Goal: Task Accomplishment & Management: Manage account settings

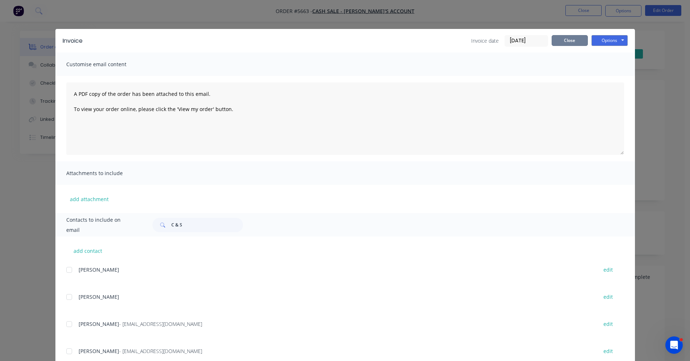
click at [566, 40] on button "Close" at bounding box center [570, 40] width 36 height 11
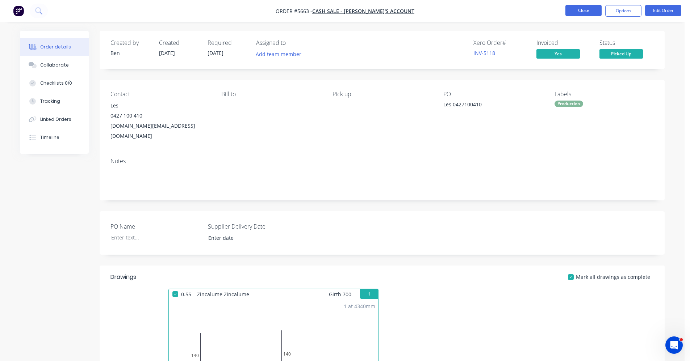
click at [582, 12] on button "Close" at bounding box center [583, 10] width 36 height 11
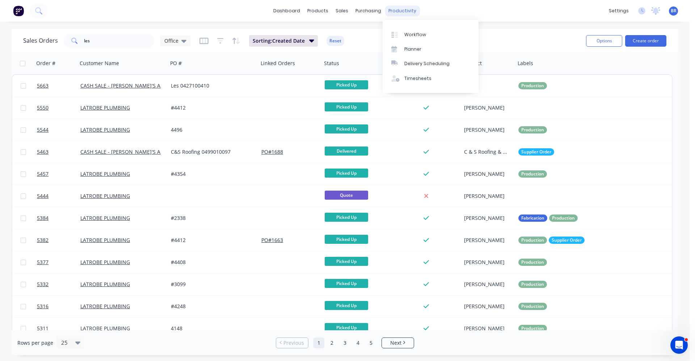
drag, startPoint x: 399, startPoint y: 6, endPoint x: 401, endPoint y: 15, distance: 8.8
click at [399, 6] on div "productivity" at bounding box center [402, 10] width 35 height 11
click at [426, 67] on div "Delivery Scheduling" at bounding box center [427, 63] width 45 height 7
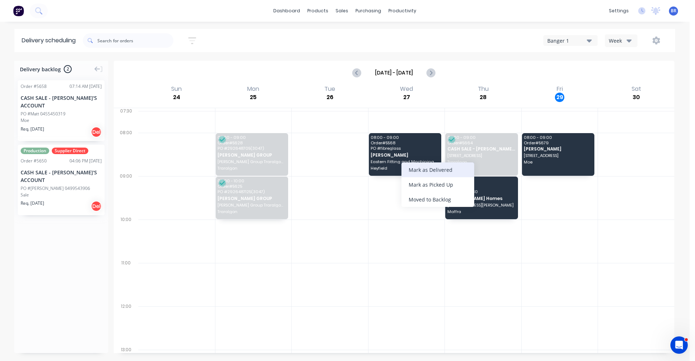
click at [423, 170] on div "Mark as Delivered" at bounding box center [438, 170] width 73 height 15
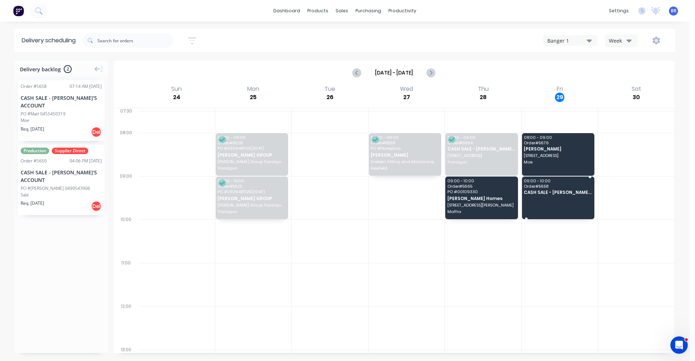
drag, startPoint x: 50, startPoint y: 110, endPoint x: 572, endPoint y: 192, distance: 528.6
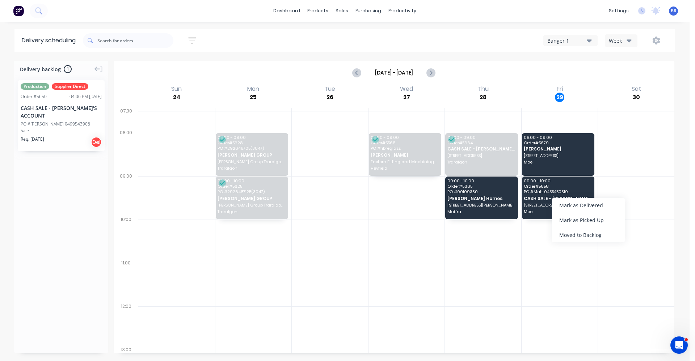
drag, startPoint x: 298, startPoint y: 260, endPoint x: 302, endPoint y: 260, distance: 4.3
click at [300, 260] on div at bounding box center [330, 241] width 76 height 43
click at [550, 193] on span "PO # Matt 0455450319" at bounding box center [558, 192] width 68 height 4
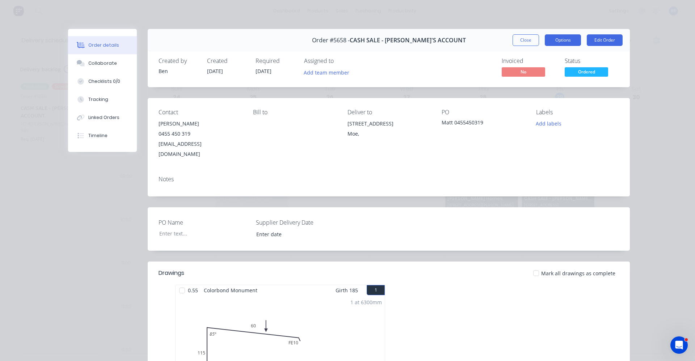
click at [563, 41] on button "Options" at bounding box center [563, 40] width 36 height 12
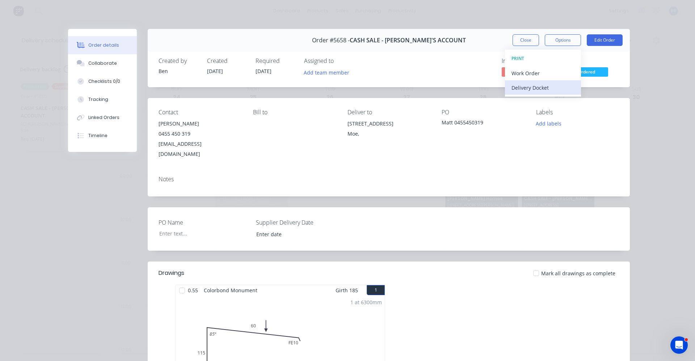
click at [533, 85] on div "Delivery Docket" at bounding box center [543, 88] width 63 height 11
click at [524, 87] on div "Standard" at bounding box center [543, 88] width 63 height 11
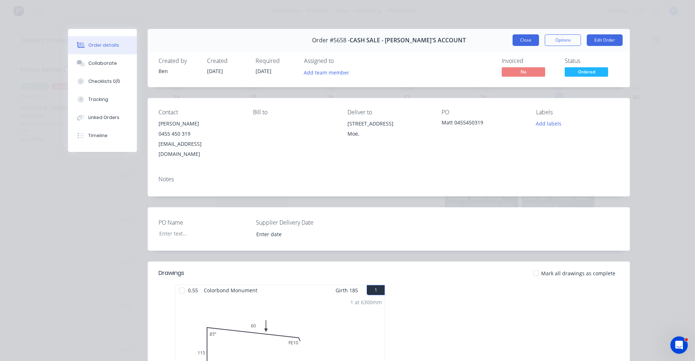
click at [519, 37] on button "Close" at bounding box center [526, 40] width 26 height 12
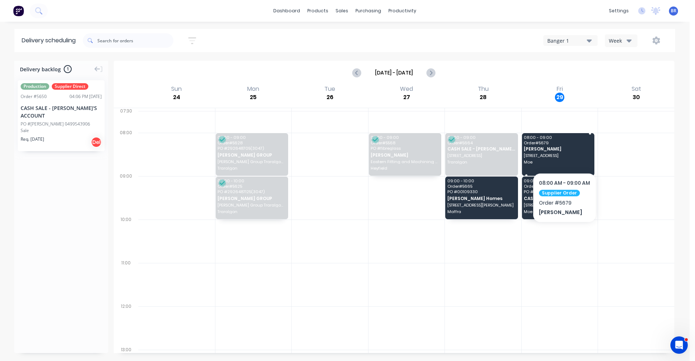
click at [565, 154] on span "4 Castle Street" at bounding box center [558, 156] width 68 height 4
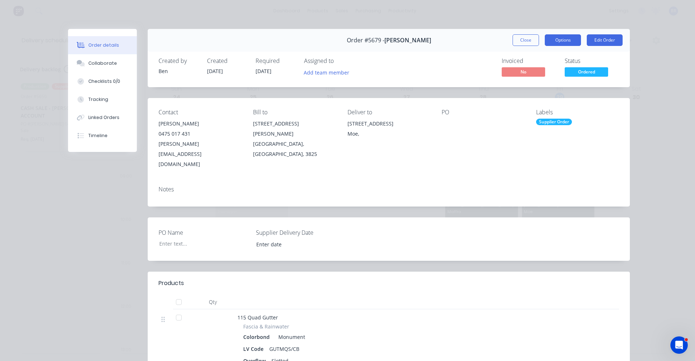
click at [559, 44] on button "Options" at bounding box center [563, 40] width 36 height 12
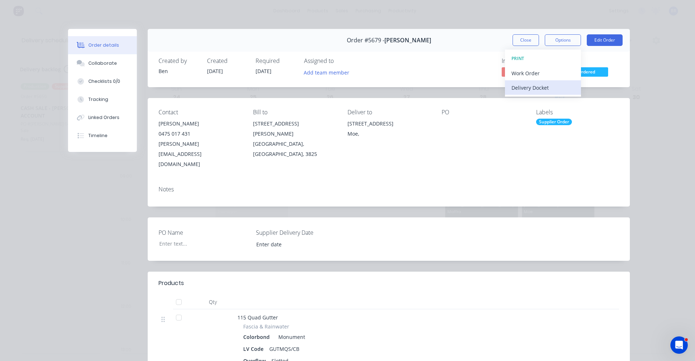
click at [527, 87] on div "Delivery Docket" at bounding box center [543, 88] width 63 height 11
click at [527, 87] on div "Standard" at bounding box center [543, 88] width 63 height 11
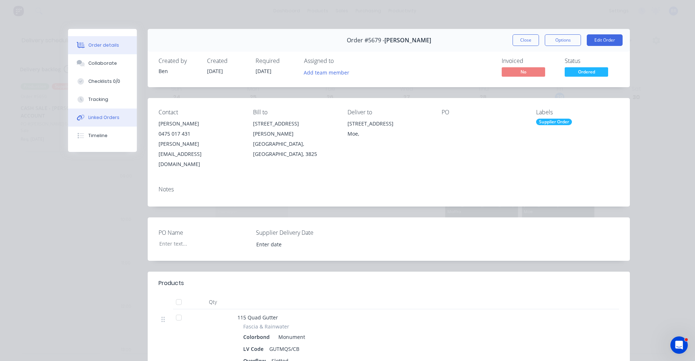
click at [102, 117] on div "Linked Orders" at bounding box center [103, 117] width 31 height 7
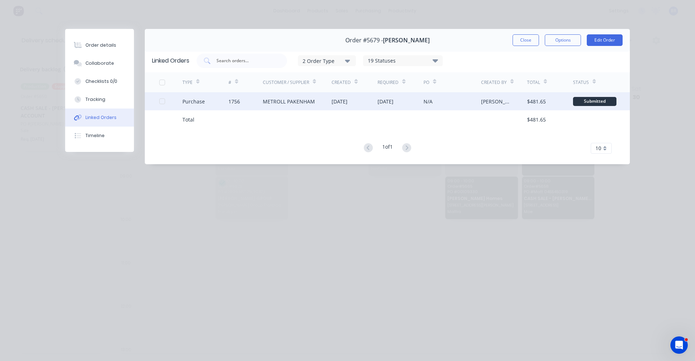
click at [276, 101] on div "METROLL PAKENHAM" at bounding box center [289, 102] width 52 height 8
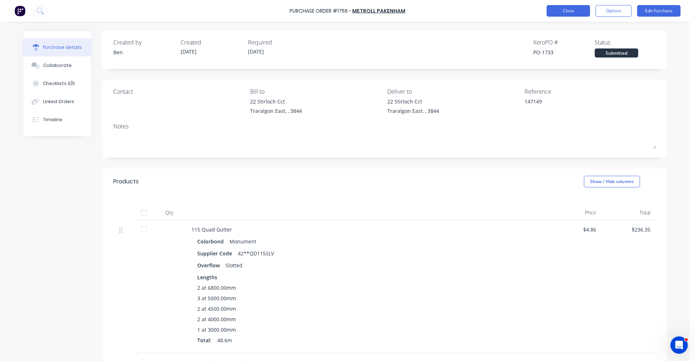
click at [576, 9] on button "Close" at bounding box center [568, 11] width 43 height 12
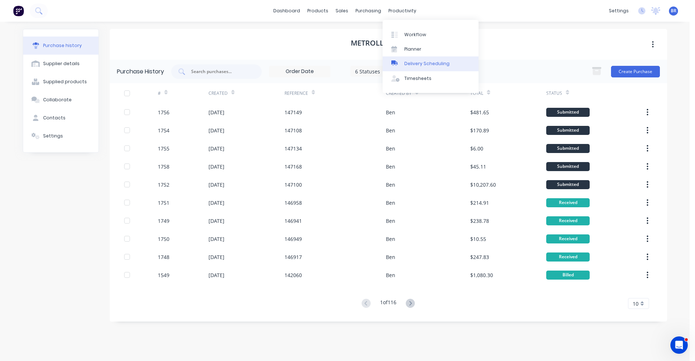
click at [414, 66] on div "Delivery Scheduling" at bounding box center [427, 63] width 45 height 7
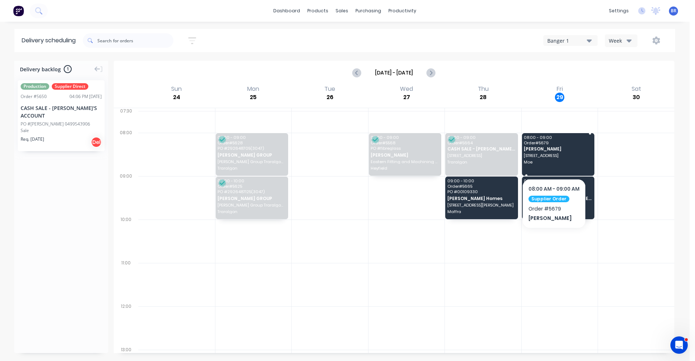
click at [537, 160] on span "Moe" at bounding box center [558, 162] width 68 height 4
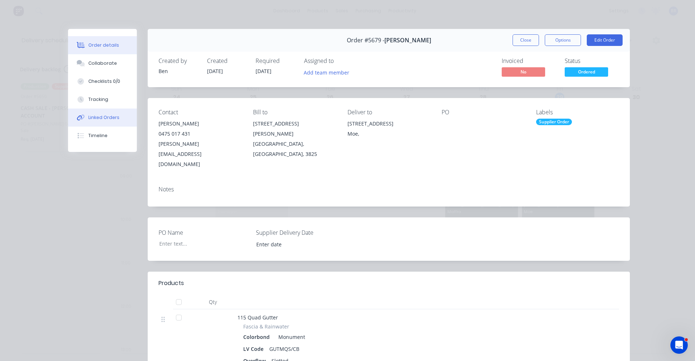
click at [90, 119] on div "Linked Orders" at bounding box center [103, 117] width 31 height 7
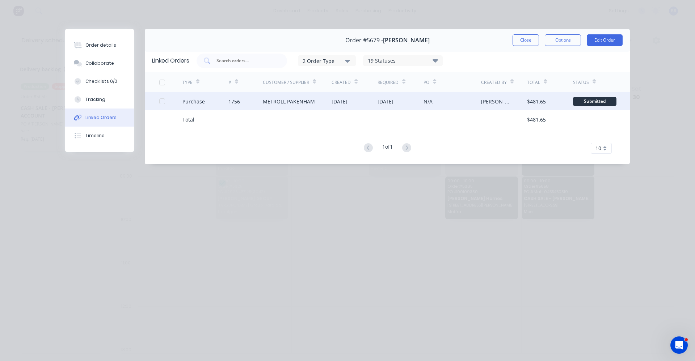
click at [300, 105] on div "METROLL PAKENHAM" at bounding box center [289, 102] width 52 height 8
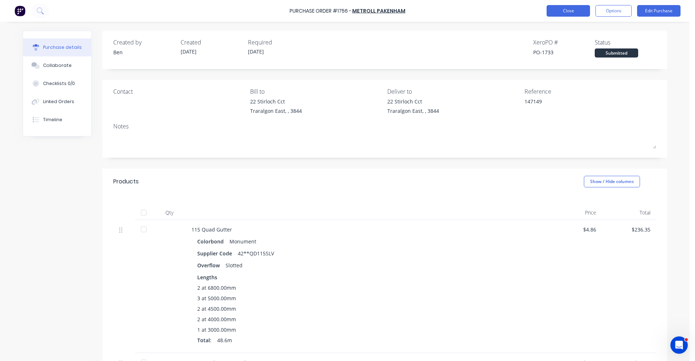
click at [565, 11] on button "Close" at bounding box center [568, 11] width 43 height 12
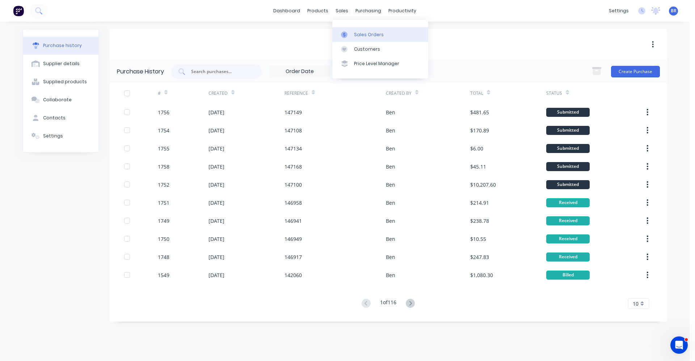
click at [350, 29] on link "Sales Orders" at bounding box center [380, 34] width 96 height 14
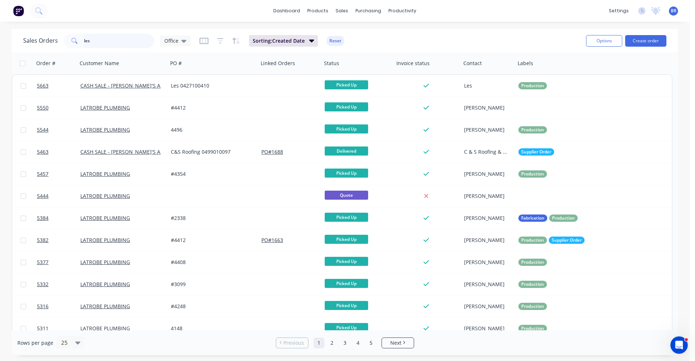
drag, startPoint x: 106, startPoint y: 39, endPoint x: 45, endPoint y: 31, distance: 62.4
click at [43, 32] on div "Sales Orders les Office Sorting: Created Date Reset" at bounding box center [301, 41] width 557 height 18
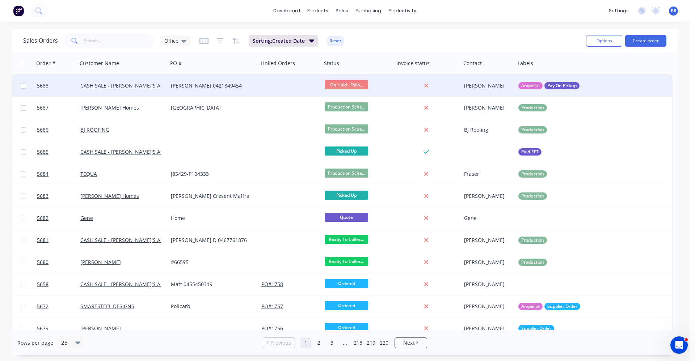
click at [256, 87] on div "[PERSON_NAME] 0421849454" at bounding box center [213, 86] width 91 height 22
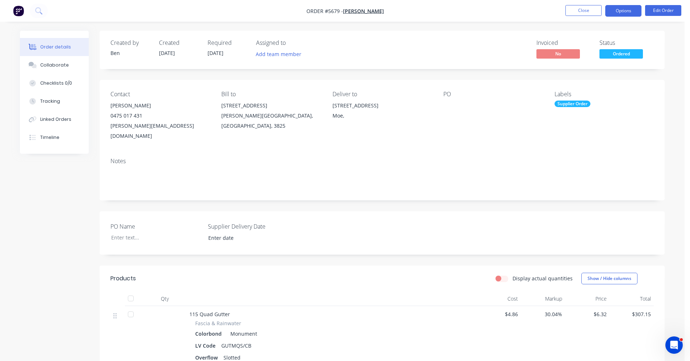
click at [626, 15] on button "Options" at bounding box center [623, 11] width 36 height 12
drag, startPoint x: 479, startPoint y: 133, endPoint x: 493, endPoint y: 134, distance: 13.5
click at [479, 133] on div "Contact Daniel Bailey 0475 017 431 danielbailey@live.com.au Bill to 27 Napoleon…" at bounding box center [382, 116] width 565 height 72
click at [573, 103] on div "Supplier Order" at bounding box center [572, 104] width 36 height 7
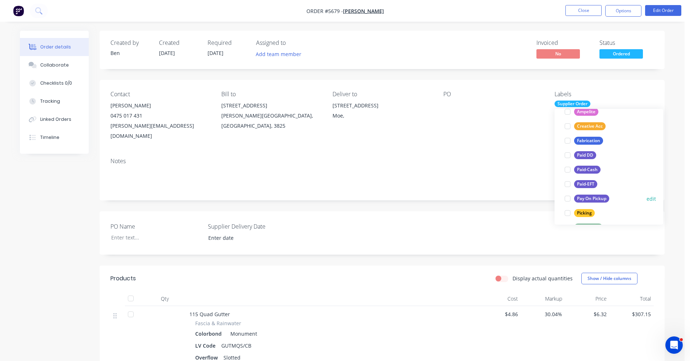
scroll to position [72, 0]
click at [599, 194] on div "Pay On Pickup" at bounding box center [591, 196] width 35 height 8
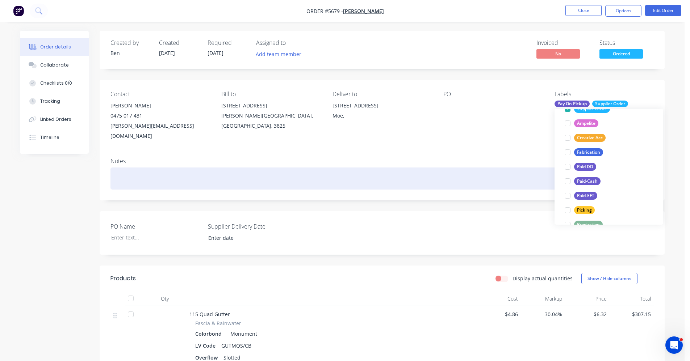
scroll to position [0, 0]
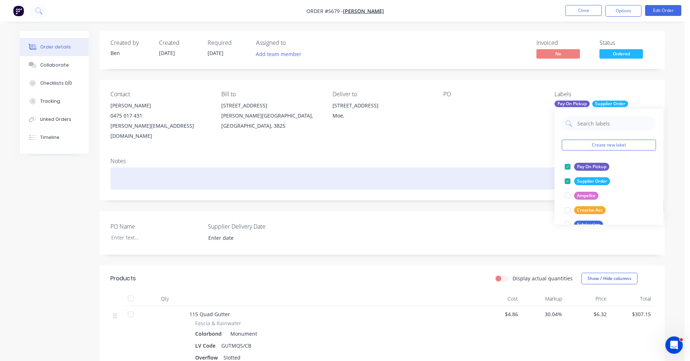
click at [450, 168] on div at bounding box center [381, 179] width 543 height 22
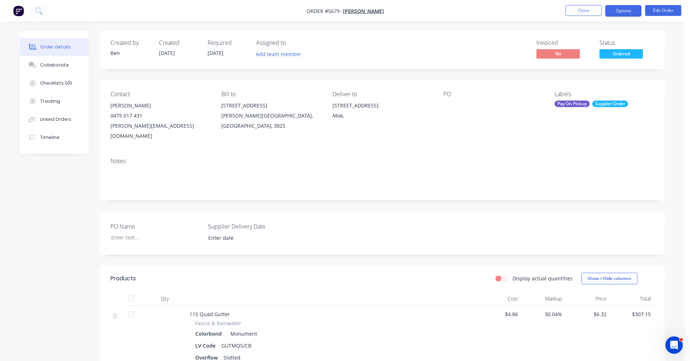
click at [622, 14] on button "Options" at bounding box center [623, 11] width 36 height 12
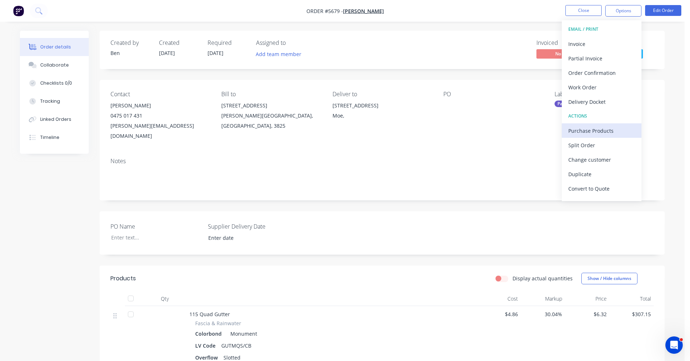
click at [591, 130] on div "Purchase Products" at bounding box center [601, 131] width 67 height 11
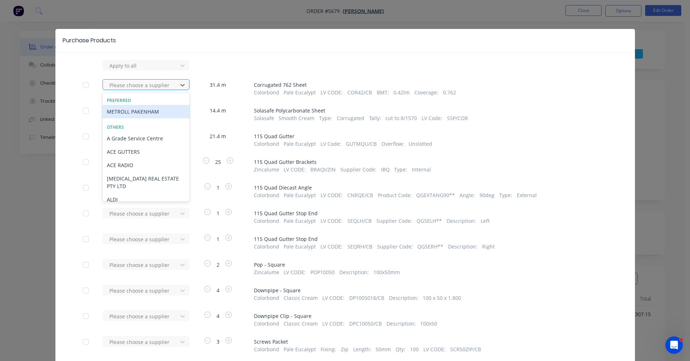
click at [128, 88] on div at bounding box center [141, 85] width 65 height 9
click at [128, 112] on div "METROLL PAKENHAM" at bounding box center [145, 111] width 87 height 13
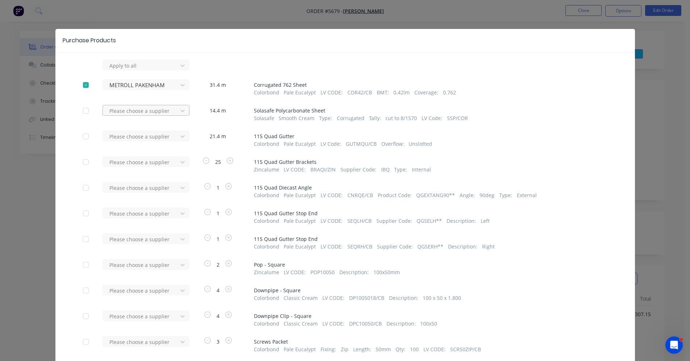
click at [128, 70] on div at bounding box center [141, 65] width 65 height 9
click at [140, 138] on div "AMPELITE" at bounding box center [145, 137] width 87 height 13
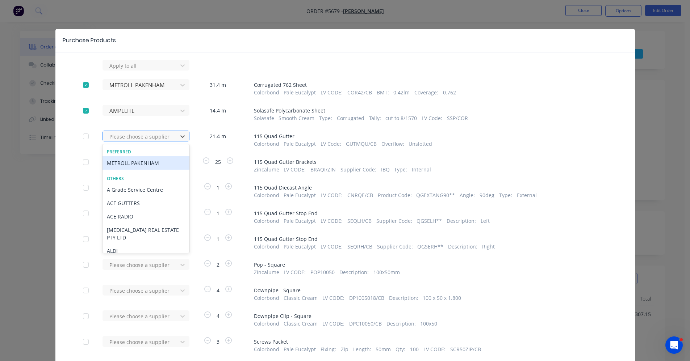
click at [127, 138] on div at bounding box center [141, 136] width 65 height 9
click at [134, 164] on div "METROLL PAKENHAM" at bounding box center [145, 162] width 87 height 13
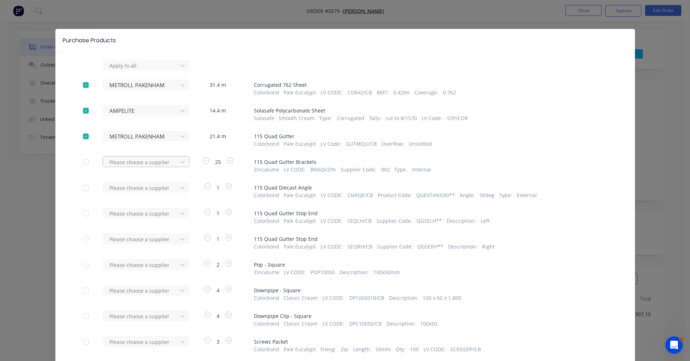
click at [124, 70] on div at bounding box center [141, 65] width 65 height 9
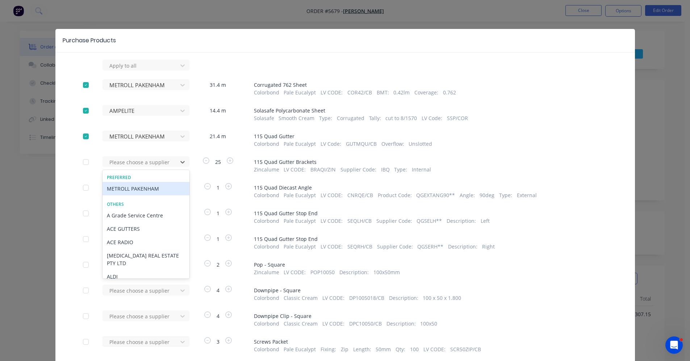
click at [129, 188] on div "METROLL PAKENHAM" at bounding box center [145, 188] width 87 height 13
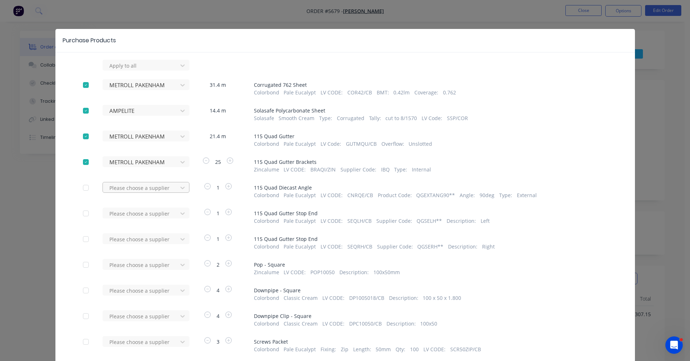
click at [129, 70] on div at bounding box center [141, 65] width 65 height 9
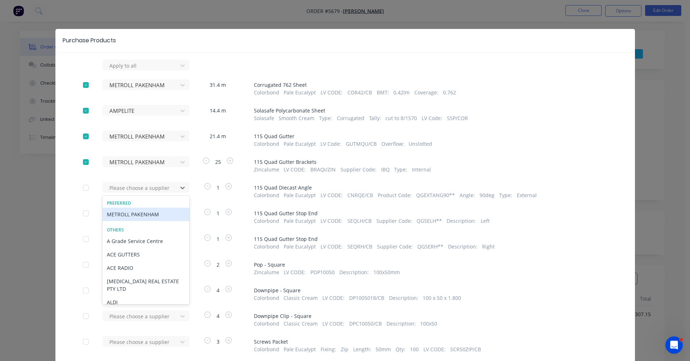
click at [128, 215] on div "METROLL PAKENHAM" at bounding box center [145, 214] width 87 height 13
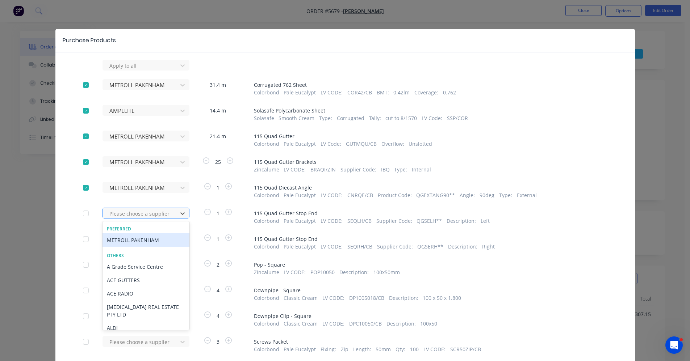
click at [118, 213] on div at bounding box center [141, 213] width 65 height 9
click at [138, 243] on div "METROLL PAKENHAM" at bounding box center [145, 240] width 87 height 13
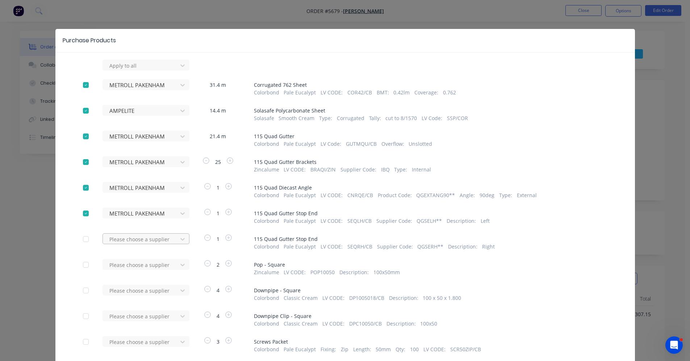
click at [131, 70] on div at bounding box center [141, 65] width 65 height 9
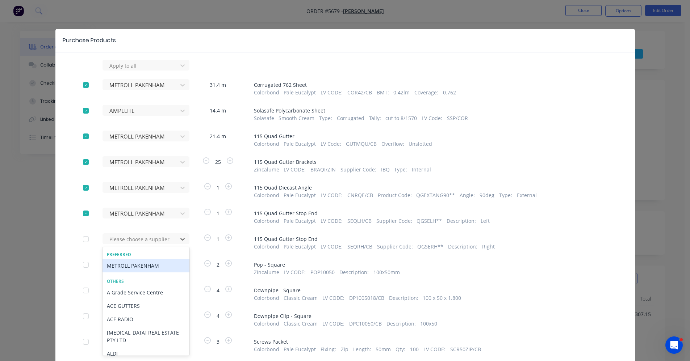
click at [139, 265] on div "METROLL PAKENHAM" at bounding box center [145, 265] width 87 height 13
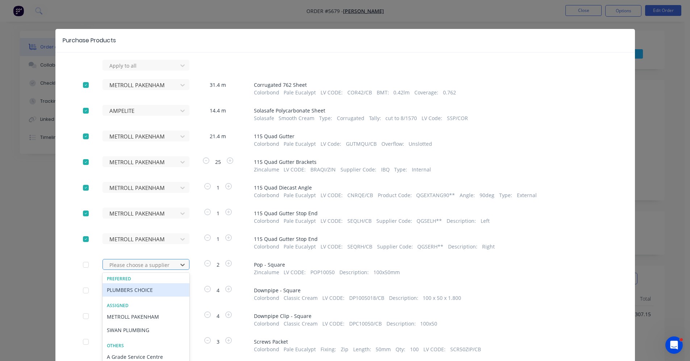
click at [138, 71] on div "105 results available. Use Up and Down to choose options, press Enter to select…" at bounding box center [142, 65] width 80 height 11
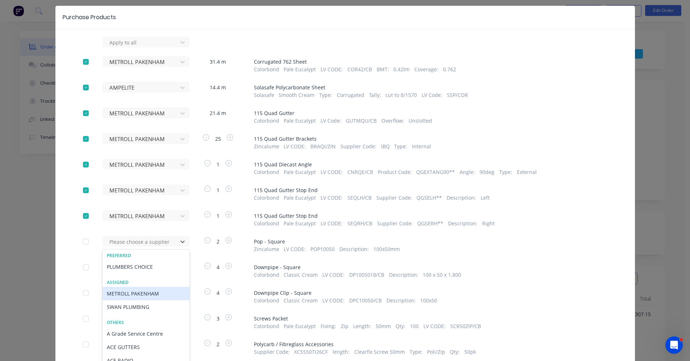
click at [127, 294] on div "METROLL PAKENHAM" at bounding box center [145, 293] width 87 height 13
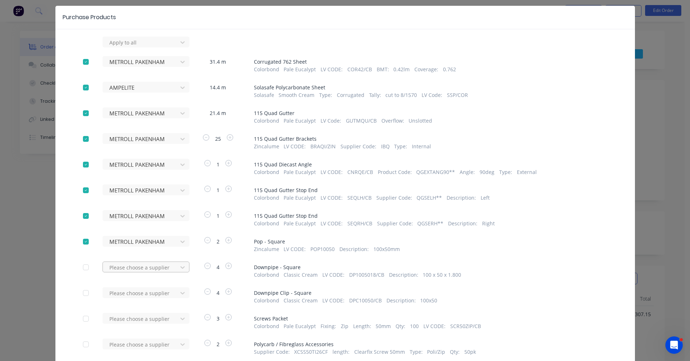
click at [137, 47] on div "Please choose a supplier" at bounding box center [142, 42] width 80 height 11
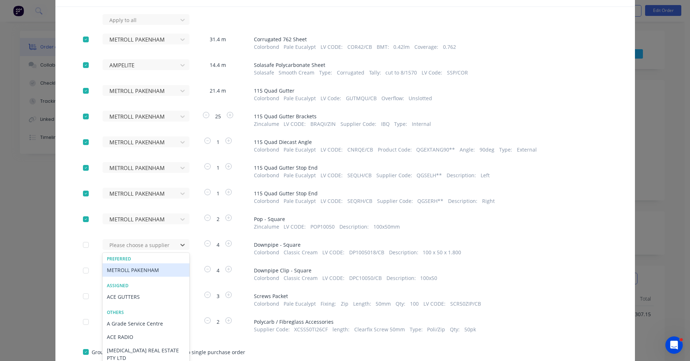
scroll to position [49, 0]
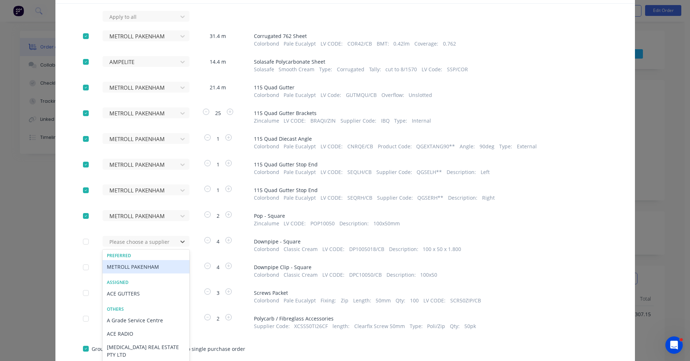
click at [135, 269] on div "METROLL PAKENHAM" at bounding box center [145, 266] width 87 height 13
click at [139, 22] on div "Please choose a supplier" at bounding box center [142, 16] width 80 height 11
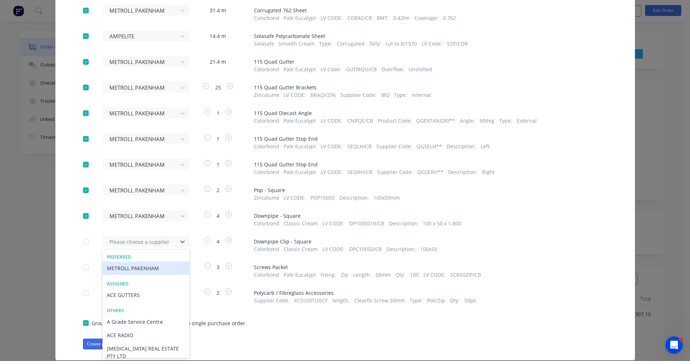
click at [565, 232] on div "Apply to all METROLL PAKENHAM 31.4 m Corrugated 762 Sheet Colorbond Pale Eucaly…" at bounding box center [344, 167] width 579 height 365
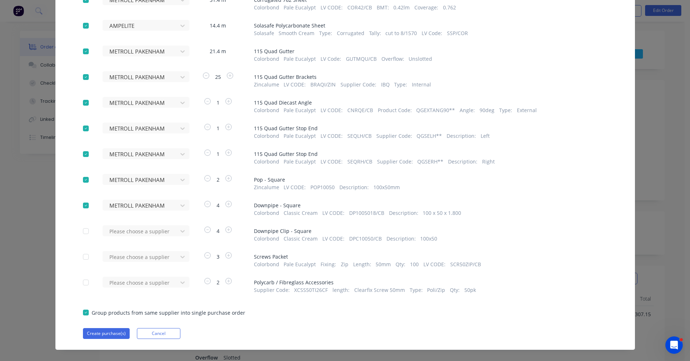
scroll to position [95, 0]
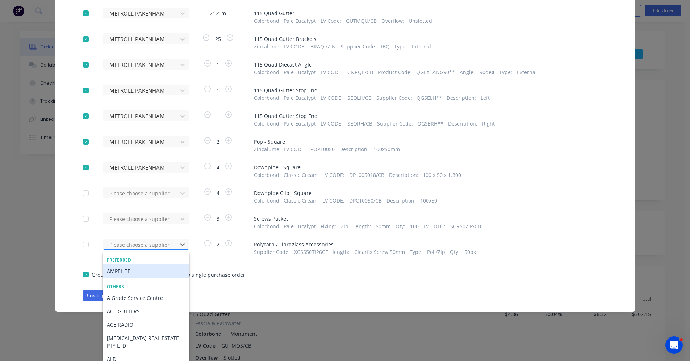
drag, startPoint x: 109, startPoint y: 273, endPoint x: 119, endPoint y: 273, distance: 10.1
click at [119, 273] on div "AMPELITE" at bounding box center [145, 271] width 87 height 13
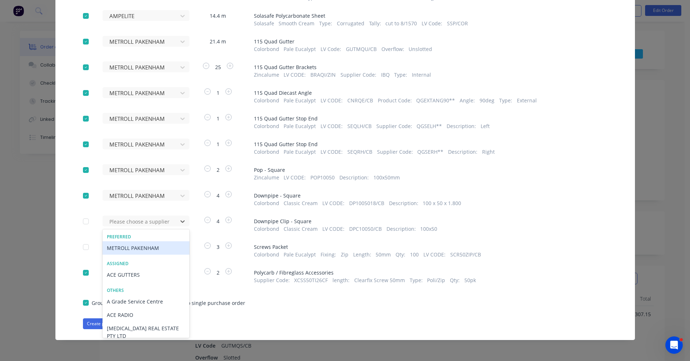
click at [146, 246] on div "METROLL PAKENHAM" at bounding box center [145, 248] width 87 height 13
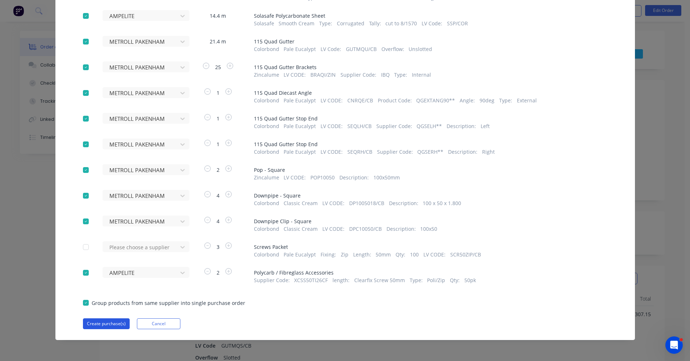
click at [101, 323] on button "Create purchase(s)" at bounding box center [106, 324] width 47 height 11
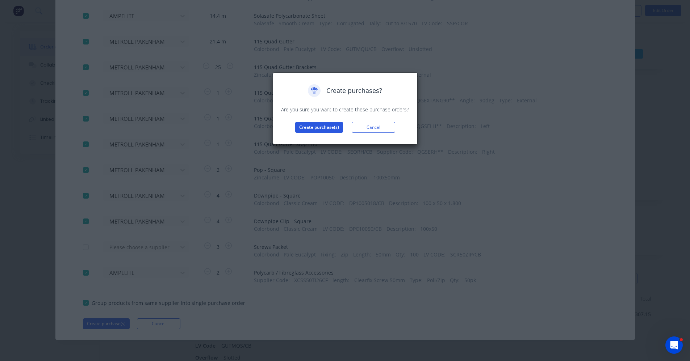
click at [317, 128] on button "Create purchase(s)" at bounding box center [319, 127] width 48 height 11
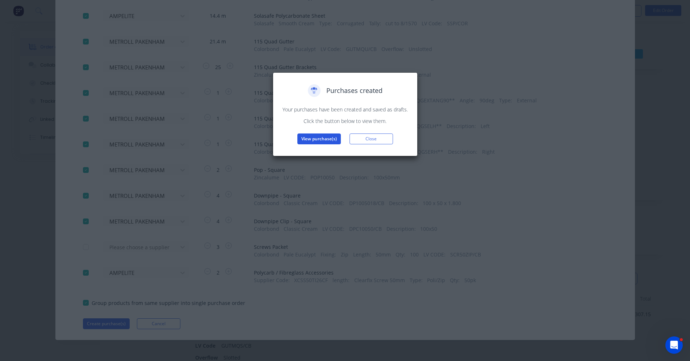
click at [319, 137] on button "View purchase(s)" at bounding box center [318, 139] width 43 height 11
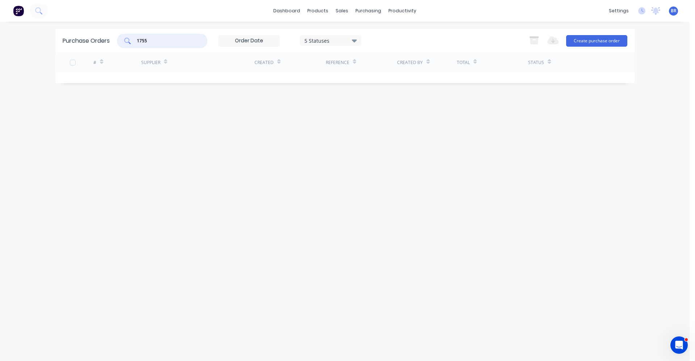
drag, startPoint x: 159, startPoint y: 42, endPoint x: 95, endPoint y: 40, distance: 63.4
click at [74, 40] on div "Purchase Orders 1755 5 Statuses 5 Statuses Export to Excel (XLSX) Create purcha…" at bounding box center [344, 41] width 579 height 24
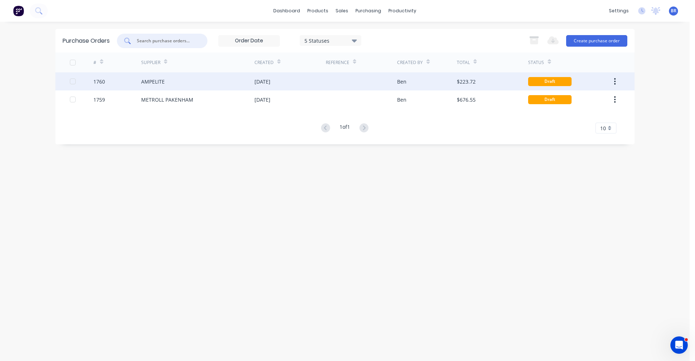
click at [173, 83] on div "AMPELITE" at bounding box center [197, 81] width 113 height 18
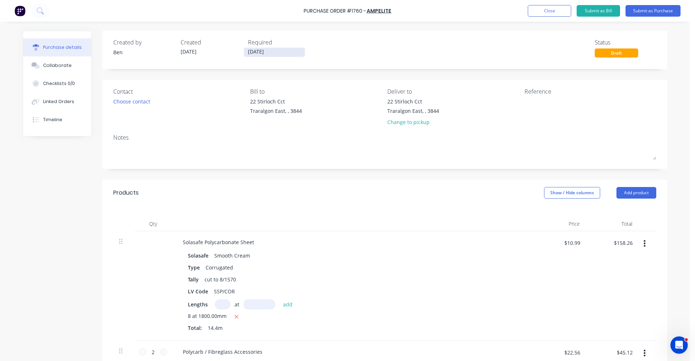
click at [256, 54] on input "[DATE]" at bounding box center [274, 52] width 61 height 9
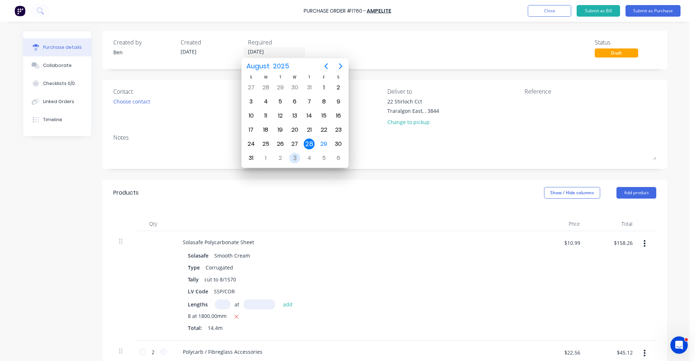
click at [294, 157] on div "3" at bounding box center [294, 158] width 11 height 11
type input "[DATE]"
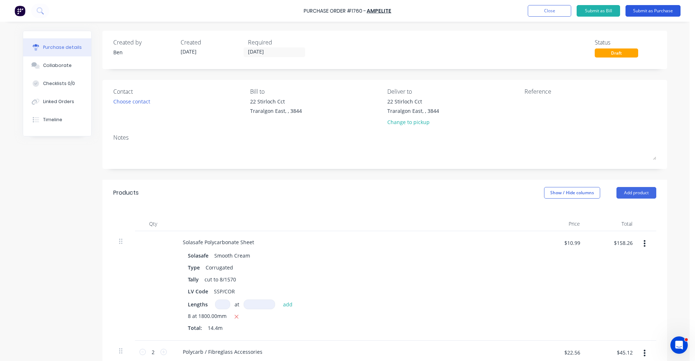
click at [654, 10] on button "Submit as Purchase" at bounding box center [653, 11] width 55 height 12
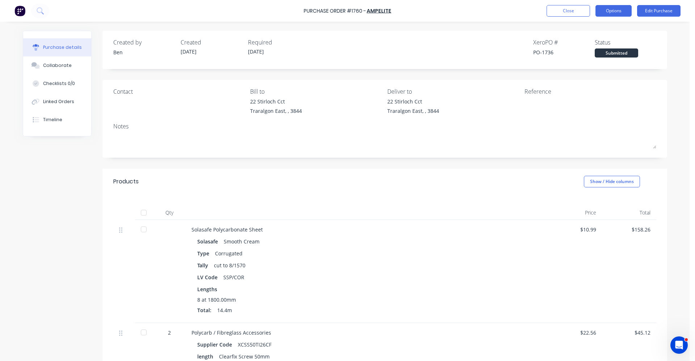
click at [604, 13] on button "Options" at bounding box center [614, 11] width 36 height 12
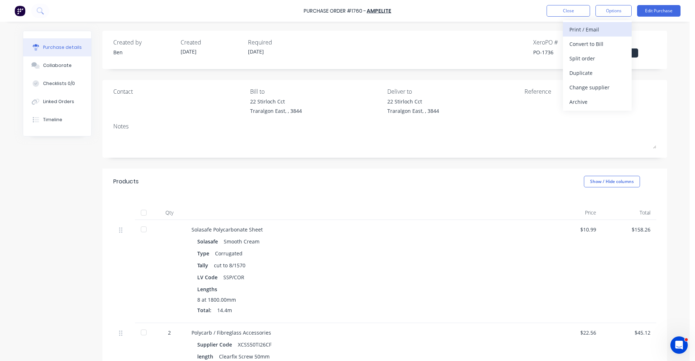
click at [585, 34] on div "Print / Email" at bounding box center [598, 29] width 56 height 11
click at [589, 43] on div "With pricing" at bounding box center [598, 44] width 56 height 11
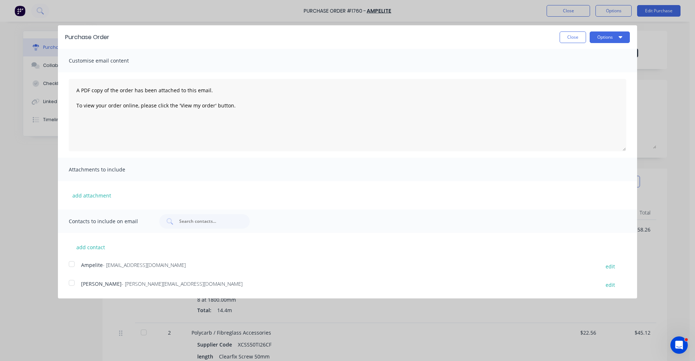
click at [70, 266] on div at bounding box center [71, 264] width 14 height 14
click at [617, 38] on button "Options" at bounding box center [610, 38] width 40 height 12
click at [590, 70] on div "Email" at bounding box center [596, 70] width 56 height 11
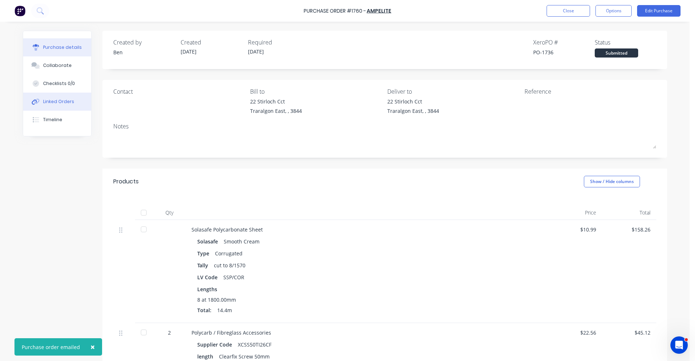
drag, startPoint x: 58, startPoint y: 103, endPoint x: 82, endPoint y: 105, distance: 23.7
click at [59, 102] on div "Linked Orders" at bounding box center [58, 102] width 31 height 7
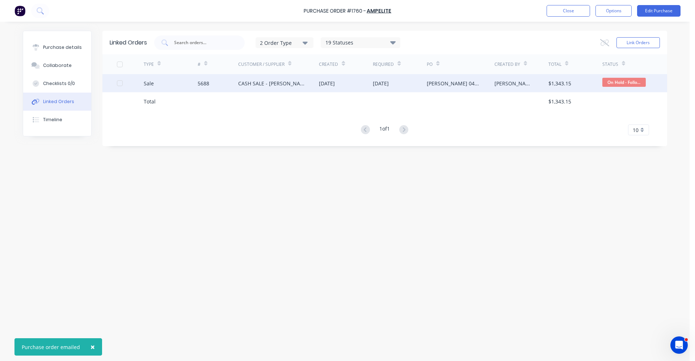
click at [282, 87] on div "CASH SALE - [PERSON_NAME]'S ACCOUNT" at bounding box center [271, 84] width 67 height 8
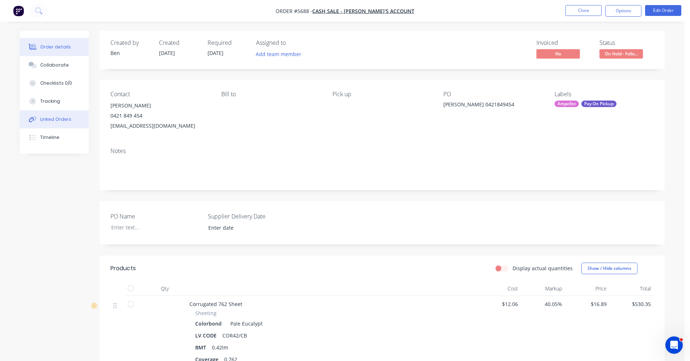
click at [48, 121] on div "Linked Orders" at bounding box center [55, 119] width 31 height 7
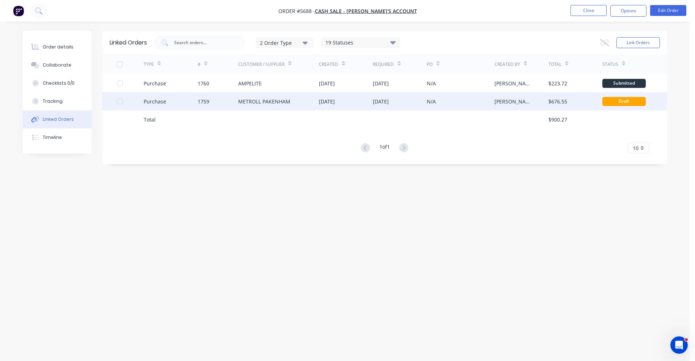
click at [317, 105] on div "METROLL PAKENHAM" at bounding box center [278, 101] width 81 height 18
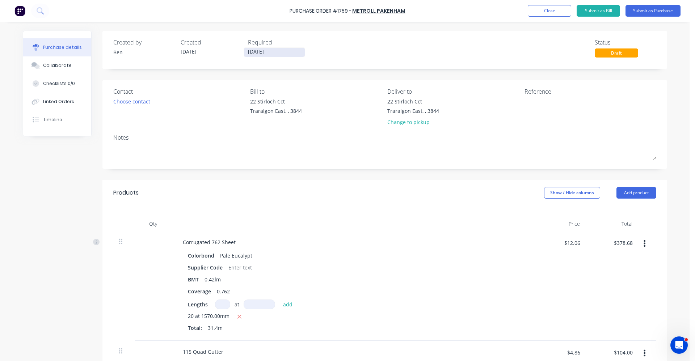
click at [261, 49] on input "[DATE]" at bounding box center [274, 52] width 61 height 9
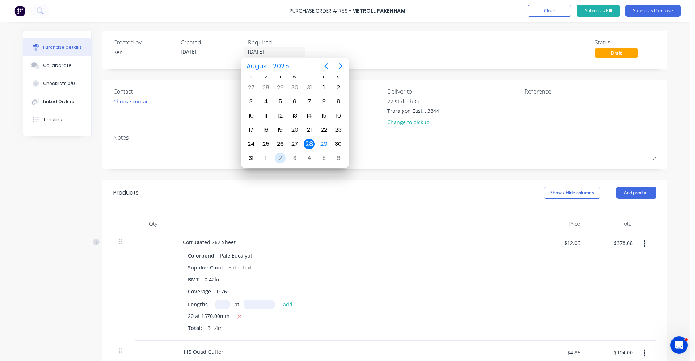
click at [279, 161] on div "2" at bounding box center [280, 158] width 11 height 11
type input "02/09/25"
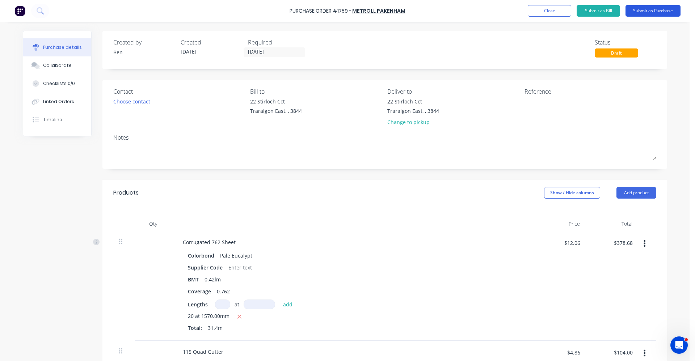
click at [661, 14] on button "Submit as Purchase" at bounding box center [653, 11] width 55 height 12
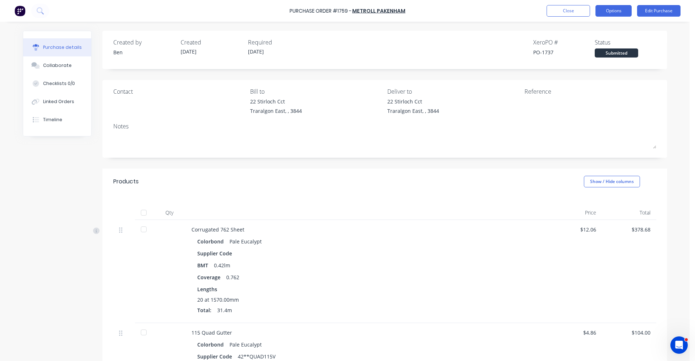
click at [611, 9] on button "Options" at bounding box center [614, 11] width 36 height 12
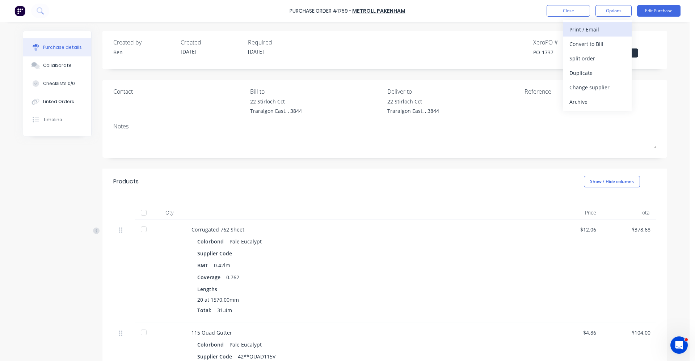
click at [600, 26] on div "Print / Email" at bounding box center [598, 29] width 56 height 11
click at [584, 42] on div "With pricing" at bounding box center [598, 44] width 56 height 11
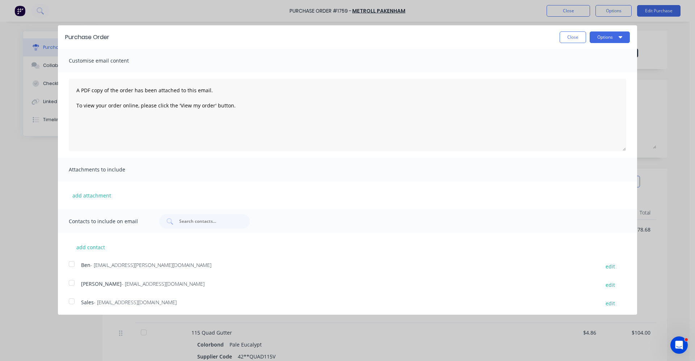
click at [72, 304] on div at bounding box center [71, 301] width 14 height 14
click at [609, 35] on button "Options" at bounding box center [610, 38] width 40 height 12
click at [576, 72] on div "Email" at bounding box center [596, 70] width 56 height 11
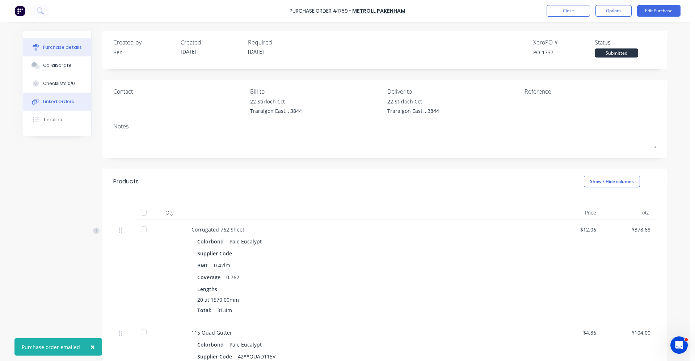
click at [68, 105] on div "Linked Orders" at bounding box center [58, 102] width 31 height 7
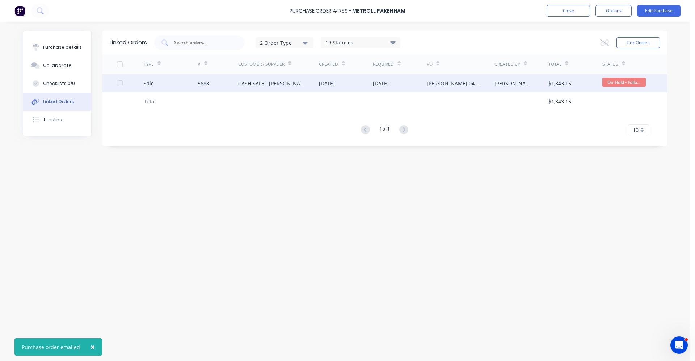
click at [299, 85] on div "CASH SALE - [PERSON_NAME]'S ACCOUNT" at bounding box center [271, 84] width 67 height 8
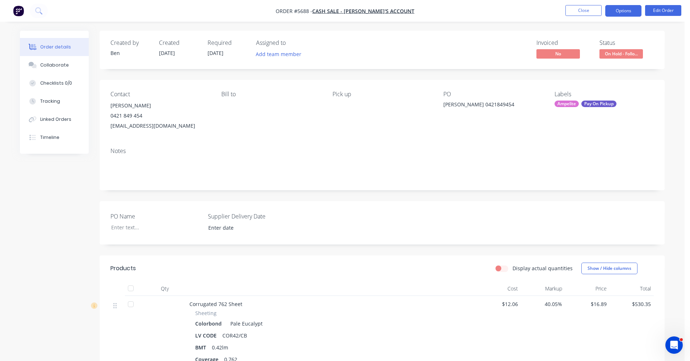
click at [618, 14] on button "Options" at bounding box center [623, 11] width 36 height 12
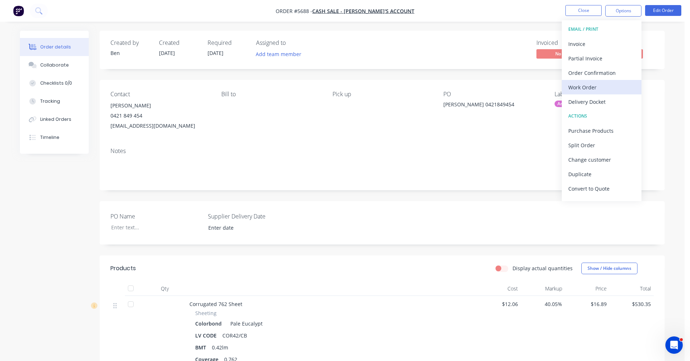
click at [594, 85] on div "Work Order" at bounding box center [601, 87] width 67 height 11
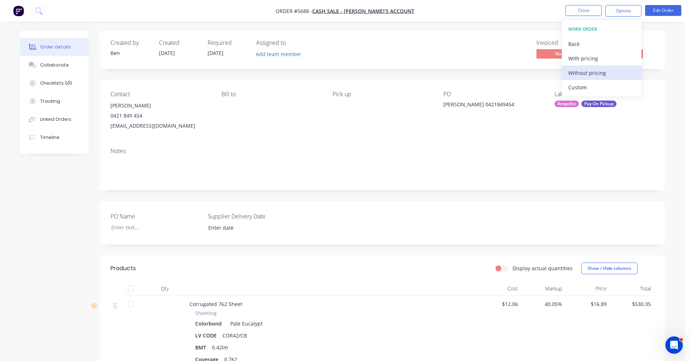
click at [591, 74] on div "Without pricing" at bounding box center [601, 73] width 67 height 11
click at [431, 54] on div "Invoiced No Status On Hold - Follo..." at bounding box center [490, 49] width 325 height 21
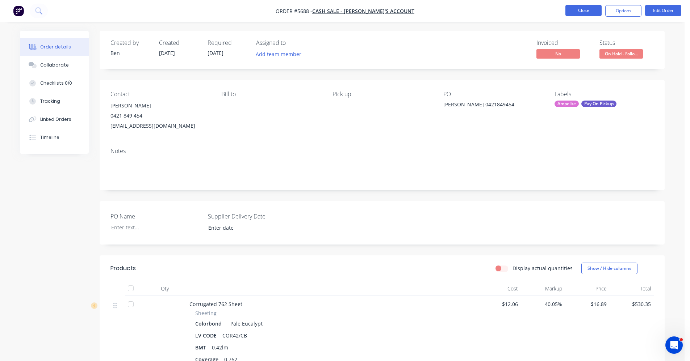
click at [583, 12] on button "Close" at bounding box center [583, 10] width 36 height 11
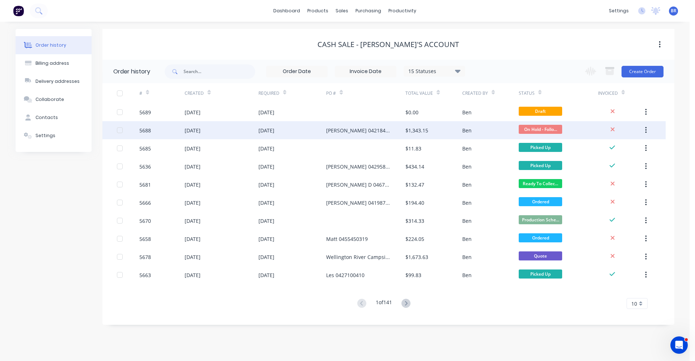
click at [374, 130] on div "[PERSON_NAME] 0421849454" at bounding box center [358, 131] width 65 height 8
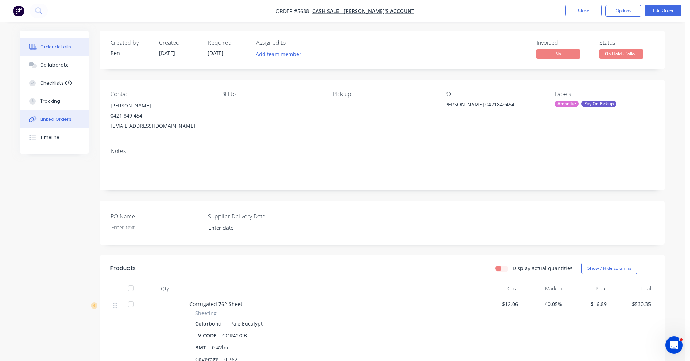
click at [55, 117] on div "Linked Orders" at bounding box center [55, 119] width 31 height 7
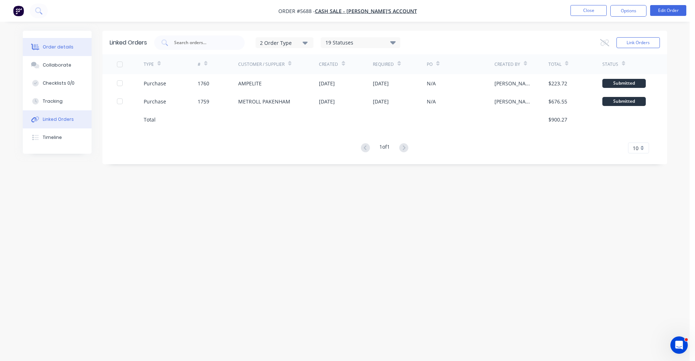
click at [61, 50] on div "Order details" at bounding box center [58, 47] width 31 height 7
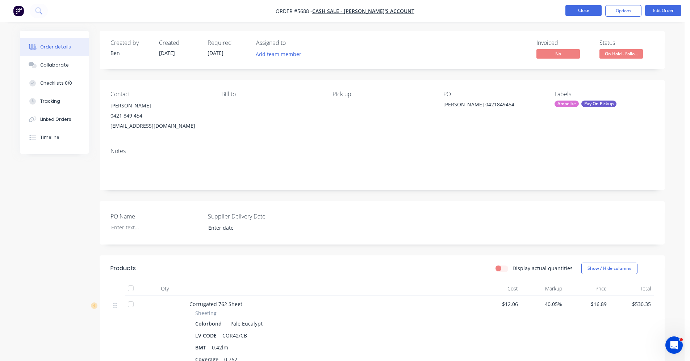
click at [585, 12] on button "Close" at bounding box center [583, 10] width 36 height 11
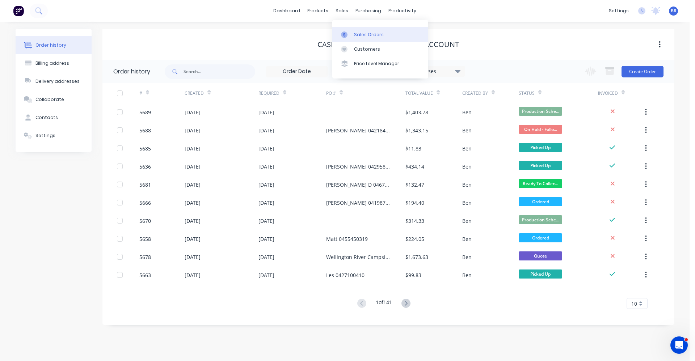
click at [370, 37] on div "Sales Orders" at bounding box center [369, 35] width 30 height 7
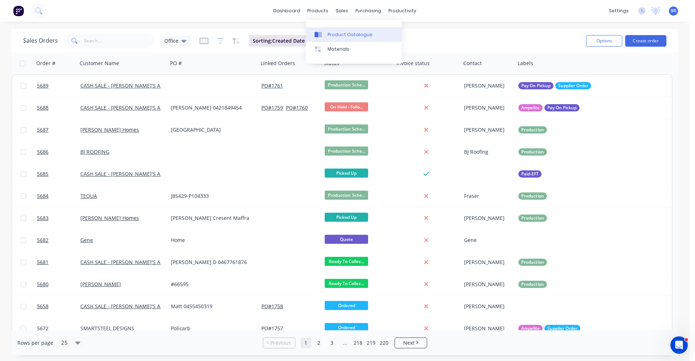
click at [351, 34] on div "Product Catalogue" at bounding box center [350, 35] width 45 height 7
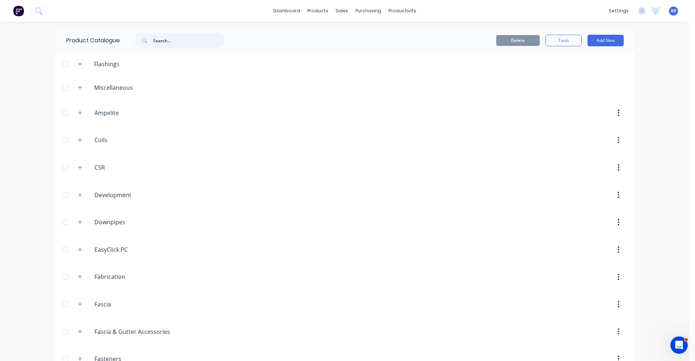
click at [171, 43] on input "text" at bounding box center [189, 40] width 72 height 14
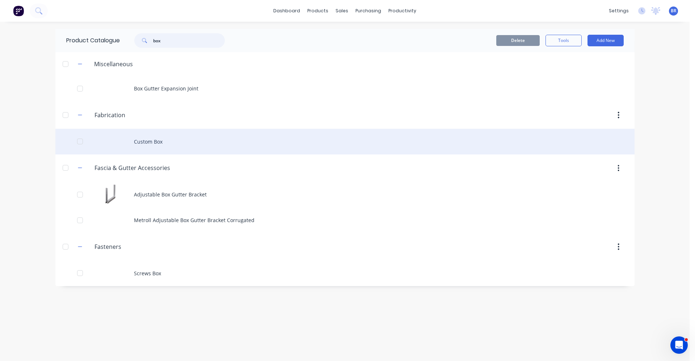
type input "box"
click at [155, 144] on div "Custom Box" at bounding box center [344, 142] width 579 height 26
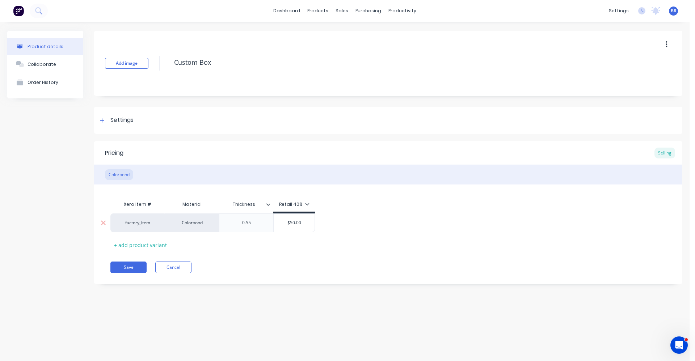
click at [143, 226] on div "factory_item" at bounding box center [137, 223] width 54 height 19
click at [137, 224] on div "factory_item" at bounding box center [138, 223] width 40 height 7
click at [141, 216] on button "Manufacturing" at bounding box center [150, 215] width 64 height 11
click at [269, 206] on icon at bounding box center [268, 204] width 4 height 4
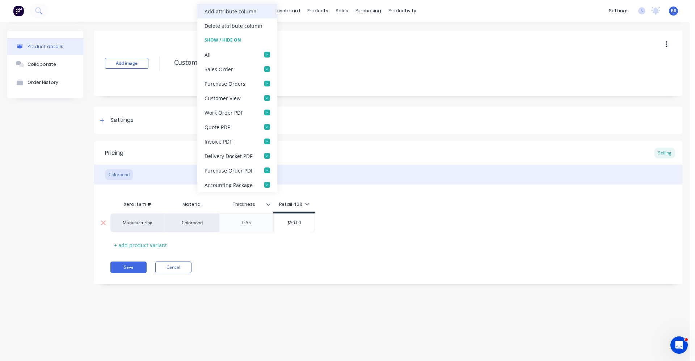
click at [244, 12] on div "Add attribute column" at bounding box center [231, 12] width 52 height 8
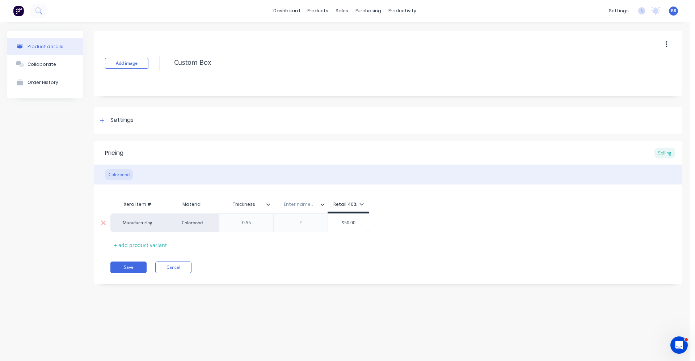
click at [296, 205] on input "text" at bounding box center [298, 204] width 50 height 7
type input "Width"
click at [322, 203] on icon at bounding box center [323, 204] width 4 height 4
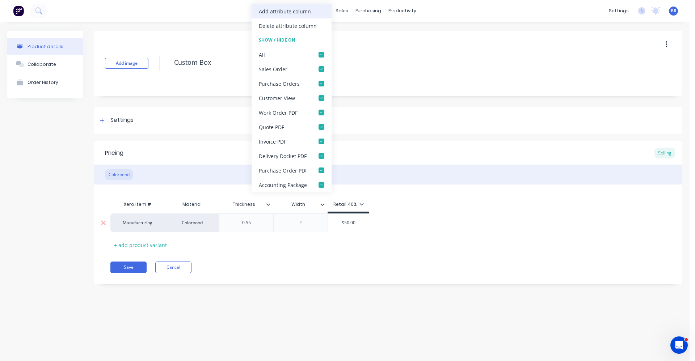
click at [292, 11] on div "Add attribute column" at bounding box center [285, 12] width 52 height 8
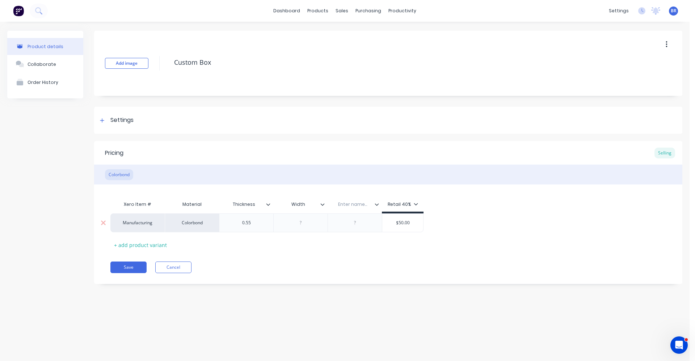
click at [355, 206] on input "text" at bounding box center [353, 204] width 50 height 7
type input "Length"
click at [378, 206] on icon at bounding box center [377, 204] width 4 height 4
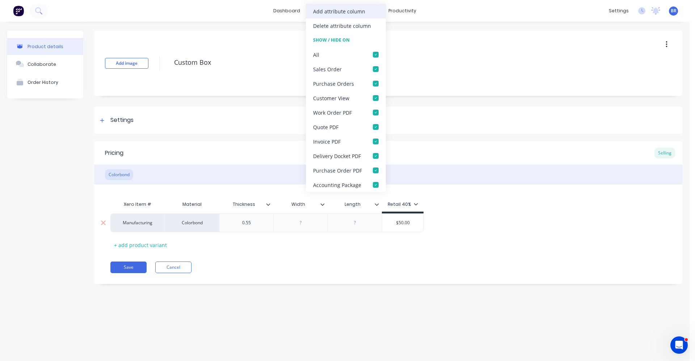
click at [341, 11] on div "Add attribute column" at bounding box center [339, 12] width 52 height 8
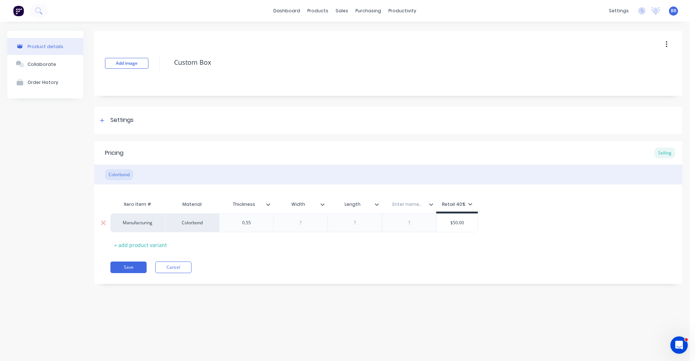
click at [407, 206] on input "text" at bounding box center [407, 204] width 50 height 7
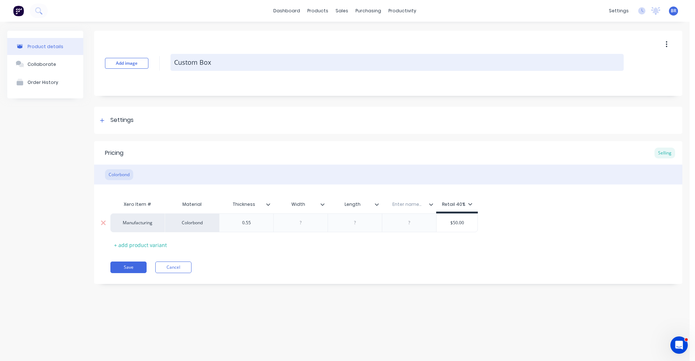
click at [216, 65] on textarea "Custom Box" at bounding box center [397, 62] width 453 height 17
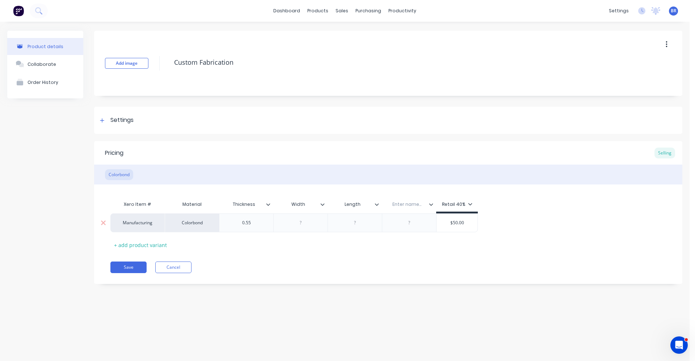
click at [270, 205] on icon at bounding box center [268, 204] width 4 height 4
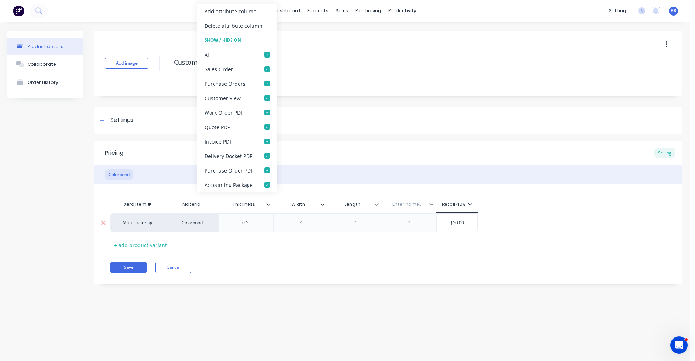
click at [233, 10] on div "Add attribute column" at bounding box center [231, 12] width 52 height 8
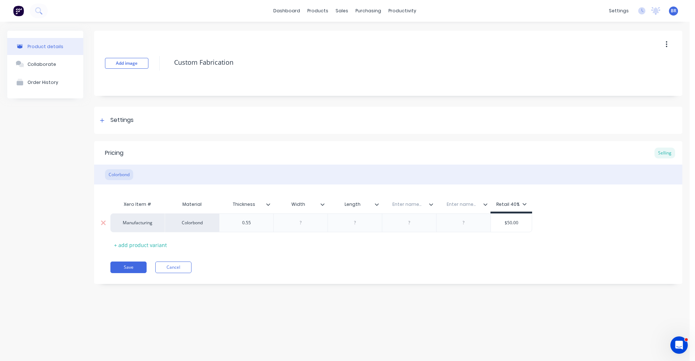
type textarea "Custom Fabrication"
click at [411, 206] on input "text" at bounding box center [407, 204] width 50 height 7
type input "Type"
click at [410, 225] on div at bounding box center [410, 222] width 36 height 9
drag, startPoint x: 410, startPoint y: 212, endPoint x: 237, endPoint y: 213, distance: 172.8
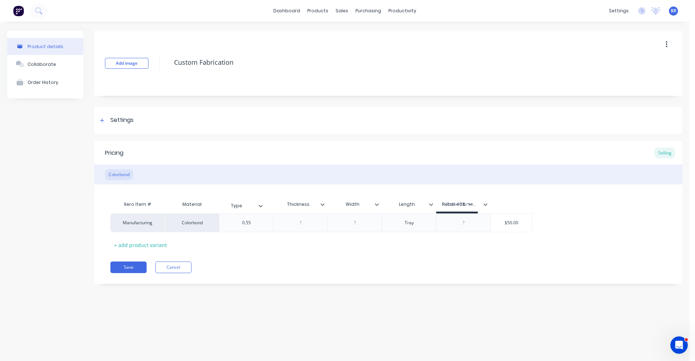
click at [237, 213] on div "Xero Item # Material Thickness Width Length Type Enter name... Retail 40%" at bounding box center [321, 205] width 422 height 16
click at [246, 220] on div at bounding box center [247, 222] width 36 height 9
type input "Thickness"
drag, startPoint x: 310, startPoint y: 204, endPoint x: 283, endPoint y: 201, distance: 27.3
click at [283, 201] on input "Thickness" at bounding box center [298, 204] width 50 height 7
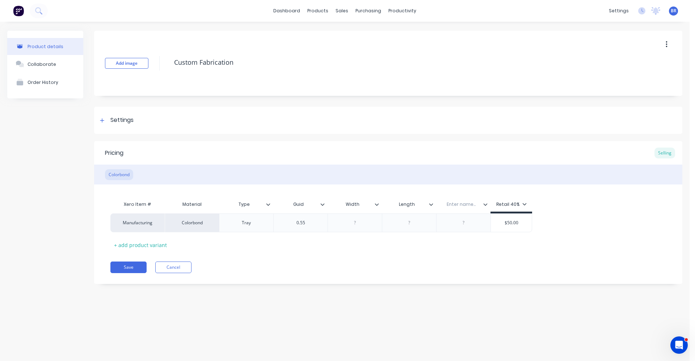
type input "Guide"
click at [307, 225] on div "0.55" at bounding box center [301, 222] width 36 height 9
type input "Guide"
drag, startPoint x: 305, startPoint y: 205, endPoint x: 291, endPoint y: 204, distance: 13.8
click at [291, 204] on input "Guide" at bounding box center [298, 204] width 50 height 7
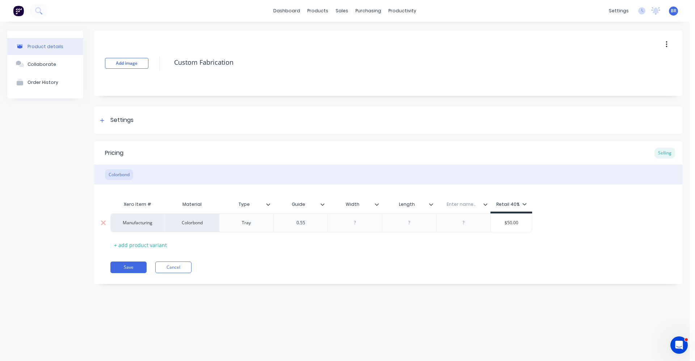
click at [244, 225] on div "Tray" at bounding box center [247, 222] width 36 height 9
click at [358, 223] on div at bounding box center [355, 222] width 36 height 9
drag, startPoint x: 306, startPoint y: 204, endPoint x: 279, endPoint y: 204, distance: 27.2
click at [279, 204] on input "Guide" at bounding box center [298, 204] width 50 height 7
type input "Size"
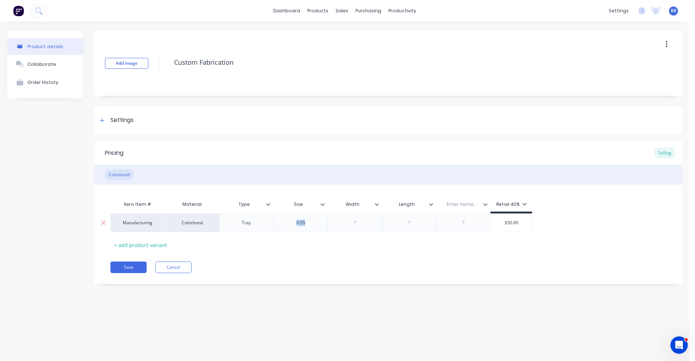
drag, startPoint x: 307, startPoint y: 226, endPoint x: 286, endPoint y: 226, distance: 21.0
click at [286, 226] on div "0.55" at bounding box center [301, 222] width 36 height 9
click at [360, 205] on input "Width" at bounding box center [353, 204] width 50 height 7
type input "Width (X)"
click at [412, 206] on input "Length" at bounding box center [407, 204] width 50 height 7
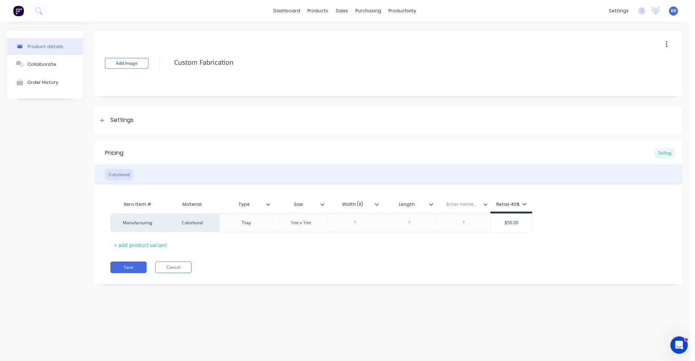
click at [415, 206] on input "Length" at bounding box center [407, 204] width 50 height 7
type input "L"
type input "Depth (y)"
click at [460, 203] on input "text" at bounding box center [461, 204] width 50 height 7
type input "Hieght (z)"
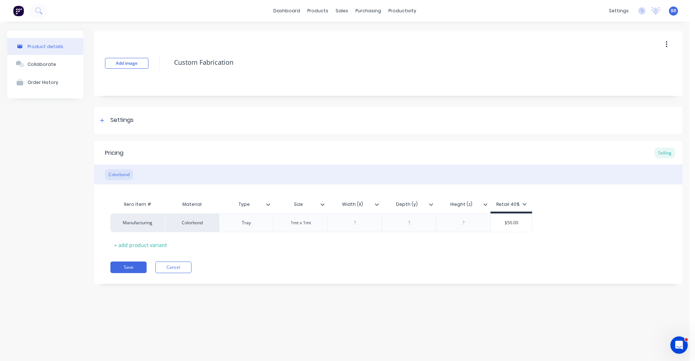
click at [525, 204] on icon at bounding box center [525, 204] width 4 height 2
click at [477, 226] on div "All" at bounding box center [508, 225] width 96 height 14
click at [534, 193] on div "Xero Item # Material Type Size Width (X) Depth (y) Hieght (z) Retail 40% Better…" at bounding box center [388, 218] width 589 height 66
type input "$50.00"
click at [519, 223] on input "$50.00" at bounding box center [511, 223] width 41 height 7
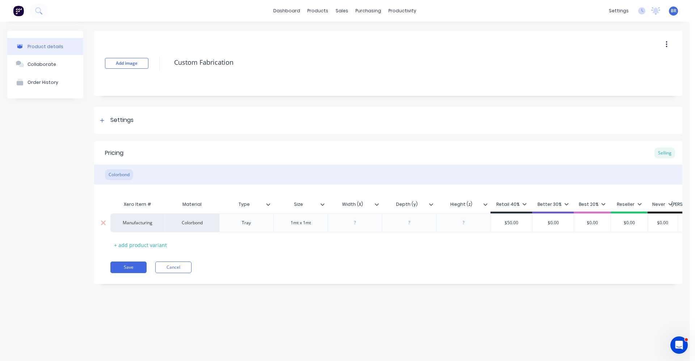
drag, startPoint x: 522, startPoint y: 223, endPoint x: 470, endPoint y: 221, distance: 51.1
click at [470, 221] on div "Manufacturing Colorbond Tray 1mt x 1mt $50.00 $50.00 $0.00 $0.00 $0.00 $0.00 $0…" at bounding box center [419, 223] width 619 height 19
click at [365, 37] on div "Sales Orders" at bounding box center [369, 35] width 30 height 7
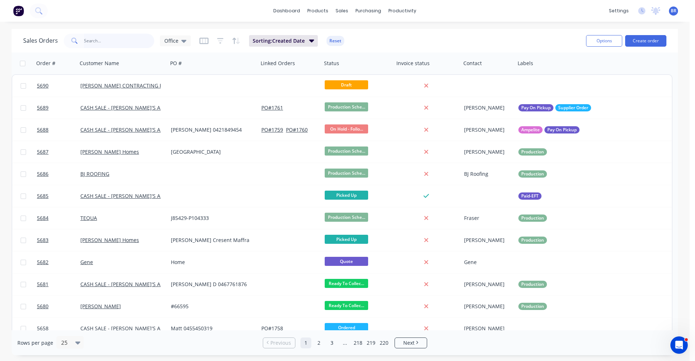
click at [109, 41] on input "text" at bounding box center [119, 41] width 71 height 14
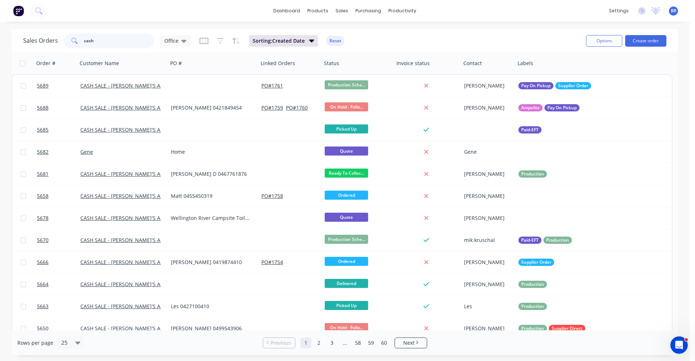
drag, startPoint x: 112, startPoint y: 47, endPoint x: 104, endPoint y: 42, distance: 9.6
click at [104, 43] on input "cash" at bounding box center [119, 41] width 71 height 14
drag, startPoint x: 104, startPoint y: 41, endPoint x: -14, endPoint y: 35, distance: 117.8
click at [0, 35] on html "dashboard products sales purchasing productivity dashboard products Product Cat…" at bounding box center [347, 180] width 695 height 361
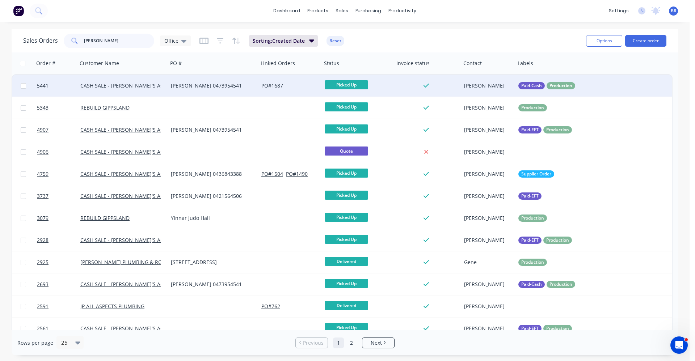
type input "dave"
click at [173, 93] on div "Dave 0473954541" at bounding box center [213, 86] width 91 height 22
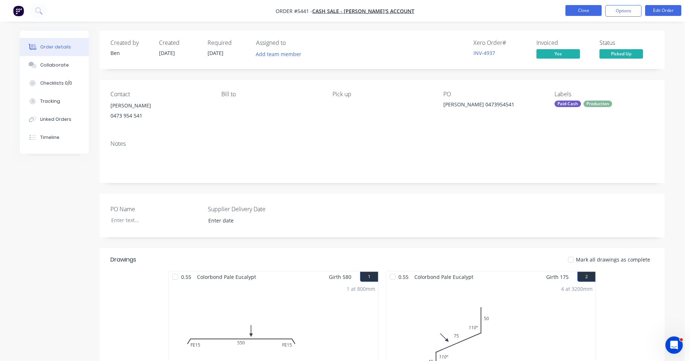
click at [578, 12] on button "Close" at bounding box center [583, 10] width 36 height 11
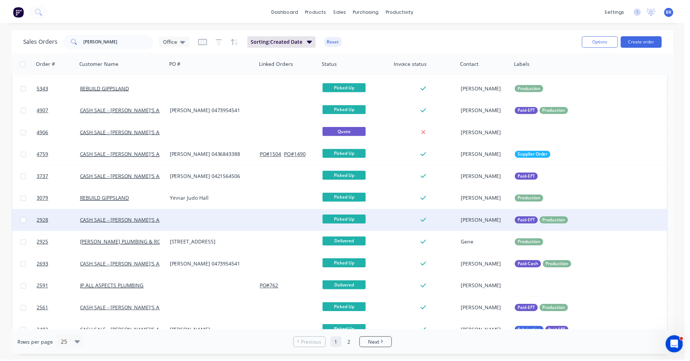
scroll to position [36, 0]
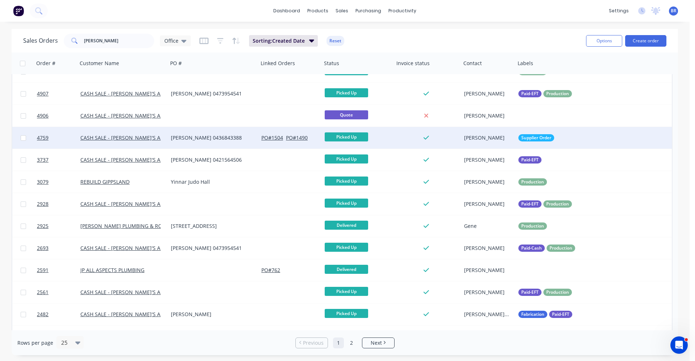
click at [193, 139] on div "Dave 0436843388" at bounding box center [211, 137] width 80 height 7
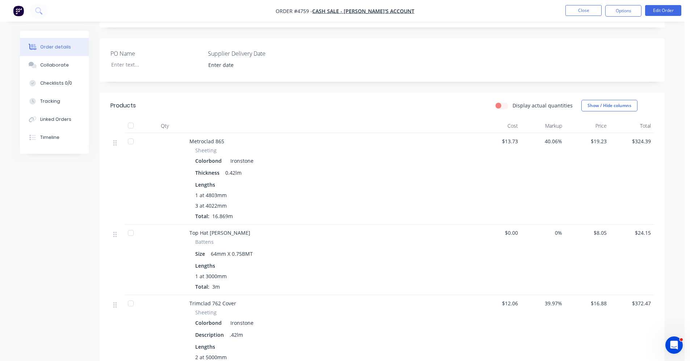
scroll to position [145, 0]
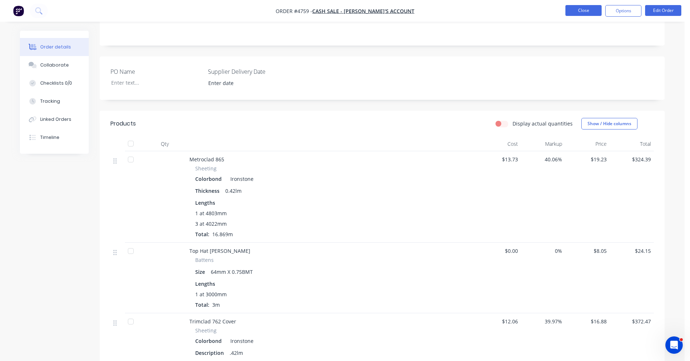
click at [583, 13] on button "Close" at bounding box center [583, 10] width 36 height 11
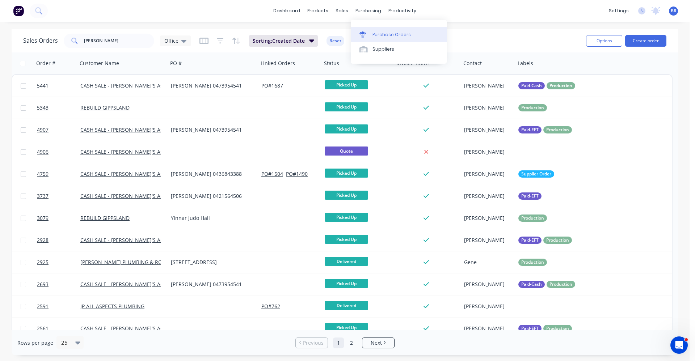
click at [377, 35] on div "Purchase Orders" at bounding box center [392, 35] width 38 height 7
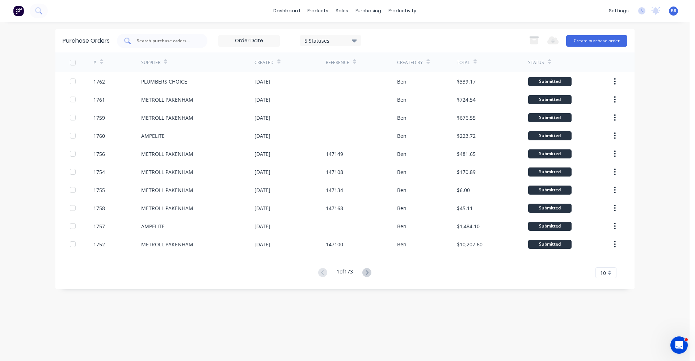
click at [171, 41] on input "text" at bounding box center [166, 40] width 60 height 7
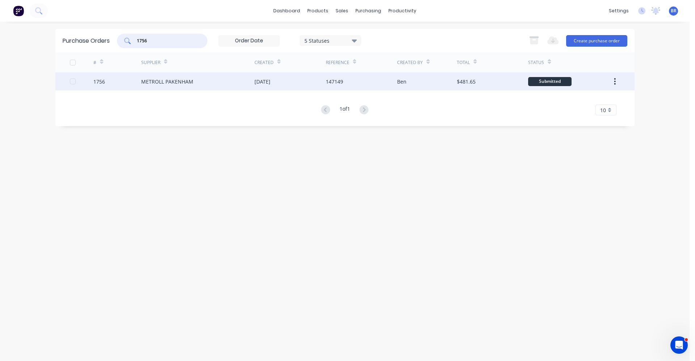
type input "1756"
click at [294, 82] on div "[DATE]" at bounding box center [290, 81] width 71 height 18
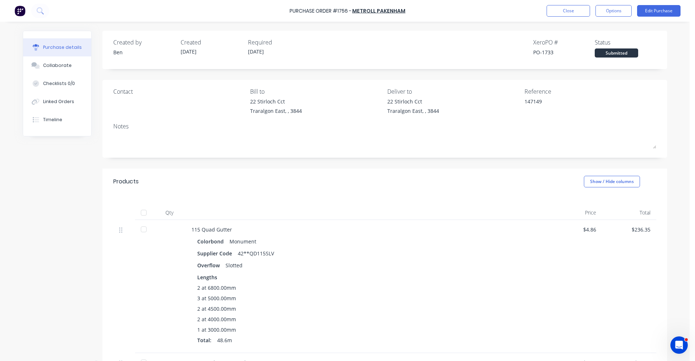
click at [139, 214] on div at bounding box center [144, 213] width 14 height 14
click at [57, 98] on button "Linked Orders" at bounding box center [57, 102] width 68 height 18
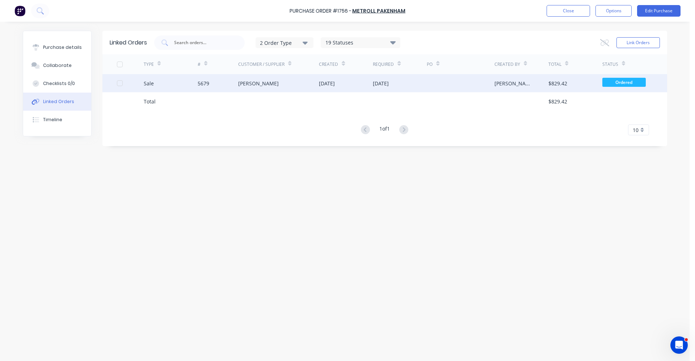
click at [279, 84] on div "[PERSON_NAME]" at bounding box center [278, 83] width 81 height 18
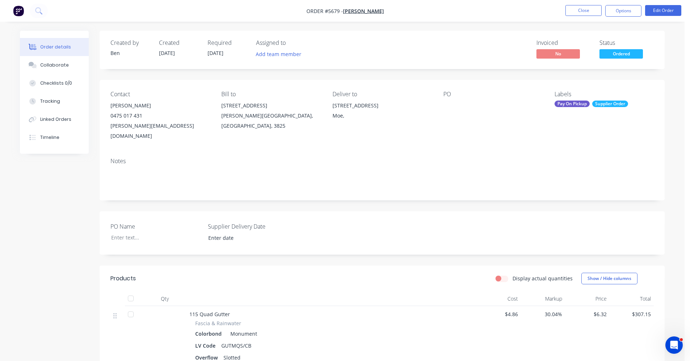
click at [628, 52] on span "Ordered" at bounding box center [620, 53] width 43 height 9
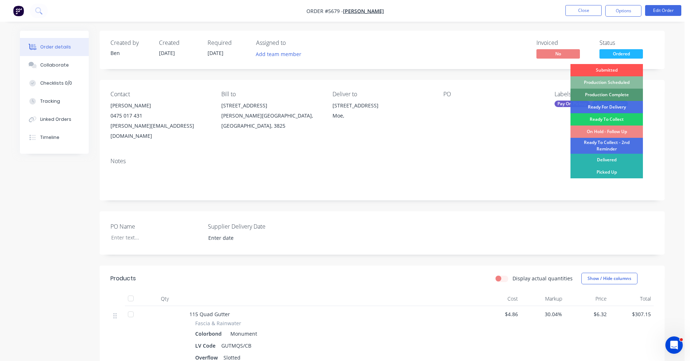
click at [611, 106] on div "Ready For Delivery" at bounding box center [606, 107] width 72 height 12
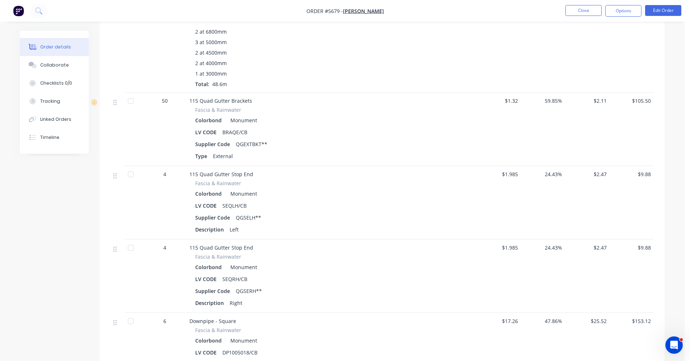
scroll to position [341, 0]
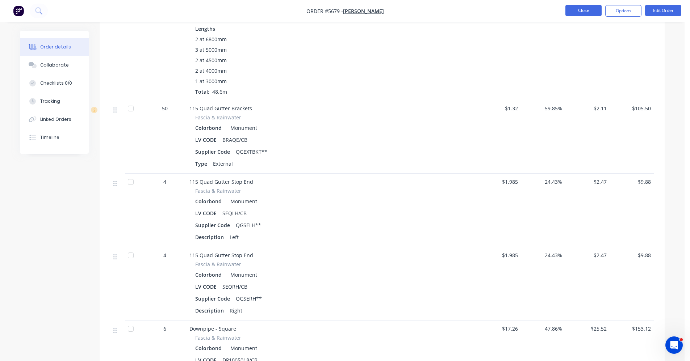
click at [584, 11] on button "Close" at bounding box center [583, 10] width 36 height 11
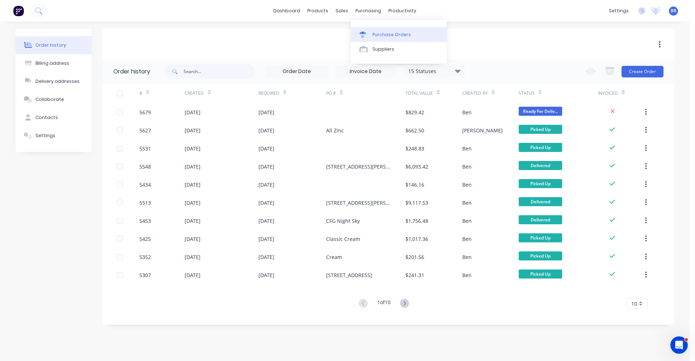
click at [378, 33] on div "Purchase Orders" at bounding box center [392, 35] width 38 height 7
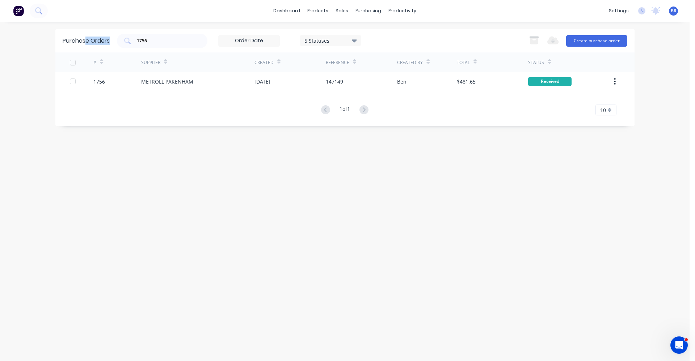
drag, startPoint x: 114, startPoint y: 34, endPoint x: 85, endPoint y: 31, distance: 29.6
click at [85, 31] on div "Purchase Orders 1756 5 Statuses 5 Statuses Export to Excel (XLSX) Create purcha…" at bounding box center [344, 41] width 579 height 24
drag, startPoint x: 85, startPoint y: 31, endPoint x: 163, endPoint y: 41, distance: 78.8
click at [163, 41] on input "1756" at bounding box center [166, 40] width 60 height 7
drag, startPoint x: 172, startPoint y: 43, endPoint x: 71, endPoint y: 33, distance: 101.1
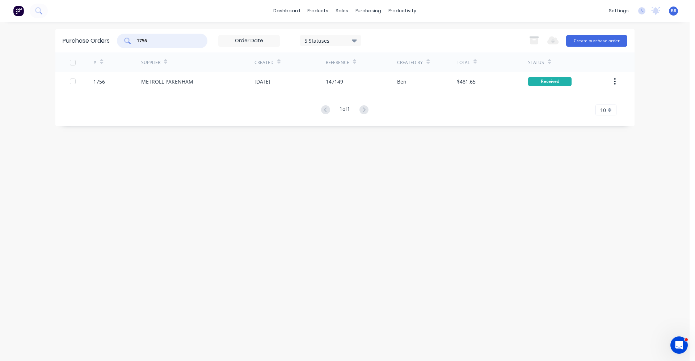
click at [71, 33] on div "Purchase Orders 1756 5 Statuses 5 Statuses Export to Excel (XLSX) Create purcha…" at bounding box center [344, 41] width 579 height 24
type input "1758"
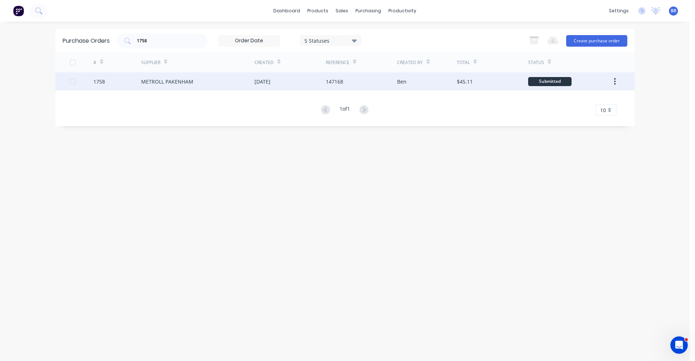
click at [209, 83] on div "METROLL PAKENHAM" at bounding box center [197, 81] width 113 height 18
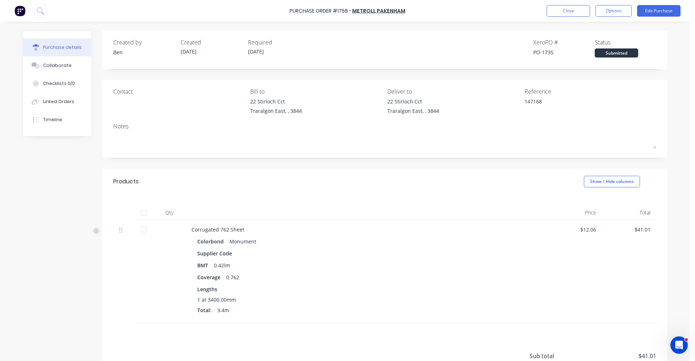
click at [141, 211] on div at bounding box center [144, 213] width 14 height 14
click at [58, 103] on div "Linked Orders" at bounding box center [58, 102] width 31 height 7
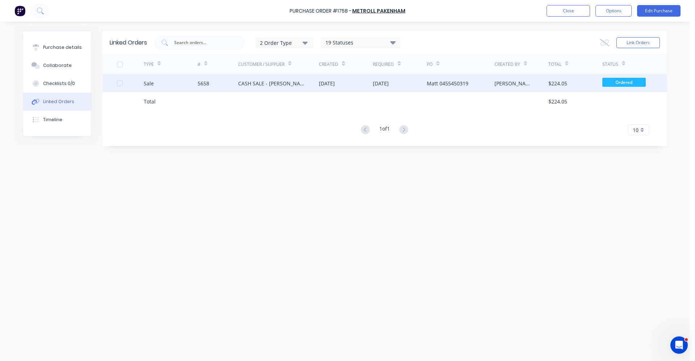
click at [299, 83] on div "CASH SALE - [PERSON_NAME]'S ACCOUNT" at bounding box center [271, 84] width 67 height 8
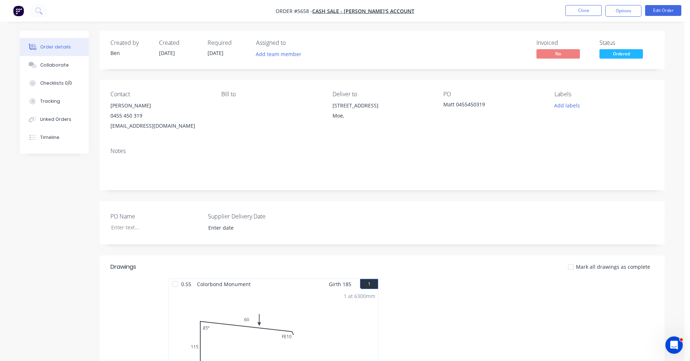
click at [626, 55] on span "Ordered" at bounding box center [620, 53] width 43 height 9
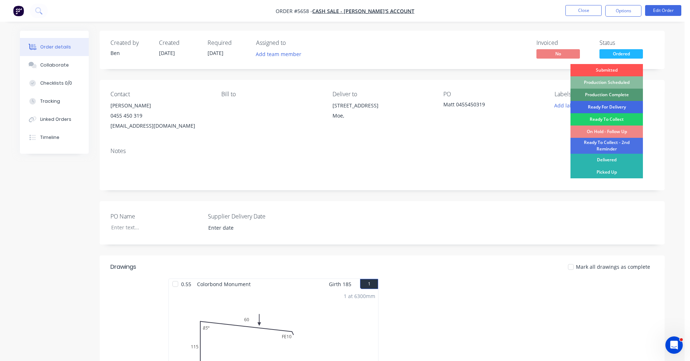
click at [605, 109] on div "Ready For Delivery" at bounding box center [606, 107] width 72 height 12
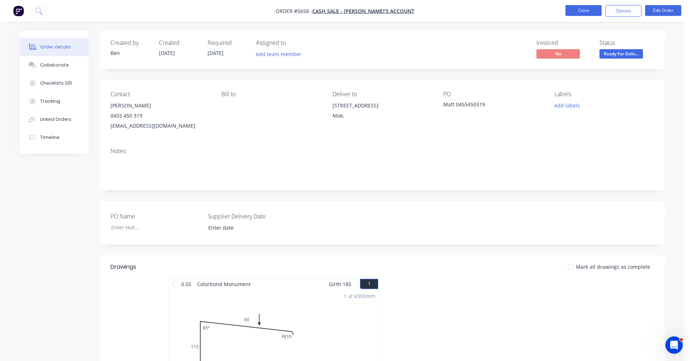
click at [577, 12] on button "Close" at bounding box center [583, 10] width 36 height 11
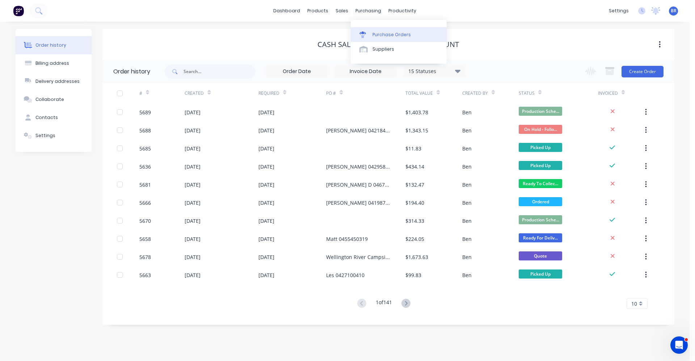
click at [377, 36] on div "Purchase Orders" at bounding box center [392, 35] width 38 height 7
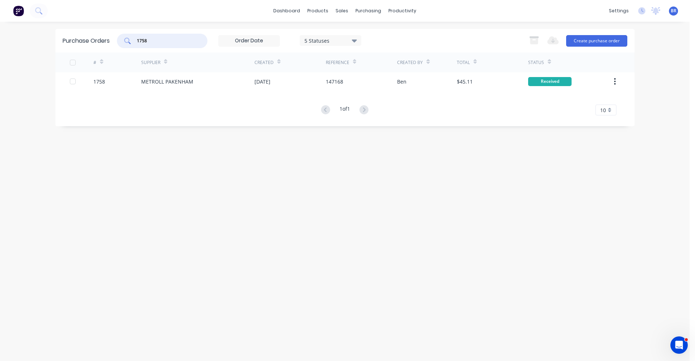
drag, startPoint x: 161, startPoint y: 40, endPoint x: 89, endPoint y: 39, distance: 71.4
click at [89, 39] on div "Purchase Orders 1758 5 Statuses 5 Statuses Export to Excel (XLSX) Create purcha…" at bounding box center [344, 41] width 579 height 24
type input "1754"
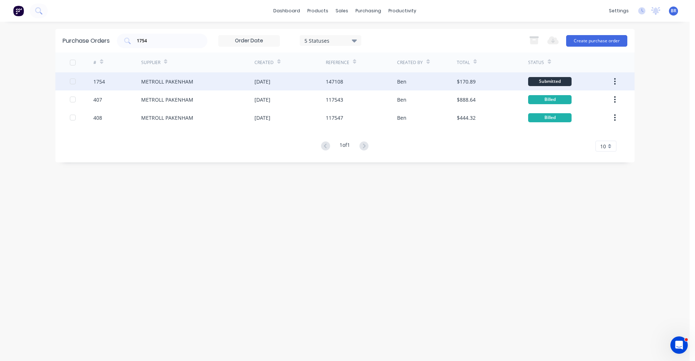
click at [207, 79] on div "METROLL PAKENHAM" at bounding box center [197, 81] width 113 height 18
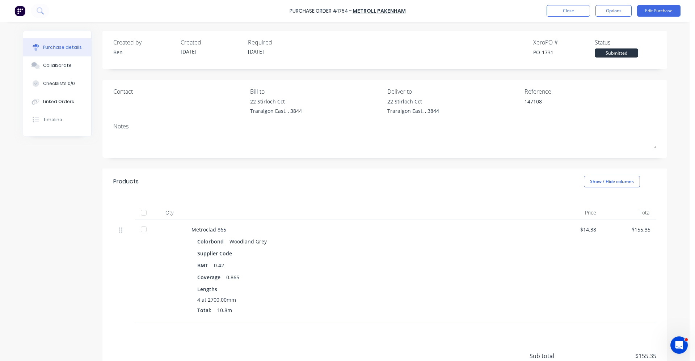
click at [141, 213] on div at bounding box center [144, 213] width 14 height 14
click at [60, 99] on div "Linked Orders" at bounding box center [58, 102] width 31 height 7
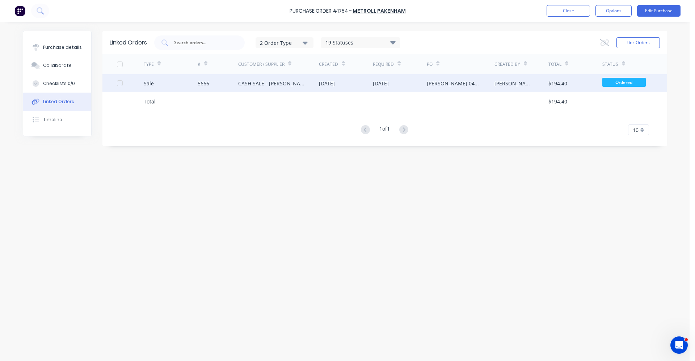
click at [249, 85] on div "CASH SALE - [PERSON_NAME]'S ACCOUNT" at bounding box center [271, 84] width 67 height 8
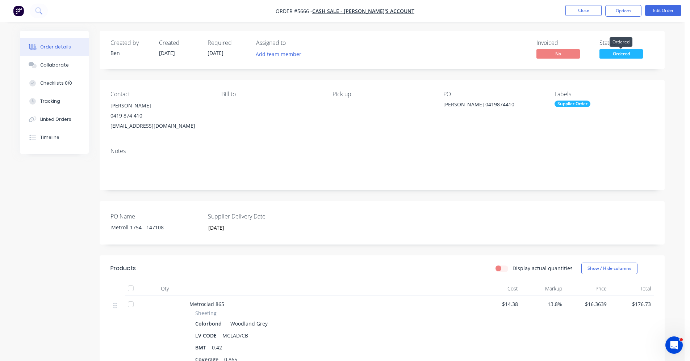
click at [619, 55] on span "Ordered" at bounding box center [620, 53] width 43 height 9
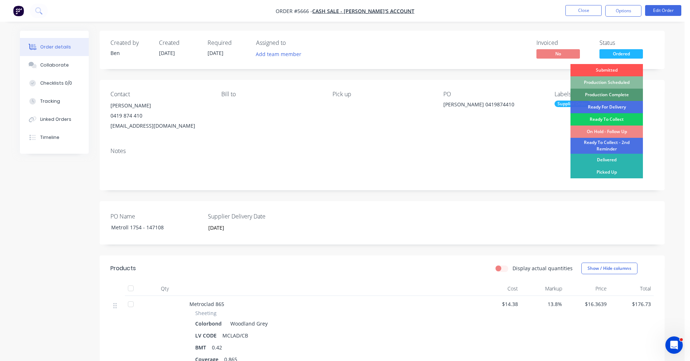
click at [606, 119] on div "Ready To Collect" at bounding box center [606, 119] width 72 height 12
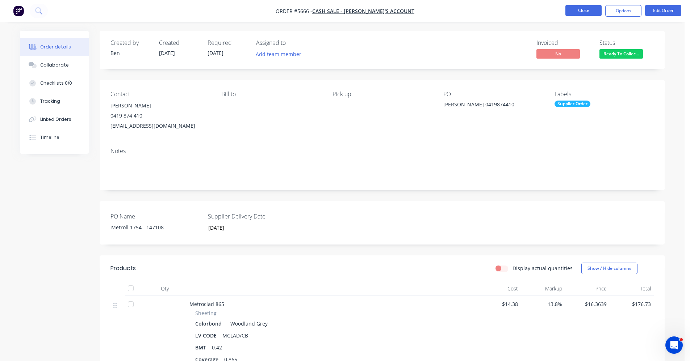
click at [575, 10] on button "Close" at bounding box center [583, 10] width 36 height 11
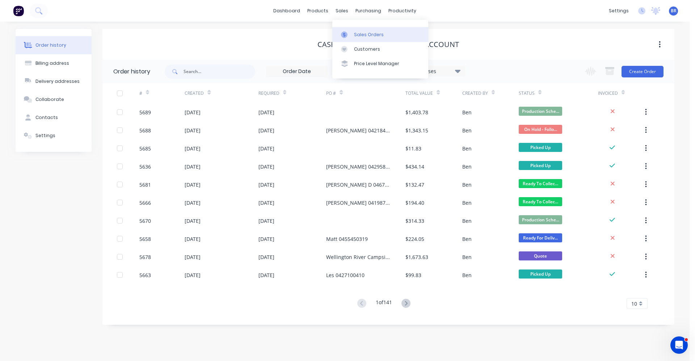
click at [359, 38] on div "Sales Orders" at bounding box center [369, 35] width 30 height 7
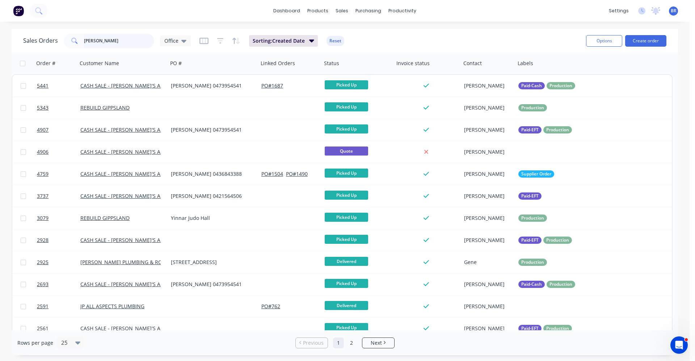
drag, startPoint x: 74, startPoint y: 42, endPoint x: 59, endPoint y: 40, distance: 14.6
click at [59, 40] on div "Sales Orders dave Office" at bounding box center [107, 41] width 168 height 14
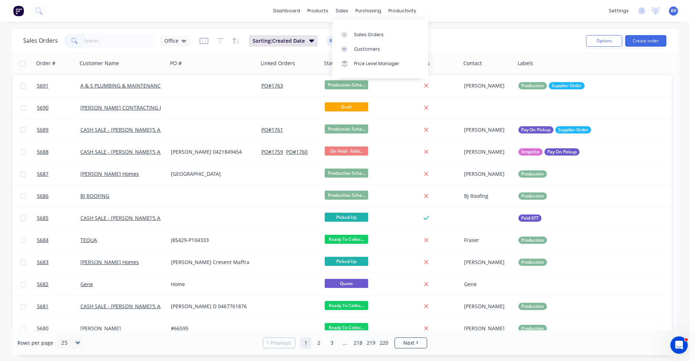
drag, startPoint x: 339, startPoint y: 13, endPoint x: 347, endPoint y: 18, distance: 9.6
click at [339, 12] on div "sales" at bounding box center [342, 10] width 20 height 11
click at [123, 41] on input "text" at bounding box center [119, 41] width 71 height 14
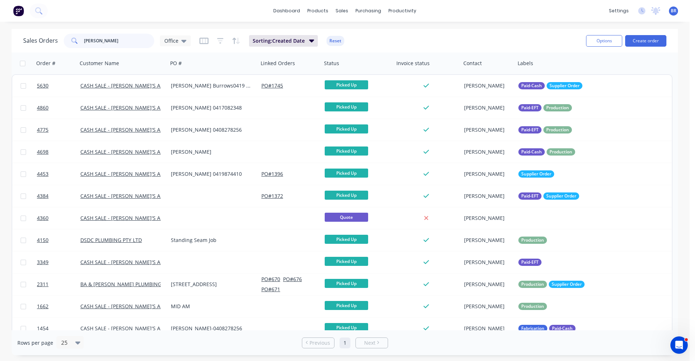
drag, startPoint x: 106, startPoint y: 41, endPoint x: 25, endPoint y: 39, distance: 81.2
click at [21, 37] on div "Sales Orders jeff Office Sorting: Created Date Reset Options Create order" at bounding box center [345, 41] width 667 height 24
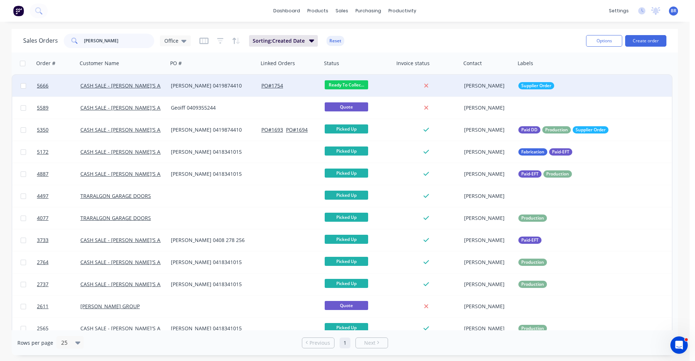
type input "[PERSON_NAME]"
click at [227, 83] on div "[PERSON_NAME] 0419874410" at bounding box center [211, 85] width 80 height 7
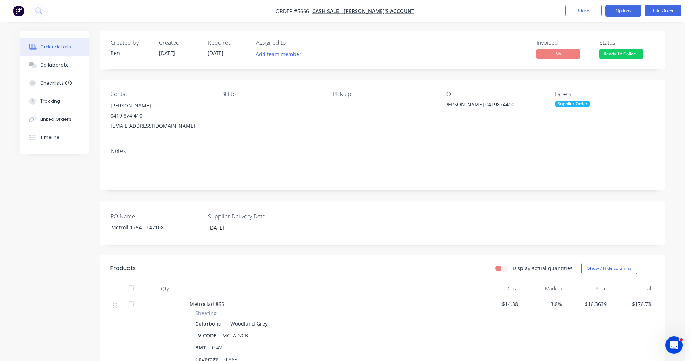
click at [623, 13] on button "Options" at bounding box center [623, 11] width 36 height 12
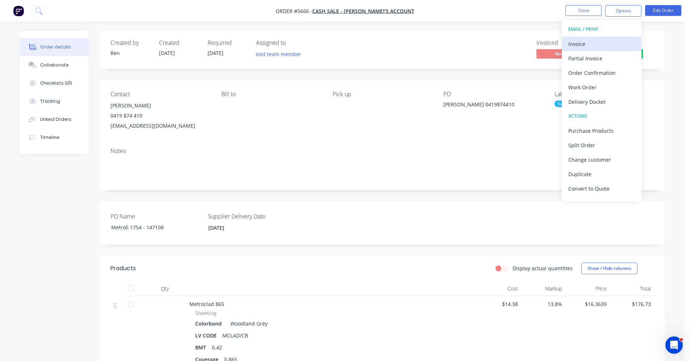
click at [600, 41] on div "Invoice" at bounding box center [601, 44] width 67 height 11
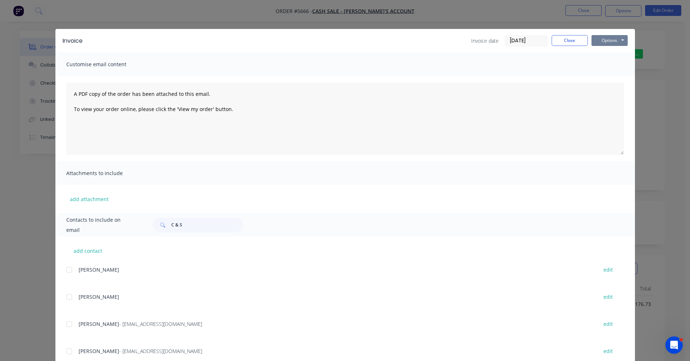
click at [605, 39] on button "Options" at bounding box center [609, 40] width 36 height 11
click at [606, 68] on button "Print" at bounding box center [614, 65] width 46 height 12
click at [575, 44] on button "Close" at bounding box center [570, 40] width 36 height 11
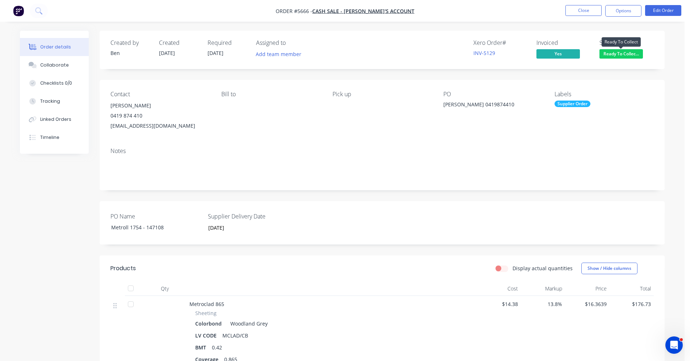
click at [630, 54] on span "Ready To Collec..." at bounding box center [620, 53] width 43 height 9
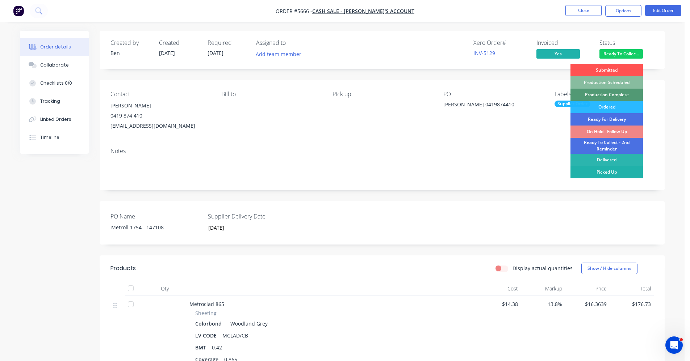
click at [612, 175] on div "Picked Up" at bounding box center [606, 172] width 72 height 12
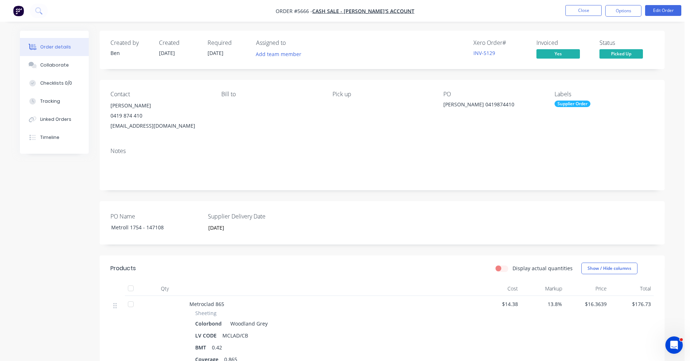
click at [573, 106] on div "Supplier Order" at bounding box center [572, 104] width 36 height 7
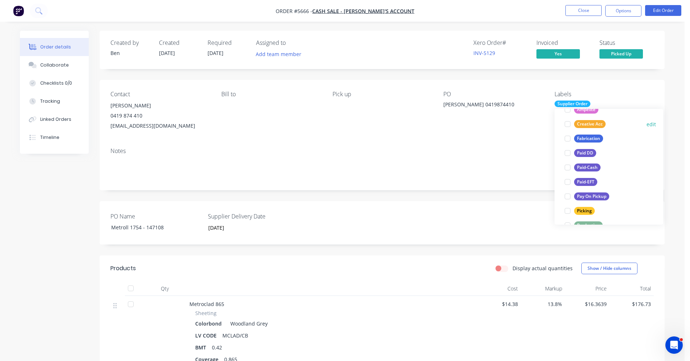
scroll to position [72, 0]
click at [585, 182] on div "Paid-EFT" at bounding box center [585, 181] width 23 height 8
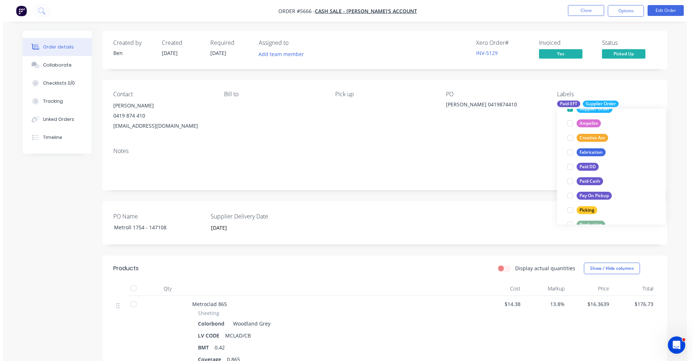
scroll to position [0, 0]
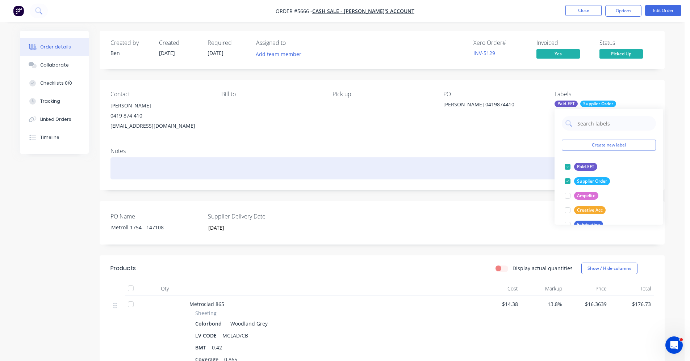
click at [395, 168] on div at bounding box center [381, 169] width 543 height 22
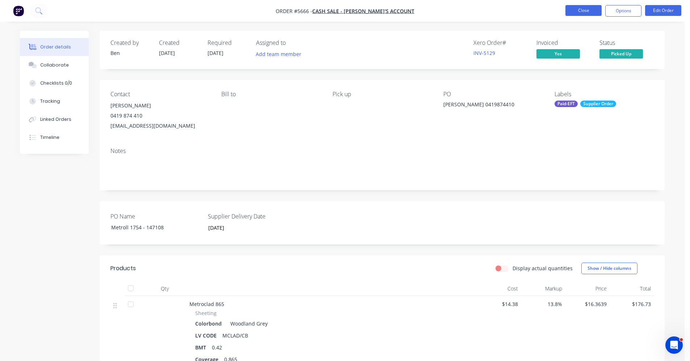
click at [583, 9] on button "Close" at bounding box center [583, 10] width 36 height 11
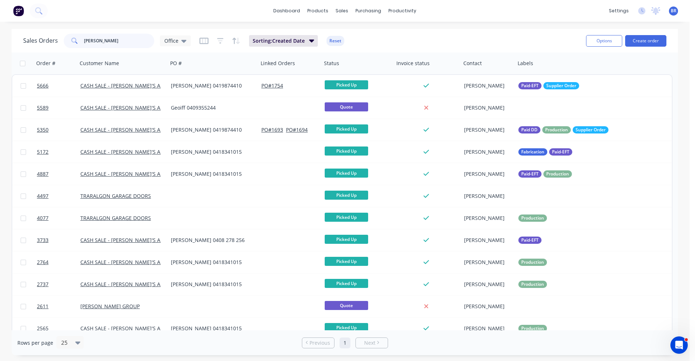
drag, startPoint x: 92, startPoint y: 41, endPoint x: 33, endPoint y: 42, distance: 58.7
click at [33, 42] on div "Sales Orders geoff Office" at bounding box center [107, 41] width 168 height 14
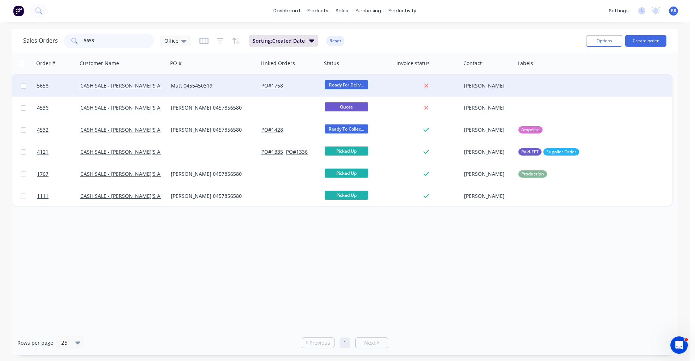
type input "5658"
click at [226, 87] on div "Matt 0455450319" at bounding box center [211, 85] width 80 height 7
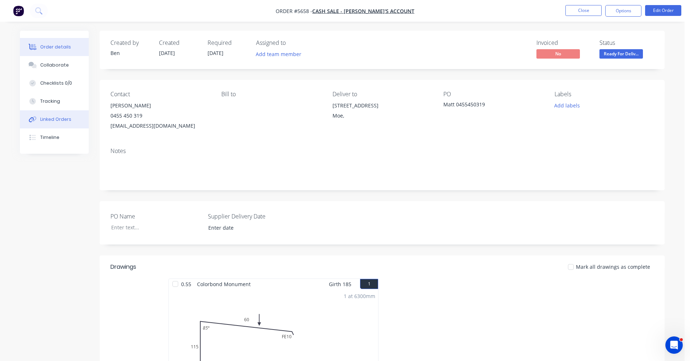
click at [54, 120] on div "Linked Orders" at bounding box center [55, 119] width 31 height 7
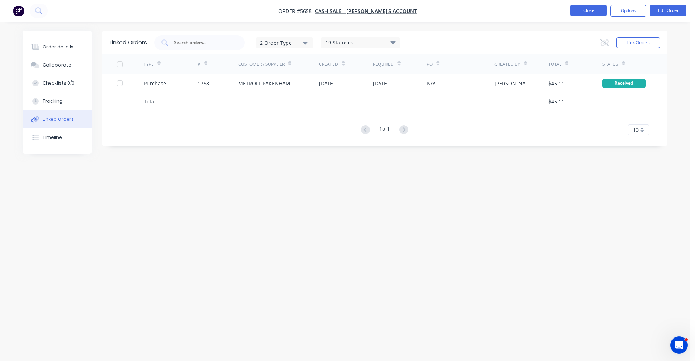
click at [591, 15] on button "Close" at bounding box center [589, 10] width 36 height 11
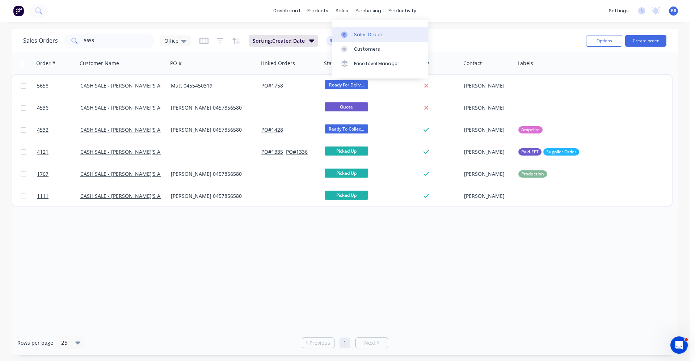
click at [358, 33] on div "Sales Orders" at bounding box center [369, 35] width 30 height 7
drag, startPoint x: 96, startPoint y: 39, endPoint x: 51, endPoint y: 40, distance: 45.3
click at [51, 40] on div "Sales Orders 5658 Office" at bounding box center [107, 41] width 168 height 14
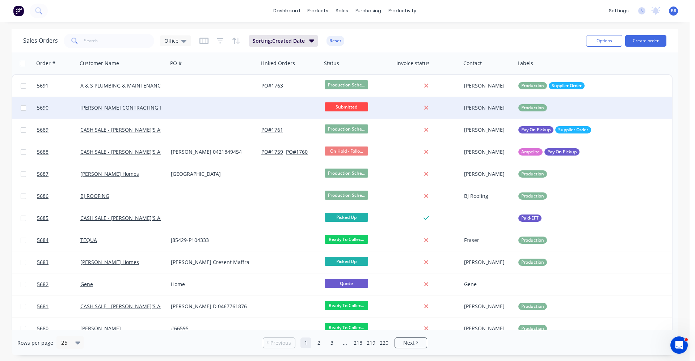
click at [198, 110] on div at bounding box center [213, 108] width 91 height 22
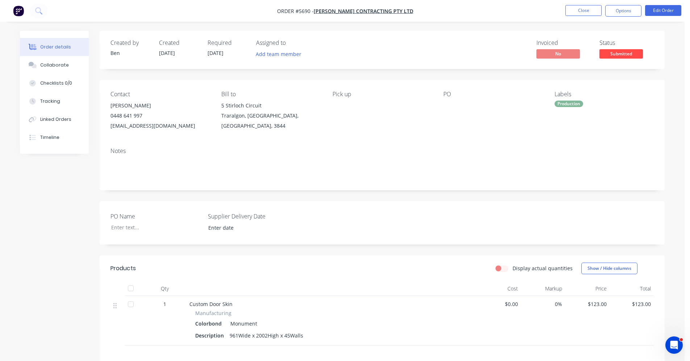
click at [614, 56] on span "Submitted" at bounding box center [620, 53] width 43 height 9
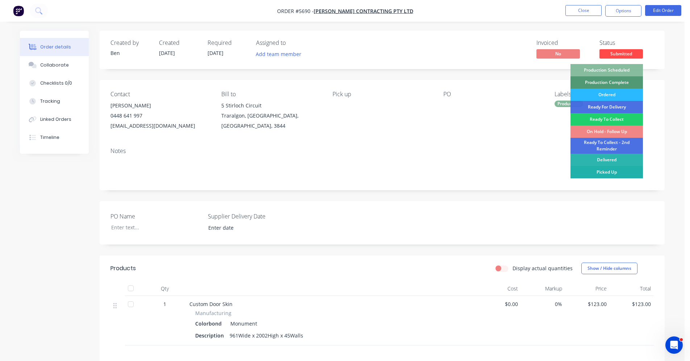
click at [604, 171] on div "Picked Up" at bounding box center [606, 172] width 72 height 12
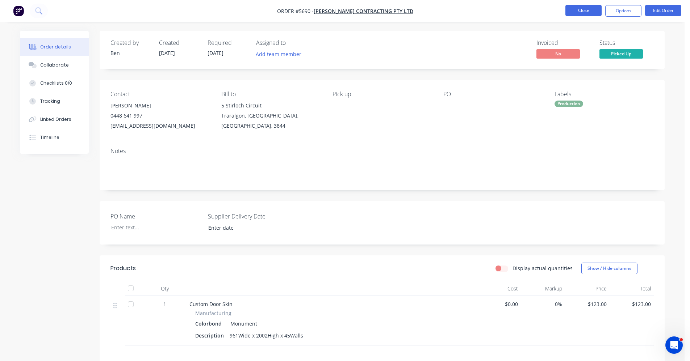
click at [576, 9] on button "Close" at bounding box center [583, 10] width 36 height 11
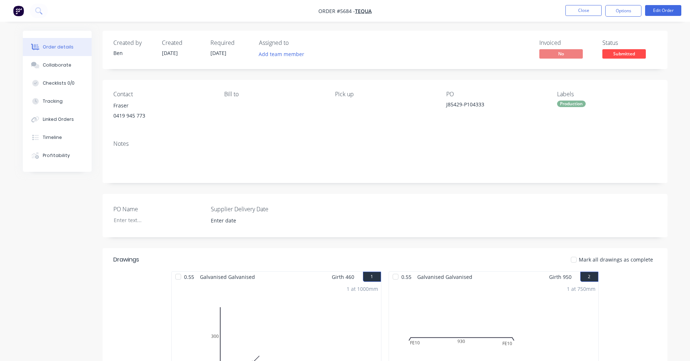
click at [344, 142] on div "Notes" at bounding box center [384, 144] width 543 height 7
click at [619, 56] on span "Submitted" at bounding box center [623, 53] width 43 height 9
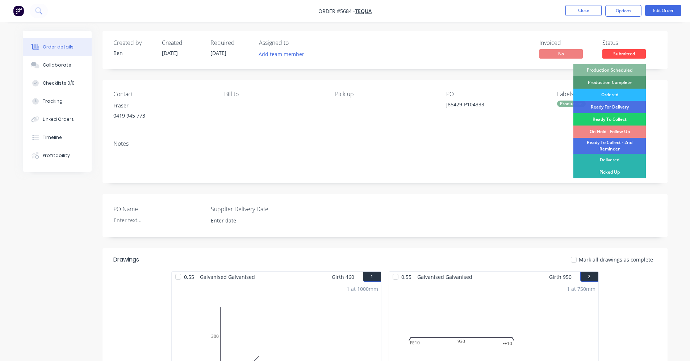
drag, startPoint x: 620, startPoint y: 72, endPoint x: 601, endPoint y: 57, distance: 24.2
click at [619, 70] on div "Production Scheduled" at bounding box center [609, 70] width 72 height 12
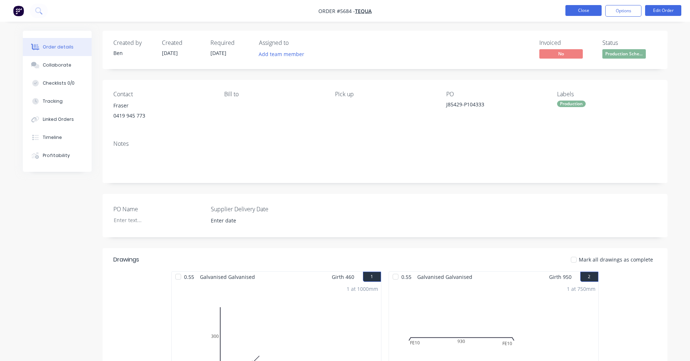
click at [586, 11] on button "Close" at bounding box center [583, 10] width 36 height 11
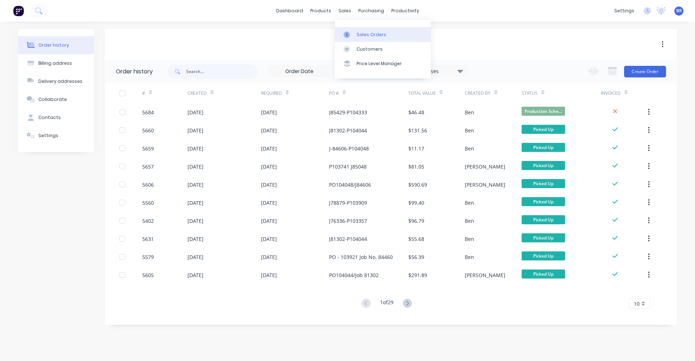
click at [364, 38] on div "Sales Orders" at bounding box center [372, 35] width 30 height 7
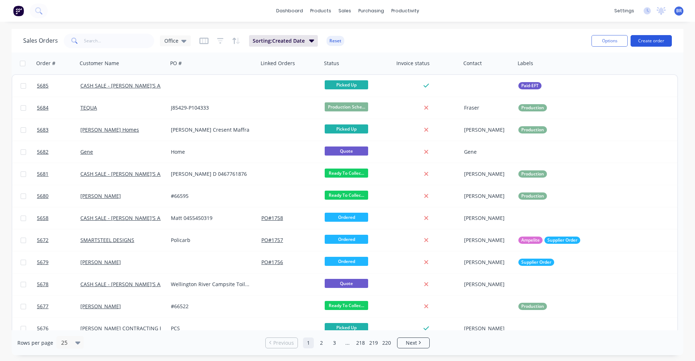
click at [653, 41] on button "Create order" at bounding box center [651, 41] width 41 height 12
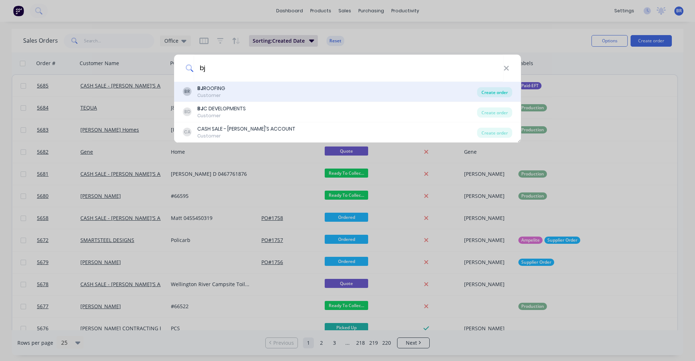
type input "bj"
click at [498, 93] on div "Create order" at bounding box center [494, 92] width 35 height 10
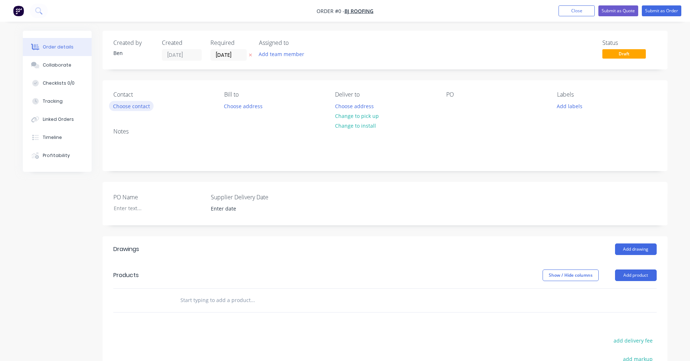
click at [115, 104] on button "Choose contact" at bounding box center [131, 106] width 45 height 10
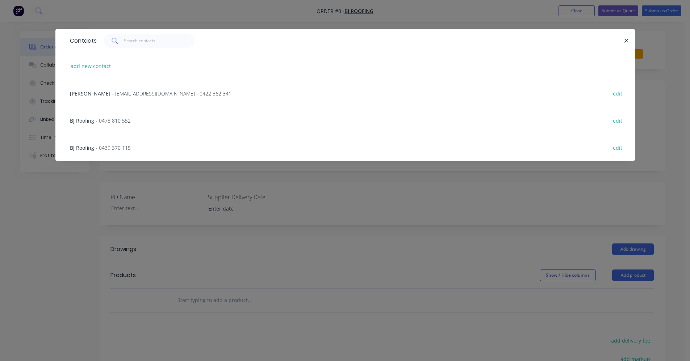
click at [125, 119] on span "- 0478 810 552" at bounding box center [113, 120] width 35 height 7
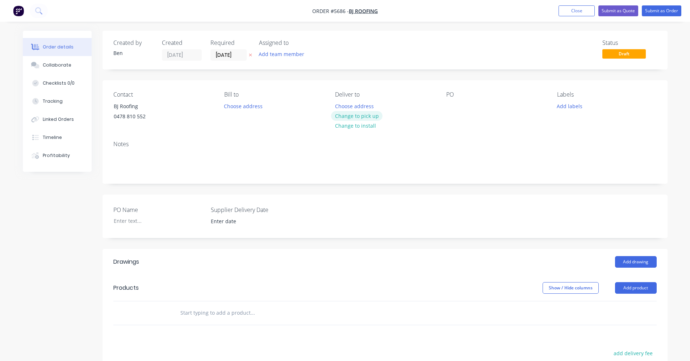
click at [365, 121] on button "Change to pick up" at bounding box center [356, 116] width 51 height 10
click at [565, 109] on button "Add labels" at bounding box center [569, 106] width 33 height 10
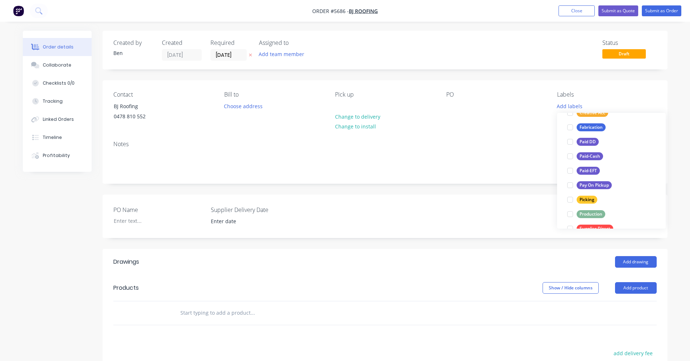
scroll to position [109, 0]
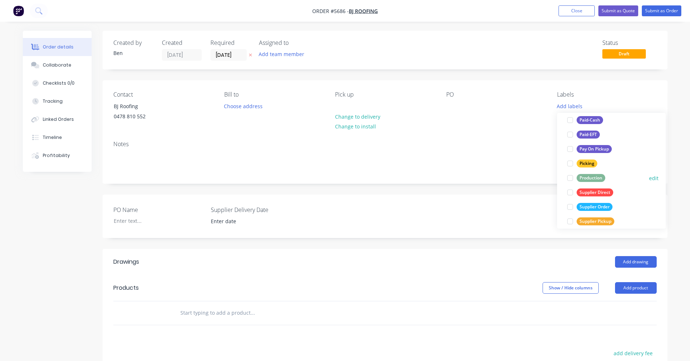
click at [586, 178] on div "Production" at bounding box center [591, 178] width 29 height 8
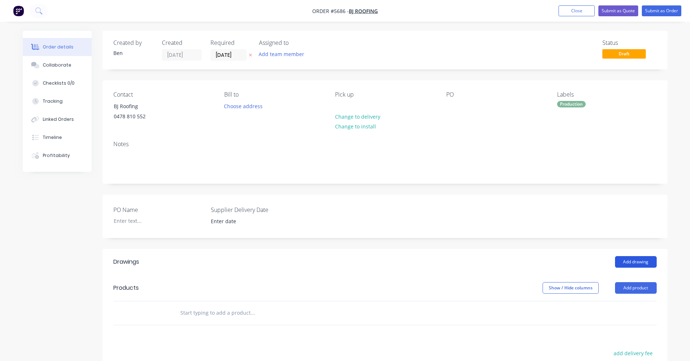
drag, startPoint x: 515, startPoint y: 267, endPoint x: 617, endPoint y: 266, distance: 102.1
click at [515, 267] on div "Add drawing" at bounding box center [443, 262] width 428 height 12
click at [639, 262] on button "Add drawing" at bounding box center [636, 262] width 42 height 12
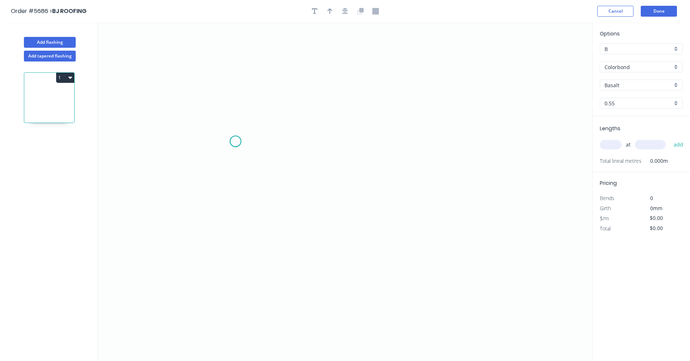
drag, startPoint x: 235, startPoint y: 142, endPoint x: 256, endPoint y: 155, distance: 25.1
click at [236, 142] on icon "0" at bounding box center [345, 191] width 494 height 339
drag, startPoint x: 376, startPoint y: 207, endPoint x: 411, endPoint y: 191, distance: 38.7
click at [377, 207] on icon "0" at bounding box center [345, 191] width 494 height 339
click at [502, 138] on icon "0 ?" at bounding box center [345, 191] width 494 height 339
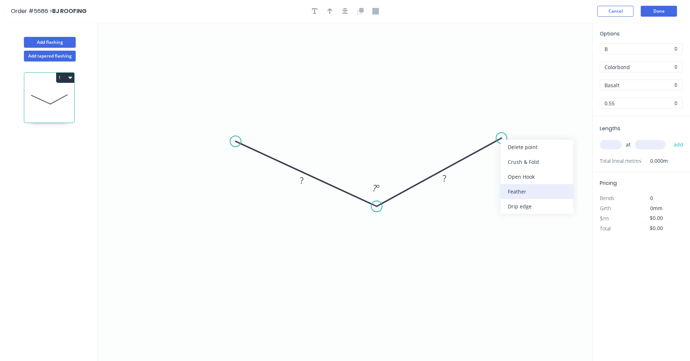
click at [523, 196] on div "Feather" at bounding box center [537, 191] width 73 height 15
click at [518, 178] on div "Delete bend" at bounding box center [537, 179] width 73 height 15
click at [516, 204] on div "Drip edge" at bounding box center [539, 205] width 73 height 15
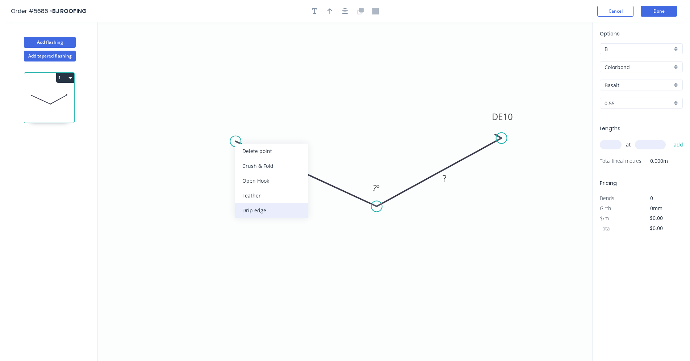
click at [269, 209] on div "Drip edge" at bounding box center [271, 210] width 73 height 15
click at [252, 162] on div "Flip bend" at bounding box center [269, 163] width 73 height 15
click at [247, 158] on tspan "10" at bounding box center [243, 156] width 10 height 12
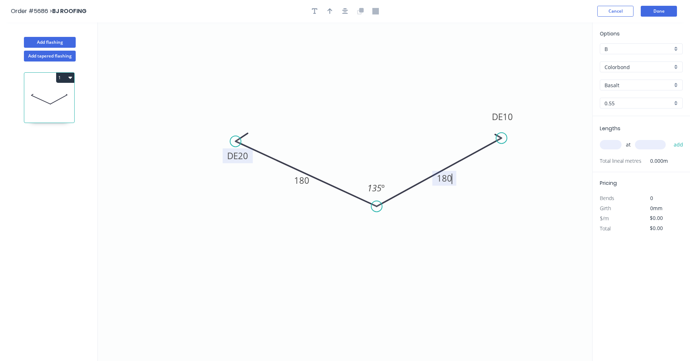
type input "$18.47"
click at [676, 86] on div "Basalt" at bounding box center [641, 85] width 83 height 11
click at [621, 105] on div "Monument" at bounding box center [641, 106] width 82 height 13
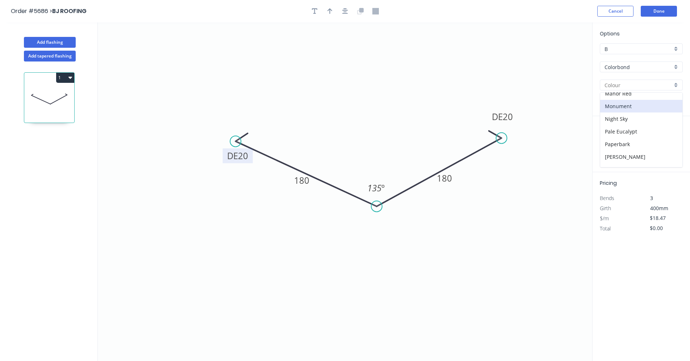
type input "Monument"
click at [615, 146] on input "text" at bounding box center [611, 144] width 22 height 9
type input "1"
type input "6200"
click at [670, 139] on button "add" at bounding box center [678, 145] width 17 height 12
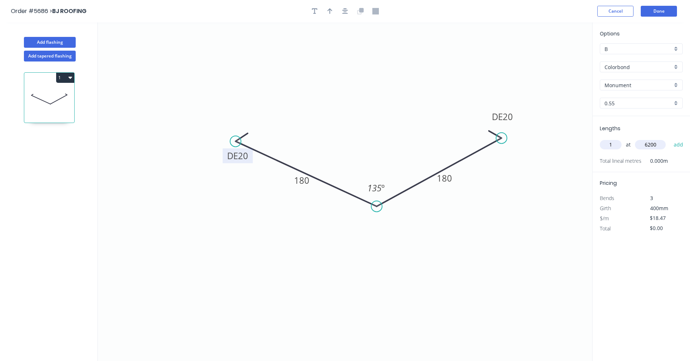
type input "$114.51"
click at [345, 14] on button "button" at bounding box center [345, 11] width 11 height 11
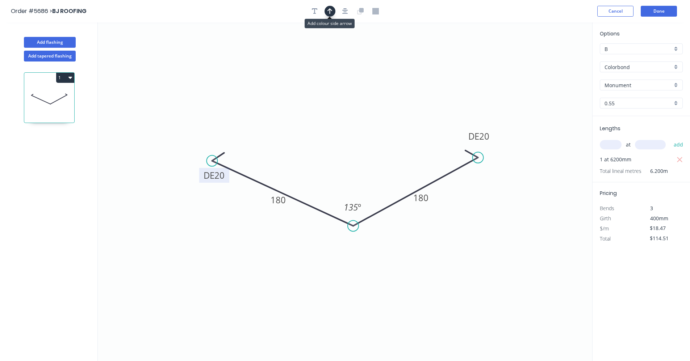
drag, startPoint x: 328, startPoint y: 8, endPoint x: 460, endPoint y: 69, distance: 145.4
click at [328, 9] on icon "button" at bounding box center [329, 11] width 5 height 7
drag, startPoint x: 555, startPoint y: 56, endPoint x: 313, endPoint y: 200, distance: 281.7
click at [313, 200] on icon at bounding box center [313, 191] width 7 height 23
click at [664, 12] on button "Done" at bounding box center [659, 11] width 36 height 11
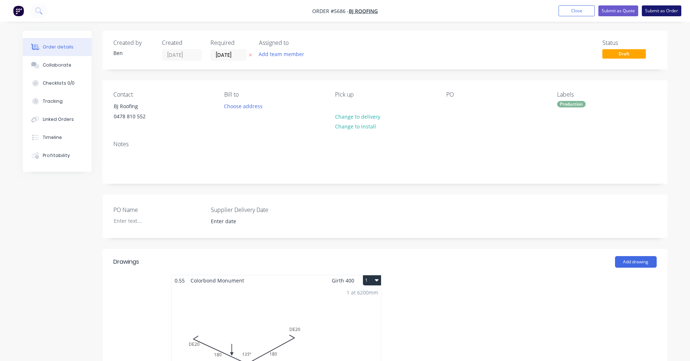
click at [659, 9] on button "Submit as Order" at bounding box center [661, 10] width 39 height 11
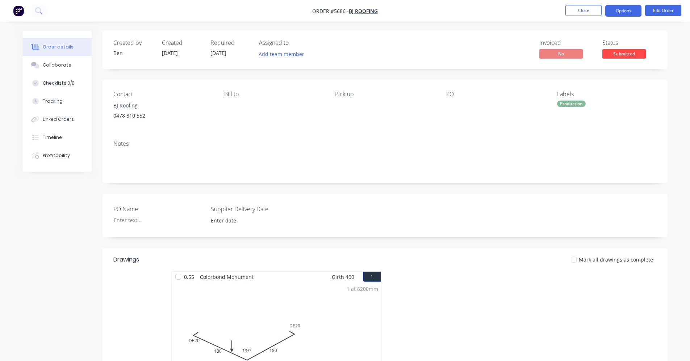
click at [624, 11] on button "Options" at bounding box center [623, 11] width 36 height 12
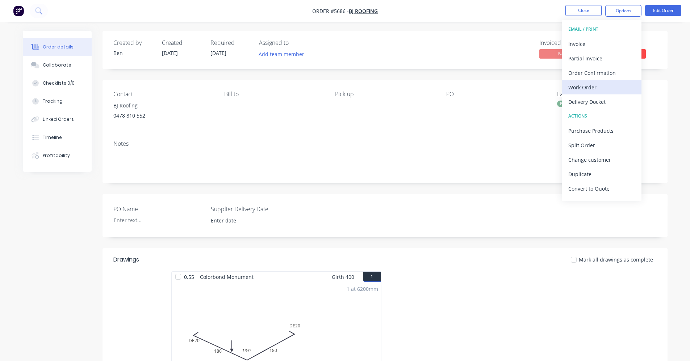
click at [601, 85] on div "Work Order" at bounding box center [601, 87] width 67 height 11
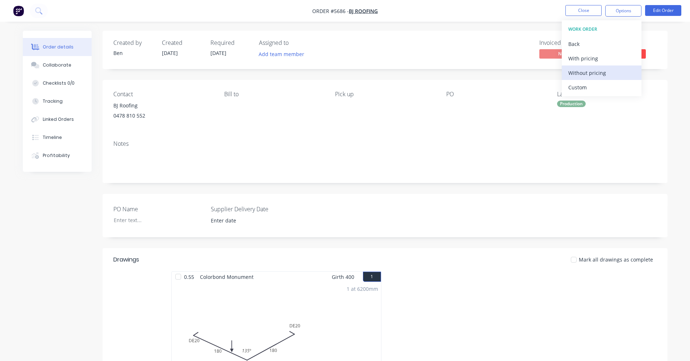
click at [594, 71] on div "Without pricing" at bounding box center [601, 73] width 67 height 11
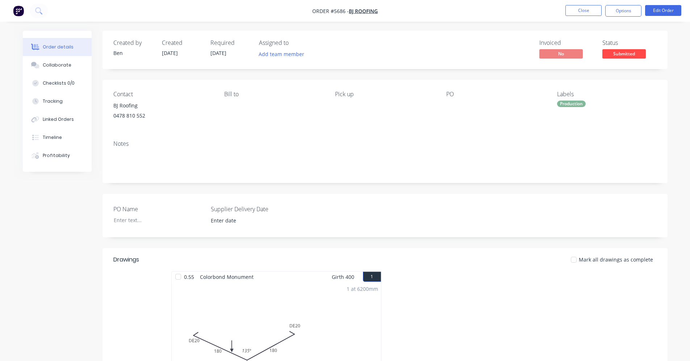
click at [301, 138] on div "Notes" at bounding box center [384, 159] width 565 height 49
click at [628, 53] on span "Submitted" at bounding box center [623, 53] width 43 height 9
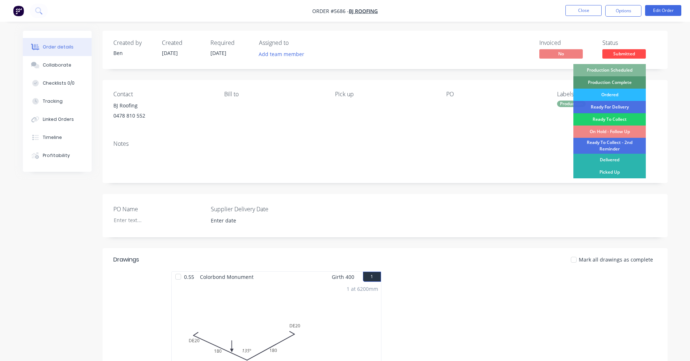
drag, startPoint x: 607, startPoint y: 68, endPoint x: 596, endPoint y: 50, distance: 21.7
click at [607, 68] on div "Production Scheduled" at bounding box center [609, 70] width 72 height 12
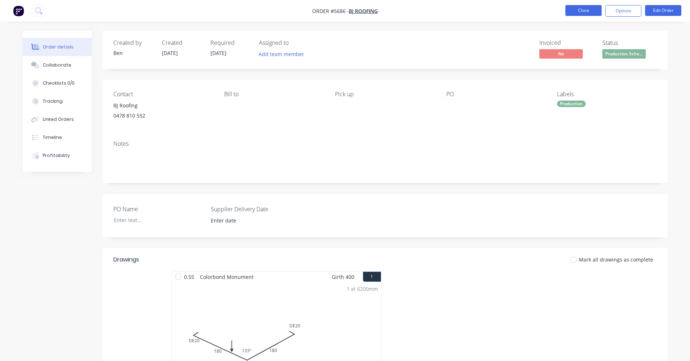
click at [582, 11] on button "Close" at bounding box center [583, 10] width 36 height 11
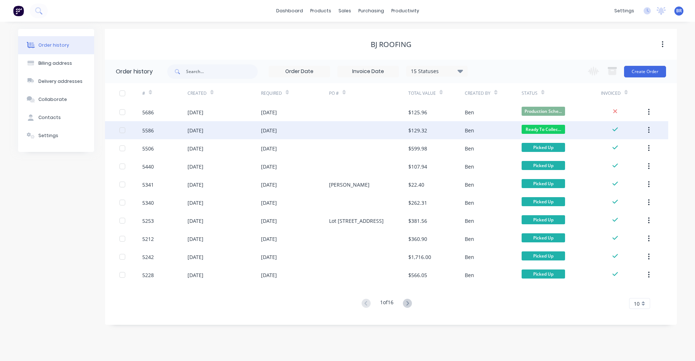
click at [349, 127] on div at bounding box center [368, 130] width 79 height 18
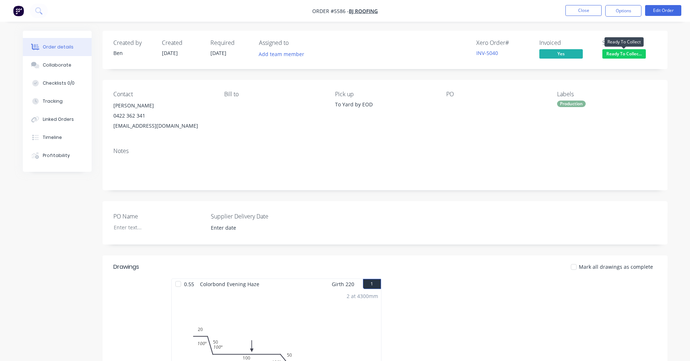
drag, startPoint x: 629, startPoint y: 56, endPoint x: 627, endPoint y: 61, distance: 6.0
click at [629, 56] on span "Ready To Collec..." at bounding box center [623, 53] width 43 height 9
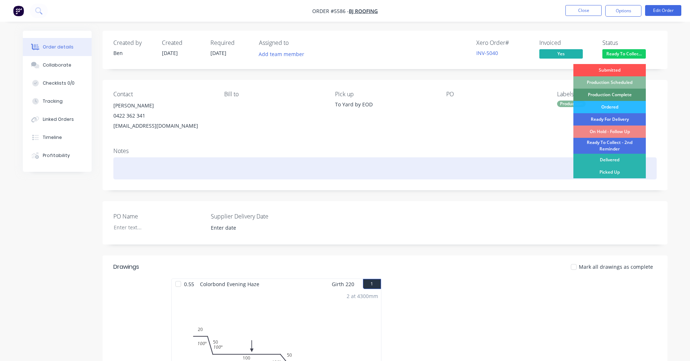
drag, startPoint x: 614, startPoint y: 171, endPoint x: 608, endPoint y: 159, distance: 13.1
click at [613, 170] on div "Picked Up" at bounding box center [609, 172] width 72 height 12
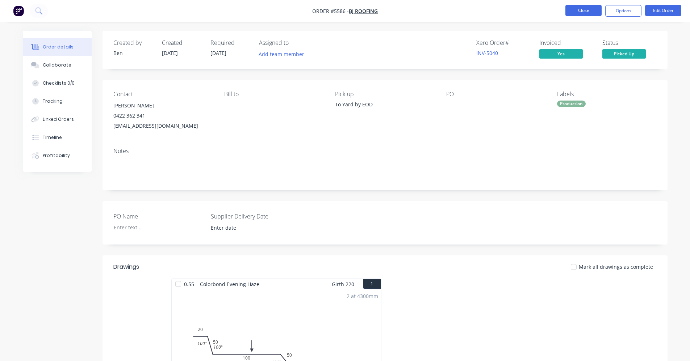
click at [579, 7] on button "Close" at bounding box center [583, 10] width 36 height 11
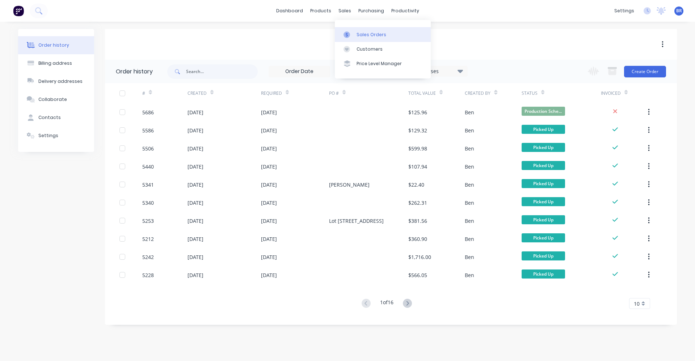
click at [360, 34] on div "Sales Orders" at bounding box center [372, 35] width 30 height 7
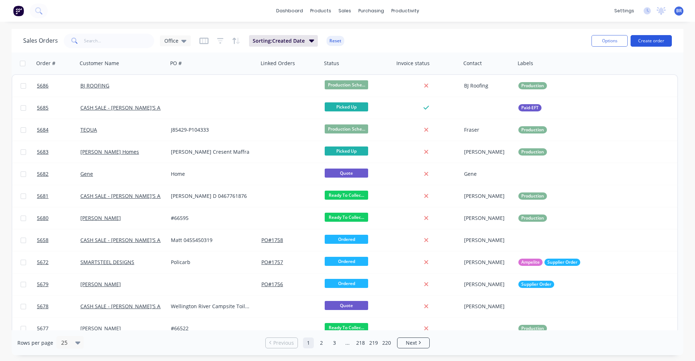
click at [647, 41] on button "Create order" at bounding box center [651, 41] width 41 height 12
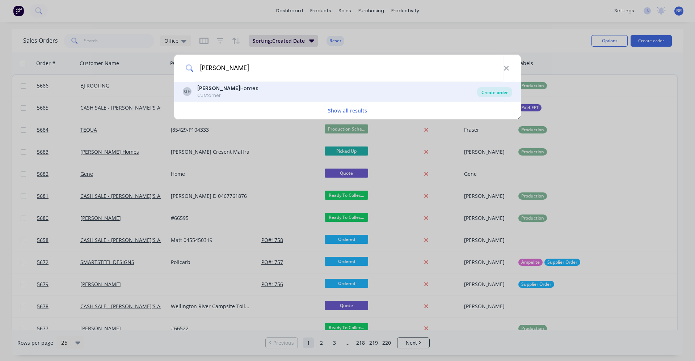
type input "garron"
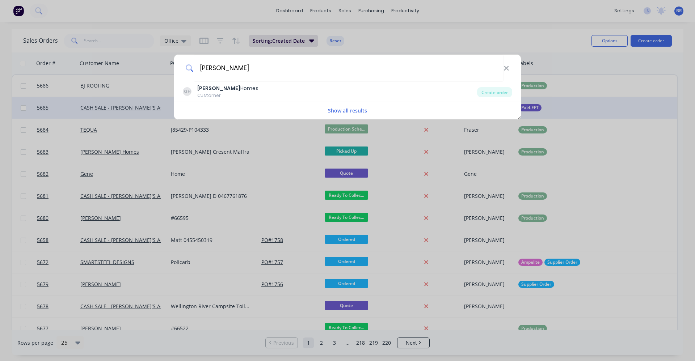
drag, startPoint x: 497, startPoint y: 95, endPoint x: 491, endPoint y: 99, distance: 7.8
click at [497, 94] on div "Create order" at bounding box center [494, 92] width 35 height 10
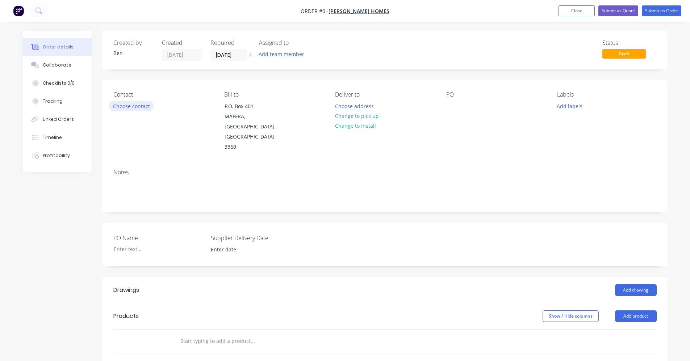
click at [136, 106] on button "Choose contact" at bounding box center [131, 106] width 45 height 10
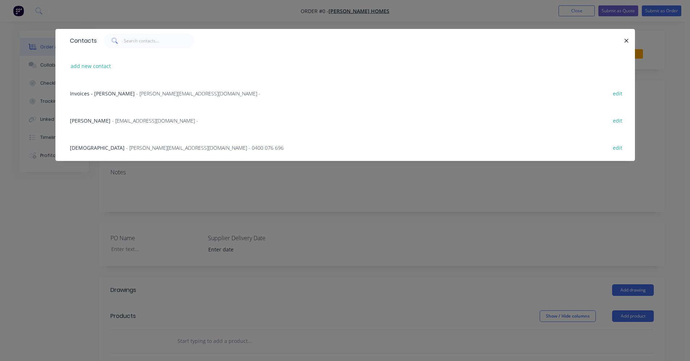
click at [128, 122] on span "- norm@garronhomes.com.au -" at bounding box center [155, 120] width 86 height 7
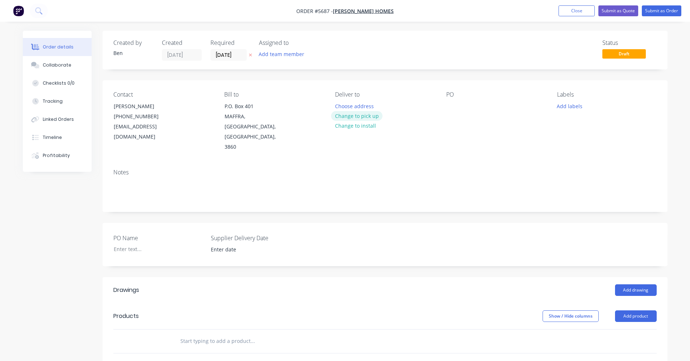
click at [369, 117] on button "Change to pick up" at bounding box center [356, 116] width 51 height 10
click at [453, 106] on div at bounding box center [452, 106] width 12 height 11
click at [576, 108] on button "Add labels" at bounding box center [569, 106] width 33 height 10
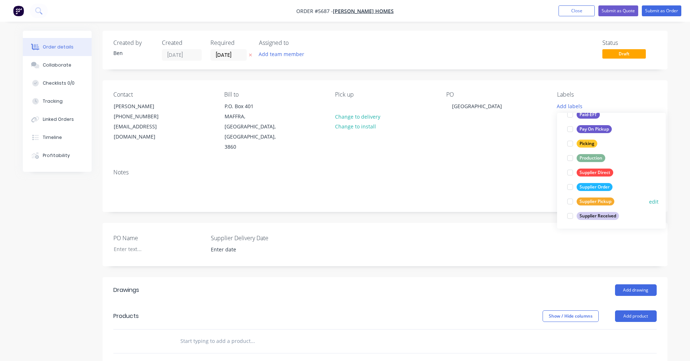
scroll to position [130, 0]
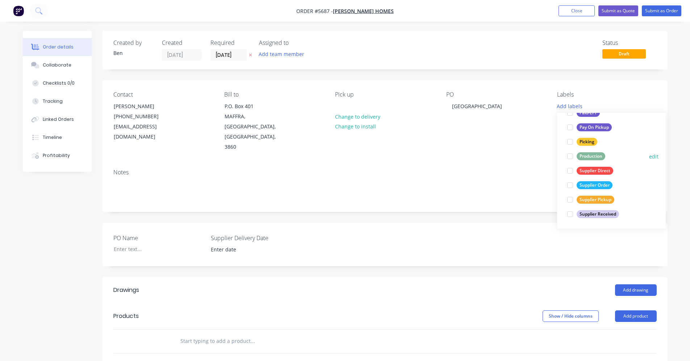
click at [591, 159] on div "Production" at bounding box center [591, 156] width 29 height 8
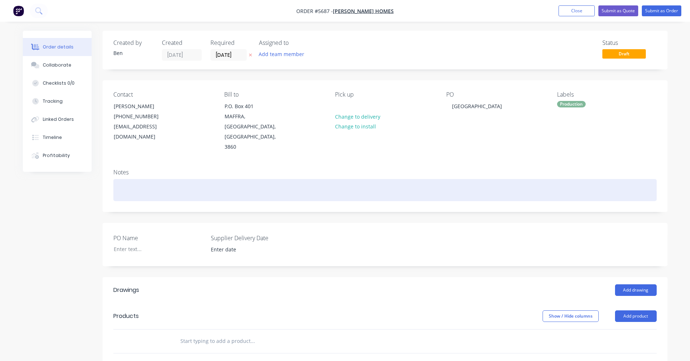
drag, startPoint x: 439, startPoint y: 174, endPoint x: 458, endPoint y: 185, distance: 22.6
click at [439, 179] on div at bounding box center [384, 190] width 543 height 22
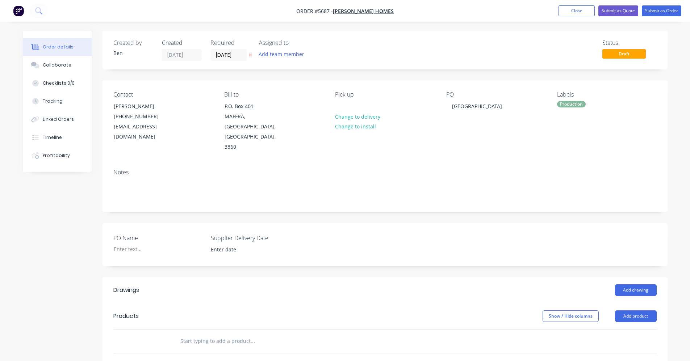
drag, startPoint x: 414, startPoint y: 281, endPoint x: 422, endPoint y: 279, distance: 8.3
click at [415, 281] on header "Drawings Add drawing" at bounding box center [384, 290] width 565 height 26
click at [646, 285] on button "Add drawing" at bounding box center [636, 291] width 42 height 12
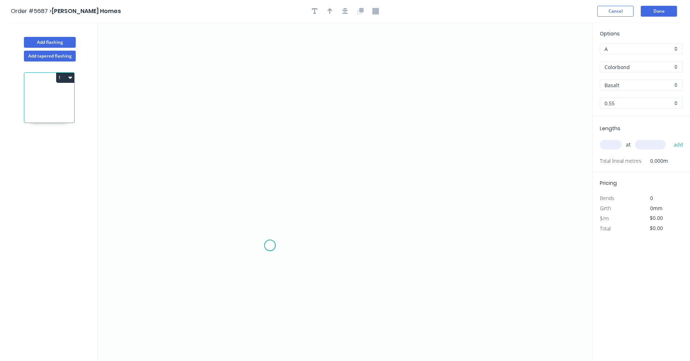
click at [270, 245] on icon "0" at bounding box center [345, 191] width 494 height 339
drag, startPoint x: 272, startPoint y: 130, endPoint x: 299, endPoint y: 130, distance: 27.5
click at [272, 129] on icon "0" at bounding box center [345, 191] width 494 height 339
drag, startPoint x: 477, startPoint y: 132, endPoint x: 470, endPoint y: 162, distance: 30.1
click at [477, 132] on icon "0 ?" at bounding box center [345, 191] width 494 height 339
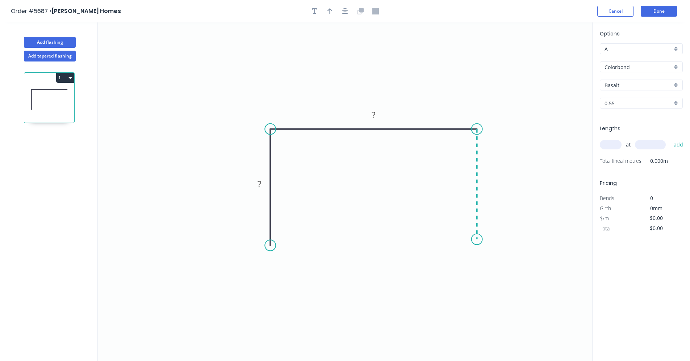
click at [475, 240] on icon "0 ? ?" at bounding box center [345, 191] width 494 height 339
click at [498, 312] on div "Drip edge" at bounding box center [512, 310] width 73 height 15
click at [291, 317] on div "Drip edge" at bounding box center [307, 318] width 73 height 15
click at [485, 260] on div "Flip bend" at bounding box center [513, 264] width 73 height 15
click at [261, 185] on tspan "?" at bounding box center [260, 184] width 4 height 12
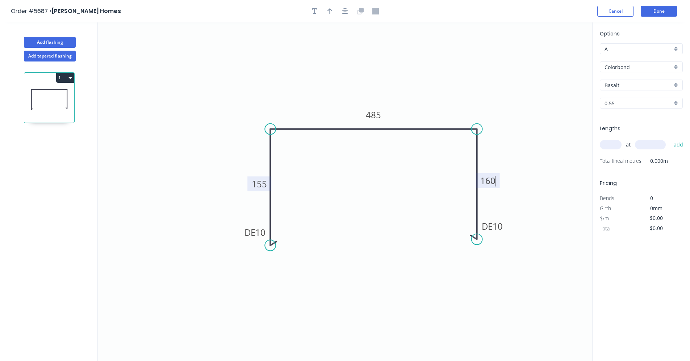
click at [675, 84] on div "Basalt" at bounding box center [641, 85] width 83 height 11
type input "$40.40"
drag, startPoint x: 628, startPoint y: 162, endPoint x: 611, endPoint y: 157, distance: 18.0
click at [628, 162] on div "Dover White" at bounding box center [641, 162] width 82 height 13
type input "Dover White"
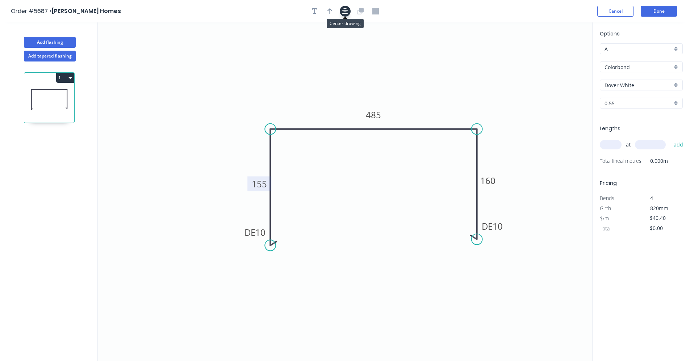
click at [347, 14] on icon "button" at bounding box center [345, 11] width 6 height 6
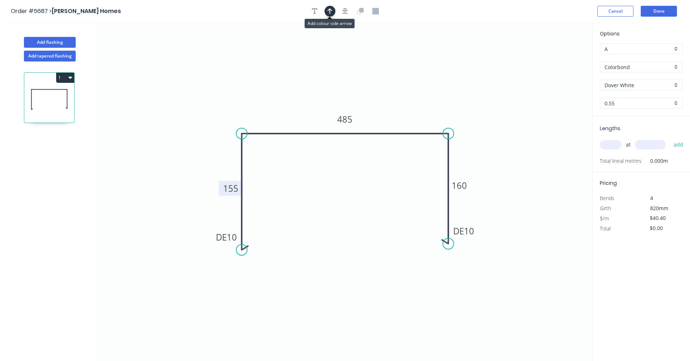
click at [329, 13] on icon "button" at bounding box center [329, 11] width 5 height 7
drag, startPoint x: 556, startPoint y: 58, endPoint x: 386, endPoint y: 127, distance: 183.2
click at [386, 127] on icon at bounding box center [386, 118] width 7 height 23
click at [611, 145] on input "text" at bounding box center [611, 144] width 22 height 9
type input "1"
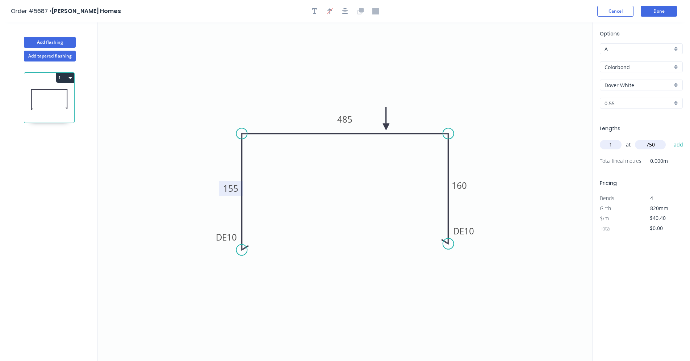
type input "750"
click at [670, 139] on button "add" at bounding box center [678, 145] width 17 height 12
type input "$40.40"
type input "."
click at [53, 42] on button "Add flashing" at bounding box center [50, 42] width 52 height 11
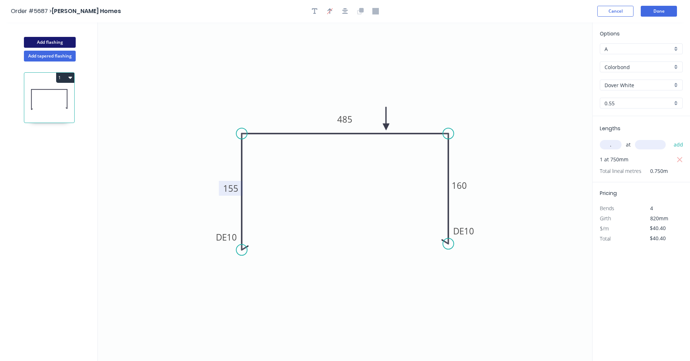
type input "$0.00"
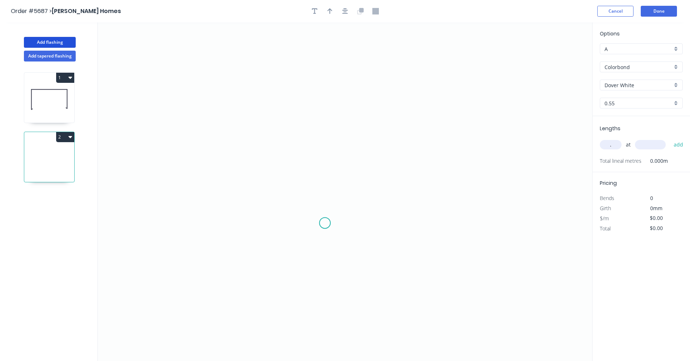
drag, startPoint x: 325, startPoint y: 223, endPoint x: 319, endPoint y: 197, distance: 27.3
click at [324, 217] on icon "0" at bounding box center [345, 191] width 494 height 339
click at [320, 112] on icon "0 ?" at bounding box center [345, 191] width 494 height 339
click at [407, 111] on icon "0 ? ? ? º" at bounding box center [345, 191] width 494 height 339
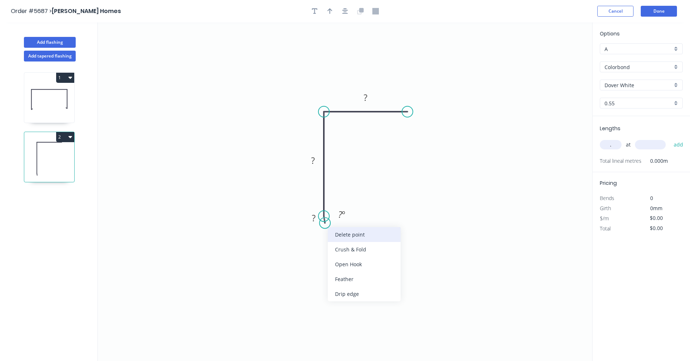
click at [357, 236] on div "Delete point" at bounding box center [364, 234] width 73 height 15
drag, startPoint x: 326, startPoint y: 218, endPoint x: 328, endPoint y: 245, distance: 27.3
click at [347, 238] on div "Crush & Fold" at bounding box center [359, 242] width 73 height 15
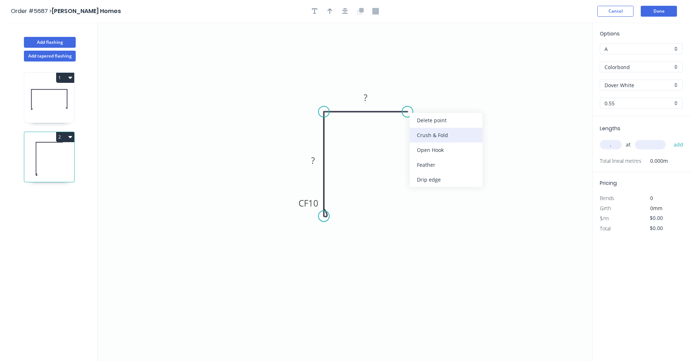
click at [425, 136] on div "Crush & Fold" at bounding box center [446, 135] width 73 height 15
click at [419, 135] on div "Flip bend" at bounding box center [442, 135] width 73 height 15
click at [318, 160] on rect at bounding box center [313, 161] width 14 height 10
type input "$15.83"
click at [606, 145] on input "." at bounding box center [611, 144] width 22 height 9
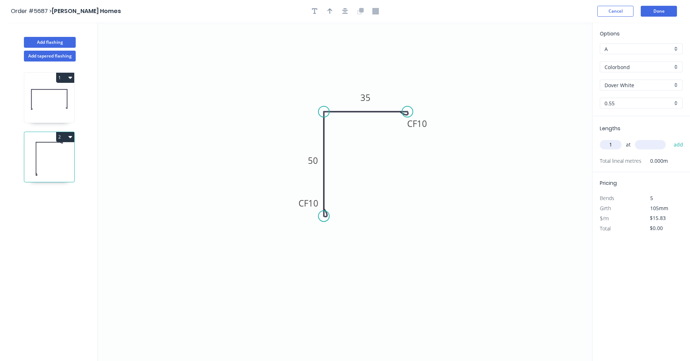
type input "1"
type input "1200"
click at [670, 139] on button "add" at bounding box center [678, 145] width 17 height 12
type input "$19.00"
click at [351, 10] on div at bounding box center [345, 11] width 76 height 11
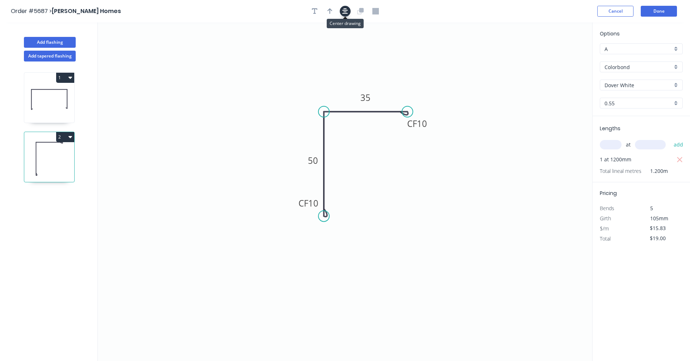
drag, startPoint x: 349, startPoint y: 10, endPoint x: 343, endPoint y: 12, distance: 7.2
click at [349, 10] on button "button" at bounding box center [345, 11] width 11 height 11
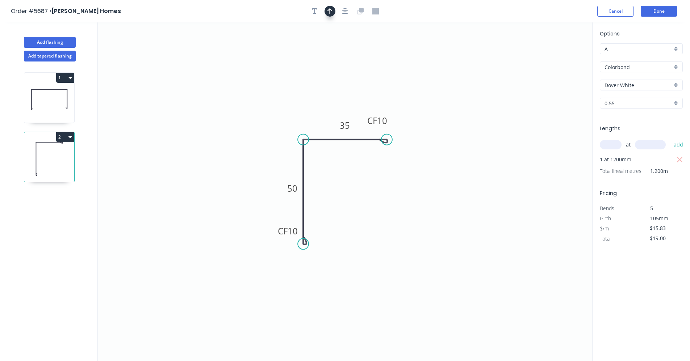
click at [332, 15] on button "button" at bounding box center [330, 11] width 11 height 11
drag, startPoint x: 554, startPoint y: 58, endPoint x: 323, endPoint y: 131, distance: 242.4
click at [319, 133] on icon at bounding box center [320, 124] width 7 height 23
click at [53, 102] on icon at bounding box center [49, 99] width 50 height 46
type input "$40.40"
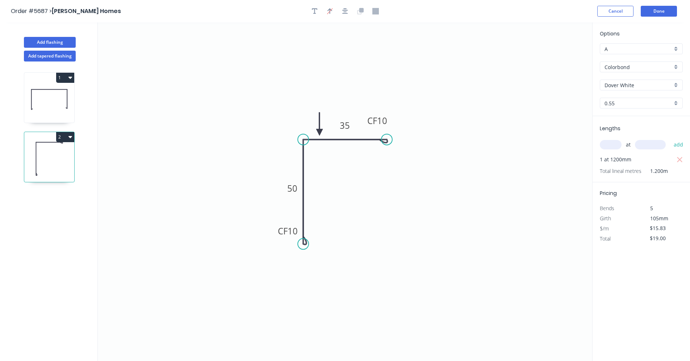
type input "$40.40"
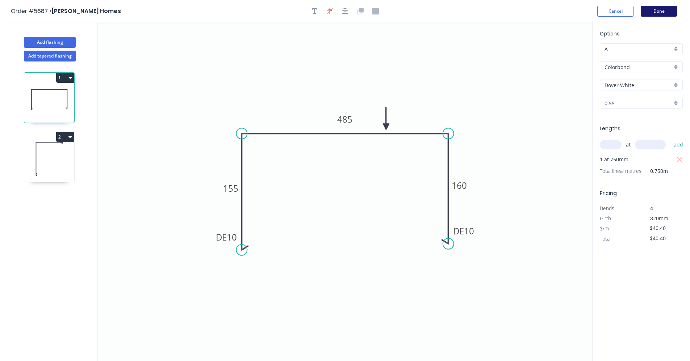
click at [653, 9] on button "Done" at bounding box center [659, 11] width 36 height 11
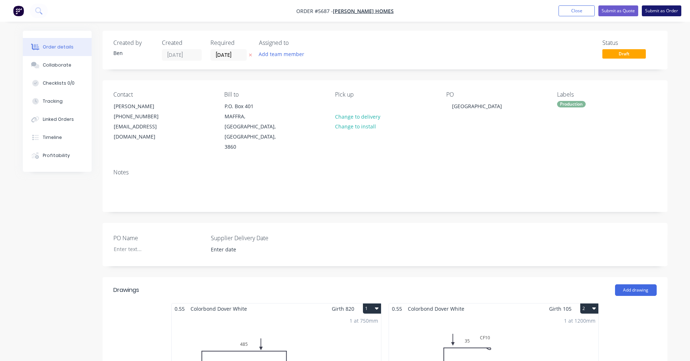
click at [655, 11] on button "Submit as Order" at bounding box center [661, 10] width 39 height 11
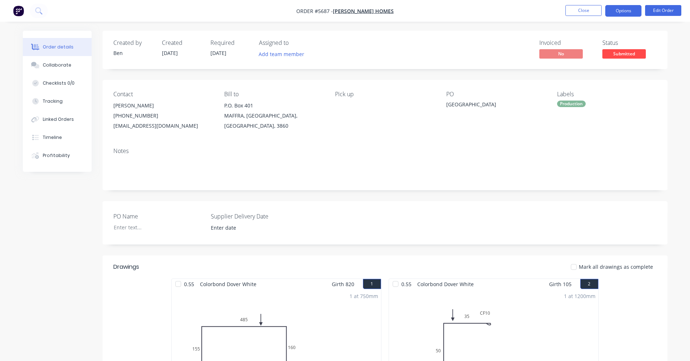
click at [622, 9] on button "Options" at bounding box center [623, 11] width 36 height 12
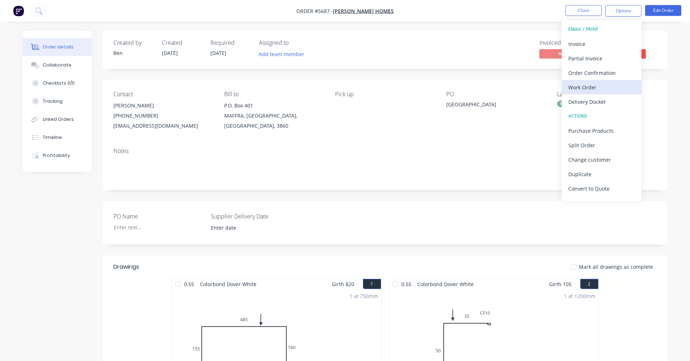
click at [586, 88] on div "Work Order" at bounding box center [601, 87] width 67 height 11
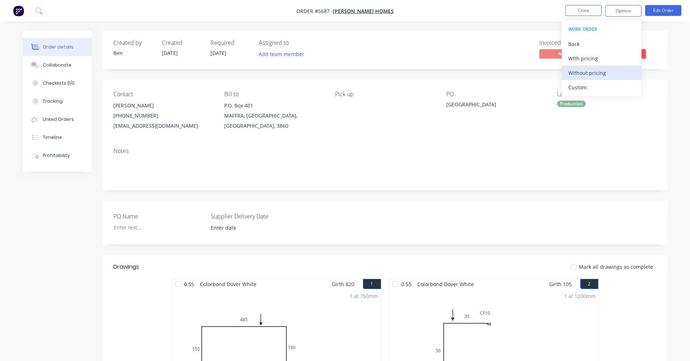
click at [596, 76] on div "Without pricing" at bounding box center [601, 73] width 67 height 11
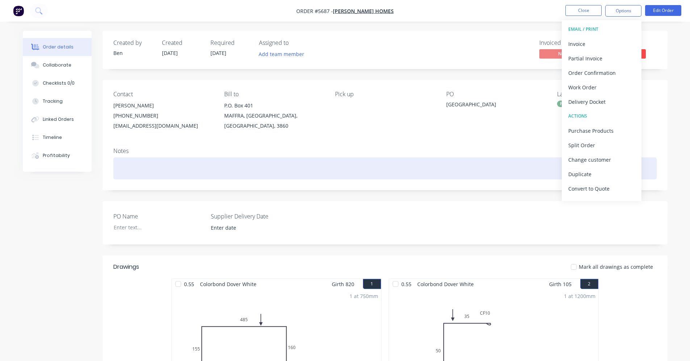
drag, startPoint x: 413, startPoint y: 172, endPoint x: 416, endPoint y: 167, distance: 6.0
click at [414, 170] on div at bounding box center [384, 169] width 543 height 22
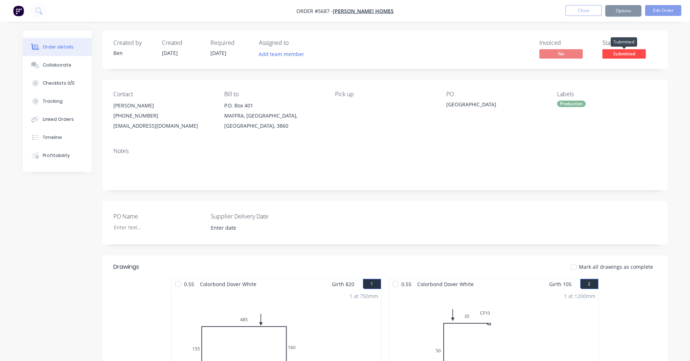
drag, startPoint x: 623, startPoint y: 53, endPoint x: 621, endPoint y: 57, distance: 5.0
click at [623, 53] on span "Submitted" at bounding box center [623, 53] width 43 height 9
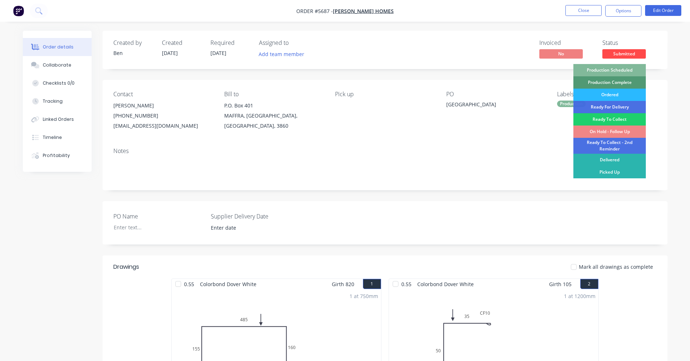
click at [609, 72] on div "Production Scheduled" at bounding box center [609, 70] width 72 height 12
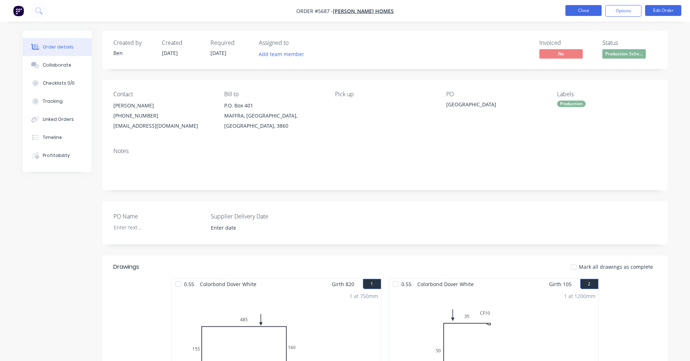
click at [587, 12] on button "Close" at bounding box center [583, 10] width 36 height 11
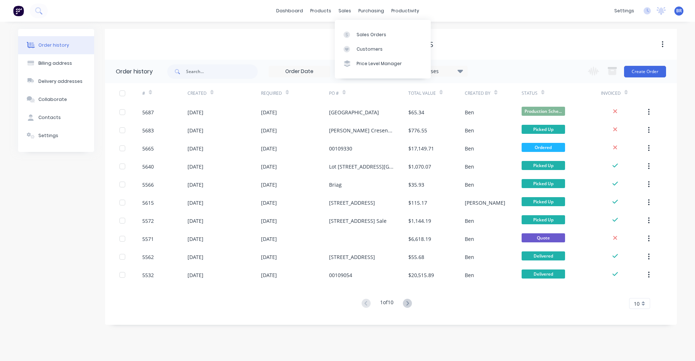
drag, startPoint x: 339, startPoint y: 11, endPoint x: 347, endPoint y: 16, distance: 9.1
click at [340, 12] on div "sales" at bounding box center [345, 10] width 20 height 11
copy div "s"
click at [342, 9] on div "sales" at bounding box center [345, 10] width 20 height 11
click at [365, 33] on div "Sales Orders" at bounding box center [372, 35] width 30 height 7
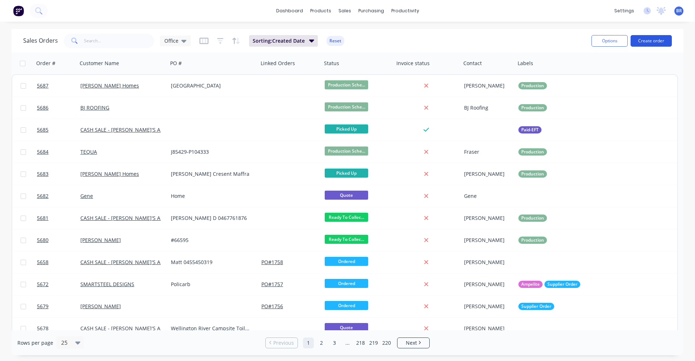
click at [651, 40] on button "Create order" at bounding box center [651, 41] width 41 height 12
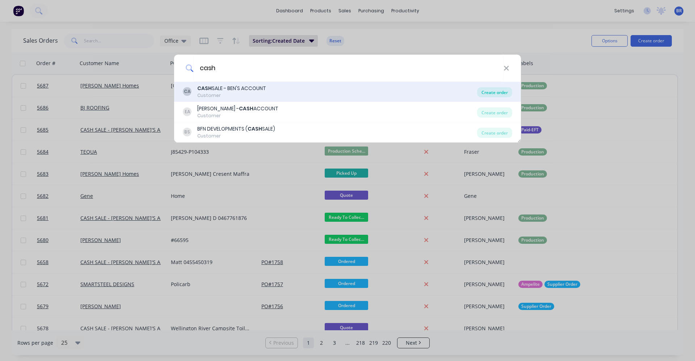
type input "cash"
click at [493, 91] on div "Create order" at bounding box center [494, 92] width 35 height 10
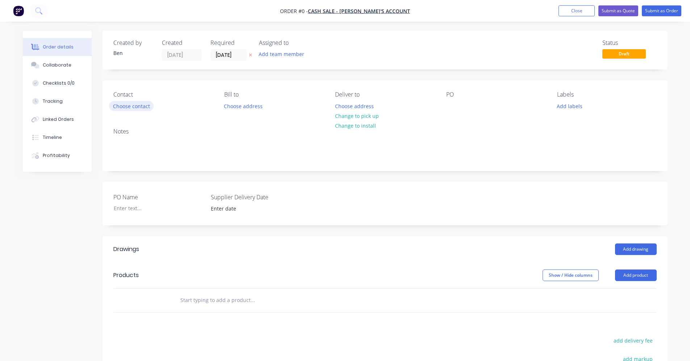
click at [135, 107] on button "Choose contact" at bounding box center [131, 106] width 45 height 10
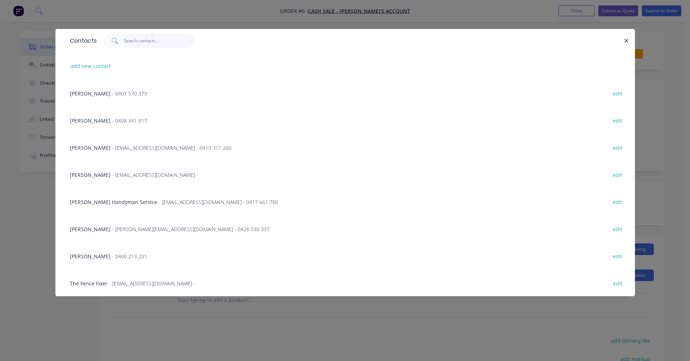
click at [154, 43] on input "text" at bounding box center [159, 41] width 71 height 14
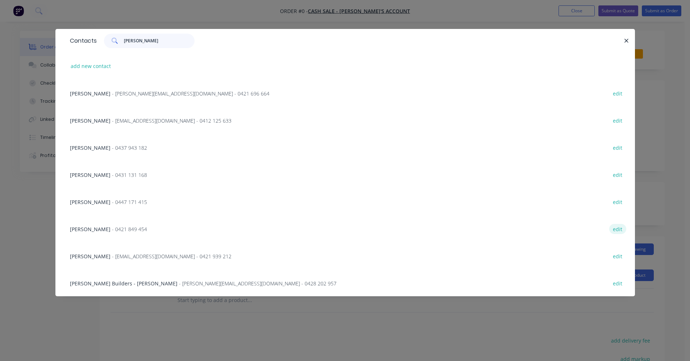
type input "michael"
click at [611, 230] on button "edit" at bounding box center [617, 229] width 17 height 10
select select "AU"
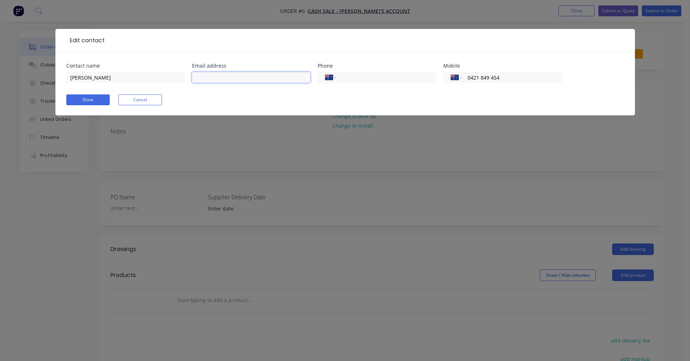
click at [217, 75] on input "text" at bounding box center [251, 77] width 118 height 11
type input "mdidio93@gmail.com"
click at [89, 102] on button "Done" at bounding box center [87, 100] width 43 height 11
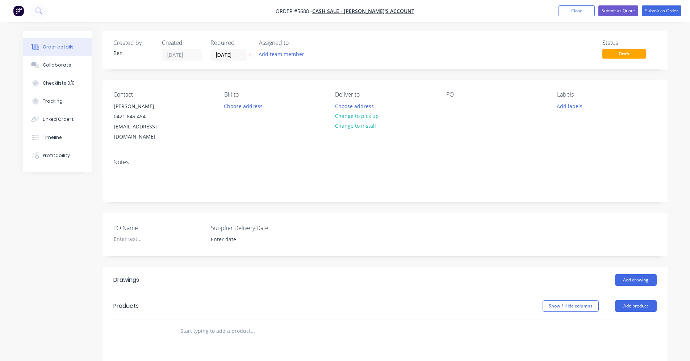
click at [213, 324] on input "text" at bounding box center [252, 331] width 145 height 14
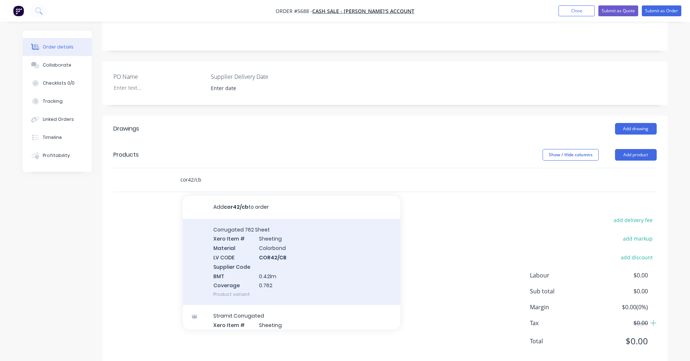
scroll to position [157, 0]
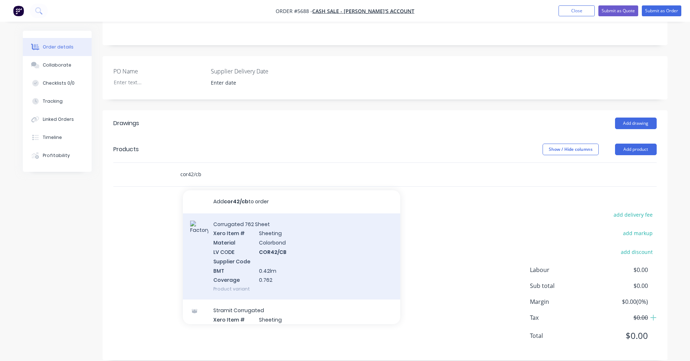
type input "cor42/cb"
click at [301, 253] on div "Corrugated 762 Sheet Xero Item # Sheeting Material Colorbond LV CODE COR42/CB S…" at bounding box center [291, 257] width 217 height 87
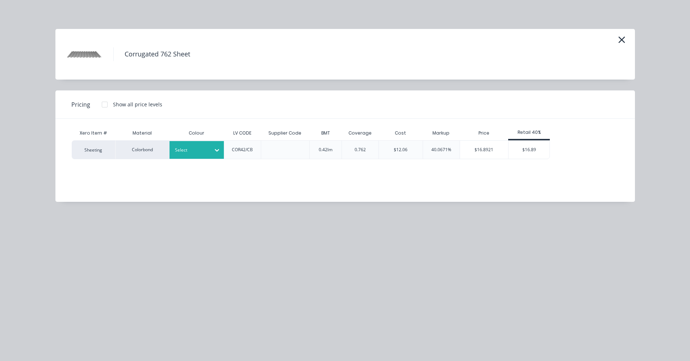
click at [198, 153] on div at bounding box center [191, 150] width 33 height 8
click at [91, 288] on div "Pale Eucalypt" at bounding box center [45, 294] width 91 height 13
click at [537, 146] on div "$16.89" at bounding box center [528, 150] width 41 height 18
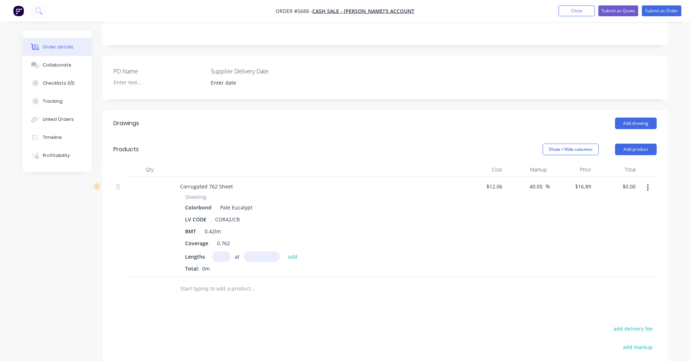
click at [222, 252] on input "text" at bounding box center [221, 257] width 18 height 11
type input "20"
type input "1570"
click at [284, 252] on button "add" at bounding box center [292, 257] width 17 height 10
type input "$530.35"
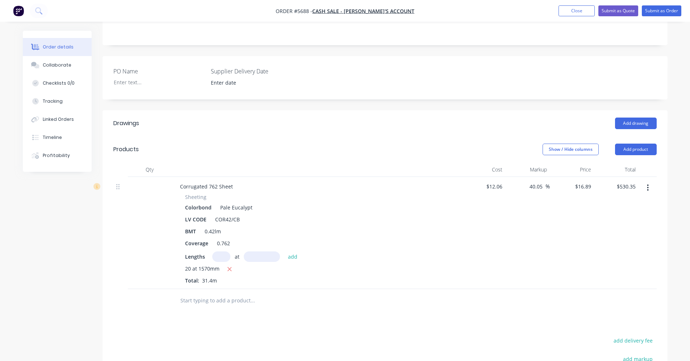
click at [208, 294] on input "text" at bounding box center [252, 301] width 145 height 14
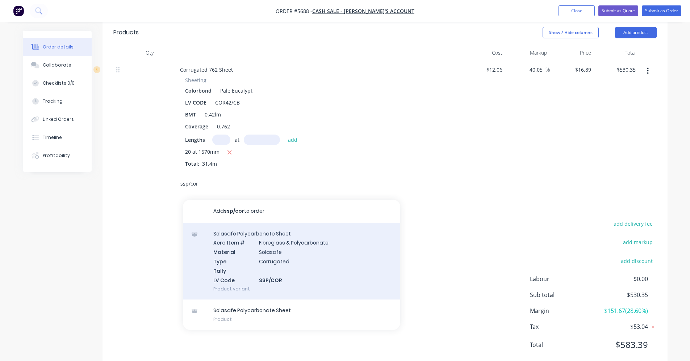
scroll to position [283, 0]
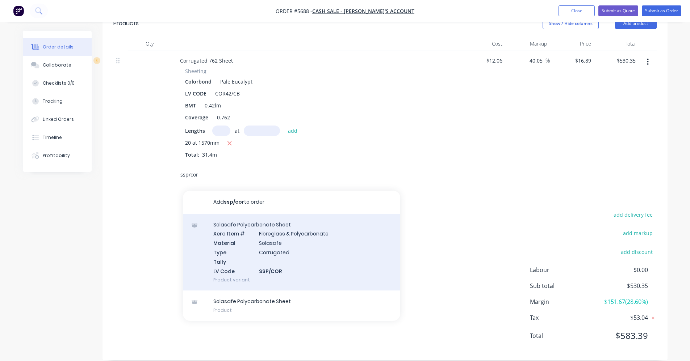
type input "ssp/cor"
click at [310, 251] on div "Solasafe Polycarbonate Sheet Xero Item # Fibreglass & Polycarbonate Material So…" at bounding box center [291, 252] width 217 height 77
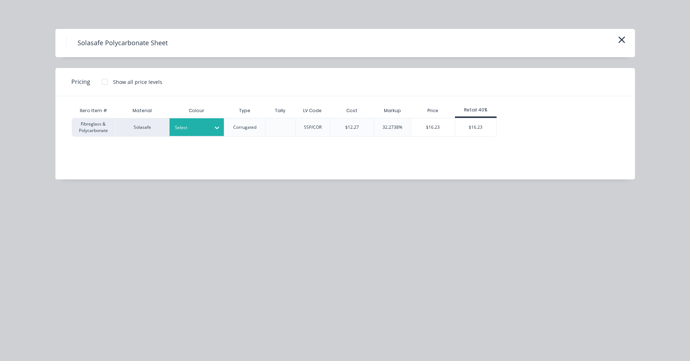
click at [209, 129] on div "Select" at bounding box center [190, 127] width 41 height 9
click at [91, 163] on div "Smooth Cream" at bounding box center [45, 156] width 91 height 13
click at [475, 125] on div "$16.23" at bounding box center [475, 127] width 41 height 18
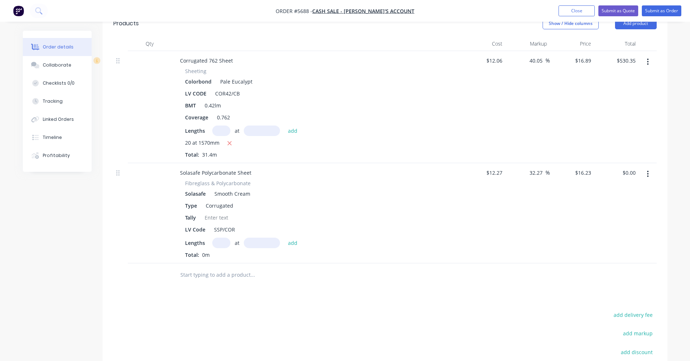
drag, startPoint x: 219, startPoint y: 233, endPoint x: 224, endPoint y: 234, distance: 4.8
click at [221, 238] on input "text" at bounding box center [221, 243] width 18 height 11
type input "8"
click at [263, 238] on input "text" at bounding box center [262, 243] width 36 height 11
type input "1800"
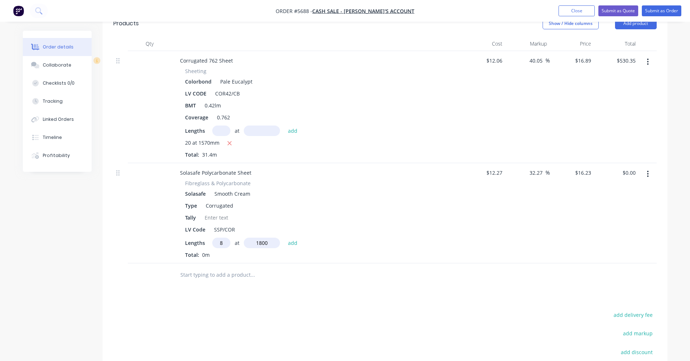
click at [284, 238] on button "add" at bounding box center [292, 243] width 17 height 10
type input "$233.71"
click at [230, 213] on div at bounding box center [216, 218] width 29 height 11
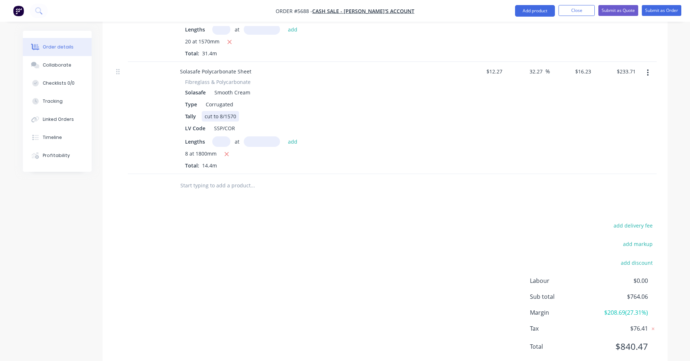
scroll to position [395, 0]
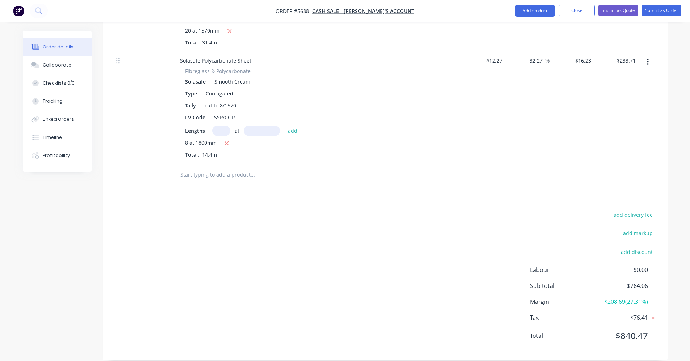
click at [219, 168] on input "text" at bounding box center [252, 175] width 145 height 14
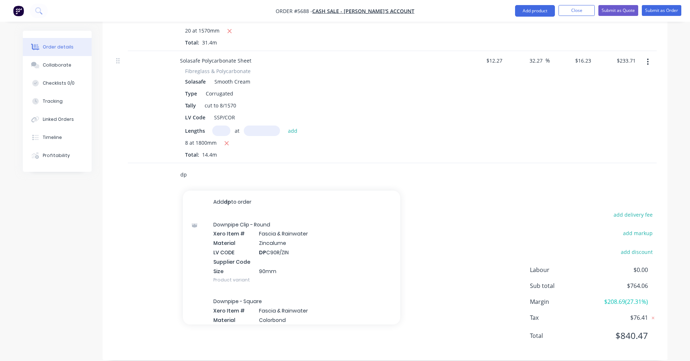
type input "d"
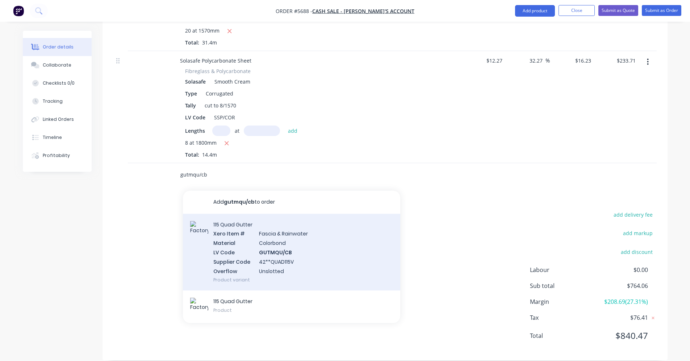
type input "gutmqu/cb"
click at [285, 235] on div "115 Quad Gutter Xero Item # Fascia & Rainwater Material Colorbond LV Code GUTMQ…" at bounding box center [291, 252] width 217 height 77
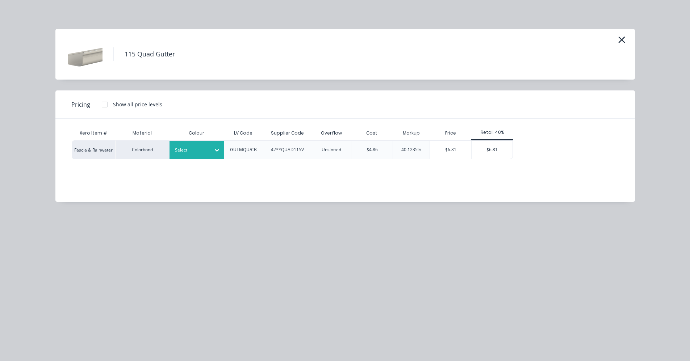
click at [208, 153] on div "Select" at bounding box center [190, 150] width 41 height 9
click at [91, 63] on div "Pale Eucalypt" at bounding box center [45, 56] width 91 height 13
click at [498, 148] on div "$6.81" at bounding box center [492, 150] width 41 height 18
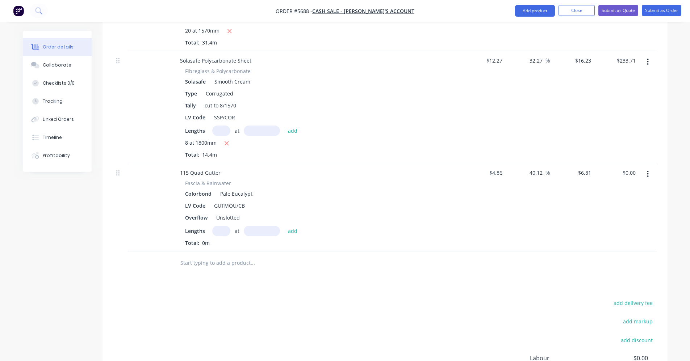
click at [223, 226] on input "text" at bounding box center [221, 231] width 18 height 11
type input "4"
type input "4900"
click at [284, 226] on button "add" at bounding box center [292, 231] width 17 height 10
type input "$133.48"
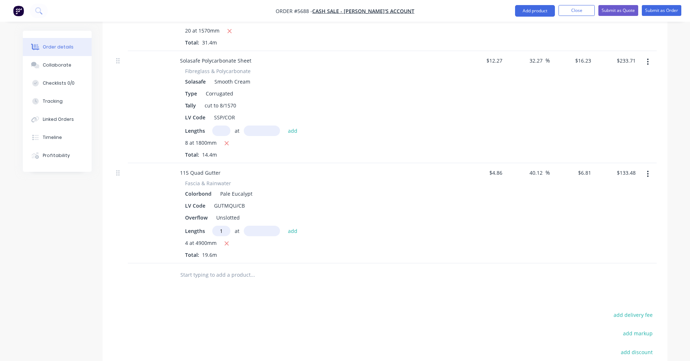
type input "1"
type input "1800"
click at [284, 226] on button "add" at bounding box center [292, 231] width 17 height 10
type input "$145.73"
click at [196, 280] on input "text" at bounding box center [252, 287] width 145 height 14
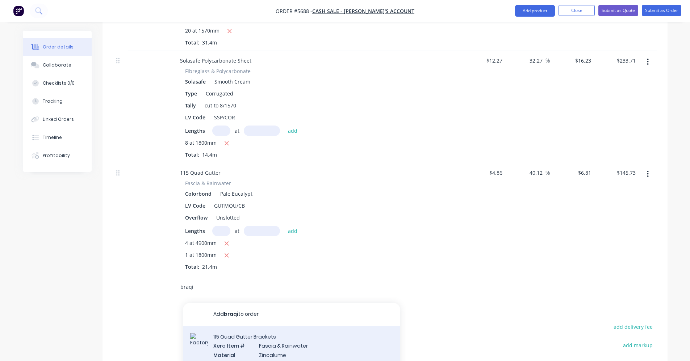
type input "braqi"
click at [274, 343] on div "115 Quad Gutter Brackets Xero Item # Fascia & Rainwater Material Zincalume LV C…" at bounding box center [291, 364] width 217 height 77
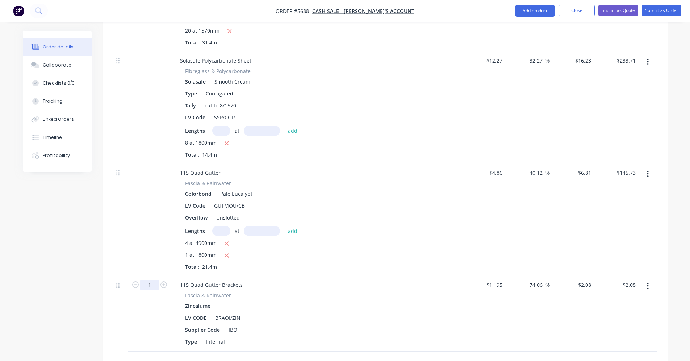
click at [155, 280] on input "1" at bounding box center [149, 285] width 19 height 11
click at [447, 237] on div "Fascia & Rainwater Colorbond Pale Eucalypt LV Code GUTMQU/CB Overflow Unslotted…" at bounding box center [316, 225] width 284 height 91
click at [153, 280] on input "1" at bounding box center [149, 285] width 19 height 11
type input "25"
type input "$52.00"
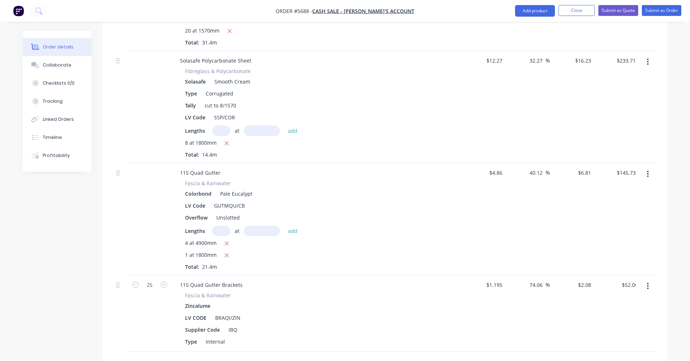
click at [395, 252] on div "4 at 4900mm 1 at 1800mm Total: 21.4m" at bounding box center [316, 255] width 262 height 32
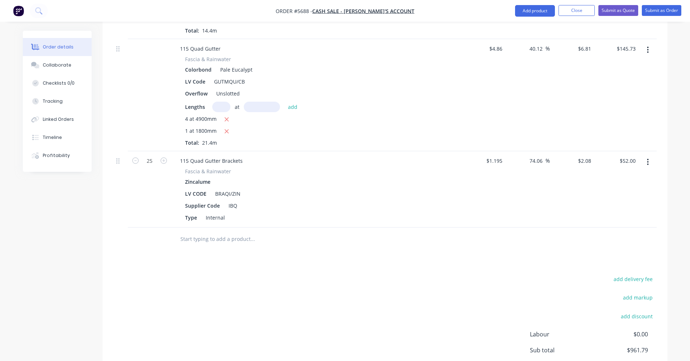
scroll to position [540, 0]
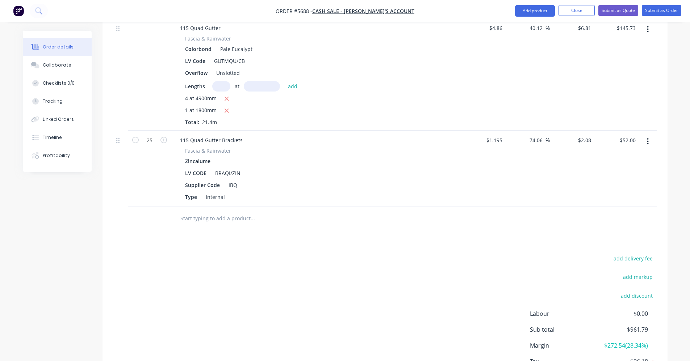
click at [221, 212] on input "text" at bounding box center [252, 219] width 145 height 14
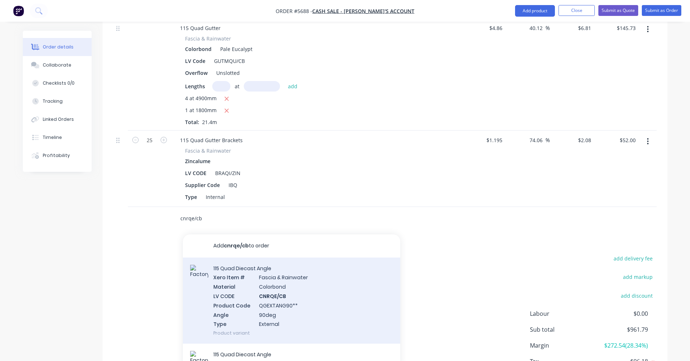
type input "cnrqe/cb"
click at [282, 283] on div "115 Quad Diecast Angle Xero Item # Fascia & Rainwater Material Colorbond LV COD…" at bounding box center [291, 301] width 217 height 87
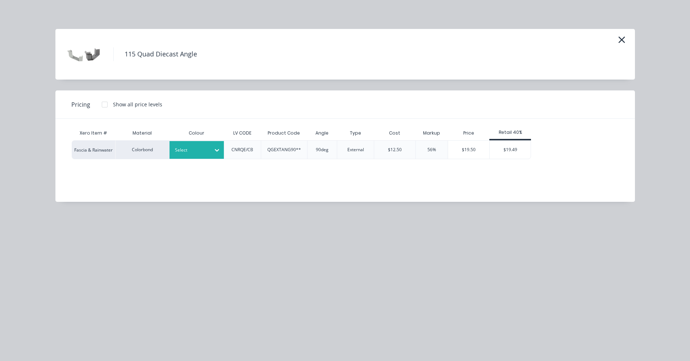
click at [201, 145] on div "Select" at bounding box center [196, 150] width 54 height 18
drag, startPoint x: 193, startPoint y: 215, endPoint x: 288, endPoint y: 202, distance: 95.4
click at [505, 145] on div "$19.49" at bounding box center [510, 150] width 41 height 18
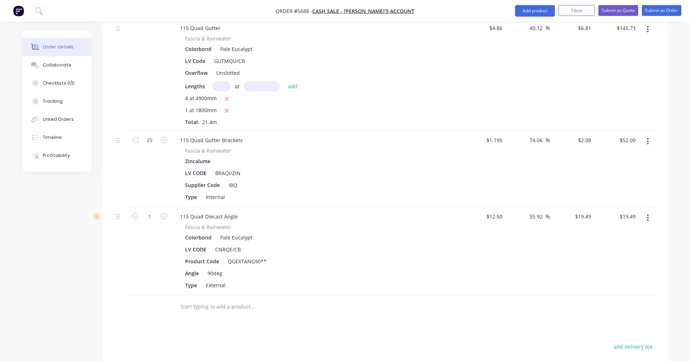
click at [197, 300] on input "text" at bounding box center [252, 307] width 145 height 14
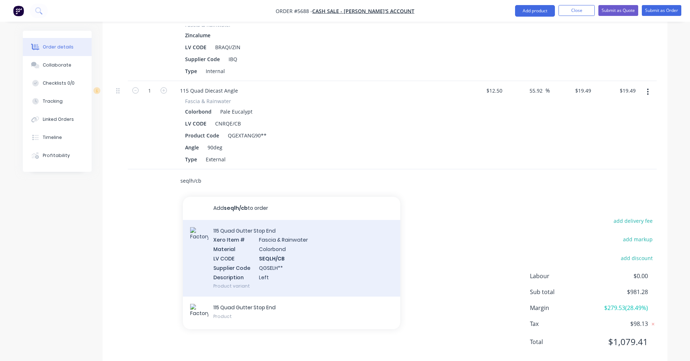
scroll to position [672, 0]
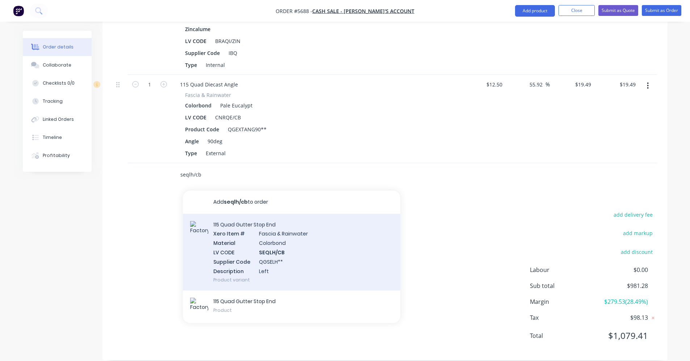
type input "seqlh/cb"
click at [276, 238] on div "115 Quad Gutter Stop End Xero Item # Fascia & Rainwater Material Colorbond LV C…" at bounding box center [291, 252] width 217 height 77
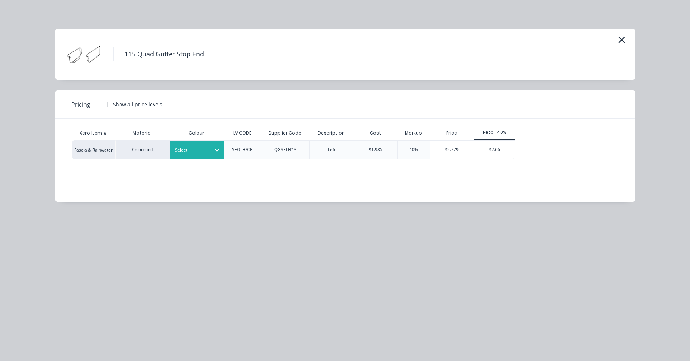
click at [195, 150] on div at bounding box center [191, 150] width 33 height 8
click at [495, 154] on div "$2.66" at bounding box center [494, 150] width 41 height 18
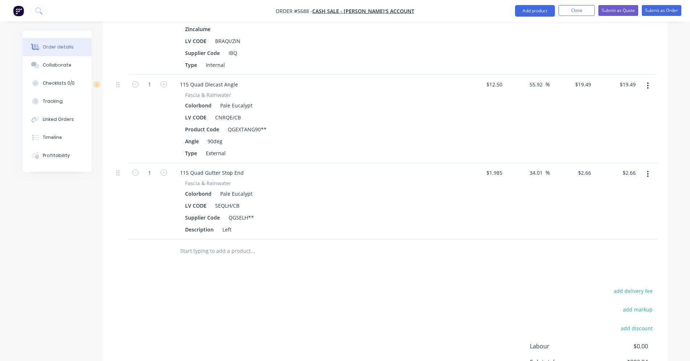
click at [216, 244] on input "text" at bounding box center [252, 251] width 145 height 14
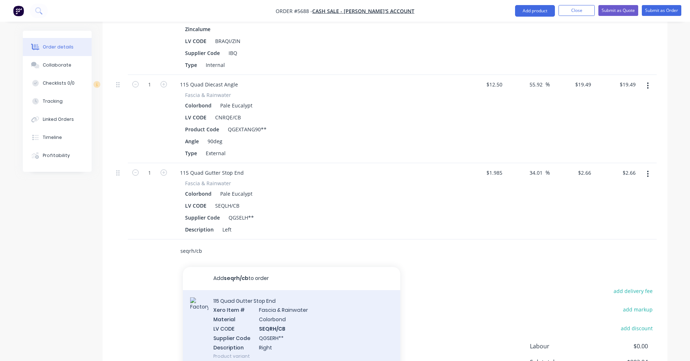
type input "seqrh/cb"
click at [290, 323] on div "115 Quad Gutter Stop End Xero Item # Fascia & Rainwater Material Colorbond LV C…" at bounding box center [291, 328] width 217 height 77
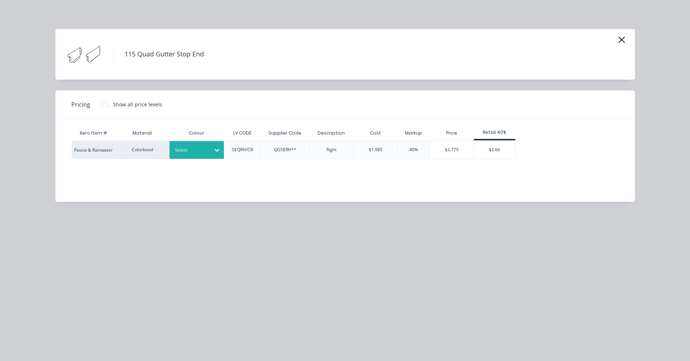
click at [196, 148] on div at bounding box center [191, 150] width 33 height 8
click at [504, 152] on div "$2.66" at bounding box center [494, 150] width 41 height 18
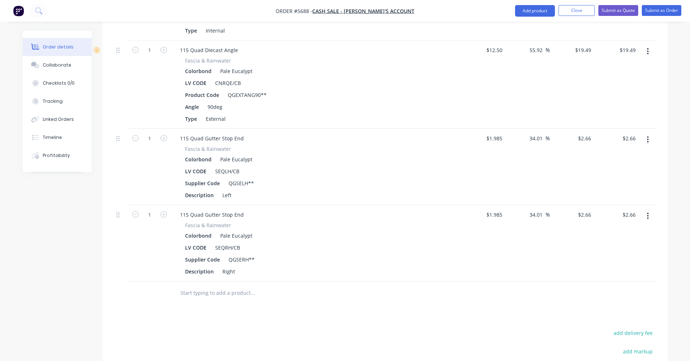
scroll to position [708, 0]
click at [205, 284] on input "text" at bounding box center [252, 291] width 145 height 14
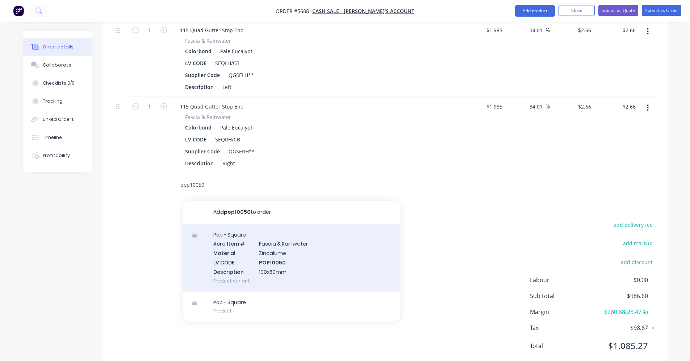
scroll to position [817, 0]
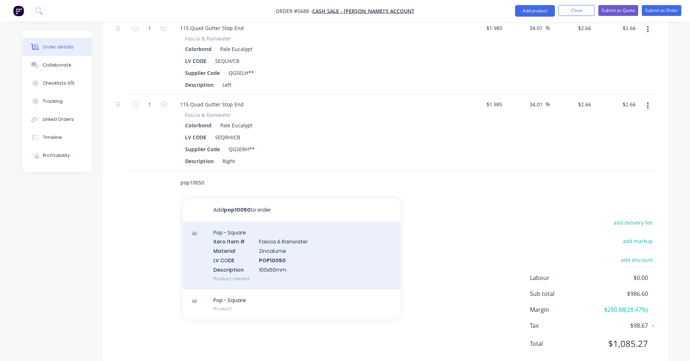
type input "pop10050"
click at [289, 244] on div "Pop - Square Xero Item # Fascia & Rainwater Material Zincalume LV CODE POP10050…" at bounding box center [291, 256] width 217 height 68
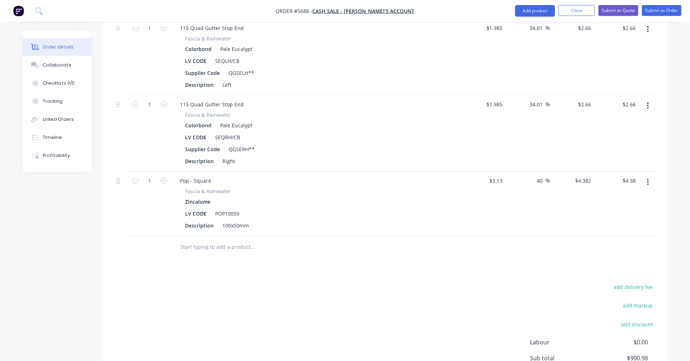
click at [196, 240] on input "text" at bounding box center [252, 247] width 145 height 14
click at [166, 177] on icon "button" at bounding box center [163, 180] width 7 height 7
type input "2"
type input "$8.76"
click at [219, 240] on input "text" at bounding box center [252, 247] width 145 height 14
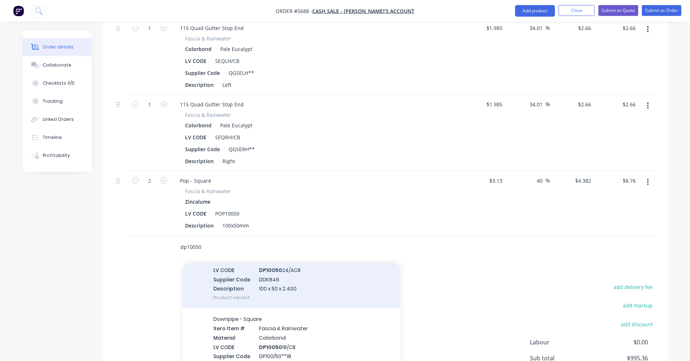
scroll to position [145, 0]
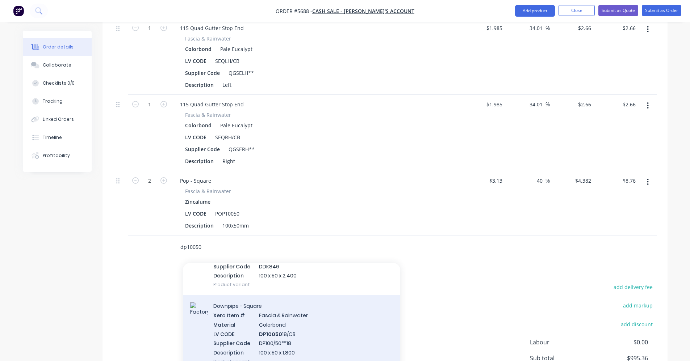
type input "dp10050"
click at [302, 329] on div "Downpipe - Square Xero Item # Fascia & Rainwater Material Colorbond LV CODE DP1…" at bounding box center [291, 334] width 217 height 77
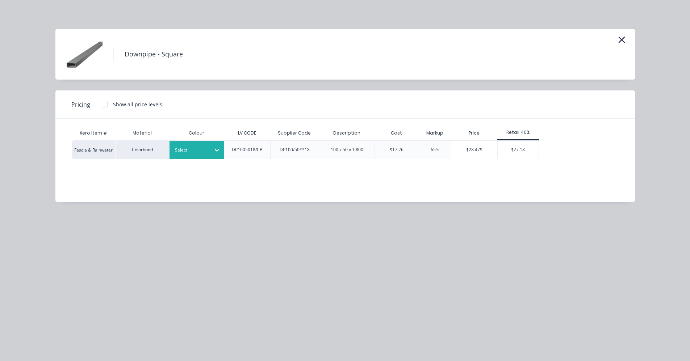
click at [204, 154] on div at bounding box center [191, 150] width 33 height 8
click at [518, 148] on div "$27.18" at bounding box center [518, 150] width 41 height 18
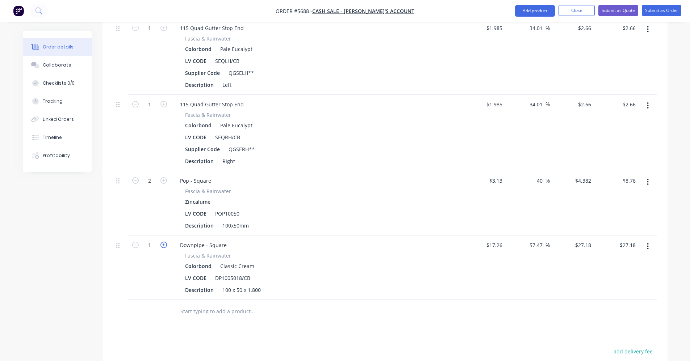
click at [164, 242] on icon "button" at bounding box center [163, 245] width 7 height 7
type input "2"
type input "$54.36"
click at [212, 305] on input "text" at bounding box center [252, 312] width 145 height 14
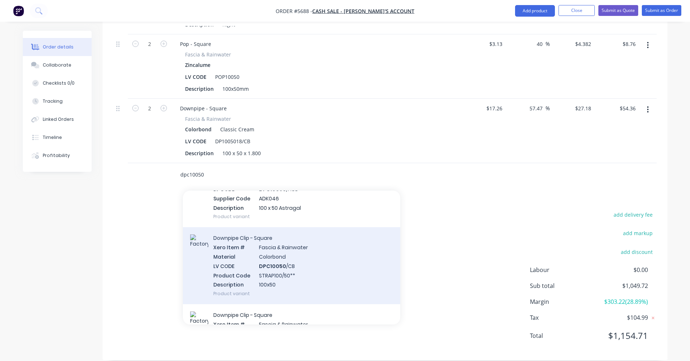
scroll to position [72, 0]
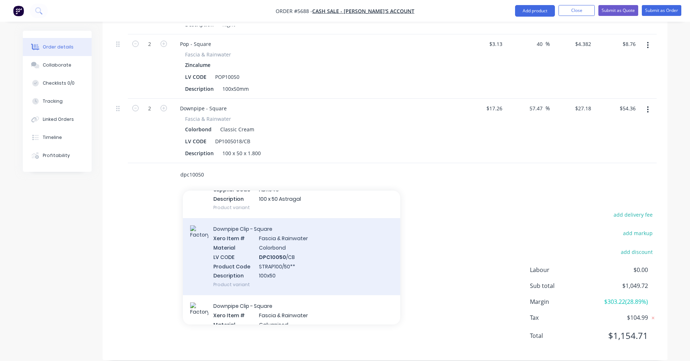
type input "dpc10050"
click at [297, 252] on div "Downpipe Clip - Square Xero Item # Fascia & Rainwater Material Colorbond LV COD…" at bounding box center [291, 256] width 217 height 77
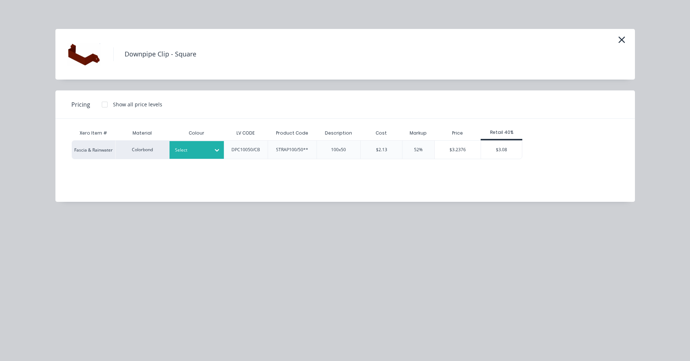
click at [202, 152] on div at bounding box center [191, 150] width 33 height 8
click at [499, 147] on div "$3.08" at bounding box center [501, 150] width 41 height 18
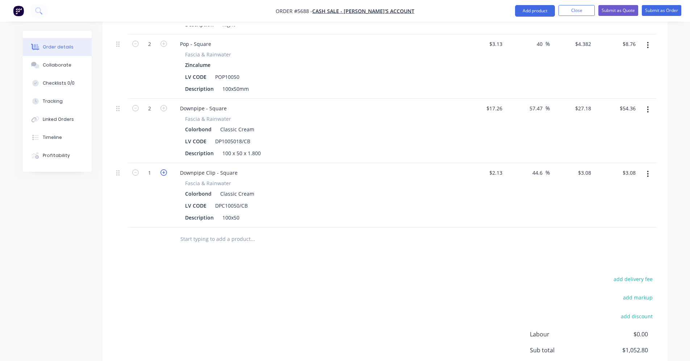
click at [163, 169] on icon "button" at bounding box center [163, 172] width 7 height 7
type input "2"
type input "$6.16"
click at [205, 232] on input "text" at bounding box center [252, 239] width 145 height 14
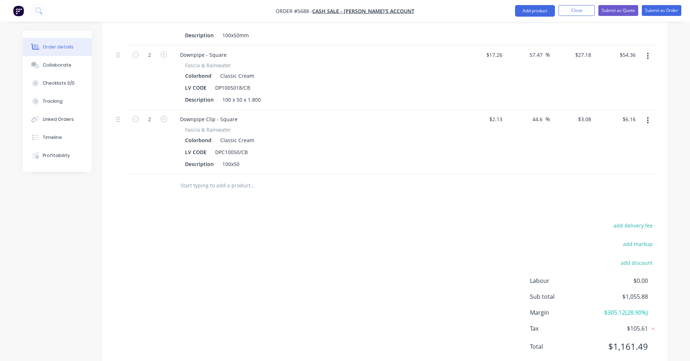
scroll to position [1018, 0]
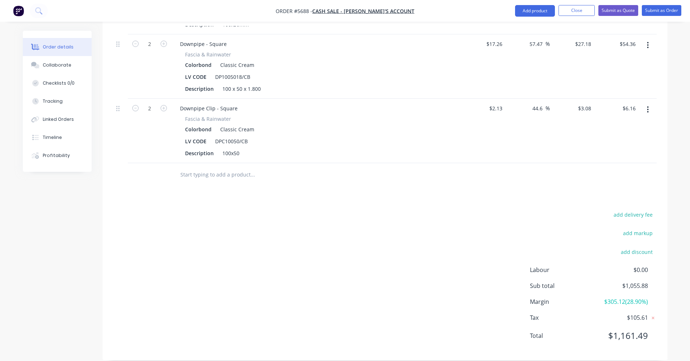
click at [213, 168] on input "text" at bounding box center [252, 175] width 145 height 14
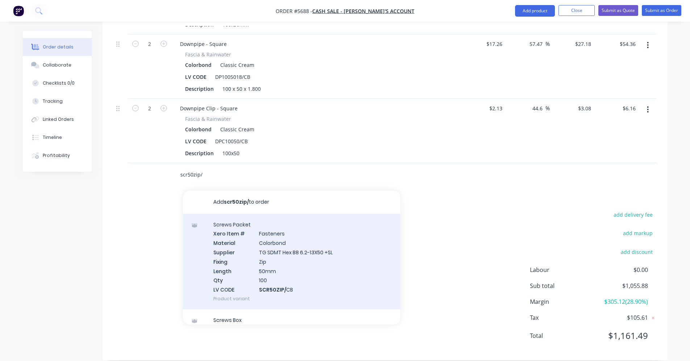
type input "scr50zip/"
click at [251, 233] on div "Screws Packet Xero Item # Fasteners Material Colorbond Supplier TG SDMT Hex B8 …" at bounding box center [291, 262] width 217 height 96
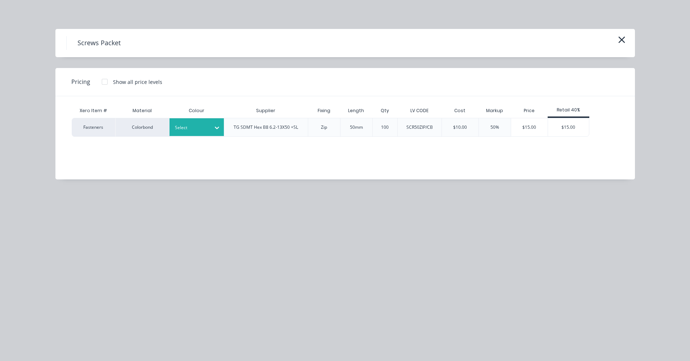
click at [205, 130] on div at bounding box center [191, 128] width 33 height 8
click at [576, 124] on div "$15.00" at bounding box center [568, 127] width 41 height 18
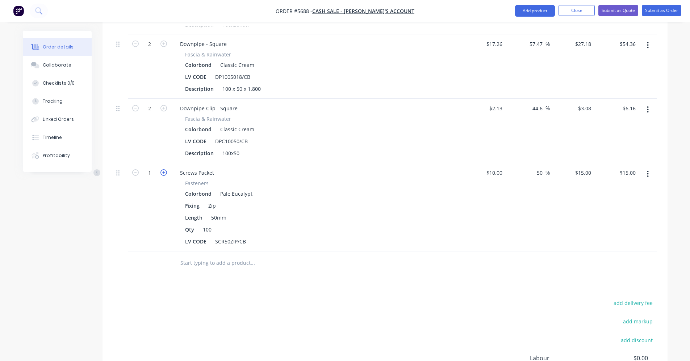
click at [163, 169] on icon "button" at bounding box center [163, 172] width 7 height 7
type input "2"
type input "$30.00"
click at [163, 169] on icon "button" at bounding box center [163, 172] width 7 height 7
type input "3"
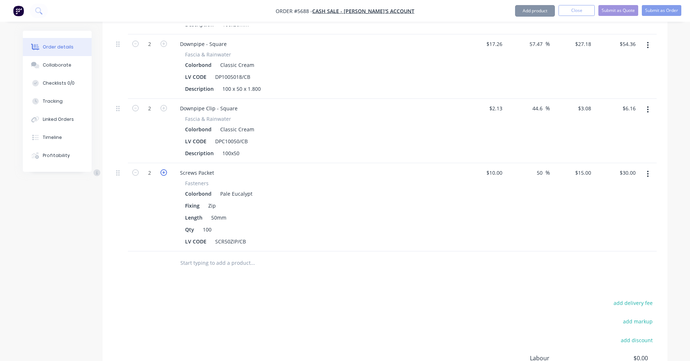
type input "$45.00"
click at [202, 256] on input "text" at bounding box center [252, 263] width 145 height 14
type input "s"
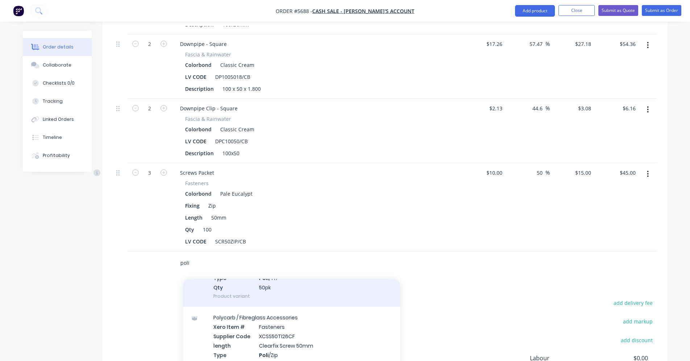
scroll to position [72, 0]
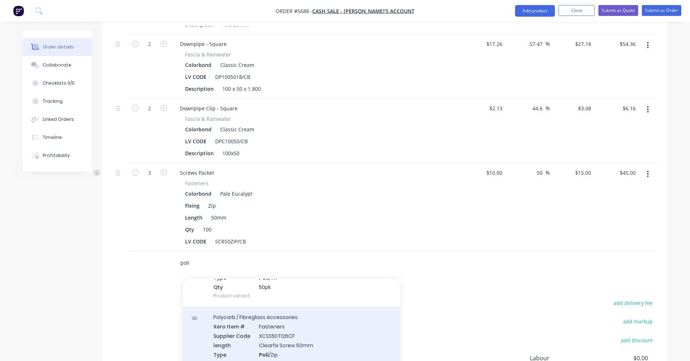
type input "poli"
click at [268, 331] on div "Polycarb / Fibreglass Accessories Xero Item # Fasteners Supplier Code XCSS50TI2…" at bounding box center [291, 345] width 217 height 77
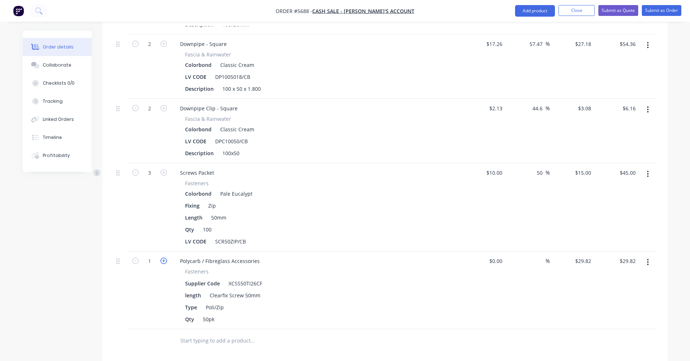
click at [164, 258] on icon "button" at bounding box center [163, 261] width 7 height 7
type input "2"
type input "$59.64"
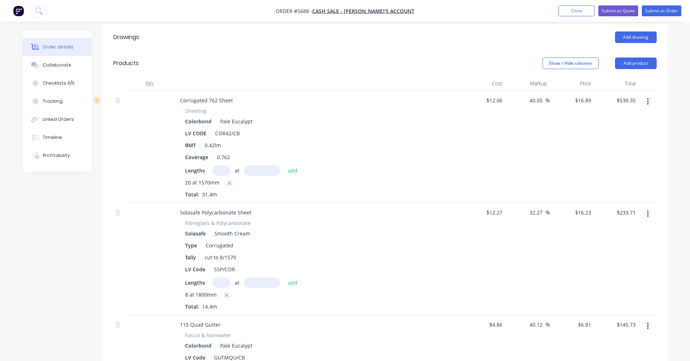
scroll to position [62, 0]
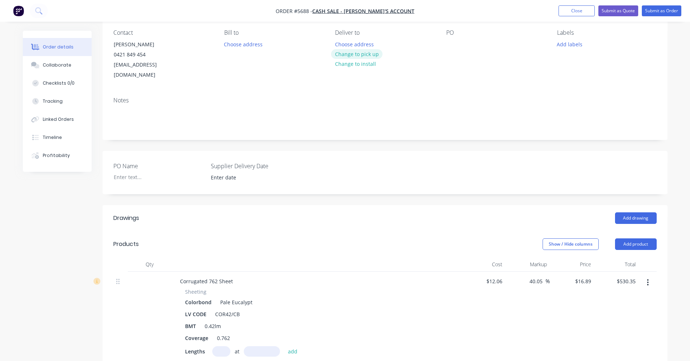
click at [358, 54] on button "Change to pick up" at bounding box center [356, 54] width 51 height 10
click at [446, 44] on div at bounding box center [452, 44] width 12 height 11
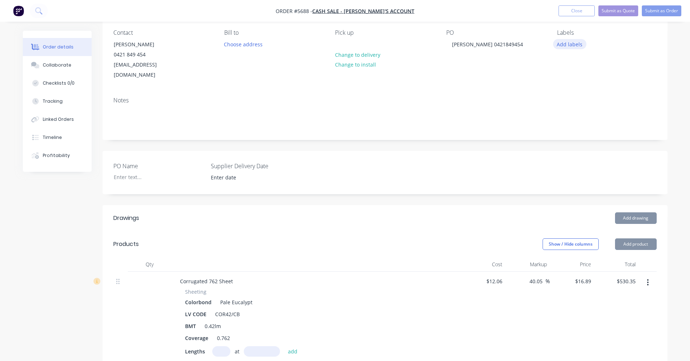
click at [566, 45] on button "Add labels" at bounding box center [569, 44] width 33 height 10
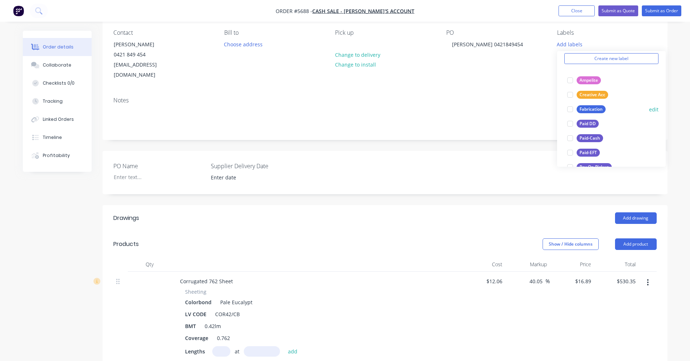
scroll to position [0, 0]
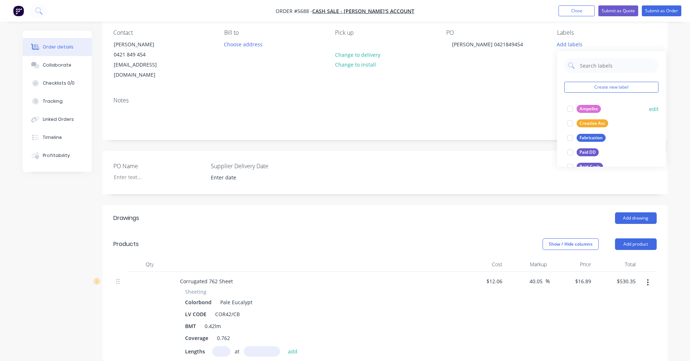
click at [590, 108] on div "Ampelite" at bounding box center [589, 109] width 24 height 8
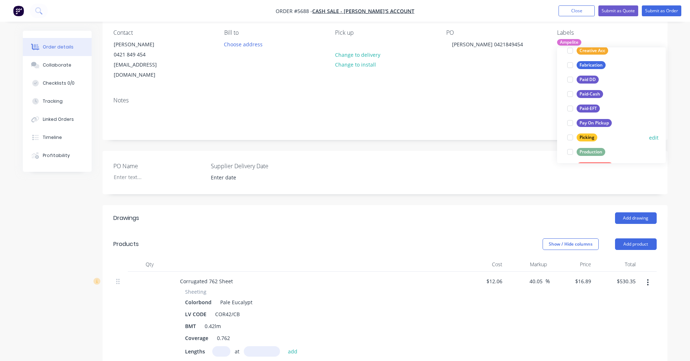
scroll to position [72, 0]
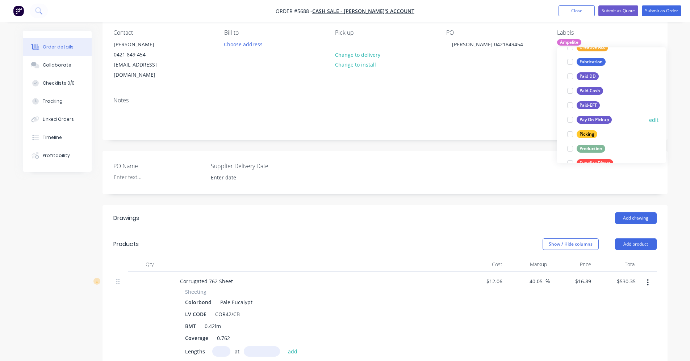
click at [593, 123] on div "Pay On Pickup" at bounding box center [594, 120] width 35 height 8
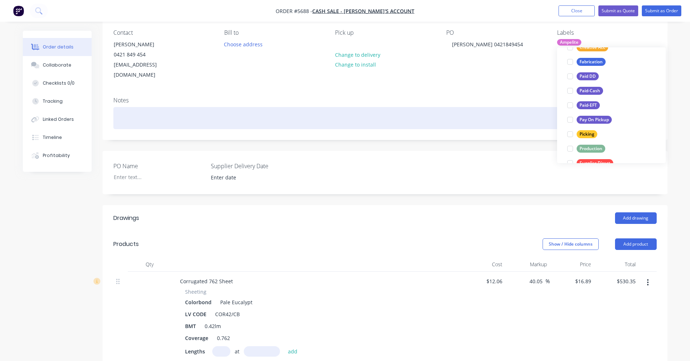
scroll to position [0, 0]
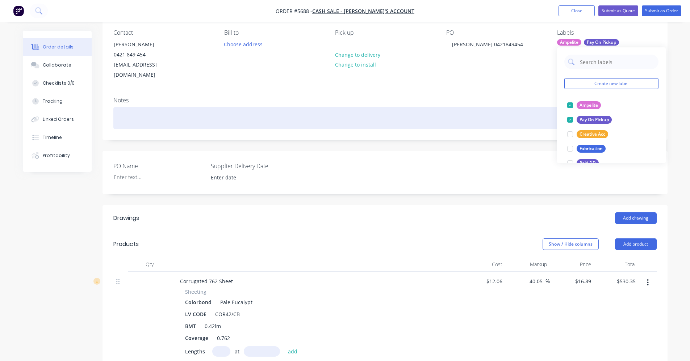
click at [479, 107] on div at bounding box center [384, 118] width 543 height 22
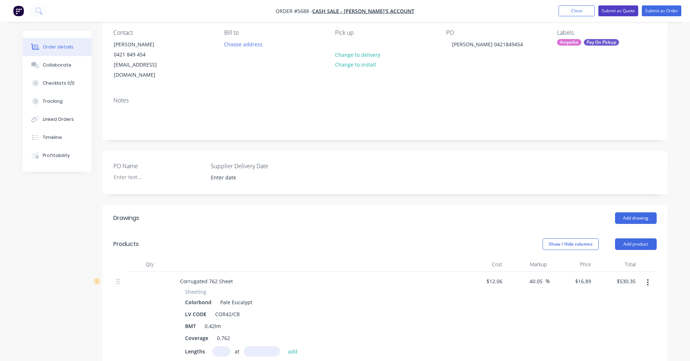
click at [613, 8] on button "Submit as Quote" at bounding box center [618, 10] width 40 height 11
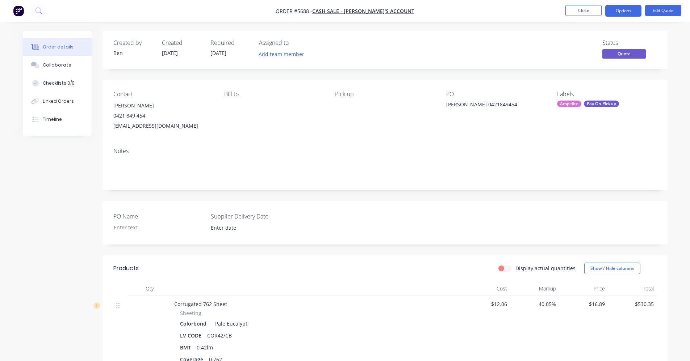
click at [661, 16] on li "Edit Quote" at bounding box center [663, 11] width 36 height 12
click at [661, 12] on button "Edit Quote" at bounding box center [663, 10] width 36 height 11
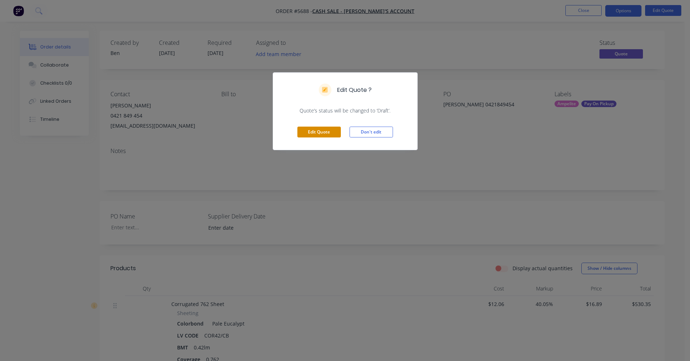
click at [328, 130] on button "Edit Quote" at bounding box center [318, 132] width 43 height 11
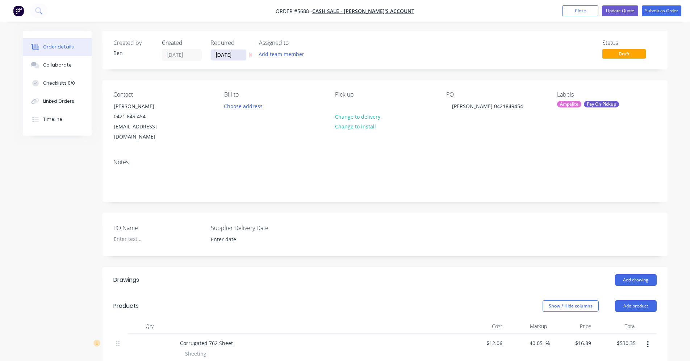
drag, startPoint x: 223, startPoint y: 56, endPoint x: 230, endPoint y: 59, distance: 7.1
click at [224, 56] on input "[DATE]" at bounding box center [228, 55] width 35 height 11
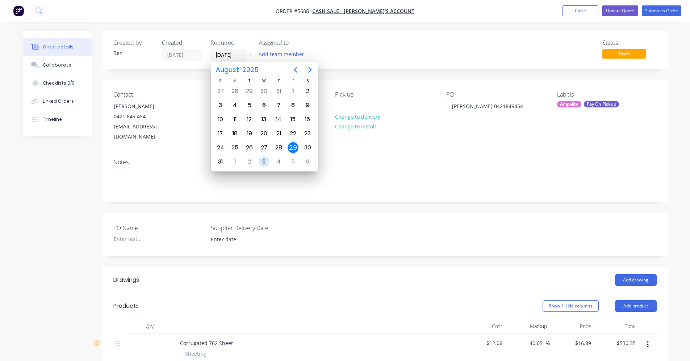
click at [266, 160] on div "3" at bounding box center [264, 161] width 11 height 11
type input "03/09/25"
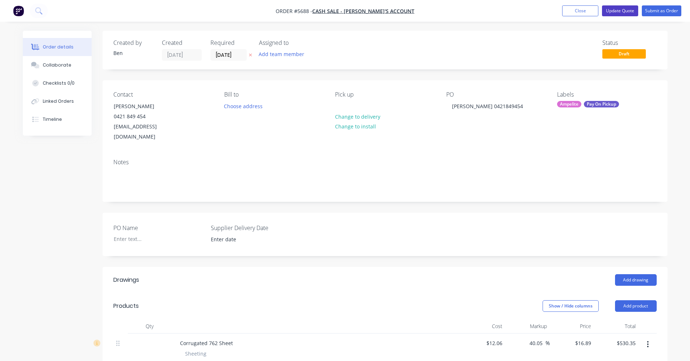
click at [620, 9] on button "Update Quote" at bounding box center [620, 10] width 36 height 11
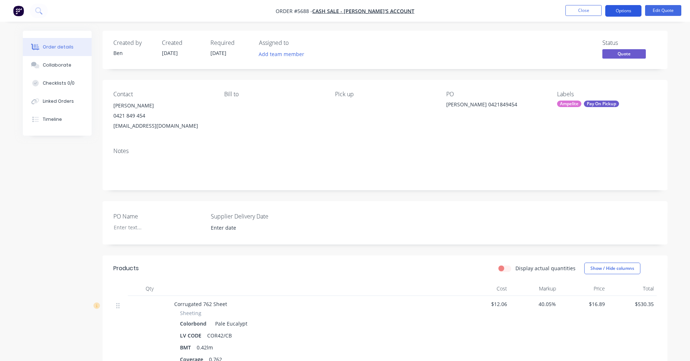
click at [624, 8] on button "Options" at bounding box center [623, 11] width 36 height 12
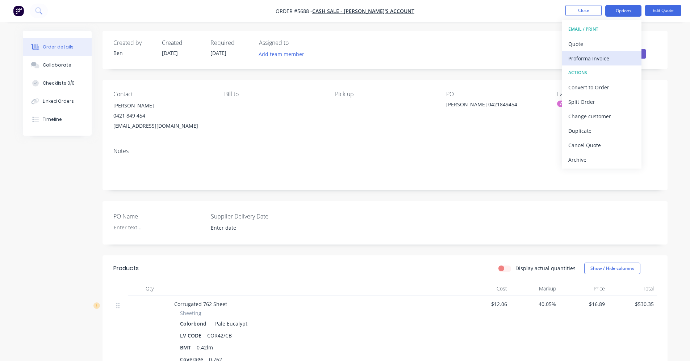
click at [598, 59] on div "Proforma Invoice" at bounding box center [601, 58] width 67 height 11
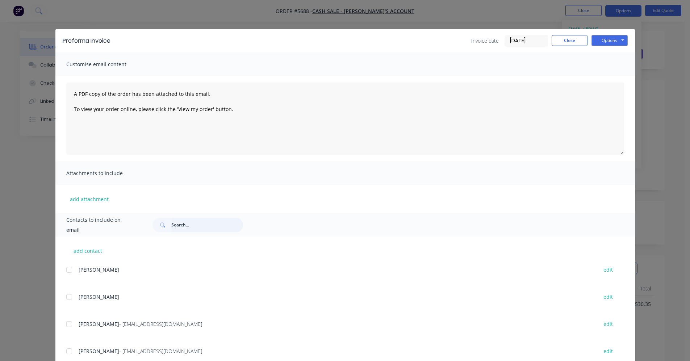
click at [206, 227] on input "text" at bounding box center [207, 225] width 72 height 14
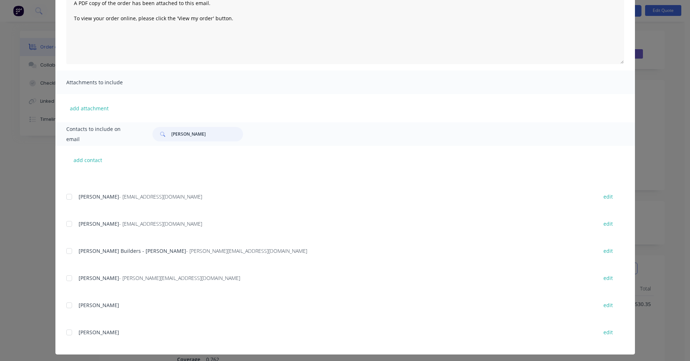
scroll to position [95, 0]
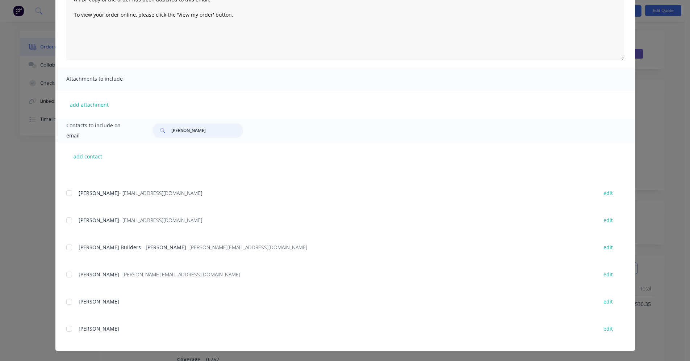
drag, startPoint x: 63, startPoint y: 194, endPoint x: 74, endPoint y: 196, distance: 11.0
click at [67, 194] on div at bounding box center [69, 193] width 14 height 14
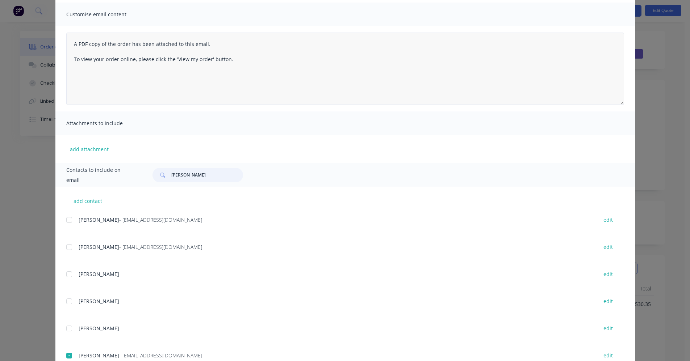
scroll to position [0, 0]
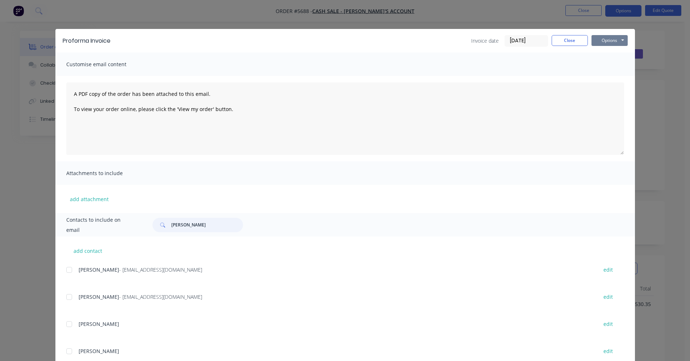
type input "michael"
click at [605, 39] on button "Options" at bounding box center [609, 40] width 36 height 11
click at [598, 79] on button "Email" at bounding box center [614, 77] width 46 height 12
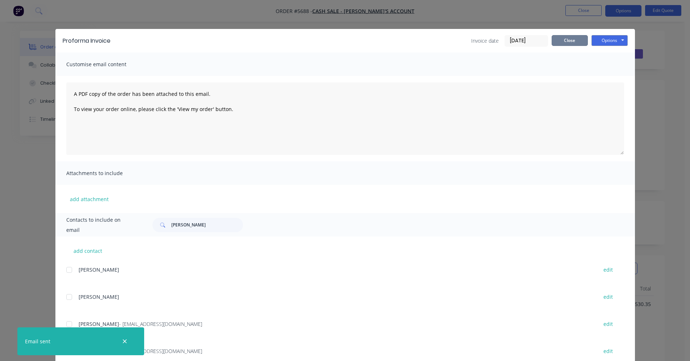
click at [564, 42] on button "Close" at bounding box center [570, 40] width 36 height 11
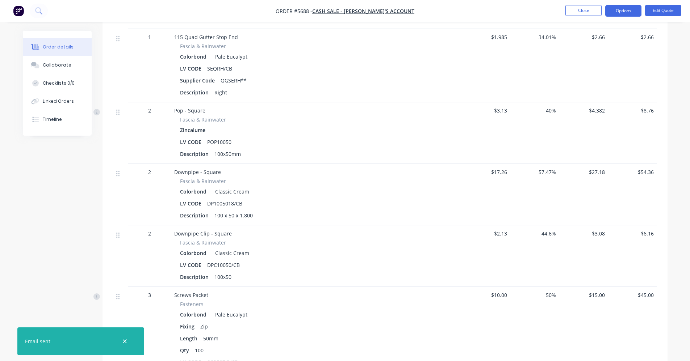
scroll to position [797, 0]
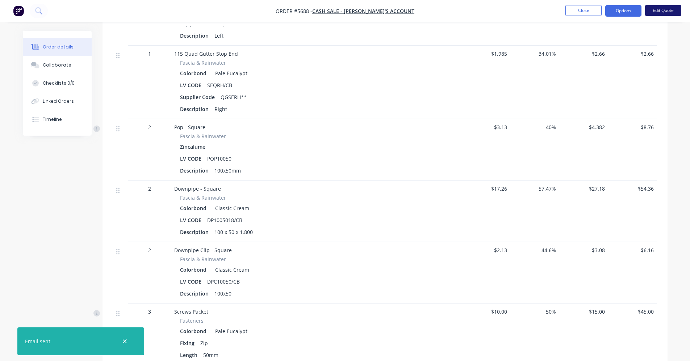
click at [661, 12] on button "Edit Quote" at bounding box center [663, 10] width 36 height 11
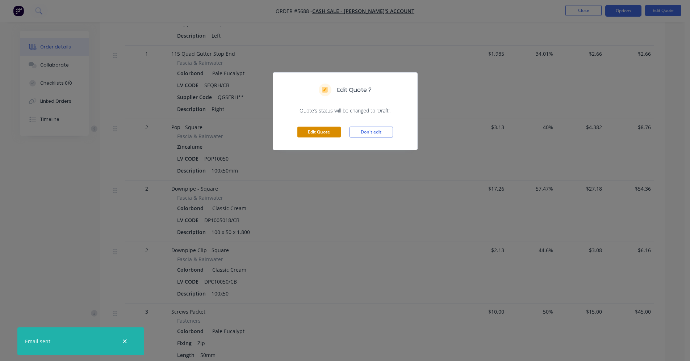
click at [313, 133] on button "Edit Quote" at bounding box center [318, 132] width 43 height 11
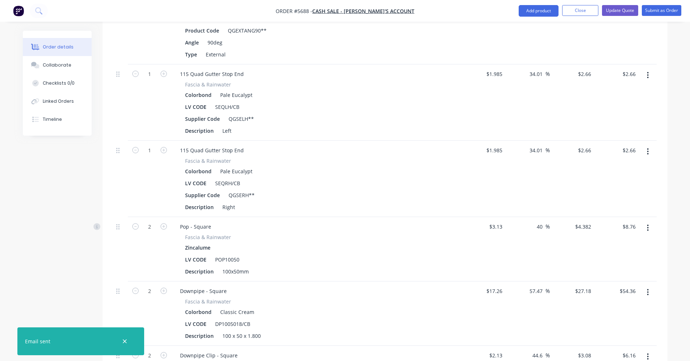
scroll to position [869, 0]
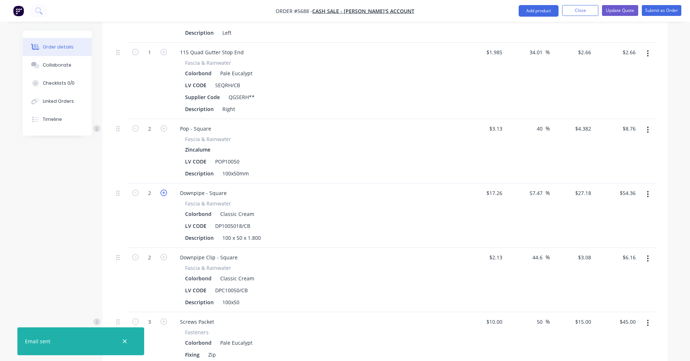
click at [162, 190] on icon "button" at bounding box center [163, 193] width 7 height 7
type input "3"
type input "$81.54"
click at [162, 190] on icon "button" at bounding box center [163, 193] width 7 height 7
type input "4"
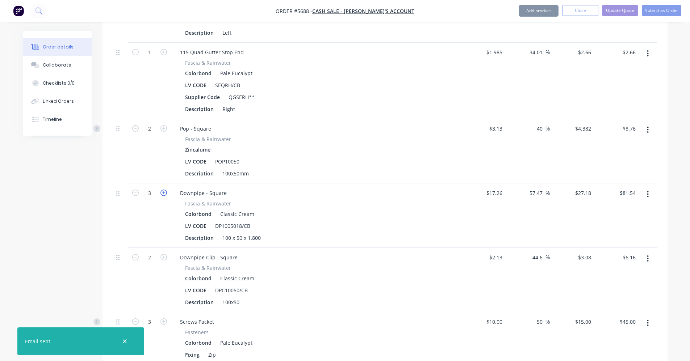
type input "$108.72"
click at [162, 254] on icon "button" at bounding box center [163, 257] width 7 height 7
type input "3"
type input "$9.24"
click at [162, 254] on icon "button" at bounding box center [163, 257] width 7 height 7
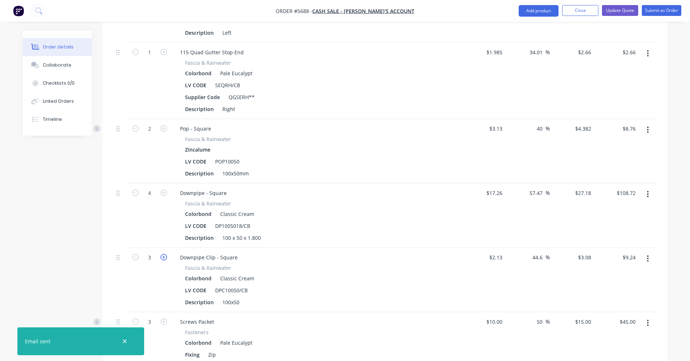
type input "4"
type input "$12.32"
click at [619, 9] on button "Update Quote" at bounding box center [620, 10] width 36 height 11
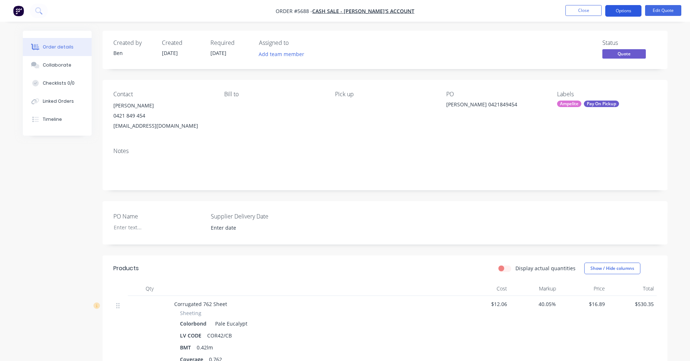
click at [628, 13] on button "Options" at bounding box center [623, 11] width 36 height 12
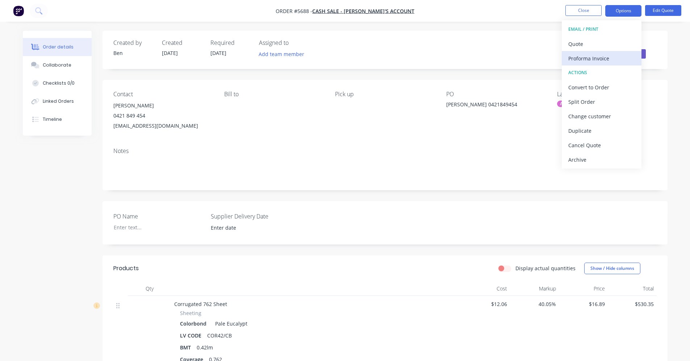
click at [593, 56] on div "Proforma Invoice" at bounding box center [601, 58] width 67 height 11
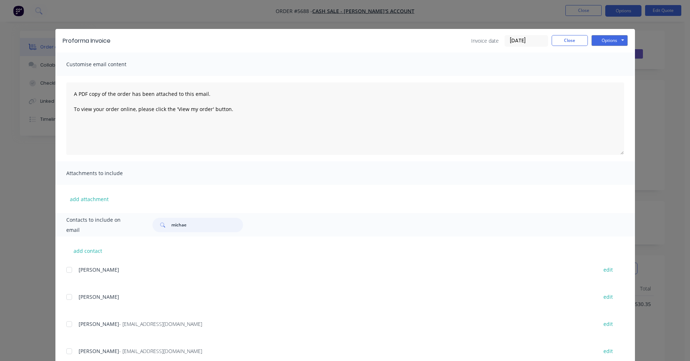
type input "michael"
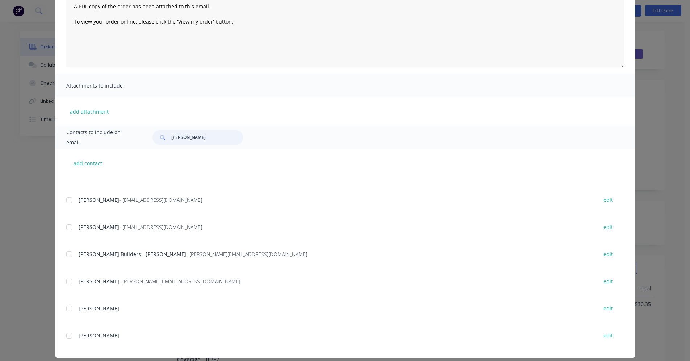
scroll to position [95, 0]
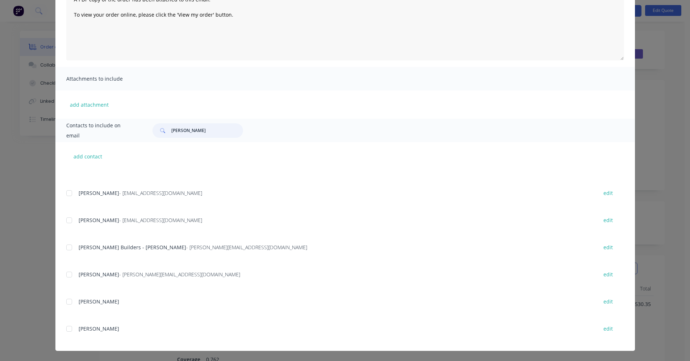
click at [67, 194] on div at bounding box center [69, 193] width 14 height 14
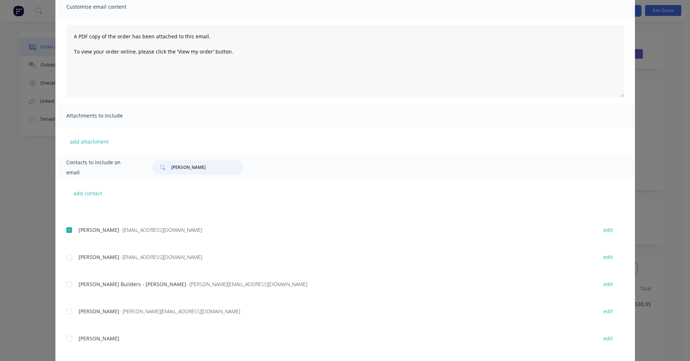
scroll to position [0, 0]
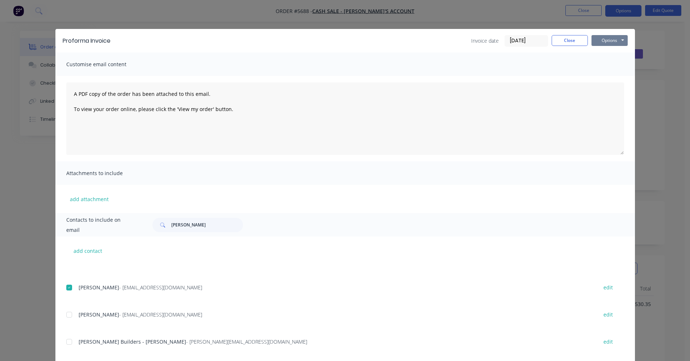
click at [605, 42] on button "Options" at bounding box center [609, 40] width 36 height 11
click at [604, 75] on button "Email" at bounding box center [614, 77] width 46 height 12
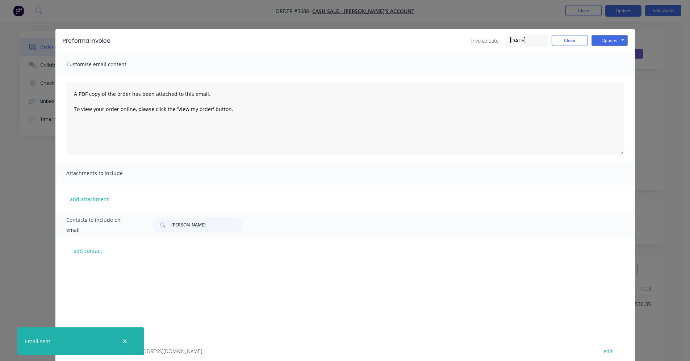
scroll to position [118, 0]
click at [596, 43] on button "Options" at bounding box center [609, 40] width 36 height 11
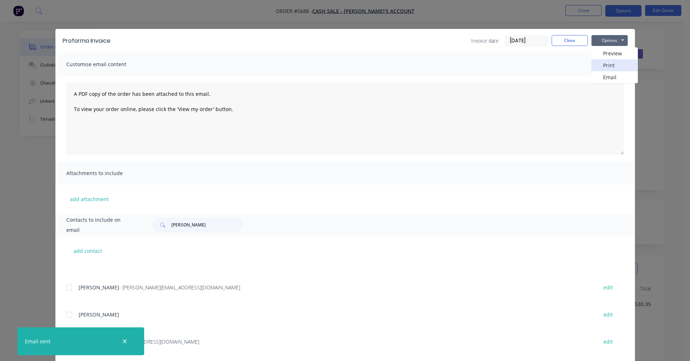
click at [605, 63] on button "Print" at bounding box center [614, 65] width 46 height 12
click at [566, 42] on button "Close" at bounding box center [570, 40] width 36 height 11
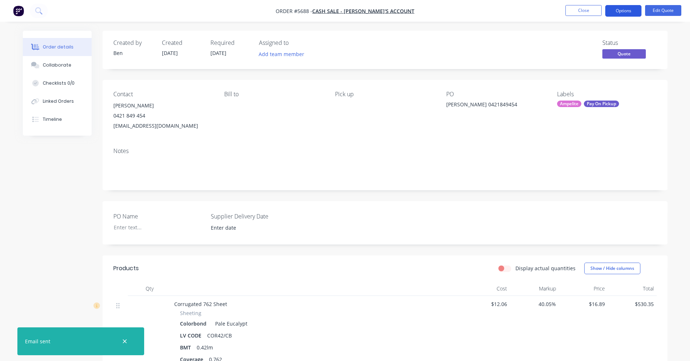
click at [621, 9] on button "Options" at bounding box center [623, 11] width 36 height 12
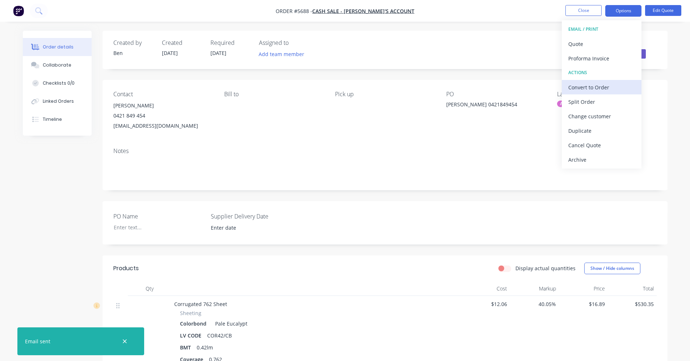
click at [593, 85] on div "Convert to Order" at bounding box center [601, 87] width 67 height 11
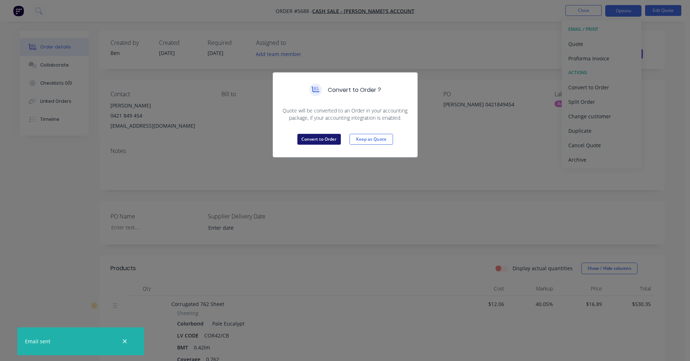
click at [323, 139] on button "Convert to Order" at bounding box center [318, 139] width 43 height 11
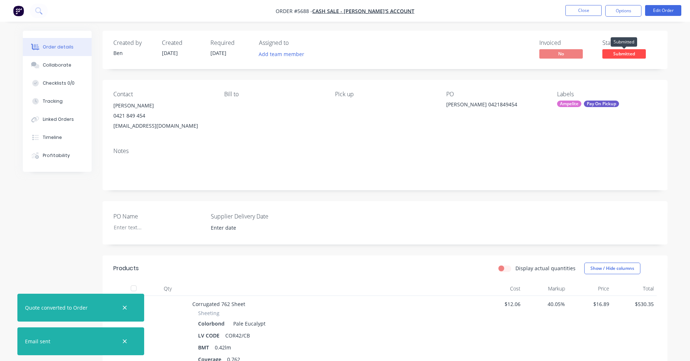
drag, startPoint x: 637, startPoint y: 51, endPoint x: 627, endPoint y: 64, distance: 16.7
click at [637, 51] on span "Submitted" at bounding box center [623, 53] width 43 height 9
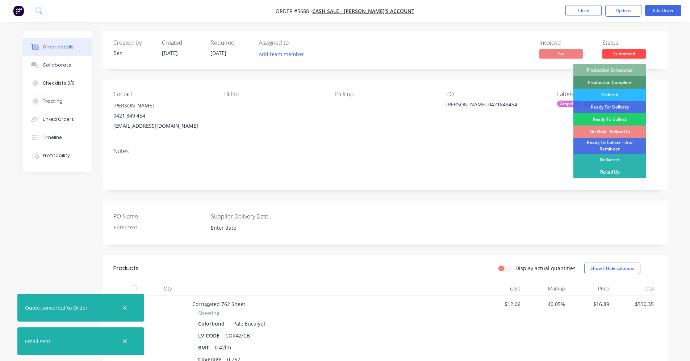
click at [609, 132] on div "On Hold - Follow Up" at bounding box center [609, 132] width 72 height 12
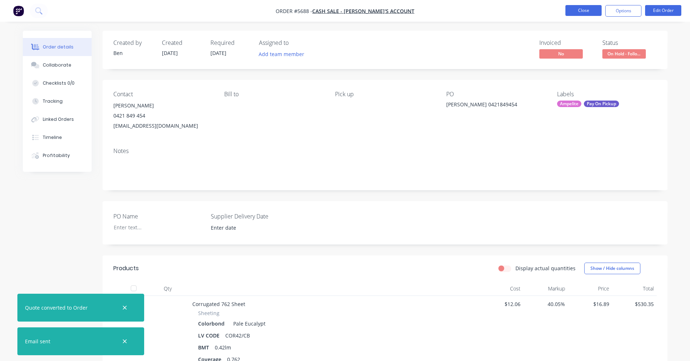
click at [585, 10] on button "Close" at bounding box center [583, 10] width 36 height 11
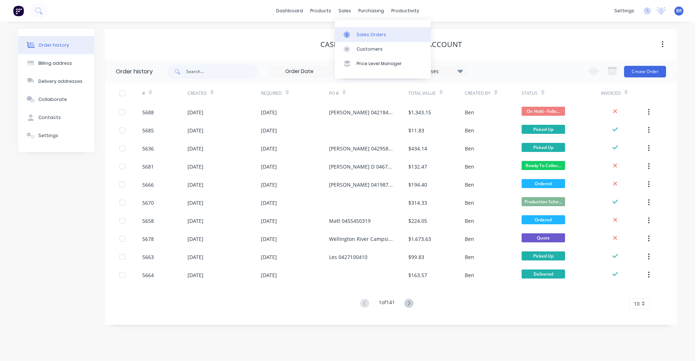
click at [365, 35] on div "Sales Orders" at bounding box center [372, 35] width 30 height 7
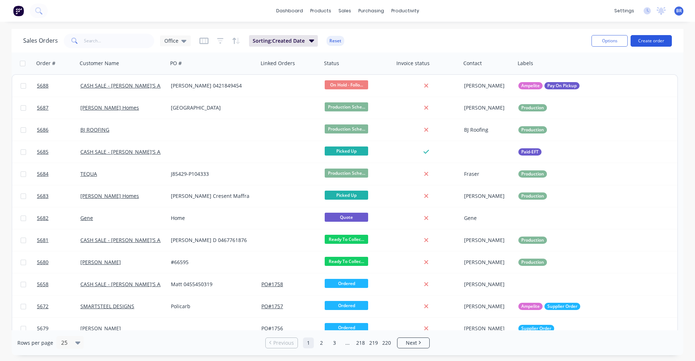
click at [650, 41] on button "Create order" at bounding box center [651, 41] width 41 height 12
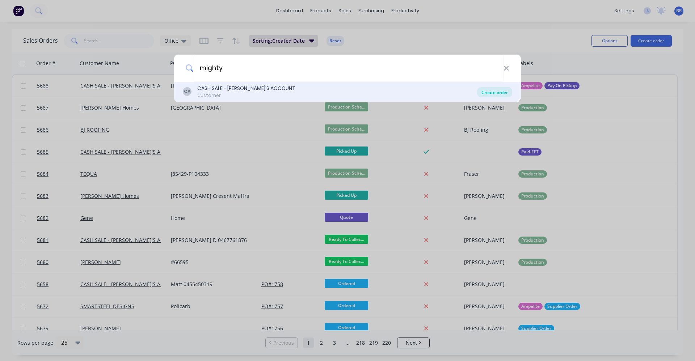
type input "mighty"
click at [493, 91] on div "Create order" at bounding box center [494, 92] width 35 height 10
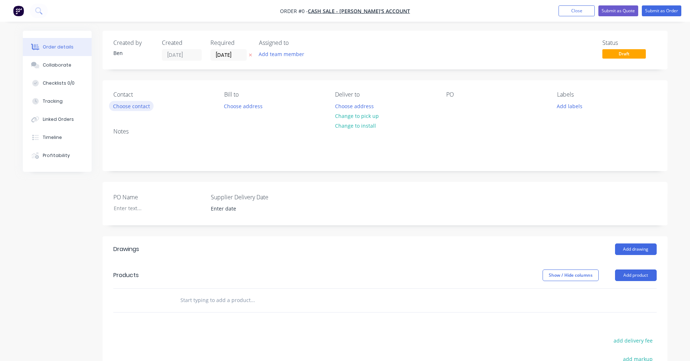
click at [142, 106] on button "Choose contact" at bounding box center [131, 106] width 45 height 10
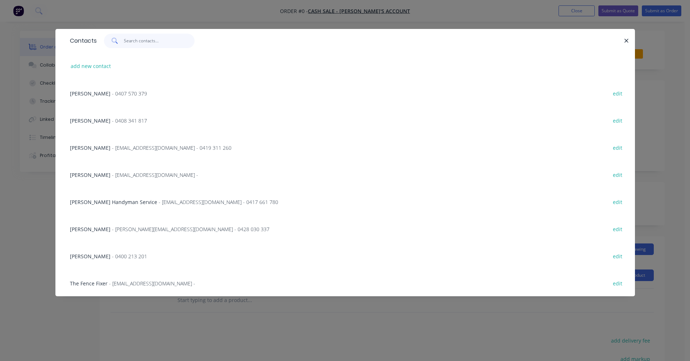
click at [149, 45] on input "text" at bounding box center [159, 41] width 71 height 14
type input "m"
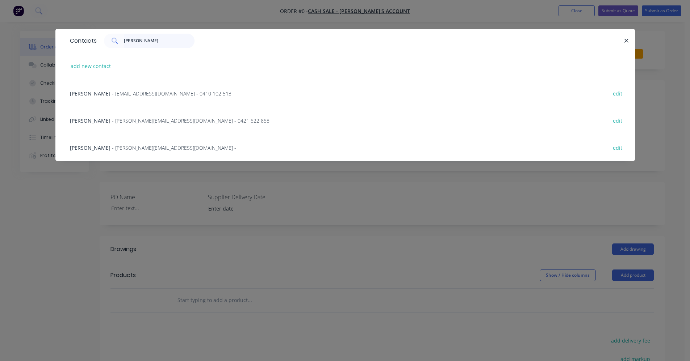
click at [139, 42] on input "lee" at bounding box center [159, 41] width 71 height 14
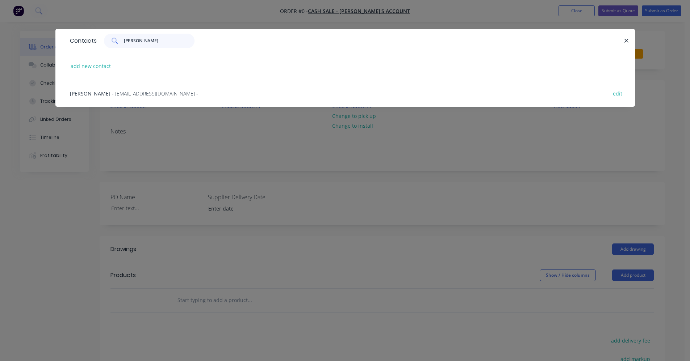
type input "leigh"
click at [130, 92] on span "- mightydoors@live.com.au -" at bounding box center [155, 93] width 86 height 7
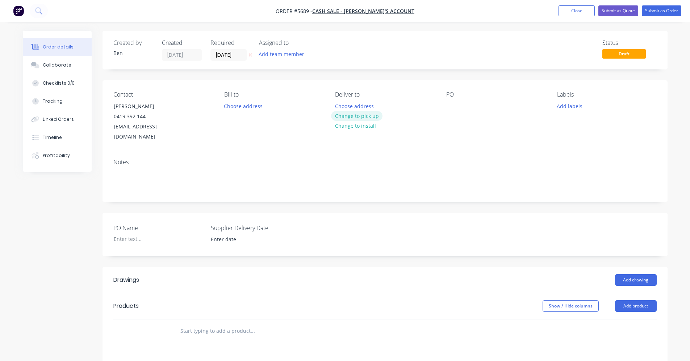
click at [356, 117] on button "Change to pick up" at bounding box center [356, 116] width 51 height 10
click at [577, 105] on button "Add labels" at bounding box center [569, 106] width 33 height 10
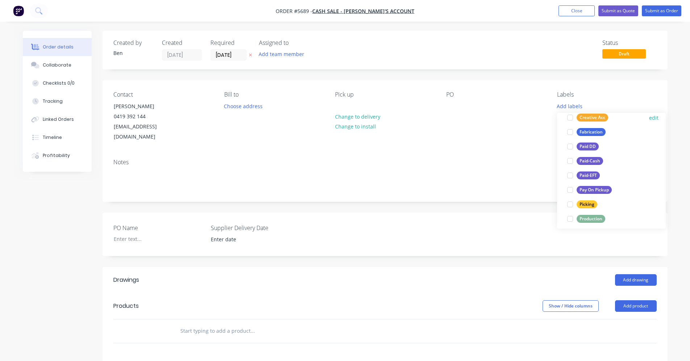
scroll to position [109, 0]
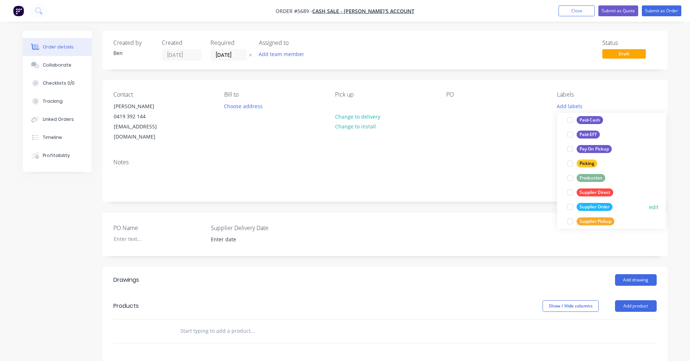
click at [603, 208] on div "Supplier Order" at bounding box center [595, 207] width 36 height 8
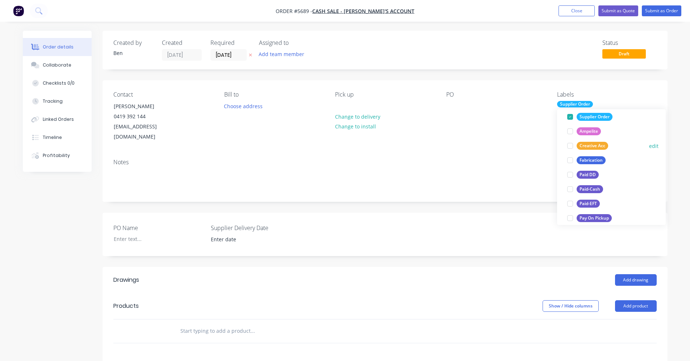
scroll to position [72, 0]
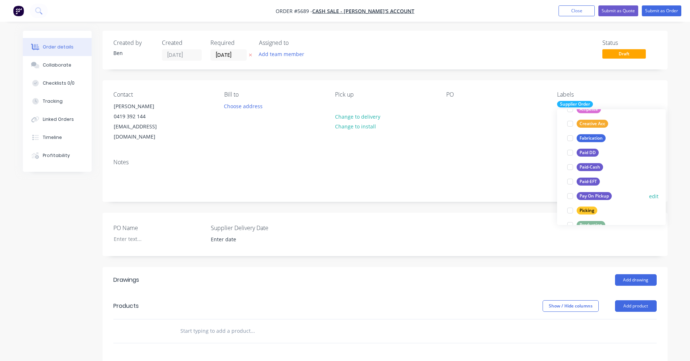
click at [596, 195] on div "Pay On Pickup" at bounding box center [594, 196] width 35 height 8
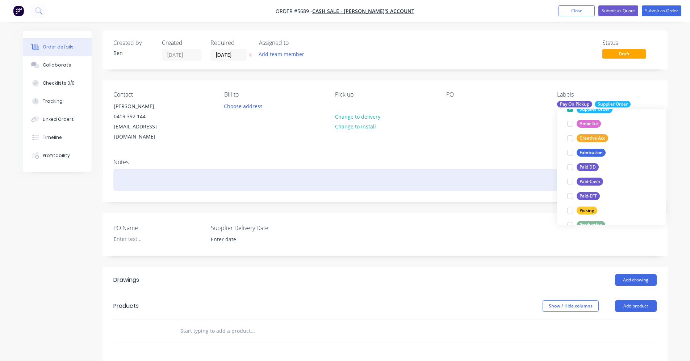
scroll to position [0, 0]
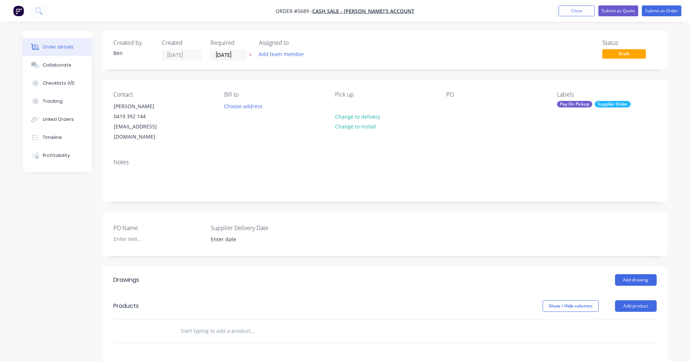
click at [440, 156] on div "Notes" at bounding box center [384, 177] width 565 height 49
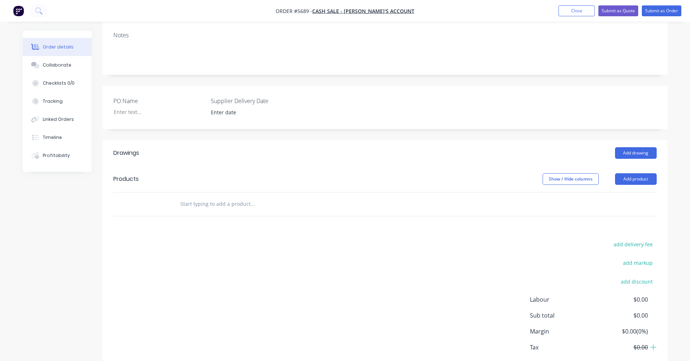
scroll to position [145, 0]
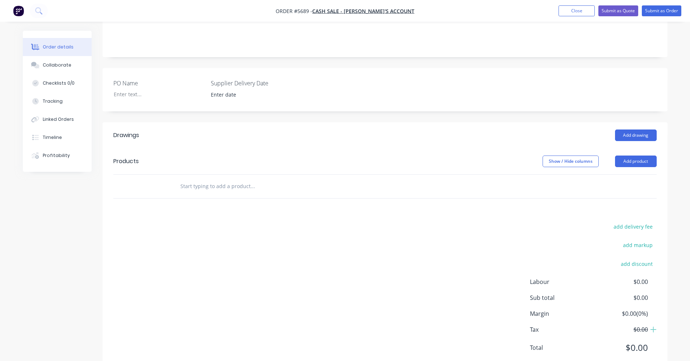
click at [213, 179] on input "text" at bounding box center [252, 186] width 145 height 14
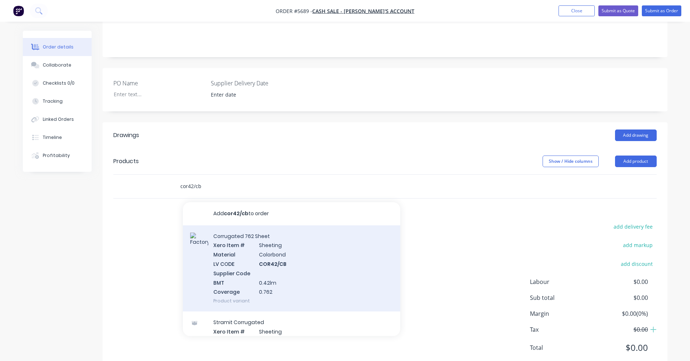
type input "cor42/cb"
click at [263, 256] on div "Corrugated 762 Sheet Xero Item # Sheeting Material Colorbond LV CODE COR42/CB S…" at bounding box center [291, 269] width 217 height 87
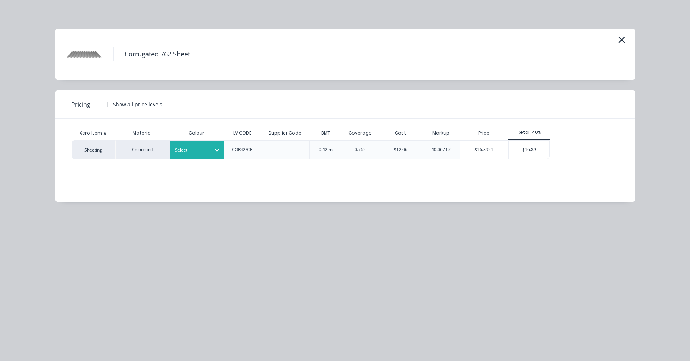
drag, startPoint x: 180, startPoint y: 151, endPoint x: 198, endPoint y: 158, distance: 19.0
click at [180, 151] on div at bounding box center [191, 150] width 33 height 8
click at [91, 281] on div "Surfmist" at bounding box center [45, 287] width 91 height 13
click at [532, 147] on div "$16.89" at bounding box center [528, 150] width 41 height 18
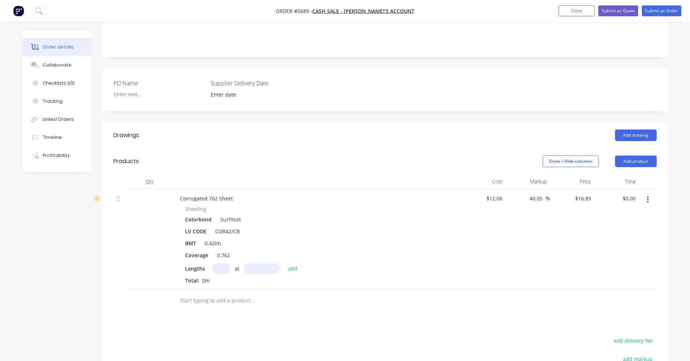
click at [217, 264] on input "text" at bounding box center [221, 269] width 18 height 11
type input "8"
type input "1500"
click at [284, 264] on button "add" at bounding box center [292, 269] width 17 height 10
type input "$202.68"
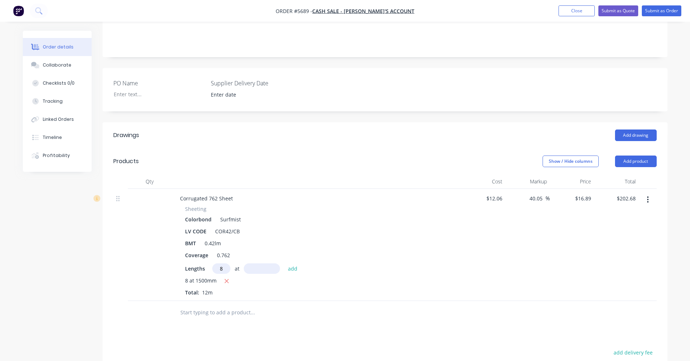
type input "8"
type input "2610"
click at [284, 264] on button "add" at bounding box center [292, 269] width 17 height 10
type input "$555.34"
type input "6"
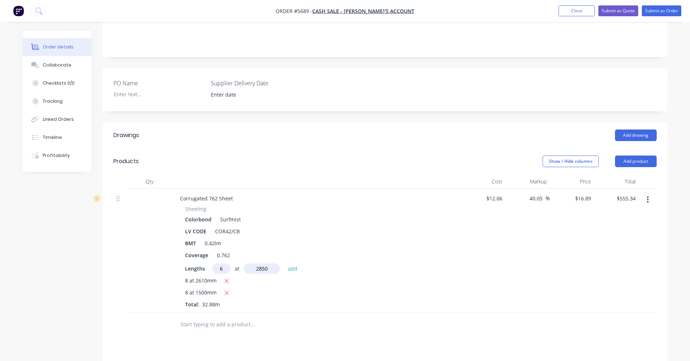
type input "2850"
click at [284, 264] on button "add" at bounding box center [292, 269] width 17 height 10
type input "$844.16"
type input "3"
type input "800"
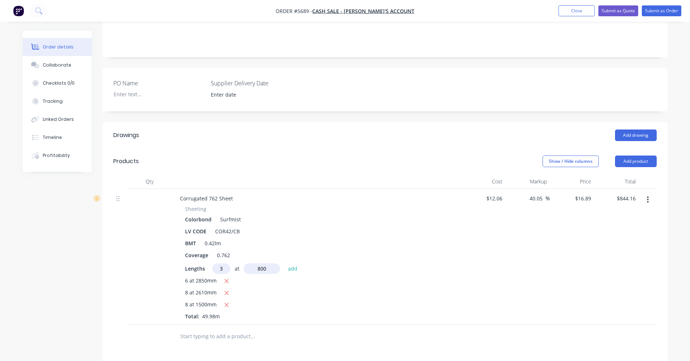
click at [284, 264] on button "add" at bounding box center [292, 269] width 17 height 10
type input "$884.70"
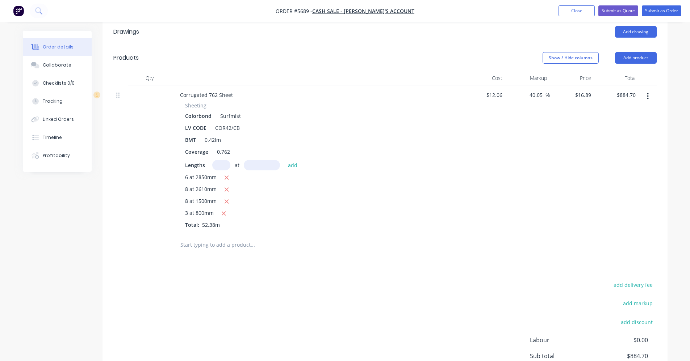
scroll to position [254, 0]
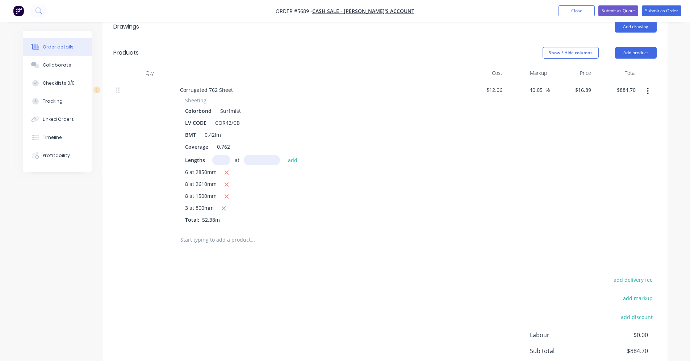
click at [212, 233] on input "text" at bounding box center [252, 240] width 145 height 14
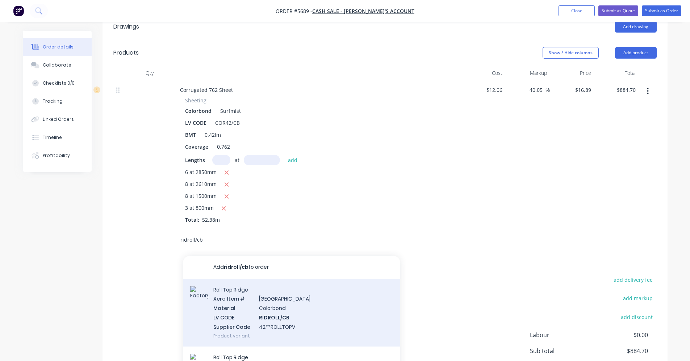
type input "ridroll/cb"
click at [314, 306] on div "Roll Top Ridge Xero Item # Ridge & Valley Material Colorbond LV CODE RIDROLL/CB…" at bounding box center [291, 313] width 217 height 68
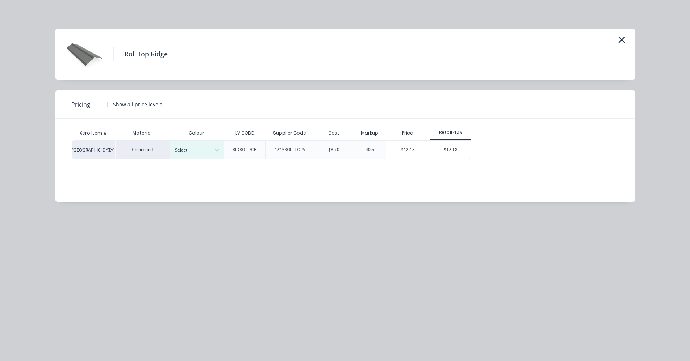
drag, startPoint x: 203, startPoint y: 152, endPoint x: 204, endPoint y: 210, distance: 58.0
click at [203, 154] on div "Select" at bounding box center [190, 150] width 41 height 9
drag, startPoint x: 194, startPoint y: 213, endPoint x: 230, endPoint y: 218, distance: 36.7
click at [91, 164] on div "Surfmist" at bounding box center [45, 157] width 91 height 13
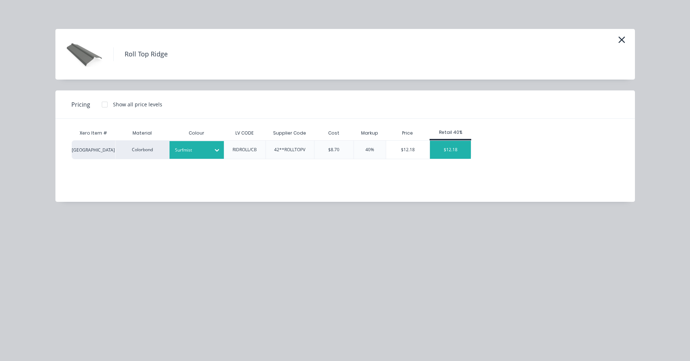
click at [453, 151] on div "$12.18" at bounding box center [450, 150] width 41 height 18
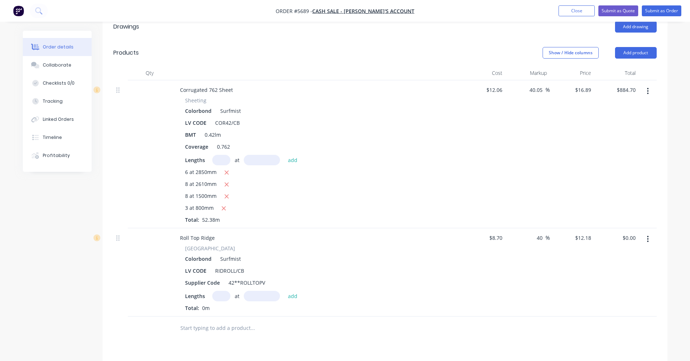
click at [220, 291] on input "text" at bounding box center [221, 296] width 18 height 11
type input "1"
type input "3100"
click at [284, 291] on button "add" at bounding box center [292, 296] width 17 height 10
type input "$37.76"
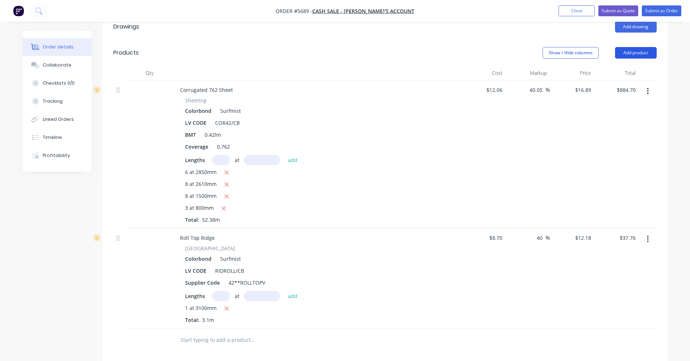
click at [637, 47] on button "Add product" at bounding box center [636, 53] width 42 height 12
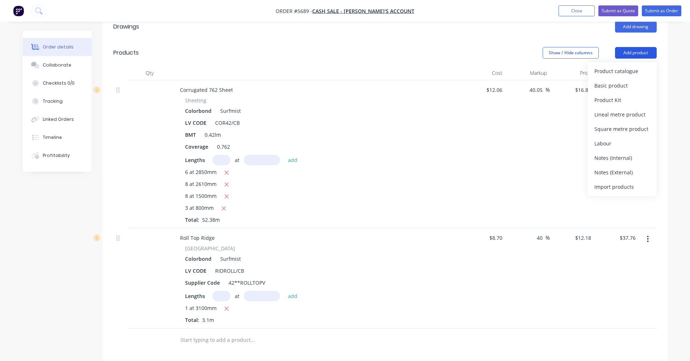
drag, startPoint x: 637, startPoint y: 45, endPoint x: 621, endPoint y: 46, distance: 15.3
click at [628, 47] on button "Add product" at bounding box center [636, 53] width 42 height 12
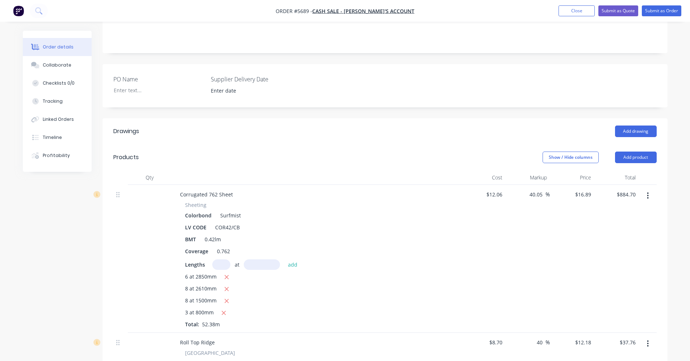
scroll to position [145, 0]
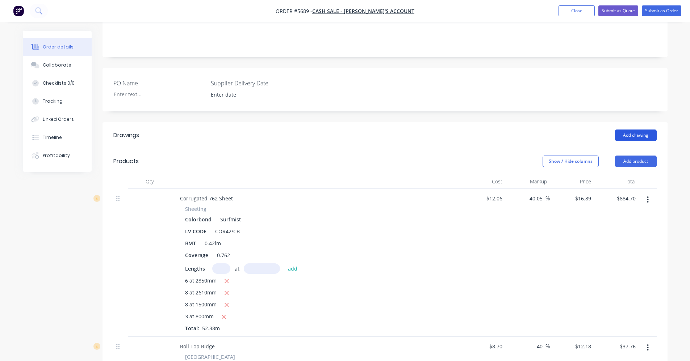
click at [639, 130] on button "Add drawing" at bounding box center [636, 136] width 42 height 12
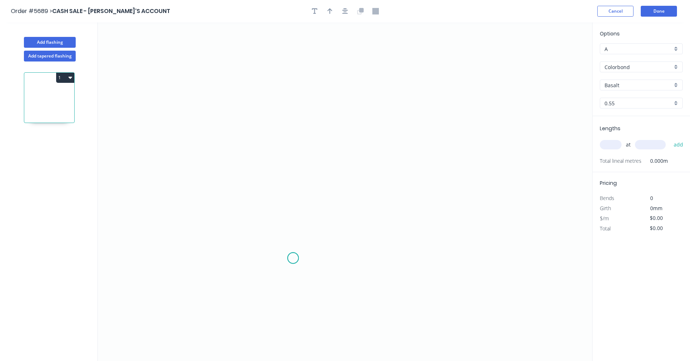
drag, startPoint x: 293, startPoint y: 259, endPoint x: 292, endPoint y: 240, distance: 18.8
click at [293, 258] on icon "0" at bounding box center [345, 191] width 494 height 339
drag, startPoint x: 293, startPoint y: 162, endPoint x: 343, endPoint y: 147, distance: 52.0
click at [294, 163] on icon "0" at bounding box center [345, 191] width 494 height 339
click at [472, 118] on icon "0 ?" at bounding box center [345, 191] width 494 height 339
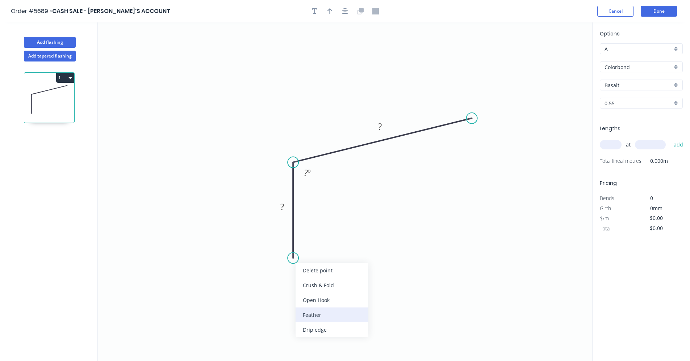
click at [325, 318] on div "Feather" at bounding box center [332, 315] width 73 height 15
click at [309, 288] on div "Flip bend" at bounding box center [332, 284] width 73 height 15
click at [317, 248] on tspan "15" at bounding box center [313, 245] width 10 height 12
type input "$9.53"
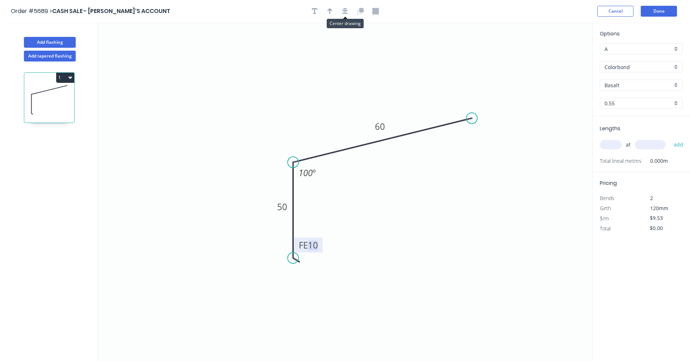
drag, startPoint x: 344, startPoint y: 12, endPoint x: 340, endPoint y: 14, distance: 5.2
click at [344, 13] on icon "button" at bounding box center [345, 11] width 6 height 7
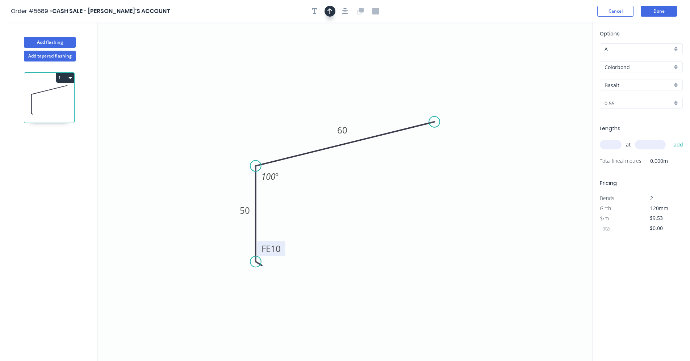
click at [333, 13] on button "button" at bounding box center [330, 11] width 11 height 11
drag, startPoint x: 556, startPoint y: 57, endPoint x: 297, endPoint y: 146, distance: 273.0
click at [298, 147] on icon at bounding box center [300, 139] width 7 height 23
click at [642, 85] on input "Basalt" at bounding box center [638, 85] width 68 height 8
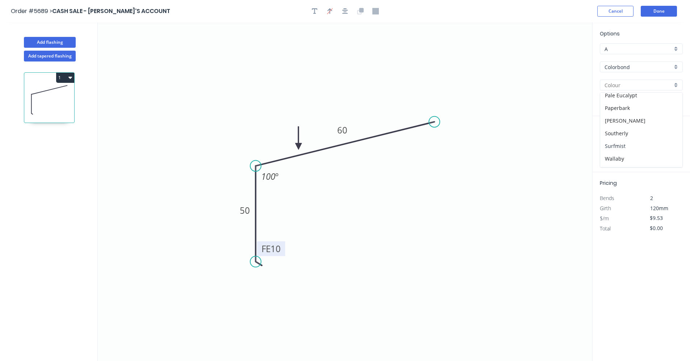
click at [618, 145] on div "Surfmist" at bounding box center [641, 146] width 82 height 13
type input "Surfmist"
click at [614, 146] on input "text" at bounding box center [611, 144] width 22 height 9
type input "2"
type input "3100"
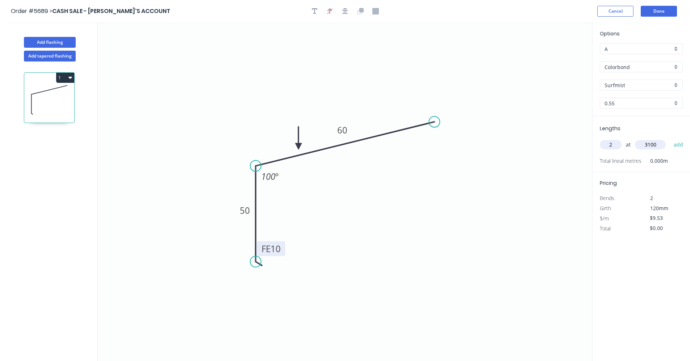
click at [670, 139] on button "add" at bounding box center [678, 145] width 17 height 12
type input "$59.09"
click at [53, 41] on button "Add flashing" at bounding box center [50, 42] width 52 height 11
type input "$0.00"
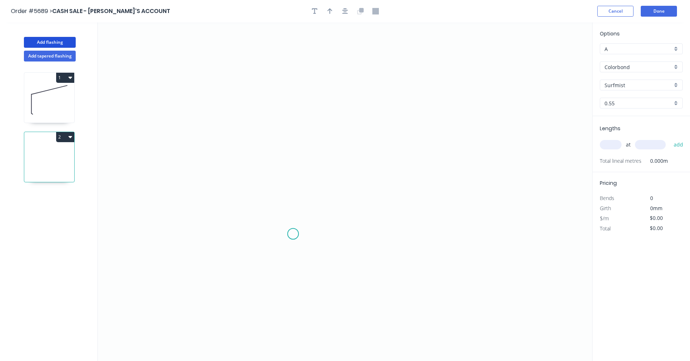
click at [295, 235] on icon "0" at bounding box center [345, 191] width 494 height 339
click at [401, 235] on icon "0" at bounding box center [345, 191] width 494 height 339
click at [401, 137] on icon at bounding box center [401, 185] width 0 height 97
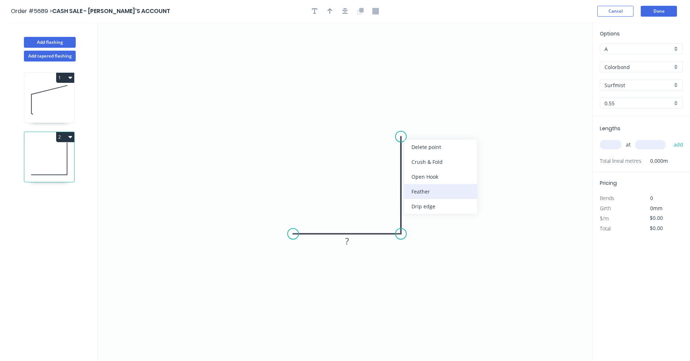
click at [424, 192] on div "Feather" at bounding box center [440, 191] width 73 height 15
click at [423, 159] on div "Flip bend" at bounding box center [436, 161] width 73 height 15
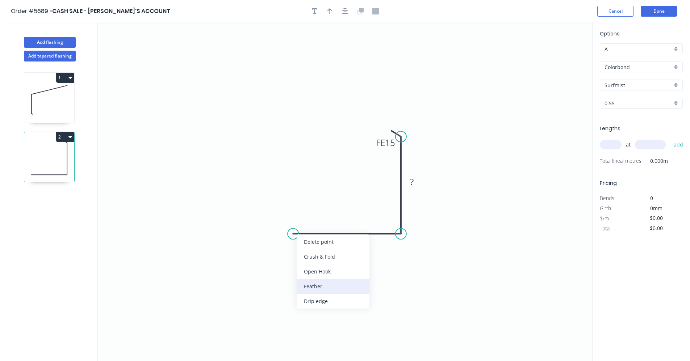
click at [316, 286] on div "Feather" at bounding box center [333, 286] width 73 height 15
click at [306, 214] on tspan "15" at bounding box center [307, 215] width 10 height 12
type input "$9.86"
click at [347, 14] on icon "button" at bounding box center [345, 11] width 6 height 7
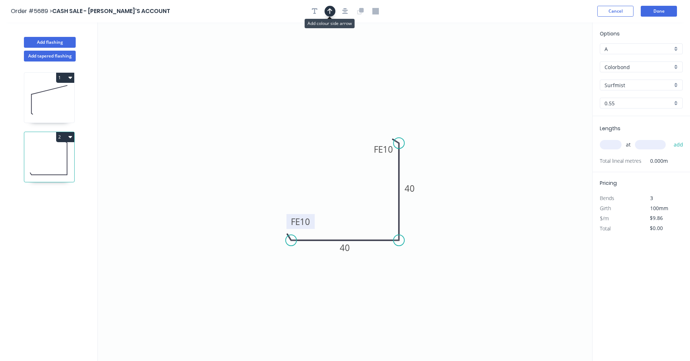
drag, startPoint x: 327, startPoint y: 14, endPoint x: 339, endPoint y: 18, distance: 12.6
click at [329, 15] on button "button" at bounding box center [330, 11] width 11 height 11
click at [555, 58] on icon at bounding box center [555, 50] width 7 height 23
drag, startPoint x: 555, startPoint y: 58, endPoint x: 404, endPoint y: 167, distance: 186.3
click at [404, 167] on icon at bounding box center [409, 160] width 21 height 21
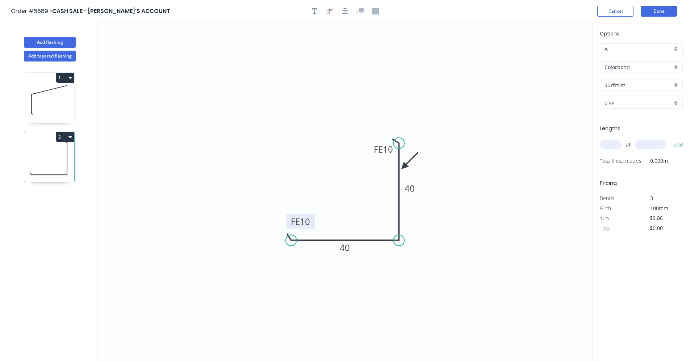
click at [611, 146] on input "text" at bounding box center [611, 144] width 22 height 9
type input "6"
type input "2650"
click at [670, 139] on button "add" at bounding box center [678, 145] width 17 height 12
type input "$156.77"
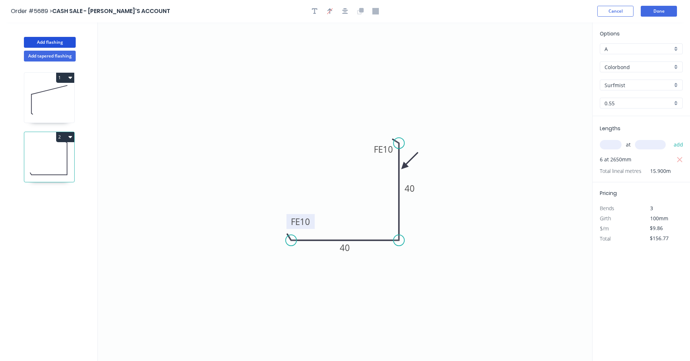
drag, startPoint x: 45, startPoint y: 39, endPoint x: 68, endPoint y: 49, distance: 25.2
click at [47, 40] on button "Add flashing" at bounding box center [50, 42] width 52 height 11
type input "$0.00"
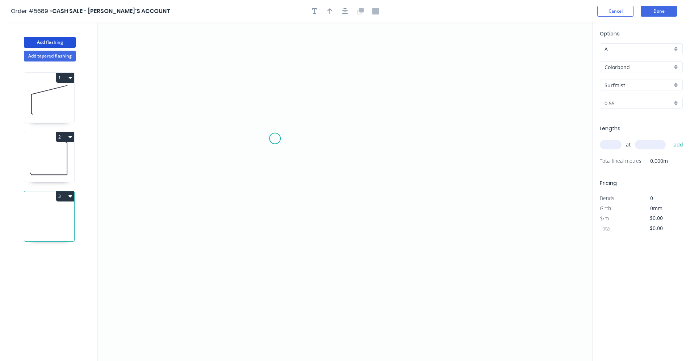
click at [279, 139] on icon "0" at bounding box center [345, 191] width 494 height 339
drag, startPoint x: 443, startPoint y: 145, endPoint x: 438, endPoint y: 164, distance: 19.0
click at [443, 146] on icon "0" at bounding box center [345, 191] width 494 height 339
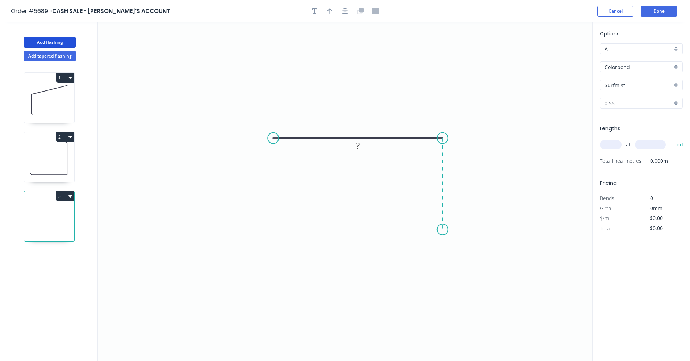
click at [444, 230] on icon "0 ?" at bounding box center [345, 191] width 494 height 339
drag, startPoint x: 440, startPoint y: 230, endPoint x: 443, endPoint y: 231, distance: 3.6
drag, startPoint x: 460, startPoint y: 284, endPoint x: 432, endPoint y: 243, distance: 49.5
click at [459, 284] on div "Feather" at bounding box center [479, 284] width 73 height 15
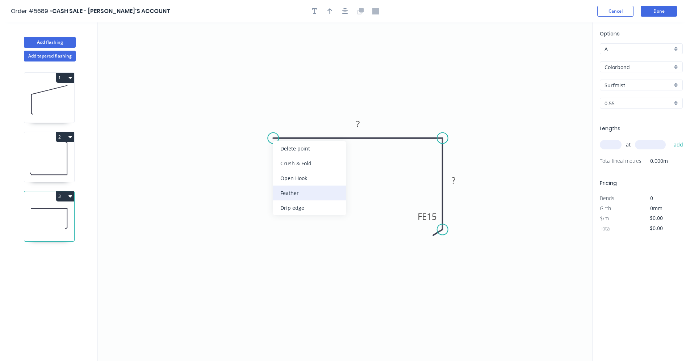
click at [292, 192] on div "Feather" at bounding box center [309, 193] width 73 height 15
click at [291, 171] on div "Flip bend" at bounding box center [308, 165] width 73 height 15
click at [289, 150] on tspan "15" at bounding box center [287, 150] width 10 height 12
type input "$13.41"
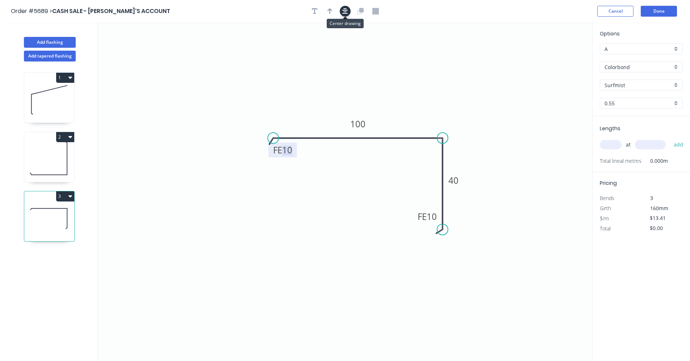
click at [344, 13] on icon "button" at bounding box center [345, 11] width 6 height 7
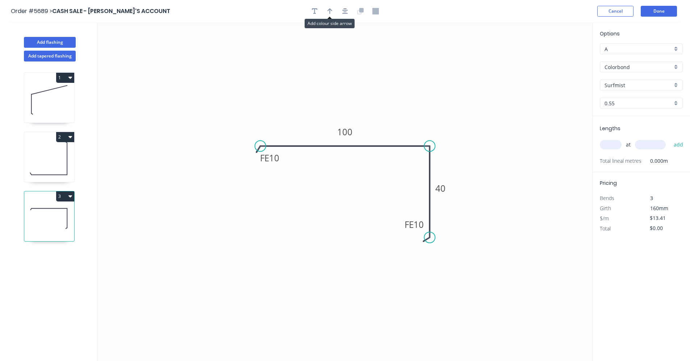
drag, startPoint x: 325, startPoint y: 12, endPoint x: 342, endPoint y: 20, distance: 19.0
click at [325, 12] on button "button" at bounding box center [330, 11] width 11 height 11
click at [557, 58] on icon at bounding box center [555, 50] width 7 height 23
drag, startPoint x: 555, startPoint y: 58, endPoint x: 405, endPoint y: 137, distance: 169.9
click at [405, 138] on icon at bounding box center [410, 132] width 21 height 21
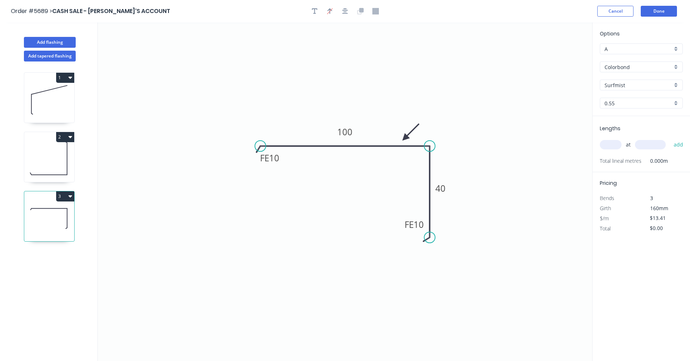
click at [611, 144] on input "text" at bounding box center [611, 144] width 22 height 9
type input "4"
type input "1600"
click at [670, 139] on button "add" at bounding box center [678, 145] width 17 height 12
type input "$85.82"
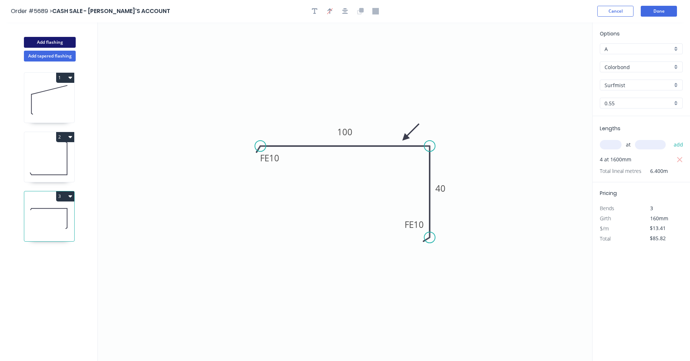
click at [59, 42] on button "Add flashing" at bounding box center [50, 42] width 52 height 11
type input "$0.00"
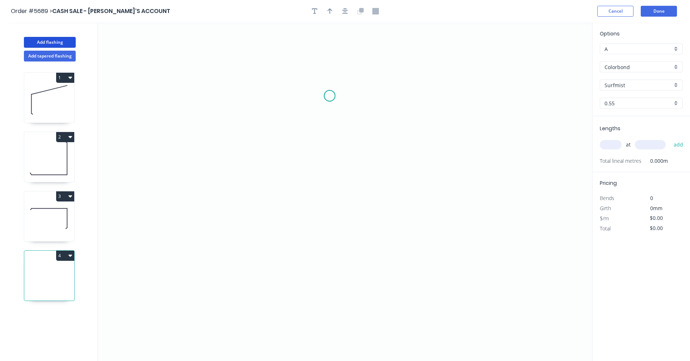
drag, startPoint x: 330, startPoint y: 96, endPoint x: 319, endPoint y: 159, distance: 64.3
click at [329, 97] on icon "0" at bounding box center [345, 191] width 494 height 339
click at [328, 246] on icon "0" at bounding box center [345, 191] width 494 height 339
drag, startPoint x: 382, startPoint y: 247, endPoint x: 378, endPoint y: 234, distance: 12.8
click at [381, 247] on icon "0 ?" at bounding box center [345, 191] width 494 height 339
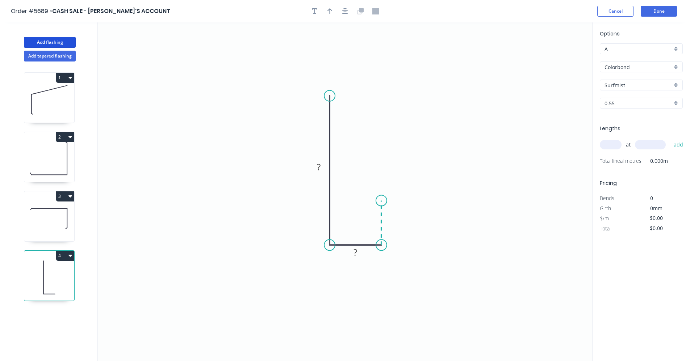
click at [383, 201] on icon "0 ? ?" at bounding box center [345, 191] width 494 height 339
click at [322, 167] on rect at bounding box center [318, 168] width 14 height 10
type input "$7.76"
click at [344, 11] on icon "button" at bounding box center [345, 11] width 6 height 7
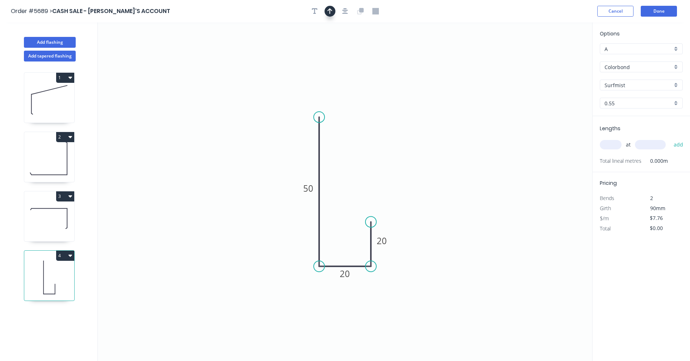
click at [332, 13] on icon "button" at bounding box center [329, 11] width 5 height 7
click at [557, 58] on icon at bounding box center [555, 50] width 7 height 23
click at [557, 58] on icon at bounding box center [561, 52] width 21 height 21
click at [556, 58] on icon at bounding box center [563, 58] width 23 height 7
click at [556, 58] on icon at bounding box center [561, 64] width 21 height 21
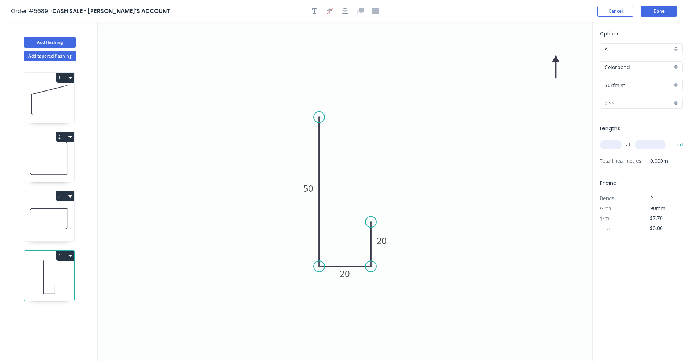
click at [556, 58] on icon at bounding box center [555, 66] width 7 height 23
click at [556, 60] on icon at bounding box center [555, 66] width 7 height 23
click at [556, 60] on icon at bounding box center [555, 67] width 7 height 23
drag, startPoint x: 556, startPoint y: 60, endPoint x: 312, endPoint y: 238, distance: 301.9
click at [312, 238] on icon at bounding box center [306, 243] width 21 height 21
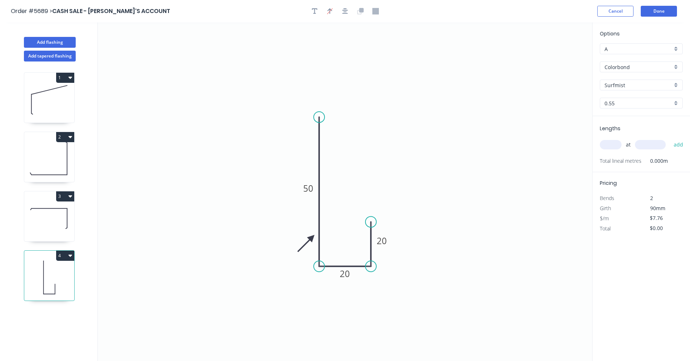
click at [612, 146] on input "text" at bounding box center [611, 144] width 22 height 9
type input "1"
type input "2000"
click at [670, 139] on button "add" at bounding box center [678, 145] width 17 height 12
type input "$15.52"
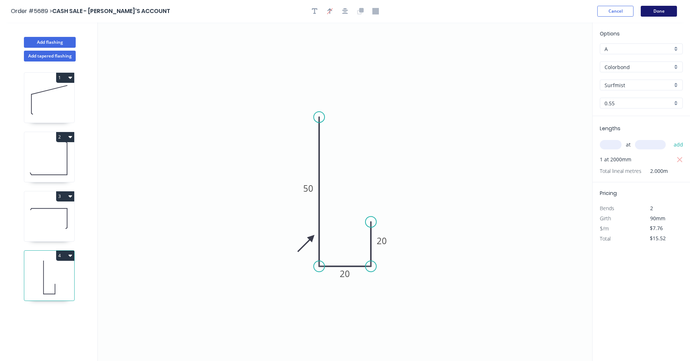
click at [665, 13] on button "Done" at bounding box center [659, 11] width 36 height 11
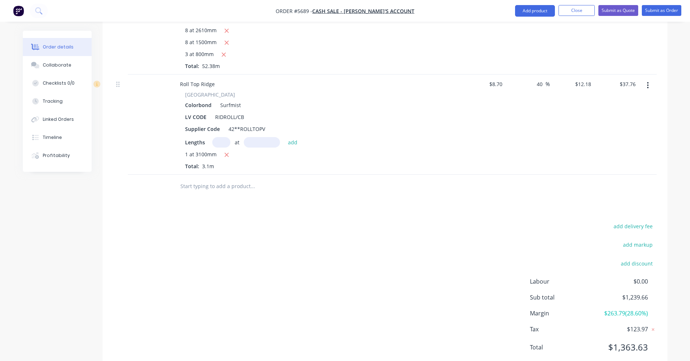
scroll to position [677, 0]
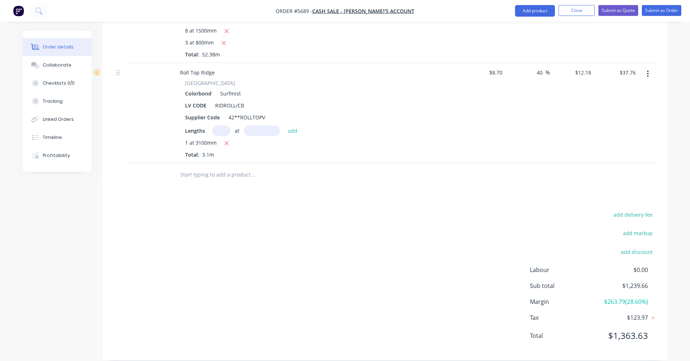
click at [223, 168] on input "text" at bounding box center [252, 175] width 145 height 14
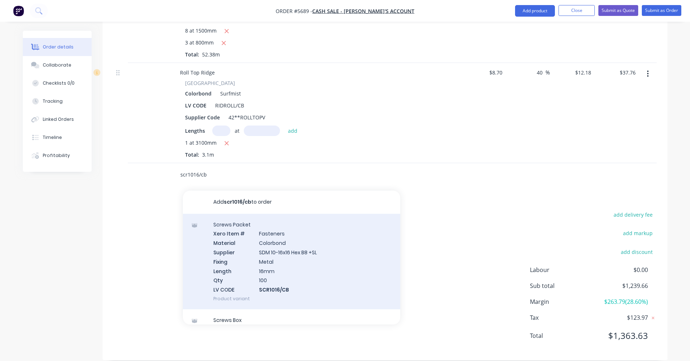
type input "scr1016/cb"
click at [286, 247] on div "Screws Packet Xero Item # Fasteners Material Colorbond Supplier SDM 10-16x16 He…" at bounding box center [291, 262] width 217 height 96
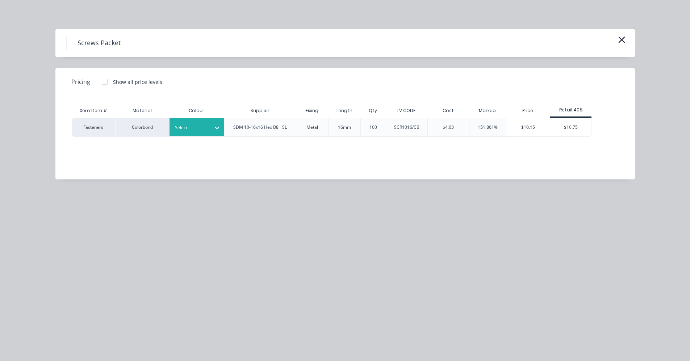
click at [215, 129] on icon at bounding box center [216, 127] width 7 height 7
click at [574, 133] on div "$10.75" at bounding box center [570, 127] width 41 height 18
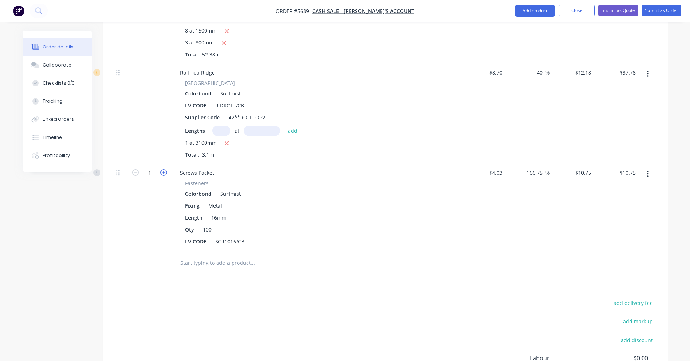
click at [162, 169] on icon "button" at bounding box center [163, 172] width 7 height 7
type input "2"
type input "$21.50"
click at [202, 256] on input "text" at bounding box center [252, 263] width 145 height 14
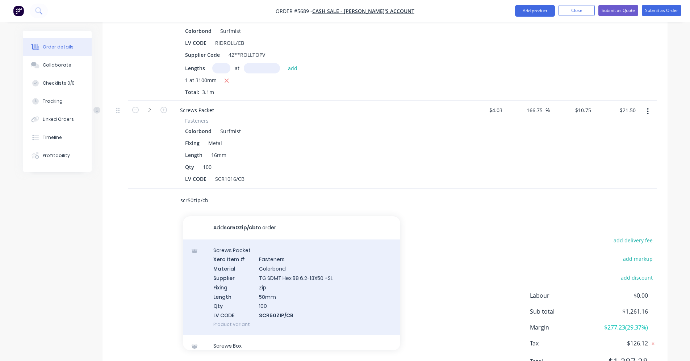
scroll to position [749, 0]
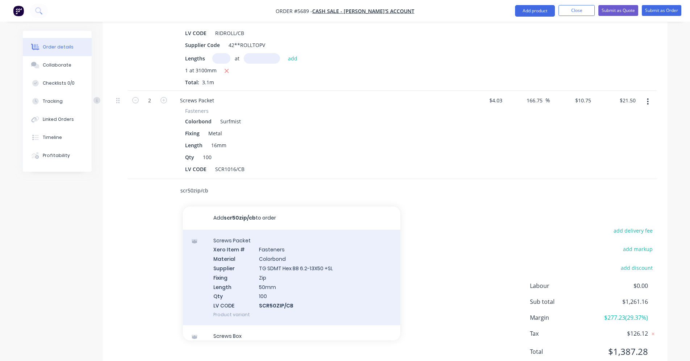
type input "scr50zip/cb"
click at [314, 270] on div "Screws Packet Xero Item # Fasteners Material Colorbond Supplier TG SDMT Hex B8 …" at bounding box center [291, 278] width 217 height 96
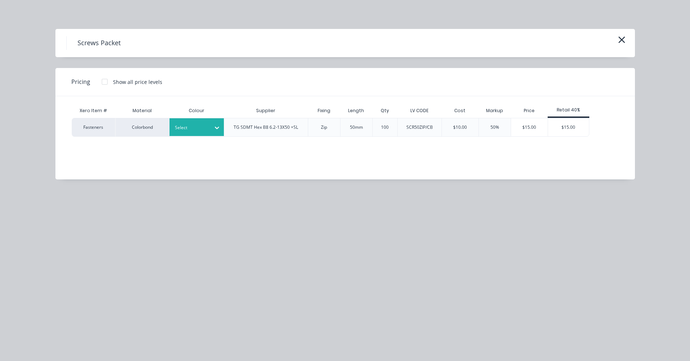
click at [205, 134] on div "Select" at bounding box center [196, 127] width 54 height 18
click at [572, 126] on div "$15.00" at bounding box center [568, 127] width 41 height 18
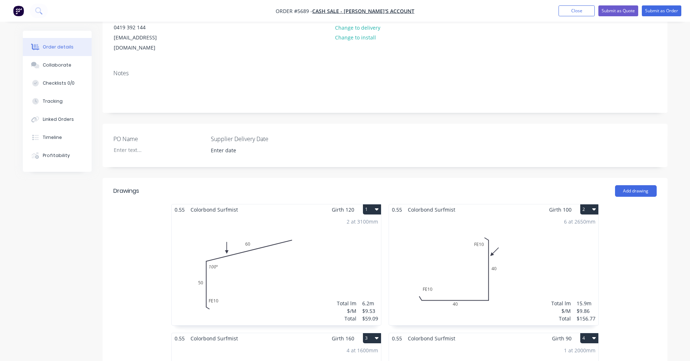
scroll to position [0, 0]
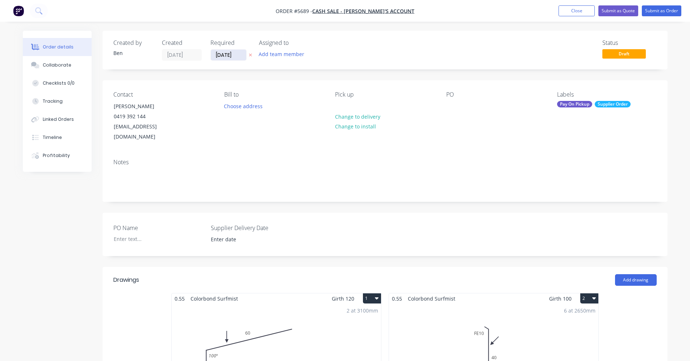
click at [220, 54] on input "[DATE]" at bounding box center [228, 55] width 35 height 11
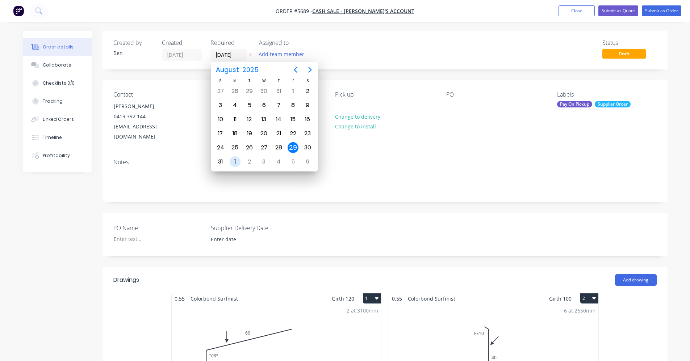
click at [236, 163] on div "1" at bounding box center [235, 161] width 11 height 11
type input "01/09/25"
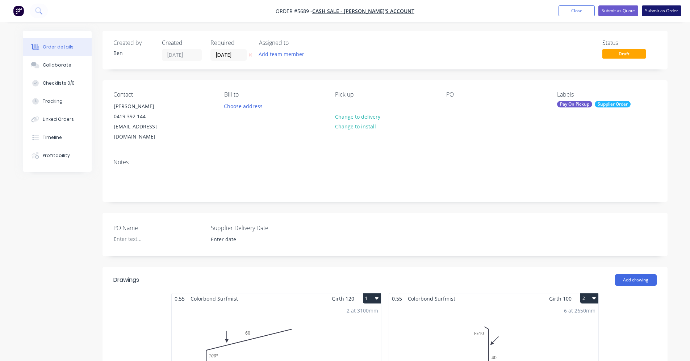
click at [658, 11] on button "Submit as Order" at bounding box center [661, 10] width 39 height 11
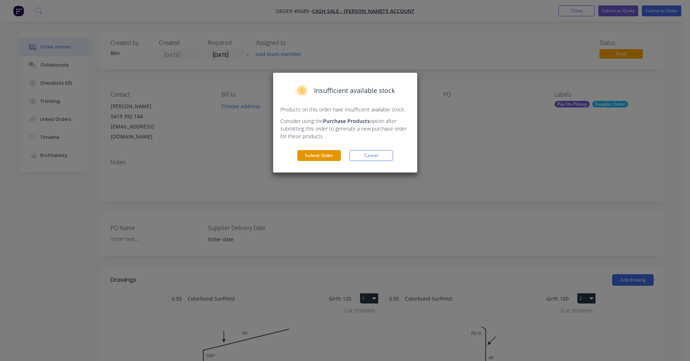
click at [318, 154] on button "Submit Order" at bounding box center [318, 155] width 43 height 11
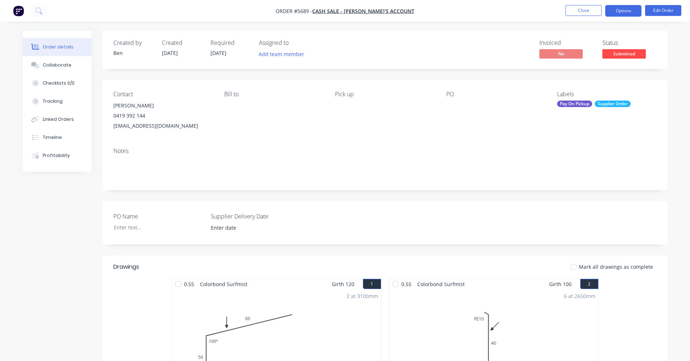
click at [626, 8] on button "Options" at bounding box center [623, 11] width 36 height 12
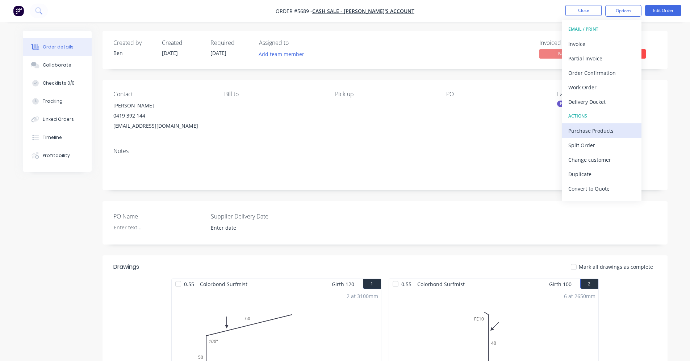
click at [596, 132] on div "Purchase Products" at bounding box center [601, 131] width 67 height 11
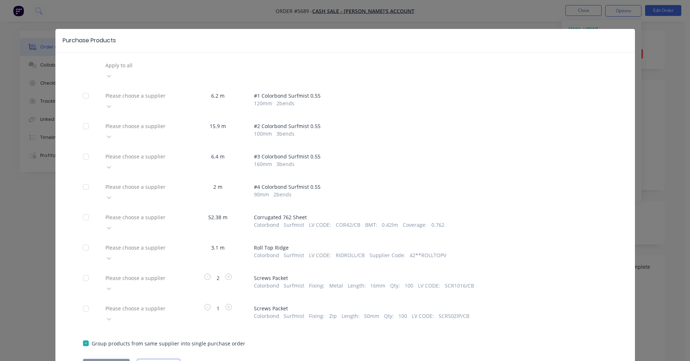
click at [140, 70] on div at bounding box center [157, 65] width 104 height 9
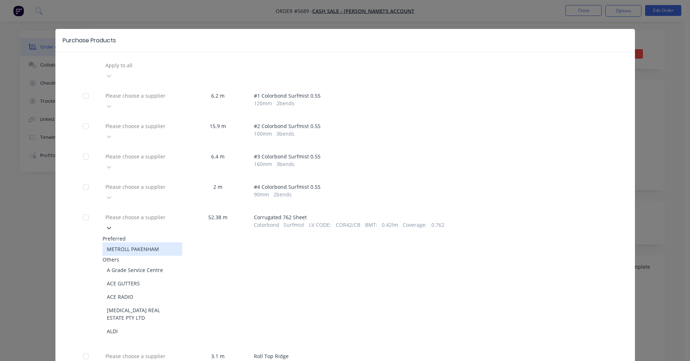
click at [132, 243] on div "METROLL PAKENHAM" at bounding box center [142, 249] width 80 height 13
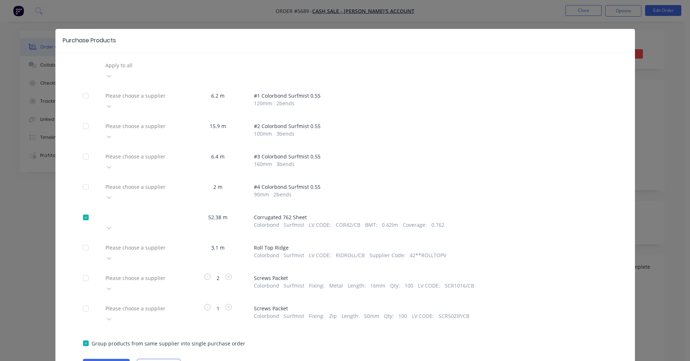
click at [135, 71] on div "Please choose a supplier" at bounding box center [156, 65] width 109 height 11
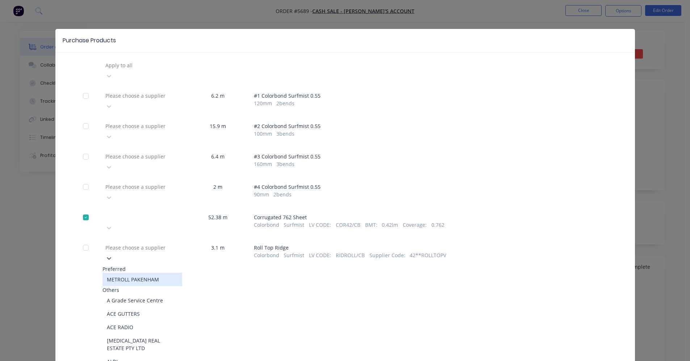
click at [146, 273] on div "METROLL PAKENHAM" at bounding box center [142, 279] width 80 height 13
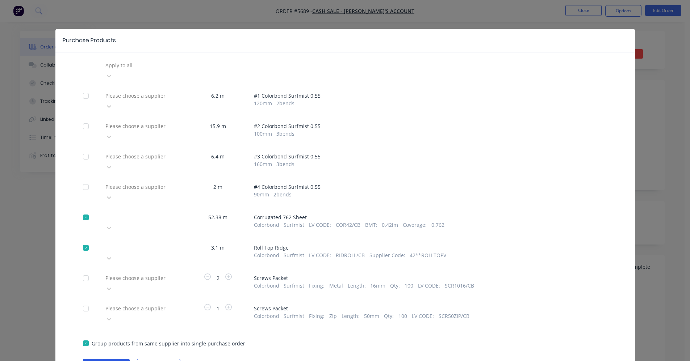
click at [109, 359] on button "Create purchase(s)" at bounding box center [106, 364] width 47 height 11
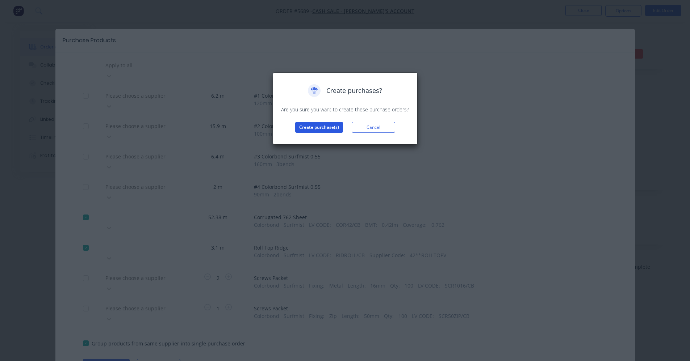
click at [321, 125] on button "Create purchase(s)" at bounding box center [319, 127] width 48 height 11
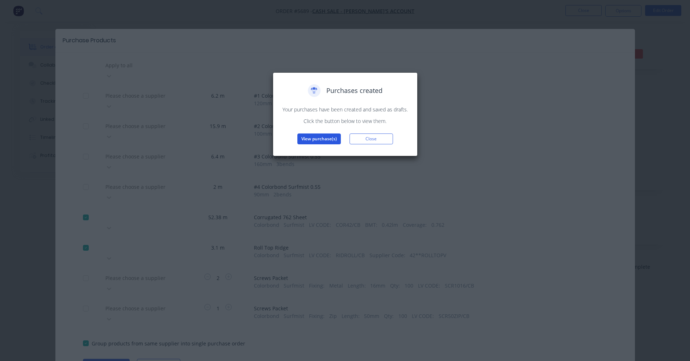
click at [323, 134] on button "View purchase(s)" at bounding box center [318, 139] width 43 height 11
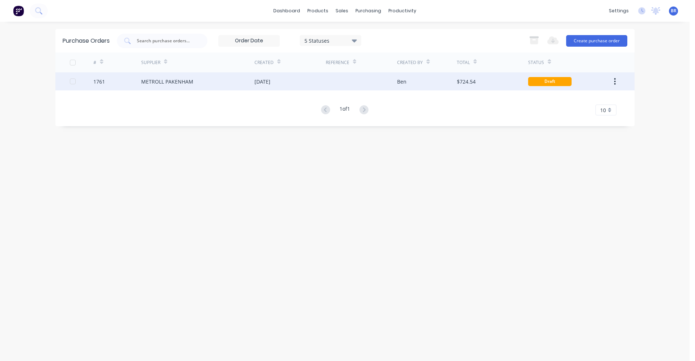
click at [239, 84] on div "METROLL PAKENHAM" at bounding box center [197, 81] width 113 height 18
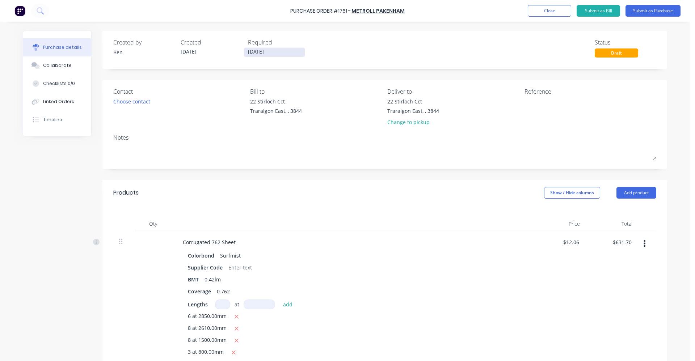
click at [258, 54] on input "[DATE]" at bounding box center [274, 52] width 61 height 9
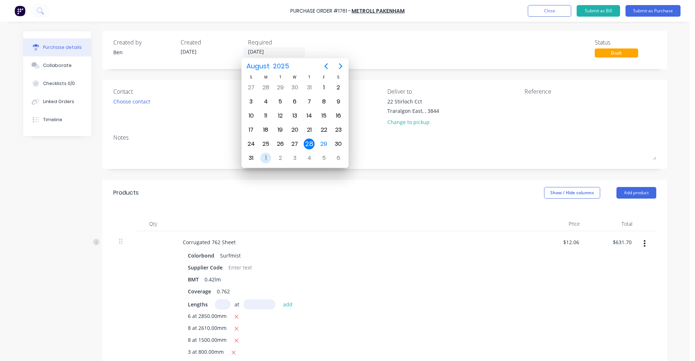
click at [269, 156] on div "1" at bounding box center [265, 158] width 11 height 11
type input "01/09/25"
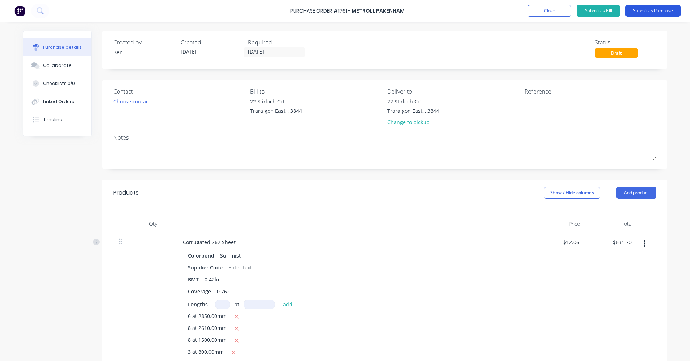
click at [650, 12] on button "Submit as Purchase" at bounding box center [653, 11] width 55 height 12
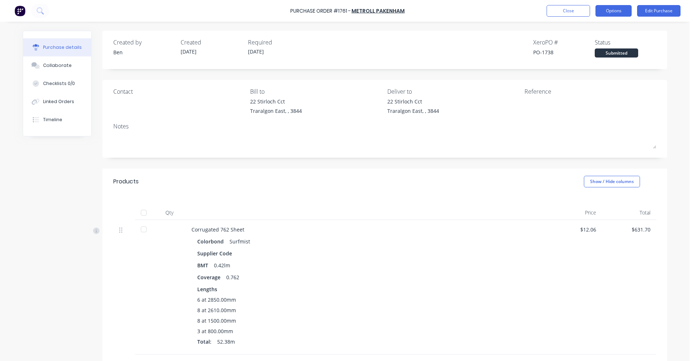
click at [616, 9] on button "Options" at bounding box center [614, 11] width 36 height 12
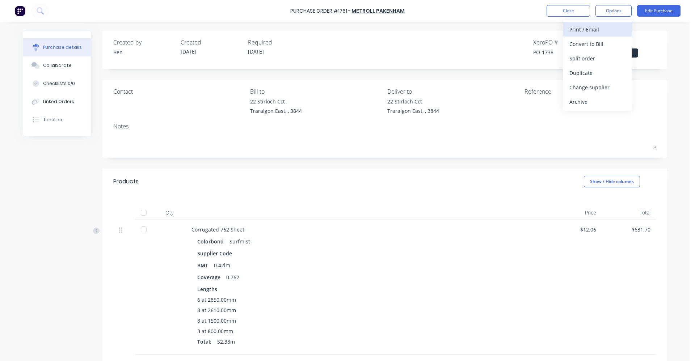
click at [583, 28] on div "Print / Email" at bounding box center [598, 29] width 56 height 11
click at [588, 42] on div "With pricing" at bounding box center [598, 44] width 56 height 11
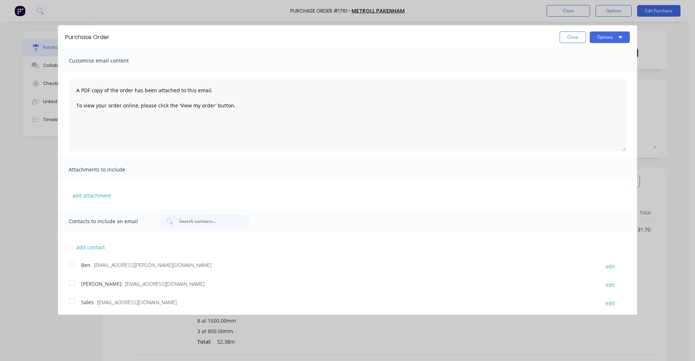
click at [81, 303] on div "Sales - sales@pakenham.metroll.com.au edit" at bounding box center [353, 304] width 569 height 10
click at [598, 38] on button "Options" at bounding box center [610, 38] width 40 height 12
click at [576, 72] on div "Email" at bounding box center [596, 70] width 56 height 11
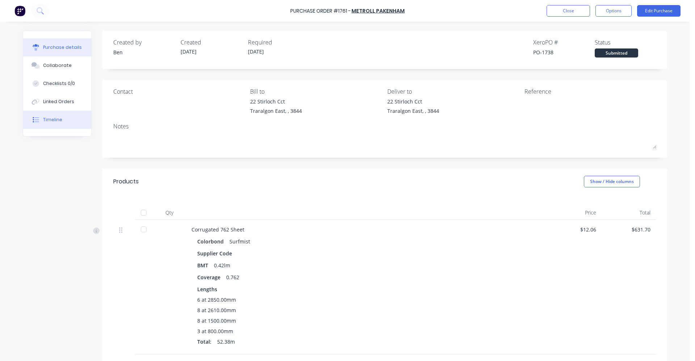
click at [34, 115] on button "Timeline" at bounding box center [57, 120] width 68 height 18
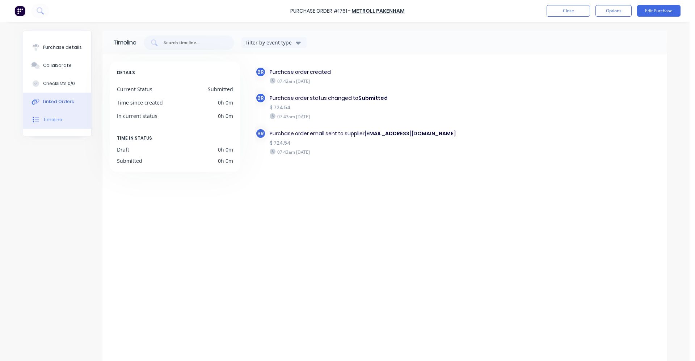
drag, startPoint x: 52, startPoint y: 106, endPoint x: 96, endPoint y: 102, distance: 44.0
click at [52, 105] on button "Linked Orders" at bounding box center [57, 102] width 68 height 18
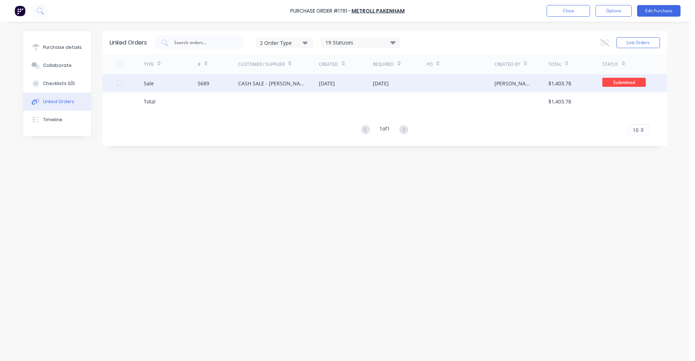
click at [290, 84] on div "CASH SALE - [PERSON_NAME]'S ACCOUNT" at bounding box center [271, 84] width 67 height 8
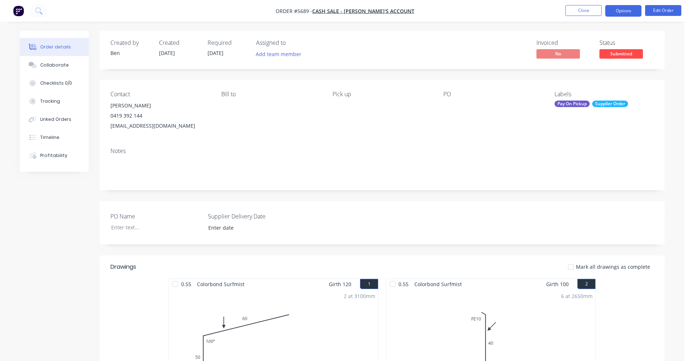
click at [621, 12] on button "Options" at bounding box center [623, 11] width 36 height 12
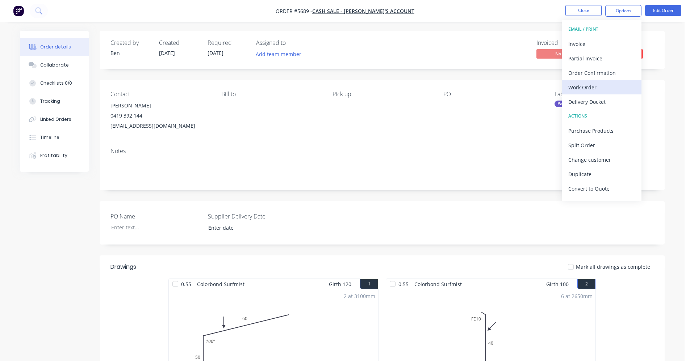
click at [611, 88] on div "Work Order" at bounding box center [601, 87] width 67 height 11
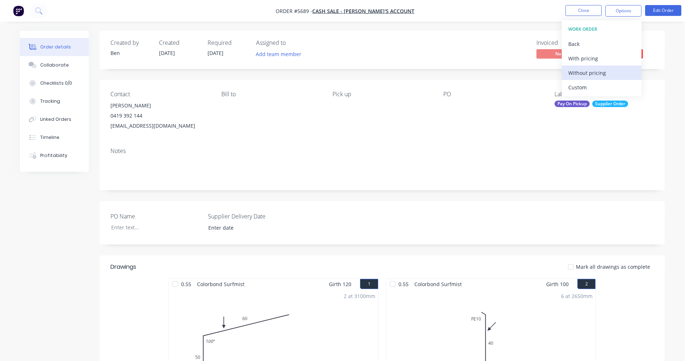
click at [603, 73] on div "Without pricing" at bounding box center [601, 73] width 67 height 11
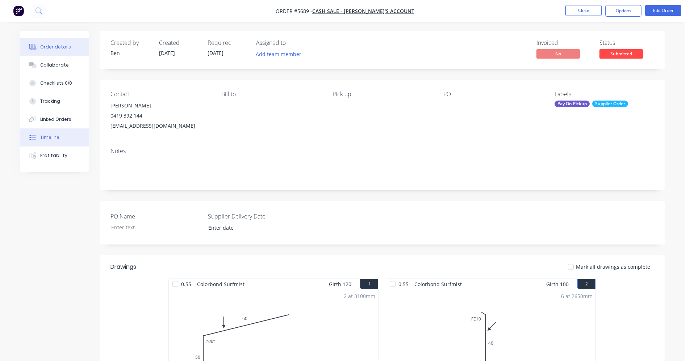
click at [52, 141] on button "Timeline" at bounding box center [54, 138] width 69 height 18
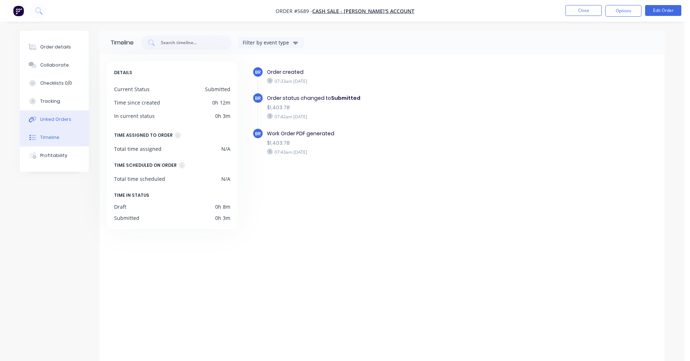
click at [55, 124] on button "Linked Orders" at bounding box center [54, 119] width 69 height 18
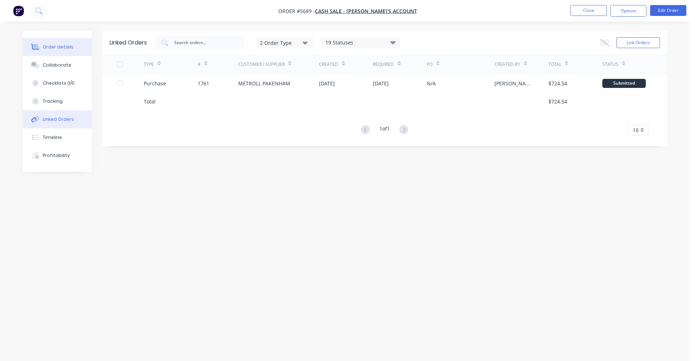
click at [53, 47] on div "Order details" at bounding box center [58, 47] width 31 height 7
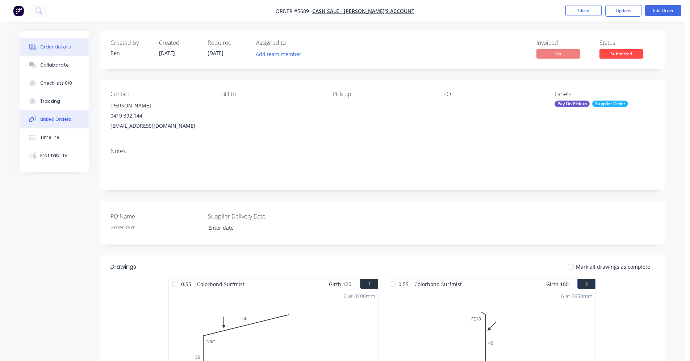
click at [49, 125] on button "Linked Orders" at bounding box center [54, 119] width 69 height 18
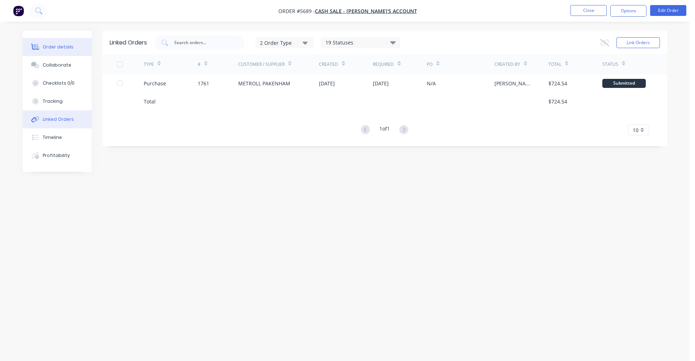
drag, startPoint x: 61, startPoint y: 49, endPoint x: 65, endPoint y: 51, distance: 4.5
click at [61, 49] on div "Order details" at bounding box center [58, 47] width 31 height 7
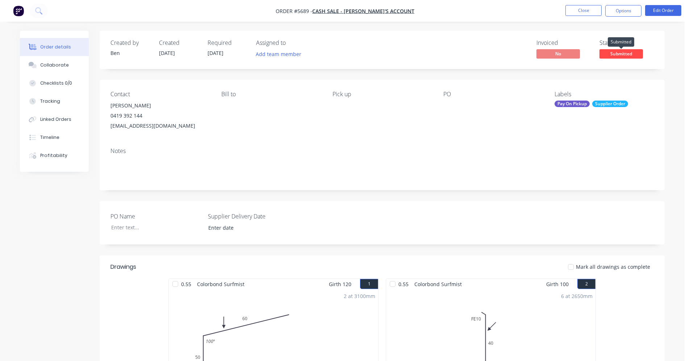
click at [630, 58] on span "Submitted" at bounding box center [620, 53] width 43 height 9
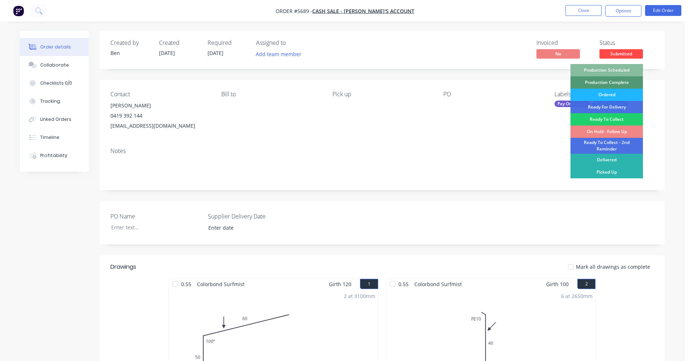
click at [612, 92] on div "Ordered" at bounding box center [606, 95] width 72 height 12
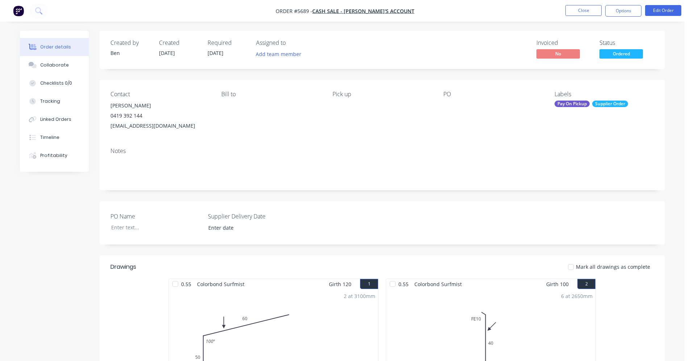
click at [458, 142] on div "Notes" at bounding box center [382, 166] width 565 height 49
click at [619, 55] on span "Ordered" at bounding box center [620, 53] width 43 height 9
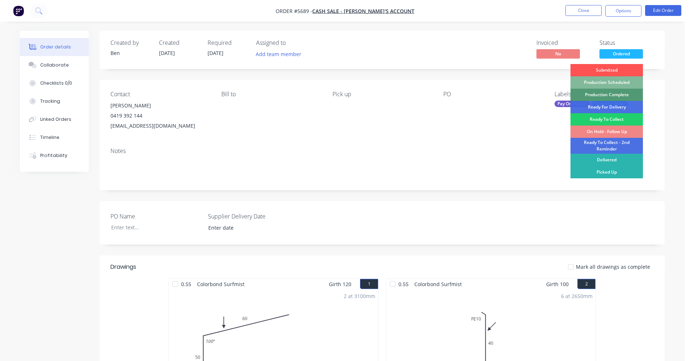
click at [606, 83] on div "Production Scheduled" at bounding box center [606, 82] width 72 height 12
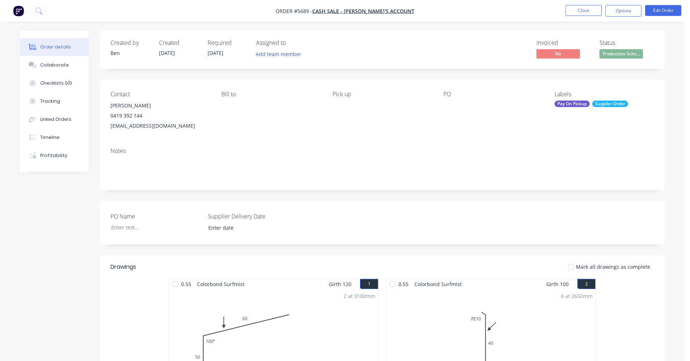
drag, startPoint x: 476, startPoint y: 127, endPoint x: 545, endPoint y: 112, distance: 70.0
click at [479, 127] on div "PO" at bounding box center [492, 111] width 99 height 40
click at [579, 14] on button "Close" at bounding box center [583, 10] width 36 height 11
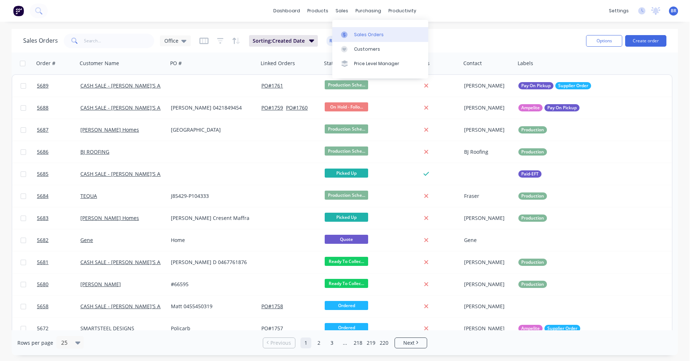
click at [356, 33] on div "Sales Orders" at bounding box center [369, 35] width 30 height 7
click at [646, 40] on button "Create order" at bounding box center [645, 41] width 41 height 12
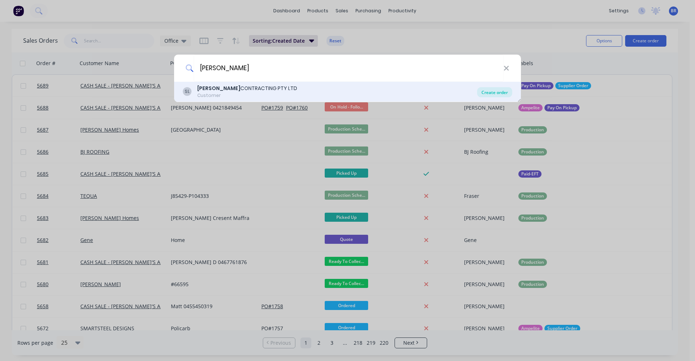
type input "sinclair"
click at [495, 95] on div "Create order" at bounding box center [494, 92] width 35 height 10
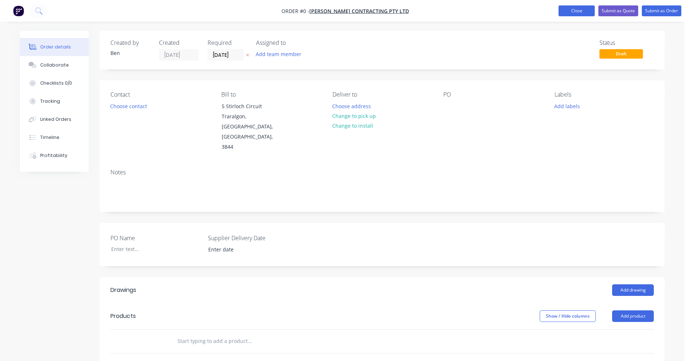
click at [575, 12] on button "Close" at bounding box center [576, 10] width 36 height 11
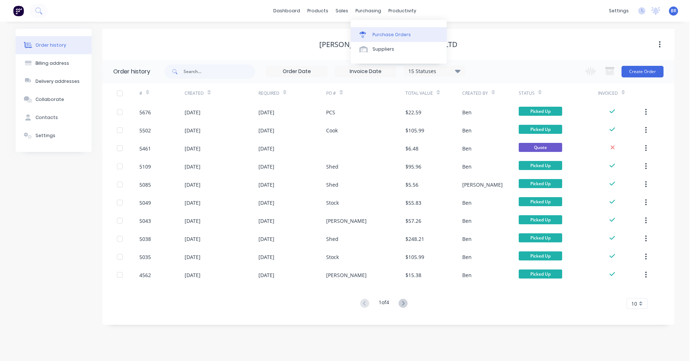
click at [373, 35] on div "Purchase Orders" at bounding box center [392, 35] width 38 height 7
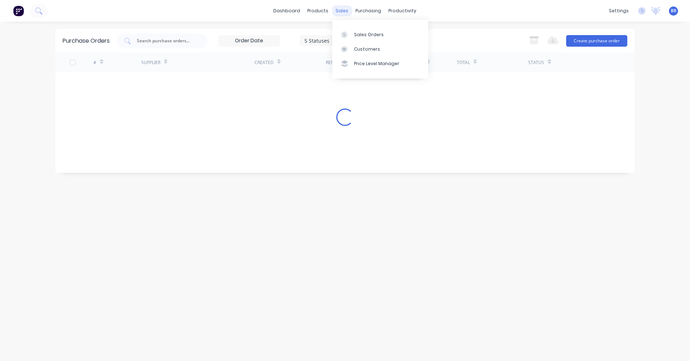
click at [342, 11] on div "sales" at bounding box center [342, 10] width 20 height 11
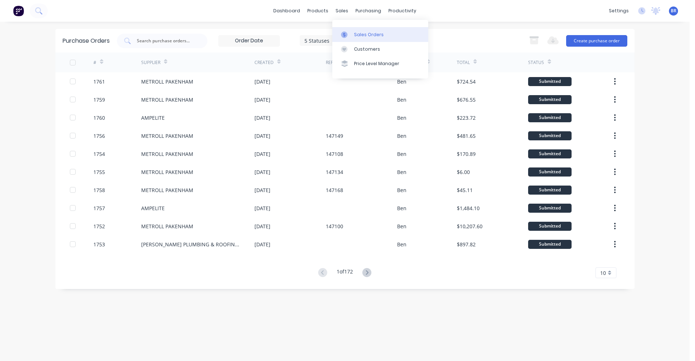
click at [356, 35] on div "Sales Orders" at bounding box center [369, 35] width 30 height 7
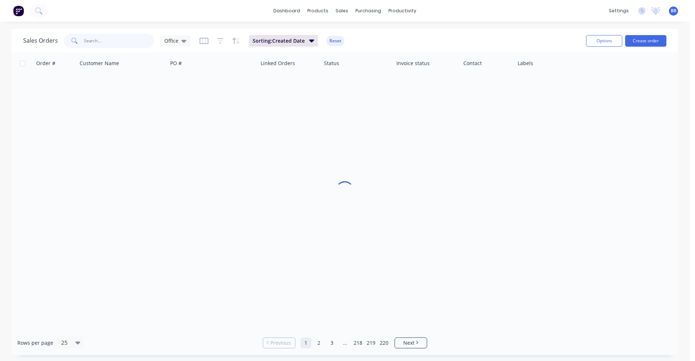
click at [115, 39] on input "text" at bounding box center [119, 41] width 71 height 14
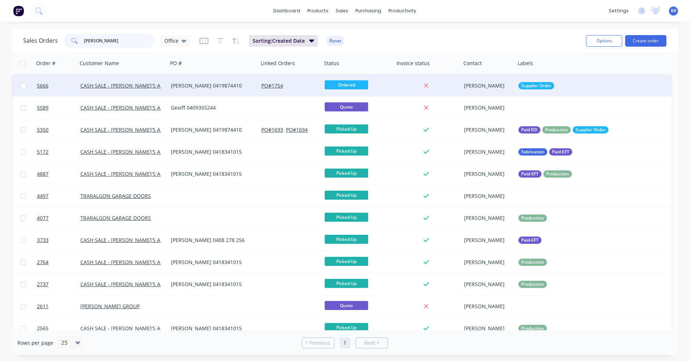
type input "geoff"
click at [201, 88] on div "Geoff 0419874410" at bounding box center [211, 85] width 80 height 7
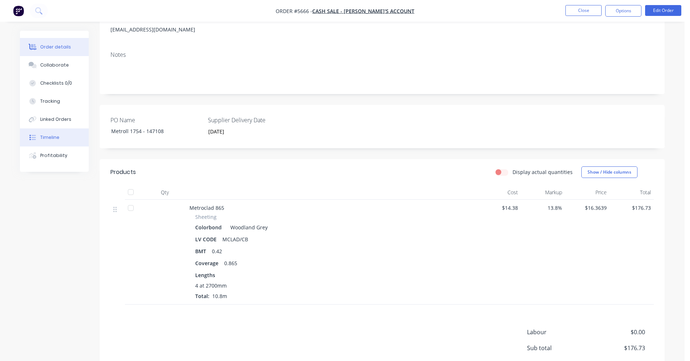
click at [46, 139] on div "Timeline" at bounding box center [49, 137] width 19 height 7
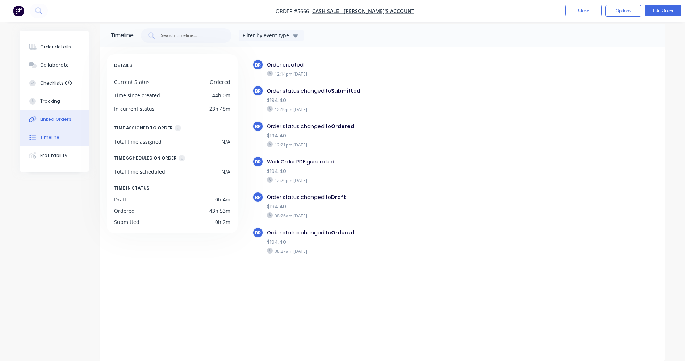
click at [54, 120] on div "Linked Orders" at bounding box center [55, 119] width 31 height 7
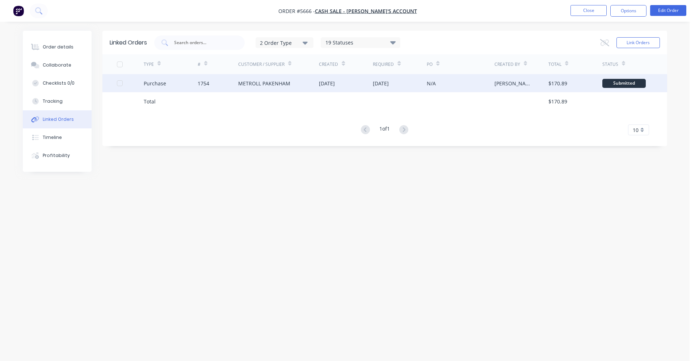
click at [278, 81] on div "METROLL PAKENHAM" at bounding box center [264, 84] width 52 height 8
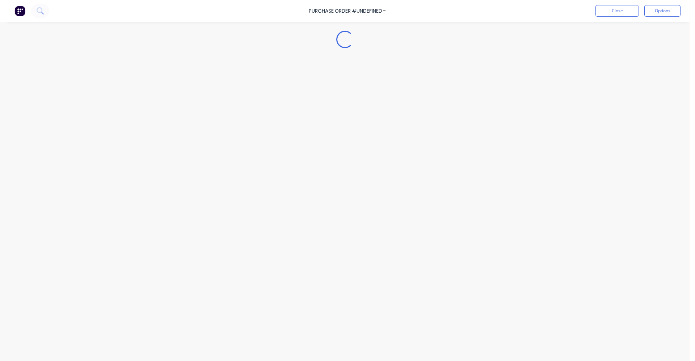
type textarea "x"
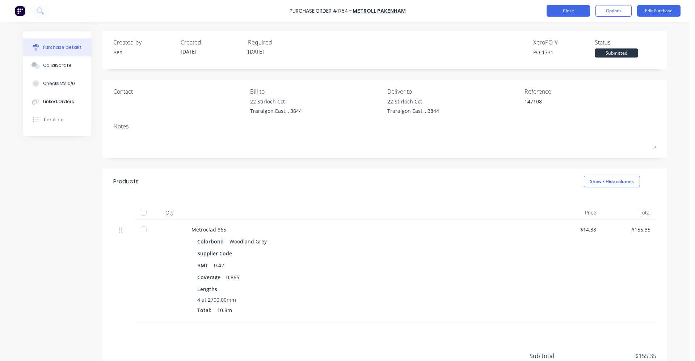
click at [571, 10] on button "Close" at bounding box center [568, 11] width 43 height 12
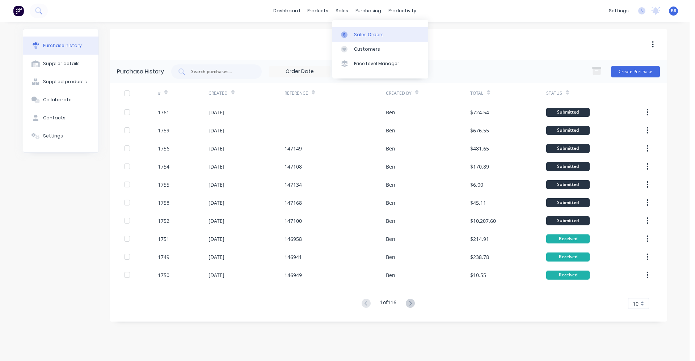
click at [361, 33] on div "Sales Orders" at bounding box center [369, 35] width 30 height 7
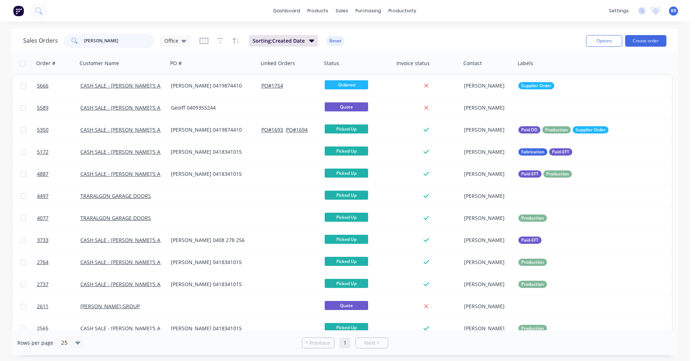
drag, startPoint x: 121, startPoint y: 41, endPoint x: 62, endPoint y: 38, distance: 59.5
click at [62, 38] on div "Sales Orders geoff Office" at bounding box center [107, 41] width 168 height 14
click at [652, 41] on button "Create order" at bounding box center [645, 41] width 41 height 12
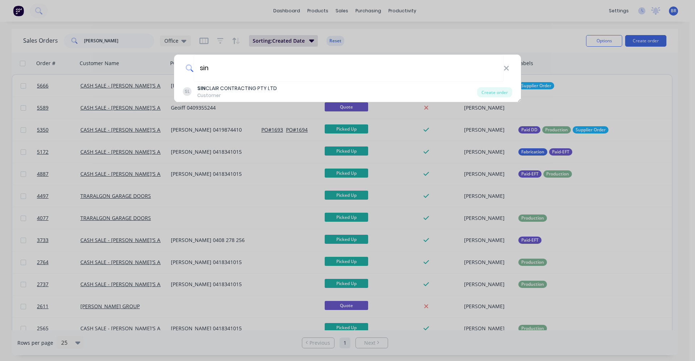
type input "sin"
click at [121, 41] on div "sin SL SIN CLAIR CONTRACTING PTY LTD Customer Create order" at bounding box center [347, 180] width 695 height 361
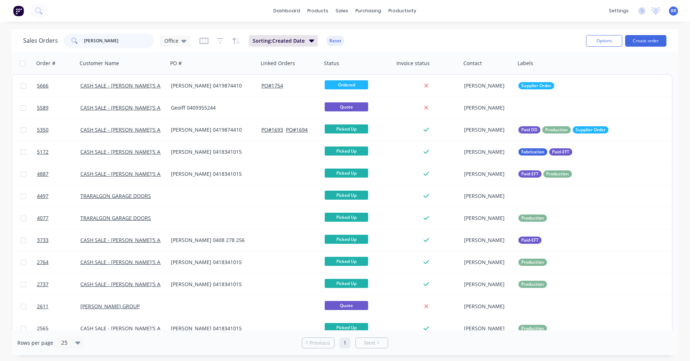
drag, startPoint x: 103, startPoint y: 39, endPoint x: 0, endPoint y: 32, distance: 103.4
click at [0, 32] on div "Sales Orders geoff Office Sorting: Created Date Reset Options Create order Orde…" at bounding box center [345, 192] width 690 height 327
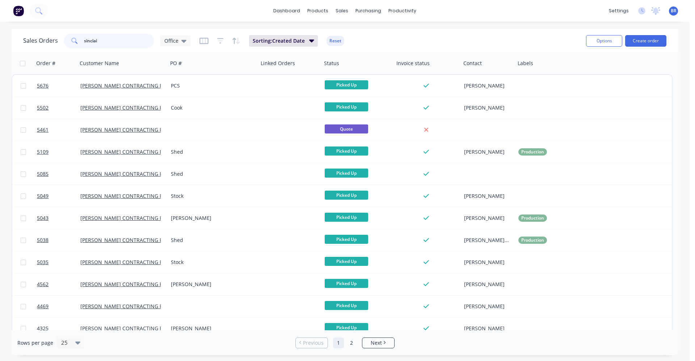
type input "sinclai"
click at [379, 31] on link "Purchase Orders" at bounding box center [399, 34] width 96 height 14
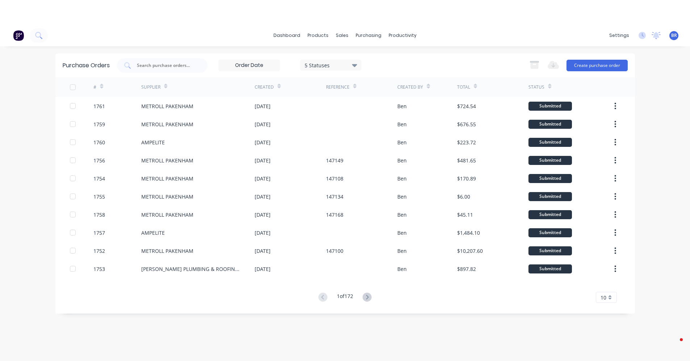
click at [589, 38] on div "dashboard products sales purchasing productivity dashboard products Product Cat…" at bounding box center [345, 205] width 690 height 361
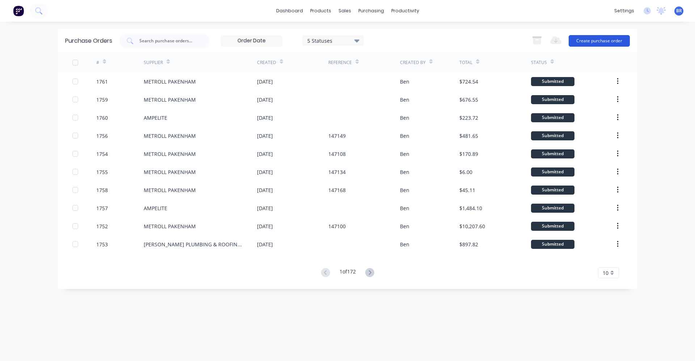
click at [590, 39] on button "Create purchase order" at bounding box center [599, 41] width 61 height 12
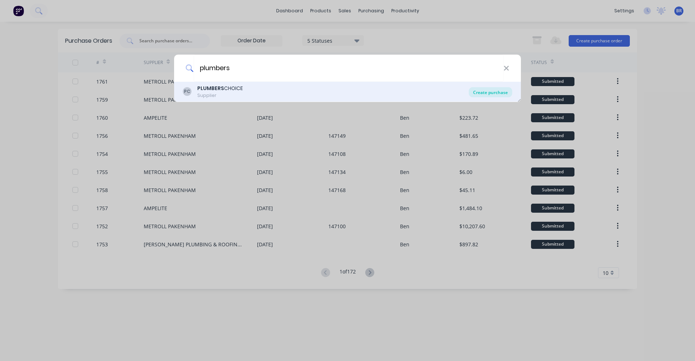
type input "plumbers"
click at [485, 91] on div "Create purchase" at bounding box center [490, 92] width 43 height 10
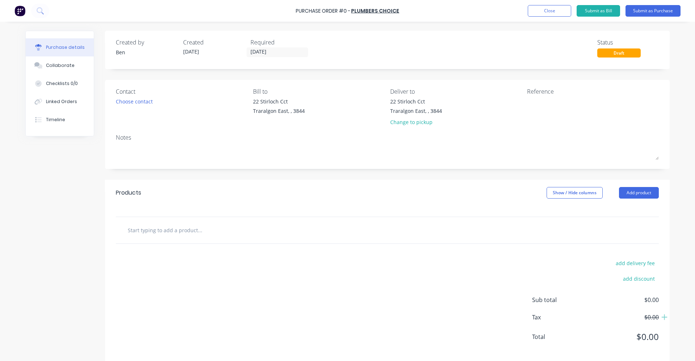
click at [176, 234] on input "text" at bounding box center [199, 230] width 145 height 14
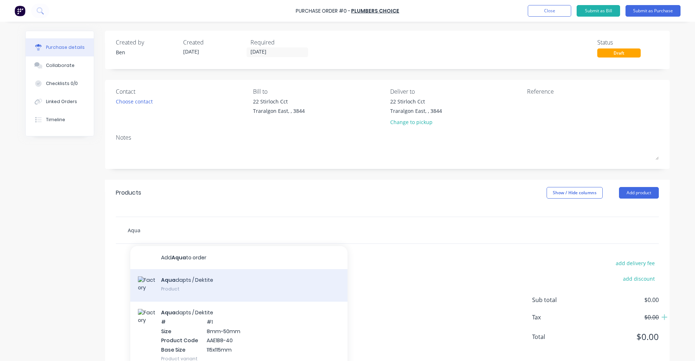
type input "Aqua"
click at [190, 284] on div "Aqua dapts / Dektite Product" at bounding box center [238, 285] width 217 height 33
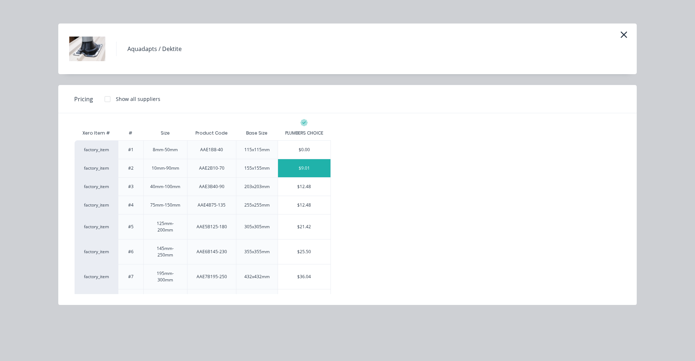
click at [301, 169] on div "$9.01" at bounding box center [304, 168] width 53 height 18
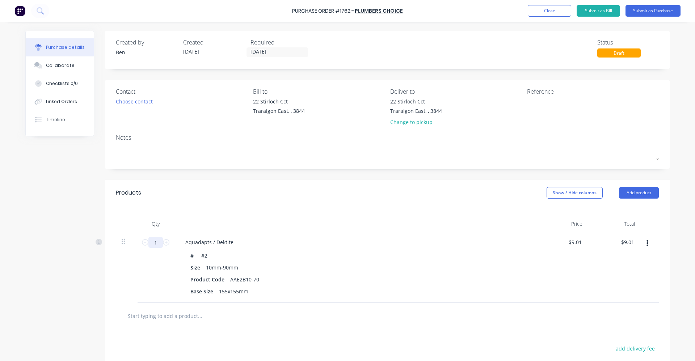
click at [159, 241] on input "1" at bounding box center [155, 242] width 14 height 11
type input "10"
type input "$90.10"
type input "10"
click at [222, 312] on input "text" at bounding box center [199, 316] width 145 height 14
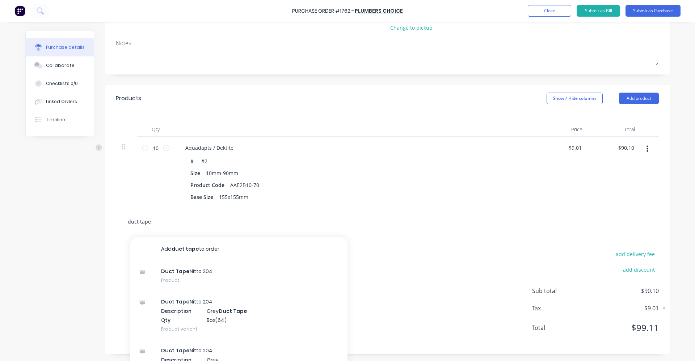
scroll to position [105, 0]
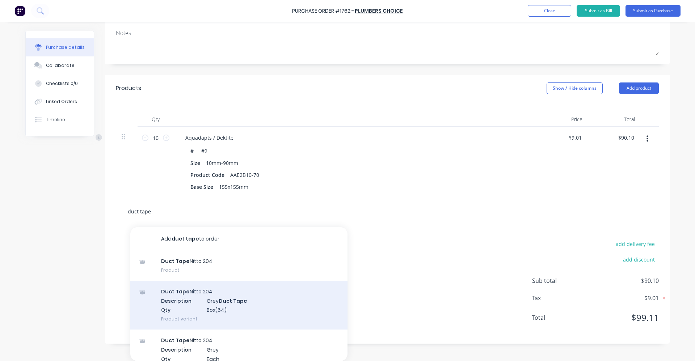
type input "duct tape"
click at [244, 302] on div "Duct Tape Nitto 204 Description Grey Duct Tape Qty Box(64) Product variant" at bounding box center [238, 305] width 217 height 49
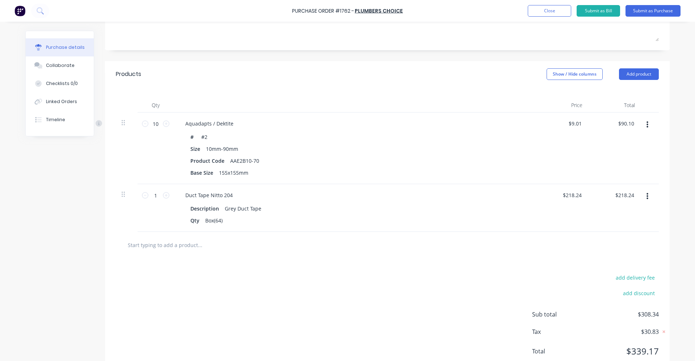
scroll to position [0, 0]
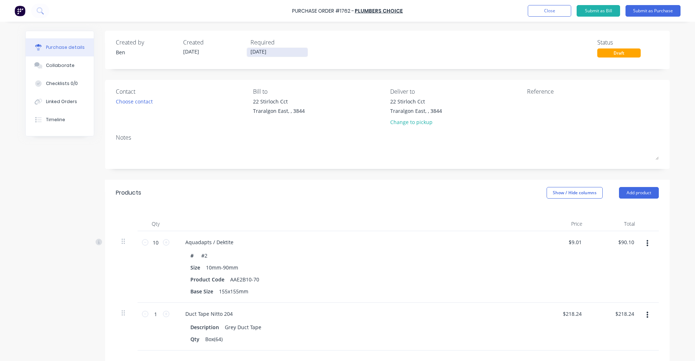
click at [258, 50] on input "[DATE]" at bounding box center [277, 52] width 61 height 9
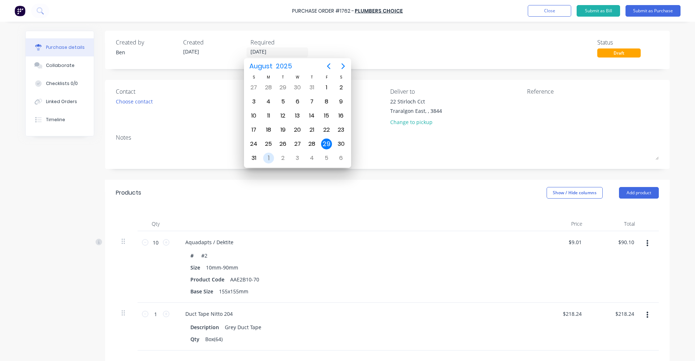
click at [267, 158] on div "1" at bounding box center [268, 158] width 11 height 11
type input "[DATE]"
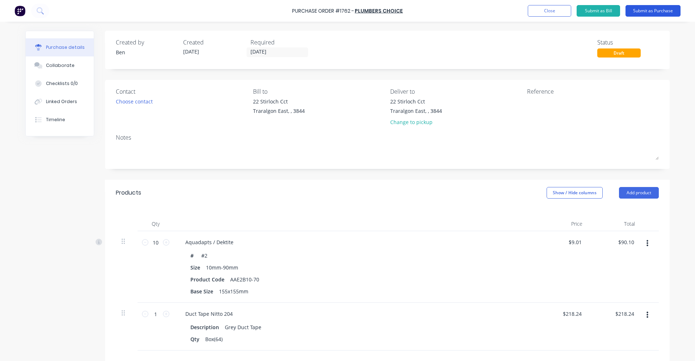
click at [655, 10] on button "Submit as Purchase" at bounding box center [653, 11] width 55 height 12
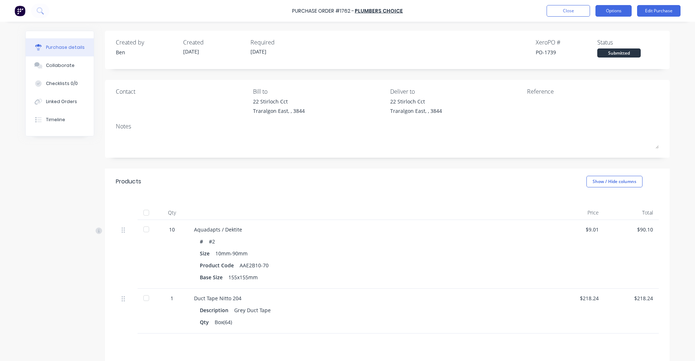
click at [613, 9] on button "Options" at bounding box center [614, 11] width 36 height 12
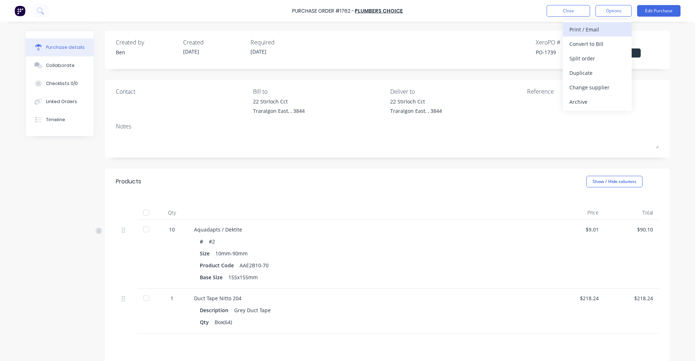
click at [597, 28] on div "Print / Email" at bounding box center [598, 29] width 56 height 11
click at [591, 46] on div "With pricing" at bounding box center [598, 44] width 56 height 11
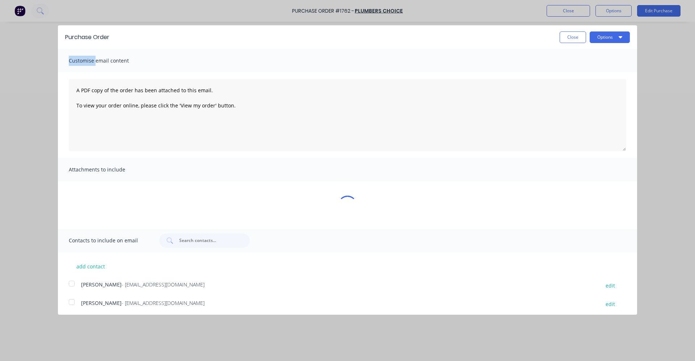
click at [591, 46] on div "Purchase Order Close Options" at bounding box center [347, 37] width 579 height 24
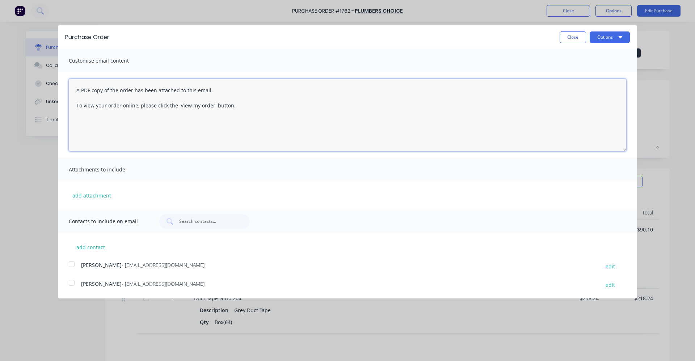
click at [385, 138] on textarea "A PDF copy of the order has been attached to this email. To view your order onl…" at bounding box center [348, 115] width 558 height 72
click at [72, 285] on div at bounding box center [71, 283] width 14 height 14
click at [620, 37] on icon "button" at bounding box center [621, 37] width 4 height 2
click at [572, 70] on div "Email" at bounding box center [596, 70] width 56 height 11
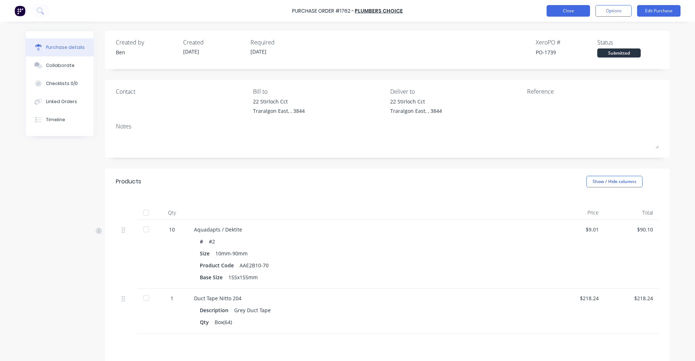
click at [562, 14] on button "Close" at bounding box center [568, 11] width 43 height 12
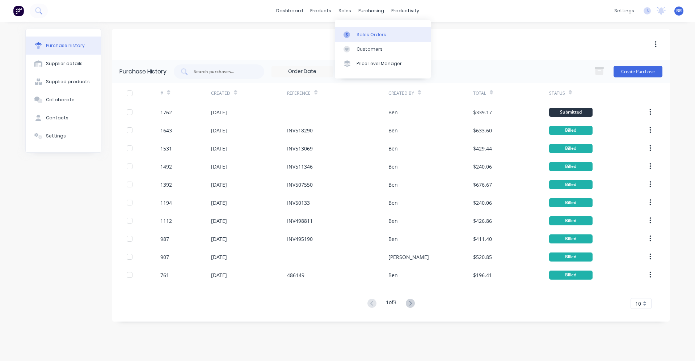
click at [368, 34] on div "Sales Orders" at bounding box center [372, 35] width 30 height 7
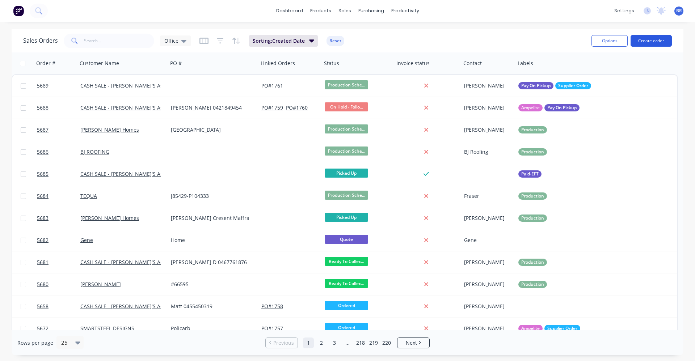
click at [660, 43] on button "Create order" at bounding box center [651, 41] width 41 height 12
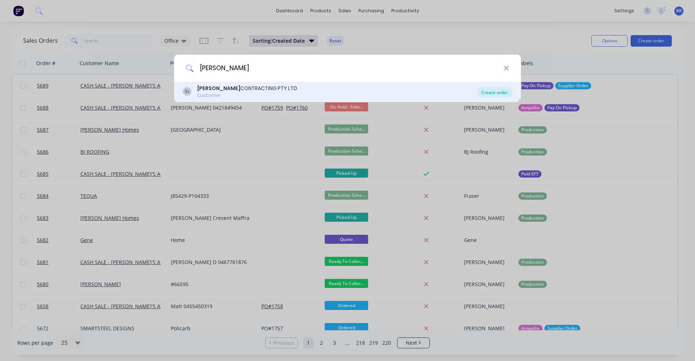
type input "[PERSON_NAME]"
click at [489, 94] on div "Create order" at bounding box center [494, 92] width 35 height 10
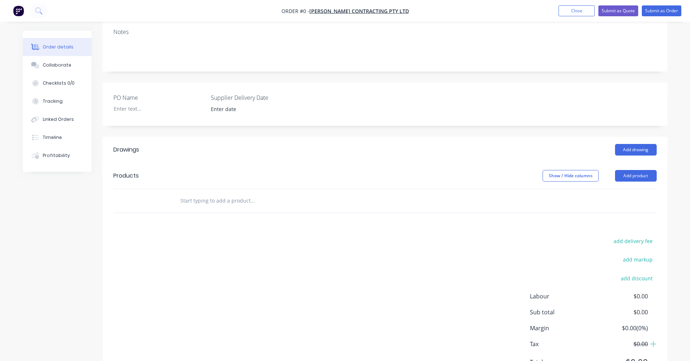
scroll to position [157, 0]
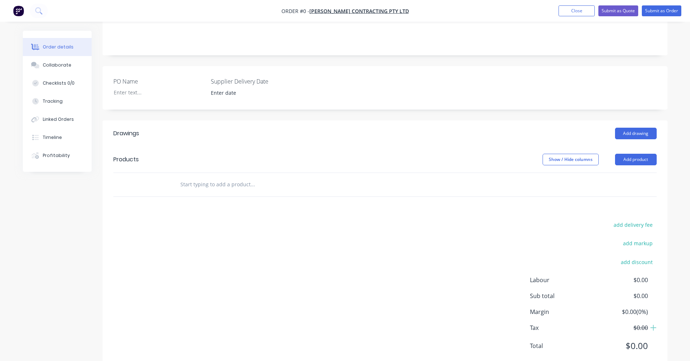
click at [246, 177] on input "text" at bounding box center [252, 184] width 145 height 14
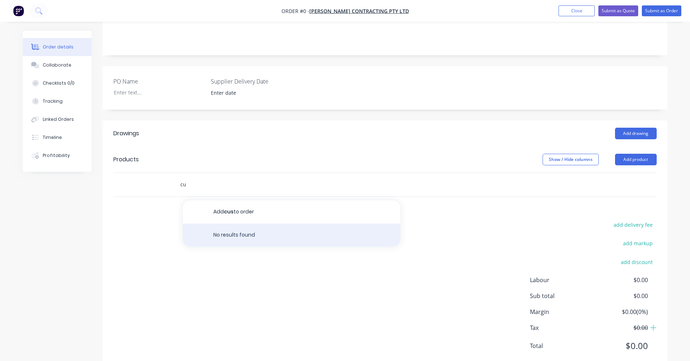
type input "c"
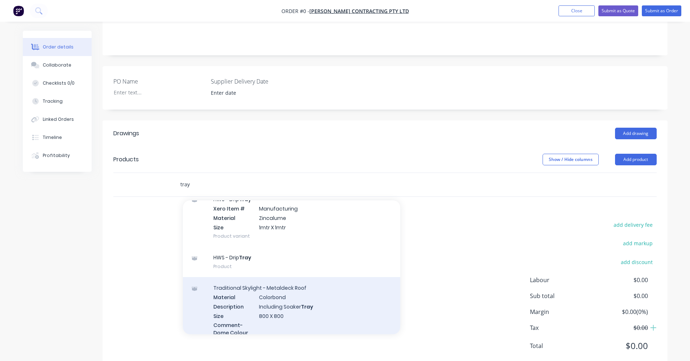
scroll to position [186, 0]
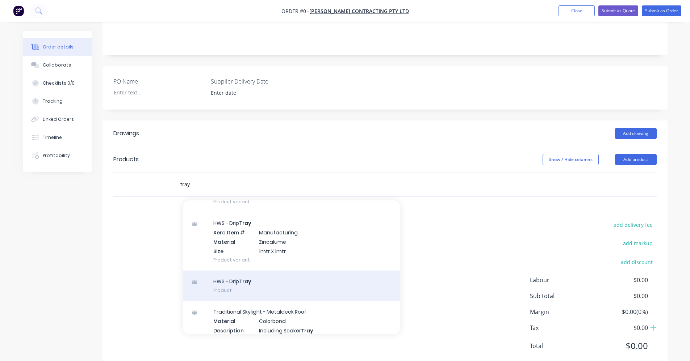
click at [234, 271] on div "HWS - Drip Tray Product" at bounding box center [291, 286] width 217 height 30
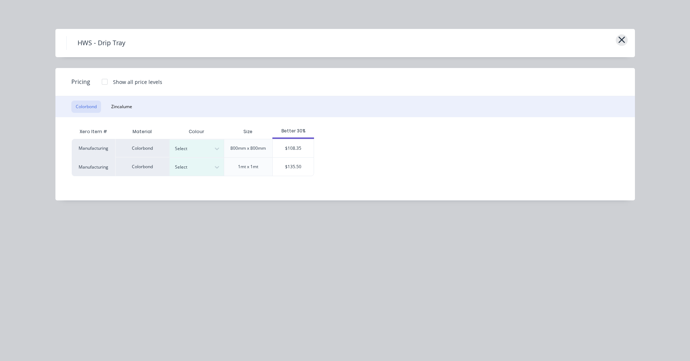
click at [625, 38] on icon "button" at bounding box center [622, 40] width 8 height 10
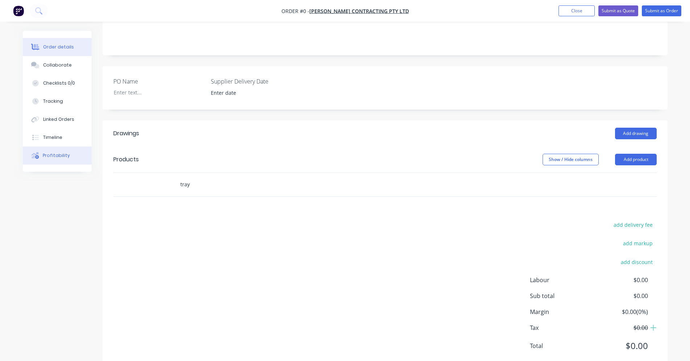
drag, startPoint x: 205, startPoint y: 166, endPoint x: 85, endPoint y: 150, distance: 121.0
click at [85, 150] on div "Order details Collaborate Checklists 0/0 Tracking Linked Orders Timeline Profit…" at bounding box center [345, 128] width 659 height 508
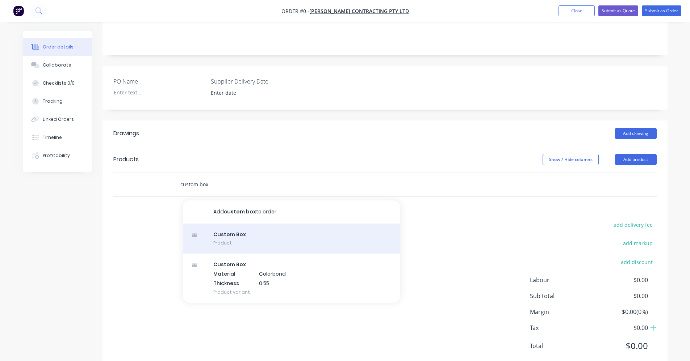
type input "custom box"
click at [264, 225] on div "Custom Box Product" at bounding box center [291, 239] width 217 height 30
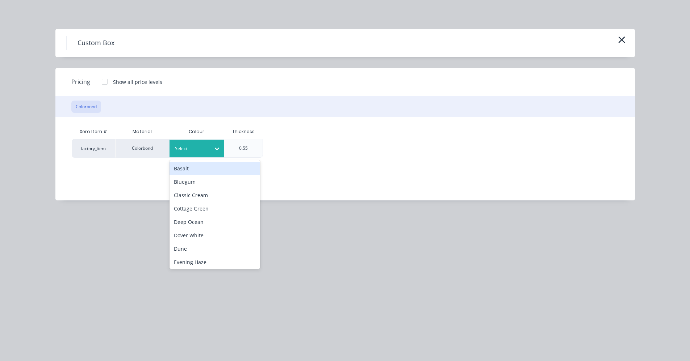
click at [211, 145] on div at bounding box center [216, 149] width 13 height 12
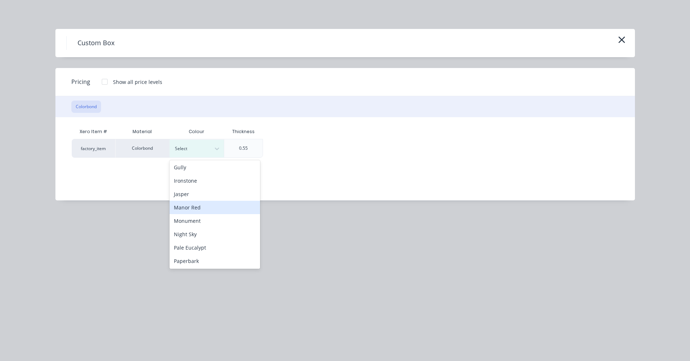
scroll to position [94, 0]
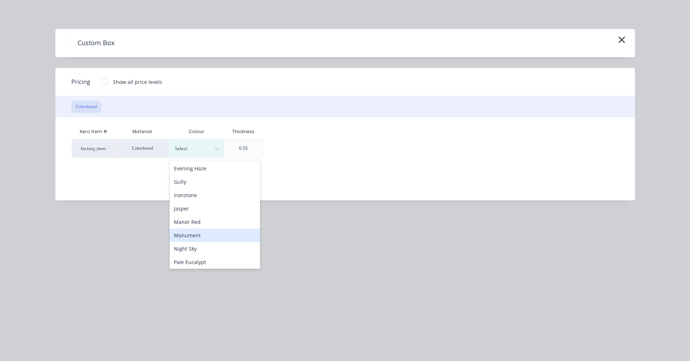
click at [198, 238] on div "Monument" at bounding box center [214, 235] width 91 height 13
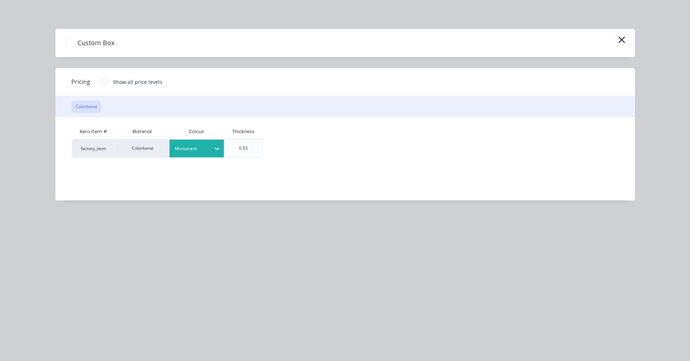
drag, startPoint x: 104, startPoint y: 83, endPoint x: 146, endPoint y: 108, distance: 48.6
click at [104, 83] on div at bounding box center [104, 82] width 14 height 14
click at [281, 146] on div "$50.00" at bounding box center [283, 148] width 41 height 18
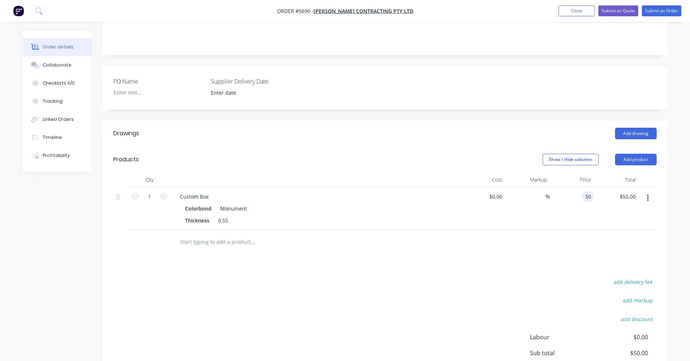
click at [588, 192] on input "50" at bounding box center [589, 197] width 9 height 11
type input "$50.00"
click at [650, 192] on button "button" at bounding box center [647, 198] width 17 height 13
click at [611, 255] on div "Delete" at bounding box center [622, 260] width 56 height 11
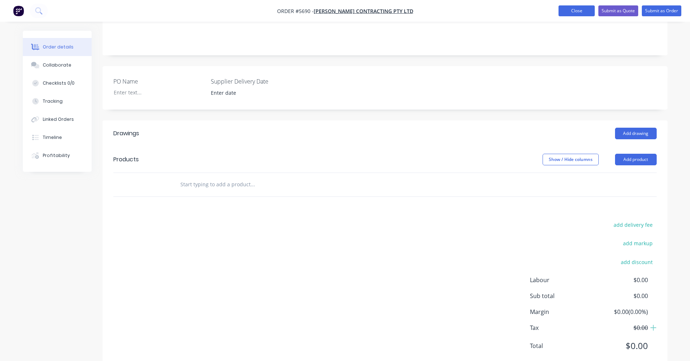
click at [563, 9] on button "Close" at bounding box center [576, 10] width 36 height 11
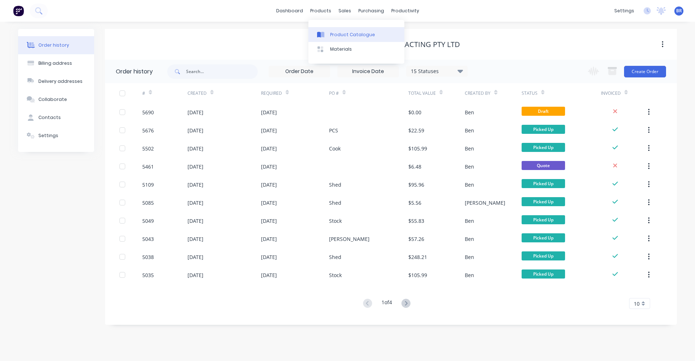
click at [338, 32] on div "Product Catalogue" at bounding box center [352, 35] width 45 height 7
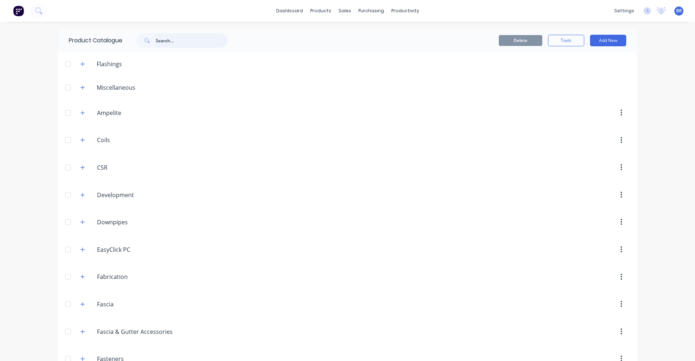
click at [182, 42] on input "text" at bounding box center [192, 40] width 72 height 14
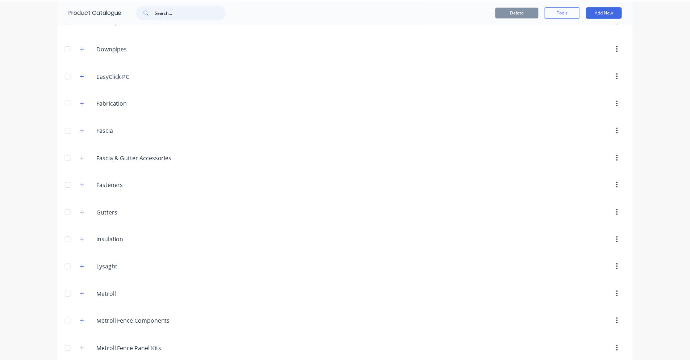
scroll to position [145, 0]
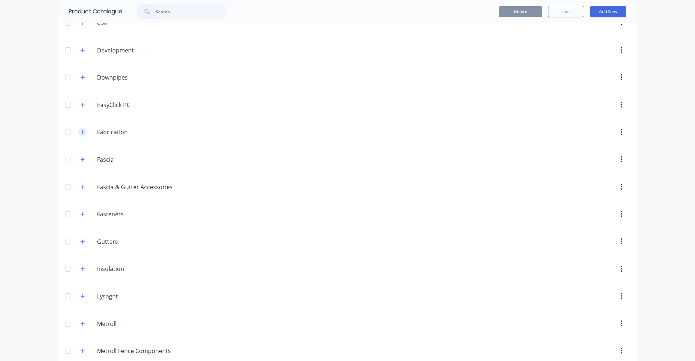
click at [81, 135] on icon "button" at bounding box center [82, 132] width 4 height 5
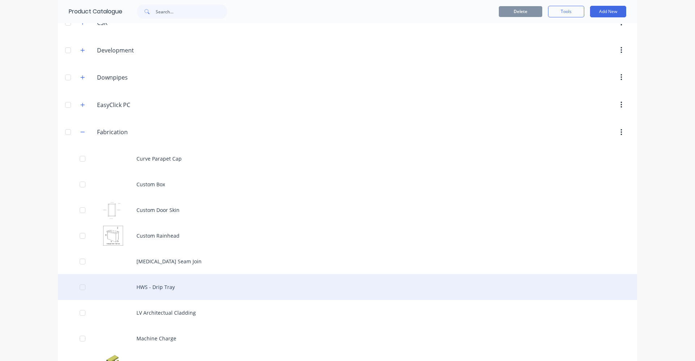
click at [196, 292] on div "HWS - Drip Tray" at bounding box center [347, 288] width 579 height 26
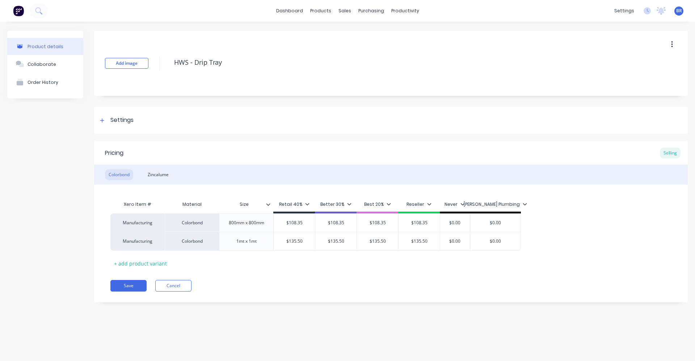
type textarea "x"
click at [357, 35] on div "Sales Orders" at bounding box center [372, 35] width 30 height 7
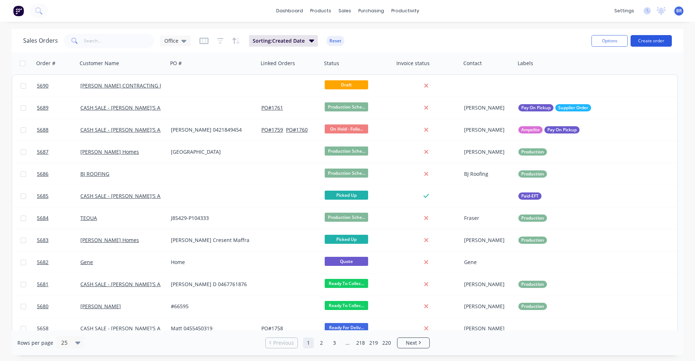
click at [659, 39] on button "Create order" at bounding box center [651, 41] width 41 height 12
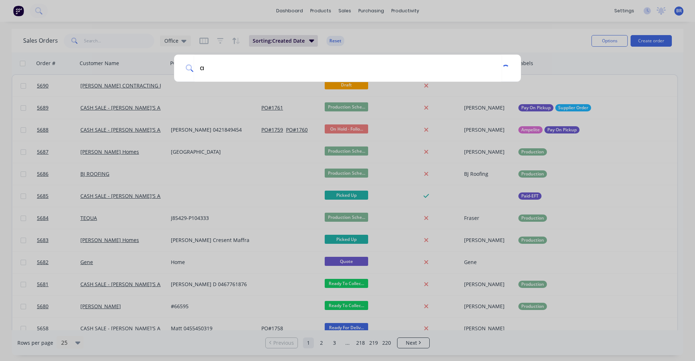
type input "a"
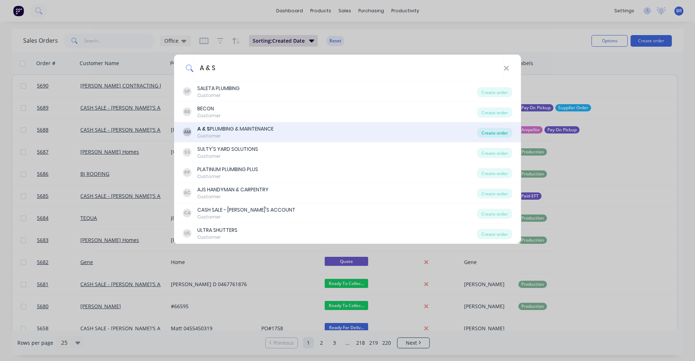
type input "A & S"
click at [495, 134] on div "Create order" at bounding box center [494, 133] width 35 height 10
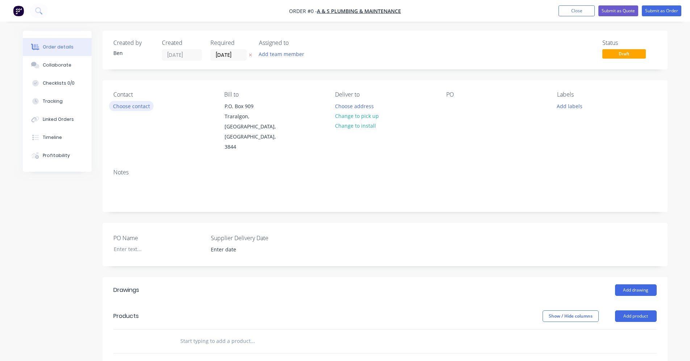
click at [129, 108] on button "Choose contact" at bounding box center [131, 106] width 45 height 10
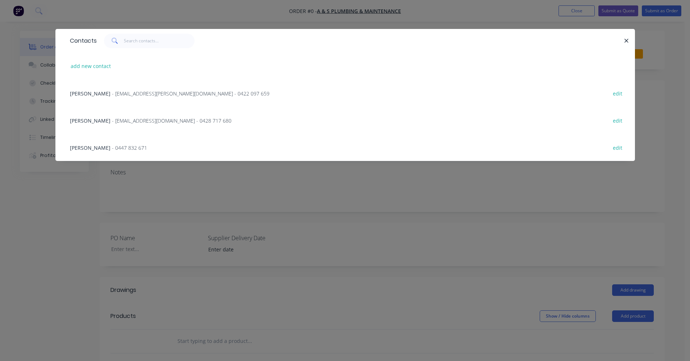
click at [123, 93] on span "- ash.feil@hotmail.com - 0422 097 659" at bounding box center [191, 93] width 158 height 7
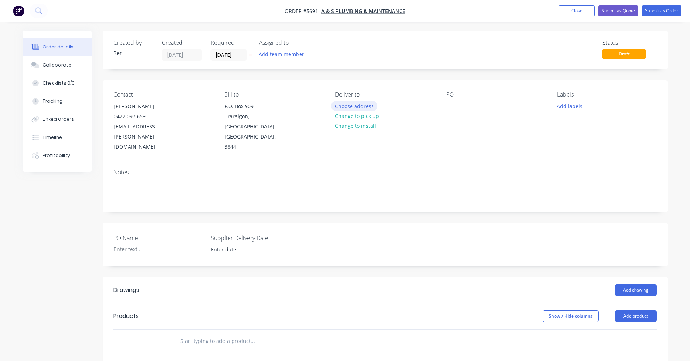
click at [349, 106] on button "Choose address" at bounding box center [354, 106] width 46 height 10
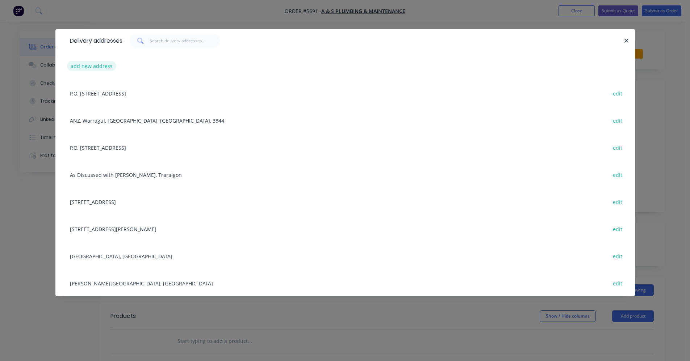
click at [95, 66] on button "add new address" at bounding box center [92, 66] width 50 height 10
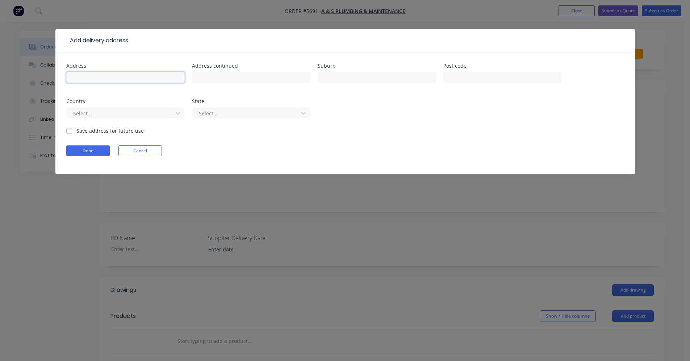
click at [106, 74] on input "text" at bounding box center [125, 77] width 118 height 11
type input "Site To Be Advised"
type input "Traralgon"
click at [76, 132] on label "Save address for future use" at bounding box center [109, 131] width 67 height 8
click at [70, 132] on input "Save address for future use" at bounding box center [69, 130] width 6 height 7
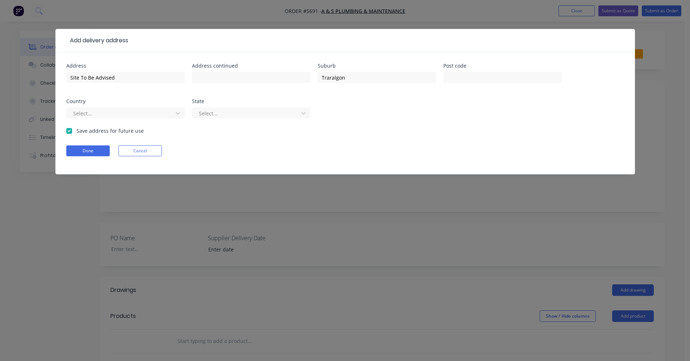
checkbox input "true"
click at [86, 146] on button "Done" at bounding box center [87, 151] width 43 height 11
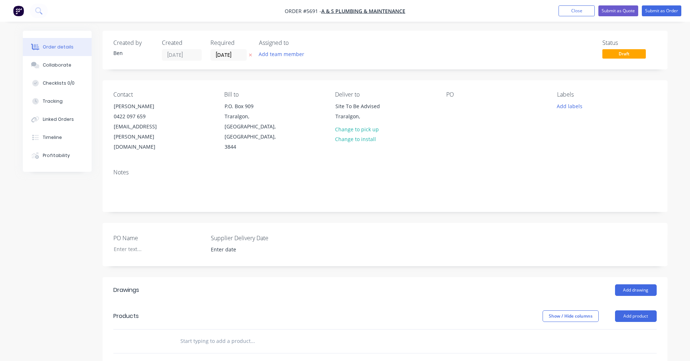
click at [199, 334] on input "text" at bounding box center [252, 341] width 145 height 14
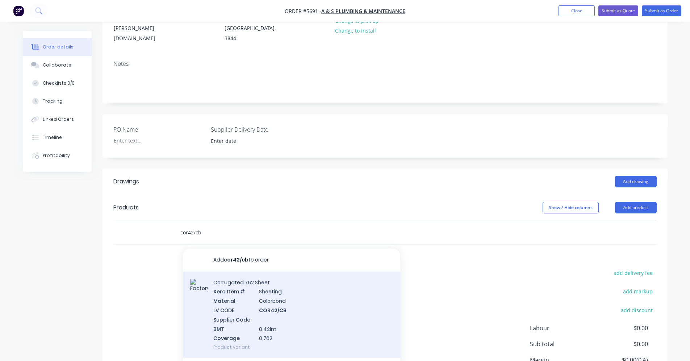
scroll to position [36, 0]
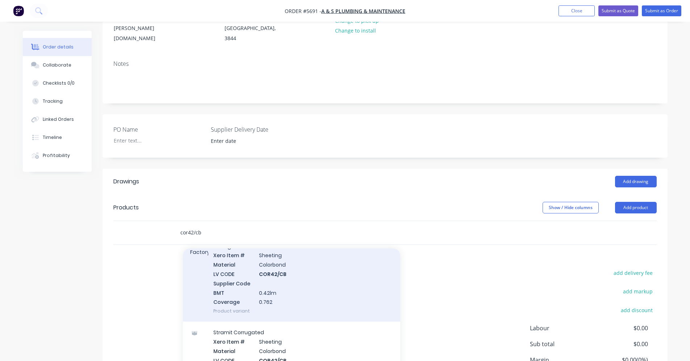
type input "cor42/cb"
click at [273, 264] on div "Corrugated 762 Sheet Xero Item # Sheeting Material Colorbond LV CODE COR42/CB S…" at bounding box center [291, 279] width 217 height 87
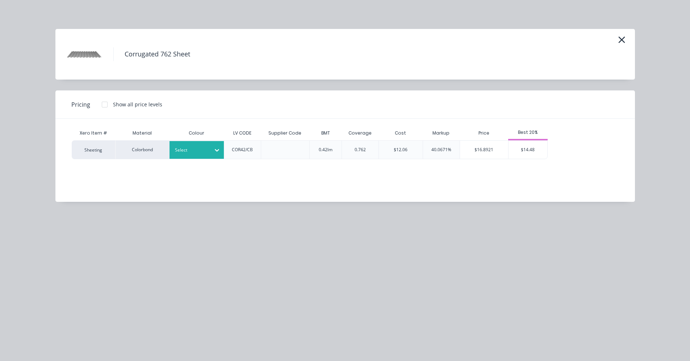
click at [202, 153] on div at bounding box center [191, 150] width 33 height 8
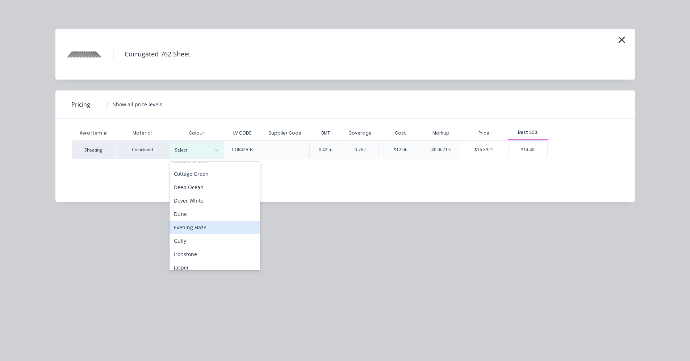
click at [196, 227] on div "Evening Haze" at bounding box center [214, 227] width 91 height 13
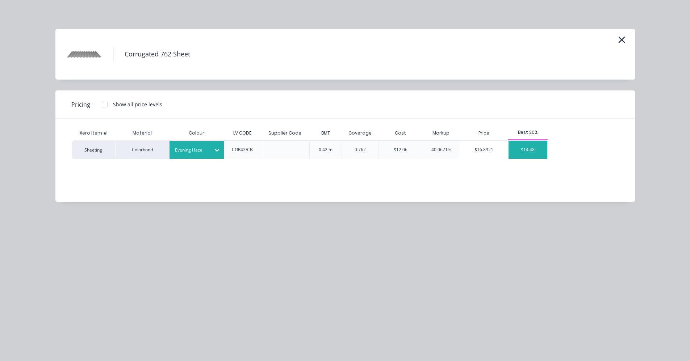
click at [526, 151] on div "$14.48" at bounding box center [527, 150] width 39 height 18
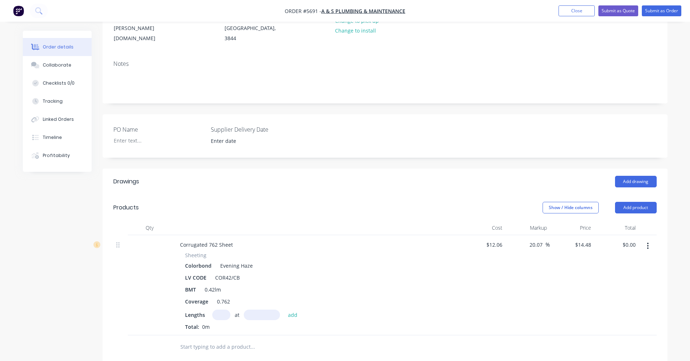
click at [222, 310] on input "text" at bounding box center [221, 315] width 18 height 11
type input "1"
type input "5500"
click at [284, 310] on button "add" at bounding box center [292, 315] width 17 height 10
type input "$79.64"
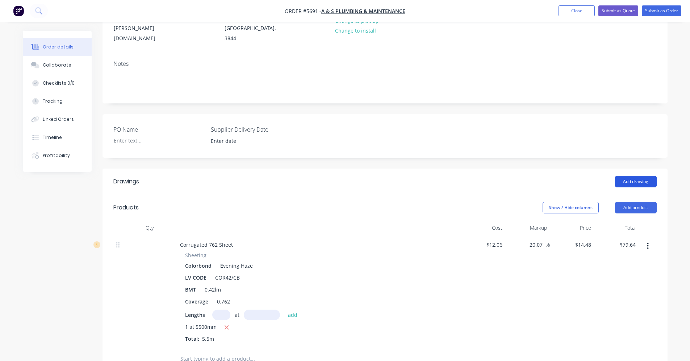
click at [640, 176] on button "Add drawing" at bounding box center [636, 182] width 42 height 12
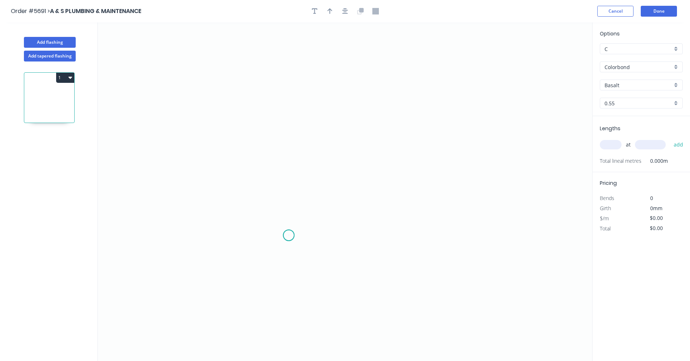
click at [289, 236] on icon "0" at bounding box center [345, 191] width 494 height 339
click at [292, 140] on icon "0" at bounding box center [345, 191] width 494 height 339
click at [447, 145] on icon "0 ?" at bounding box center [345, 191] width 494 height 339
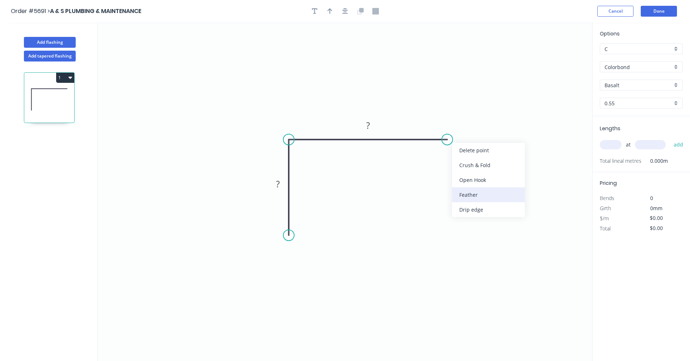
click at [470, 198] on div "Feather" at bounding box center [488, 195] width 73 height 15
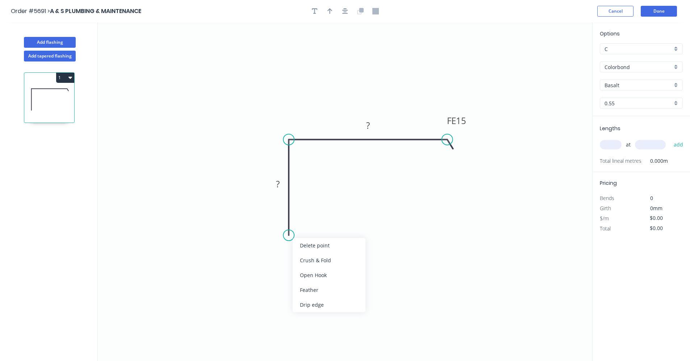
drag, startPoint x: 317, startPoint y: 307, endPoint x: 310, endPoint y: 292, distance: 16.5
click at [316, 307] on div "Drip edge" at bounding box center [329, 305] width 73 height 15
click at [279, 184] on tspan "?" at bounding box center [278, 184] width 4 height 12
type input "$13.71"
click at [674, 85] on div "Basalt" at bounding box center [641, 85] width 83 height 11
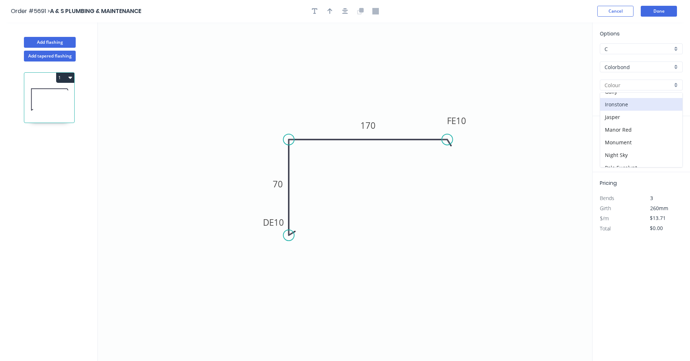
scroll to position [72, 0]
click at [632, 116] on div "Evening Haze" at bounding box center [641, 115] width 82 height 13
type input "Evening Haze"
click at [614, 143] on input "text" at bounding box center [611, 144] width 22 height 9
type input "1"
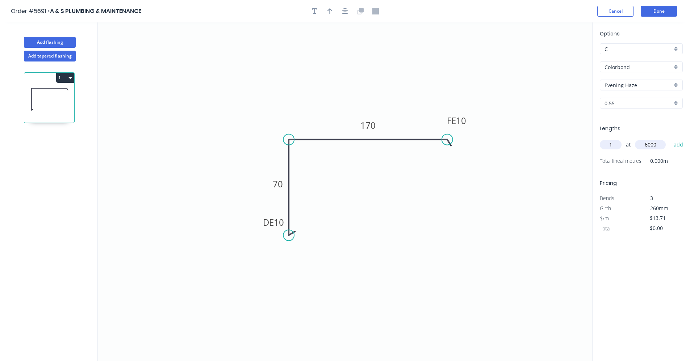
type input "6000"
click at [670, 139] on button "add" at bounding box center [678, 145] width 17 height 12
type input "$82.26"
click at [657, 13] on button "Done" at bounding box center [659, 11] width 36 height 11
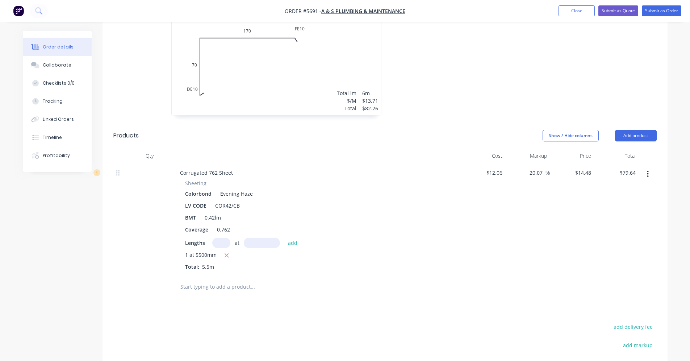
scroll to position [412, 0]
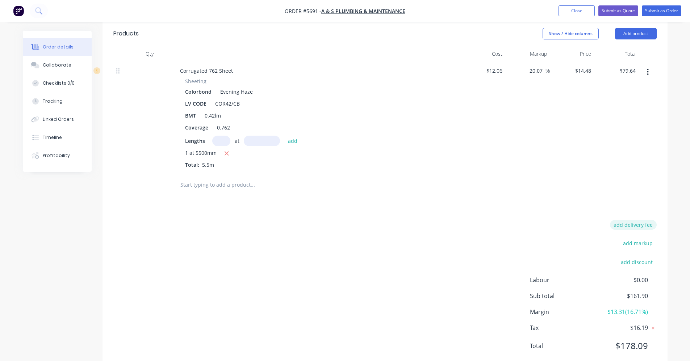
click at [641, 220] on button "add delivery fee" at bounding box center [633, 225] width 47 height 10
type input "55"
click input "submit" at bounding box center [0, 0] width 0 height 0
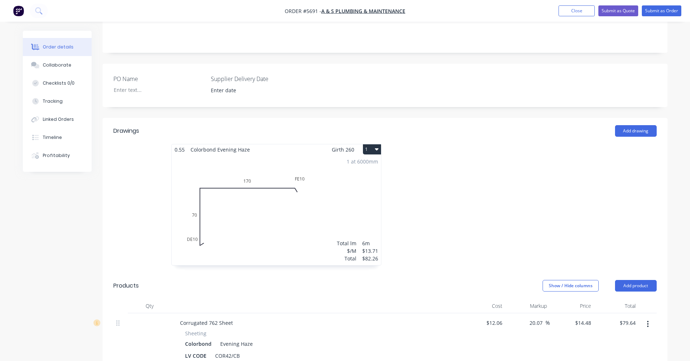
scroll to position [46, 0]
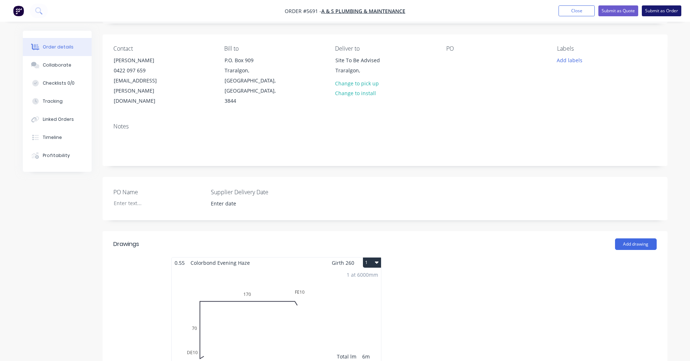
click at [665, 12] on button "Submit as Order" at bounding box center [661, 10] width 39 height 11
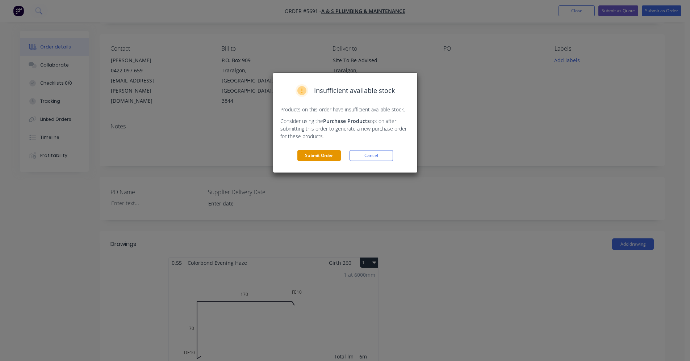
click at [335, 154] on button "Submit Order" at bounding box center [318, 155] width 43 height 11
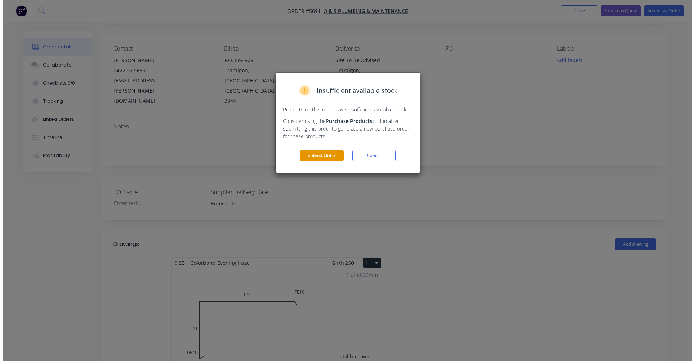
scroll to position [0, 0]
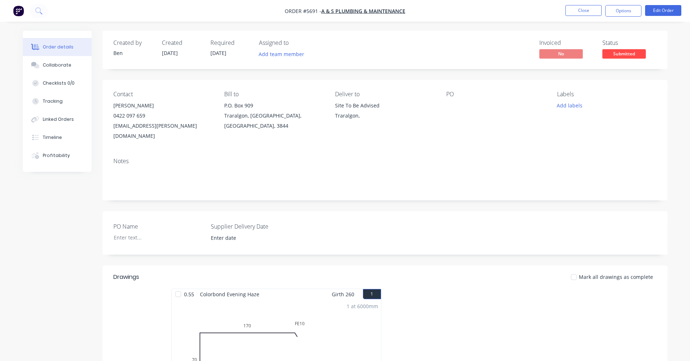
drag, startPoint x: 618, startPoint y: 14, endPoint x: 621, endPoint y: 18, distance: 5.3
click at [619, 16] on button "Options" at bounding box center [623, 11] width 36 height 12
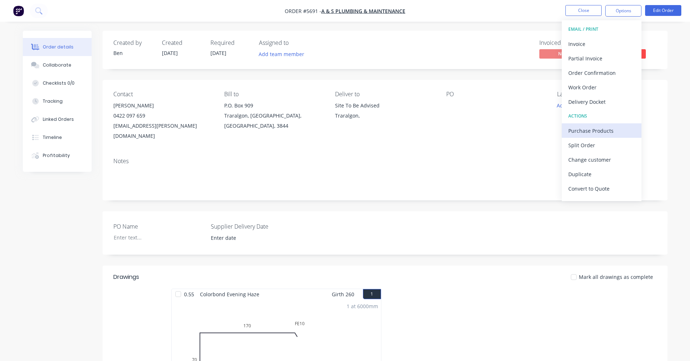
click at [599, 132] on div "Purchase Products" at bounding box center [601, 131] width 67 height 11
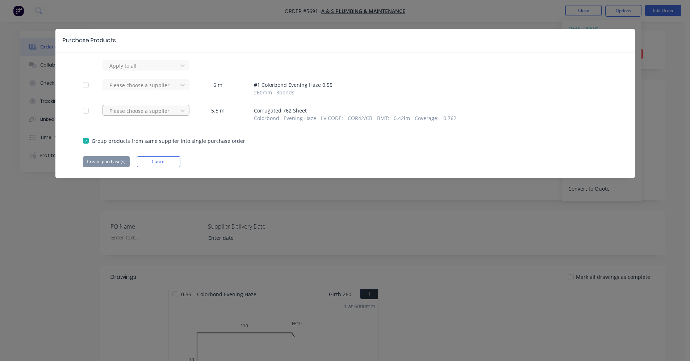
click at [151, 70] on div at bounding box center [141, 65] width 65 height 9
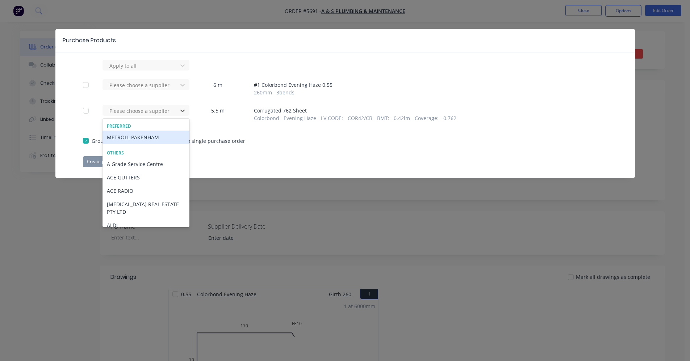
drag, startPoint x: 140, startPoint y: 136, endPoint x: 104, endPoint y: 152, distance: 40.0
click at [139, 136] on div "METROLL PAKENHAM" at bounding box center [145, 137] width 87 height 13
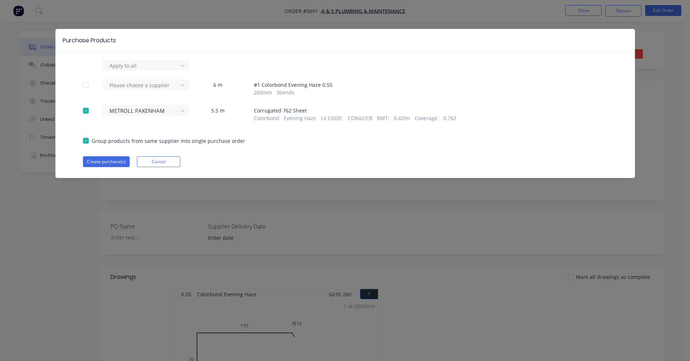
click at [97, 155] on div "Apply to all Please choose a supplier 6 m # 1 Colorbond Evening Haze 0.55 260 m…" at bounding box center [344, 114] width 579 height 108
click at [101, 160] on button "Create purchase(s)" at bounding box center [106, 161] width 47 height 11
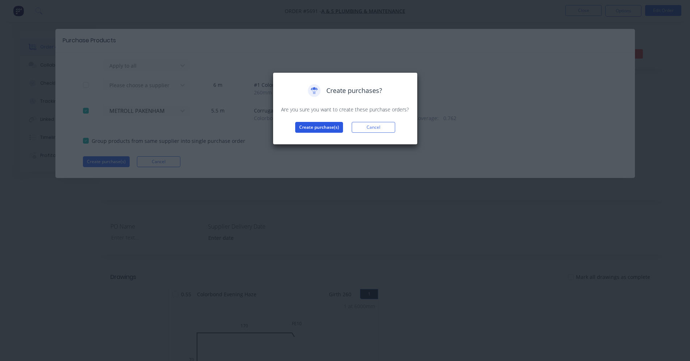
click at [322, 128] on button "Create purchase(s)" at bounding box center [319, 127] width 48 height 11
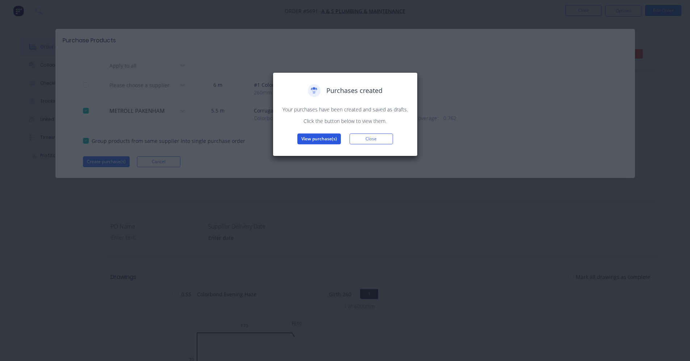
click at [318, 143] on button "View purchase(s)" at bounding box center [318, 139] width 43 height 11
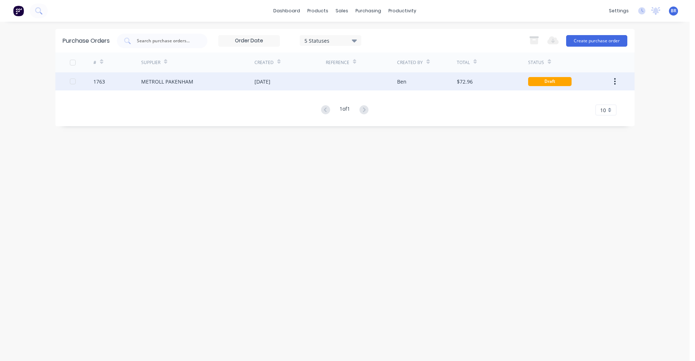
click at [208, 86] on div "METROLL PAKENHAM" at bounding box center [197, 81] width 113 height 18
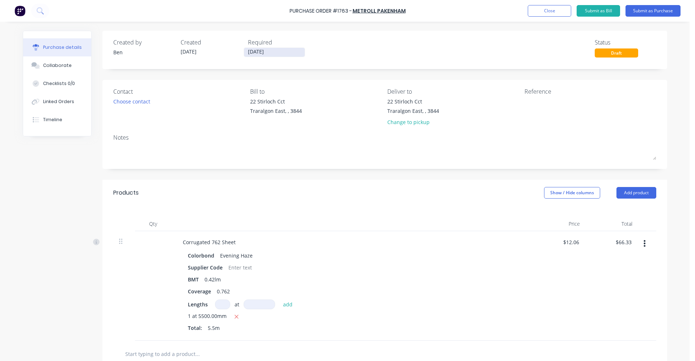
click at [261, 51] on input "[DATE]" at bounding box center [274, 52] width 61 height 9
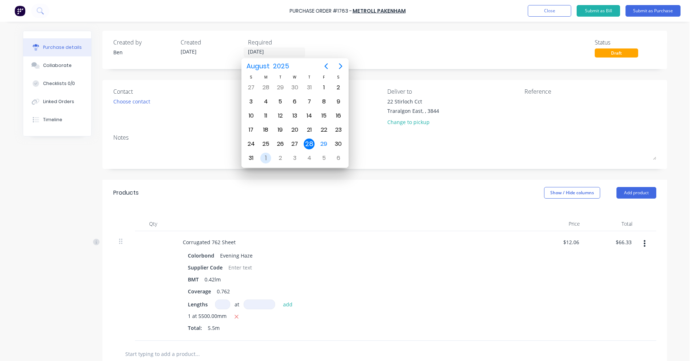
click at [265, 158] on div "1" at bounding box center [265, 158] width 11 height 11
type input "[DATE]"
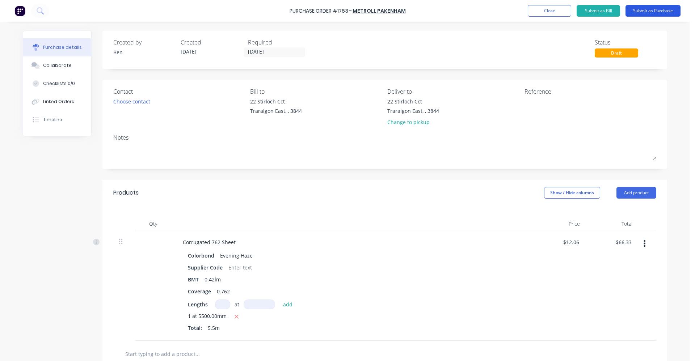
click at [648, 13] on button "Submit as Purchase" at bounding box center [653, 11] width 55 height 12
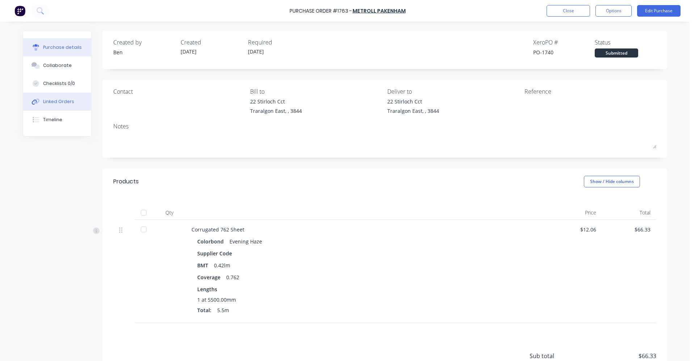
click at [51, 104] on div "Linked Orders" at bounding box center [58, 102] width 31 height 7
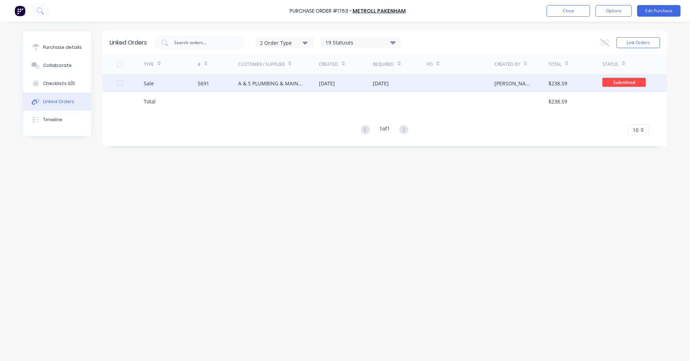
click at [303, 82] on div "A & S PLUMBING & MAINTENANCE" at bounding box center [271, 84] width 67 height 8
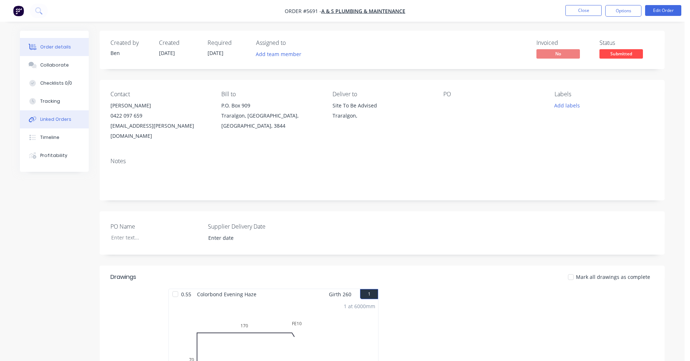
click at [59, 121] on div "Linked Orders" at bounding box center [55, 119] width 31 height 7
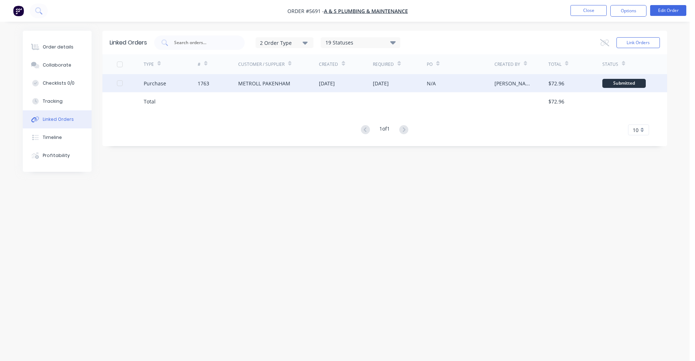
click at [261, 85] on div "METROLL PAKENHAM" at bounding box center [264, 84] width 52 height 8
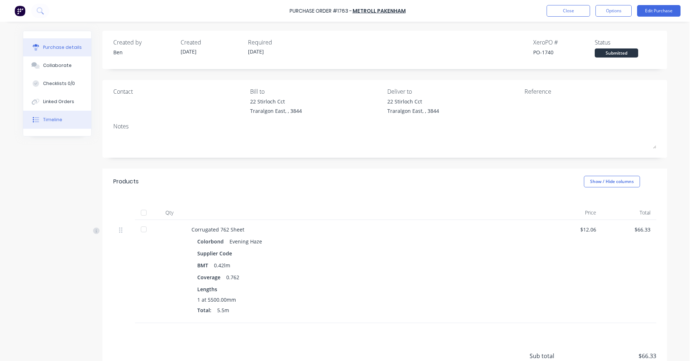
click at [55, 122] on div "Timeline" at bounding box center [52, 120] width 19 height 7
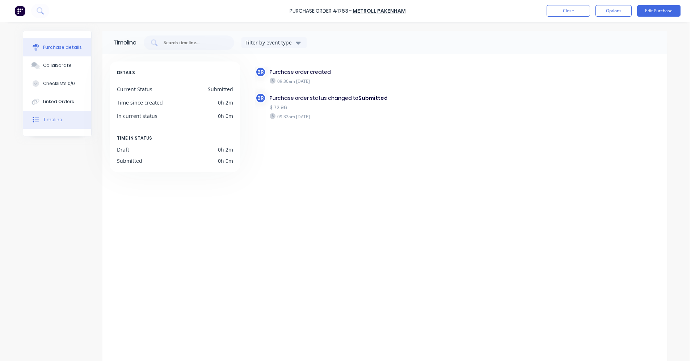
click at [62, 48] on div "Purchase details" at bounding box center [62, 47] width 39 height 7
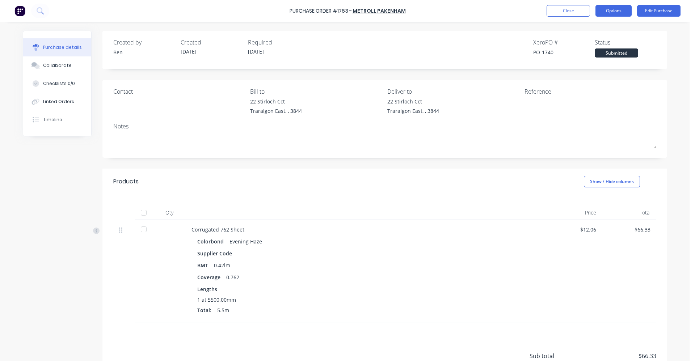
click at [619, 11] on button "Options" at bounding box center [614, 11] width 36 height 12
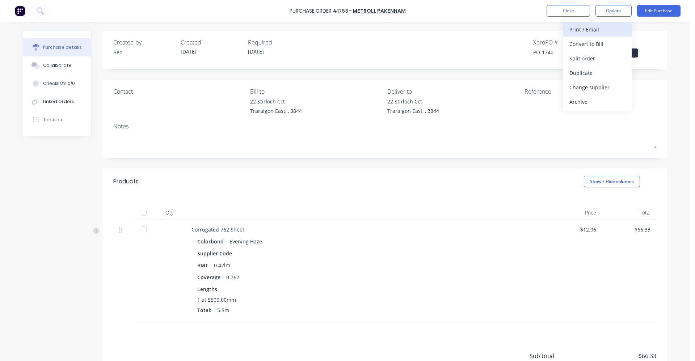
click at [589, 29] on div "Print / Email" at bounding box center [598, 29] width 56 height 11
click at [591, 44] on div "With pricing" at bounding box center [598, 44] width 56 height 11
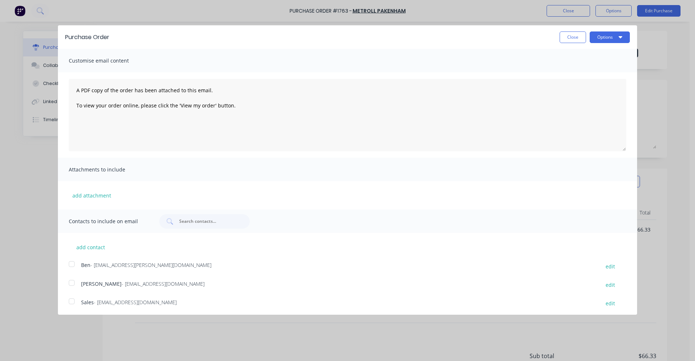
click at [72, 302] on div at bounding box center [71, 301] width 14 height 14
click at [609, 39] on button "Options" at bounding box center [610, 38] width 40 height 12
click at [585, 69] on div "Email" at bounding box center [596, 70] width 56 height 11
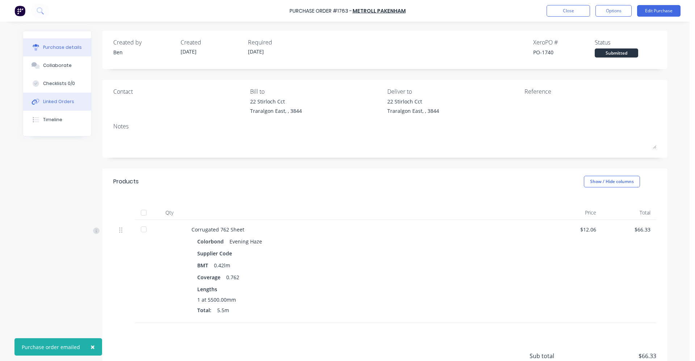
drag, startPoint x: 45, startPoint y: 107, endPoint x: 80, endPoint y: 103, distance: 35.3
click at [45, 106] on button "Linked Orders" at bounding box center [57, 102] width 68 height 18
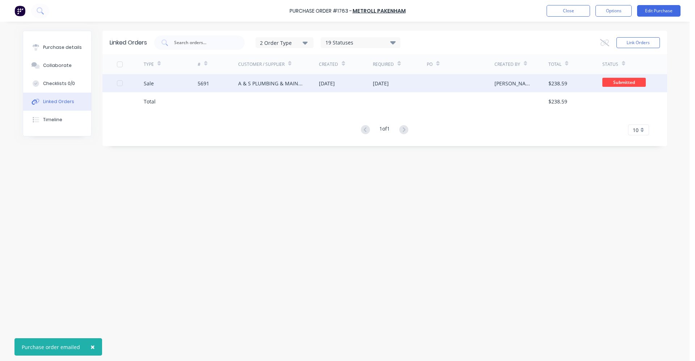
click at [325, 85] on div "[DATE]" at bounding box center [327, 84] width 16 height 8
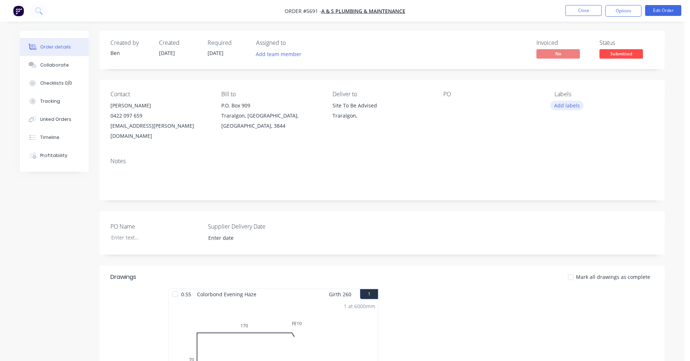
click at [565, 104] on button "Add labels" at bounding box center [566, 106] width 33 height 10
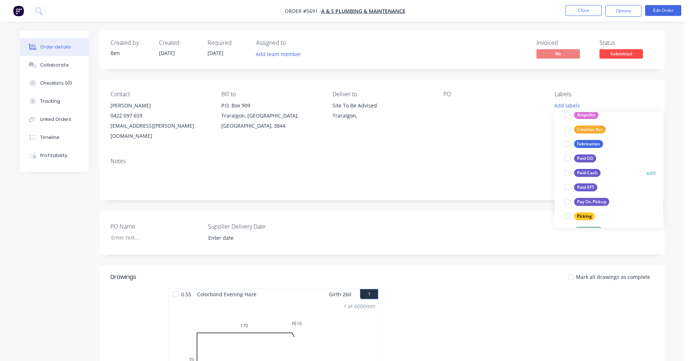
scroll to position [72, 0]
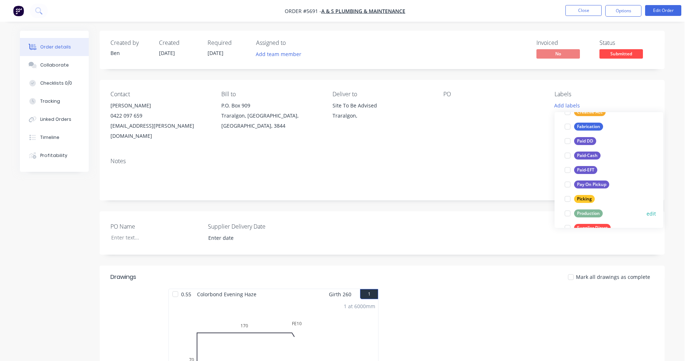
click at [590, 214] on div "Production" at bounding box center [588, 214] width 29 height 8
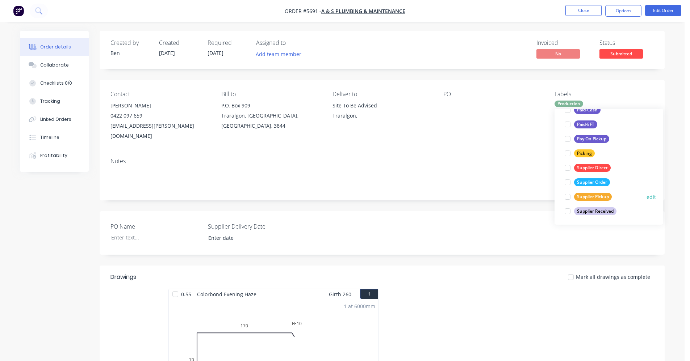
scroll to position [130, 0]
click at [595, 184] on div "Supplier Order" at bounding box center [592, 181] width 36 height 8
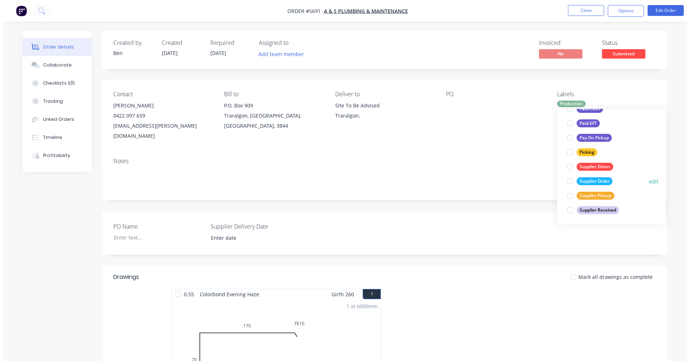
scroll to position [0, 0]
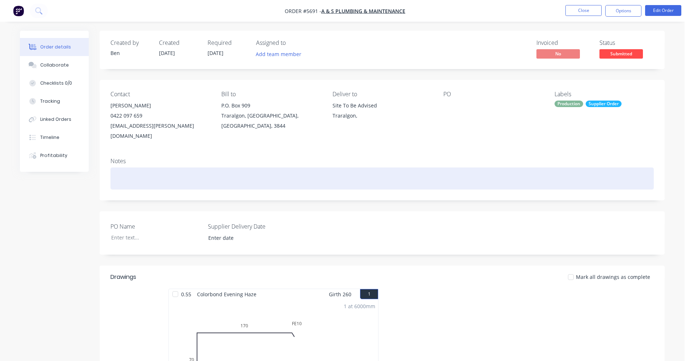
drag, startPoint x: 503, startPoint y: 171, endPoint x: 513, endPoint y: 167, distance: 10.9
click at [503, 171] on div at bounding box center [381, 179] width 543 height 22
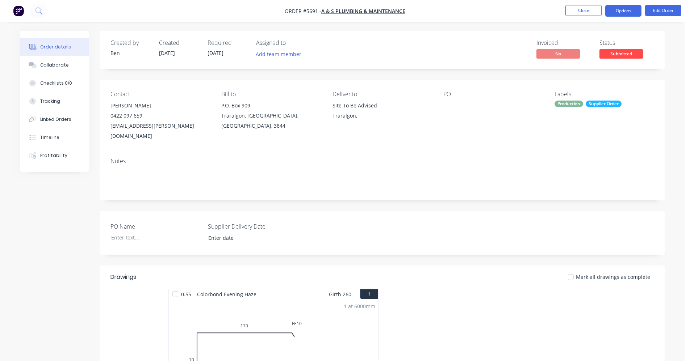
click at [624, 9] on button "Options" at bounding box center [623, 11] width 36 height 12
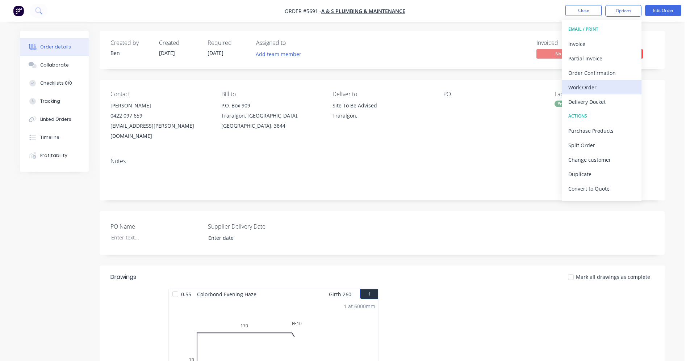
click at [587, 86] on div "Work Order" at bounding box center [601, 87] width 67 height 11
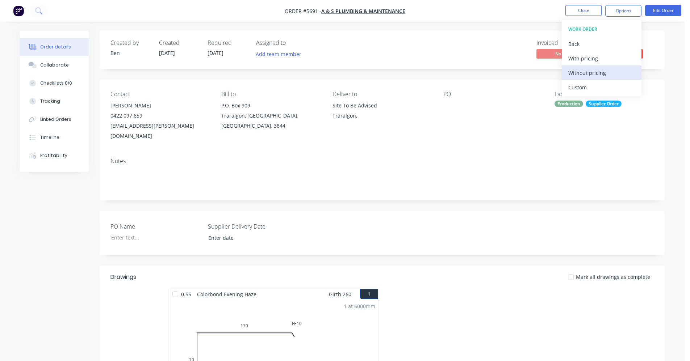
click at [589, 74] on div "Without pricing" at bounding box center [601, 73] width 67 height 11
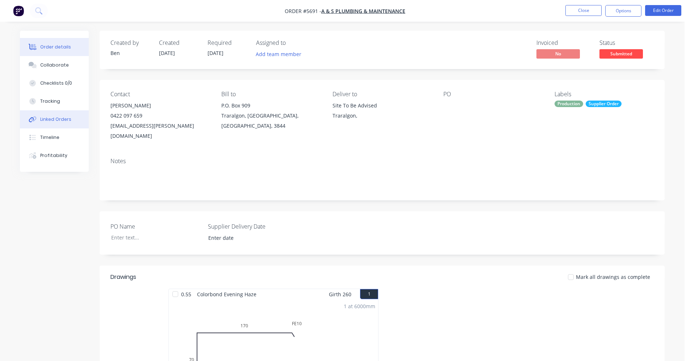
click at [52, 120] on div "Linked Orders" at bounding box center [55, 119] width 31 height 7
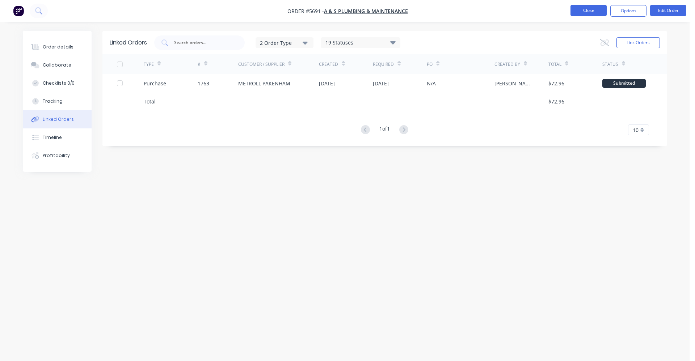
click at [588, 13] on button "Close" at bounding box center [589, 10] width 36 height 11
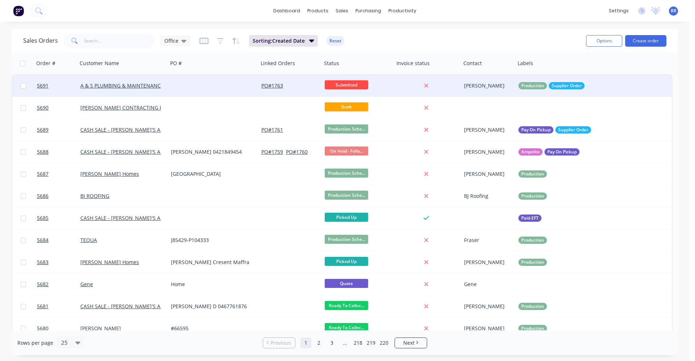
click at [173, 89] on div at bounding box center [213, 86] width 91 height 22
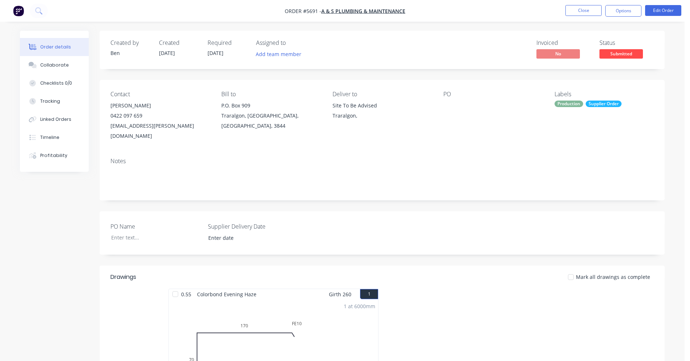
click at [622, 55] on span "Submitted" at bounding box center [620, 53] width 43 height 9
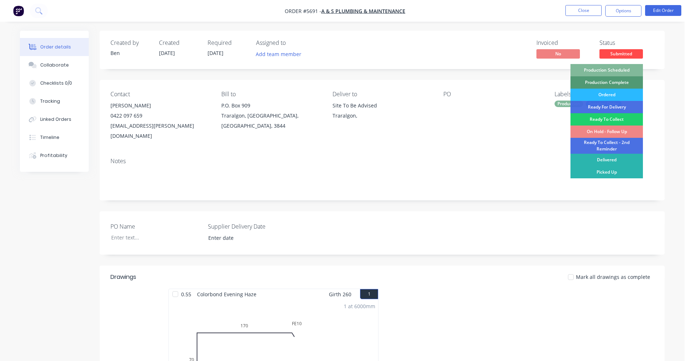
click at [610, 70] on div "Production Scheduled" at bounding box center [606, 70] width 72 height 12
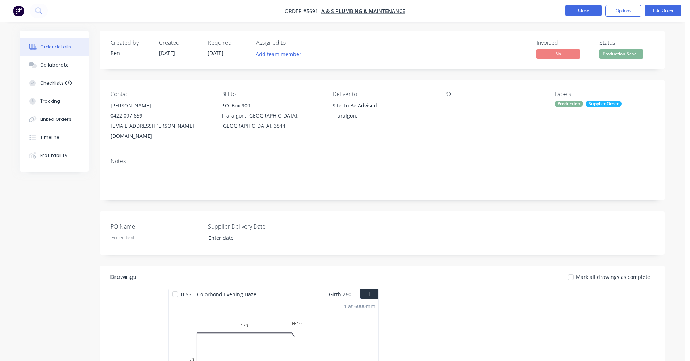
click at [581, 14] on button "Close" at bounding box center [583, 10] width 36 height 11
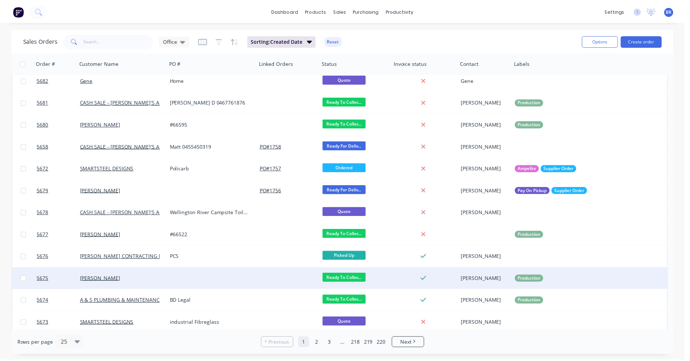
scroll to position [187, 0]
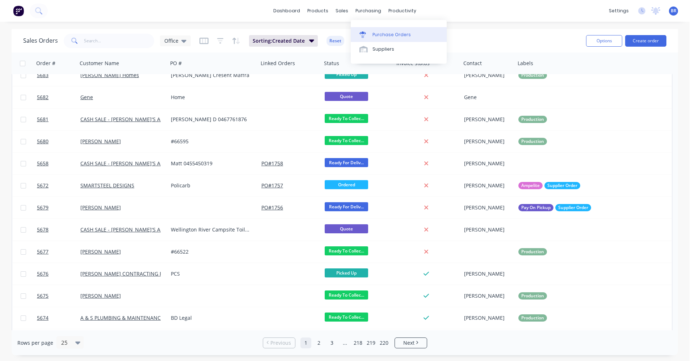
click at [377, 32] on div "Purchase Orders" at bounding box center [392, 35] width 38 height 7
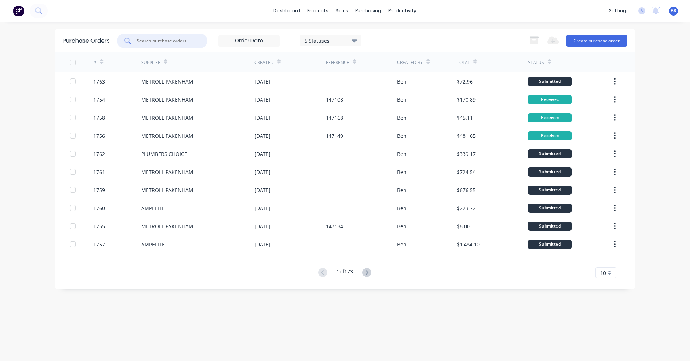
click at [172, 38] on input "text" at bounding box center [166, 40] width 60 height 7
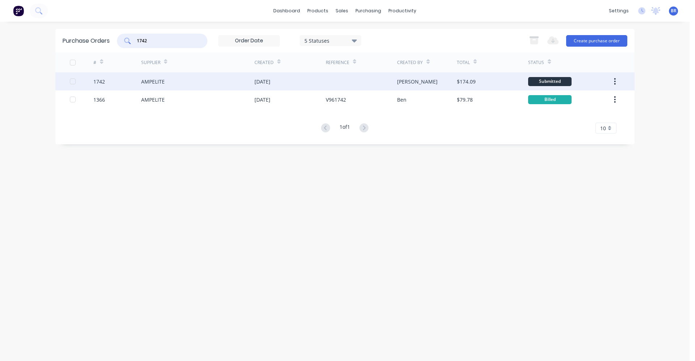
type input "1742"
click at [176, 81] on div "AMPELITE" at bounding box center [197, 81] width 113 height 18
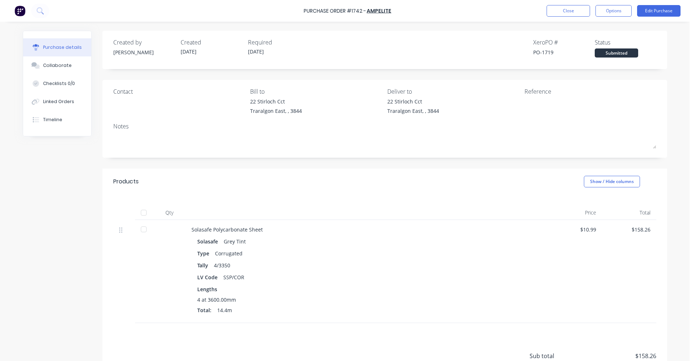
click at [141, 213] on div at bounding box center [144, 213] width 14 height 14
click at [58, 101] on div "Linked Orders" at bounding box center [58, 102] width 31 height 7
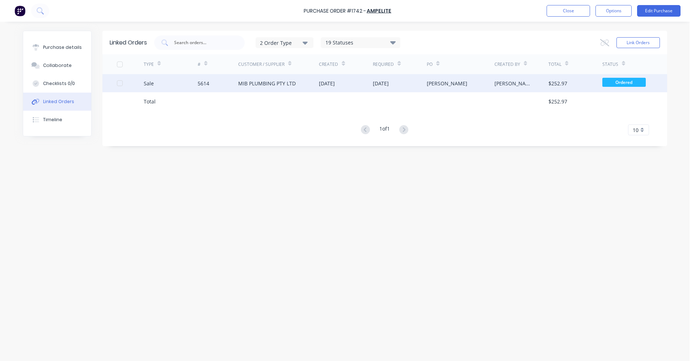
click at [272, 80] on div "MIB PLUMBING PTY LTD" at bounding box center [267, 84] width 58 height 8
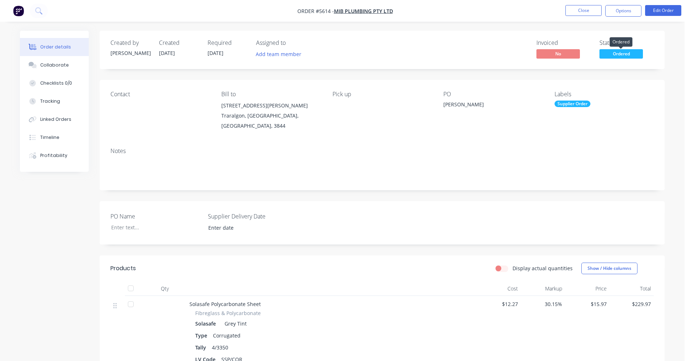
click at [627, 54] on span "Ordered" at bounding box center [620, 53] width 43 height 9
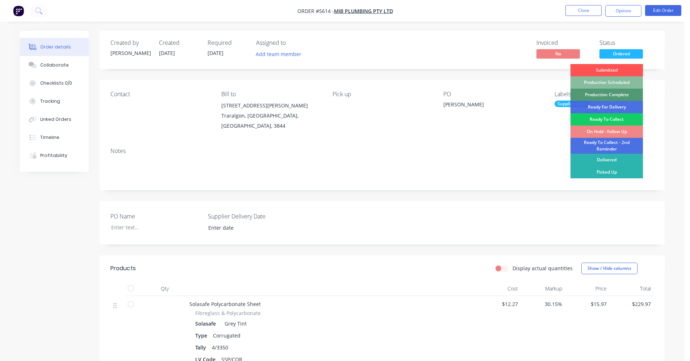
click at [604, 118] on div "Ready To Collect" at bounding box center [606, 119] width 72 height 12
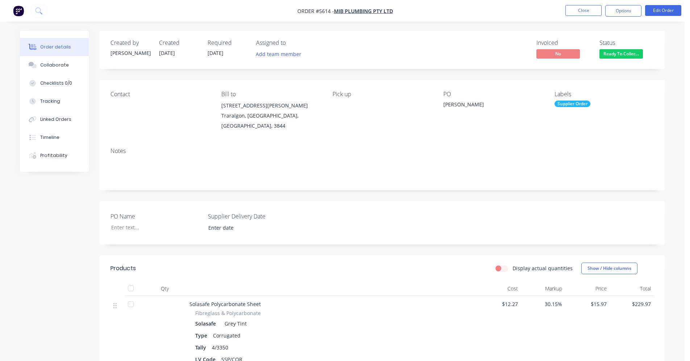
drag, startPoint x: 579, startPoint y: 11, endPoint x: 457, endPoint y: 173, distance: 202.7
click at [461, 175] on div "Order #5614 - MIB PLUMBING PTY LTD Close Options Edit Order Order details Colla…" at bounding box center [342, 265] width 685 height 530
click at [623, 11] on button "Options" at bounding box center [623, 11] width 36 height 12
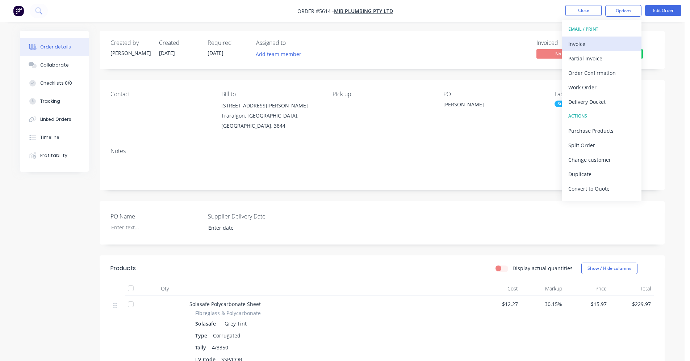
click at [584, 42] on div "Invoice" at bounding box center [601, 44] width 67 height 11
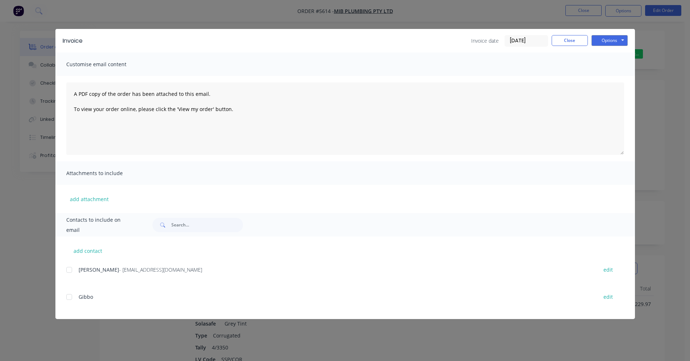
click at [71, 270] on div at bounding box center [69, 270] width 14 height 14
click at [612, 41] on button "Options" at bounding box center [609, 40] width 36 height 11
click at [607, 75] on button "Email" at bounding box center [614, 77] width 46 height 12
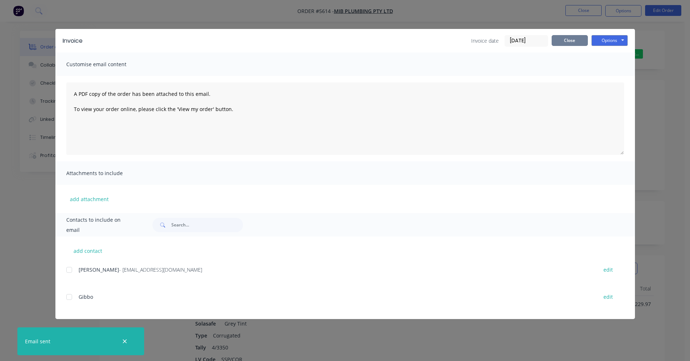
click at [570, 38] on button "Close" at bounding box center [570, 40] width 36 height 11
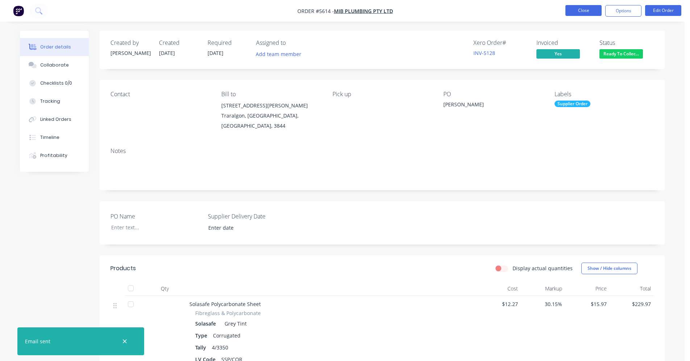
click at [583, 10] on button "Close" at bounding box center [583, 10] width 36 height 11
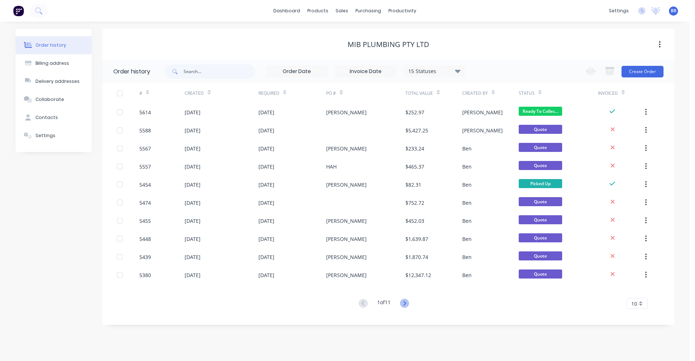
click at [409, 306] on icon at bounding box center [404, 303] width 9 height 9
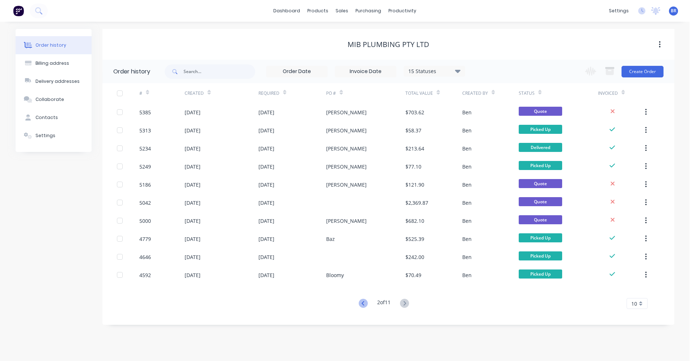
click at [363, 306] on icon at bounding box center [363, 303] width 3 height 4
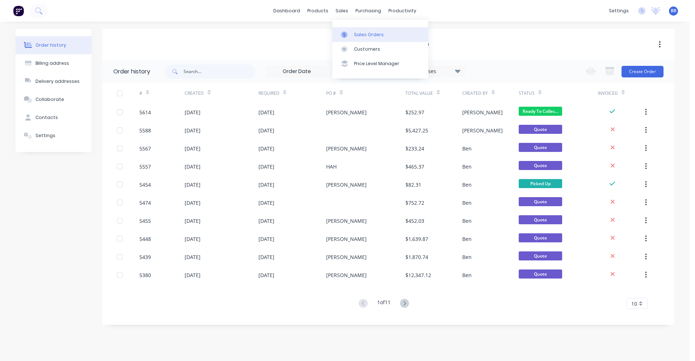
click at [365, 32] on div "Sales Orders" at bounding box center [369, 35] width 30 height 7
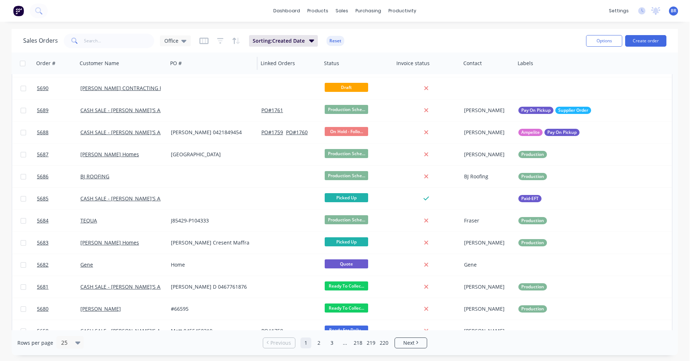
scroll to position [36, 0]
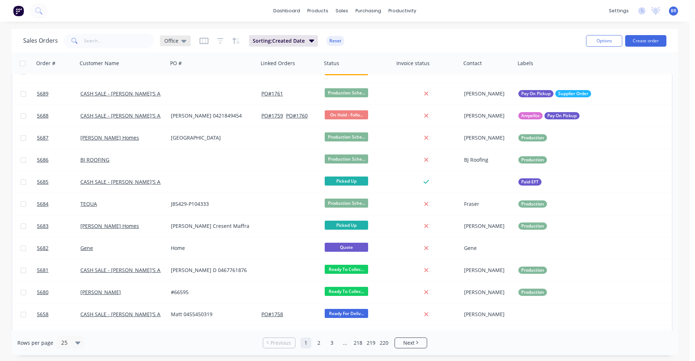
click at [180, 42] on div "Office" at bounding box center [175, 41] width 22 height 7
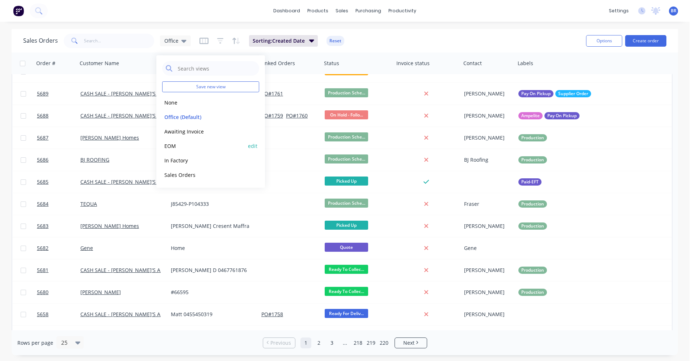
click at [179, 146] on button "EOM" at bounding box center [203, 146] width 83 height 8
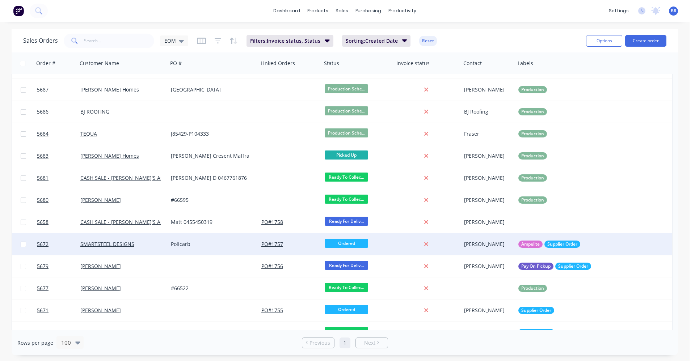
scroll to position [163, 0]
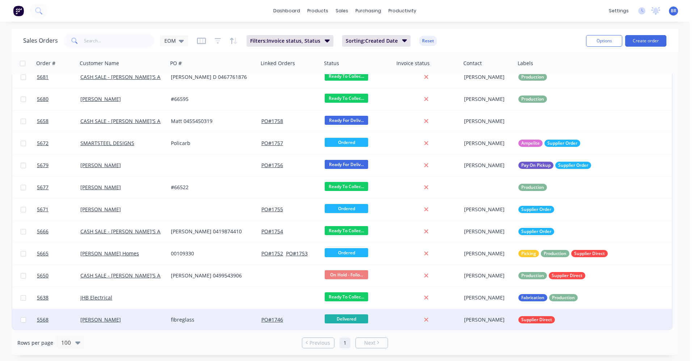
click at [219, 320] on div "fibreglass" at bounding box center [211, 320] width 80 height 7
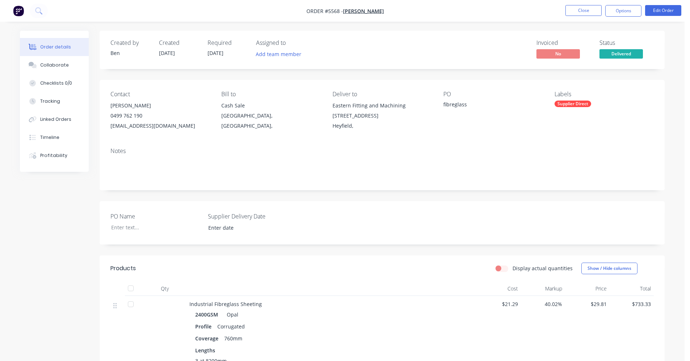
click at [612, 54] on span "Delivered" at bounding box center [620, 53] width 43 height 9
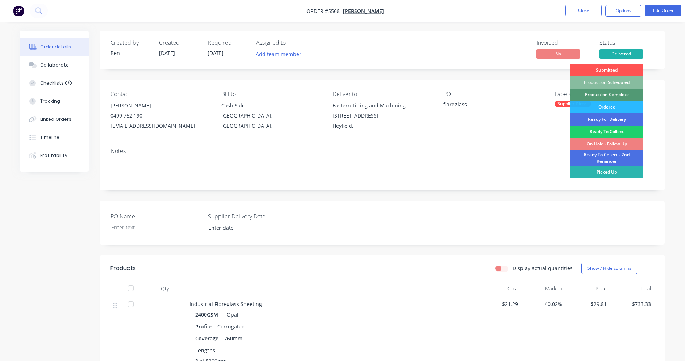
click at [605, 145] on div "On Hold - Follow Up" at bounding box center [606, 144] width 72 height 12
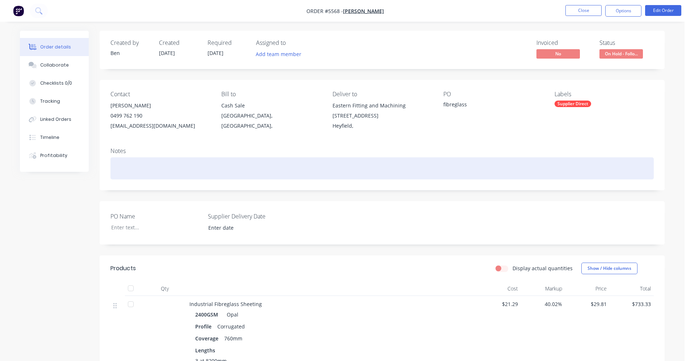
click at [508, 154] on div "Notes" at bounding box center [382, 166] width 565 height 49
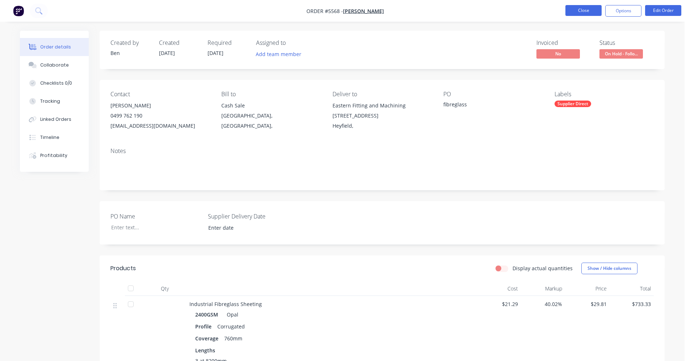
click at [581, 12] on button "Close" at bounding box center [583, 10] width 36 height 11
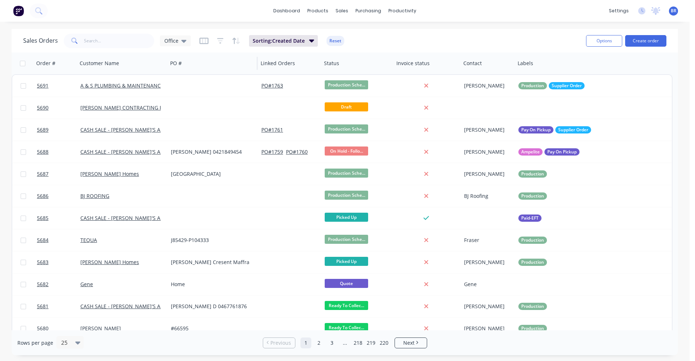
drag, startPoint x: 176, startPoint y: 38, endPoint x: 191, endPoint y: 54, distance: 21.5
click at [176, 38] on span "Office" at bounding box center [171, 41] width 14 height 8
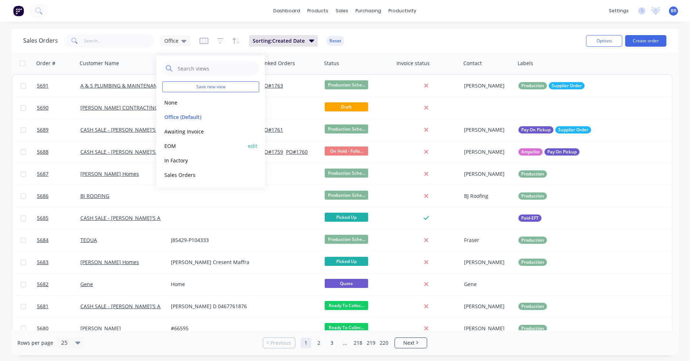
click at [175, 145] on button "EOM" at bounding box center [203, 146] width 83 height 8
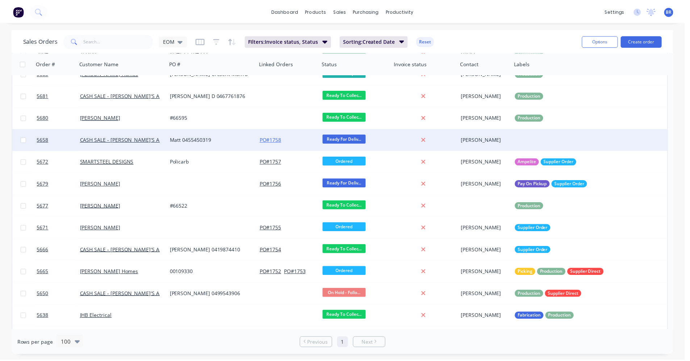
scroll to position [163, 0]
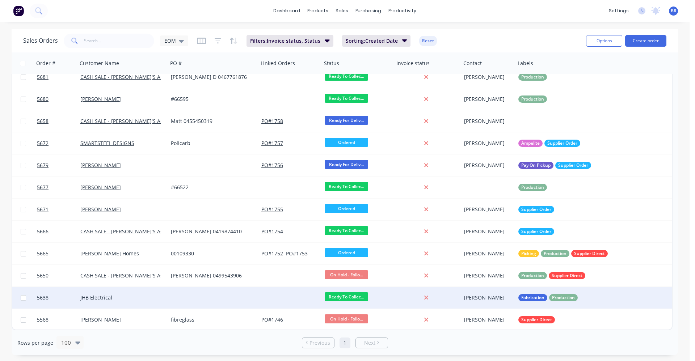
click at [129, 299] on div "JHB Electrical" at bounding box center [120, 297] width 80 height 7
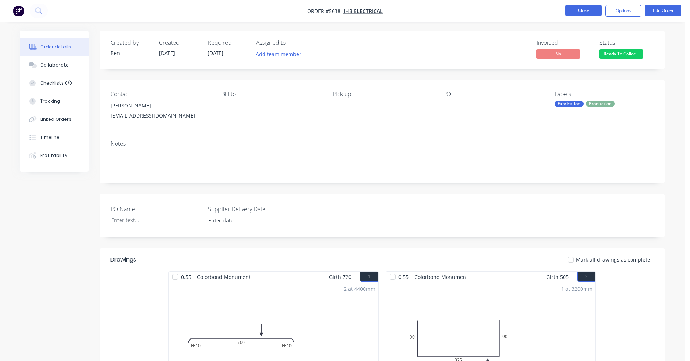
click at [588, 9] on button "Close" at bounding box center [583, 10] width 36 height 11
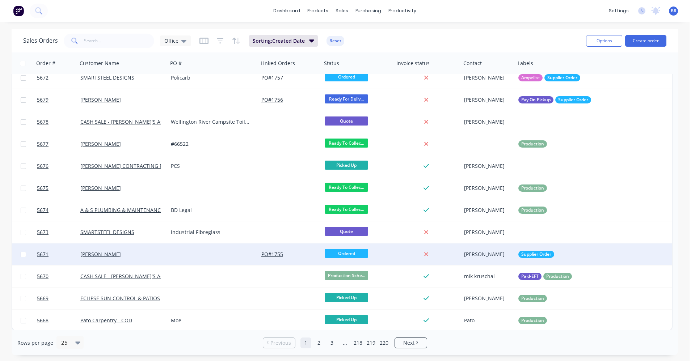
scroll to position [296, 0]
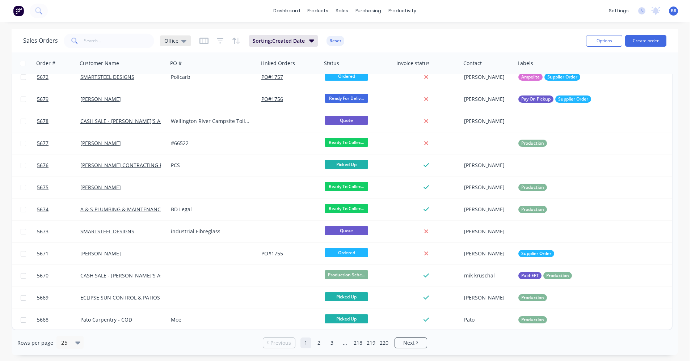
drag, startPoint x: 183, startPoint y: 37, endPoint x: 184, endPoint y: 47, distance: 10.2
click at [183, 37] on div "Office" at bounding box center [175, 40] width 31 height 11
click at [178, 146] on button "EOM" at bounding box center [203, 146] width 83 height 8
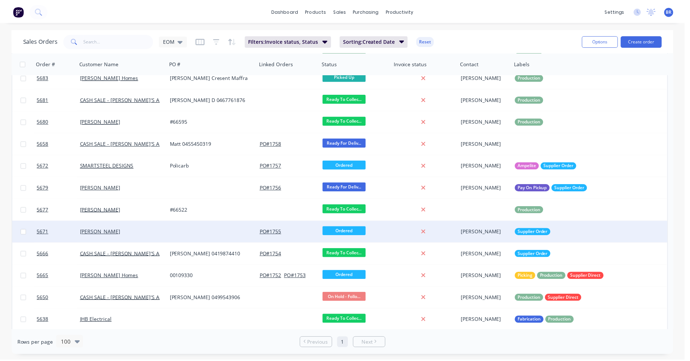
scroll to position [163, 0]
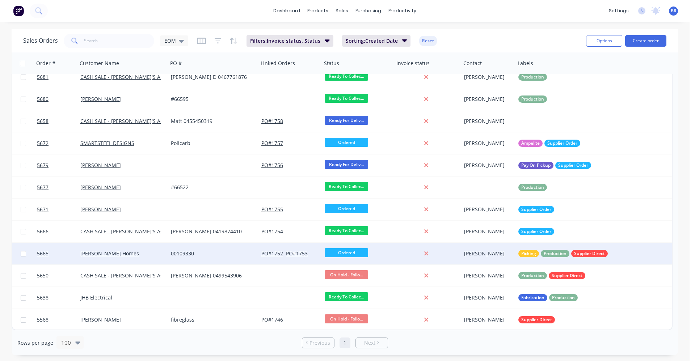
click at [147, 256] on div "[PERSON_NAME] Homes" at bounding box center [120, 253] width 80 height 7
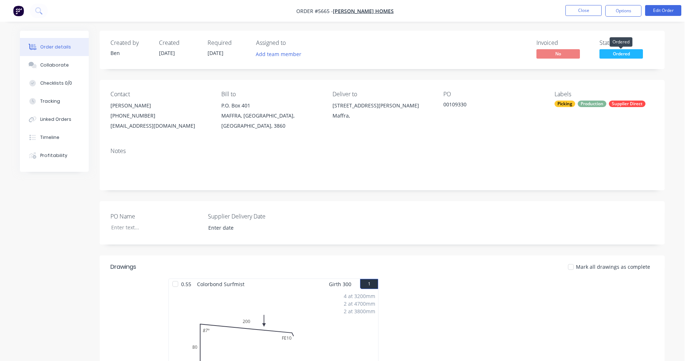
click at [627, 54] on span "Ordered" at bounding box center [620, 53] width 43 height 9
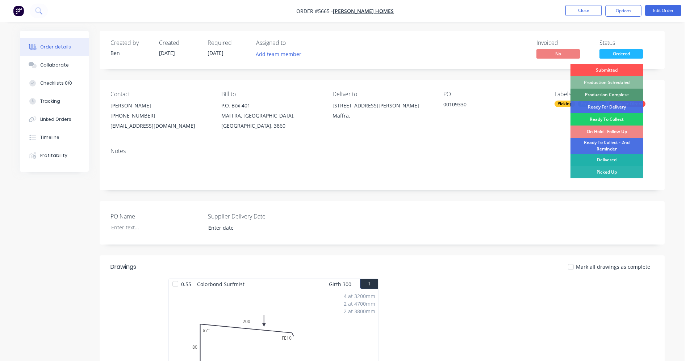
click at [611, 160] on div "Delivered" at bounding box center [606, 160] width 72 height 12
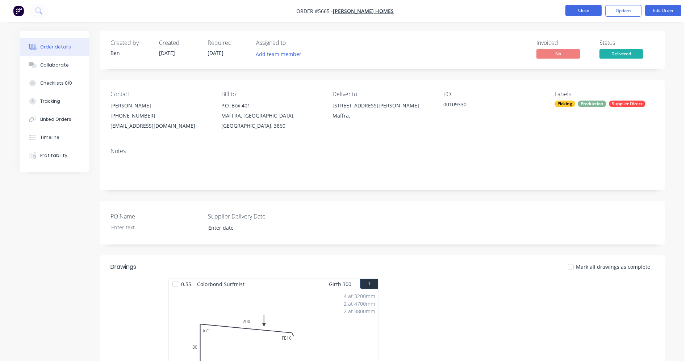
click at [589, 13] on button "Close" at bounding box center [583, 10] width 36 height 11
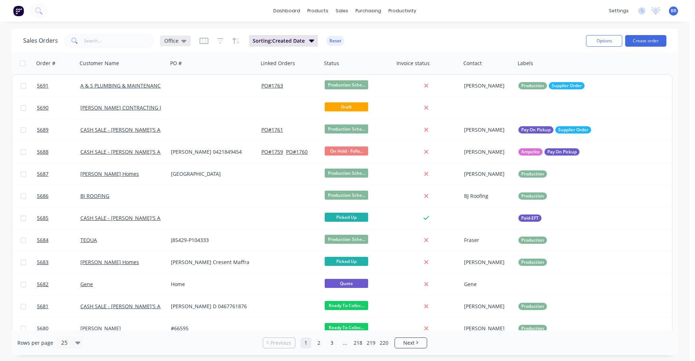
click at [179, 42] on div "Office" at bounding box center [175, 41] width 22 height 7
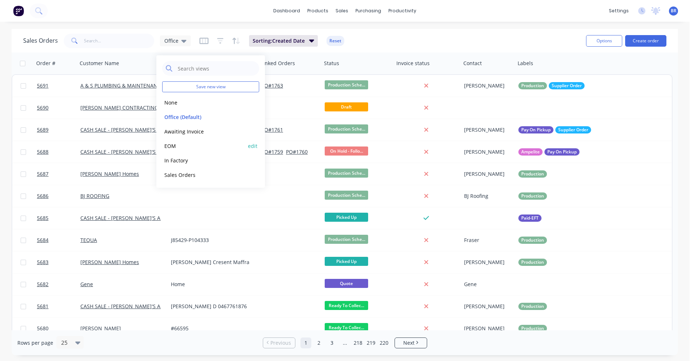
click at [172, 147] on button "EOM" at bounding box center [203, 146] width 83 height 8
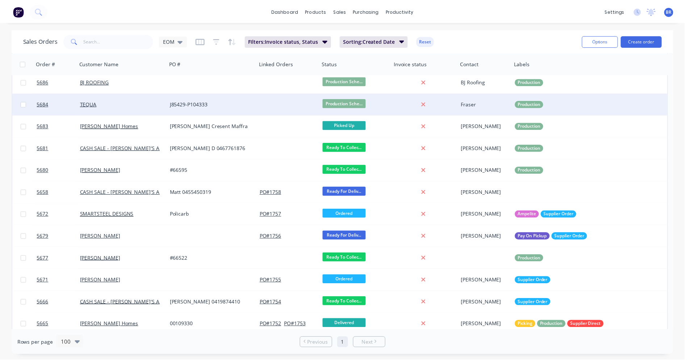
scroll to position [91, 0]
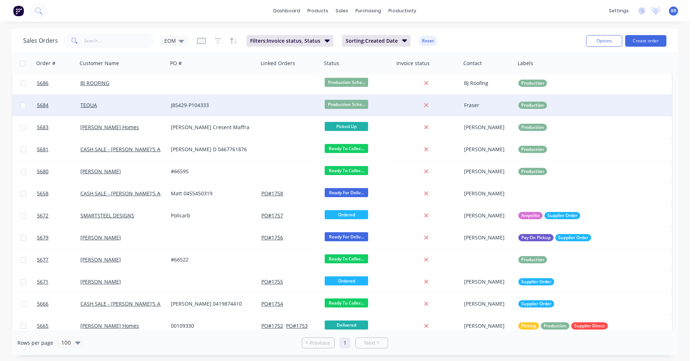
click at [252, 109] on div "J85429-P104333" at bounding box center [213, 106] width 91 height 22
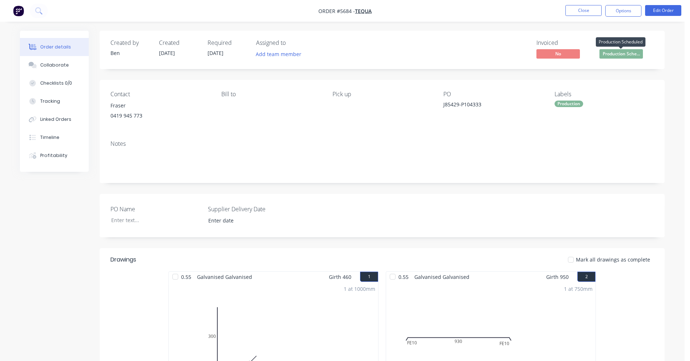
click at [614, 56] on span "Production Sche..." at bounding box center [620, 53] width 43 height 9
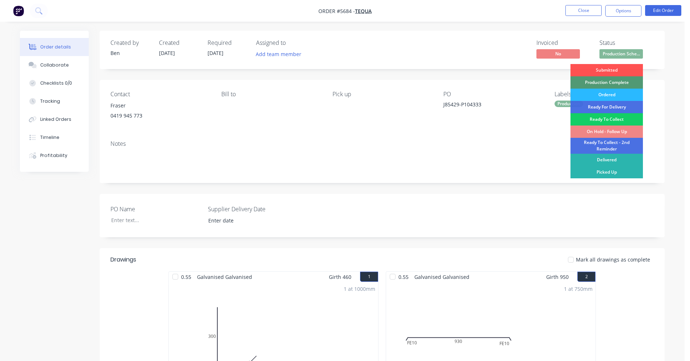
click at [603, 119] on div "Ready To Collect" at bounding box center [606, 119] width 72 height 12
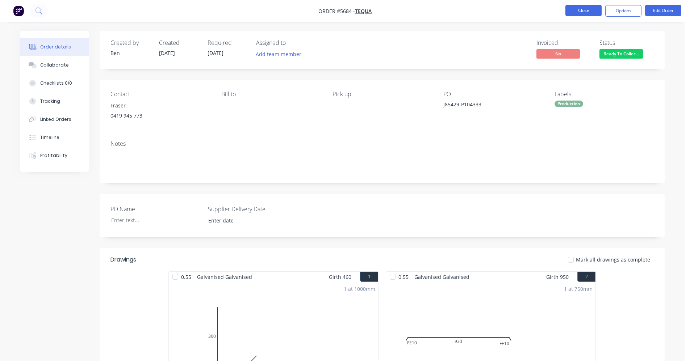
click at [581, 11] on button "Close" at bounding box center [583, 10] width 36 height 11
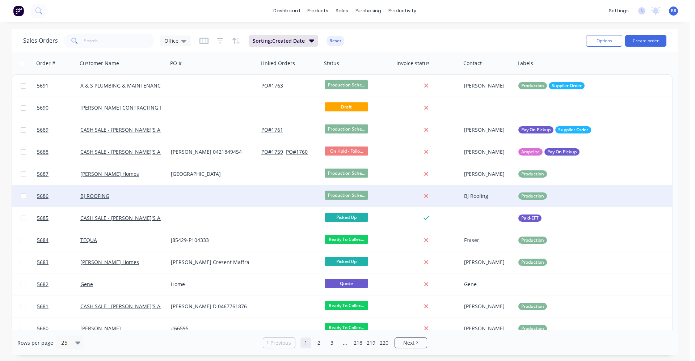
click at [260, 195] on div at bounding box center [290, 196] width 63 height 22
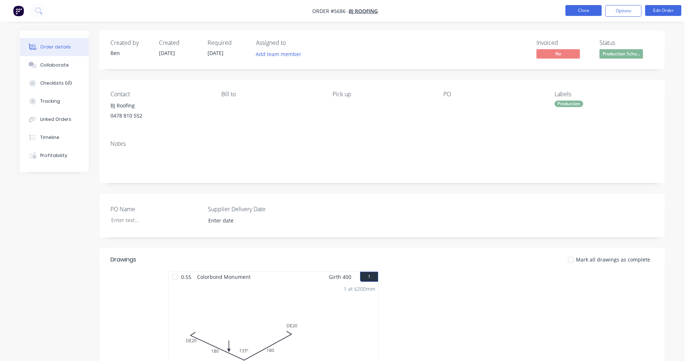
click at [579, 10] on button "Close" at bounding box center [583, 10] width 36 height 11
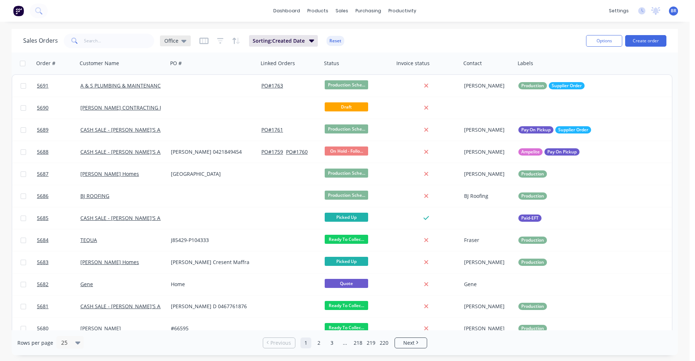
click at [179, 45] on div "Office" at bounding box center [175, 40] width 31 height 11
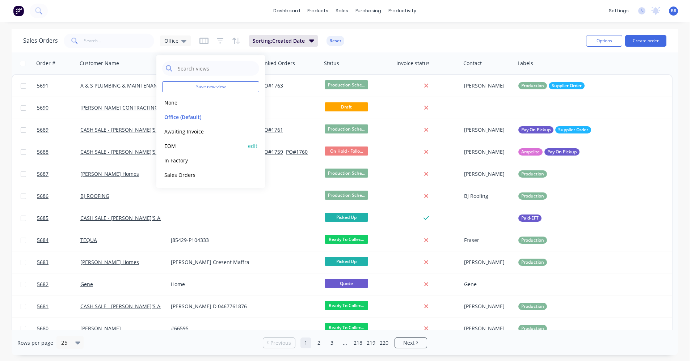
click at [178, 146] on button "EOM" at bounding box center [203, 146] width 83 height 8
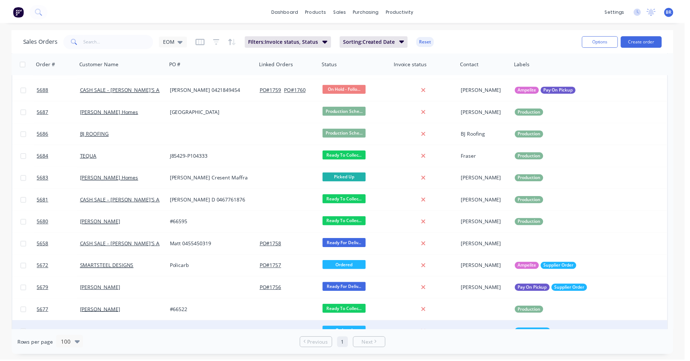
scroll to position [18, 0]
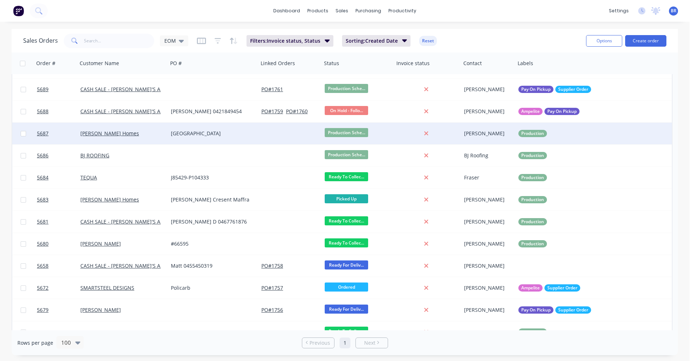
click at [276, 139] on div at bounding box center [290, 134] width 63 height 22
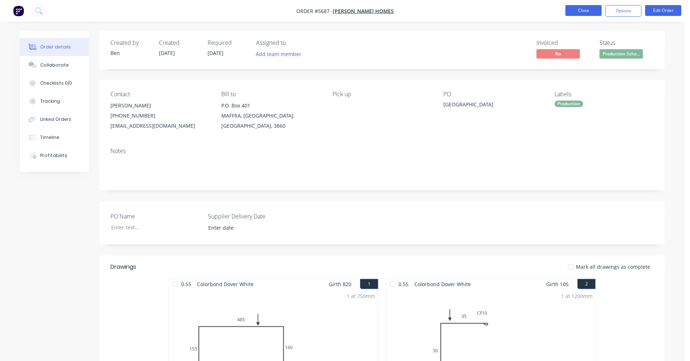
click at [584, 13] on button "Close" at bounding box center [583, 10] width 36 height 11
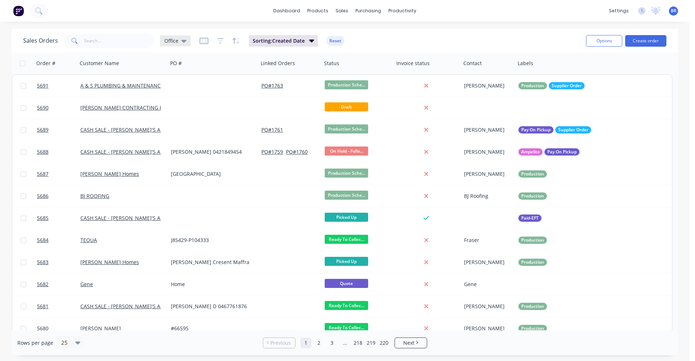
click at [179, 42] on div "Office" at bounding box center [175, 41] width 22 height 7
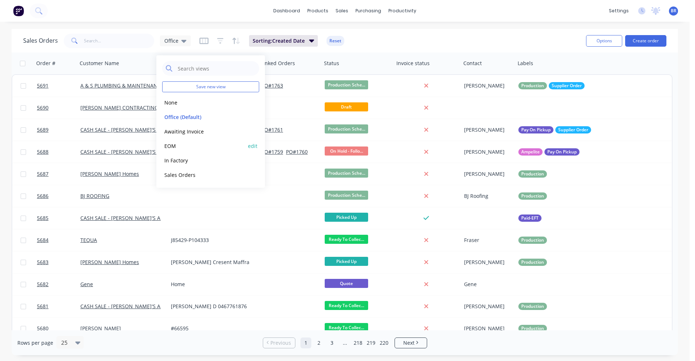
click at [185, 141] on div "EOM edit" at bounding box center [210, 146] width 97 height 14
click at [167, 146] on button "EOM" at bounding box center [203, 146] width 83 height 8
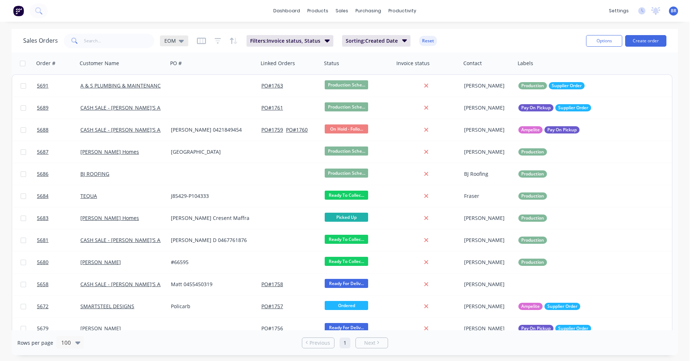
click at [181, 40] on icon at bounding box center [181, 41] width 5 height 8
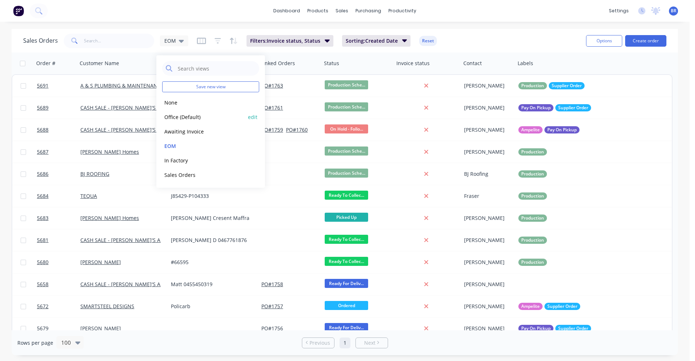
click at [180, 117] on button "Office (Default)" at bounding box center [203, 117] width 83 height 8
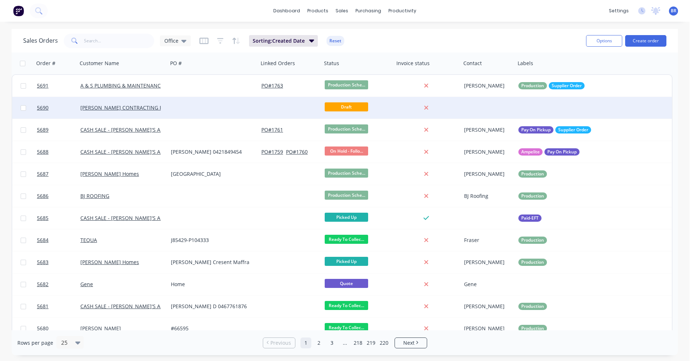
click at [209, 109] on div at bounding box center [213, 108] width 91 height 22
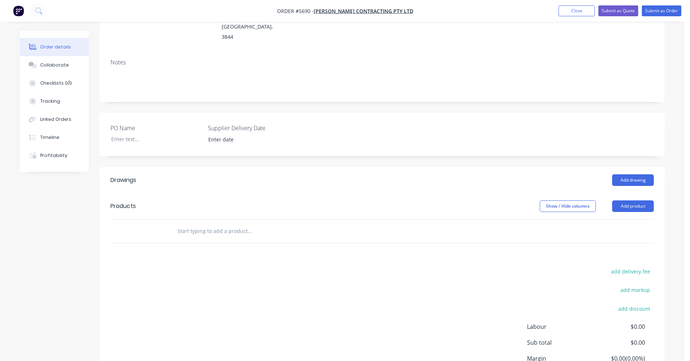
scroll to position [157, 0]
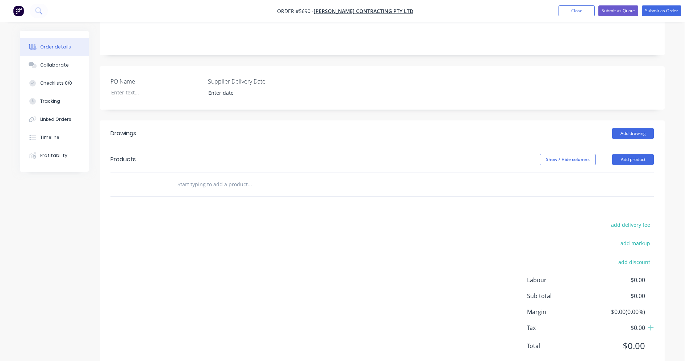
click at [222, 177] on input "text" at bounding box center [249, 184] width 145 height 14
click at [214, 177] on input "text" at bounding box center [249, 184] width 145 height 14
type input "b"
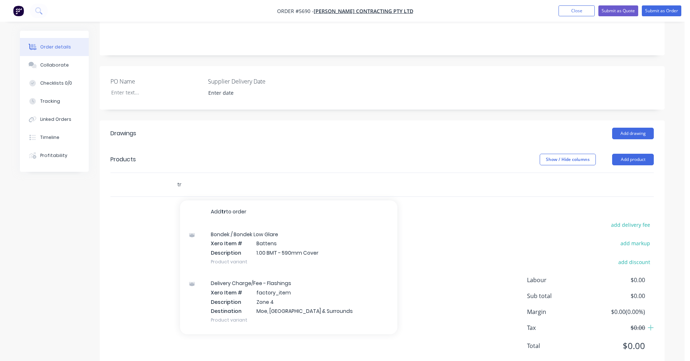
type input "t"
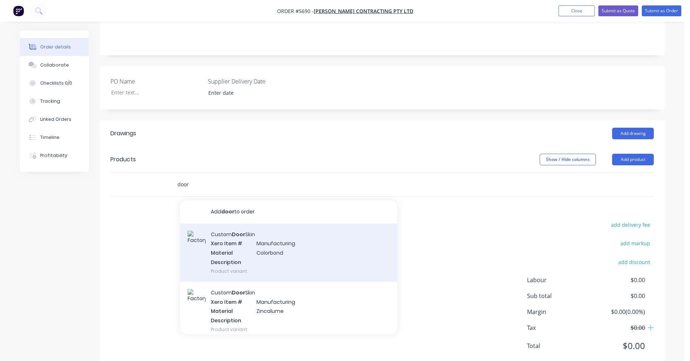
type input "door"
click at [265, 233] on div "Custom Door Skin Xero Item # Manufacturing Material Colorbond Description Produ…" at bounding box center [288, 253] width 217 height 58
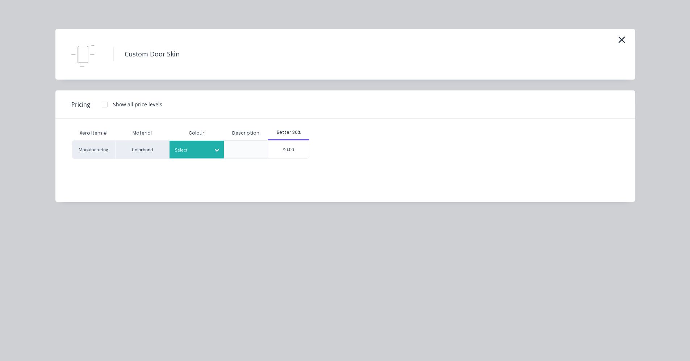
click at [188, 146] on div at bounding box center [191, 150] width 33 height 8
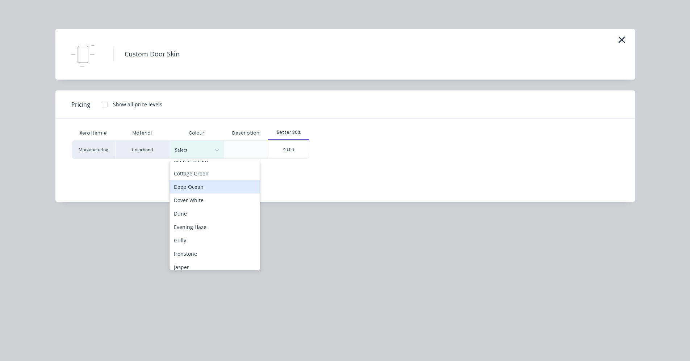
scroll to position [72, 0]
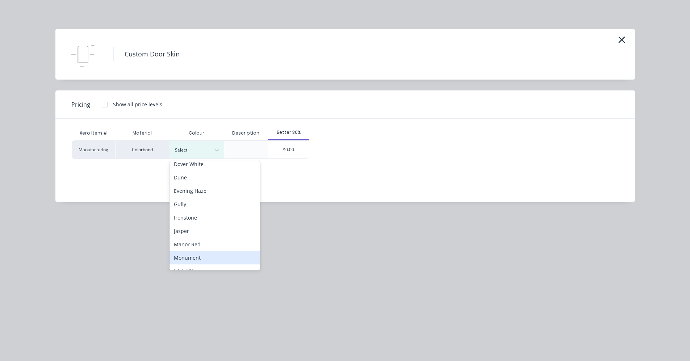
click at [202, 257] on div "Monument" at bounding box center [214, 257] width 91 height 13
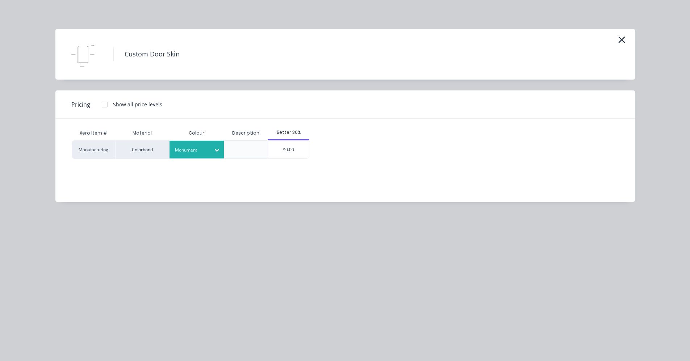
click at [102, 106] on div at bounding box center [104, 104] width 14 height 14
click at [286, 152] on div "$96.00" at bounding box center [288, 150] width 41 height 18
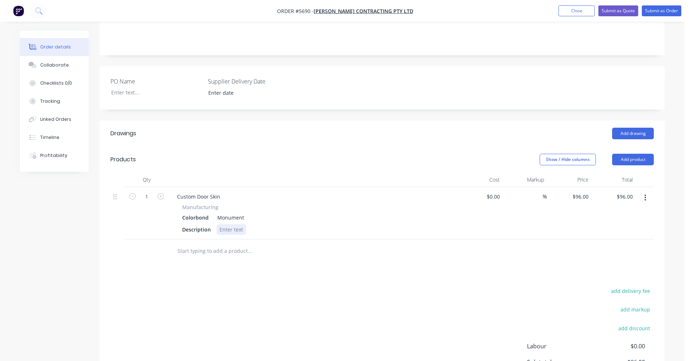
click at [231, 225] on div at bounding box center [231, 230] width 29 height 11
click at [586, 192] on input "96" at bounding box center [586, 197] width 9 height 11
type input "$123.00"
click at [556, 254] on div "Drawings Add drawing Products Show / Hide columns Add product Qty Cost Markup P…" at bounding box center [382, 279] width 565 height 317
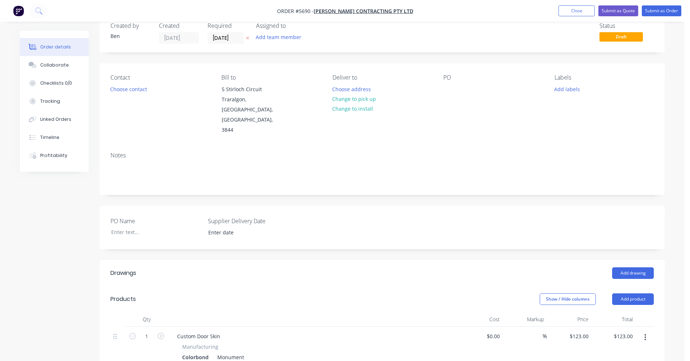
scroll to position [0, 0]
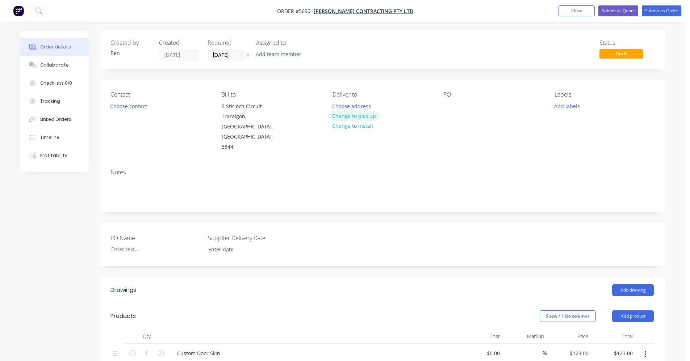
click at [363, 118] on button "Change to pick up" at bounding box center [353, 116] width 51 height 10
click at [449, 105] on div at bounding box center [449, 106] width 12 height 11
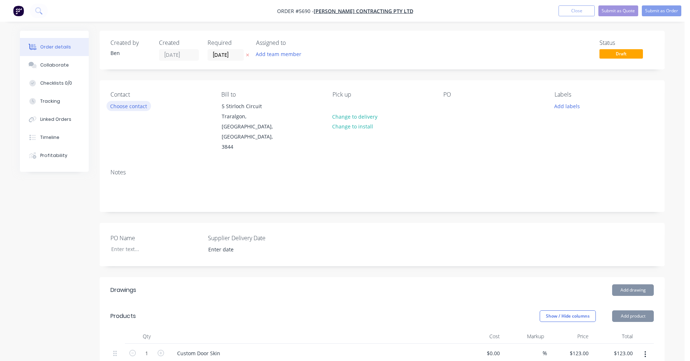
click at [136, 107] on button "Choose contact" at bounding box center [128, 106] width 45 height 10
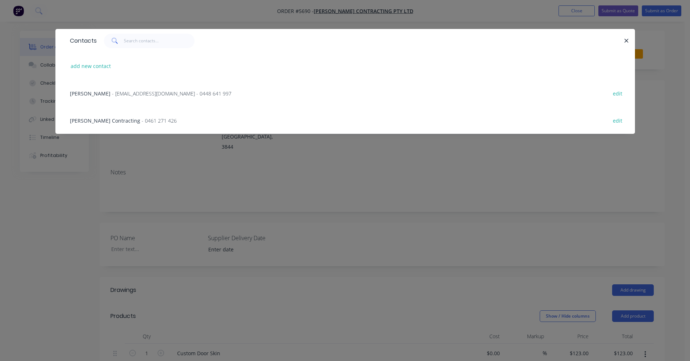
drag, startPoint x: 133, startPoint y: 95, endPoint x: 200, endPoint y: 106, distance: 68.4
click at [135, 95] on span "- accounts@sinclaircontracting.com.au - 0448 641 997" at bounding box center [172, 93] width 120 height 7
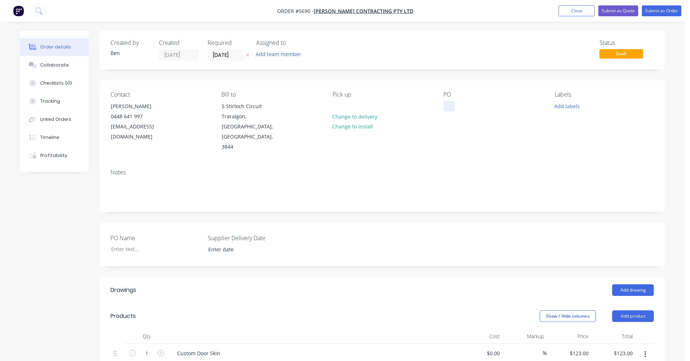
click at [447, 111] on div at bounding box center [449, 106] width 12 height 11
click at [665, 10] on button "Submit as Order" at bounding box center [661, 10] width 39 height 11
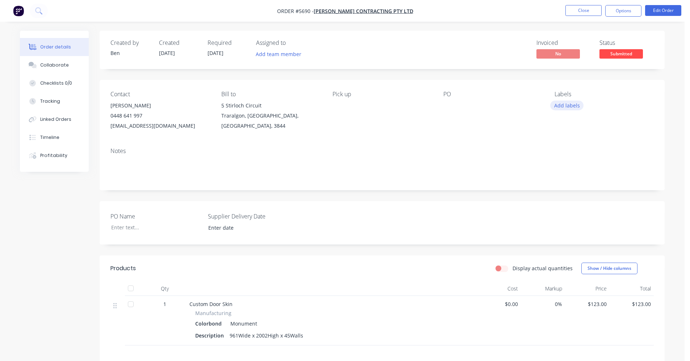
click at [564, 106] on button "Add labels" at bounding box center [566, 106] width 33 height 10
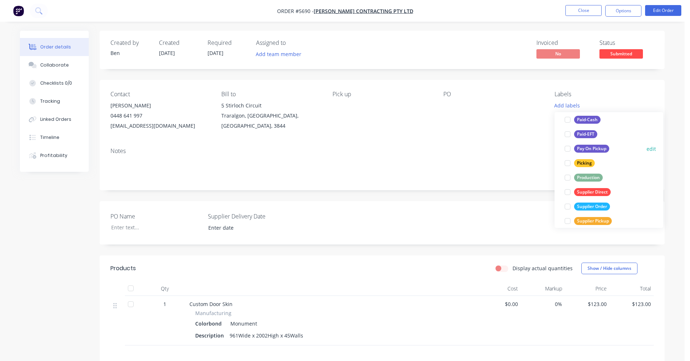
scroll to position [109, 0]
click at [587, 177] on div "Production" at bounding box center [588, 177] width 29 height 8
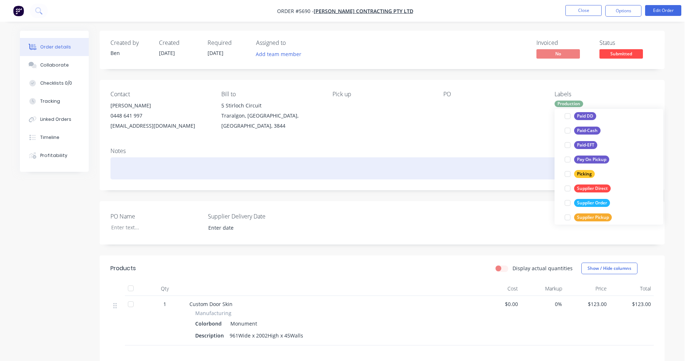
scroll to position [0, 0]
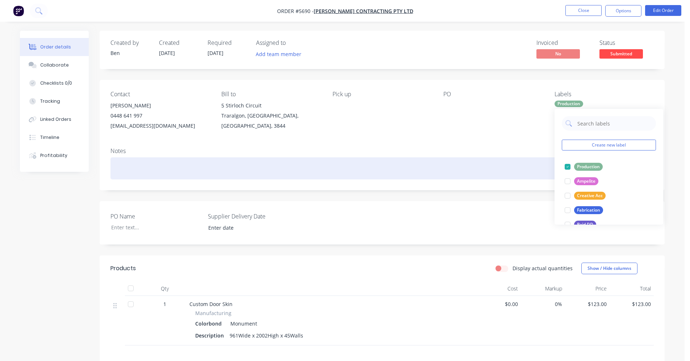
click at [476, 161] on div at bounding box center [381, 169] width 543 height 22
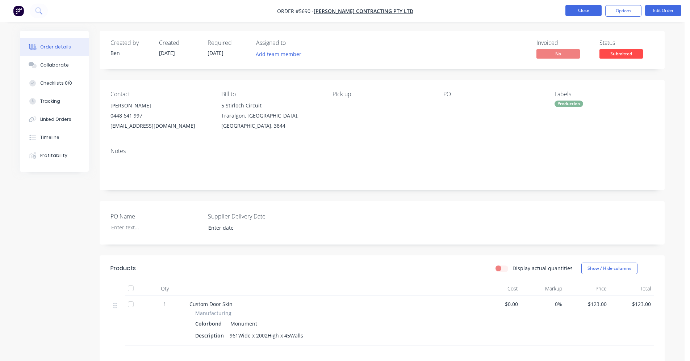
click at [582, 8] on button "Close" at bounding box center [583, 10] width 36 height 11
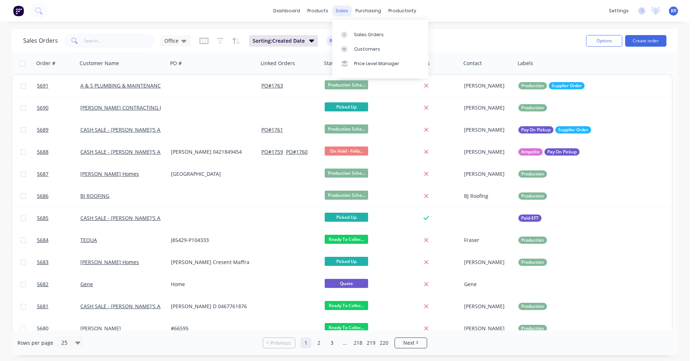
click at [343, 11] on div "sales" at bounding box center [342, 10] width 20 height 11
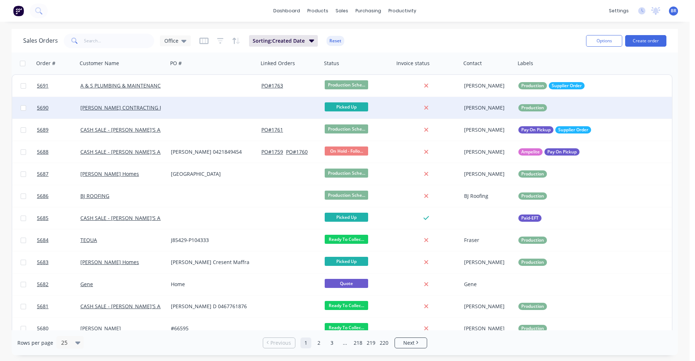
click at [193, 109] on div at bounding box center [213, 108] width 91 height 22
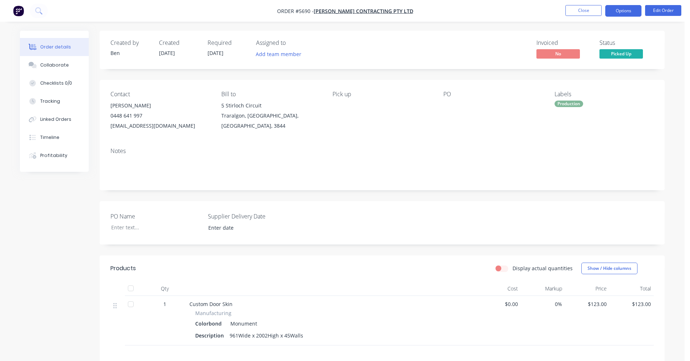
click at [623, 14] on button "Options" at bounding box center [623, 11] width 36 height 12
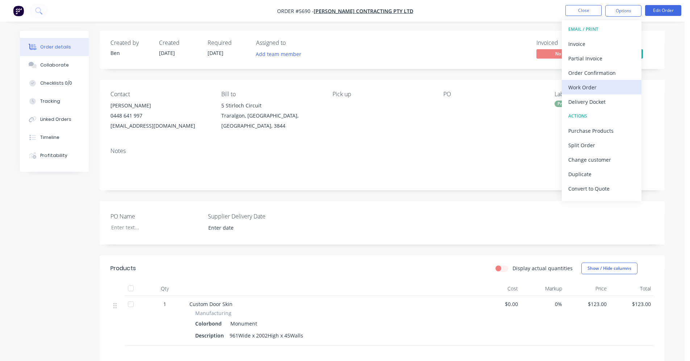
click at [586, 87] on div "Work Order" at bounding box center [601, 87] width 67 height 11
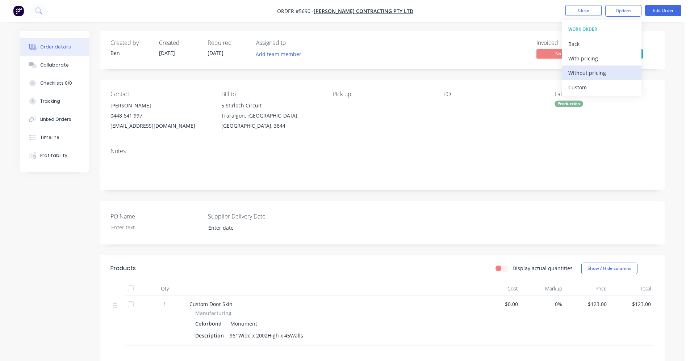
click at [601, 72] on div "Without pricing" at bounding box center [601, 73] width 67 height 11
drag, startPoint x: 482, startPoint y: 43, endPoint x: 527, endPoint y: 39, distance: 44.8
click at [484, 43] on div "Invoiced No Status Picked Up" at bounding box center [490, 49] width 325 height 21
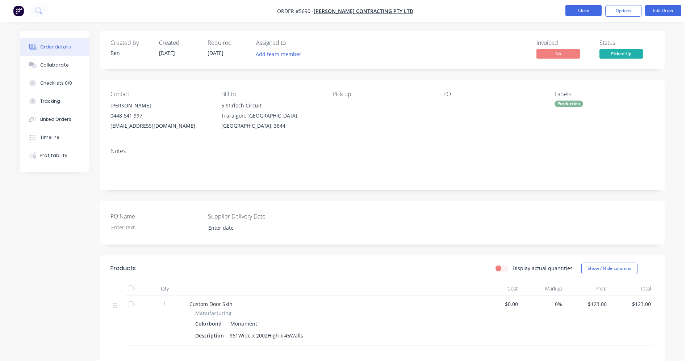
click at [578, 14] on button "Close" at bounding box center [583, 10] width 36 height 11
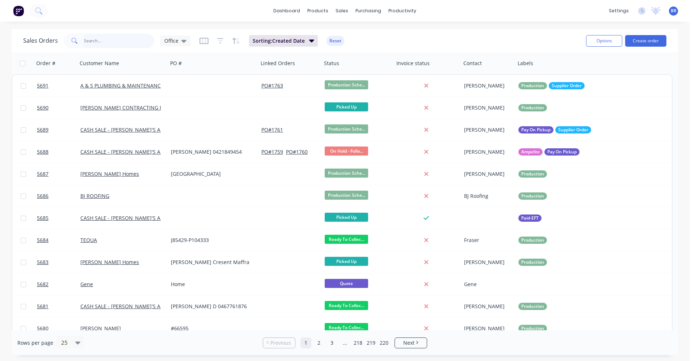
drag, startPoint x: 106, startPoint y: 41, endPoint x: 111, endPoint y: 43, distance: 5.7
click at [106, 41] on input "text" at bounding box center [119, 41] width 71 height 14
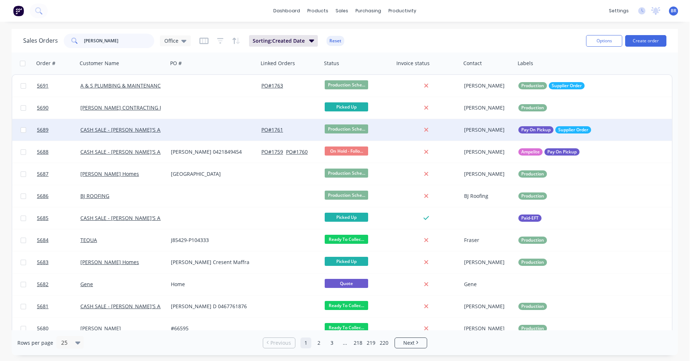
type input "SHAUN"
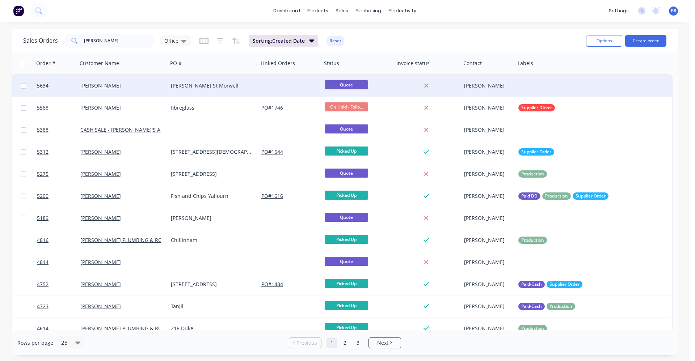
click at [229, 89] on div "[PERSON_NAME] St Morwell" at bounding box center [211, 85] width 80 height 7
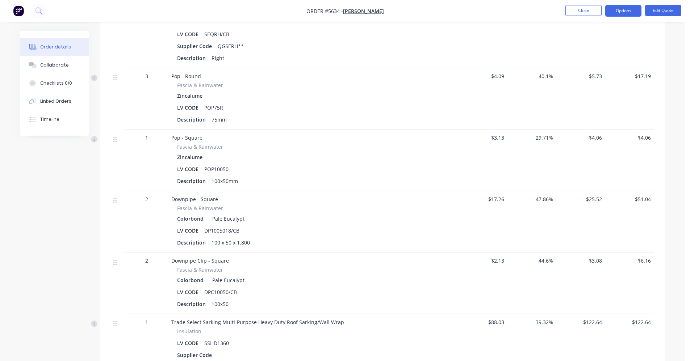
scroll to position [796, 0]
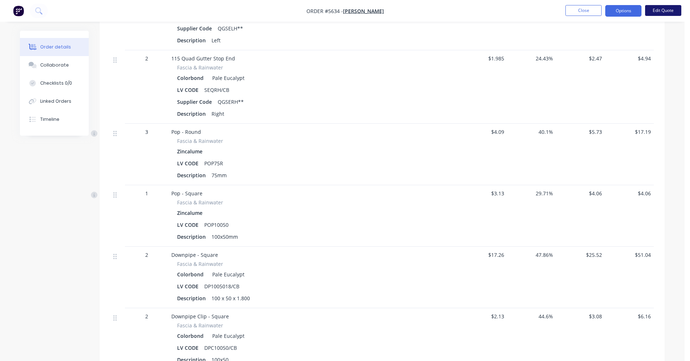
click at [656, 8] on button "Edit Quote" at bounding box center [663, 10] width 36 height 11
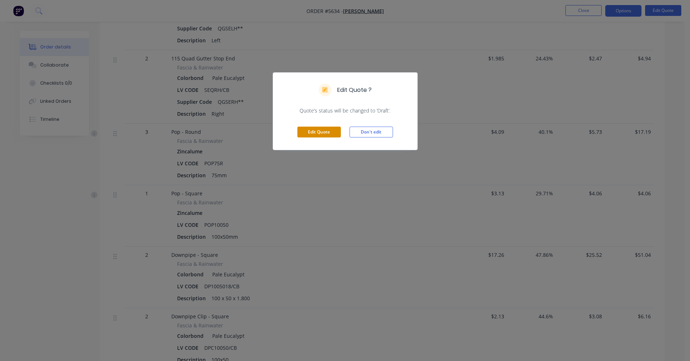
click at [317, 133] on button "Edit Quote" at bounding box center [318, 132] width 43 height 11
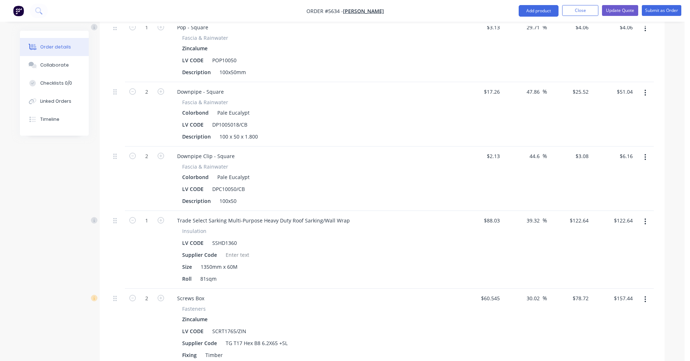
scroll to position [1159, 0]
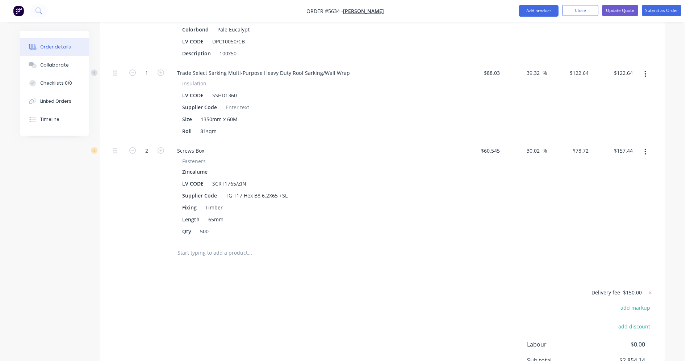
click at [196, 246] on input "text" at bounding box center [249, 253] width 145 height 14
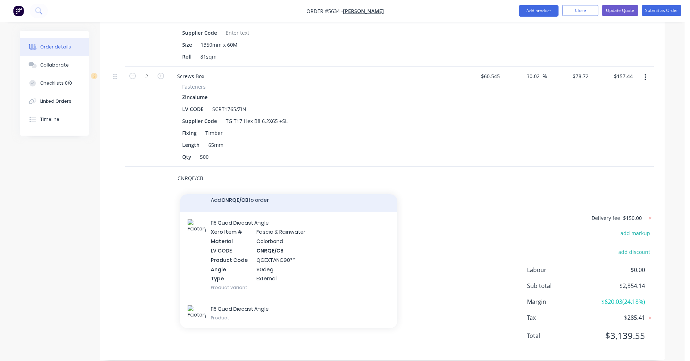
scroll to position [8, 0]
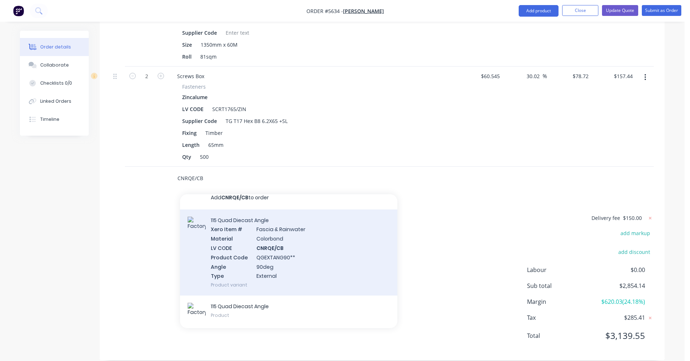
type input "CNRQE/CB"
click at [274, 245] on div "115 Quad Diecast Angle Xero Item # Fascia & Rainwater Material Colorbond LV COD…" at bounding box center [288, 253] width 217 height 87
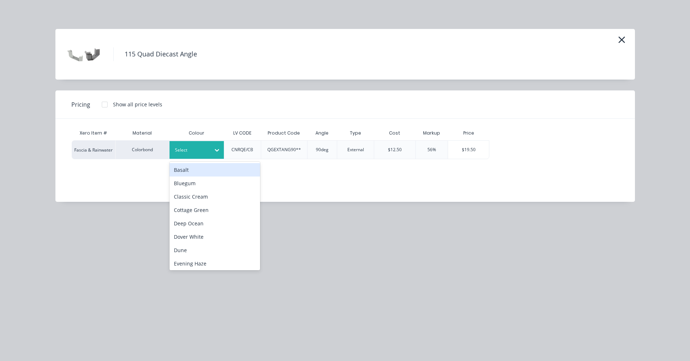
drag, startPoint x: 202, startPoint y: 151, endPoint x: 196, endPoint y: 155, distance: 6.5
click at [201, 151] on div at bounding box center [191, 150] width 33 height 8
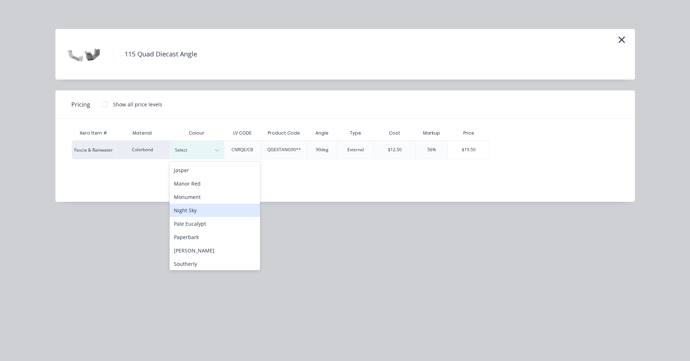
scroll to position [181, 0]
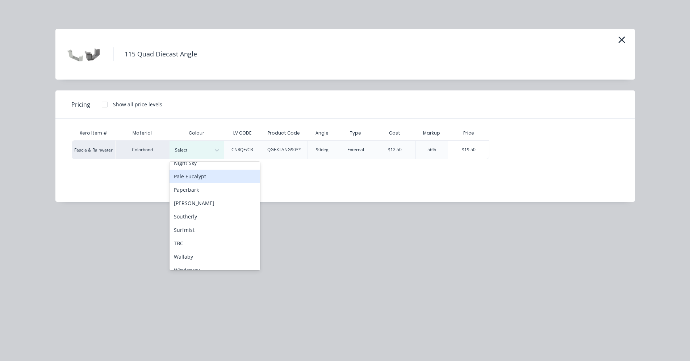
click at [197, 177] on div "Pale Eucalypt" at bounding box center [214, 176] width 91 height 13
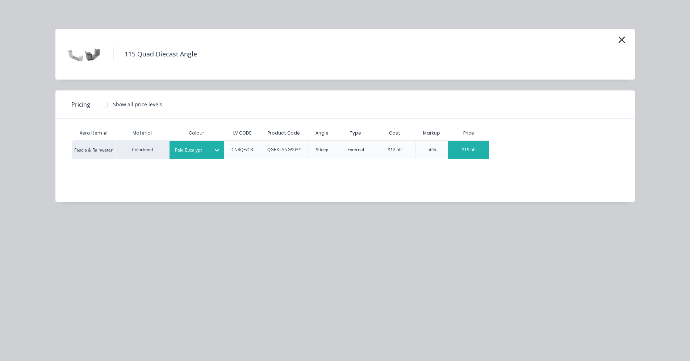
click at [471, 147] on div "$19.50" at bounding box center [468, 150] width 41 height 18
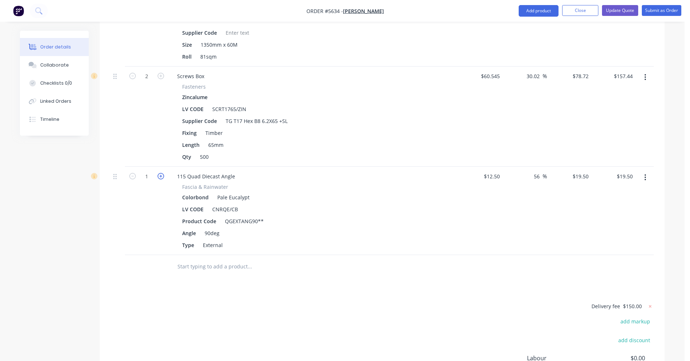
click at [162, 173] on icon "button" at bounding box center [161, 176] width 7 height 7
type input "2"
type input "$39.00"
click at [162, 173] on icon "button" at bounding box center [161, 176] width 7 height 7
type input "3"
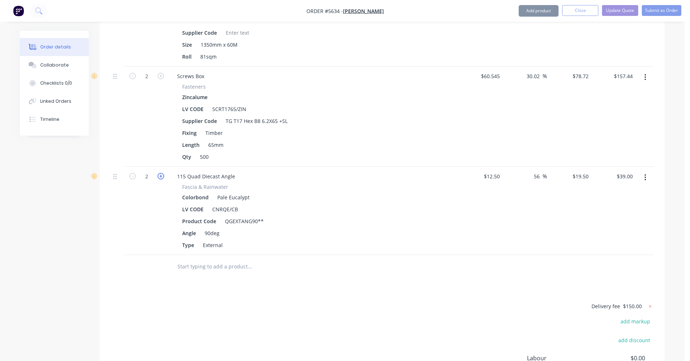
type input "$58.50"
click at [162, 173] on icon "button" at bounding box center [161, 176] width 7 height 7
type input "4"
type input "$78.00"
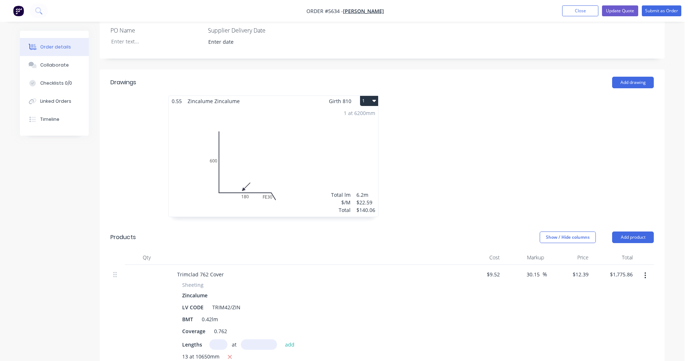
scroll to position [199, 0]
click at [307, 164] on div "1 at 6200mm Total lm $/M Total 6.2m $22.59 $140.06" at bounding box center [273, 160] width 209 height 110
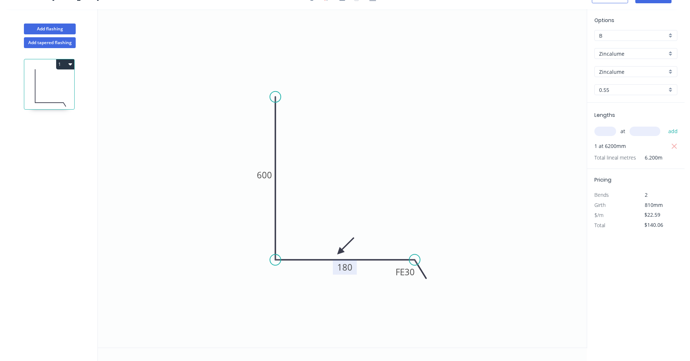
click at [346, 266] on tspan "180" at bounding box center [344, 267] width 15 height 12
click at [443, 169] on icon "0 600 FE 30 230" at bounding box center [342, 178] width 489 height 339
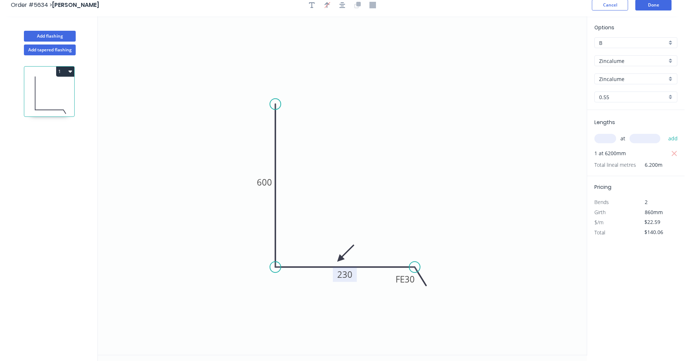
scroll to position [0, 0]
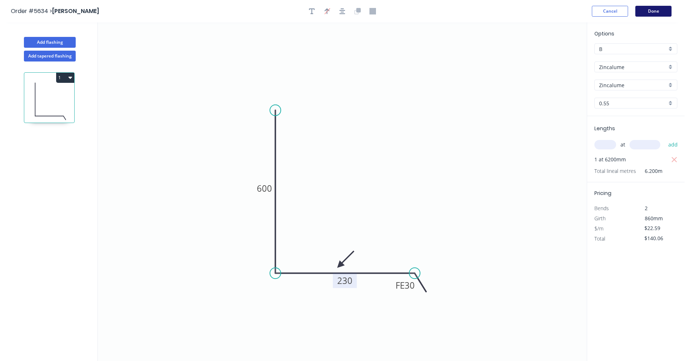
click at [657, 12] on button "Done" at bounding box center [653, 11] width 36 height 11
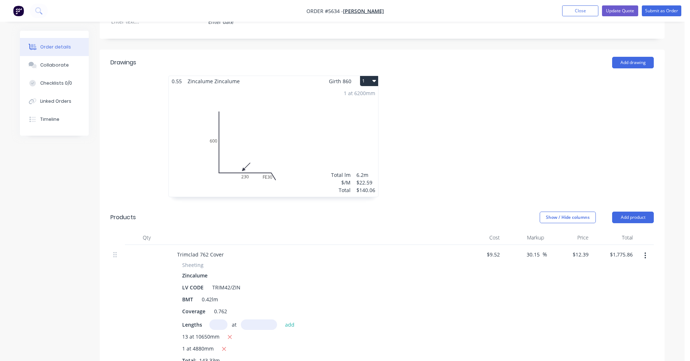
scroll to position [217, 0]
click at [249, 169] on div "1 at 6200mm Total lm $/M Total 6.2m $22.59 $140.06" at bounding box center [273, 142] width 209 height 110
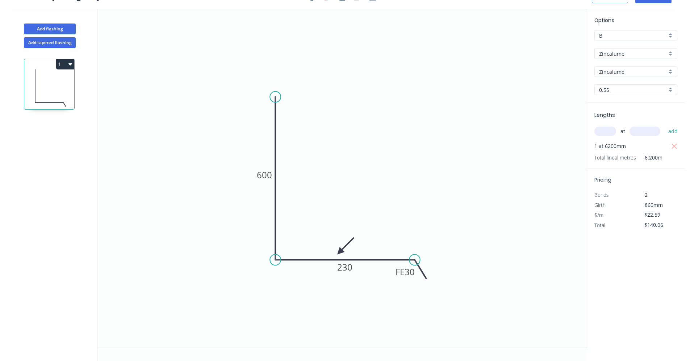
scroll to position [13, 0]
click at [338, 268] on tspan "230" at bounding box center [344, 267] width 15 height 12
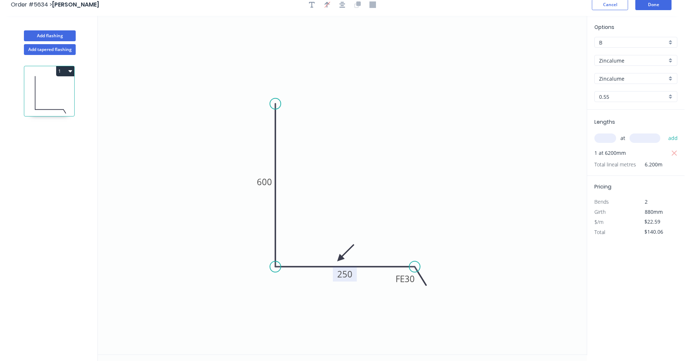
scroll to position [0, 0]
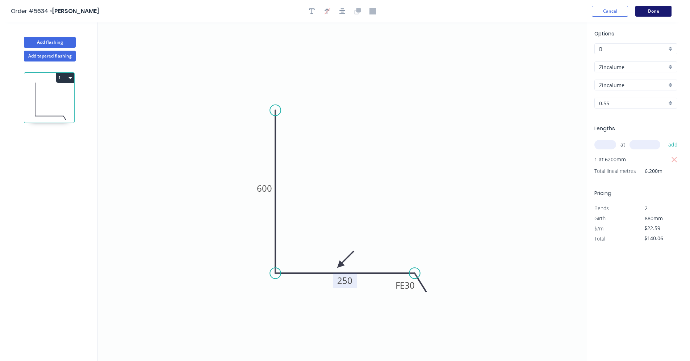
click at [648, 16] on button "Done" at bounding box center [653, 11] width 36 height 11
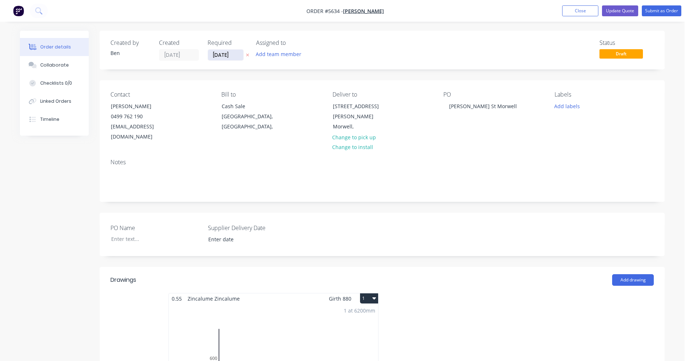
click at [220, 55] on input "[DATE]" at bounding box center [225, 55] width 35 height 11
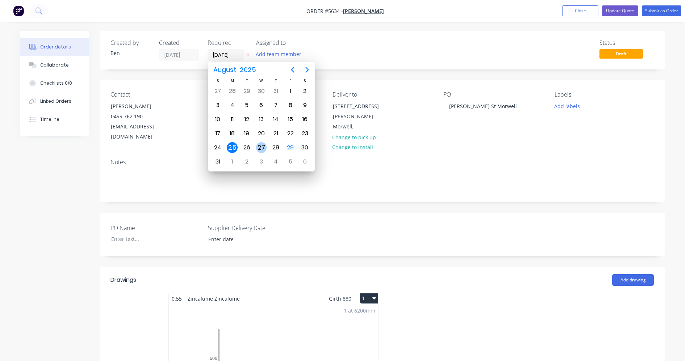
click at [257, 148] on div "27" at bounding box center [261, 147] width 11 height 11
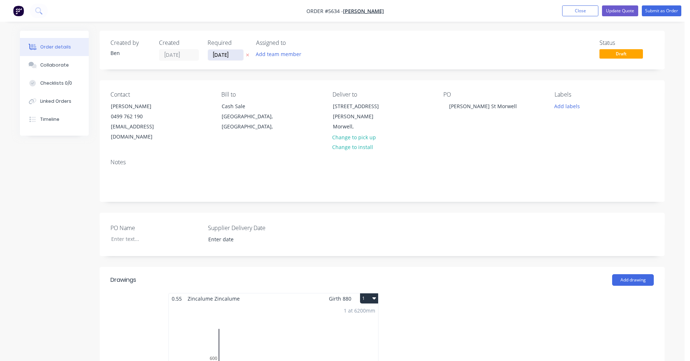
click at [225, 54] on input "[DATE]" at bounding box center [225, 55] width 35 height 11
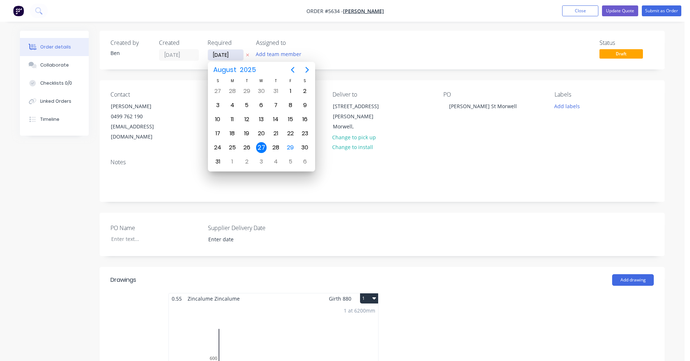
click at [225, 54] on input "[DATE]" at bounding box center [225, 55] width 35 height 11
click at [259, 162] on div "3" at bounding box center [261, 161] width 11 height 11
type input "[DATE]"
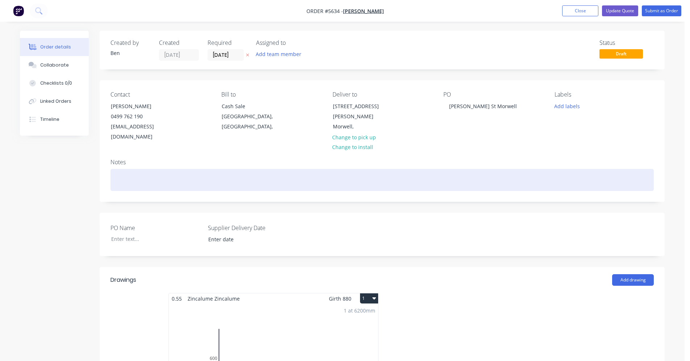
click at [464, 169] on div at bounding box center [381, 180] width 543 height 22
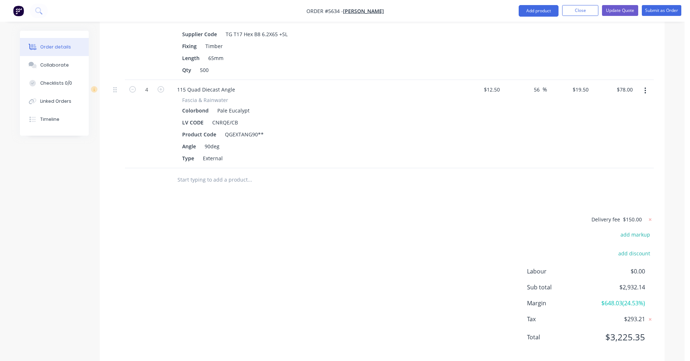
scroll to position [1322, 0]
click at [204, 171] on input "text" at bounding box center [249, 178] width 145 height 14
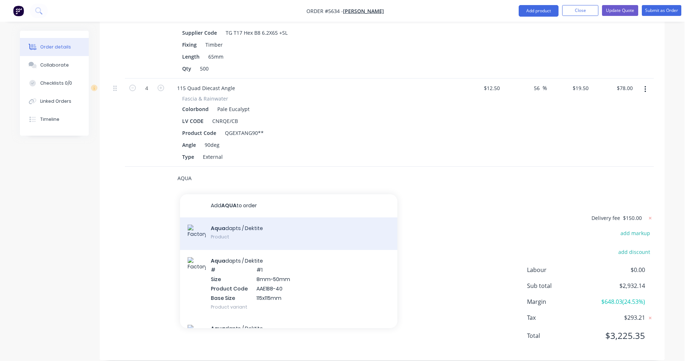
type input "AQUA"
click at [225, 228] on div "Aqua dapts / Dektite Product" at bounding box center [288, 234] width 217 height 33
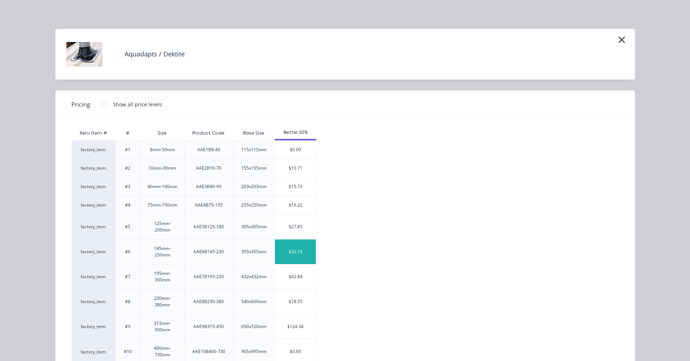
click at [283, 252] on div "$32.13" at bounding box center [295, 252] width 41 height 25
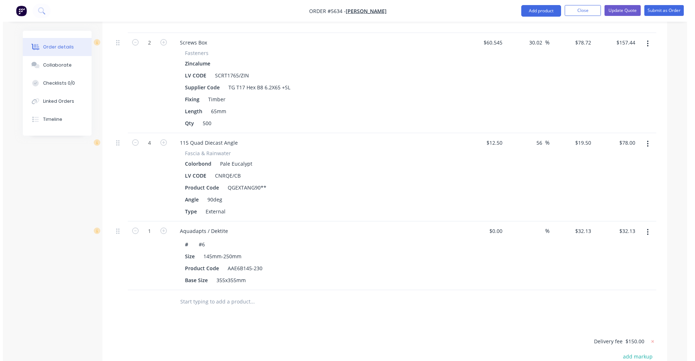
scroll to position [1268, 0]
click at [617, 13] on button "Update Quote" at bounding box center [620, 10] width 36 height 11
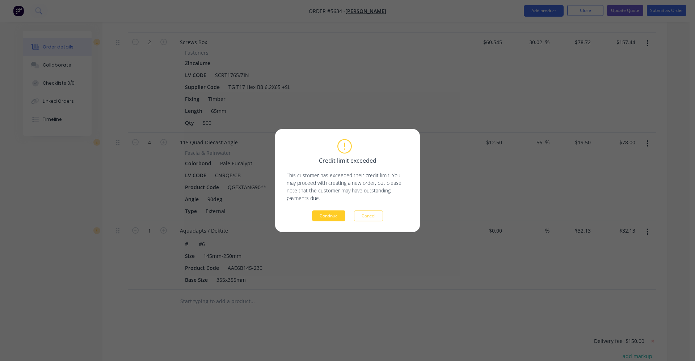
click at [324, 220] on button "Continue" at bounding box center [328, 216] width 33 height 11
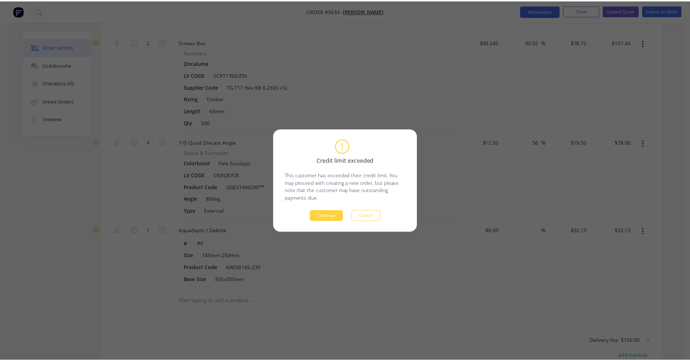
scroll to position [0, 0]
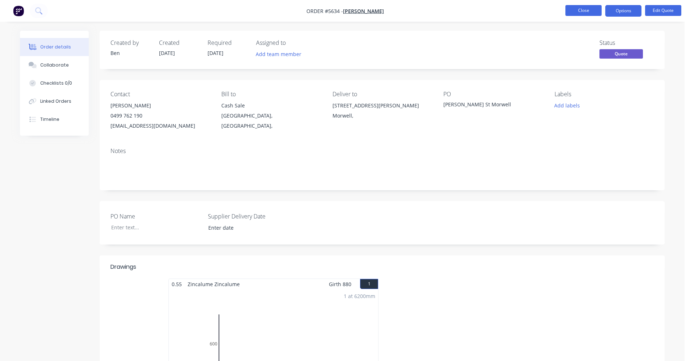
click at [582, 12] on button "Close" at bounding box center [583, 10] width 36 height 11
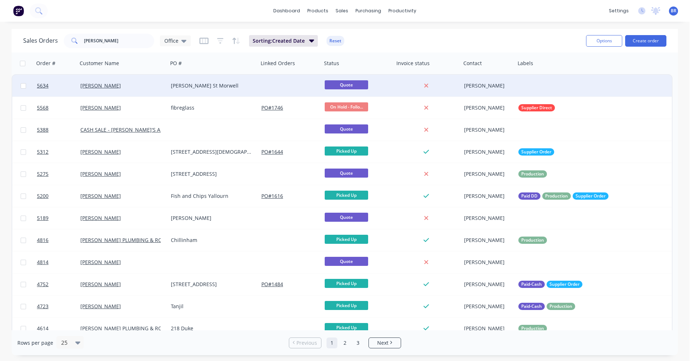
click at [126, 88] on div "[PERSON_NAME]" at bounding box center [120, 85] width 80 height 7
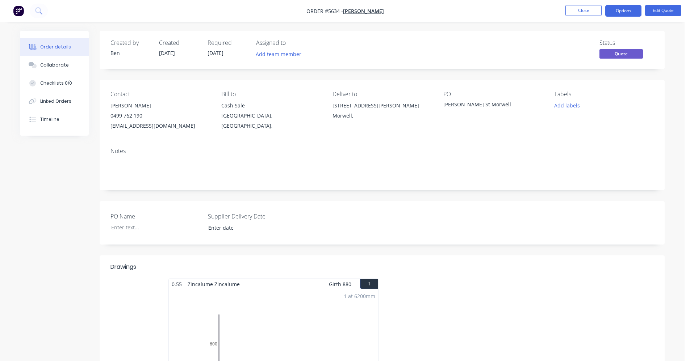
drag, startPoint x: 359, startPoint y: 116, endPoint x: 318, endPoint y: 103, distance: 42.8
click at [318, 103] on div "Contact Shaun Muller 0499 762 190 gandoe2016@gmail.com Bill to Cash Sale Victor…" at bounding box center [382, 111] width 565 height 62
click at [396, 155] on div "Notes" at bounding box center [382, 166] width 565 height 49
drag, startPoint x: 353, startPoint y: 116, endPoint x: 333, endPoint y: 108, distance: 22.3
click at [333, 108] on div "4 Bolger Street Morwell," at bounding box center [381, 112] width 99 height 23
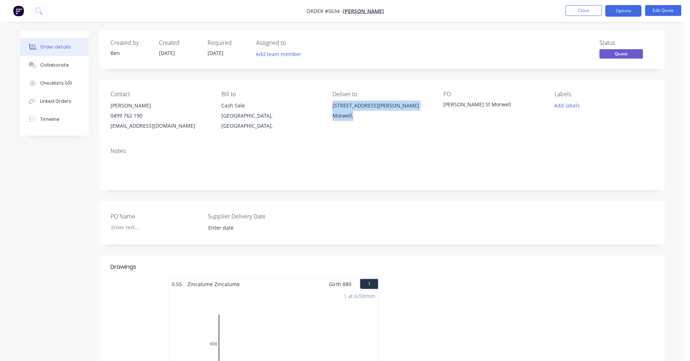
drag, startPoint x: 333, startPoint y: 108, endPoint x: 340, endPoint y: 109, distance: 7.8
copy div "4 Bolger Street Morwell,"
drag, startPoint x: 618, startPoint y: 11, endPoint x: 621, endPoint y: 12, distance: 4.0
click at [618, 11] on button "Options" at bounding box center [623, 11] width 36 height 12
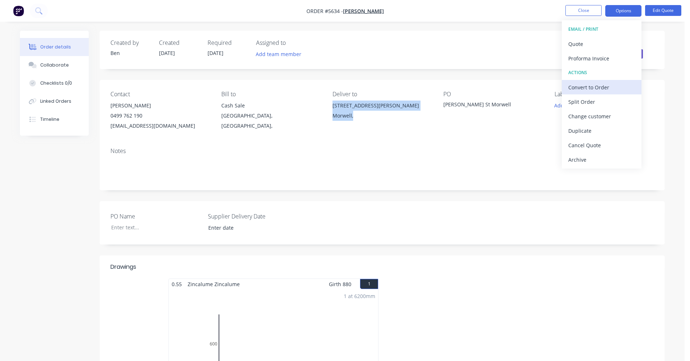
click at [582, 86] on div "Convert to Order" at bounding box center [601, 87] width 67 height 11
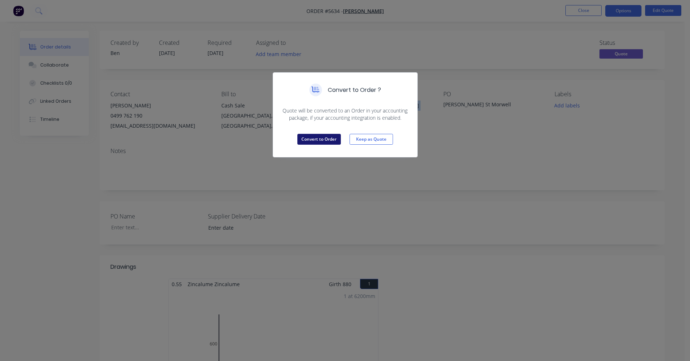
click at [329, 139] on button "Convert to Order" at bounding box center [318, 139] width 43 height 11
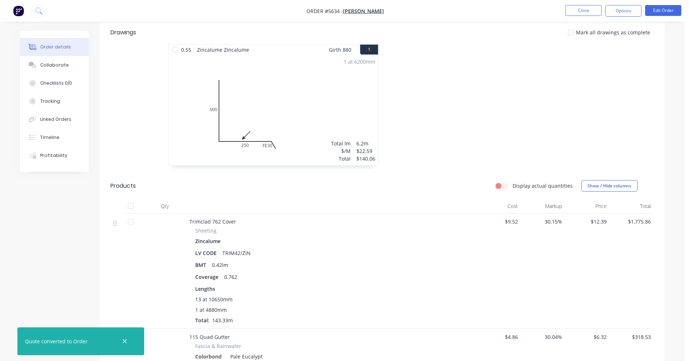
scroll to position [290, 0]
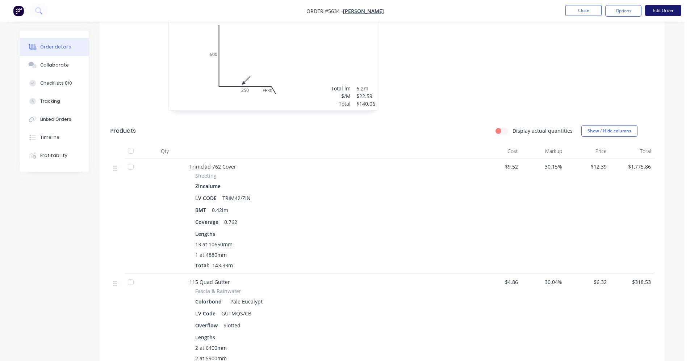
click at [660, 12] on button "Edit Order" at bounding box center [663, 10] width 36 height 11
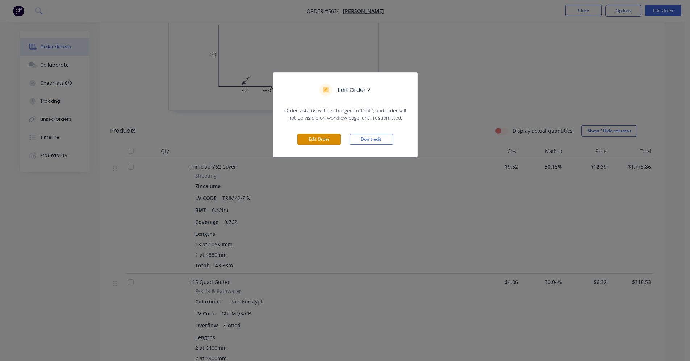
drag, startPoint x: 322, startPoint y: 141, endPoint x: 298, endPoint y: 157, distance: 28.6
click at [321, 141] on button "Edit Order" at bounding box center [318, 139] width 43 height 11
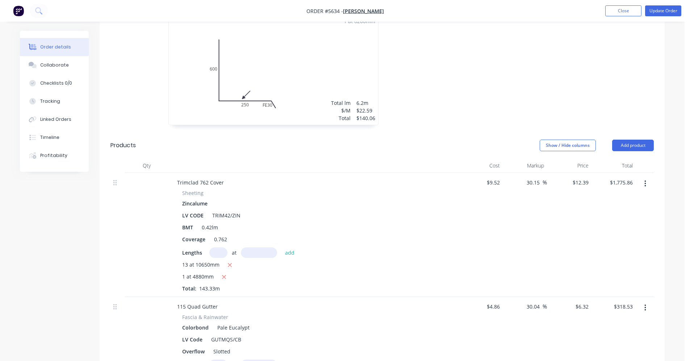
click at [214, 248] on input "text" at bounding box center [218, 253] width 18 height 11
type input "14"
type input "10725"
click at [281, 248] on button "add" at bounding box center [289, 253] width 17 height 10
click at [231, 274] on icon "button" at bounding box center [229, 277] width 5 height 7
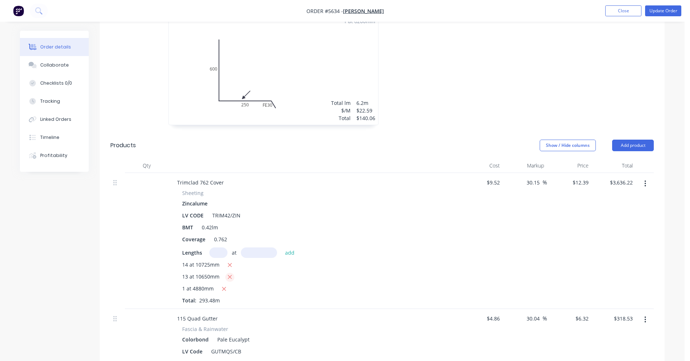
type input "$1,920.82"
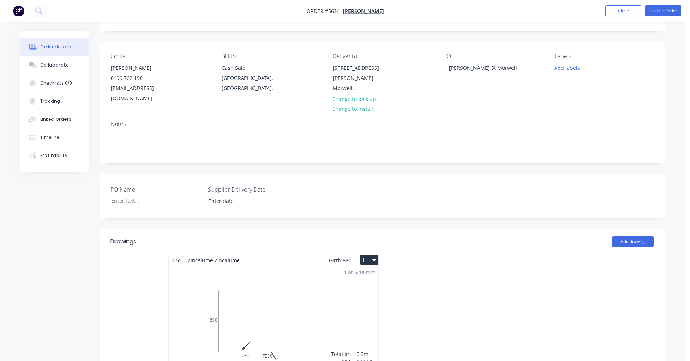
scroll to position [0, 0]
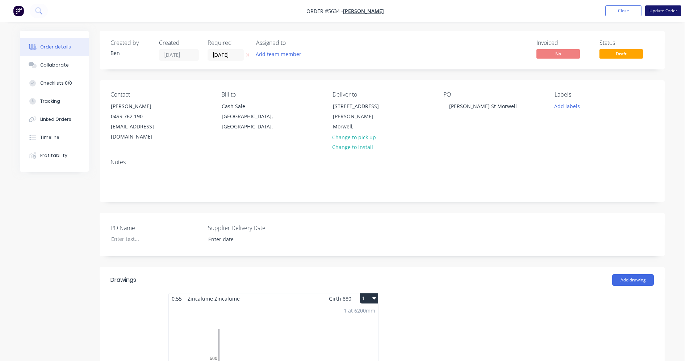
click at [661, 12] on button "Update Order" at bounding box center [663, 10] width 36 height 11
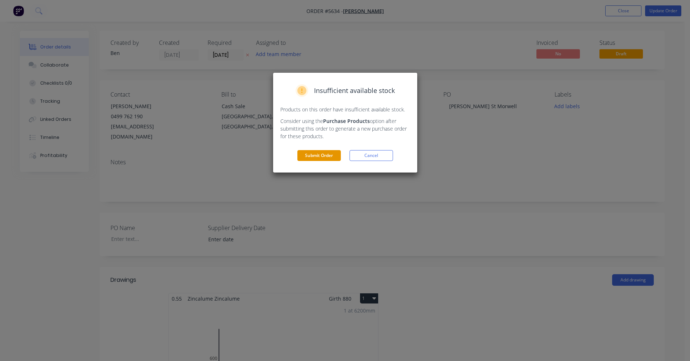
click at [319, 159] on button "Submit Order" at bounding box center [318, 155] width 43 height 11
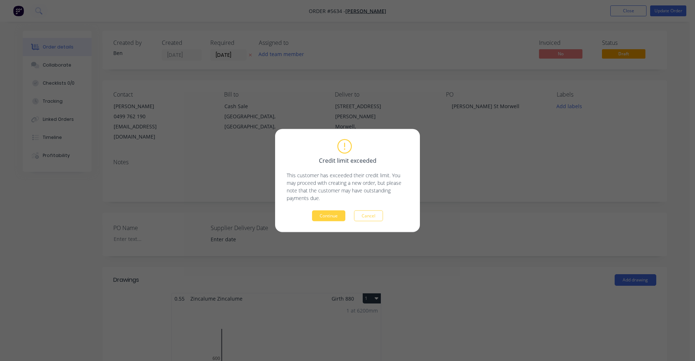
click at [331, 216] on button "Continue" at bounding box center [328, 216] width 33 height 11
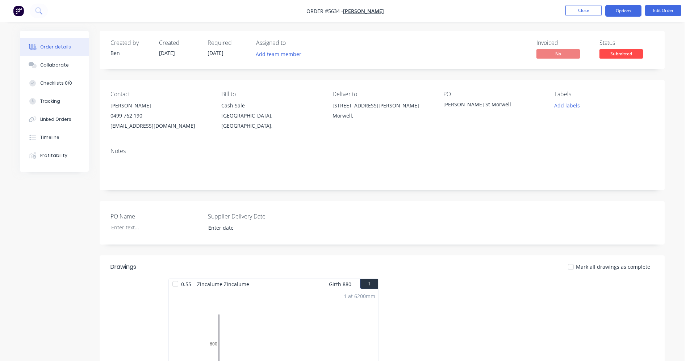
click at [625, 14] on button "Options" at bounding box center [623, 11] width 36 height 12
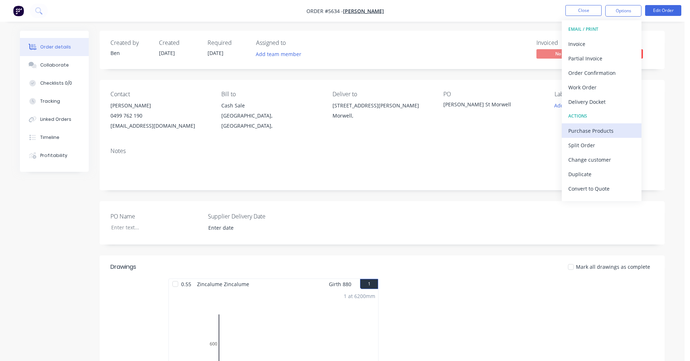
click at [596, 133] on div "Purchase Products" at bounding box center [601, 131] width 67 height 11
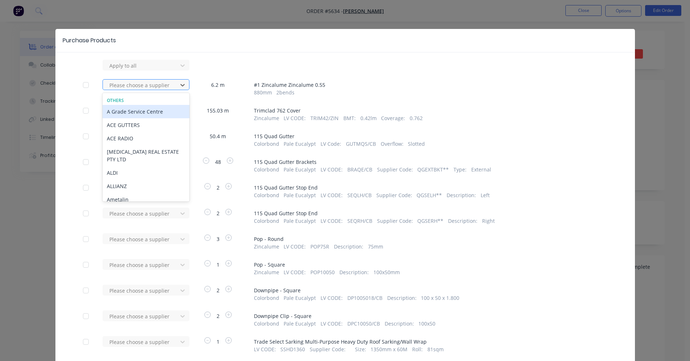
click at [134, 88] on div at bounding box center [141, 85] width 65 height 9
click at [439, 92] on div "880 mm 2 bends" at bounding box center [430, 93] width 353 height 8
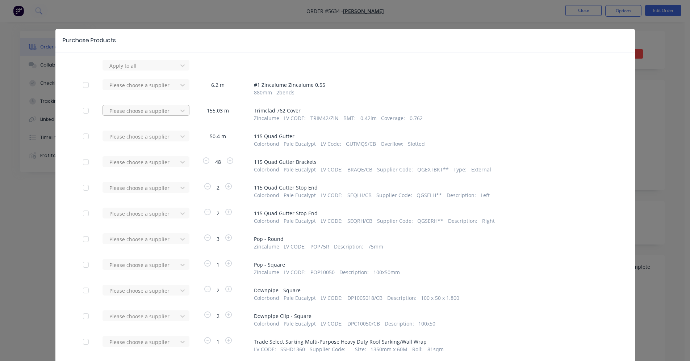
click at [128, 70] on div at bounding box center [141, 65] width 65 height 9
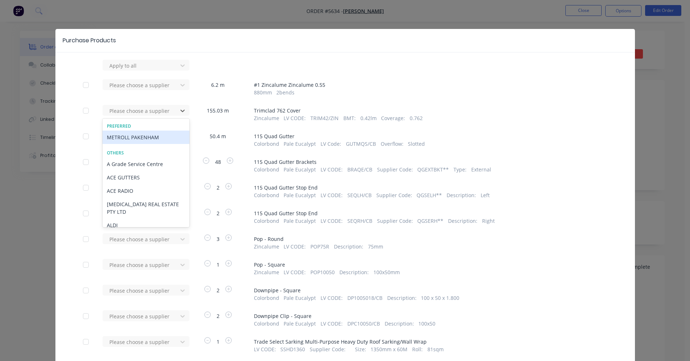
click at [139, 140] on div "METROLL PAKENHAM" at bounding box center [145, 137] width 87 height 13
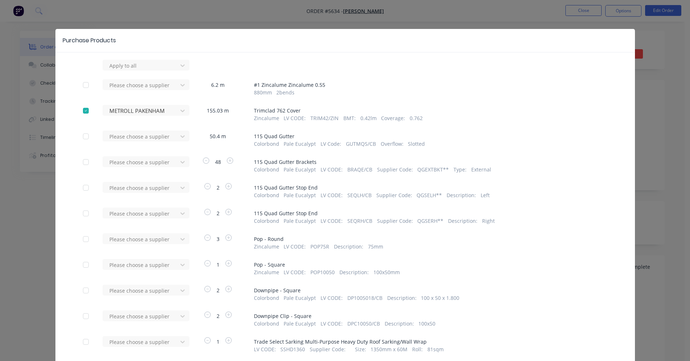
click at [150, 143] on div "Please choose a supplier" at bounding box center [142, 139] width 80 height 17
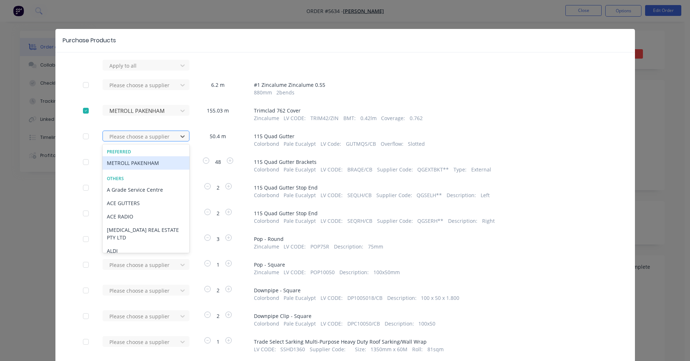
click at [150, 137] on div at bounding box center [141, 136] width 65 height 9
click at [133, 161] on div "METROLL PAKENHAM" at bounding box center [145, 162] width 87 height 13
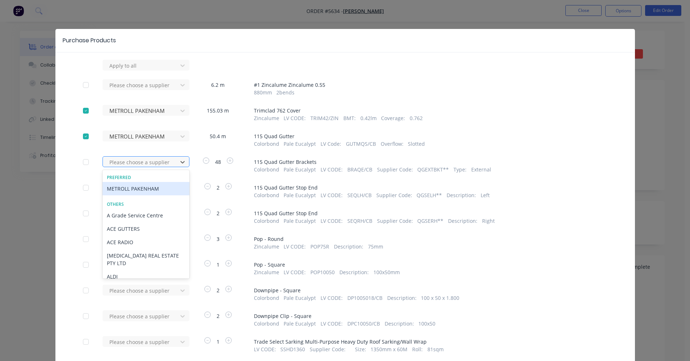
click at [133, 162] on div at bounding box center [141, 162] width 65 height 9
click at [126, 187] on div "METROLL PAKENHAM" at bounding box center [145, 188] width 87 height 13
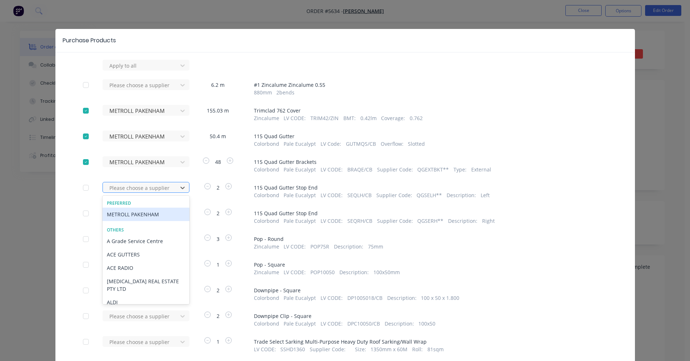
click at [126, 190] on div at bounding box center [141, 188] width 65 height 9
click at [125, 213] on div "METROLL PAKENHAM" at bounding box center [145, 214] width 87 height 13
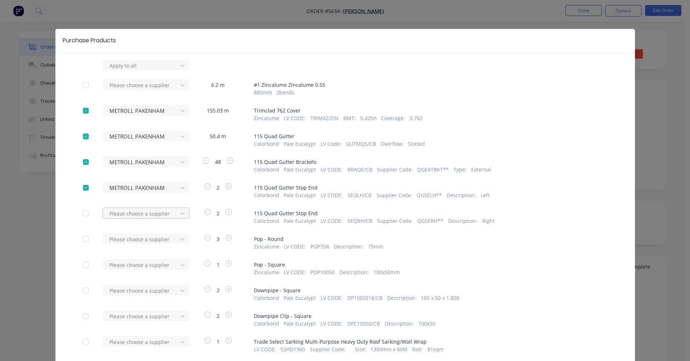
drag, startPoint x: 141, startPoint y: 212, endPoint x: 135, endPoint y: 220, distance: 10.3
click at [141, 70] on div at bounding box center [141, 65] width 65 height 9
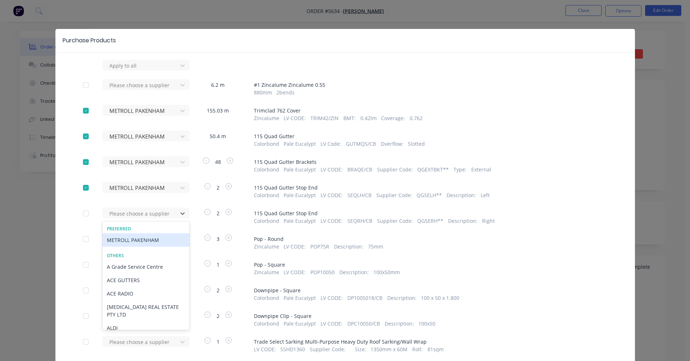
click at [133, 242] on div "METROLL PAKENHAM" at bounding box center [145, 240] width 87 height 13
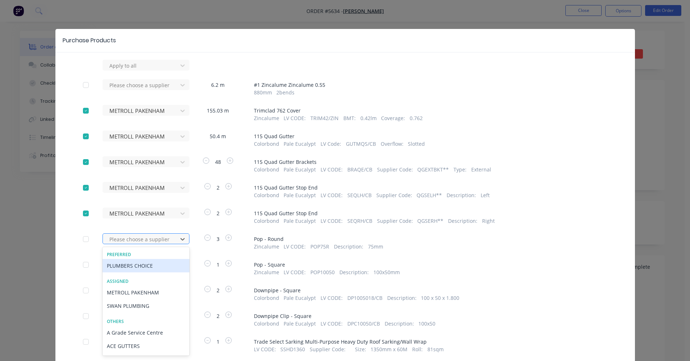
click at [145, 242] on div at bounding box center [141, 239] width 65 height 9
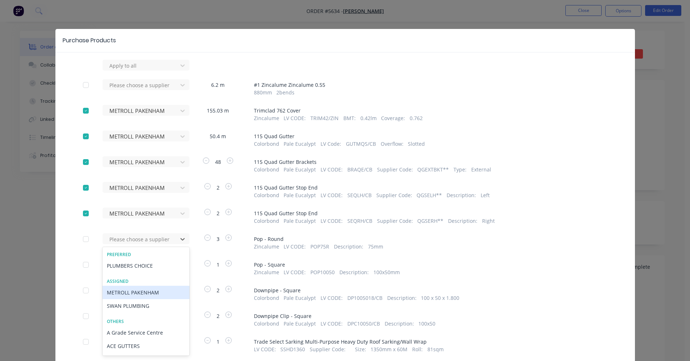
drag, startPoint x: 143, startPoint y: 266, endPoint x: 136, endPoint y: 294, distance: 28.6
click at [136, 294] on div "Preferred PLUMBERS CHOICE Assigned METROLL PAKENHAM SWAN PLUMBING Others A Grad…" at bounding box center [145, 301] width 87 height 109
click at [137, 294] on div "METROLL PAKENHAM" at bounding box center [145, 292] width 87 height 13
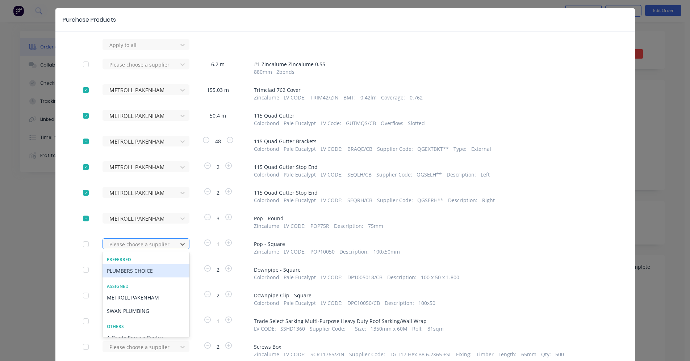
click at [155, 50] on div "105 results available. Use Up and Down to choose options, press Enter to select…" at bounding box center [142, 44] width 80 height 11
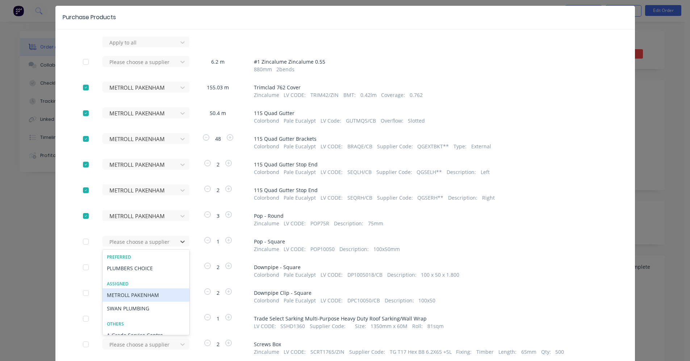
click at [147, 293] on div "METROLL PAKENHAM" at bounding box center [145, 295] width 87 height 13
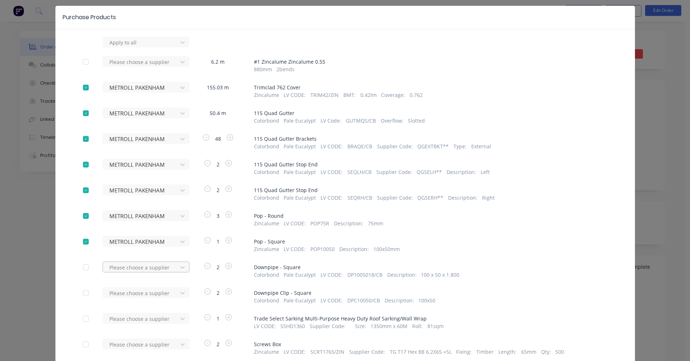
scroll to position [49, 0]
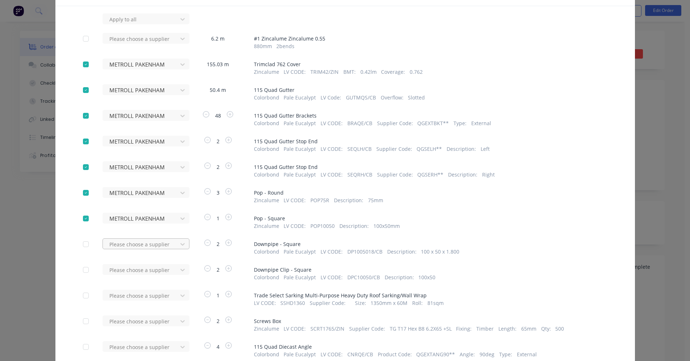
click at [138, 24] on div "Please choose a supplier" at bounding box center [142, 18] width 80 height 11
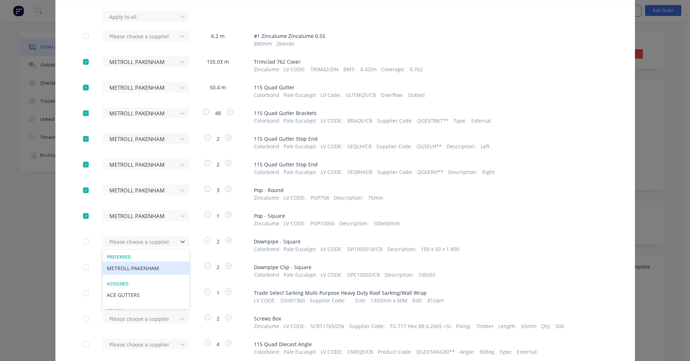
click at [137, 268] on div "METROLL PAKENHAM" at bounding box center [145, 268] width 87 height 13
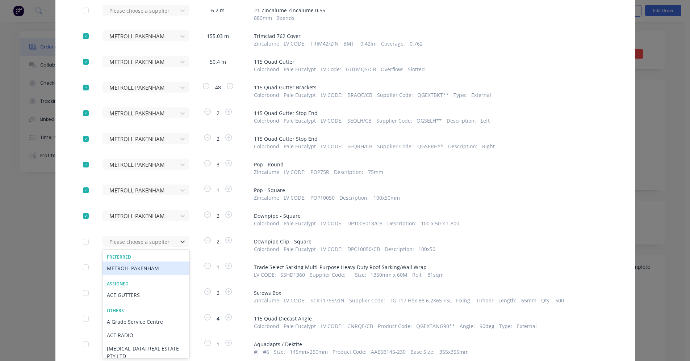
click at [137, 269] on div "METROLL PAKENHAM" at bounding box center [145, 268] width 87 height 13
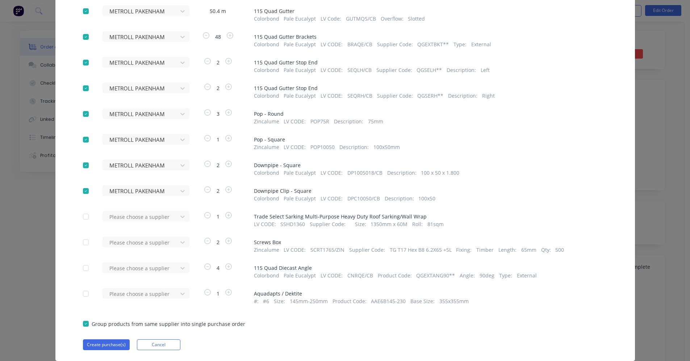
scroll to position [146, 0]
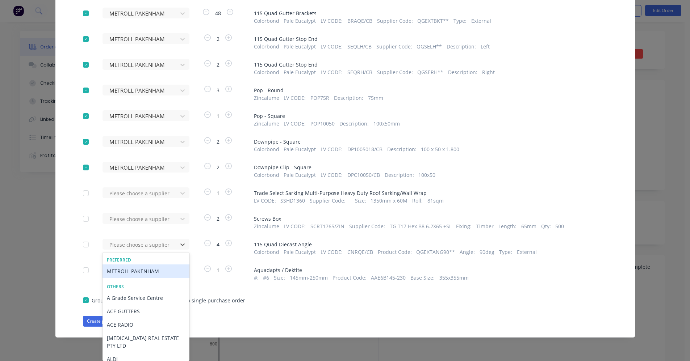
click at [136, 268] on div "METROLL PAKENHAM" at bounding box center [145, 271] width 87 height 13
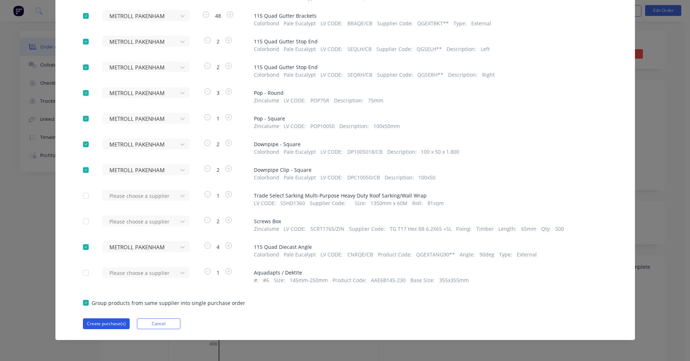
click at [104, 325] on button "Create purchase(s)" at bounding box center [106, 324] width 47 height 11
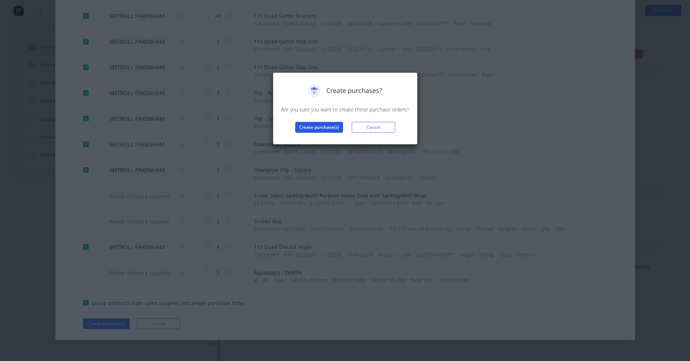
click at [325, 126] on button "Create purchase(s)" at bounding box center [319, 127] width 48 height 11
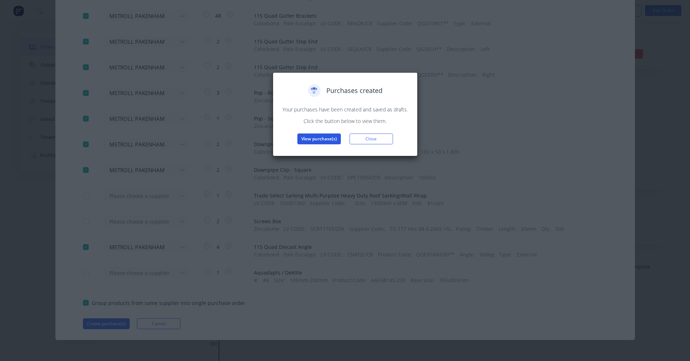
click at [326, 139] on button "View purchase(s)" at bounding box center [318, 139] width 43 height 11
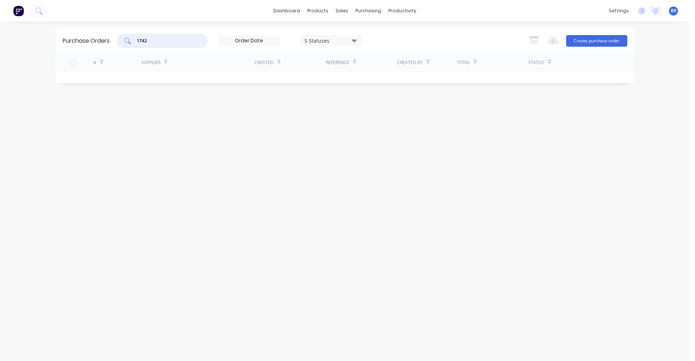
drag, startPoint x: 168, startPoint y: 41, endPoint x: 91, endPoint y: 43, distance: 77.2
click at [93, 42] on div "Purchase Orders 1742 5 Statuses 5 Statuses Export to Excel (XLSX) Create purcha…" at bounding box center [344, 41] width 579 height 24
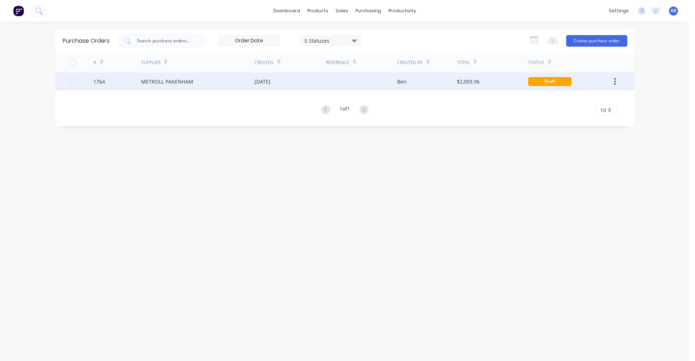
click at [180, 85] on div "METROLL PAKENHAM" at bounding box center [167, 82] width 52 height 8
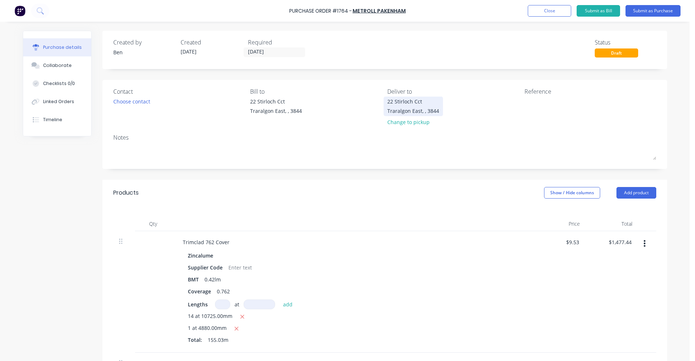
click at [404, 108] on div "Traralgon East, , 3844" at bounding box center [414, 111] width 52 height 8
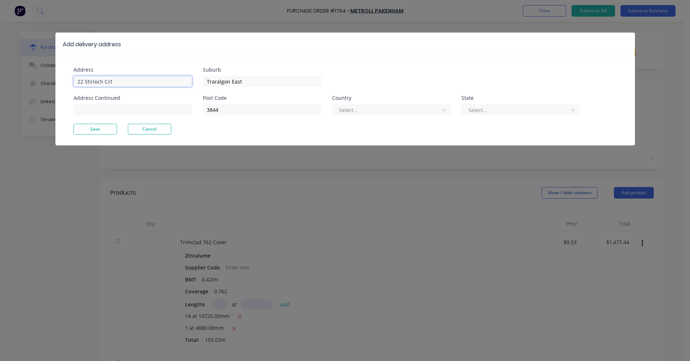
drag, startPoint x: 121, startPoint y: 80, endPoint x: 26, endPoint y: 81, distance: 95.6
click at [26, 81] on div "Add delivery address Address 22 Stirloch Cct Address Continued Suburb Traralgon…" at bounding box center [345, 180] width 690 height 361
paste input "4 Bolger Street Morwell,"
type input "[STREET_ADDRESS][PERSON_NAME]"
paste input "Morwell,"
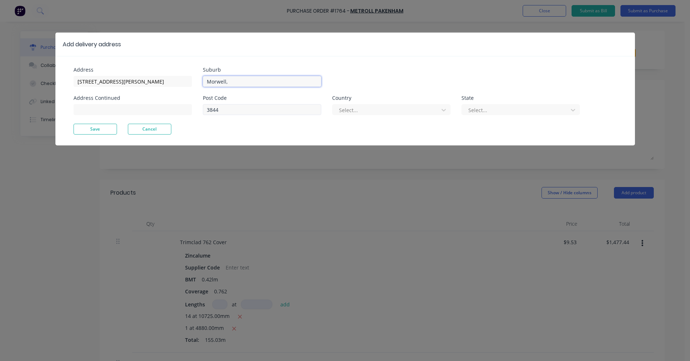
type input "Morwell,"
drag, startPoint x: 217, startPoint y: 109, endPoint x: 170, endPoint y: 105, distance: 46.9
click at [173, 105] on div "Address 4 Bolger Street Address Continued Suburb Morwell, Post Code 3844 Countr…" at bounding box center [210, 95] width 272 height 56
click at [88, 129] on button "Save" at bounding box center [95, 129] width 43 height 11
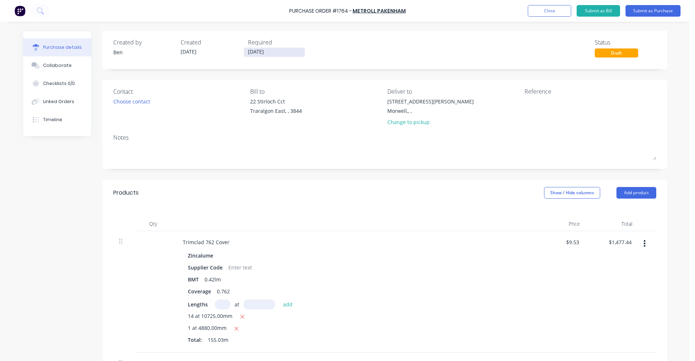
click at [261, 52] on input "[DATE]" at bounding box center [274, 52] width 61 height 9
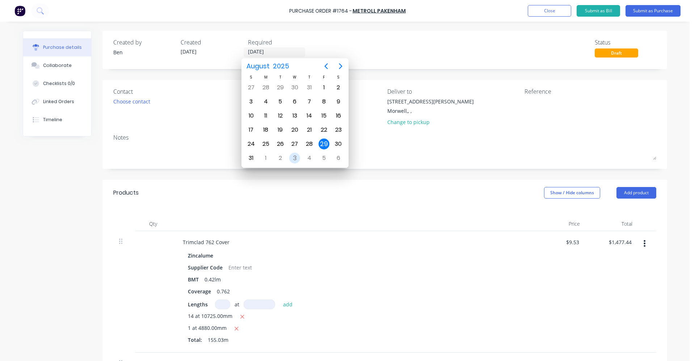
click at [290, 158] on div "3" at bounding box center [294, 158] width 11 height 11
type input "[DATE]"
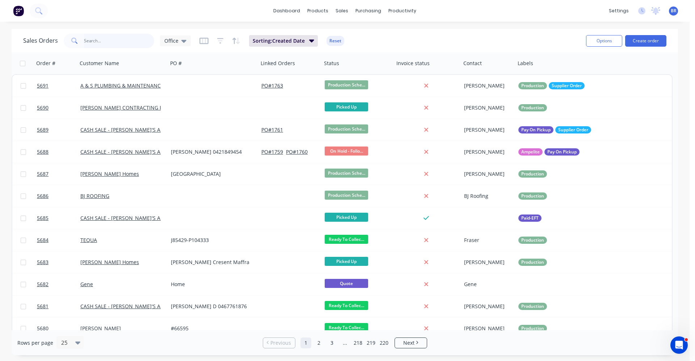
click at [91, 46] on input "text" at bounding box center [119, 41] width 71 height 14
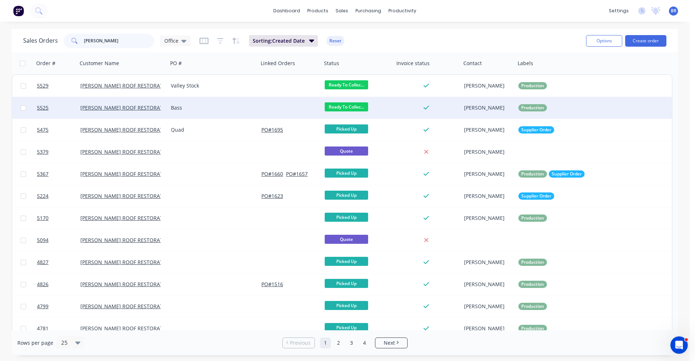
type input "mills"
click at [216, 112] on div "Bass" at bounding box center [213, 108] width 91 height 22
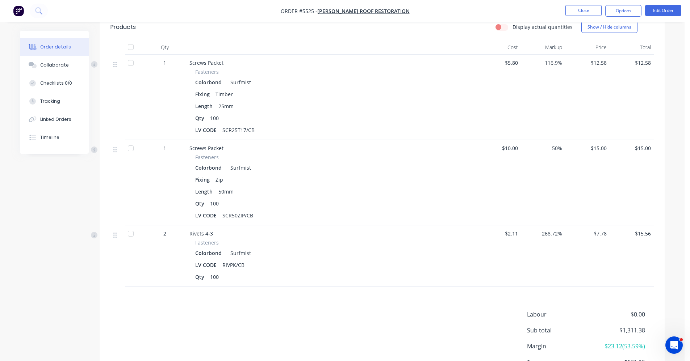
scroll to position [505, 0]
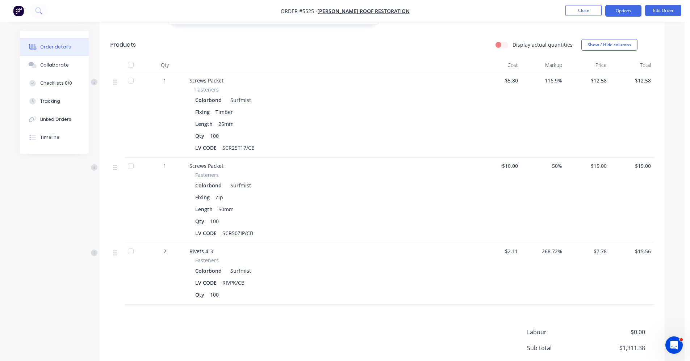
click at [626, 13] on button "Options" at bounding box center [623, 11] width 36 height 12
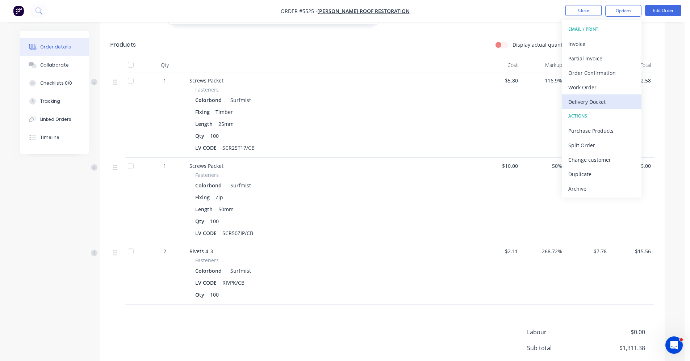
click at [592, 100] on div "Delivery Docket" at bounding box center [601, 102] width 67 height 11
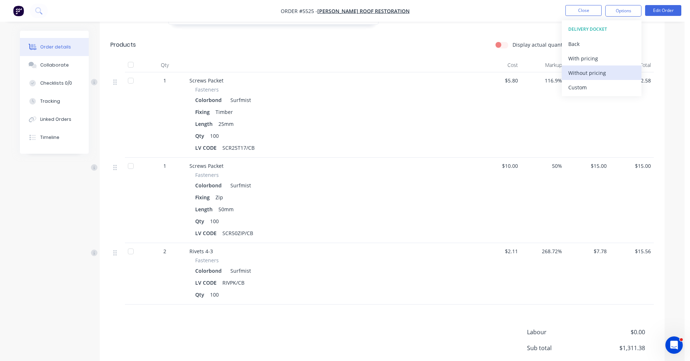
click at [577, 74] on div "Without pricing" at bounding box center [601, 73] width 67 height 11
drag, startPoint x: 487, startPoint y: 5, endPoint x: 527, endPoint y: 22, distance: 43.5
click at [489, 6] on nav "Order #5525 - JAMES MILLS ROOF RESTORATION Close Options EMAIL / PRINT Invoice …" at bounding box center [345, 11] width 690 height 22
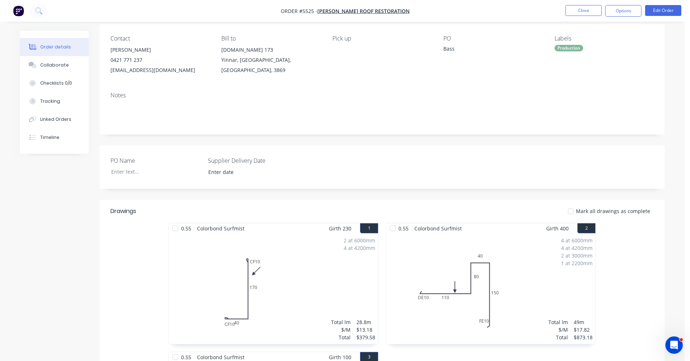
scroll to position [0, 0]
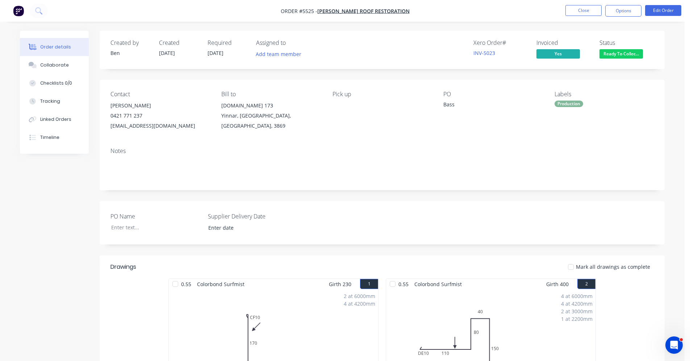
click at [620, 58] on button "Ready To Collec..." at bounding box center [620, 54] width 43 height 11
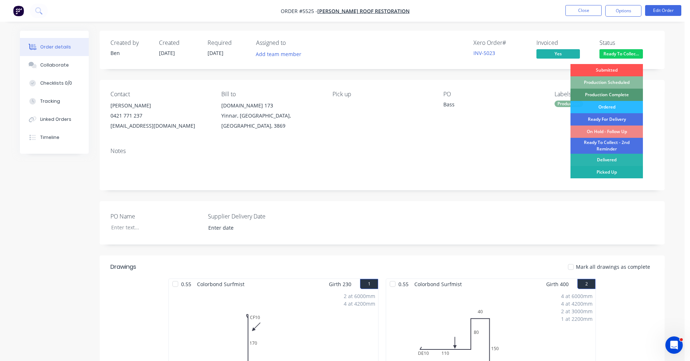
click at [609, 170] on div "Picked Up" at bounding box center [606, 172] width 72 height 12
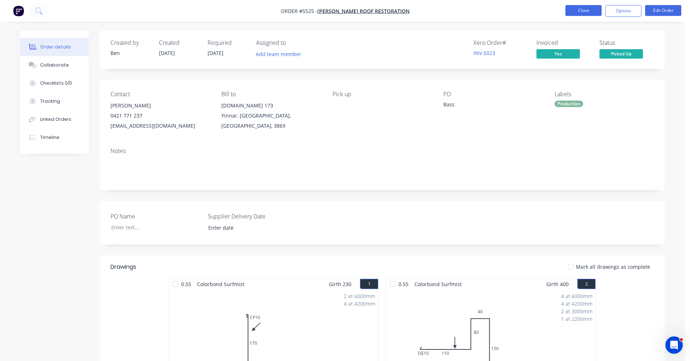
click at [585, 11] on button "Close" at bounding box center [583, 10] width 36 height 11
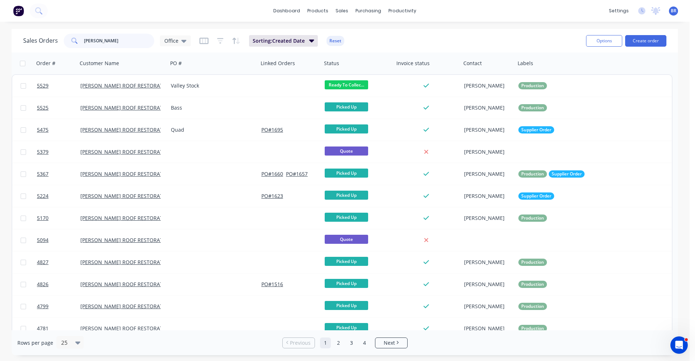
drag, startPoint x: 107, startPoint y: 41, endPoint x: 34, endPoint y: 35, distance: 73.4
click at [30, 36] on div "Sales Orders mills Office" at bounding box center [107, 41] width 168 height 14
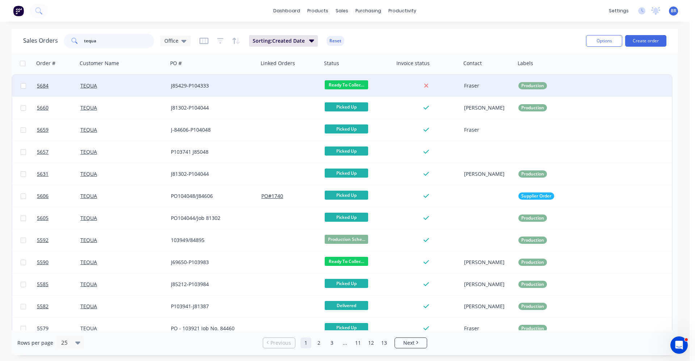
type input "tequa"
click at [249, 91] on div "J85429-P104333" at bounding box center [213, 86] width 91 height 22
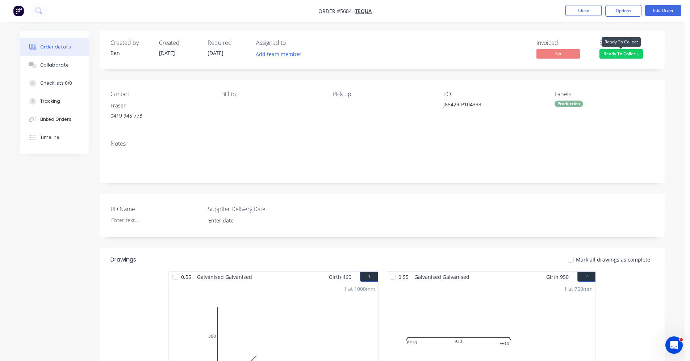
click at [632, 55] on span "Ready To Collec..." at bounding box center [620, 53] width 43 height 9
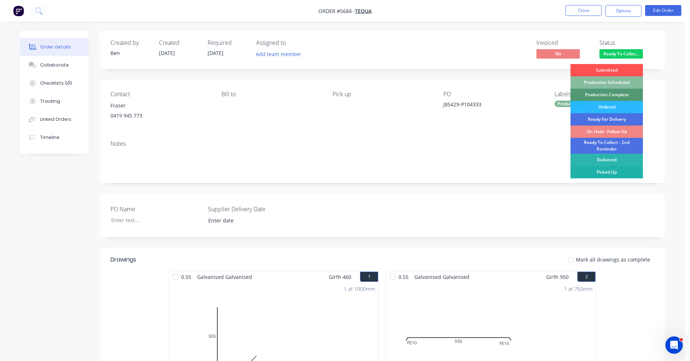
click at [608, 171] on div "Picked Up" at bounding box center [606, 172] width 72 height 12
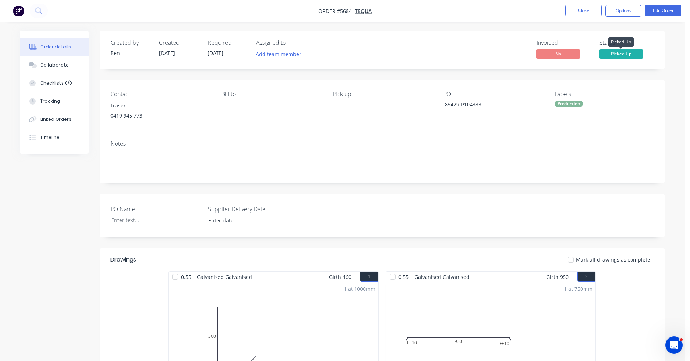
click at [630, 54] on span "Picked Up" at bounding box center [620, 53] width 43 height 9
drag, startPoint x: 482, startPoint y: 149, endPoint x: 573, endPoint y: 95, distance: 105.9
click at [486, 146] on div "Notes" at bounding box center [382, 159] width 565 height 49
click at [583, 12] on button "Close" at bounding box center [583, 10] width 36 height 11
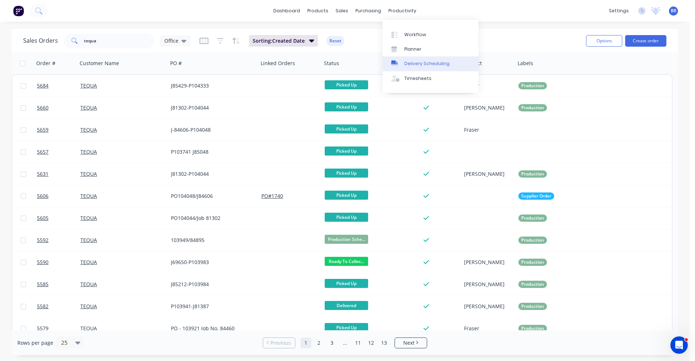
click at [420, 60] on div "Delivery Scheduling" at bounding box center [427, 63] width 45 height 7
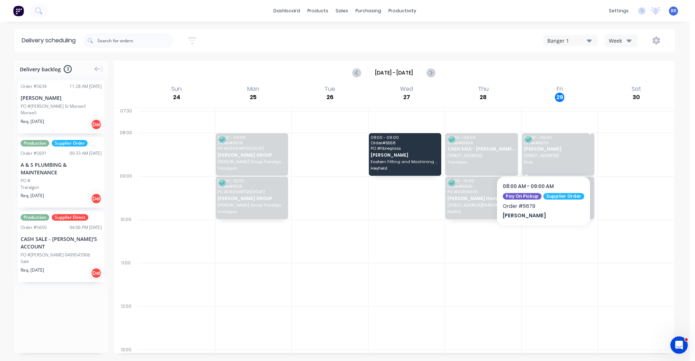
click at [541, 157] on span "4 Castle Street" at bounding box center [558, 156] width 68 height 4
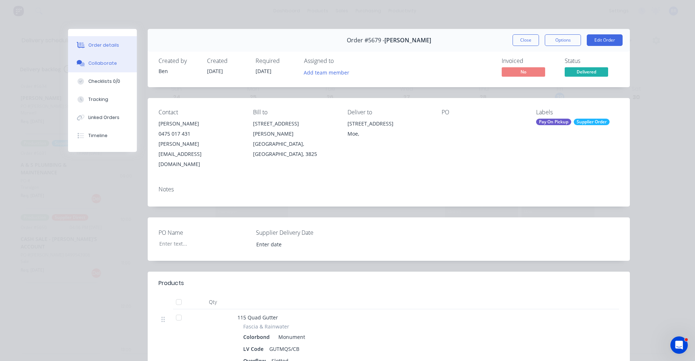
click at [93, 62] on div "Collaborate" at bounding box center [102, 63] width 29 height 7
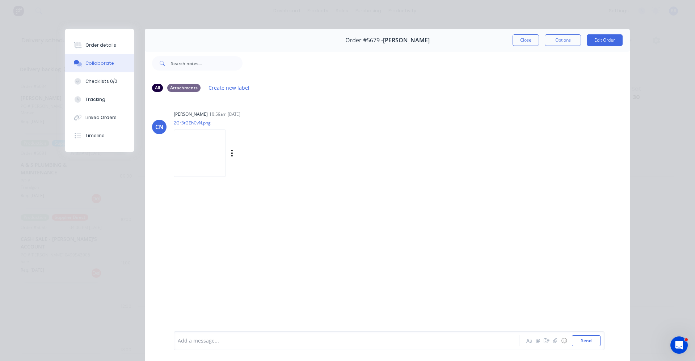
click at [195, 148] on img at bounding box center [200, 153] width 52 height 47
click at [514, 39] on button "Close" at bounding box center [526, 40] width 26 height 12
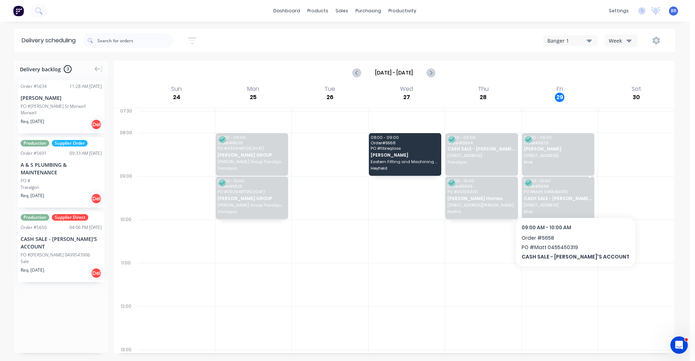
click at [558, 198] on span "CASH SALE - [PERSON_NAME]'S ACCOUNT" at bounding box center [558, 198] width 68 height 5
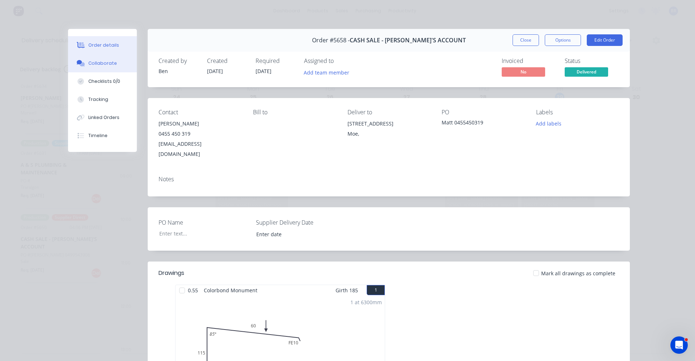
click at [96, 66] on div "Collaborate" at bounding box center [102, 63] width 29 height 7
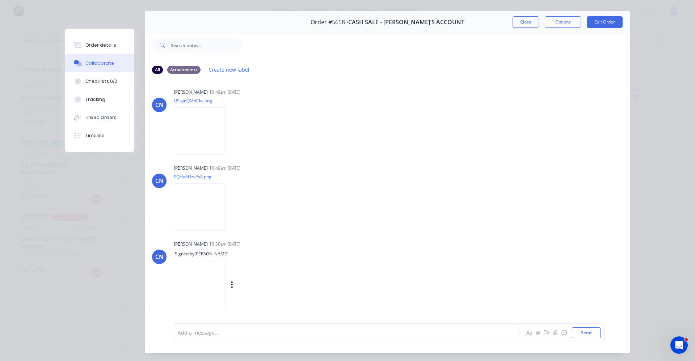
scroll to position [33, 0]
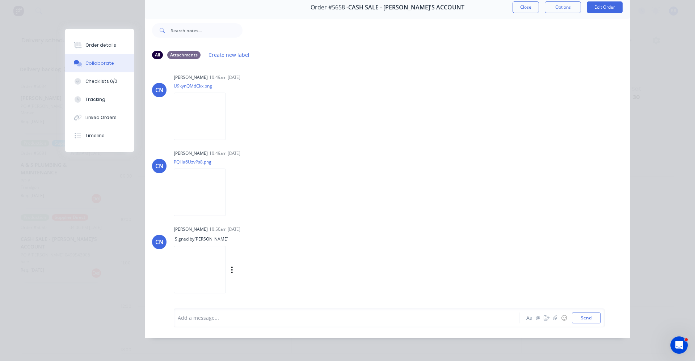
click at [214, 269] on img at bounding box center [200, 269] width 52 height 47
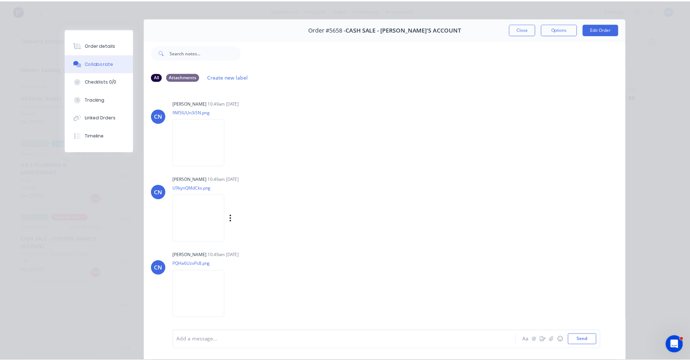
scroll to position [0, 0]
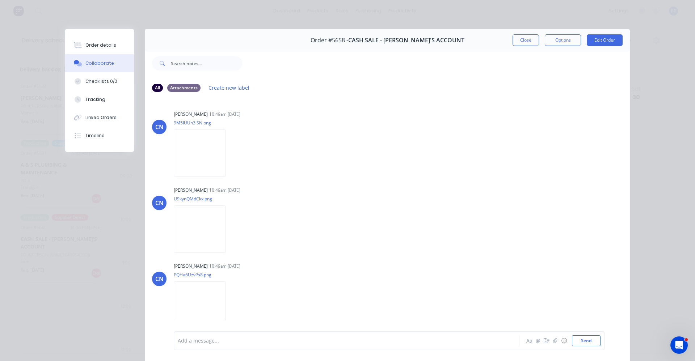
drag, startPoint x: 522, startPoint y: 39, endPoint x: 517, endPoint y: 45, distance: 8.0
click at [522, 39] on button "Close" at bounding box center [526, 40] width 26 height 12
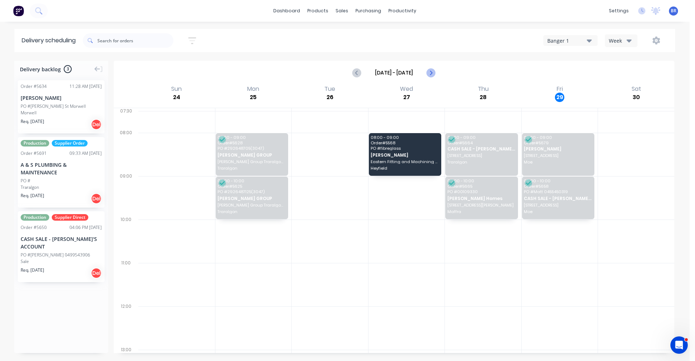
click at [432, 73] on icon "Next page" at bounding box center [431, 72] width 9 height 9
type input "Aug 31 - Sep 6"
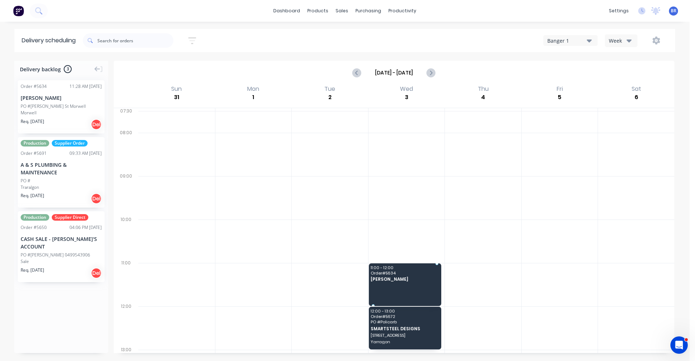
drag, startPoint x: 56, startPoint y: 113, endPoint x: 401, endPoint y: 279, distance: 382.6
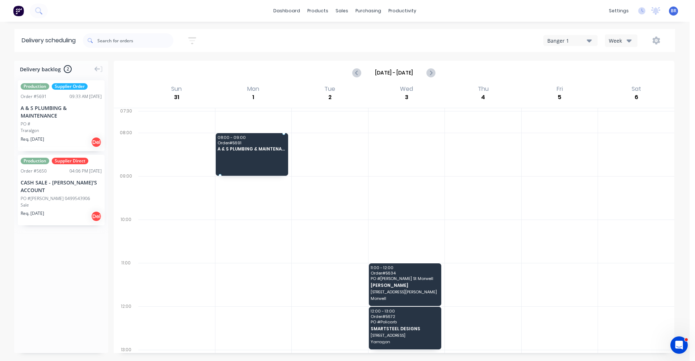
drag, startPoint x: 40, startPoint y: 112, endPoint x: 241, endPoint y: 137, distance: 202.9
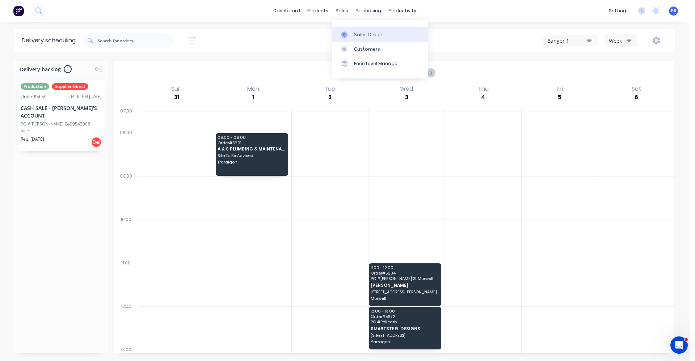
click at [350, 33] on div at bounding box center [346, 35] width 11 height 7
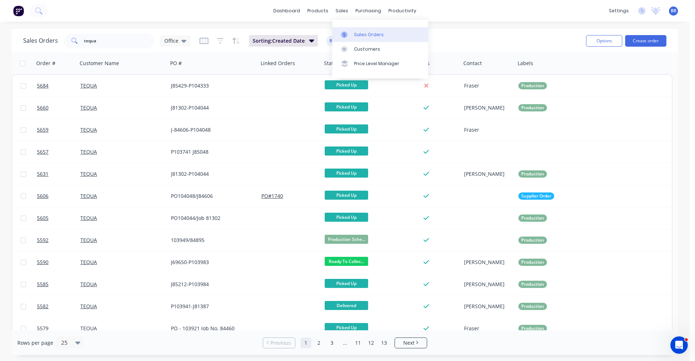
click at [357, 28] on link "Sales Orders" at bounding box center [380, 34] width 96 height 14
click at [645, 39] on button "Create order" at bounding box center [645, 41] width 41 height 12
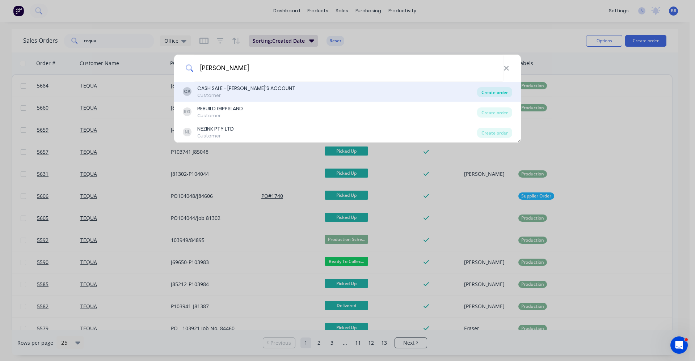
type input "dave"
click at [494, 92] on div "Create order" at bounding box center [494, 92] width 35 height 10
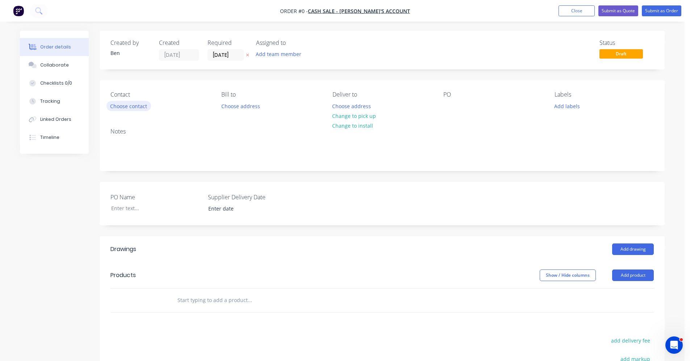
click at [132, 105] on button "Choose contact" at bounding box center [128, 106] width 45 height 10
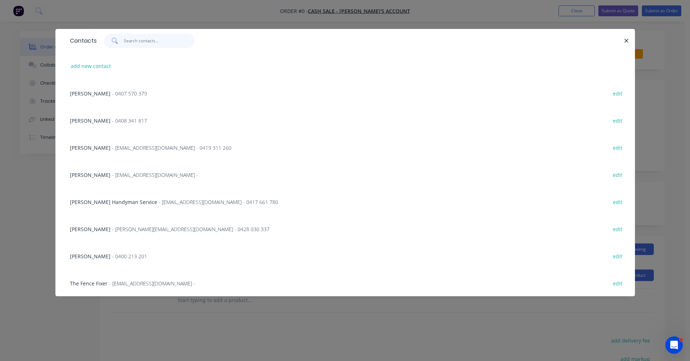
click at [143, 45] on input "text" at bounding box center [159, 41] width 71 height 14
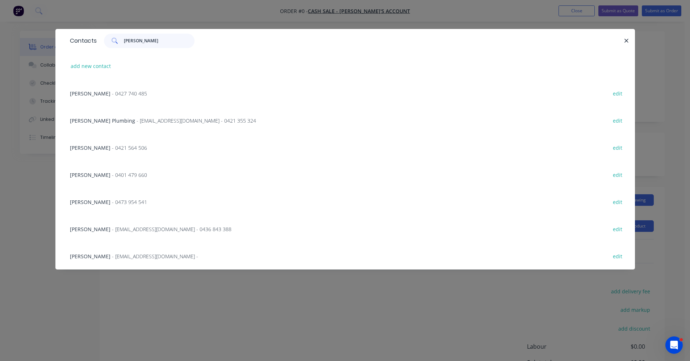
scroll to position [36, 0]
drag, startPoint x: 109, startPoint y: 41, endPoint x: 104, endPoint y: 41, distance: 5.1
click at [104, 41] on div "dave" at bounding box center [149, 41] width 91 height 14
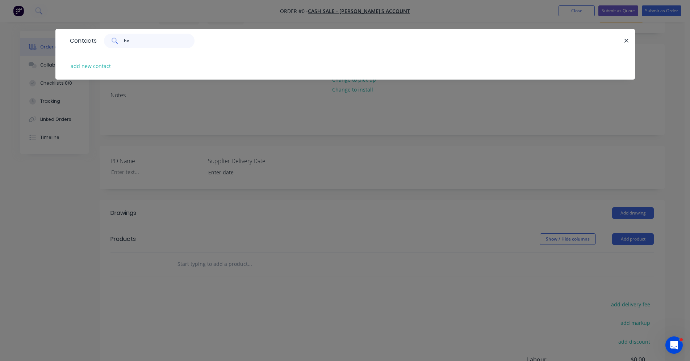
type input "h"
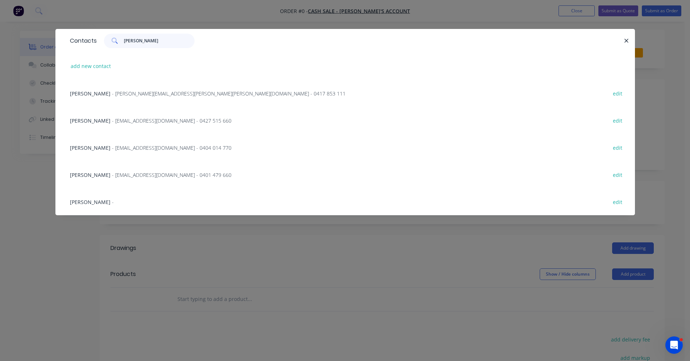
scroll to position [0, 0]
drag, startPoint x: 150, startPoint y: 42, endPoint x: 93, endPoint y: 34, distance: 57.5
click at [93, 34] on div "Contacts david" at bounding box center [344, 41] width 579 height 24
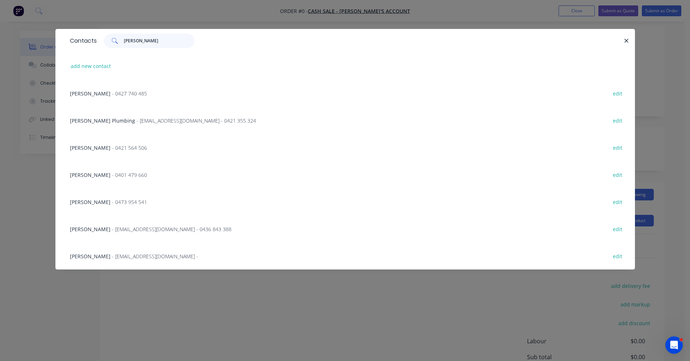
scroll to position [72, 0]
type input "dave"
click at [112, 200] on span "- 0473 954 541" at bounding box center [129, 202] width 35 height 7
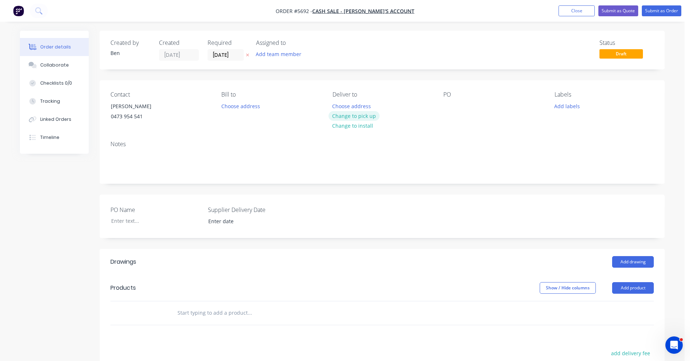
click at [366, 116] on button "Change to pick up" at bounding box center [353, 116] width 51 height 10
click at [212, 317] on input "text" at bounding box center [249, 313] width 145 height 14
click at [632, 263] on button "Add drawing" at bounding box center [633, 262] width 42 height 12
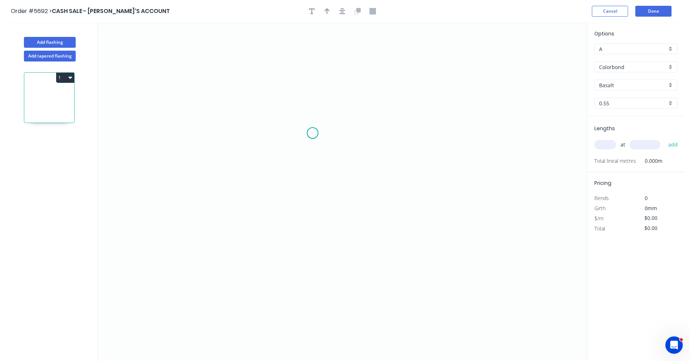
drag, startPoint x: 313, startPoint y: 133, endPoint x: 301, endPoint y: 133, distance: 11.2
click at [311, 133] on icon "0" at bounding box center [342, 191] width 489 height 339
click at [290, 134] on icon "0" at bounding box center [342, 191] width 489 height 339
click at [289, 210] on icon "0 ?" at bounding box center [342, 191] width 489 height 339
click at [389, 204] on icon "0 ? ?" at bounding box center [342, 191] width 489 height 339
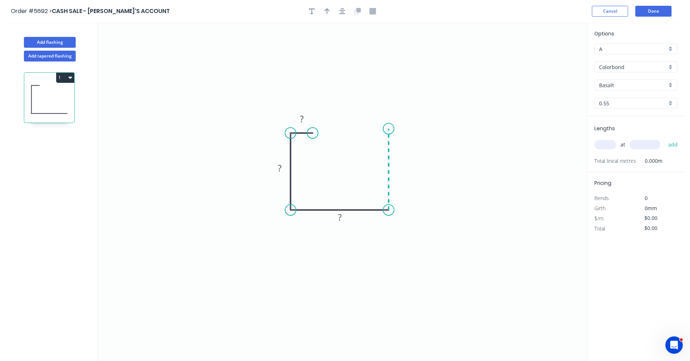
click at [385, 129] on icon "0 ? ? ?" at bounding box center [342, 191] width 489 height 339
click at [301, 119] on tspan "?" at bounding box center [302, 119] width 4 height 12
type input "$11.63"
click at [669, 84] on div "Basalt" at bounding box center [635, 85] width 83 height 11
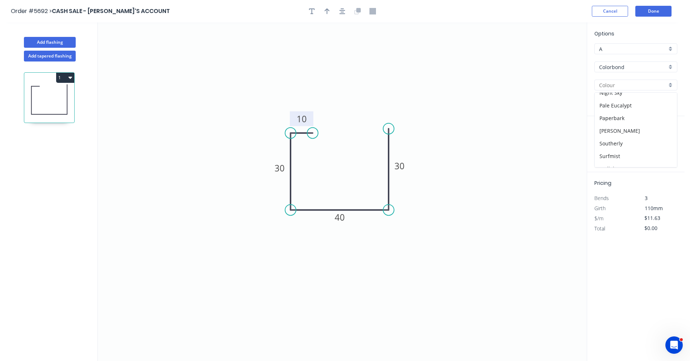
scroll to position [181, 0]
click at [616, 97] on div "Pale Eucalypt" at bounding box center [636, 95] width 82 height 13
type input "Pale Eucalypt"
click at [605, 146] on input "text" at bounding box center [605, 144] width 22 height 9
type input "2"
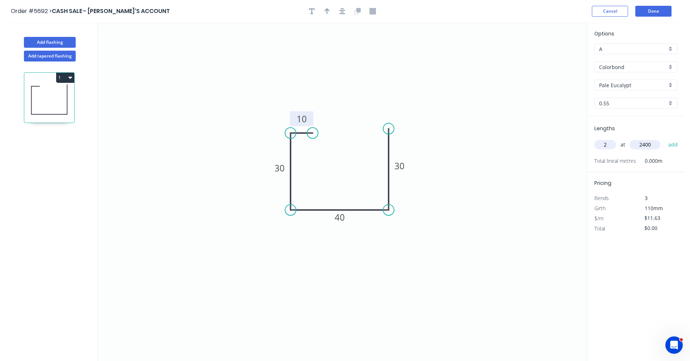
type input "2400"
click at [665, 139] on button "add" at bounding box center [673, 145] width 17 height 12
click at [342, 11] on icon "button" at bounding box center [342, 11] width 6 height 7
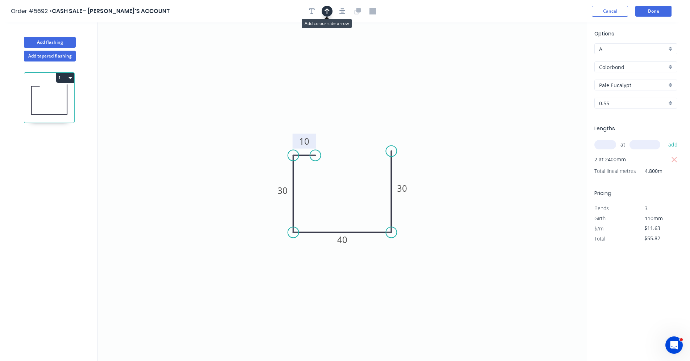
click at [328, 11] on icon "button" at bounding box center [327, 11] width 5 height 7
click at [550, 57] on icon at bounding box center [550, 50] width 7 height 23
drag, startPoint x: 544, startPoint y: 84, endPoint x: 401, endPoint y: 171, distance: 167.8
click at [401, 171] on icon at bounding box center [406, 164] width 21 height 21
click at [70, 78] on icon "button" at bounding box center [70, 78] width 4 height 2
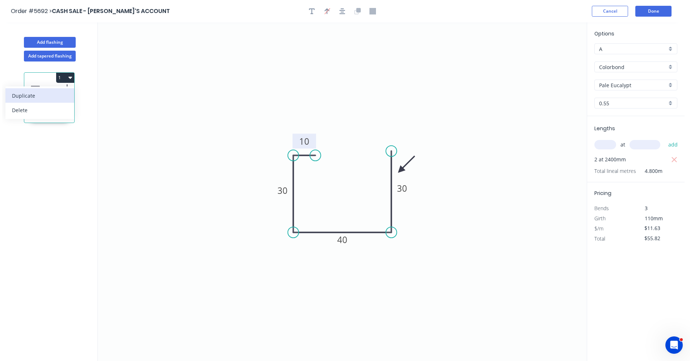
click at [48, 96] on div "Duplicate" at bounding box center [40, 96] width 56 height 11
type input "$0.00"
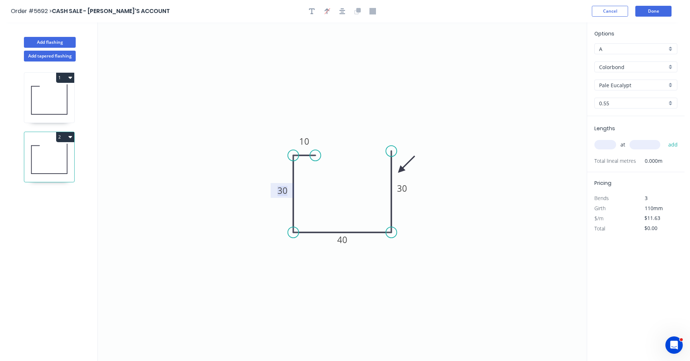
click at [283, 192] on tspan "30" at bounding box center [282, 191] width 10 height 12
drag, startPoint x: 302, startPoint y: 155, endPoint x: 302, endPoint y: 146, distance: 8.7
click at [302, 147] on icon at bounding box center [304, 147] width 22 height 0
drag, startPoint x: 304, startPoint y: 146, endPoint x: 305, endPoint y: 137, distance: 9.1
click at [305, 137] on icon "0 10 45 40 30" at bounding box center [342, 191] width 489 height 339
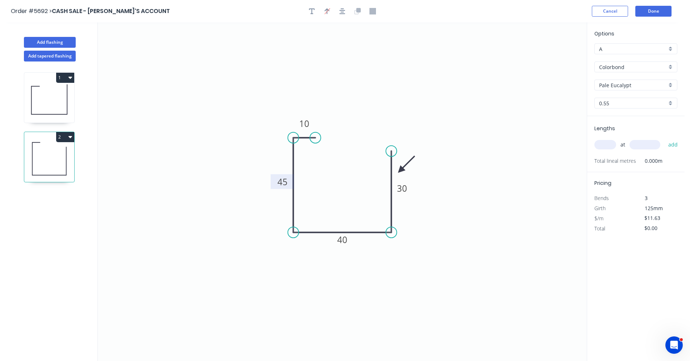
click at [304, 138] on icon at bounding box center [304, 138] width 22 height 0
click at [608, 145] on input "text" at bounding box center [605, 144] width 22 height 9
type input "2"
type input "2400"
click at [665, 139] on button "add" at bounding box center [673, 145] width 17 height 12
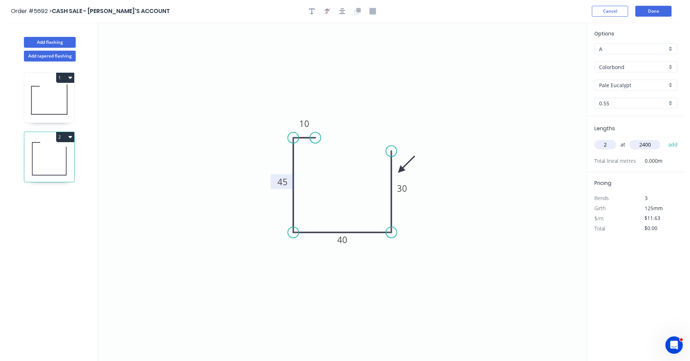
type input "$55.82"
click at [63, 42] on button "Add flashing" at bounding box center [50, 42] width 52 height 11
type input "$0.00"
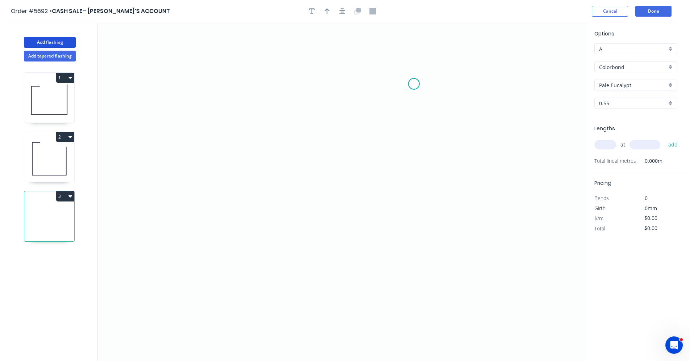
drag, startPoint x: 414, startPoint y: 84, endPoint x: 419, endPoint y: 106, distance: 22.3
click at [415, 87] on icon "0" at bounding box center [342, 191] width 489 height 339
click at [415, 137] on icon "0" at bounding box center [342, 191] width 489 height 339
click at [263, 199] on icon "0 ?" at bounding box center [342, 191] width 489 height 339
drag, startPoint x: 264, startPoint y: 258, endPoint x: 411, endPoint y: 257, distance: 147.0
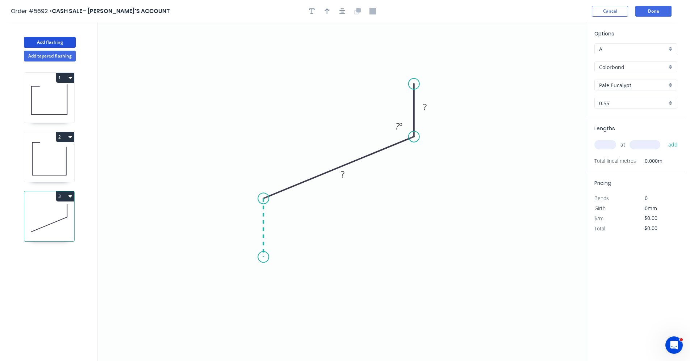
click at [264, 258] on icon "0 ? ? ? º" at bounding box center [342, 191] width 489 height 339
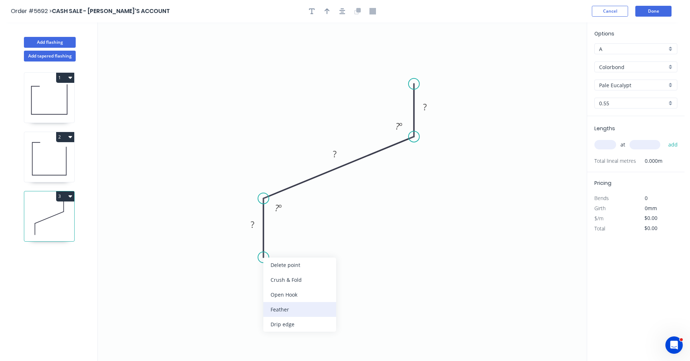
click at [280, 310] on div "Feather" at bounding box center [299, 309] width 73 height 15
click at [255, 243] on tspan "15" at bounding box center [252, 245] width 10 height 12
type input "$13.41"
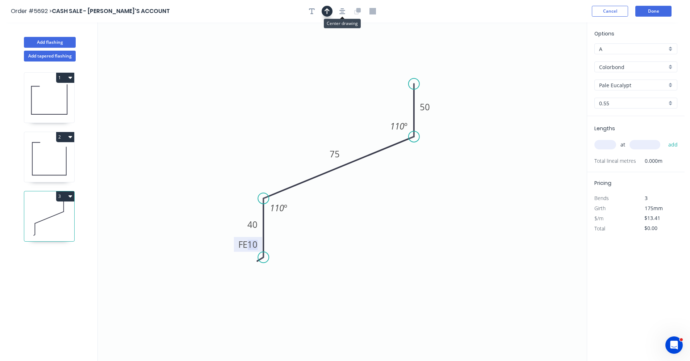
drag, startPoint x: 342, startPoint y: 12, endPoint x: 331, endPoint y: 11, distance: 10.9
click at [342, 11] on icon "button" at bounding box center [342, 11] width 6 height 7
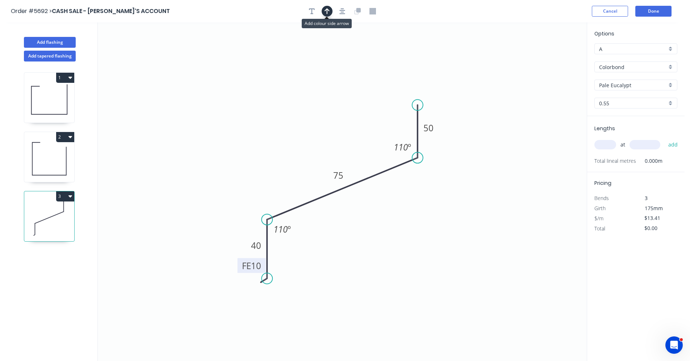
click at [330, 11] on button "button" at bounding box center [327, 11] width 11 height 11
drag, startPoint x: 550, startPoint y: 57, endPoint x: 310, endPoint y: 191, distance: 275.2
click at [310, 191] on icon at bounding box center [309, 182] width 7 height 23
click at [611, 142] on input "text" at bounding box center [605, 144] width 22 height 9
type input "1"
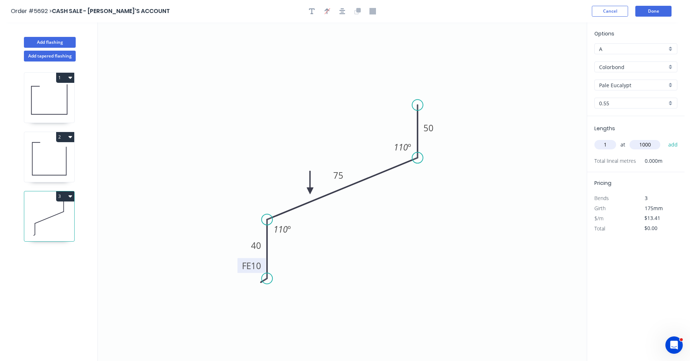
type input "1000"
click at [665, 139] on button "add" at bounding box center [673, 145] width 17 height 12
type input "$13.41"
click at [63, 42] on button "Add flashing" at bounding box center [50, 42] width 52 height 11
type input "$0.00"
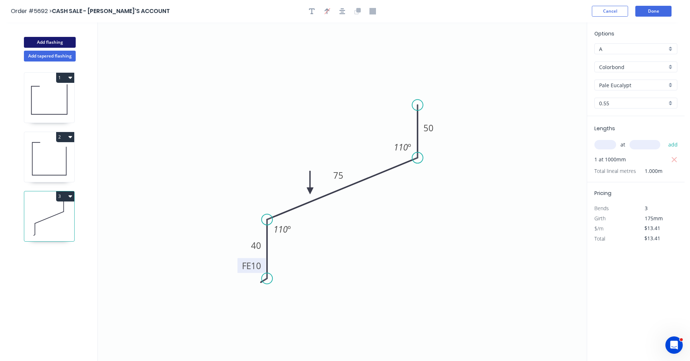
type input "$0.00"
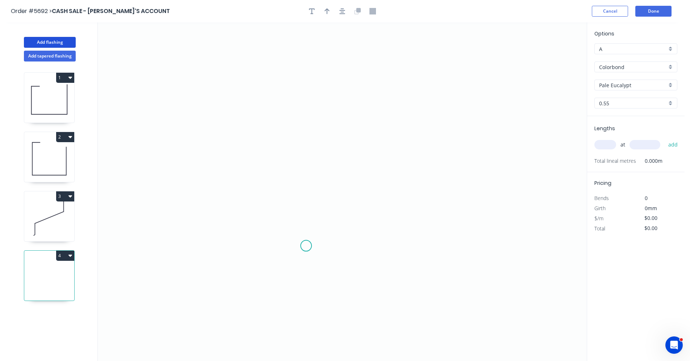
click at [306, 244] on icon "0" at bounding box center [342, 191] width 489 height 339
drag, startPoint x: 306, startPoint y: 104, endPoint x: 327, endPoint y: 101, distance: 20.5
click at [306, 103] on icon "0" at bounding box center [342, 191] width 489 height 339
drag, startPoint x: 388, startPoint y: 104, endPoint x: 393, endPoint y: 114, distance: 11.5
click at [388, 105] on icon "0 ?" at bounding box center [342, 191] width 489 height 339
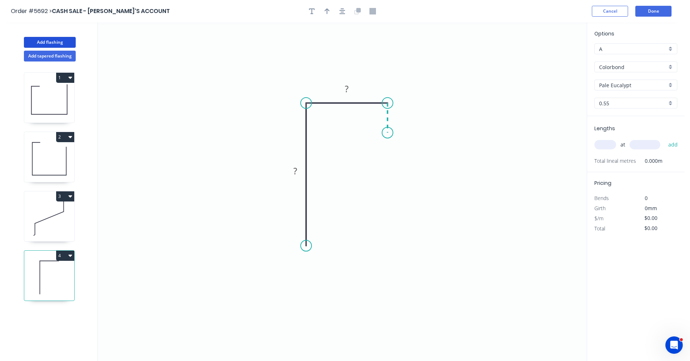
click at [389, 133] on icon "0 ? ?" at bounding box center [342, 191] width 489 height 339
click at [411, 133] on icon "0 ? ? ?" at bounding box center [342, 191] width 489 height 339
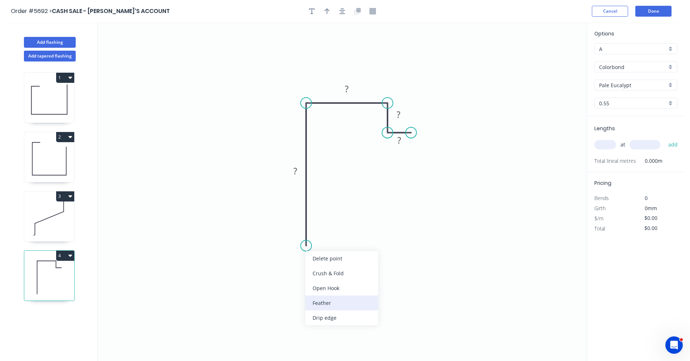
click at [327, 304] on div "Feather" at bounding box center [341, 303] width 73 height 15
click at [325, 273] on div "Flip bend" at bounding box center [345, 272] width 73 height 15
click at [330, 232] on tspan "15" at bounding box center [326, 233] width 10 height 12
type input "$17.29"
click at [344, 9] on icon "button" at bounding box center [342, 11] width 6 height 7
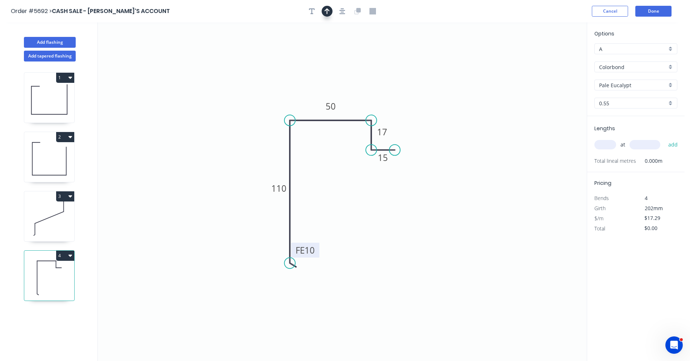
click at [323, 11] on button "button" at bounding box center [327, 11] width 11 height 11
drag, startPoint x: 548, startPoint y: 57, endPoint x: 315, endPoint y: 114, distance: 239.7
click at [315, 114] on icon at bounding box center [315, 105] width 7 height 23
click at [611, 141] on input "text" at bounding box center [605, 144] width 22 height 9
type input "4"
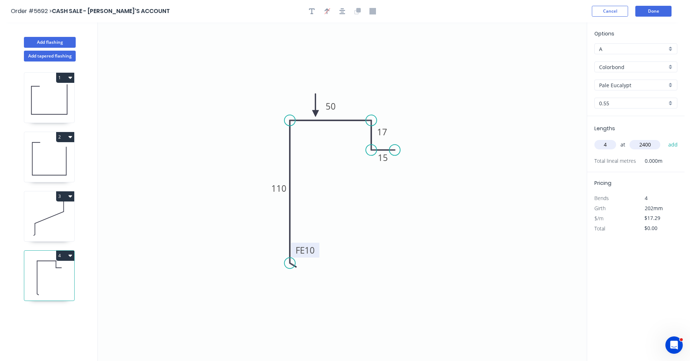
type input "2400"
click at [665, 139] on button "add" at bounding box center [673, 145] width 17 height 12
type input "$165.98"
click at [658, 11] on button "Done" at bounding box center [653, 11] width 36 height 11
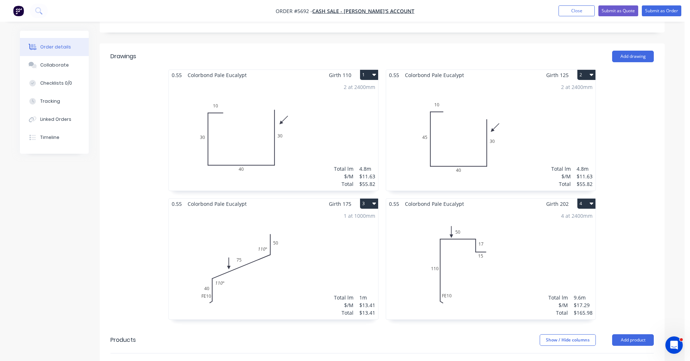
scroll to position [326, 0]
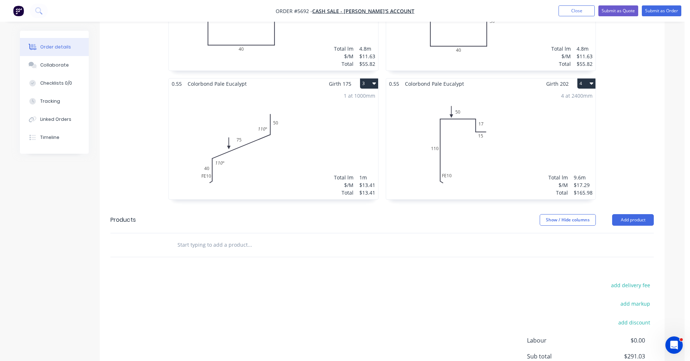
click at [231, 246] on input "text" at bounding box center [249, 245] width 145 height 14
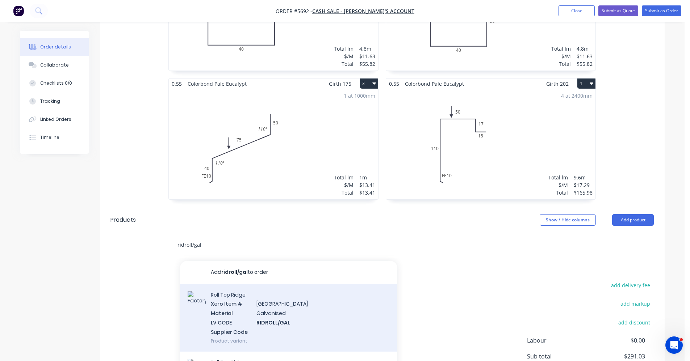
type input "ridroll/gal"
click at [289, 305] on div "Roll Top Ridge Xero Item # Ridge & Valley Material Galvanised LV CODE RIDROLL/G…" at bounding box center [288, 318] width 217 height 68
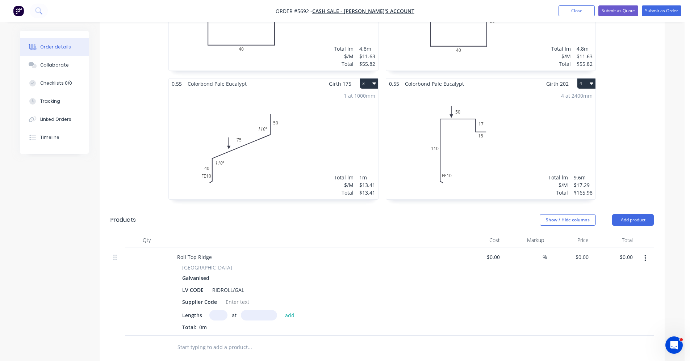
click at [216, 314] on input "text" at bounding box center [218, 315] width 18 height 11
type input "1"
type input "2000"
click at [281, 310] on button "add" at bounding box center [289, 315] width 17 height 10
click at [647, 258] on button "button" at bounding box center [645, 258] width 17 height 13
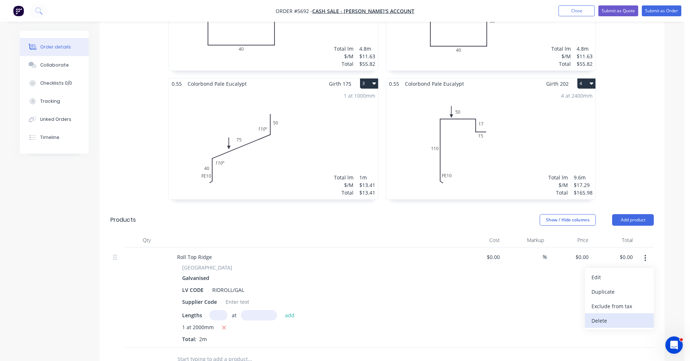
click at [610, 323] on div "Delete" at bounding box center [619, 321] width 56 height 11
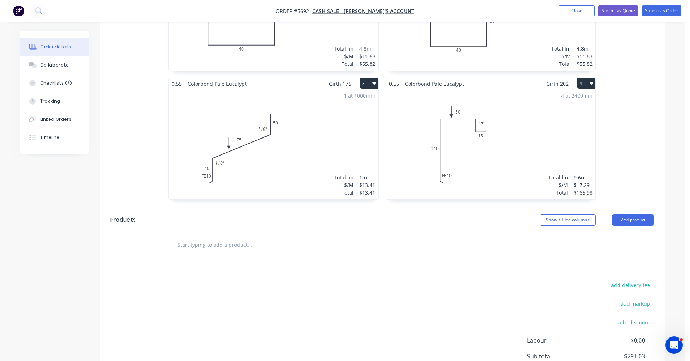
click at [246, 249] on input "text" at bounding box center [249, 245] width 145 height 14
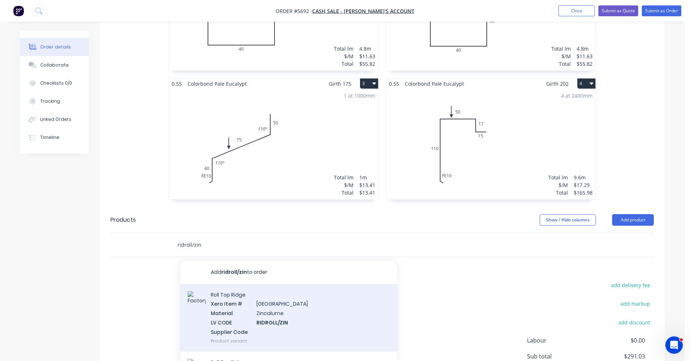
type input "ridroll/zin"
click at [285, 311] on div "Roll Top Ridge Xero Item # Ridge & Valley Material Zincalume LV CODE RIDROLL/ZI…" at bounding box center [288, 318] width 217 height 68
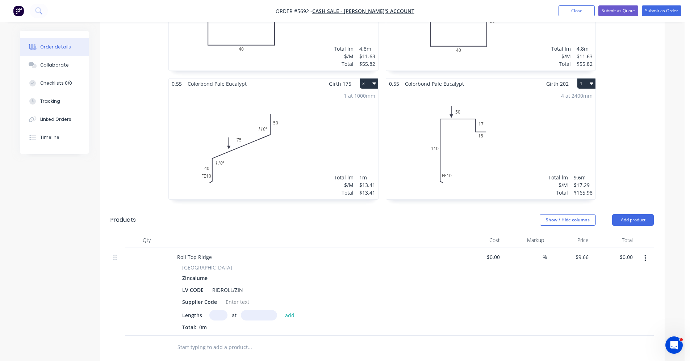
click at [220, 317] on input "text" at bounding box center [218, 315] width 18 height 11
type input "1"
type input "2000"
click at [281, 310] on button "add" at bounding box center [289, 315] width 17 height 10
type input "$19.32"
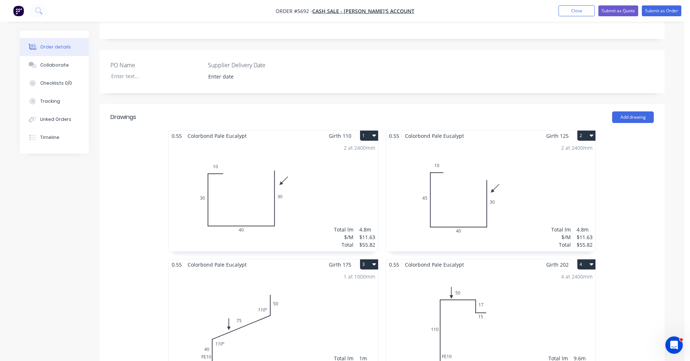
scroll to position [0, 0]
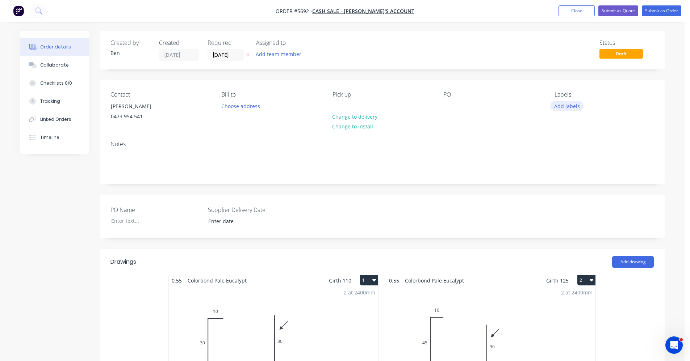
click at [568, 109] on button "Add labels" at bounding box center [566, 106] width 33 height 10
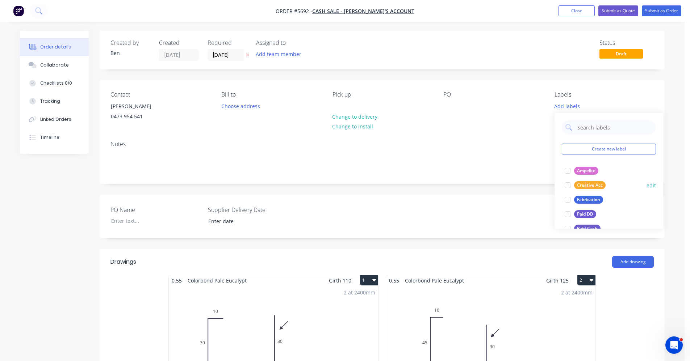
scroll to position [72, 0]
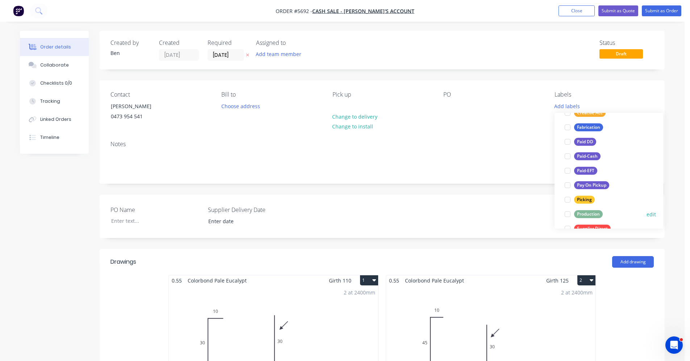
click at [588, 213] on div "Production" at bounding box center [588, 214] width 29 height 8
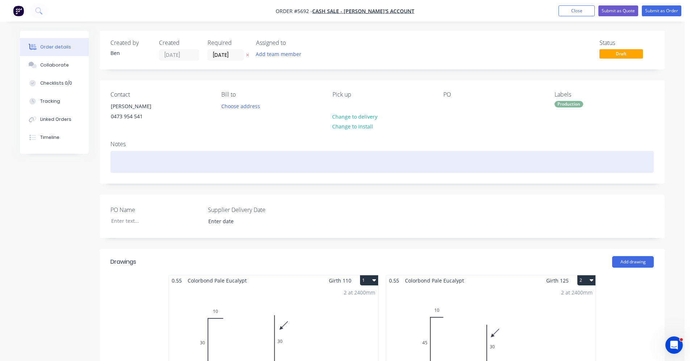
click at [510, 167] on div at bounding box center [381, 162] width 543 height 22
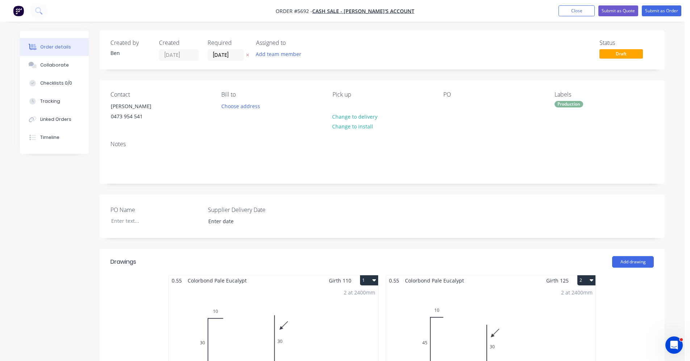
drag, startPoint x: 663, startPoint y: 9, endPoint x: 443, endPoint y: 146, distance: 259.7
click at [223, 56] on input "[DATE]" at bounding box center [225, 55] width 35 height 11
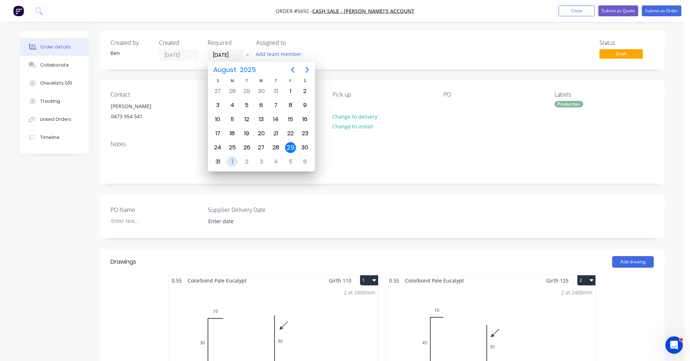
click at [234, 160] on div "1" at bounding box center [232, 161] width 11 height 11
type input "01/09/25"
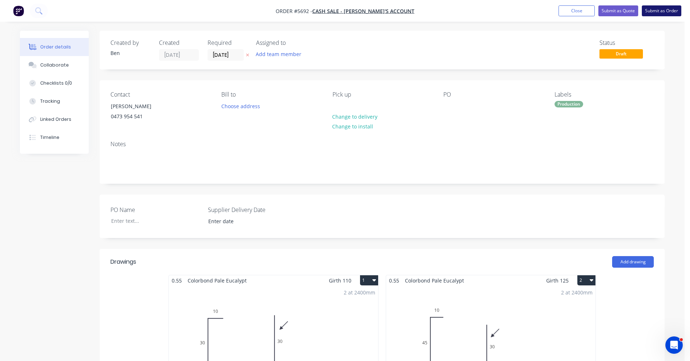
click at [663, 11] on button "Submit as Order" at bounding box center [661, 10] width 39 height 11
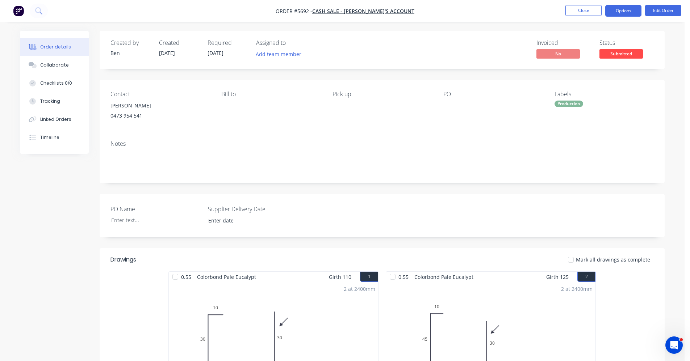
click at [623, 9] on button "Options" at bounding box center [623, 11] width 36 height 12
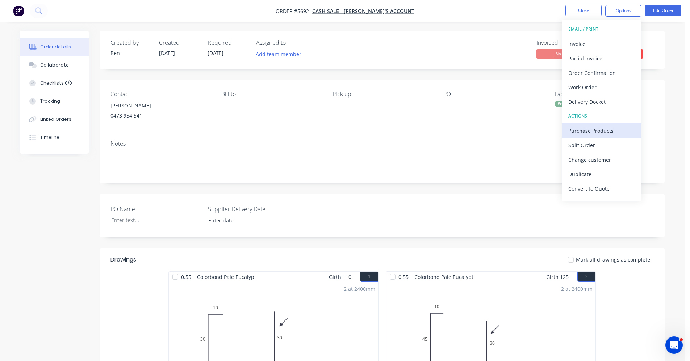
click at [599, 129] on div "Purchase Products" at bounding box center [601, 131] width 67 height 11
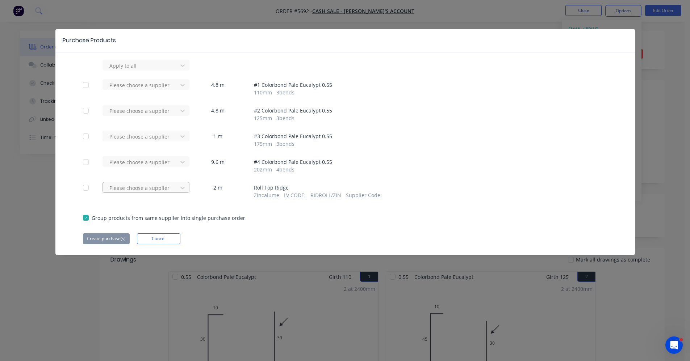
click at [156, 70] on div at bounding box center [141, 65] width 65 height 9
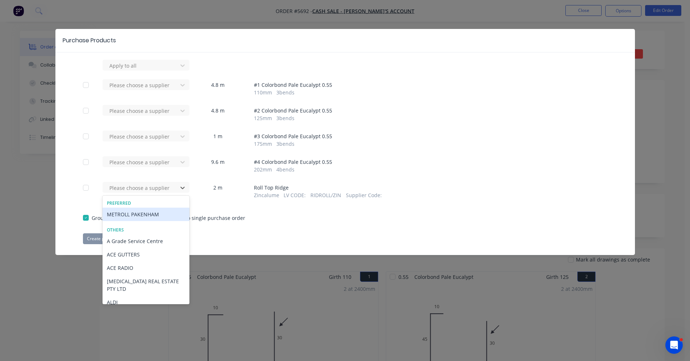
drag, startPoint x: 152, startPoint y: 213, endPoint x: 132, endPoint y: 222, distance: 21.6
click at [151, 214] on div "METROLL PAKENHAM" at bounding box center [145, 214] width 87 height 13
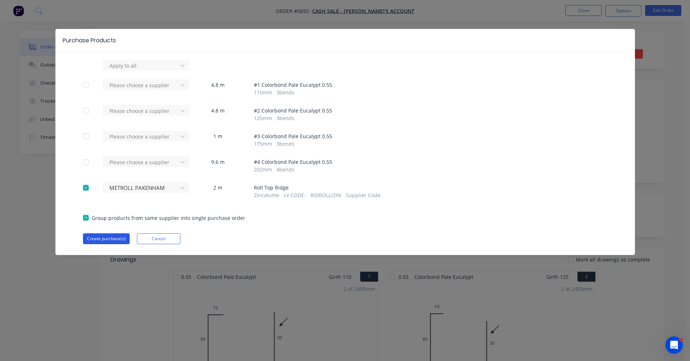
click at [120, 239] on button "Create purchase(s)" at bounding box center [106, 239] width 47 height 11
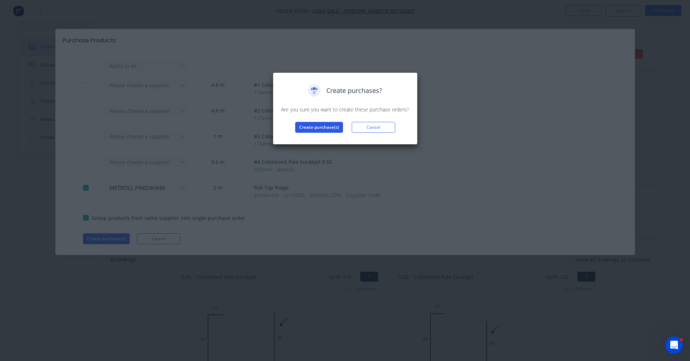
click at [322, 130] on button "Create purchase(s)" at bounding box center [319, 127] width 48 height 11
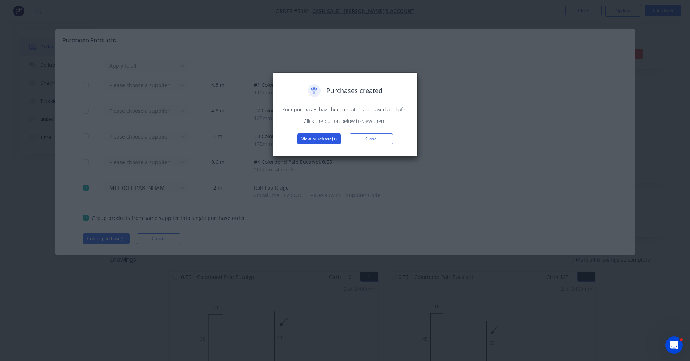
click at [319, 141] on button "View purchase(s)" at bounding box center [318, 139] width 43 height 11
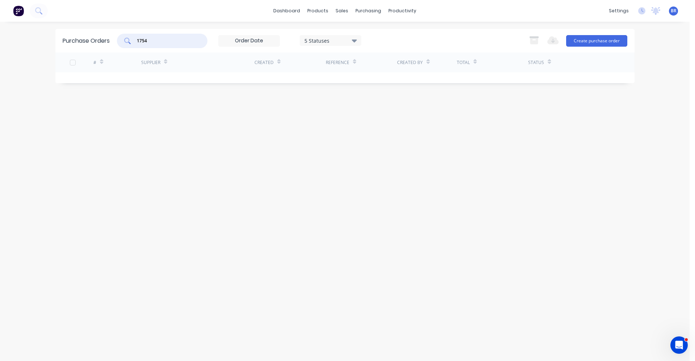
drag, startPoint x: 154, startPoint y: 41, endPoint x: 213, endPoint y: 38, distance: 59.4
click at [124, 41] on div "1754" at bounding box center [162, 41] width 91 height 14
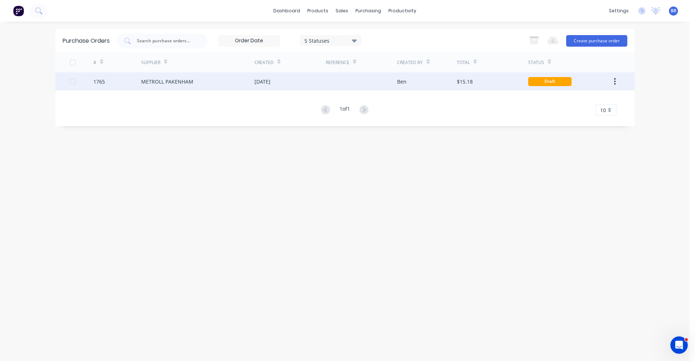
click at [174, 81] on div "METROLL PAKENHAM" at bounding box center [167, 82] width 52 height 8
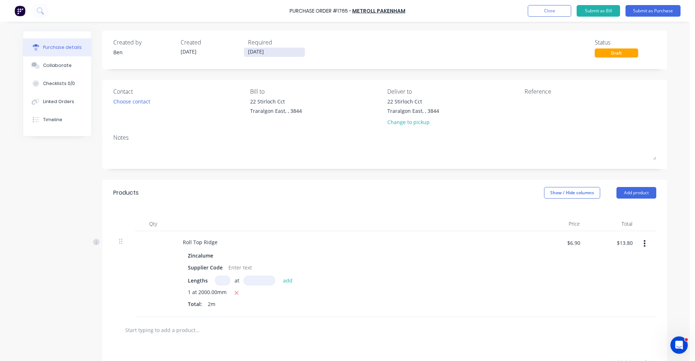
click at [255, 51] on input "[DATE]" at bounding box center [274, 52] width 61 height 9
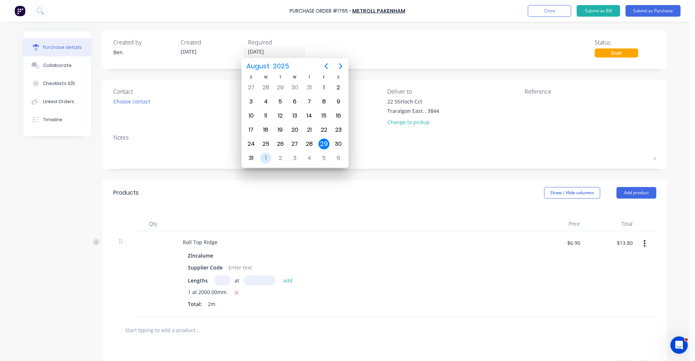
click at [269, 156] on div "1" at bounding box center [265, 158] width 11 height 11
type input "01/09/25"
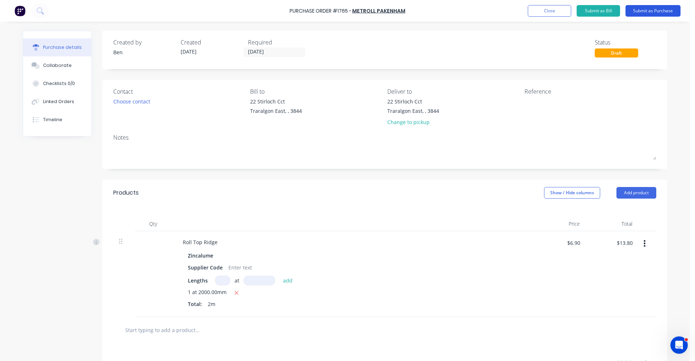
click at [649, 13] on button "Submit as Purchase" at bounding box center [653, 11] width 55 height 12
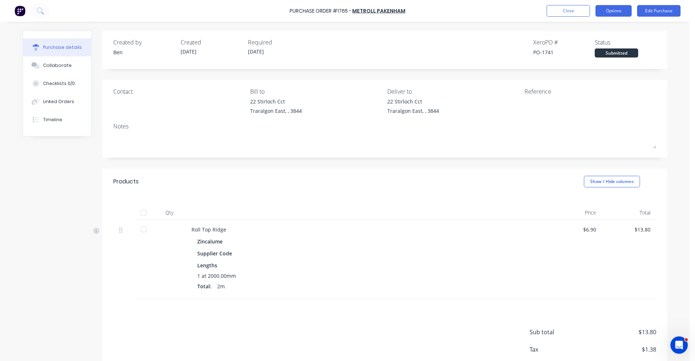
click at [620, 9] on button "Options" at bounding box center [614, 11] width 36 height 12
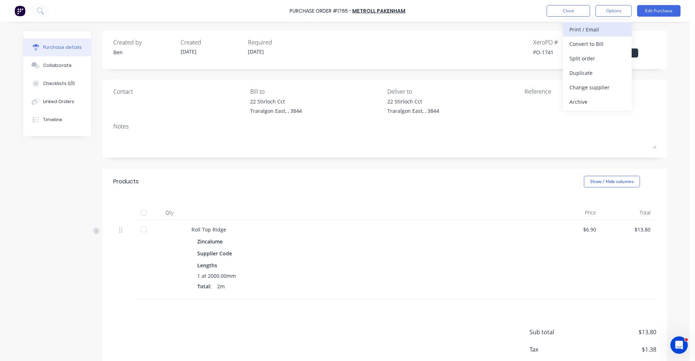
click at [582, 33] on div "Print / Email" at bounding box center [598, 29] width 56 height 11
click at [597, 43] on div "With pricing" at bounding box center [598, 44] width 56 height 11
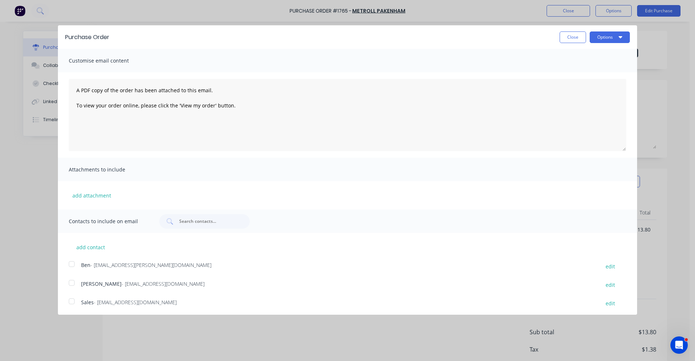
drag, startPoint x: 71, startPoint y: 304, endPoint x: 219, endPoint y: 265, distance: 152.9
click at [72, 303] on div at bounding box center [71, 301] width 14 height 14
drag, startPoint x: 611, startPoint y: 36, endPoint x: 606, endPoint y: 46, distance: 10.7
click at [610, 36] on button "Options" at bounding box center [610, 38] width 40 height 12
click at [575, 74] on div "Email" at bounding box center [596, 70] width 56 height 11
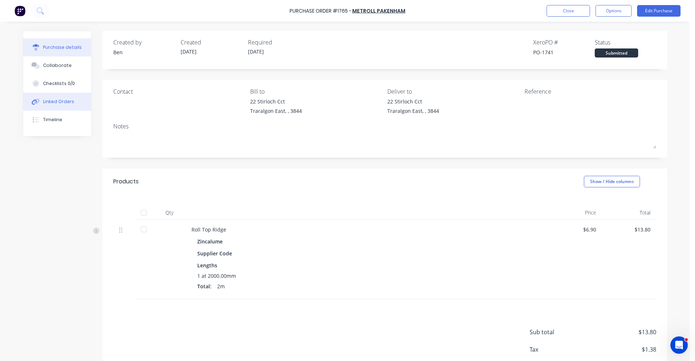
click at [64, 101] on div "Linked Orders" at bounding box center [58, 102] width 31 height 7
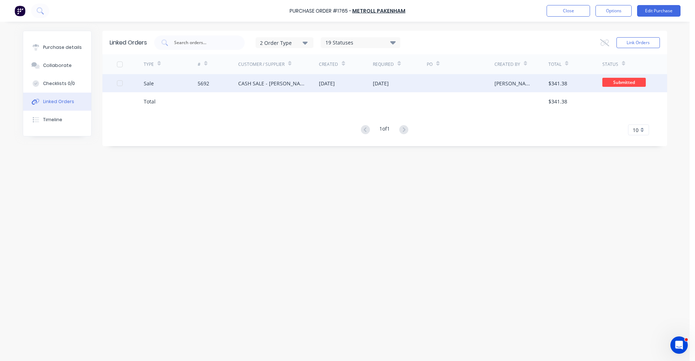
click at [296, 86] on div "CASH SALE - [PERSON_NAME]'S ACCOUNT" at bounding box center [271, 84] width 67 height 8
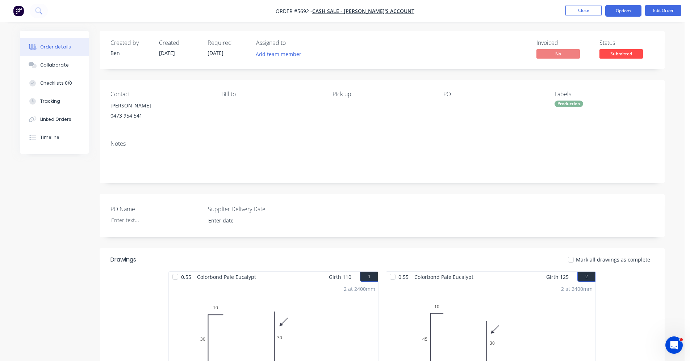
click at [616, 11] on button "Options" at bounding box center [623, 11] width 36 height 12
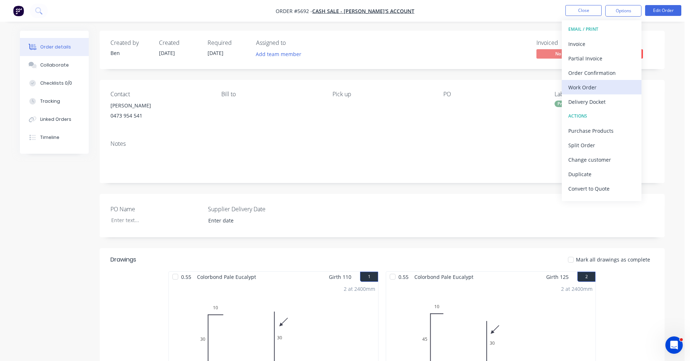
click at [596, 89] on div "Work Order" at bounding box center [601, 87] width 67 height 11
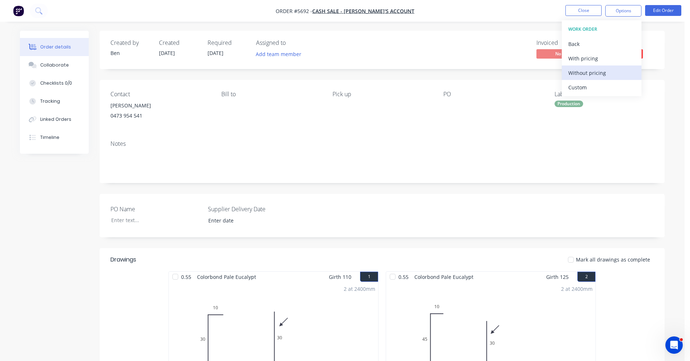
click at [599, 75] on div "Without pricing" at bounding box center [601, 73] width 67 height 11
drag, startPoint x: 500, startPoint y: 135, endPoint x: 531, endPoint y: 135, distance: 30.8
click at [500, 135] on div "Notes" at bounding box center [382, 159] width 565 height 49
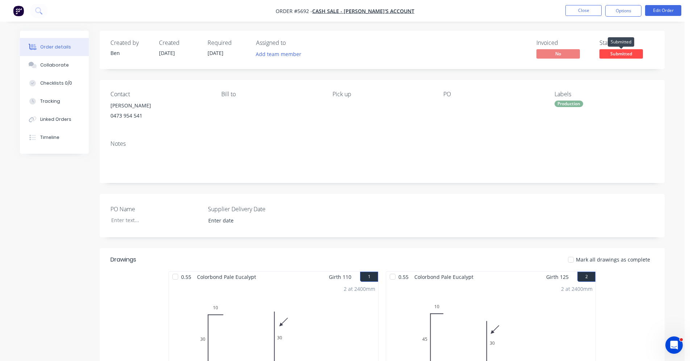
click at [626, 56] on span "Submitted" at bounding box center [620, 53] width 43 height 9
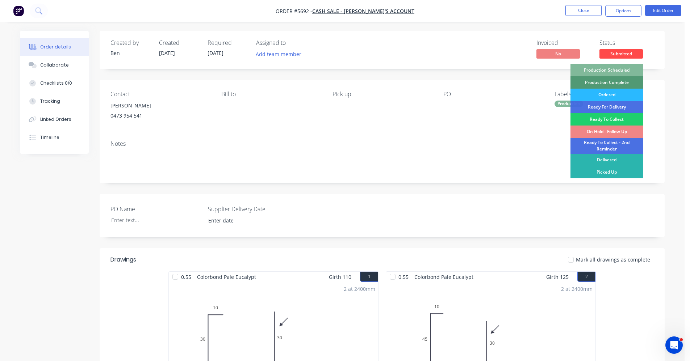
click at [614, 69] on div "Production Scheduled" at bounding box center [606, 70] width 72 height 12
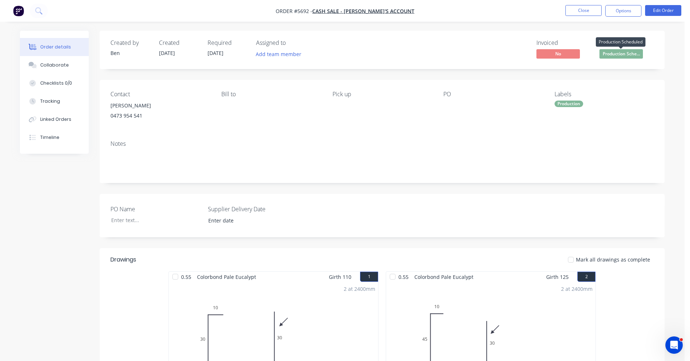
click at [615, 54] on span "Production Sche..." at bounding box center [620, 53] width 43 height 9
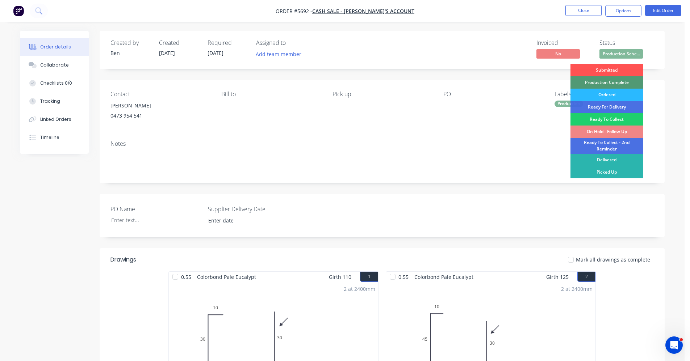
drag, startPoint x: 611, startPoint y: 94, endPoint x: 610, endPoint y: 78, distance: 16.3
click at [611, 94] on div "Ordered" at bounding box center [606, 95] width 72 height 12
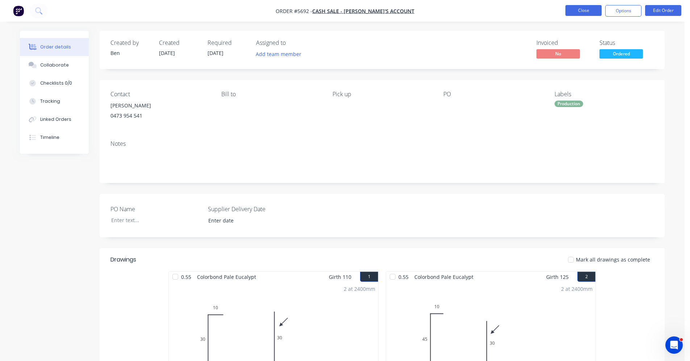
click at [586, 10] on button "Close" at bounding box center [583, 10] width 36 height 11
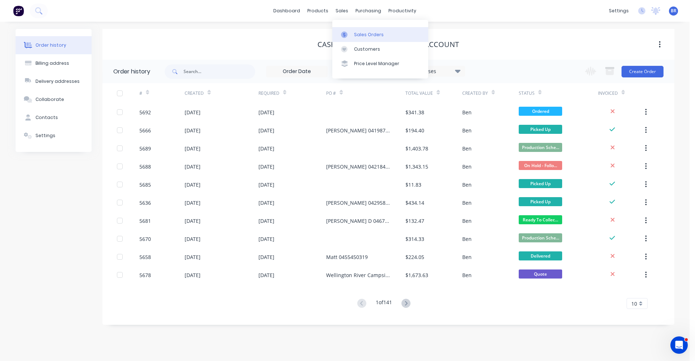
click at [356, 29] on link "Sales Orders" at bounding box center [380, 34] width 96 height 14
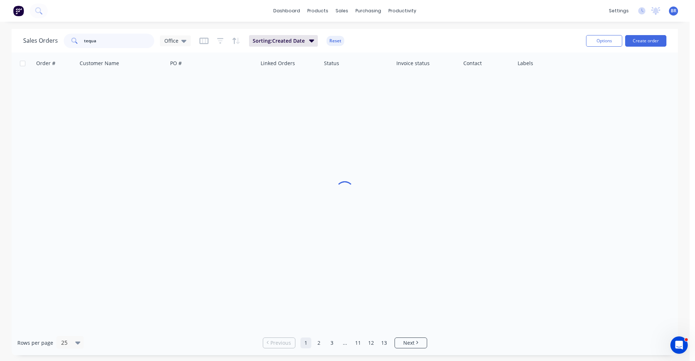
drag, startPoint x: 128, startPoint y: 42, endPoint x: 0, endPoint y: 35, distance: 128.4
click at [0, 35] on div "Sales Orders tequa Office Sorting: Created Date Reset Options Create order Orde…" at bounding box center [345, 192] width 690 height 327
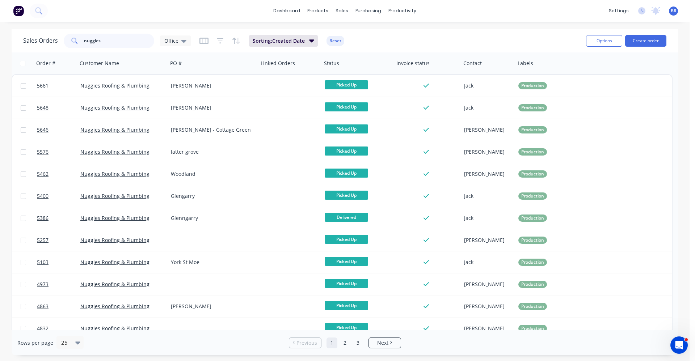
drag, startPoint x: 112, startPoint y: 42, endPoint x: 70, endPoint y: 41, distance: 42.0
click at [72, 41] on div "nuggies" at bounding box center [109, 41] width 91 height 14
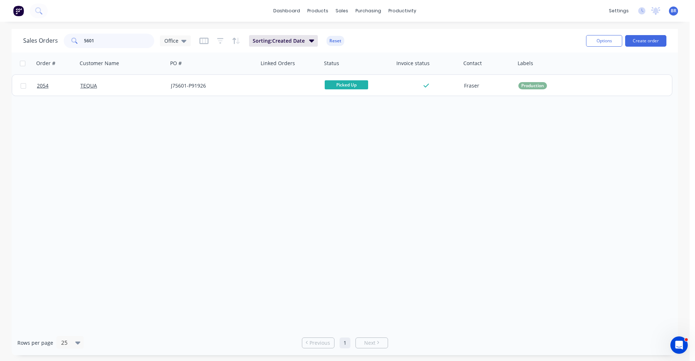
drag, startPoint x: 70, startPoint y: 37, endPoint x: 59, endPoint y: 35, distance: 11.0
click at [59, 35] on div "Sales Orders 5601 Office" at bounding box center [107, 41] width 168 height 14
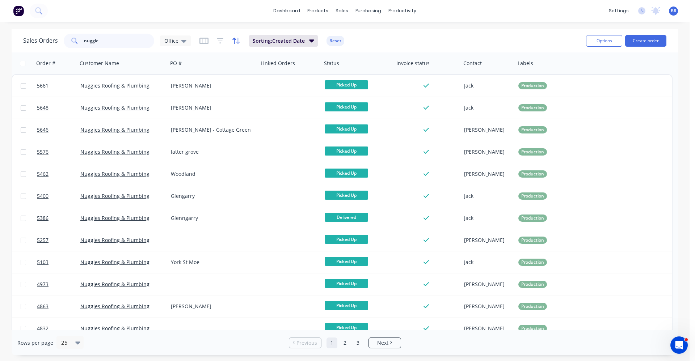
type input "nuggie"
click at [236, 41] on icon "button" at bounding box center [236, 40] width 8 height 7
click at [205, 41] on icon "button" at bounding box center [204, 40] width 9 height 7
click at [219, 40] on icon "button" at bounding box center [220, 40] width 7 height 7
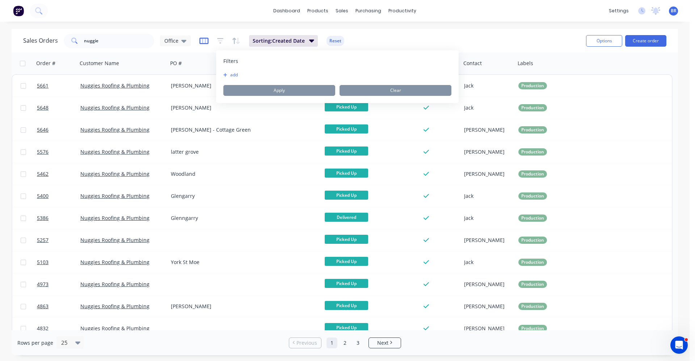
click at [202, 39] on icon "button" at bounding box center [204, 40] width 4 height 5
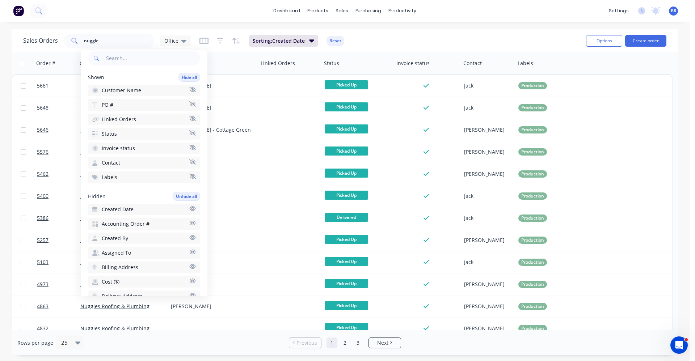
scroll to position [36, 0]
click at [117, 41] on input "nuggie" at bounding box center [119, 41] width 71 height 14
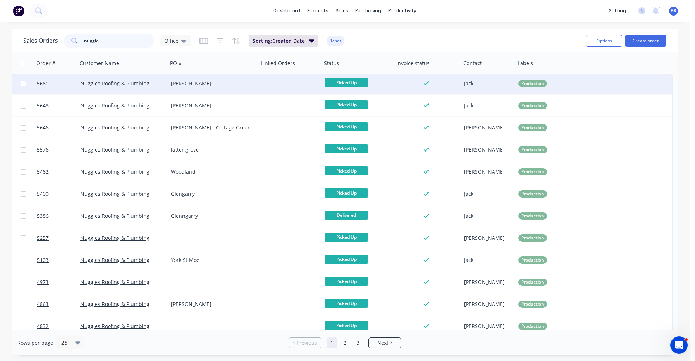
scroll to position [0, 0]
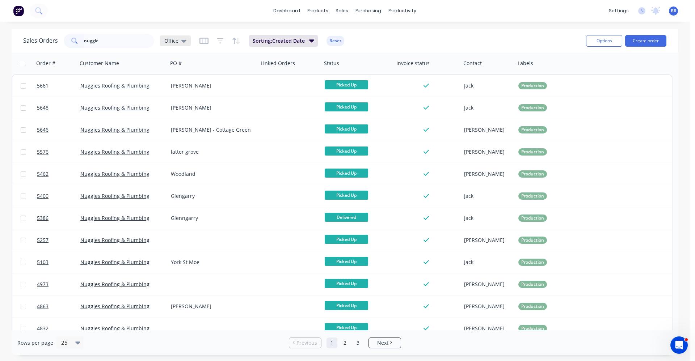
click at [181, 40] on icon at bounding box center [183, 41] width 5 height 3
click at [203, 41] on icon "button" at bounding box center [204, 40] width 9 height 7
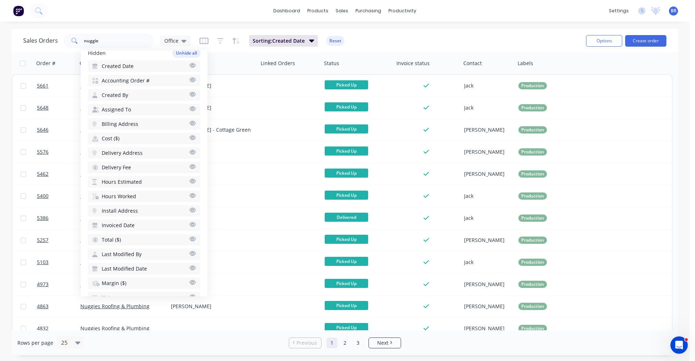
scroll to position [109, 0]
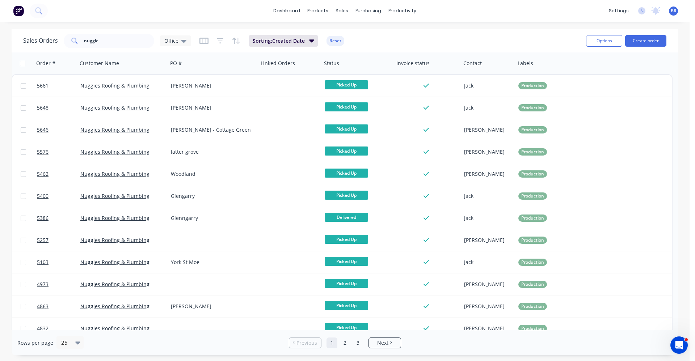
click at [223, 41] on div "Sorting: Created Date Reset" at bounding box center [272, 41] width 145 height 12
click at [218, 41] on icon "button" at bounding box center [220, 40] width 5 height 1
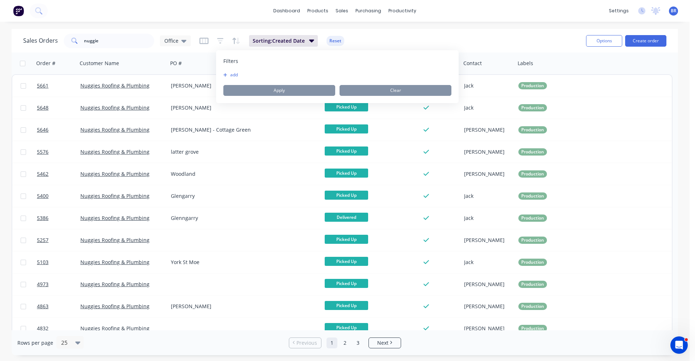
click at [238, 75] on button "add" at bounding box center [232, 75] width 18 height 6
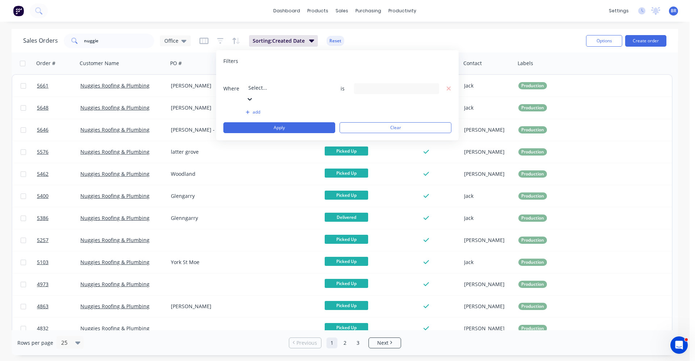
click at [293, 77] on div at bounding box center [300, 78] width 104 height 9
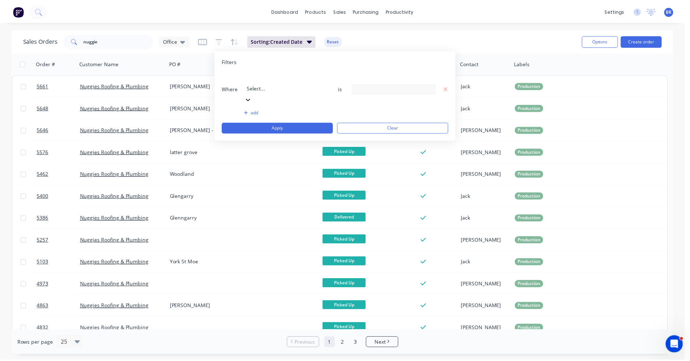
scroll to position [176, 0]
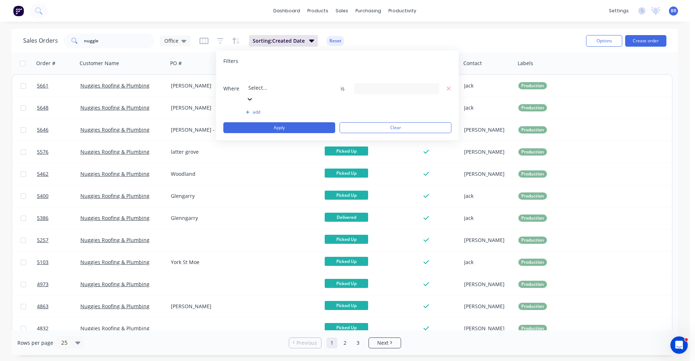
click at [399, 85] on div "12 Status selected" at bounding box center [391, 89] width 66 height 8
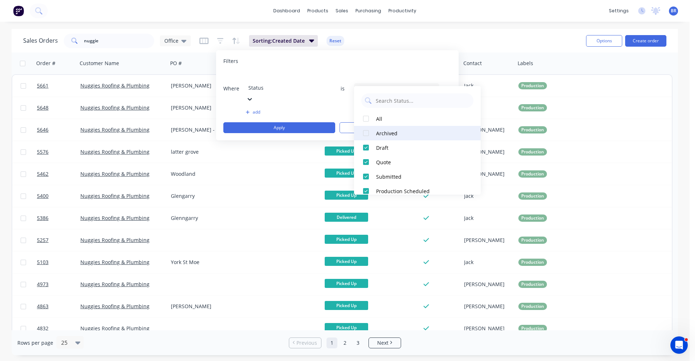
click at [372, 132] on div at bounding box center [366, 133] width 14 height 14
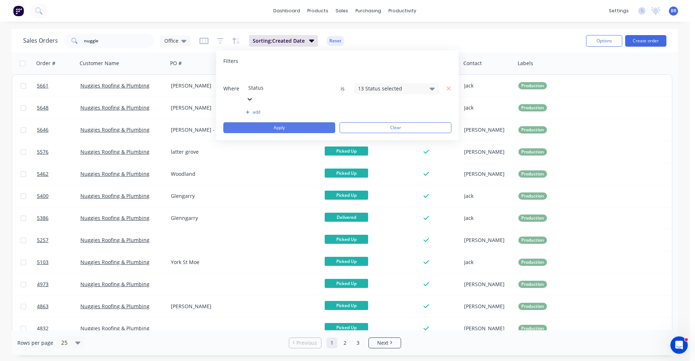
click at [289, 122] on button "Apply" at bounding box center [279, 127] width 112 height 11
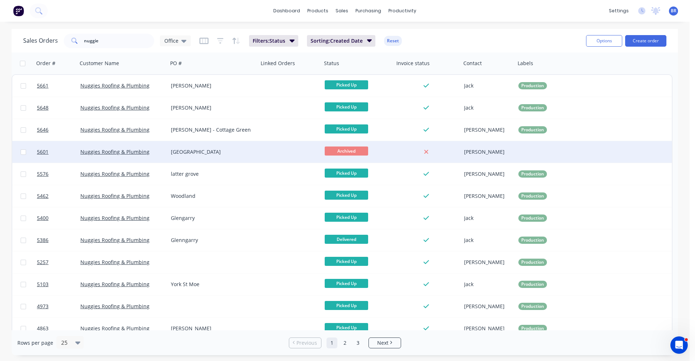
click at [233, 156] on div "Latter Grove" at bounding box center [213, 152] width 91 height 22
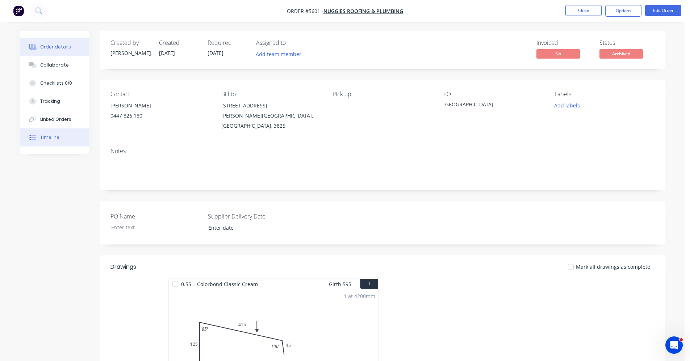
click at [58, 139] on div "Timeline" at bounding box center [49, 137] width 19 height 7
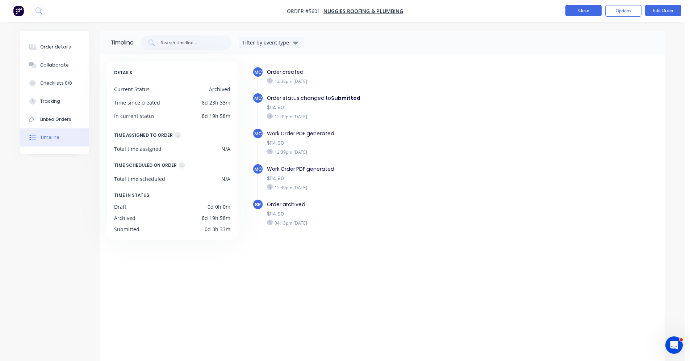
click at [586, 13] on button "Close" at bounding box center [583, 10] width 36 height 11
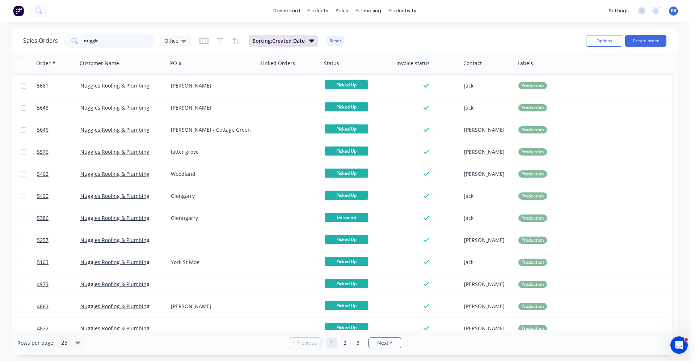
drag, startPoint x: 110, startPoint y: 44, endPoint x: 0, endPoint y: 43, distance: 110.1
click at [0, 43] on div "Sales Orders nuggie Office Sorting: Created Date Reset Options Create order Ord…" at bounding box center [345, 192] width 690 height 327
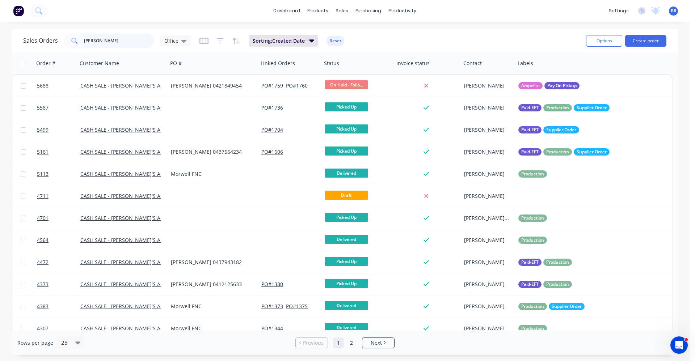
drag, startPoint x: 67, startPoint y: 41, endPoint x: 58, endPoint y: 41, distance: 9.1
click at [58, 41] on div "Sales Orders michael Office" at bounding box center [107, 41] width 168 height 14
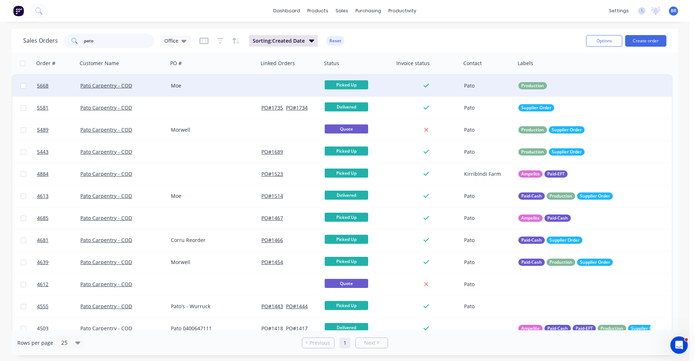
type input "pato"
click at [208, 85] on div "Moe" at bounding box center [211, 85] width 80 height 7
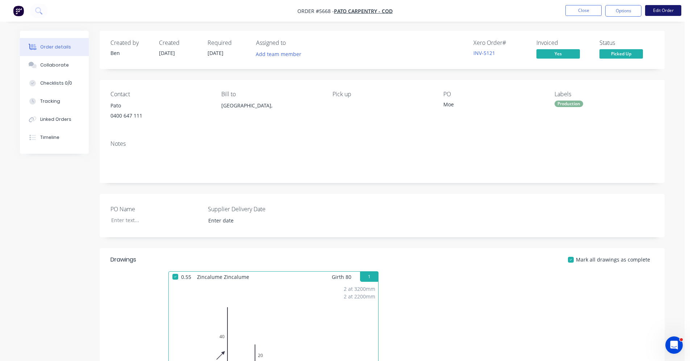
click at [657, 8] on button "Edit Order" at bounding box center [663, 10] width 36 height 11
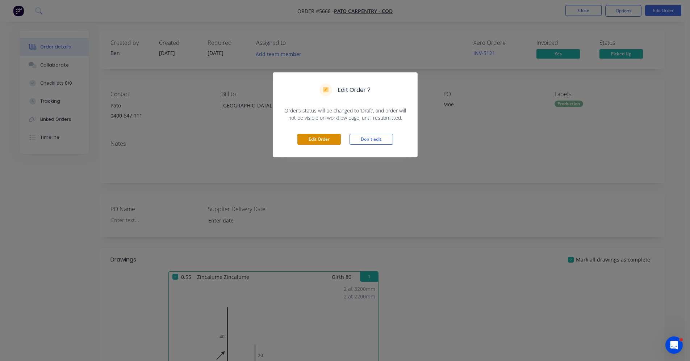
click at [320, 138] on button "Edit Order" at bounding box center [318, 139] width 43 height 11
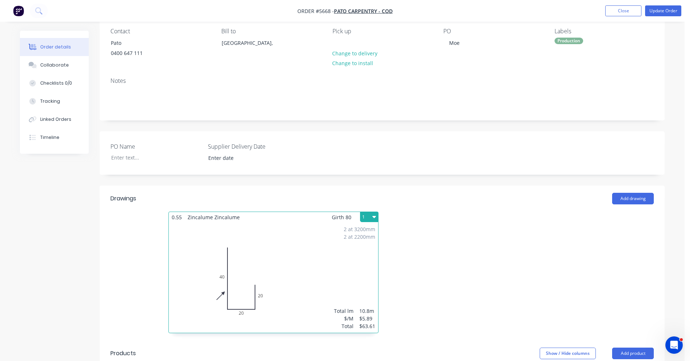
scroll to position [217, 0]
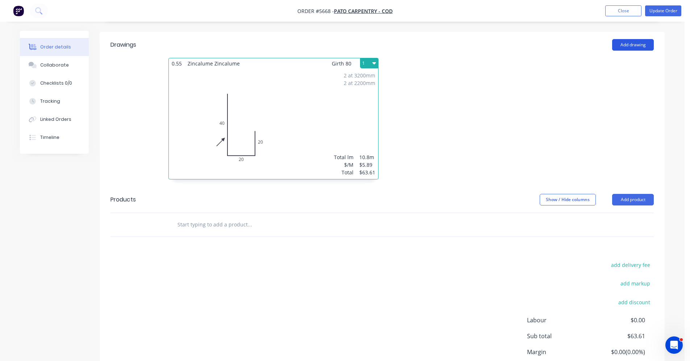
click at [642, 46] on button "Add drawing" at bounding box center [633, 45] width 42 height 12
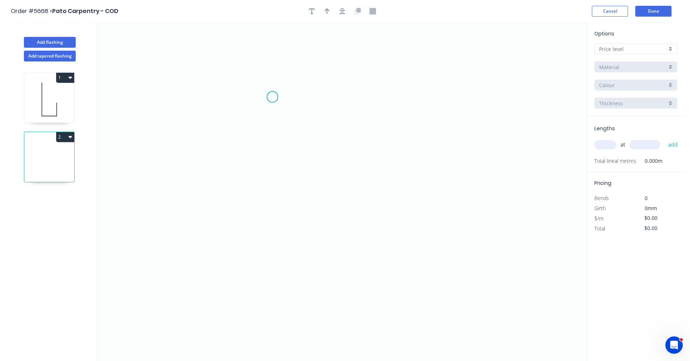
click at [272, 99] on icon "0" at bounding box center [342, 191] width 489 height 339
click at [273, 219] on icon "0" at bounding box center [342, 191] width 489 height 339
drag, startPoint x: 334, startPoint y: 217, endPoint x: 334, endPoint y: 209, distance: 8.7
click at [334, 217] on icon "0 ?" at bounding box center [342, 191] width 489 height 339
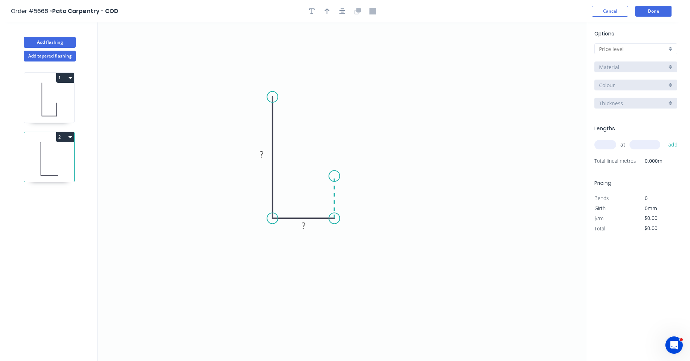
click at [335, 176] on icon "0 ? ?" at bounding box center [342, 191] width 489 height 339
drag, startPoint x: 274, startPoint y: 96, endPoint x: 275, endPoint y: 112, distance: 16.0
click at [276, 112] on circle at bounding box center [272, 110] width 11 height 11
click at [656, 52] on input "text" at bounding box center [633, 49] width 68 height 8
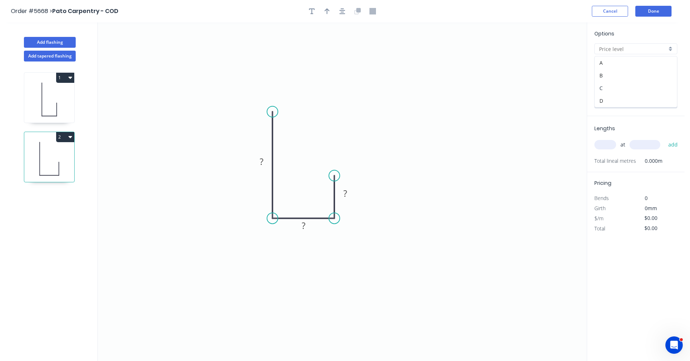
click at [610, 89] on div "C" at bounding box center [636, 88] width 82 height 13
type input "C"
click at [638, 45] on div "C" at bounding box center [635, 48] width 83 height 11
click at [616, 64] on div "A" at bounding box center [636, 62] width 82 height 13
type input "A"
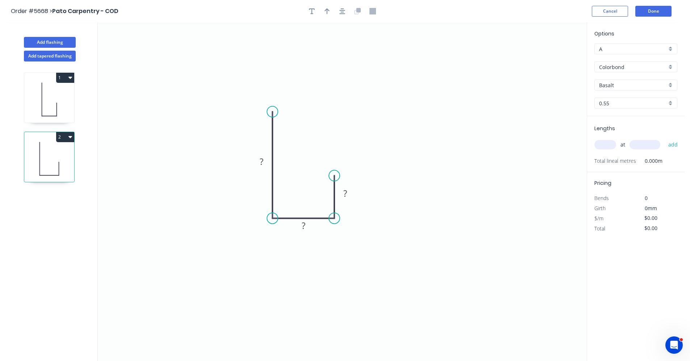
click at [628, 68] on input "Colorbond" at bounding box center [633, 67] width 68 height 8
click at [619, 120] on div "Zincalume" at bounding box center [636, 119] width 82 height 13
type input "Zincalume"
click at [609, 143] on input "text" at bounding box center [605, 144] width 22 height 9
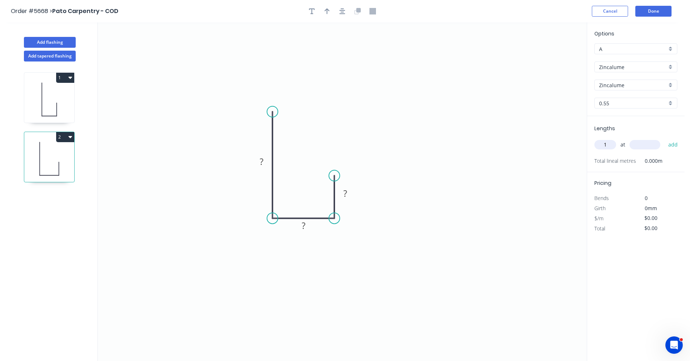
type input "1"
type input "2000"
click at [665, 139] on button "add" at bounding box center [673, 145] width 17 height 12
drag, startPoint x: 263, startPoint y: 163, endPoint x: 277, endPoint y: 158, distance: 15.0
click at [264, 163] on g "?" at bounding box center [261, 162] width 14 height 12
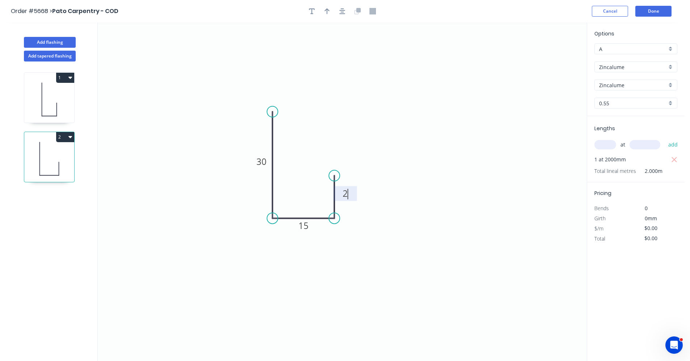
type input "$6.84"
type input "$13.68"
click at [656, 13] on button "Done" at bounding box center [653, 11] width 36 height 11
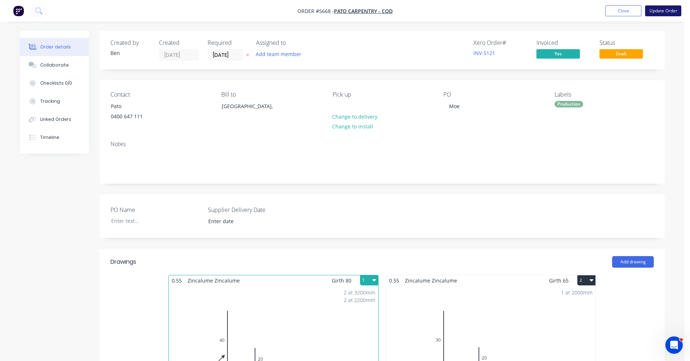
click at [664, 9] on button "Update Order" at bounding box center [663, 10] width 36 height 11
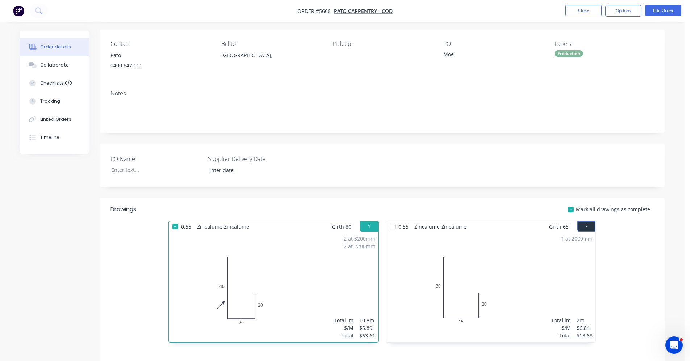
scroll to position [109, 0]
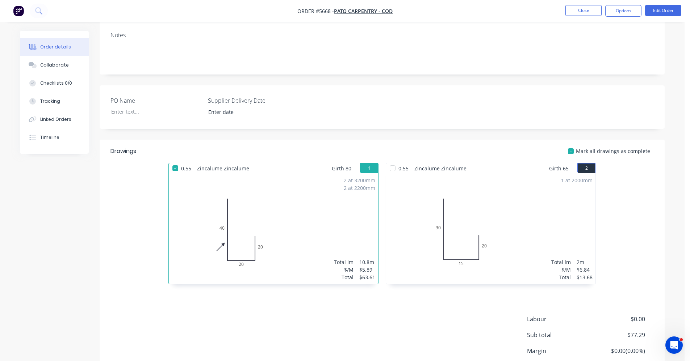
click at [393, 169] on div at bounding box center [392, 168] width 14 height 14
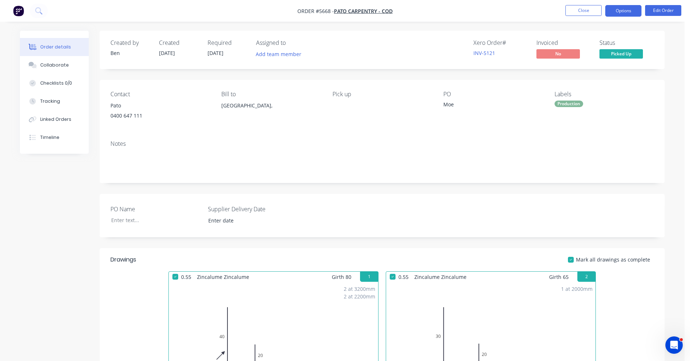
click at [623, 11] on button "Options" at bounding box center [623, 11] width 36 height 12
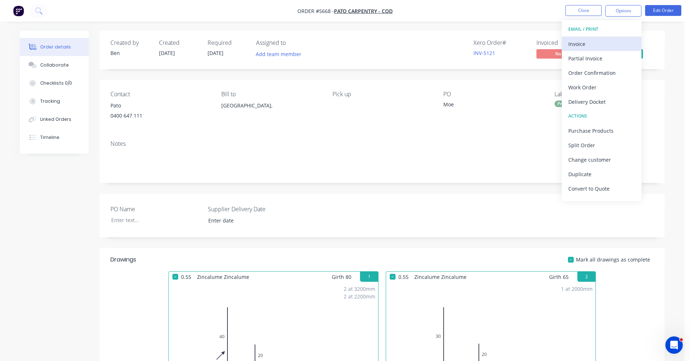
click at [587, 42] on div "Invoice" at bounding box center [601, 44] width 67 height 11
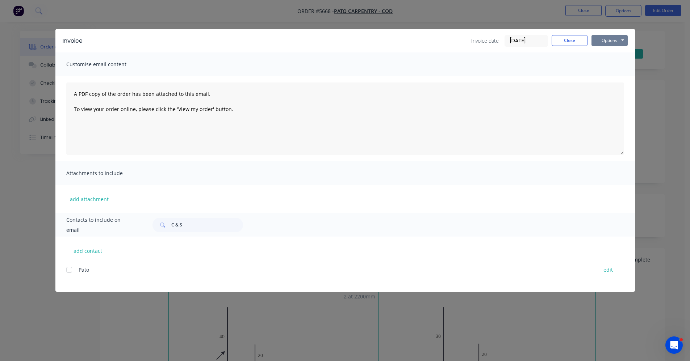
click at [611, 38] on button "Options" at bounding box center [609, 40] width 36 height 11
click at [611, 64] on button "Print" at bounding box center [614, 65] width 46 height 12
click at [572, 43] on button "Close" at bounding box center [570, 40] width 36 height 11
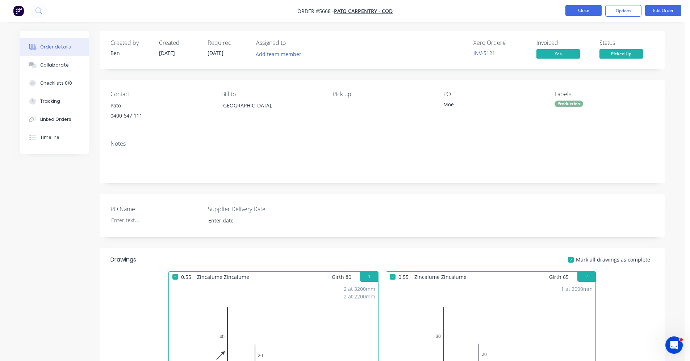
click at [589, 9] on button "Close" at bounding box center [583, 10] width 36 height 11
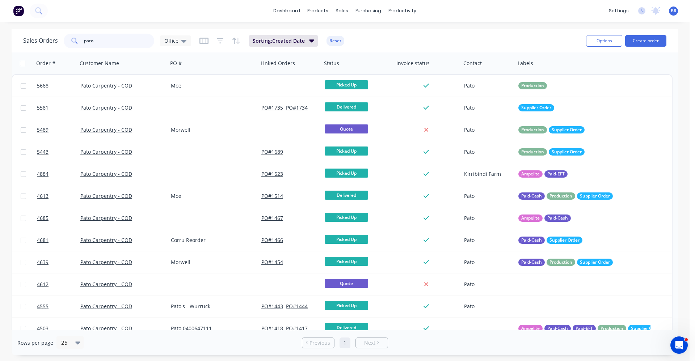
drag, startPoint x: 37, startPoint y: 36, endPoint x: 0, endPoint y: 25, distance: 38.9
click at [0, 26] on div "dashboard products sales purchasing productivity dashboard products Product Cat…" at bounding box center [345, 180] width 690 height 361
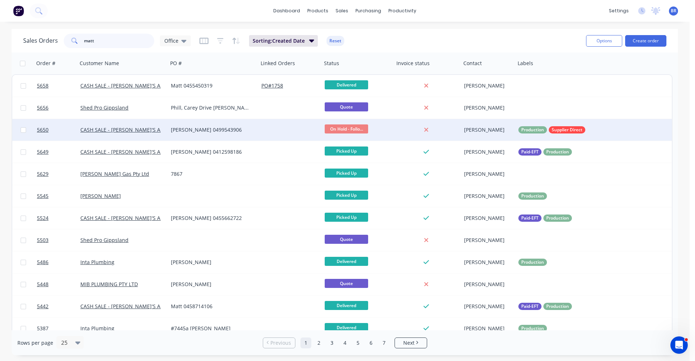
type input "matt"
click at [252, 129] on div "[PERSON_NAME] 0499543906" at bounding box center [213, 129] width 85 height 7
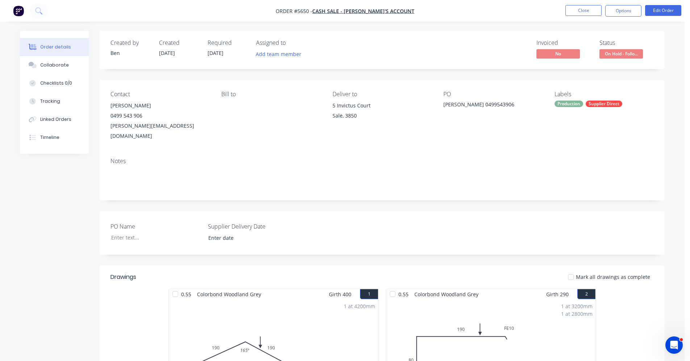
drag, startPoint x: 359, startPoint y: 108, endPoint x: 504, endPoint y: 122, distance: 145.5
click at [360, 108] on div "5 Invictus Court" at bounding box center [381, 106] width 99 height 10
click at [658, 16] on button "Edit Order" at bounding box center [663, 10] width 36 height 11
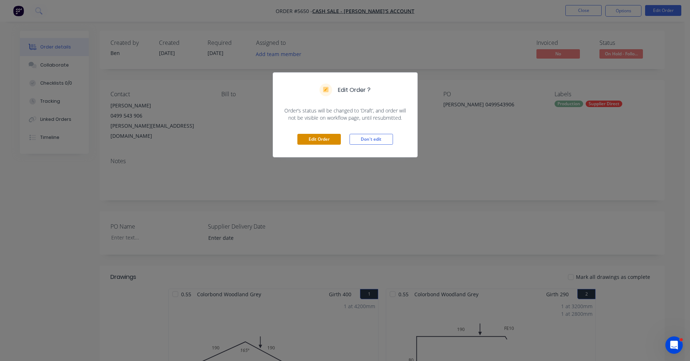
drag, startPoint x: 317, startPoint y: 136, endPoint x: 319, endPoint y: 139, distance: 3.9
click at [319, 139] on div "Edit Order Don't edit" at bounding box center [345, 139] width 144 height 35
click at [320, 139] on button "Edit Order" at bounding box center [318, 139] width 43 height 11
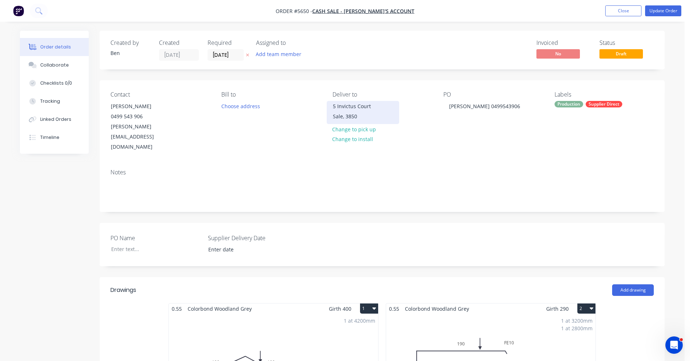
click at [356, 116] on div "Sale, 3850" at bounding box center [363, 117] width 60 height 10
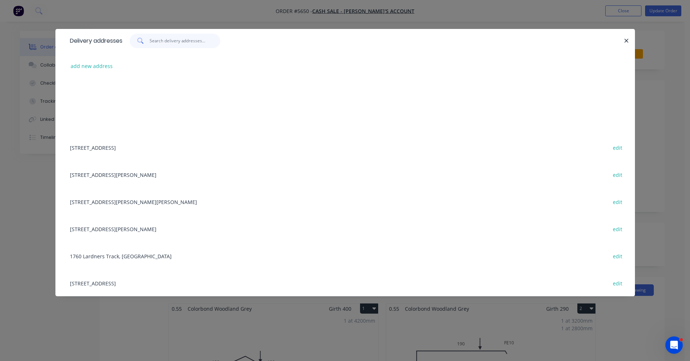
click at [171, 44] on input "text" at bounding box center [185, 41] width 71 height 14
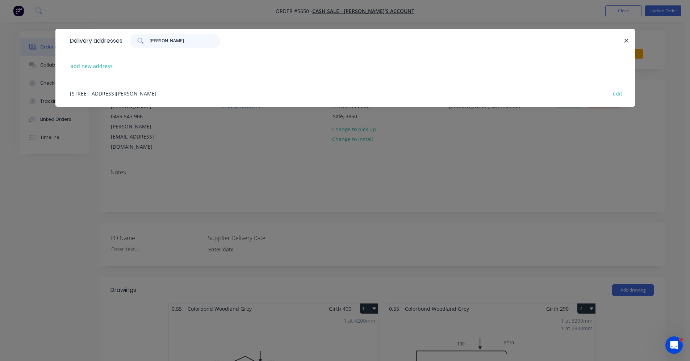
type input "hunt"
click at [94, 95] on div "24 Hunt Place, Wurruk edit" at bounding box center [345, 93] width 558 height 27
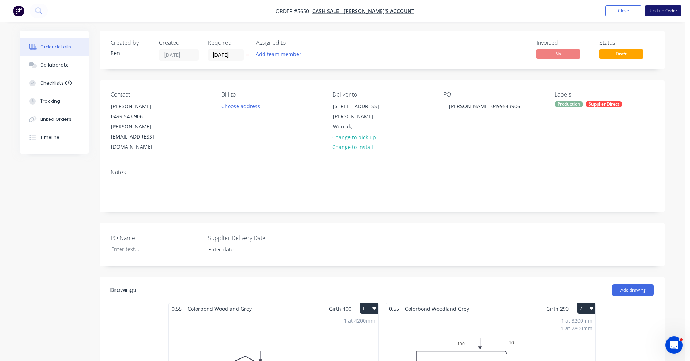
click at [662, 9] on button "Update Order" at bounding box center [663, 10] width 36 height 11
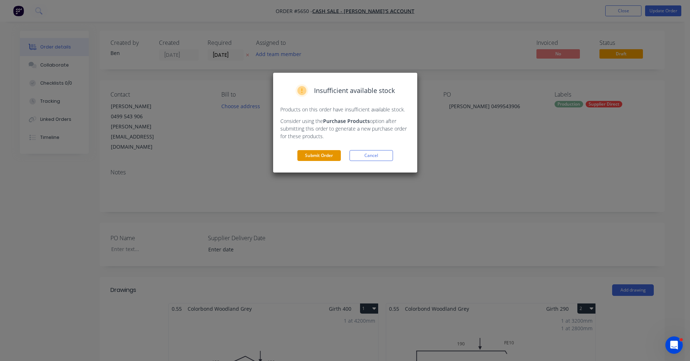
click at [316, 156] on button "Submit Order" at bounding box center [318, 155] width 43 height 11
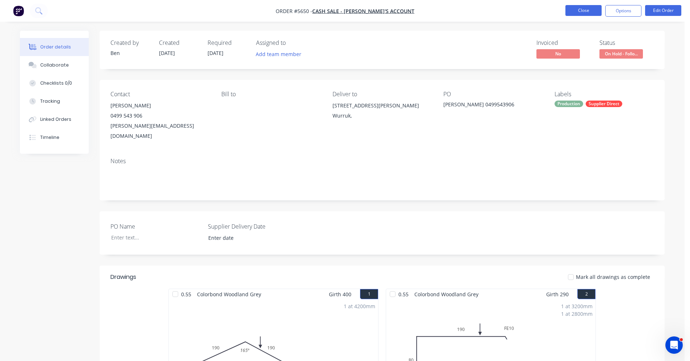
click at [590, 9] on button "Close" at bounding box center [583, 10] width 36 height 11
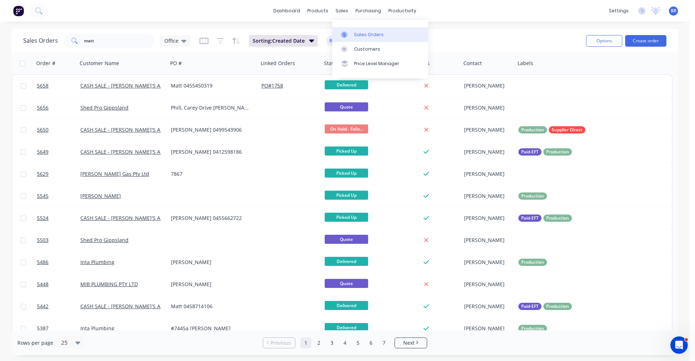
click at [361, 35] on div "Sales Orders" at bounding box center [369, 35] width 30 height 7
drag, startPoint x: 102, startPoint y: 42, endPoint x: 19, endPoint y: 35, distance: 83.2
click at [19, 35] on div "Sales Orders matt Office Sorting: Created Date Reset Options Create order" at bounding box center [345, 41] width 667 height 24
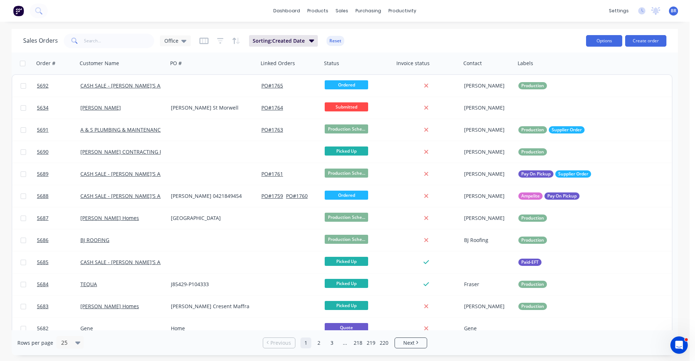
click at [604, 39] on button "Options" at bounding box center [604, 41] width 36 height 12
drag, startPoint x: 482, startPoint y: 32, endPoint x: 305, endPoint y: 62, distance: 180.2
click at [481, 32] on div "Sales Orders Office Sorting: Created Date Reset" at bounding box center [301, 41] width 557 height 18
click at [115, 40] on input "text" at bounding box center [119, 41] width 71 height 14
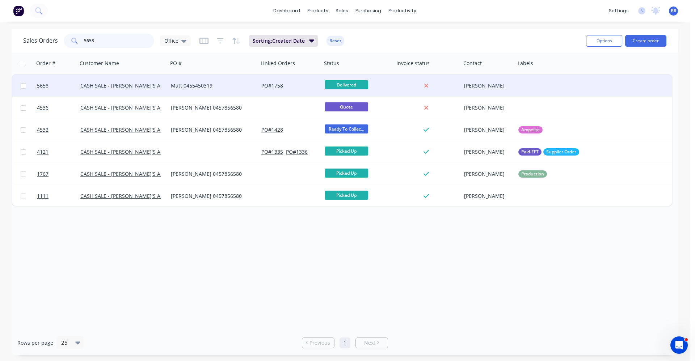
type input "5658"
click at [231, 86] on div "Matt 0455450319" at bounding box center [211, 85] width 80 height 7
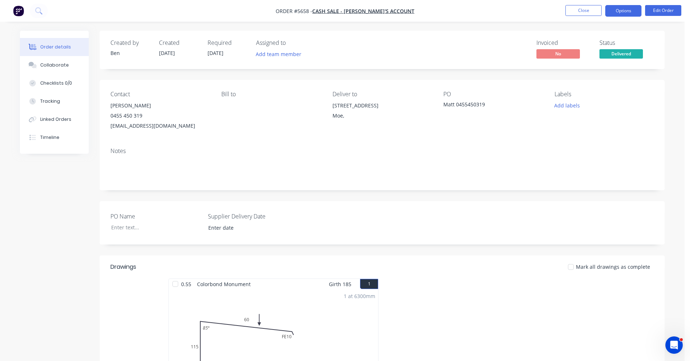
click at [631, 8] on button "Options" at bounding box center [623, 11] width 36 height 12
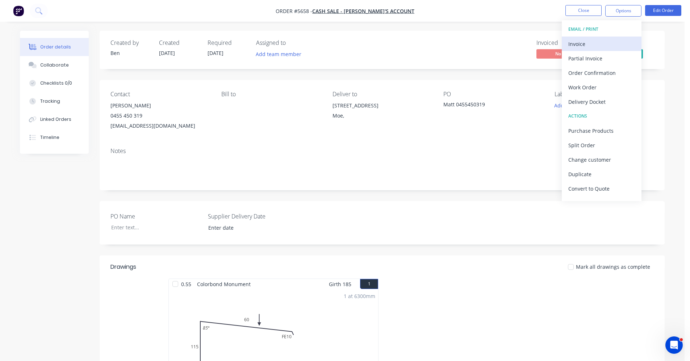
click at [602, 39] on div "Invoice" at bounding box center [601, 44] width 67 height 11
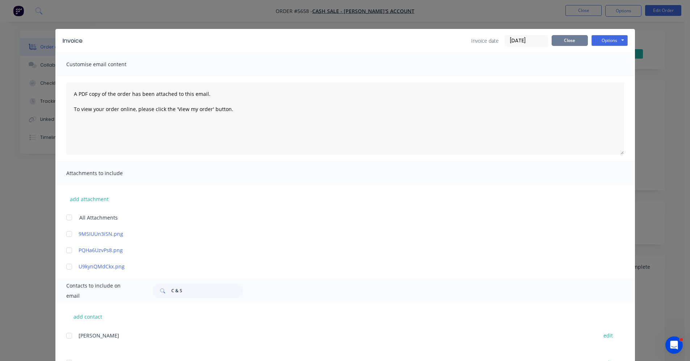
click at [567, 42] on button "Close" at bounding box center [570, 40] width 36 height 11
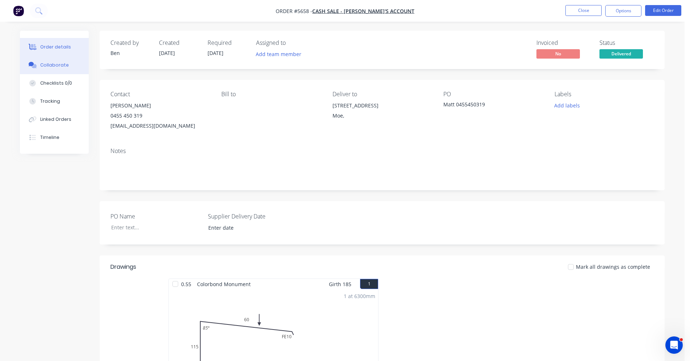
click at [53, 62] on div "Collaborate" at bounding box center [54, 65] width 29 height 7
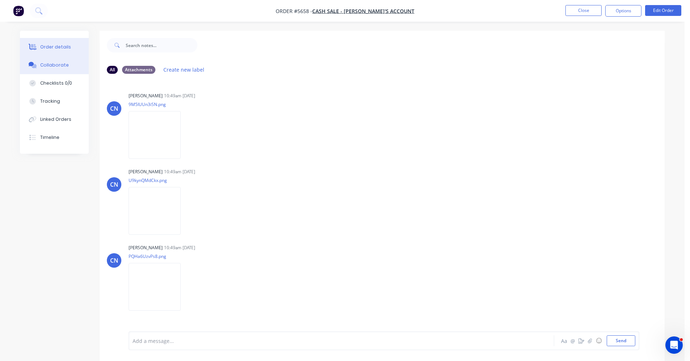
click at [47, 51] on button "Order details" at bounding box center [54, 47] width 69 height 18
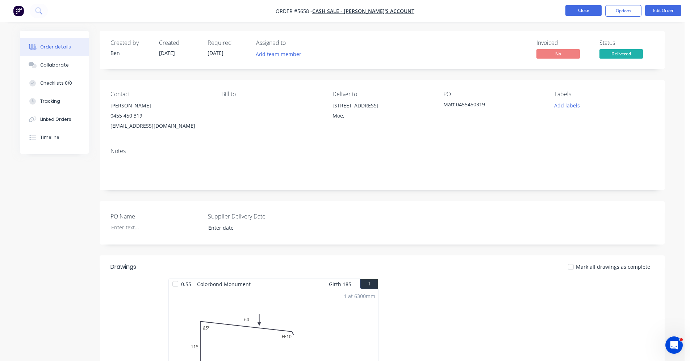
click at [578, 8] on button "Close" at bounding box center [583, 10] width 36 height 11
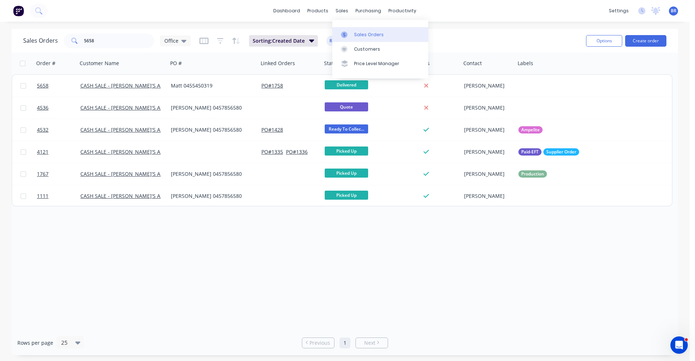
click at [374, 38] on link "Sales Orders" at bounding box center [380, 34] width 96 height 14
click at [357, 35] on div "Sales Orders" at bounding box center [369, 35] width 30 height 7
drag, startPoint x: 99, startPoint y: 39, endPoint x: 38, endPoint y: 45, distance: 60.7
click at [17, 38] on div "Sales Orders 5658 Office Sorting: Created Date Reset Options Create order" at bounding box center [345, 41] width 667 height 24
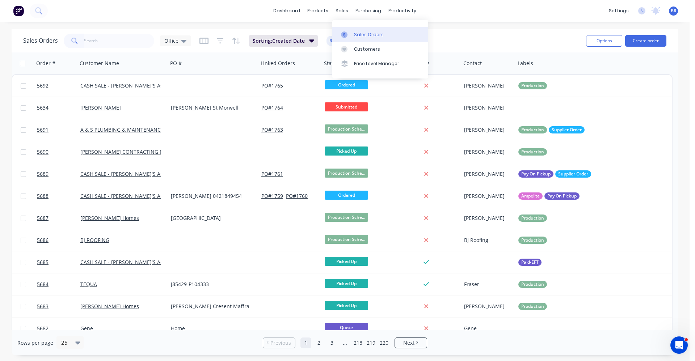
click at [356, 34] on div "Sales Orders" at bounding box center [369, 35] width 30 height 7
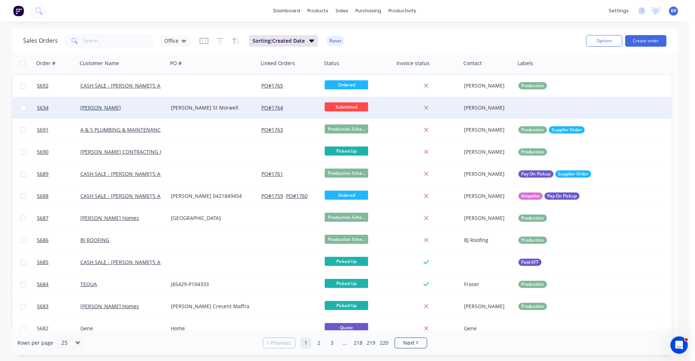
click at [152, 110] on div "[PERSON_NAME]" at bounding box center [120, 107] width 80 height 7
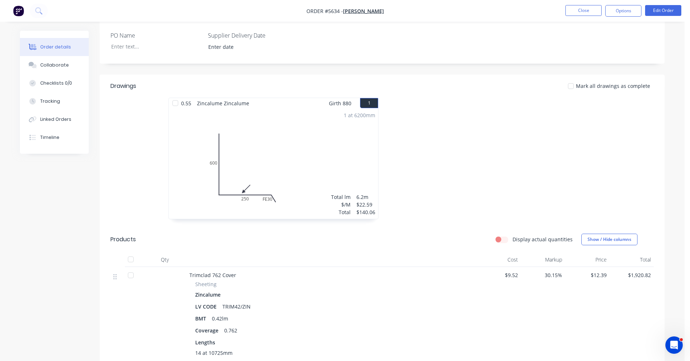
scroll to position [217, 0]
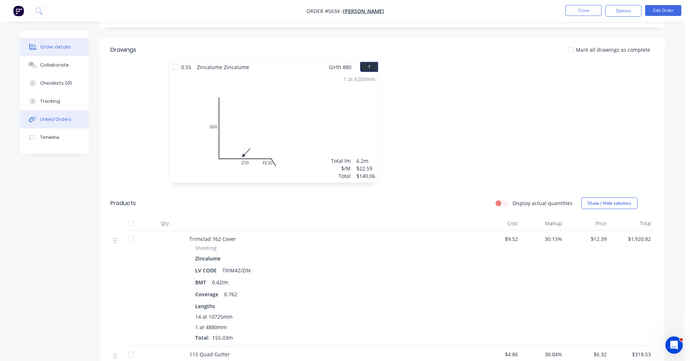
click at [53, 120] on div "Linked Orders" at bounding box center [55, 119] width 31 height 7
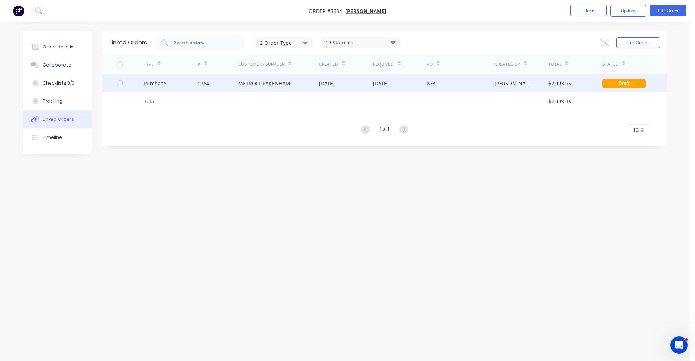
click at [264, 87] on div "METROLL PAKENHAM" at bounding box center [278, 83] width 81 height 18
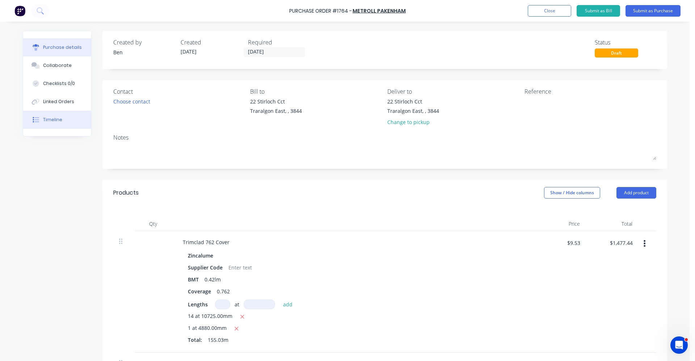
click at [58, 124] on button "Timeline" at bounding box center [57, 120] width 68 height 18
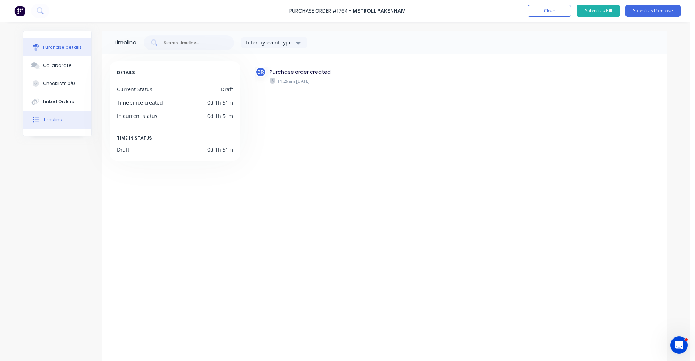
click at [58, 45] on div "Purchase details" at bounding box center [62, 47] width 39 height 7
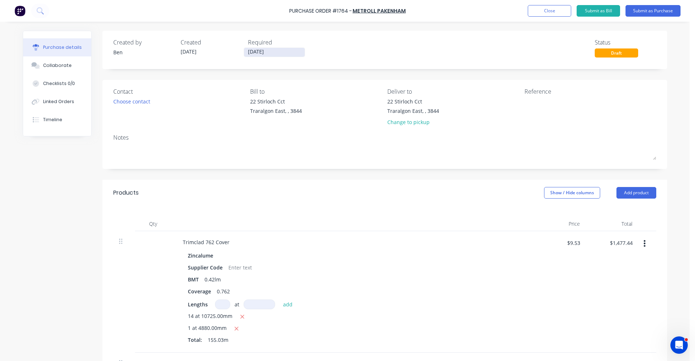
click at [262, 52] on input "[DATE]" at bounding box center [274, 52] width 61 height 9
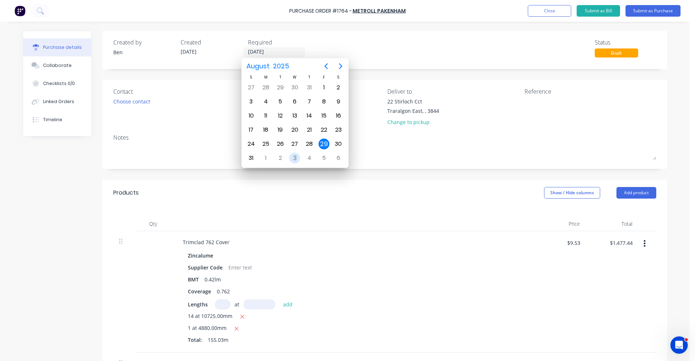
click at [289, 157] on div "3" at bounding box center [295, 158] width 14 height 14
type input "03/09/25"
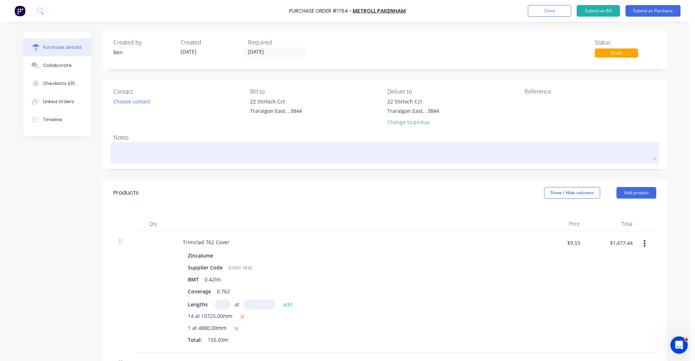
click at [130, 147] on textarea at bounding box center [384, 152] width 543 height 16
type textarea "x"
type textarea "D"
type textarea "x"
type textarea "De"
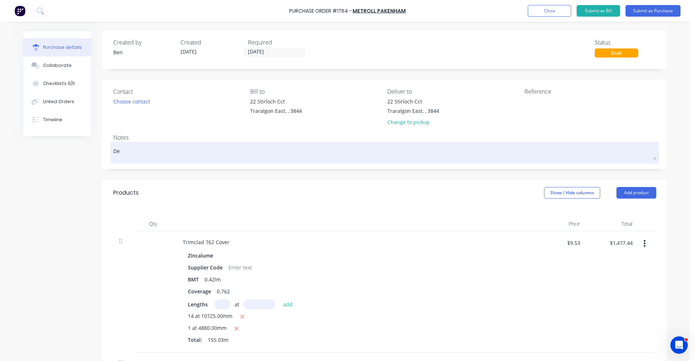
type textarea "x"
type textarea "Del"
type textarea "x"
type textarea "Deli"
type textarea "x"
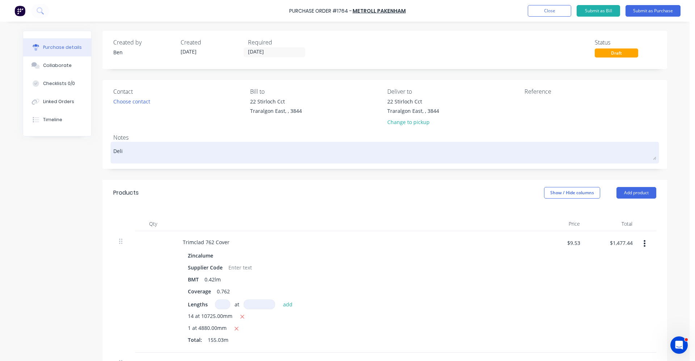
type textarea "Deliv"
type textarea "x"
type textarea "Delive"
type textarea "x"
type textarea "Deliver"
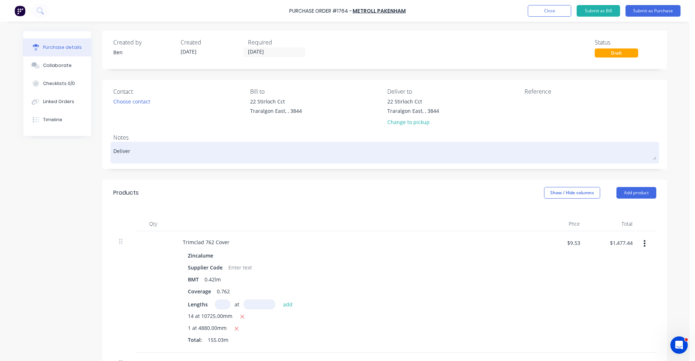
type textarea "x"
type textarea "Delivery"
type textarea "x"
type textarea "Delivery"
type textarea "x"
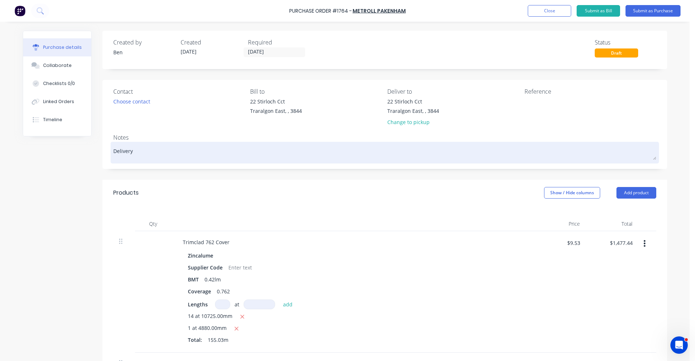
type textarea "Delivery b"
type textarea "x"
type textarea "Delivery be"
type textarea "x"
type textarea "Delivery bef"
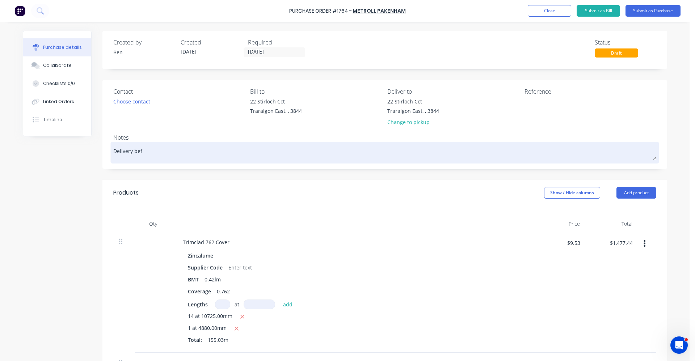
type textarea "x"
type textarea "Delivery befo"
type textarea "x"
type textarea "Delivery befor"
type textarea "x"
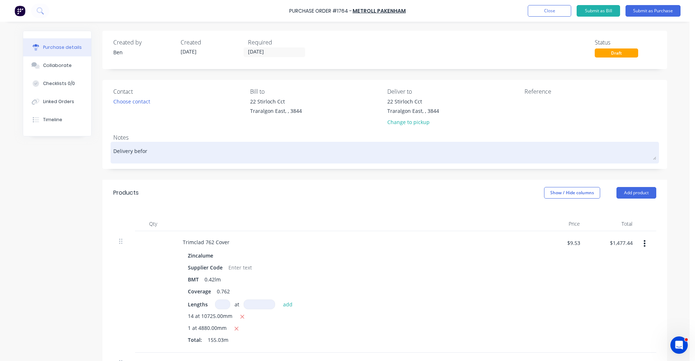
type textarea "Delivery before"
type textarea "x"
type textarea "Delivery before"
type textarea "x"
type textarea "Delivery before 8"
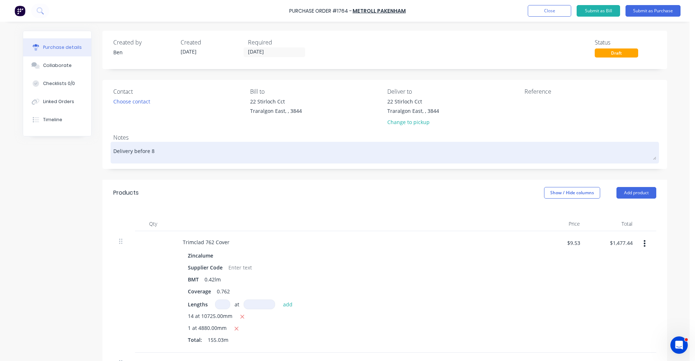
type textarea "x"
type textarea "Delivery before 8:"
type textarea "x"
type textarea "Delivery before 8"
type textarea "x"
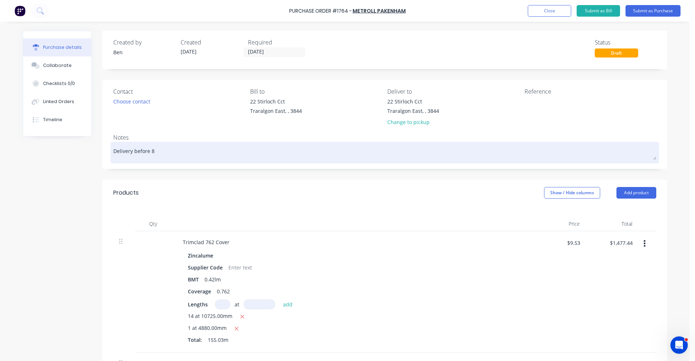
type textarea "Delivery before"
type textarea "x"
type textarea "Delivery before 9"
type textarea "x"
type textarea "Delivery before 9:"
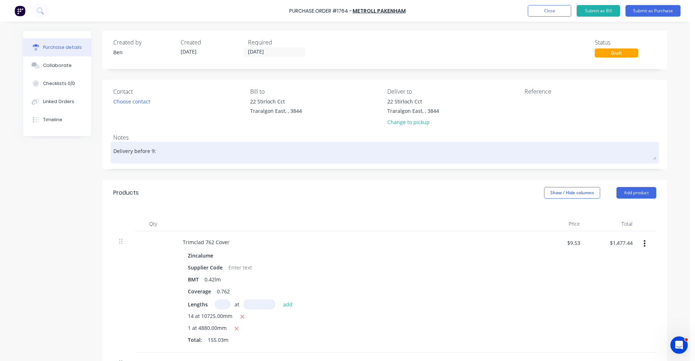
type textarea "x"
type textarea "Delivery before 9:0"
type textarea "x"
type textarea "Delivery before 9:00"
type textarea "x"
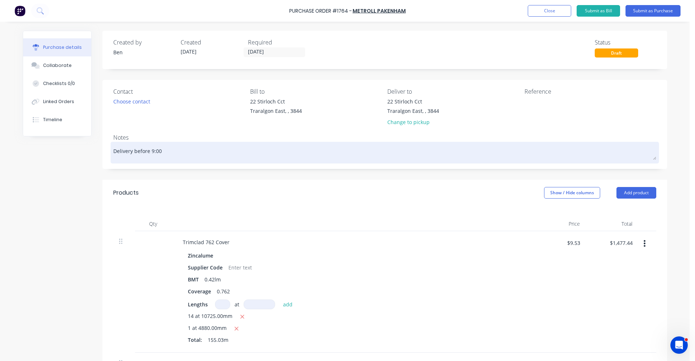
type textarea "Delivery before 9:00"
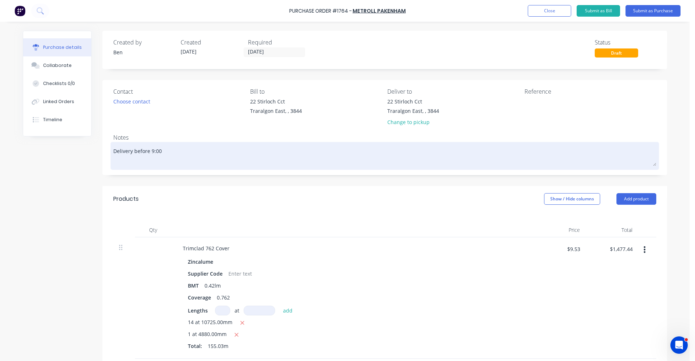
type textarea "x"
type textarea "Delivery before 9:00 S"
type textarea "x"
type textarea "Delivery before 9:00 Si"
type textarea "x"
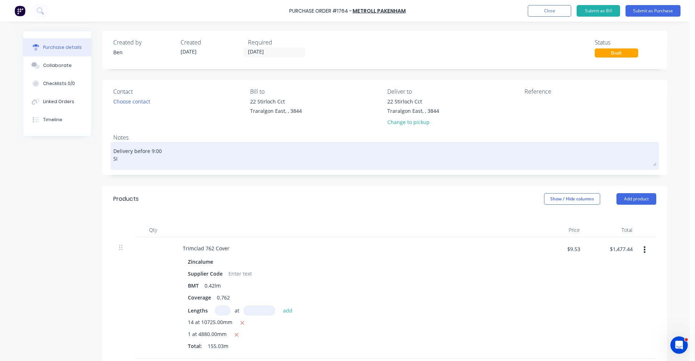
type textarea "Delivery before 9:00 Sit"
type textarea "x"
type textarea "Delivery before 9:00 Site"
type textarea "x"
type textarea "Delivery before 9:00 Site"
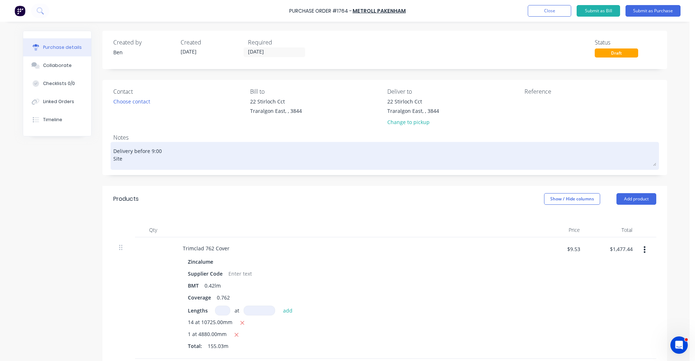
type textarea "x"
type textarea "Delivery before 9:00 Site C"
type textarea "x"
type textarea "Delivery before 9:00 Site Co"
type textarea "x"
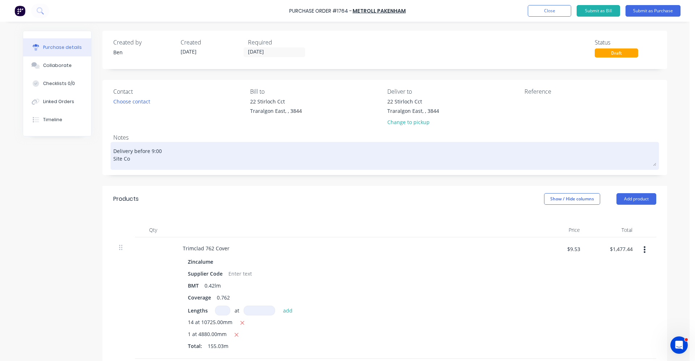
type textarea "Delivery before 9:00 Site Con"
type textarea "x"
type textarea "Delivery before 9:00 Site Cone"
type textarea "x"
type textarea "Delivery before 9:00 Site Con"
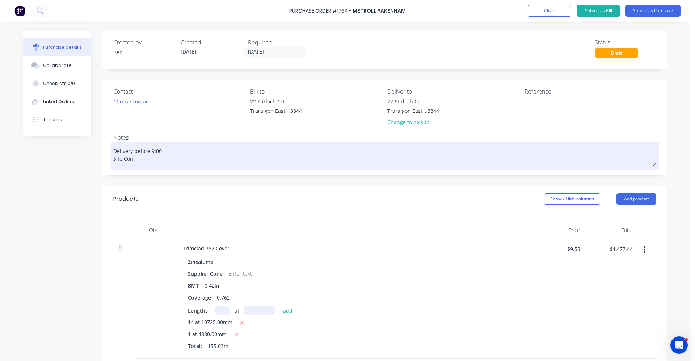
type textarea "x"
type textarea "Delivery before 9:00 Site Cont"
type textarea "x"
type textarea "Delivery before 9:00 Site Conta"
type textarea "x"
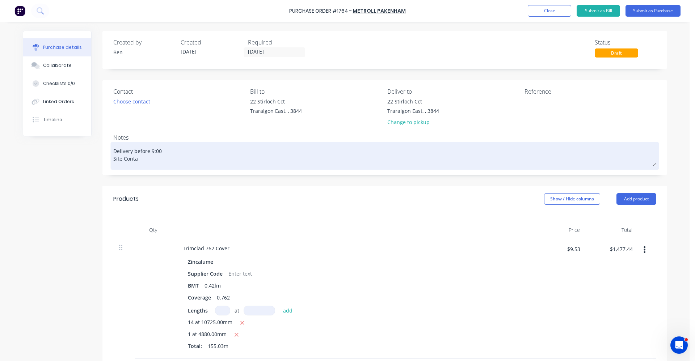
type textarea "Delivery before 9:00 Site Contac"
type textarea "x"
type textarea "Delivery before 9:00 Site Contact"
type textarea "x"
type textarea "Delivery before 9:00 Site Contact"
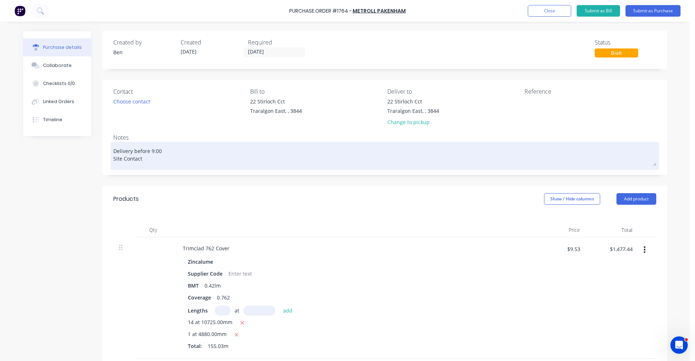
type textarea "x"
type textarea "Delivery before 9:00 Site Contact :"
type textarea "x"
type textarea "Delivery before 9:00 Site Contact :S"
type textarea "x"
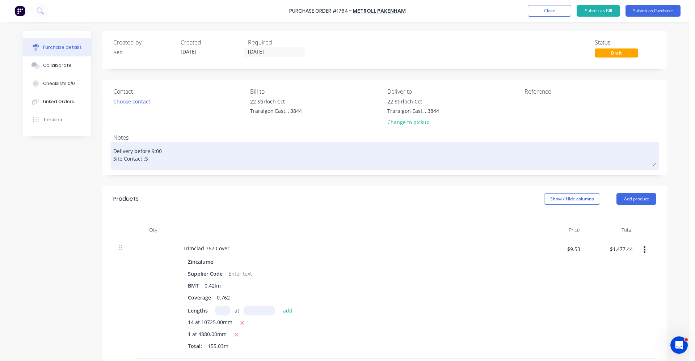
type textarea "Delivery before 9:00 Site Contact :Sh"
type textarea "x"
type textarea "Delivery before 9:00 Site Contact :Sha"
type textarea "x"
type textarea "Delivery before 9:00 Site Contact :Shau"
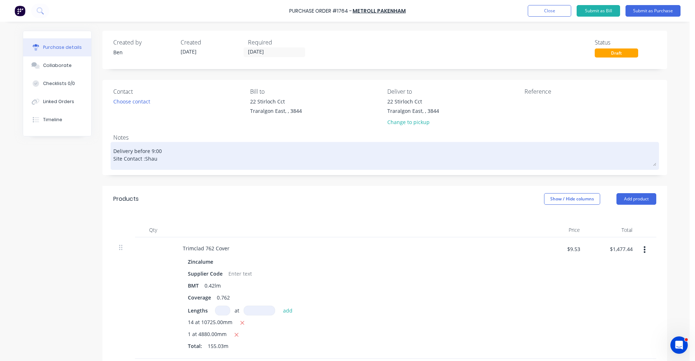
type textarea "x"
type textarea "Delivery before 9:00 Site Contact :Shaun"
type textarea "x"
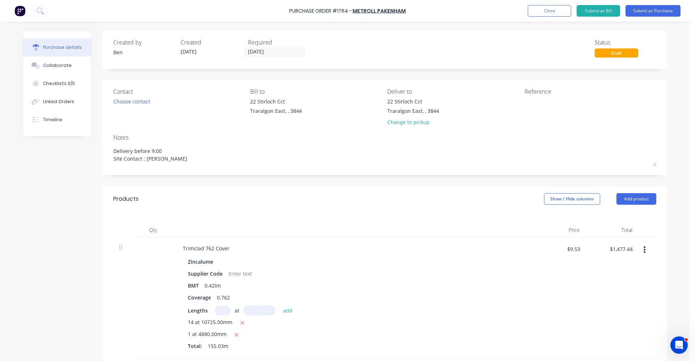
type textarea "Delivery before 9:00 Site Contact : Shaun"
type textarea "x"
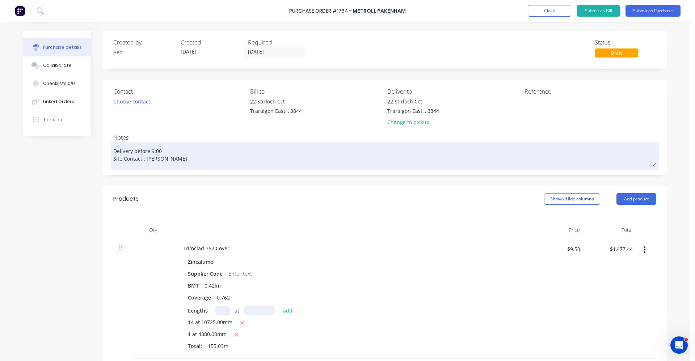
click at [174, 159] on textarea "Delivery before 9:00 Site Contact : Shaun" at bounding box center [384, 155] width 543 height 22
click at [200, 160] on textarea "Delivery before 9:00 Site Contact: Shaun 0499762190" at bounding box center [384, 155] width 543 height 22
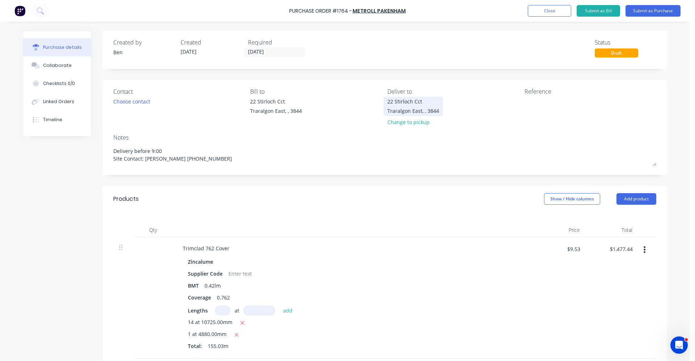
type textarea "Delivery before 9:00 Site Contact: Shaun 0499762190"
click at [409, 110] on div "Traralgon East, , 3844" at bounding box center [414, 111] width 52 height 8
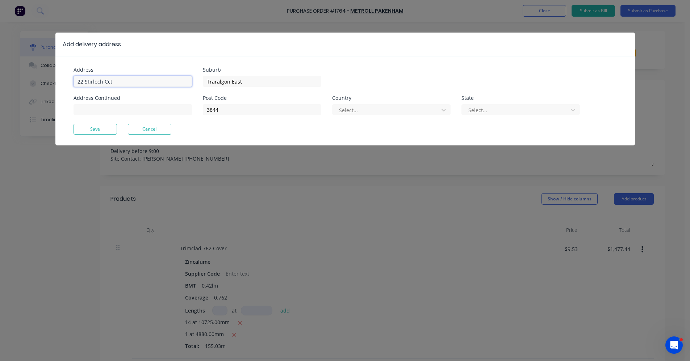
drag, startPoint x: 124, startPoint y: 81, endPoint x: 5, endPoint y: 81, distance: 118.8
click at [5, 81] on div "Add delivery address Address 22 Stirloch Cct Address Continued Suburb Traralgon…" at bounding box center [345, 180] width 690 height 361
type input "4 Bolger Street"
drag, startPoint x: 248, startPoint y: 81, endPoint x: 196, endPoint y: 80, distance: 51.8
click at [196, 80] on div "Address 4 Bolger Street Address Continued Suburb Traralgon East Post Code 3844 …" at bounding box center [210, 95] width 272 height 56
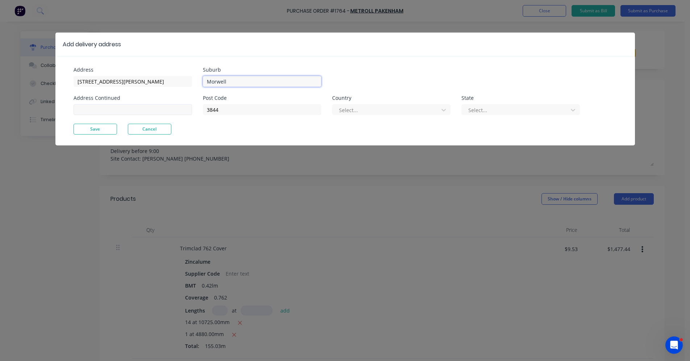
type input "Morwell"
drag, startPoint x: 188, startPoint y: 110, endPoint x: 183, endPoint y: 111, distance: 5.3
click at [165, 108] on div "Address 4 Bolger Street Address Continued Suburb Morwell Post Code 3844 Country…" at bounding box center [210, 95] width 272 height 56
click at [107, 131] on button "Save" at bounding box center [95, 129] width 43 height 11
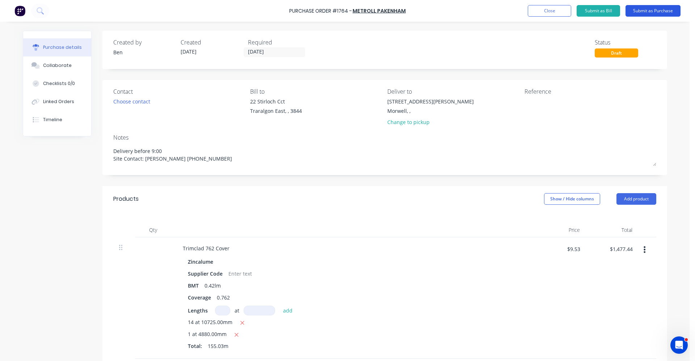
click at [641, 11] on button "Submit as Purchase" at bounding box center [653, 11] width 55 height 12
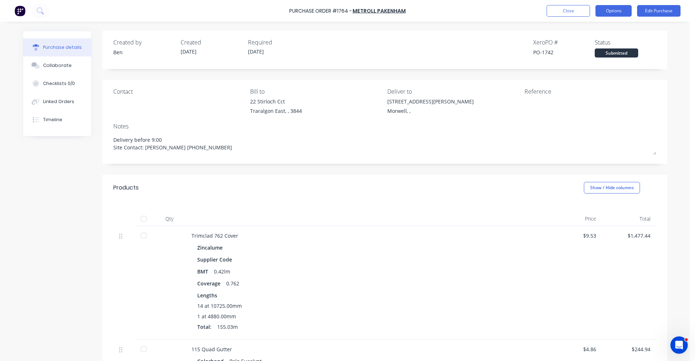
click at [614, 8] on button "Options" at bounding box center [614, 11] width 36 height 12
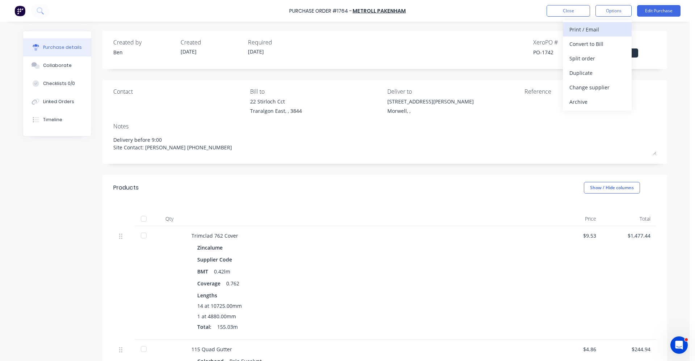
click at [586, 27] on div "Print / Email" at bounding box center [598, 29] width 56 height 11
click at [578, 45] on div "With pricing" at bounding box center [598, 44] width 56 height 11
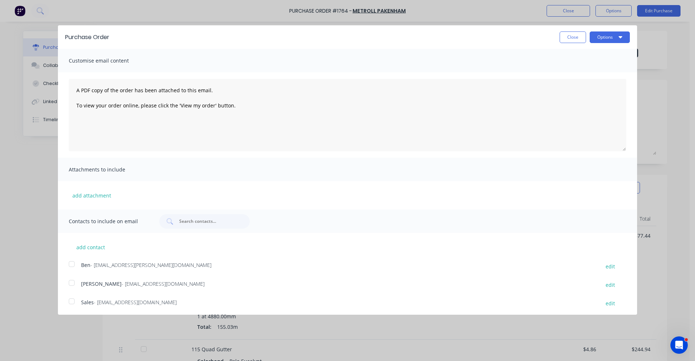
drag, startPoint x: 69, startPoint y: 304, endPoint x: 73, endPoint y: 302, distance: 4.2
click at [70, 303] on div at bounding box center [71, 301] width 14 height 14
click at [619, 35] on icon "button" at bounding box center [621, 37] width 4 height 6
click at [590, 70] on div "Email" at bounding box center [596, 70] width 56 height 11
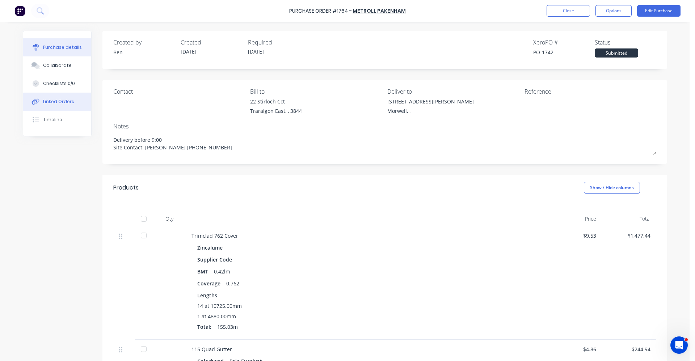
click at [61, 107] on button "Linked Orders" at bounding box center [57, 102] width 68 height 18
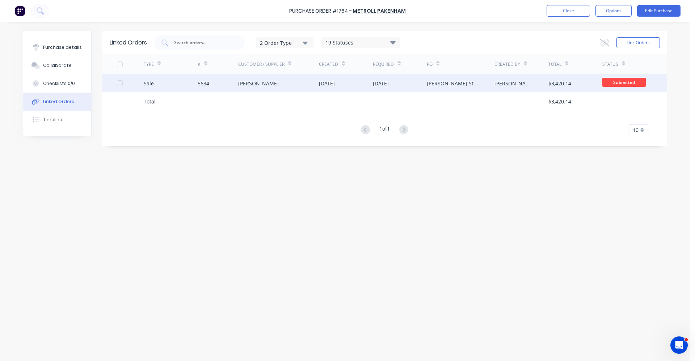
click at [285, 86] on div "[PERSON_NAME]" at bounding box center [278, 83] width 81 height 18
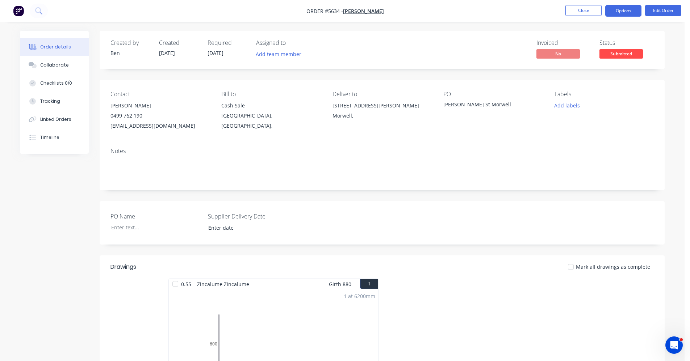
click at [623, 9] on button "Options" at bounding box center [623, 11] width 36 height 12
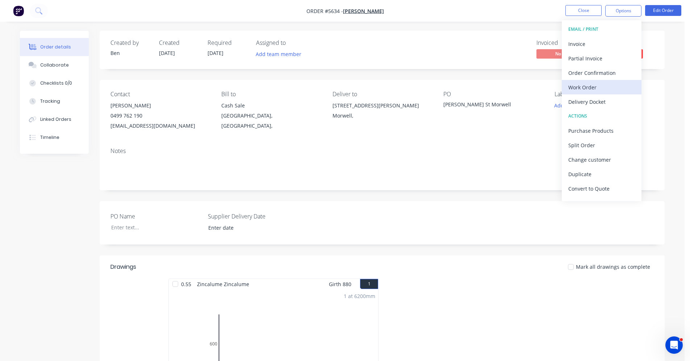
click at [586, 84] on div "Work Order" at bounding box center [601, 87] width 67 height 11
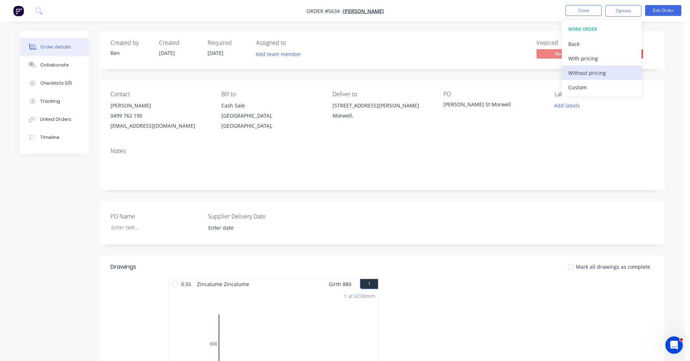
click at [588, 76] on div "Without pricing" at bounding box center [601, 73] width 67 height 11
click at [480, 41] on div "Invoiced No Status Submitted" at bounding box center [490, 49] width 325 height 21
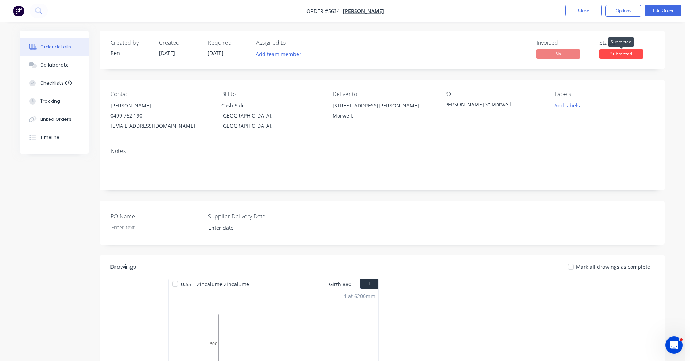
click at [617, 56] on span "Submitted" at bounding box center [620, 53] width 43 height 9
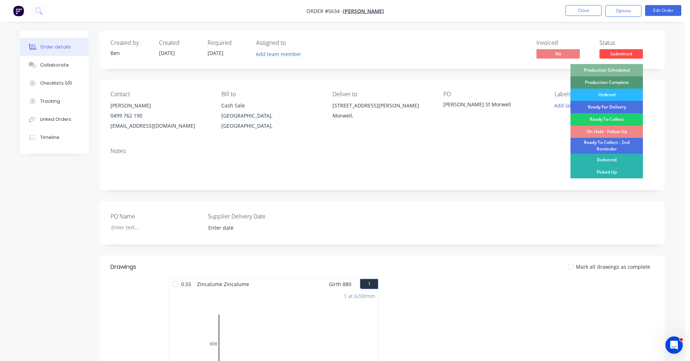
click at [624, 70] on div "Production Scheduled" at bounding box center [606, 70] width 72 height 12
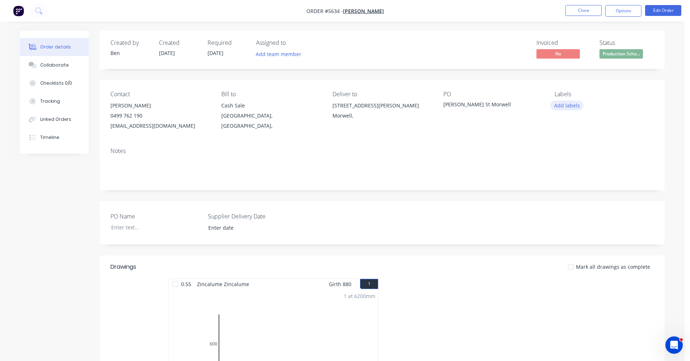
drag, startPoint x: 569, startPoint y: 105, endPoint x: 568, endPoint y: 109, distance: 4.8
click at [569, 105] on button "Add labels" at bounding box center [566, 106] width 33 height 10
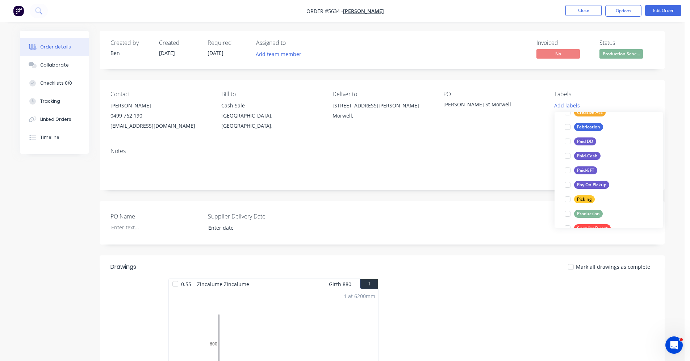
scroll to position [72, 0]
click at [587, 214] on div "Production" at bounding box center [588, 214] width 29 height 8
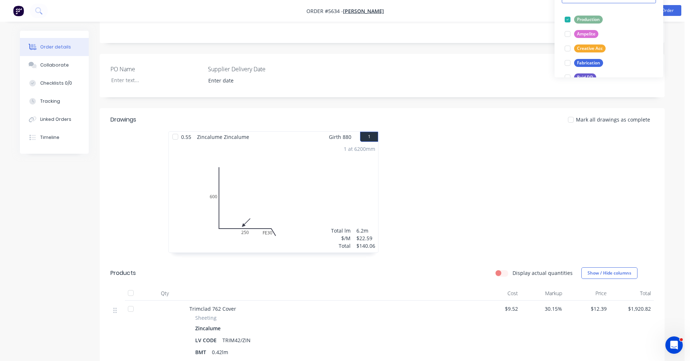
scroll to position [0, 0]
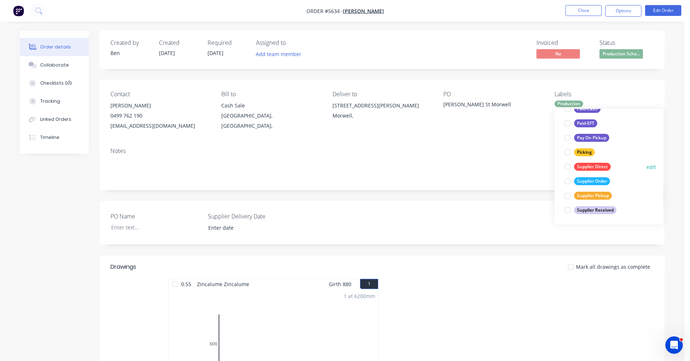
drag, startPoint x: 592, startPoint y: 168, endPoint x: 575, endPoint y: 166, distance: 17.4
click at [591, 168] on div "Supplier Direct" at bounding box center [592, 167] width 37 height 8
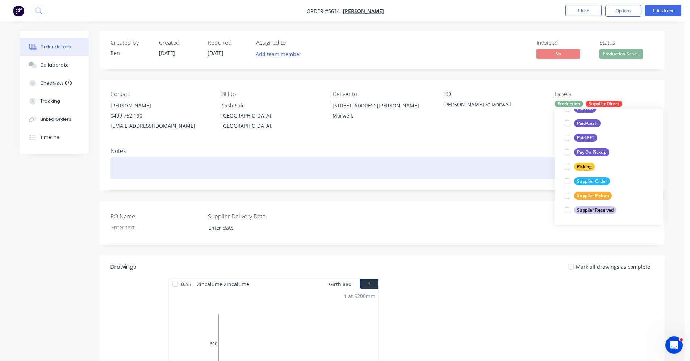
scroll to position [14, 0]
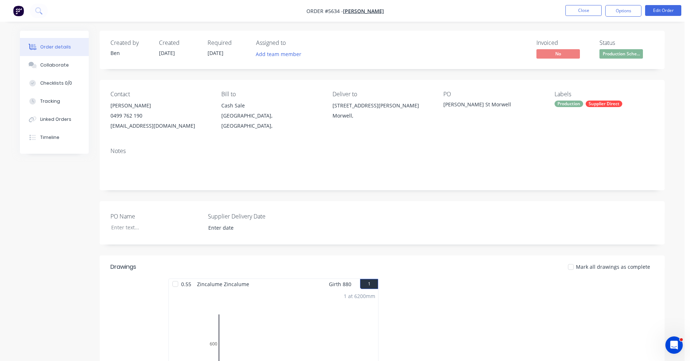
drag, startPoint x: 499, startPoint y: 150, endPoint x: 532, endPoint y: 129, distance: 38.9
click at [500, 150] on div "Notes" at bounding box center [381, 151] width 543 height 7
click at [53, 119] on div "Linked Orders" at bounding box center [55, 119] width 31 height 7
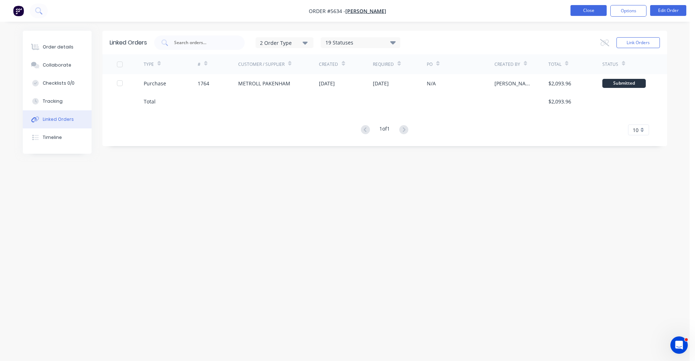
click at [586, 14] on button "Close" at bounding box center [589, 10] width 36 height 11
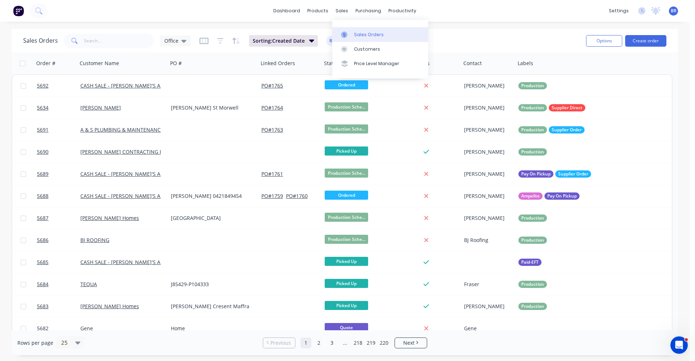
click at [351, 34] on div at bounding box center [346, 35] width 11 height 7
click at [102, 43] on input "text" at bounding box center [119, 41] width 71 height 14
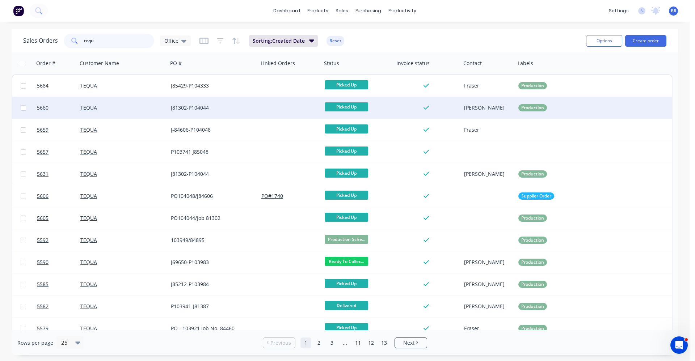
type input "tequ"
click at [259, 112] on div at bounding box center [290, 108] width 63 height 22
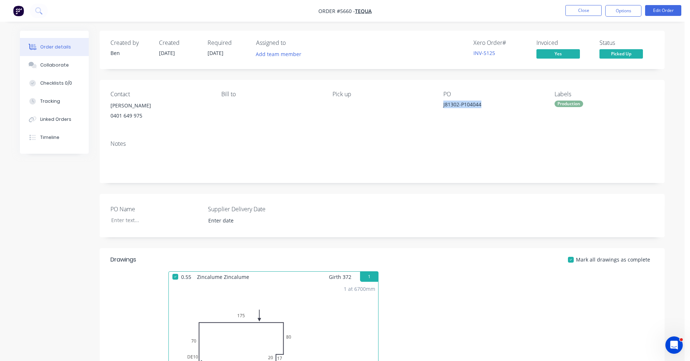
drag, startPoint x: 484, startPoint y: 105, endPoint x: 441, endPoint y: 104, distance: 42.4
click at [441, 104] on div "Contact Adriano 0401 649 975 Bill to Pick up PO J81302-P104044 Labels Production" at bounding box center [382, 107] width 565 height 55
drag, startPoint x: 441, startPoint y: 104, endPoint x: 450, endPoint y: 104, distance: 8.7
copy div "J81302-P104044"
click at [579, 11] on button "Close" at bounding box center [583, 10] width 36 height 11
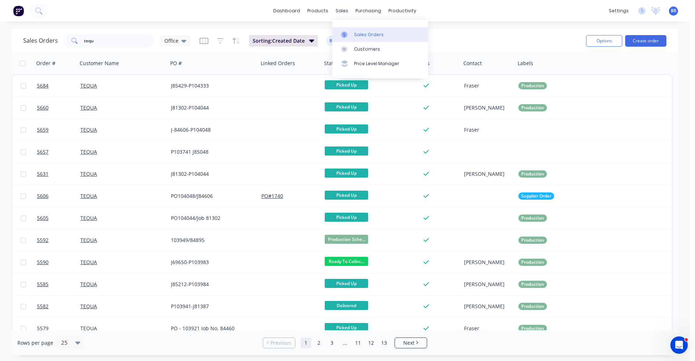
click at [365, 33] on div "Sales Orders" at bounding box center [369, 35] width 30 height 7
click at [641, 42] on button "Create order" at bounding box center [645, 41] width 41 height 12
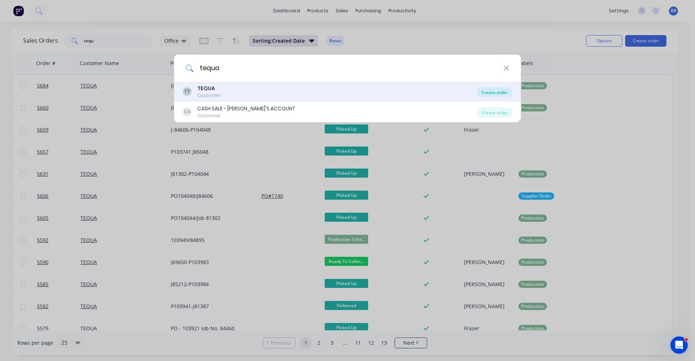
type input "tequa"
click at [498, 95] on div "Create order" at bounding box center [494, 92] width 35 height 10
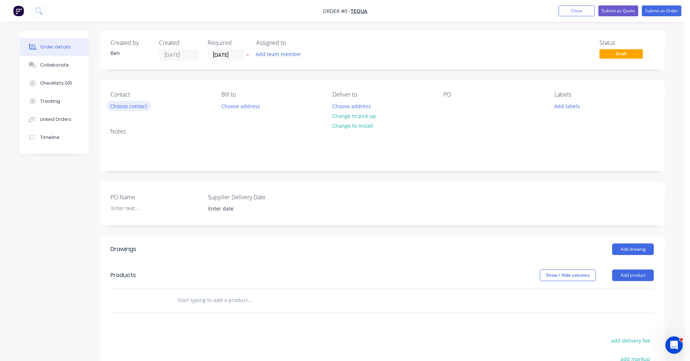
click at [123, 108] on button "Choose contact" at bounding box center [128, 106] width 45 height 10
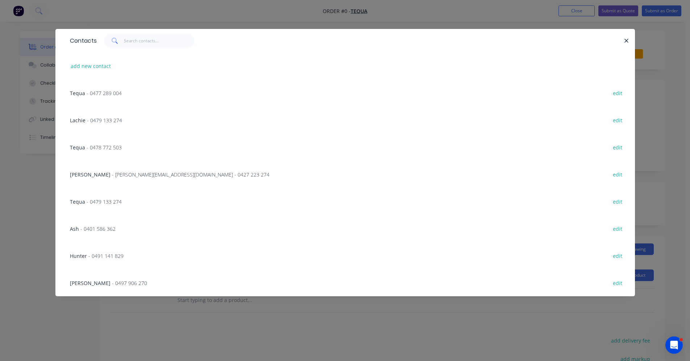
scroll to position [679, 0]
click at [137, 284] on div "Adriano - 0401 649 975 edit" at bounding box center [345, 282] width 558 height 27
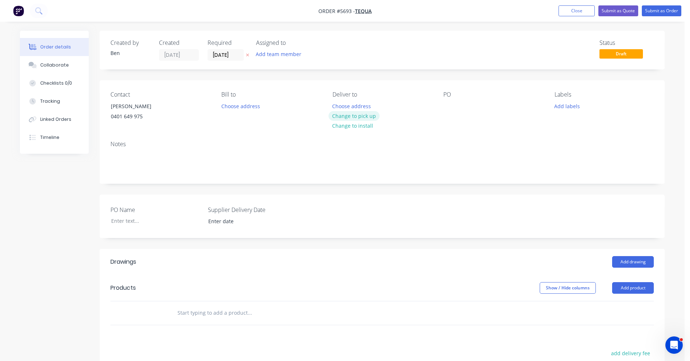
click at [371, 116] on button "Change to pick up" at bounding box center [353, 116] width 51 height 10
click at [447, 104] on div at bounding box center [449, 106] width 12 height 11
drag, startPoint x: 449, startPoint y: 103, endPoint x: 427, endPoint y: 118, distance: 27.0
click at [416, 117] on div "Pick up Change to delivery Change to install" at bounding box center [381, 107] width 99 height 33
click at [452, 105] on div at bounding box center [449, 106] width 12 height 11
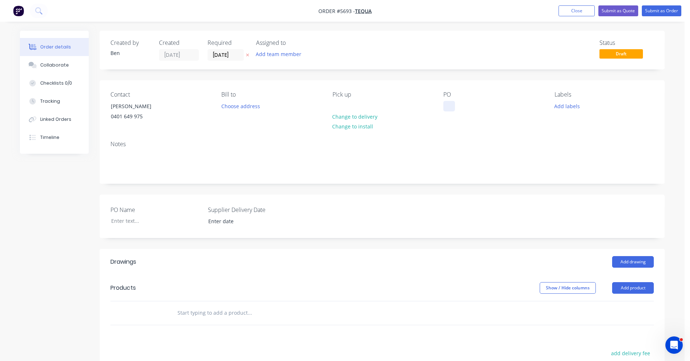
paste div
click at [568, 106] on button "Add labels" at bounding box center [566, 106] width 33 height 10
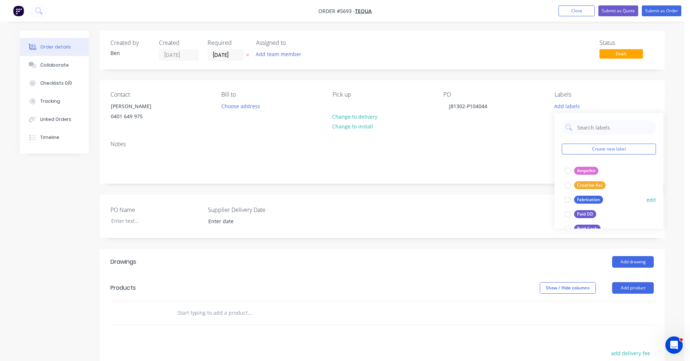
click at [589, 196] on div "Fabrication" at bounding box center [588, 200] width 29 height 8
click at [383, 217] on div "PO Name Supplier Delivery Date" at bounding box center [382, 216] width 565 height 43
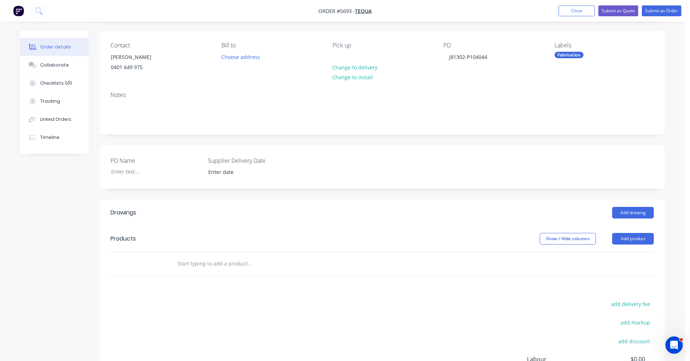
scroll to position [145, 0]
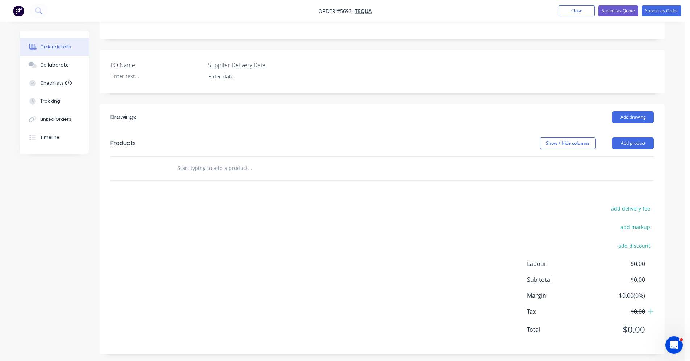
click at [211, 169] on input "text" at bounding box center [249, 168] width 145 height 14
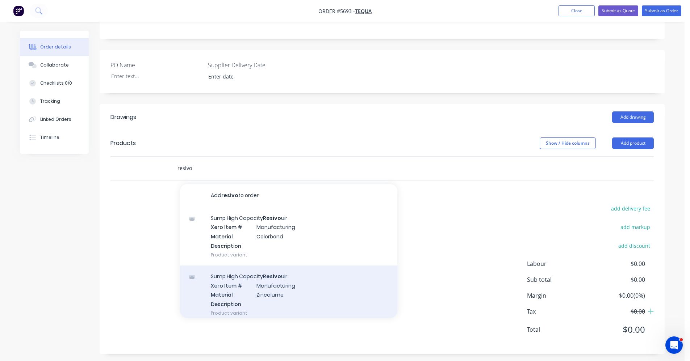
type input "resivo"
click at [278, 293] on div "Sump High Capacity Resivo uir Xero Item # Manufacturing Material Zincalume Desc…" at bounding box center [288, 295] width 217 height 58
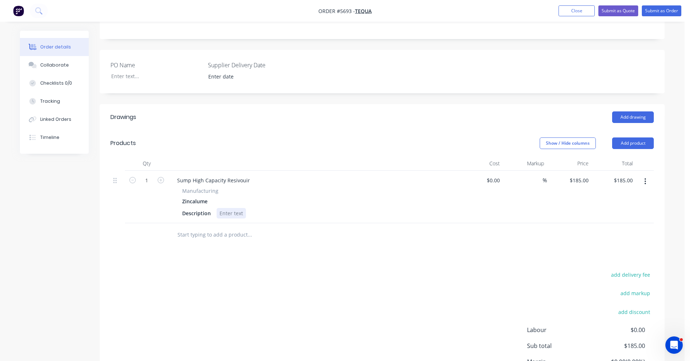
click at [226, 212] on div at bounding box center [231, 213] width 29 height 11
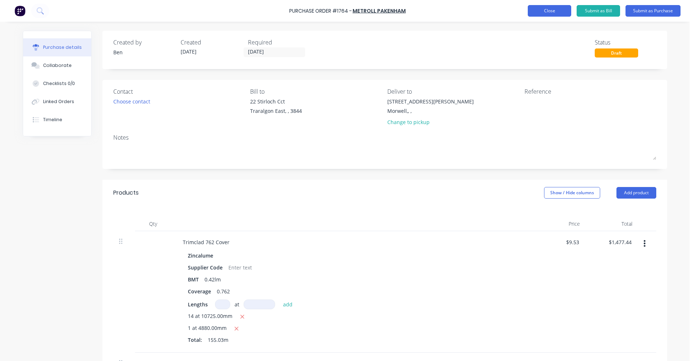
click at [552, 7] on button "Close" at bounding box center [549, 11] width 43 height 12
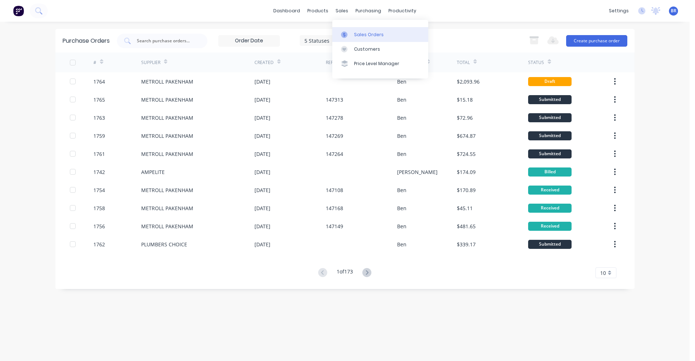
click at [361, 36] on div "Sales Orders" at bounding box center [369, 35] width 30 height 7
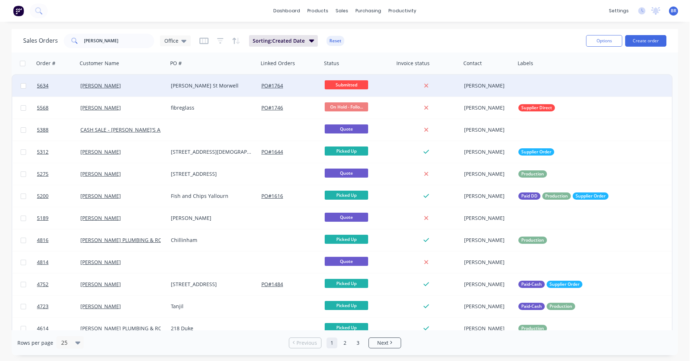
click at [135, 88] on div "[PERSON_NAME]" at bounding box center [120, 85] width 80 height 7
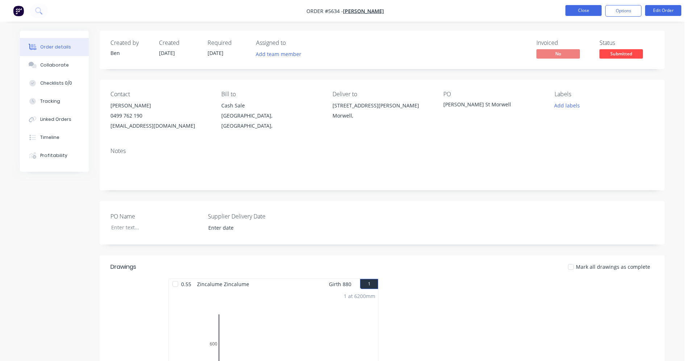
click at [588, 12] on button "Close" at bounding box center [583, 10] width 36 height 11
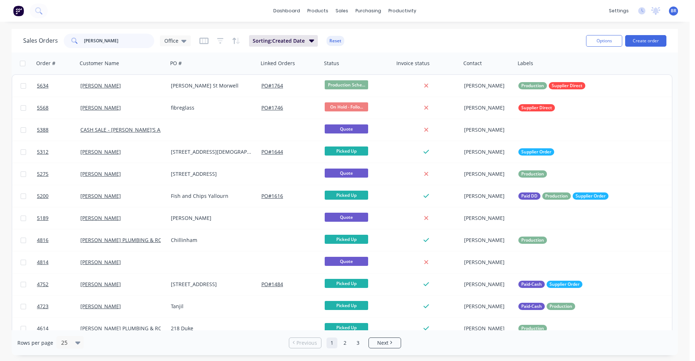
drag, startPoint x: 32, startPoint y: 37, endPoint x: 0, endPoint y: 37, distance: 31.9
click at [3, 37] on div "Sales Orders [PERSON_NAME] Office Sorting: Created Date Reset Options Create or…" at bounding box center [345, 192] width 690 height 327
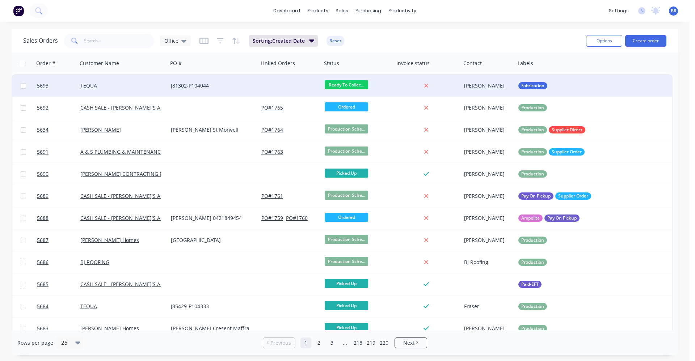
click at [237, 89] on div "J81302-P104044" at bounding box center [213, 86] width 91 height 22
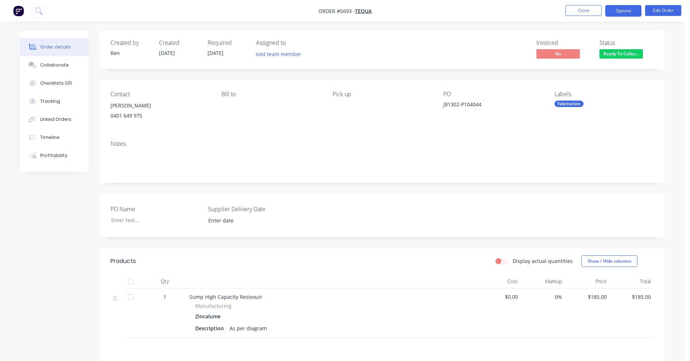
click at [617, 13] on button "Options" at bounding box center [623, 11] width 36 height 12
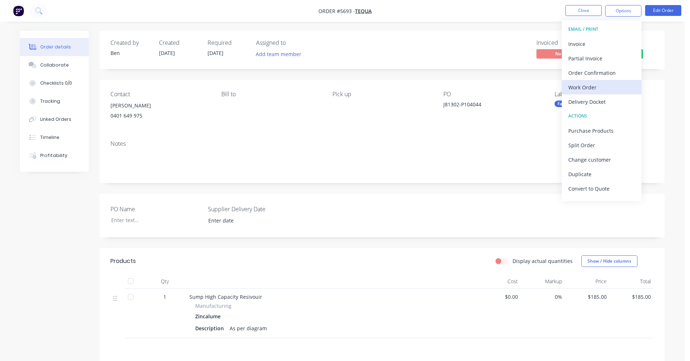
click at [590, 88] on div "Work Order" at bounding box center [601, 87] width 67 height 11
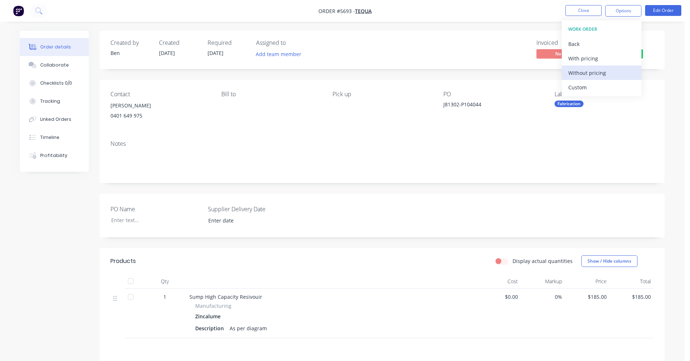
click at [596, 73] on div "Without pricing" at bounding box center [601, 73] width 67 height 11
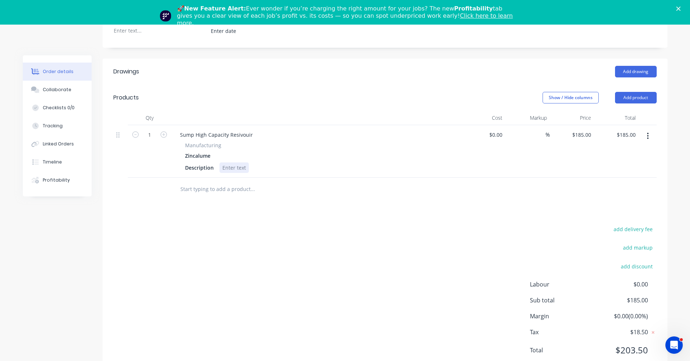
click at [228, 166] on div at bounding box center [233, 168] width 29 height 11
click at [681, 9] on polygon "Close" at bounding box center [678, 9] width 4 height 4
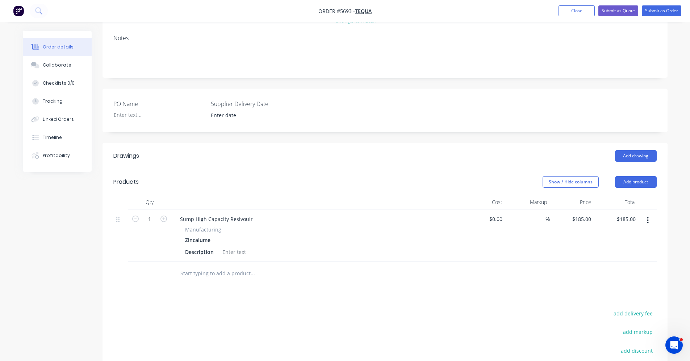
scroll to position [109, 0]
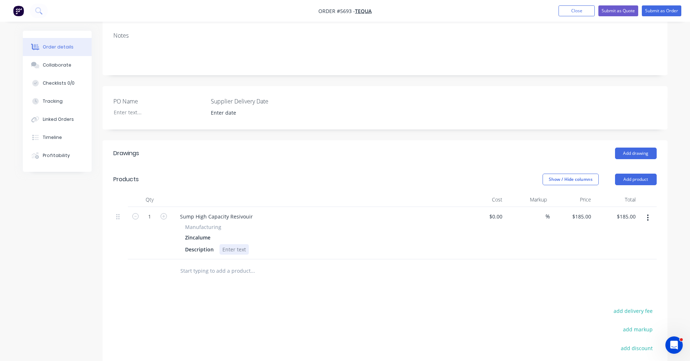
click at [225, 247] on div at bounding box center [233, 249] width 29 height 11
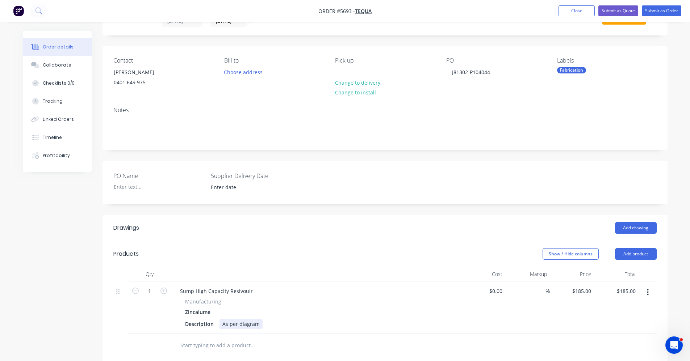
scroll to position [0, 0]
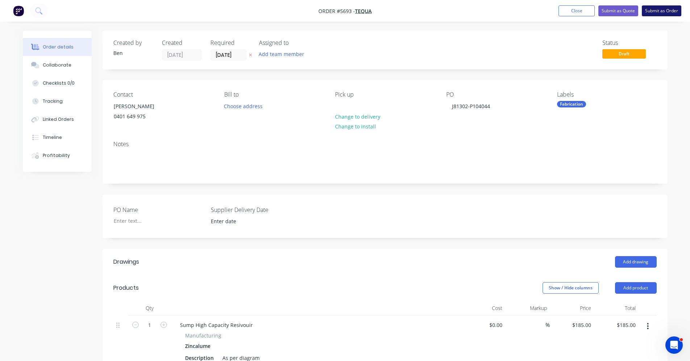
click at [654, 12] on button "Submit as Order" at bounding box center [661, 10] width 39 height 11
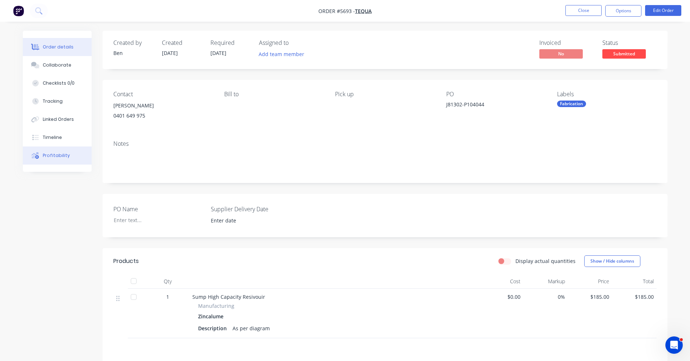
click at [48, 155] on div "Profitability" at bounding box center [56, 155] width 27 height 7
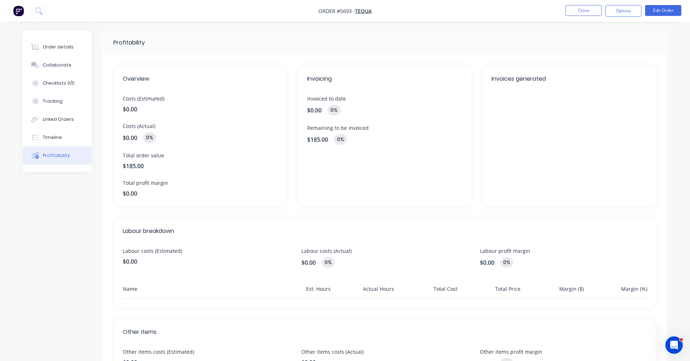
click at [127, 109] on span "$0.00" at bounding box center [200, 109] width 155 height 9
drag, startPoint x: 36, startPoint y: 49, endPoint x: 59, endPoint y: 53, distance: 23.2
click at [36, 49] on icon at bounding box center [35, 47] width 8 height 7
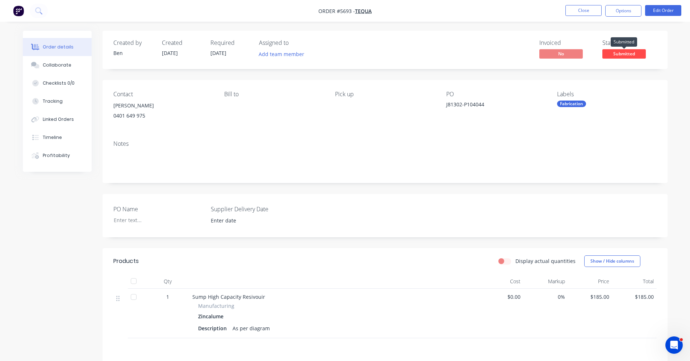
click at [624, 56] on span "Submitted" at bounding box center [623, 53] width 43 height 9
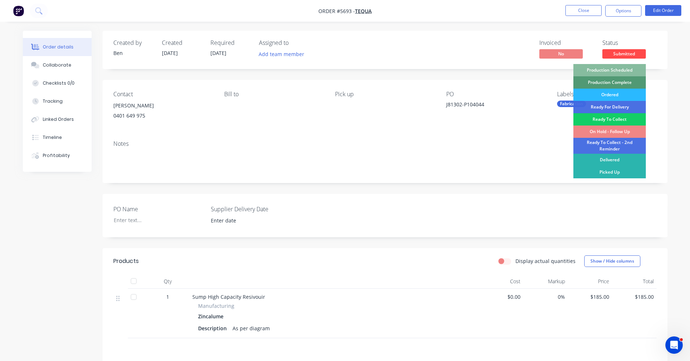
click at [614, 119] on div "Ready To Collect" at bounding box center [609, 119] width 72 height 12
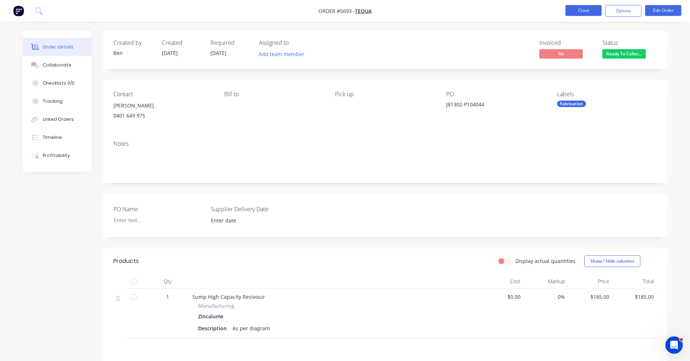
click at [586, 11] on button "Close" at bounding box center [583, 10] width 36 height 11
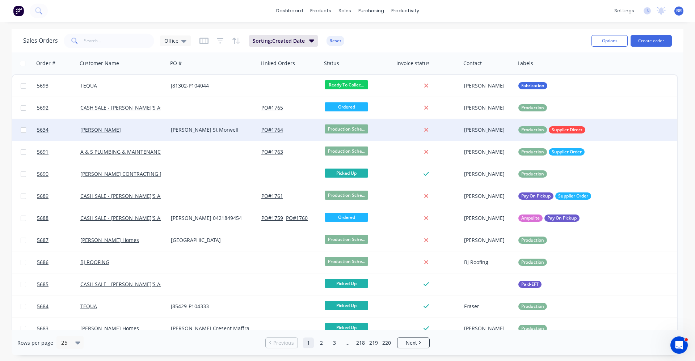
click at [137, 130] on div "[PERSON_NAME]" at bounding box center [120, 129] width 80 height 7
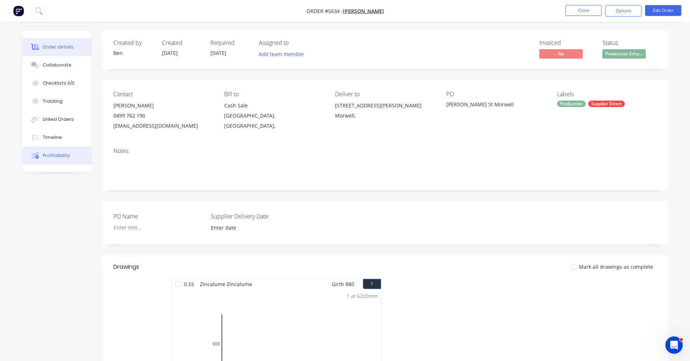
click at [62, 154] on div "Profitability" at bounding box center [56, 155] width 27 height 7
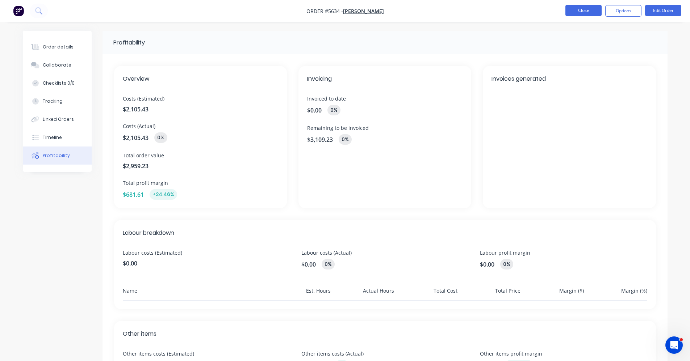
click at [590, 12] on button "Close" at bounding box center [583, 10] width 36 height 11
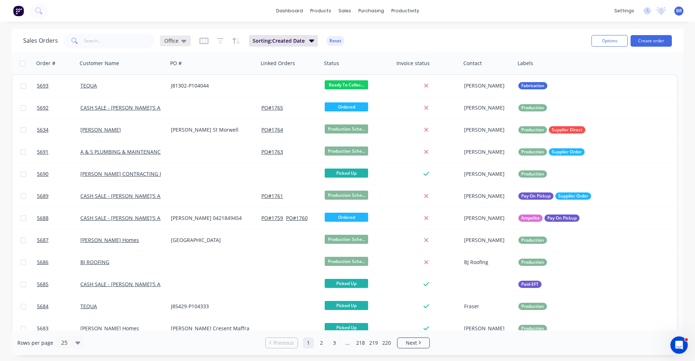
click at [183, 43] on icon at bounding box center [183, 41] width 5 height 8
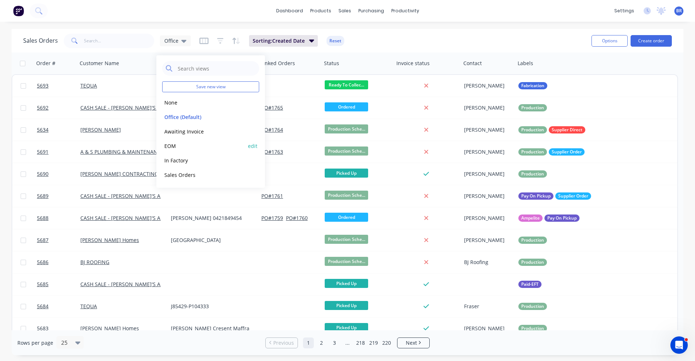
click at [176, 147] on button "EOM" at bounding box center [203, 146] width 83 height 8
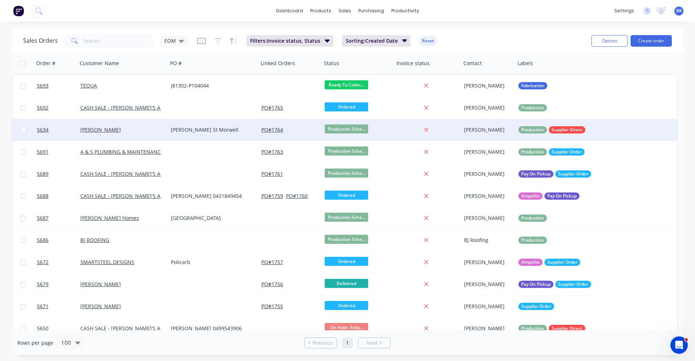
scroll to position [31, 0]
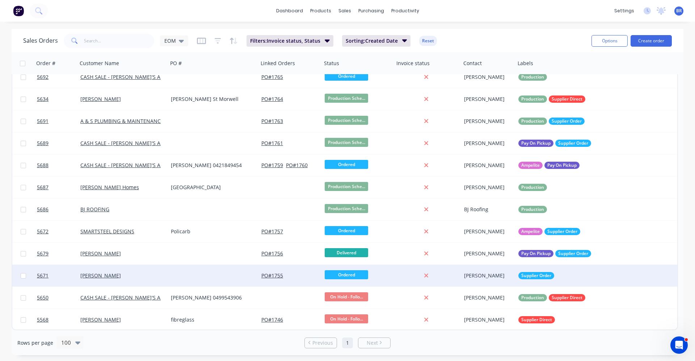
click at [218, 277] on div at bounding box center [213, 276] width 91 height 22
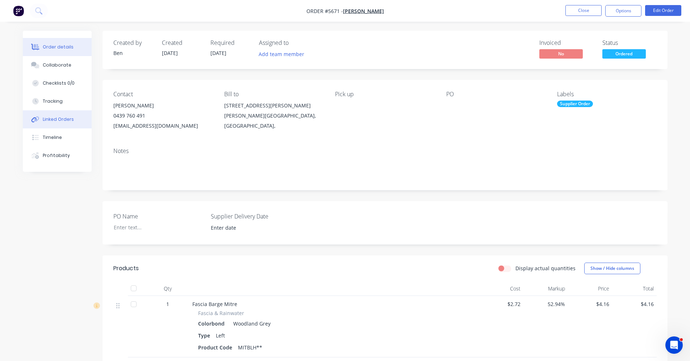
click at [54, 121] on div "Linked Orders" at bounding box center [58, 119] width 31 height 7
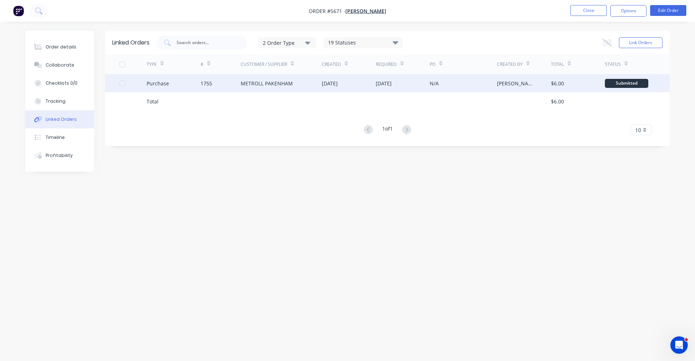
click at [297, 82] on div "METROLL PAKENHAM" at bounding box center [281, 83] width 81 height 18
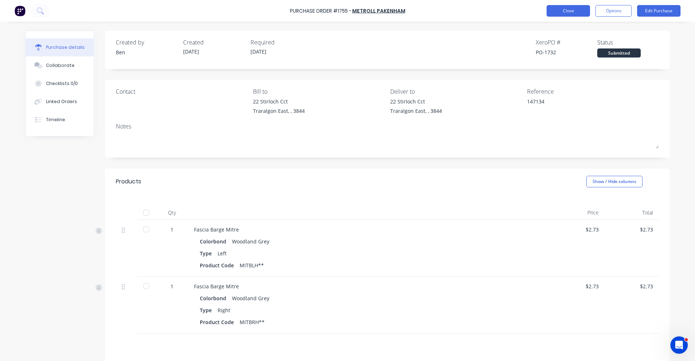
click at [565, 12] on button "Close" at bounding box center [568, 11] width 43 height 12
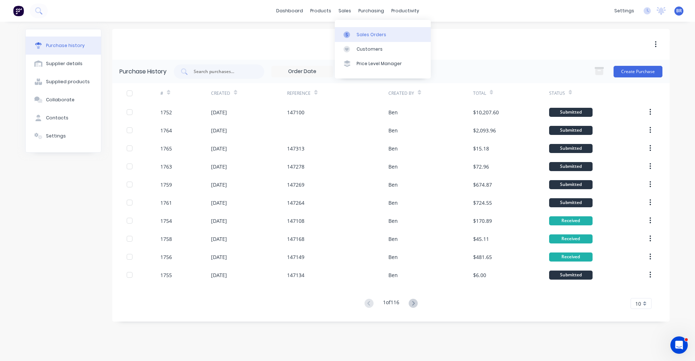
click at [373, 38] on link "Sales Orders" at bounding box center [383, 34] width 96 height 14
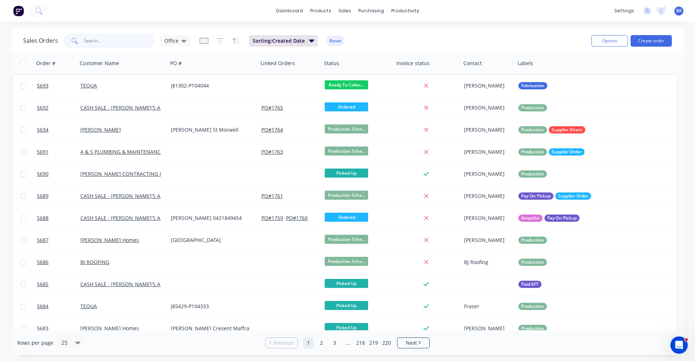
click at [111, 42] on input "text" at bounding box center [119, 41] width 71 height 14
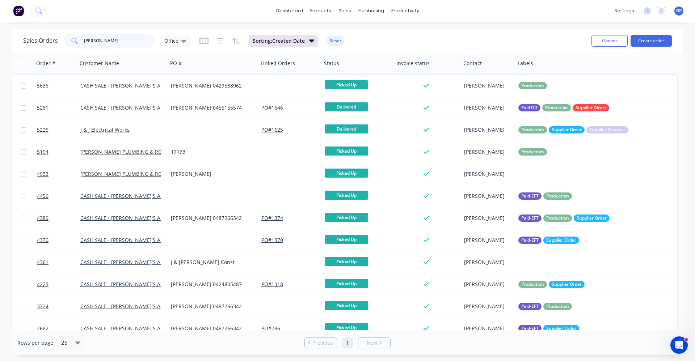
drag, startPoint x: 117, startPoint y: 38, endPoint x: 35, endPoint y: 24, distance: 83.1
click at [35, 24] on div "dashboard products sales purchasing productivity dashboard products Product Cat…" at bounding box center [347, 180] width 695 height 361
type input "jcash"
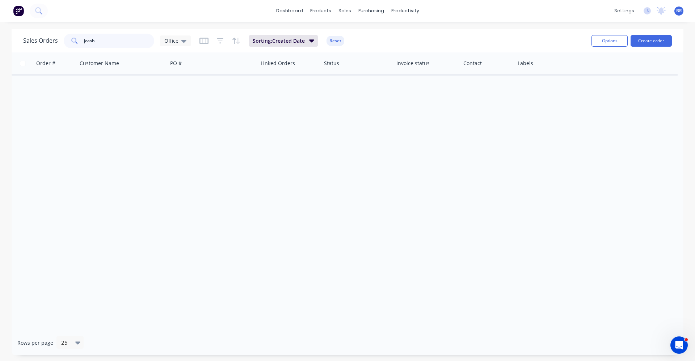
drag, startPoint x: 90, startPoint y: 41, endPoint x: 64, endPoint y: 34, distance: 26.9
click at [64, 34] on div "jcash" at bounding box center [109, 41] width 91 height 14
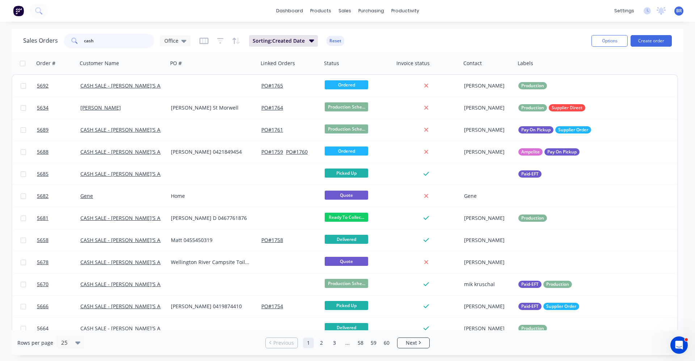
drag, startPoint x: 123, startPoint y: 40, endPoint x: 50, endPoint y: 39, distance: 72.8
click at [51, 40] on div "Sales Orders cash Office" at bounding box center [107, 41] width 168 height 14
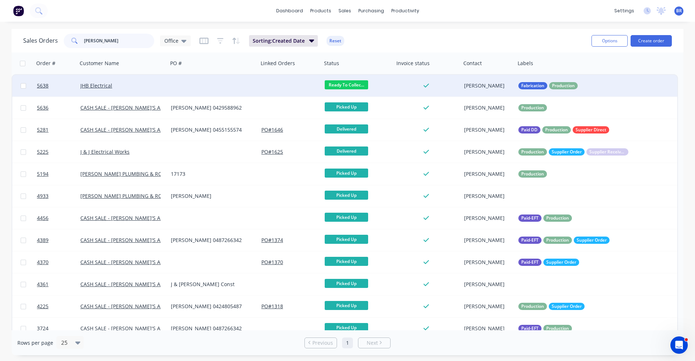
type input "[PERSON_NAME]"
click at [153, 86] on div "JHB Electrical" at bounding box center [120, 85] width 80 height 7
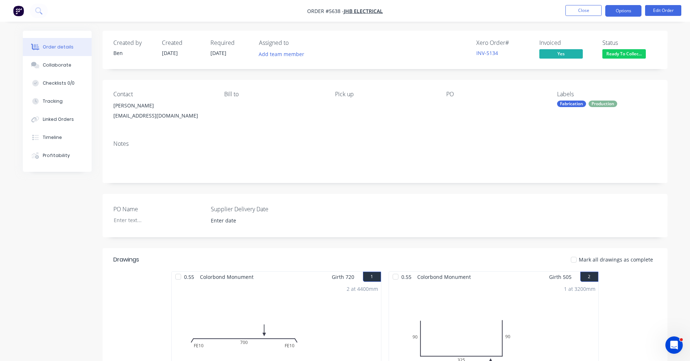
click at [623, 13] on button "Options" at bounding box center [623, 11] width 36 height 12
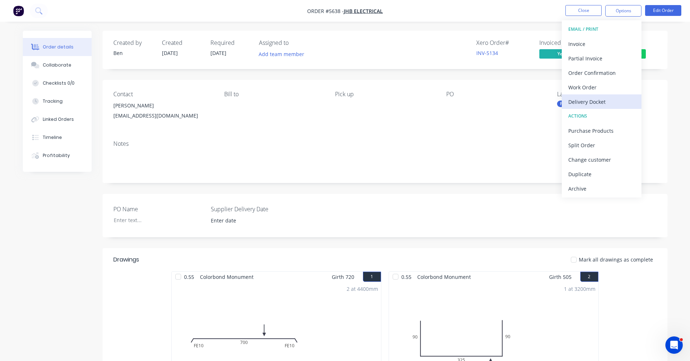
click at [585, 102] on div "Delivery Docket" at bounding box center [601, 102] width 67 height 11
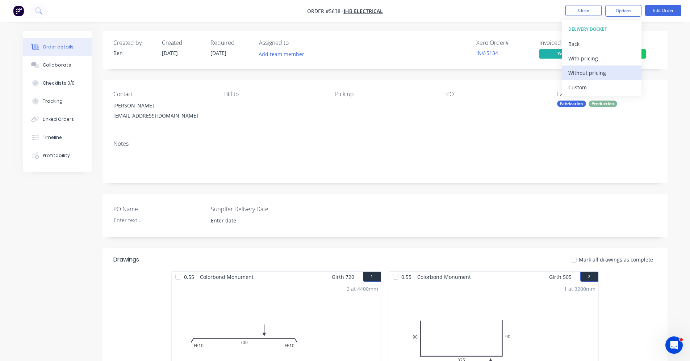
click at [585, 76] on div "Without pricing" at bounding box center [601, 73] width 67 height 11
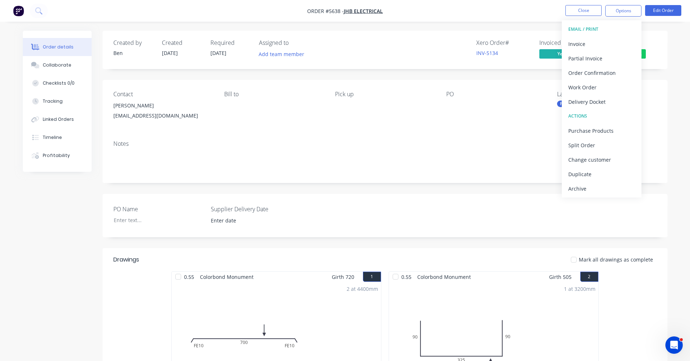
click at [342, 136] on div "Notes" at bounding box center [384, 159] width 565 height 49
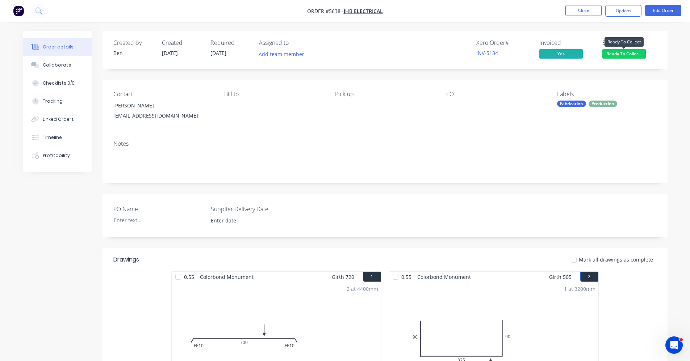
click at [623, 56] on span "Ready To Collec..." at bounding box center [623, 53] width 43 height 9
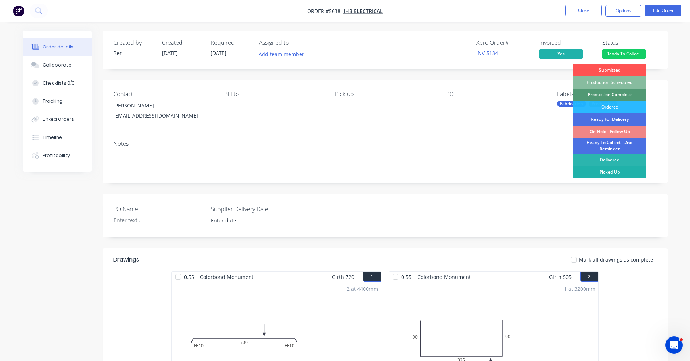
click at [617, 172] on div "Picked Up" at bounding box center [609, 172] width 72 height 12
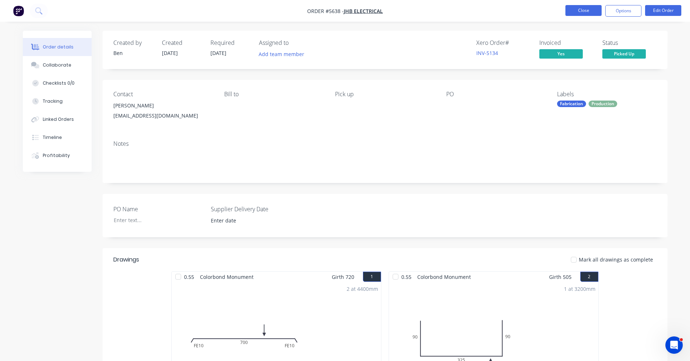
click at [572, 11] on button "Close" at bounding box center [583, 10] width 36 height 11
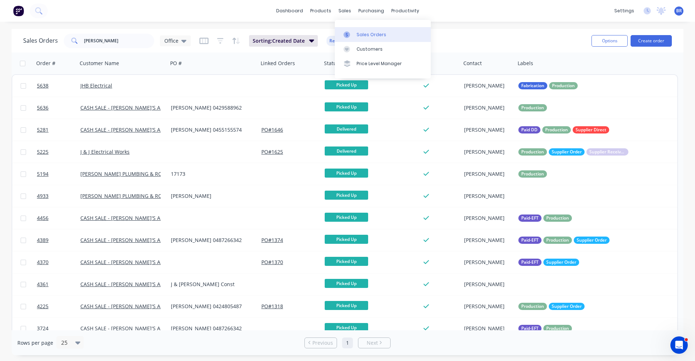
click at [359, 34] on div "Sales Orders" at bounding box center [372, 35] width 30 height 7
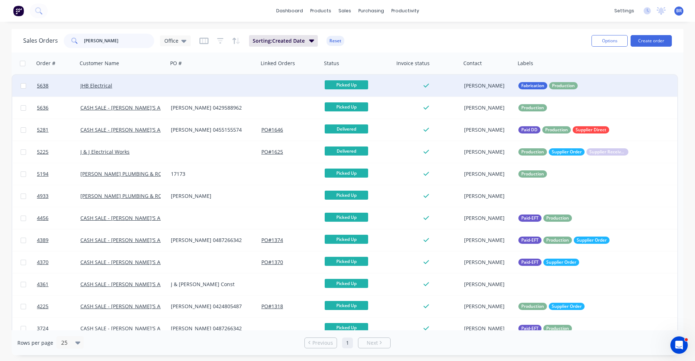
drag, startPoint x: 101, startPoint y: 41, endPoint x: 241, endPoint y: 89, distance: 148.7
click at [55, 33] on div "Sales Orders jess Office Sorting: Created Date Reset" at bounding box center [304, 41] width 563 height 18
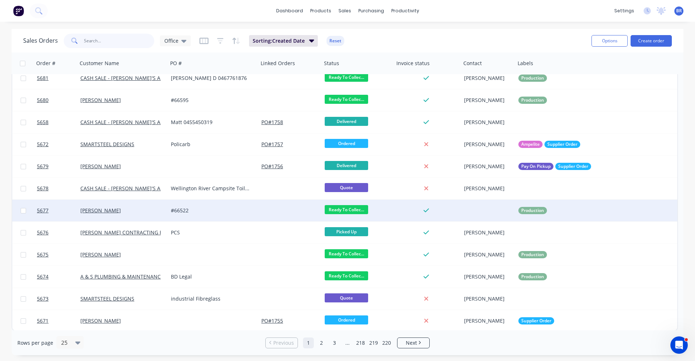
scroll to position [296, 0]
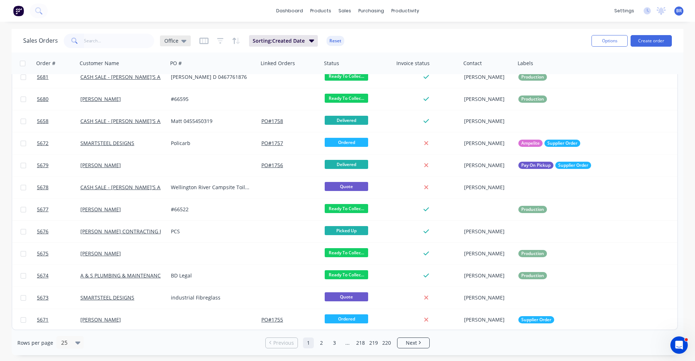
click at [181, 39] on icon at bounding box center [183, 41] width 5 height 8
click at [173, 145] on button "EOM" at bounding box center [203, 146] width 83 height 8
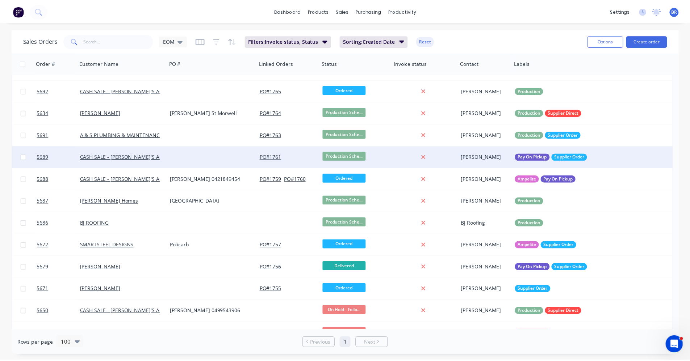
scroll to position [31, 0]
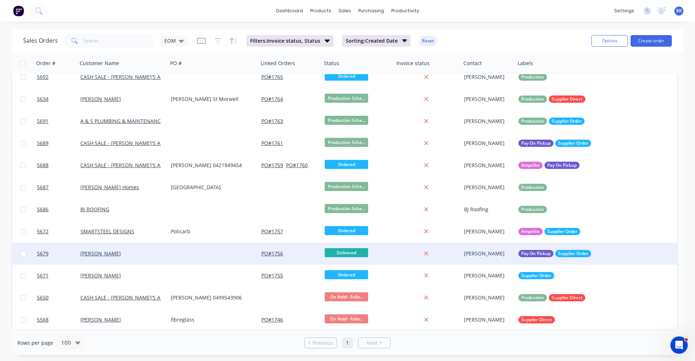
click at [191, 247] on div at bounding box center [213, 254] width 91 height 22
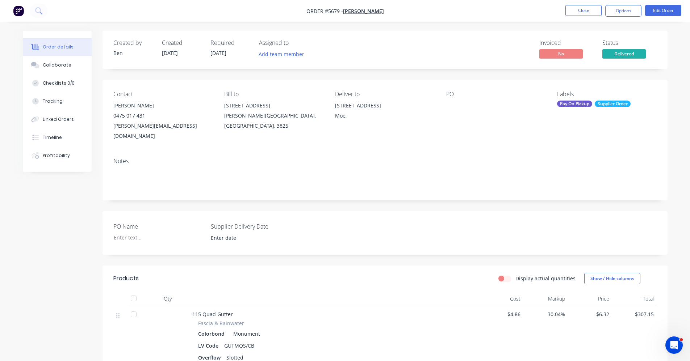
click at [578, 105] on div "Pay On Pickup" at bounding box center [574, 104] width 35 height 7
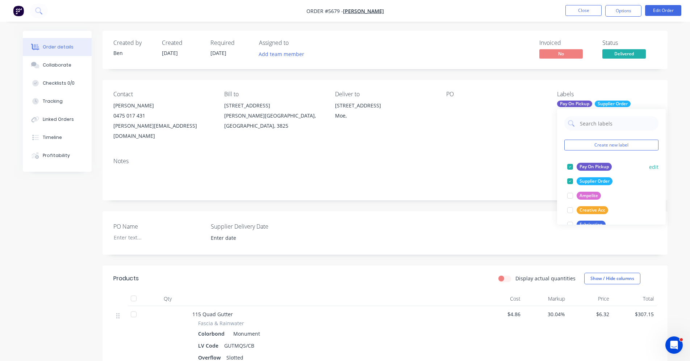
click at [584, 167] on div "Pay On Pickup" at bounding box center [594, 167] width 35 height 8
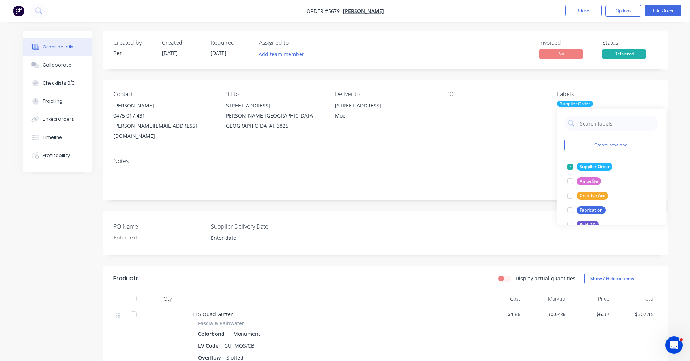
click at [513, 158] on div "Notes" at bounding box center [384, 161] width 543 height 7
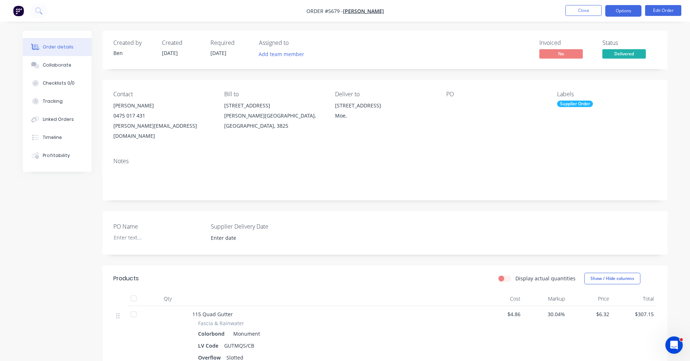
click at [624, 12] on button "Options" at bounding box center [623, 11] width 36 height 12
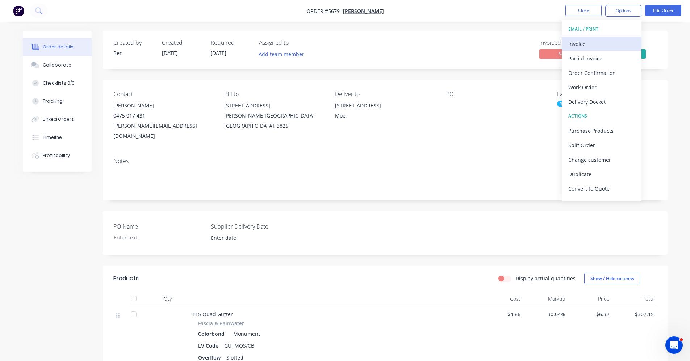
click at [592, 45] on div "Invoice" at bounding box center [601, 44] width 67 height 11
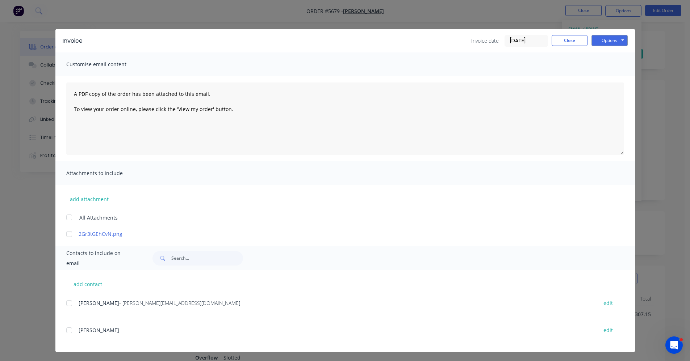
click at [66, 304] on div at bounding box center [69, 303] width 14 height 14
click at [616, 41] on button "Options" at bounding box center [609, 40] width 36 height 11
click at [614, 78] on button "Email" at bounding box center [614, 77] width 46 height 12
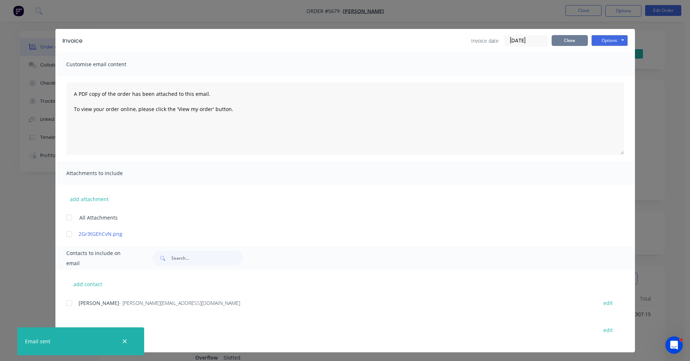
click at [560, 39] on button "Close" at bounding box center [570, 40] width 36 height 11
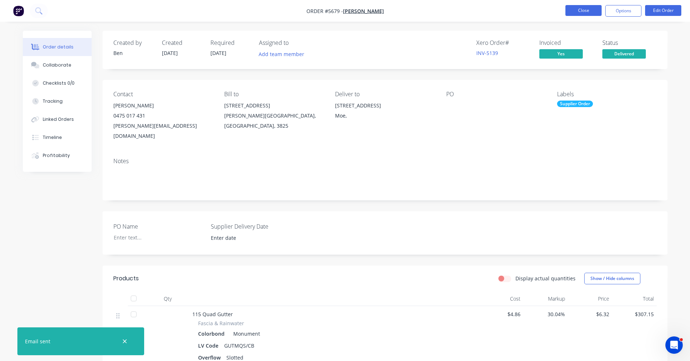
click at [584, 12] on button "Close" at bounding box center [583, 10] width 36 height 11
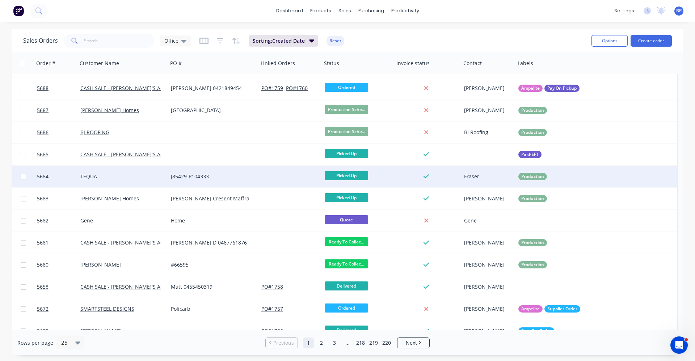
scroll to position [145, 0]
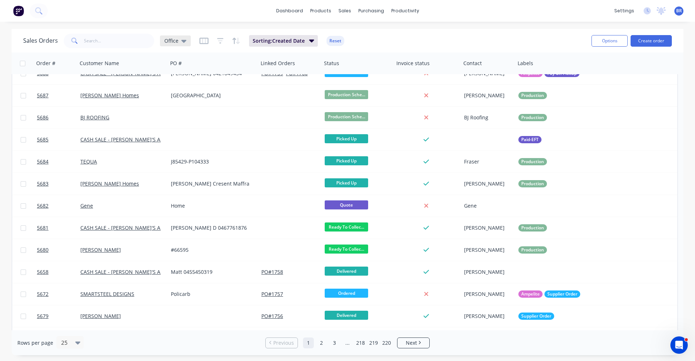
click at [174, 41] on span "Office" at bounding box center [171, 41] width 14 height 8
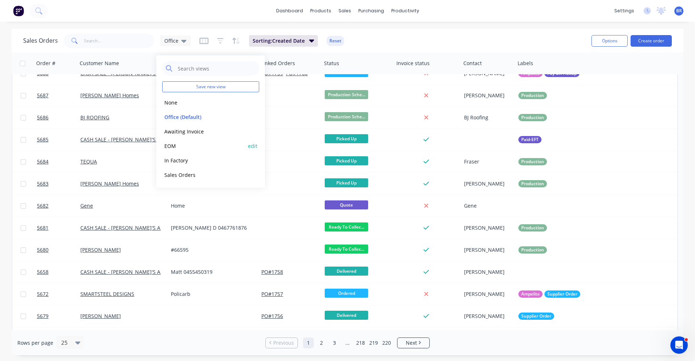
click at [175, 146] on button "EOM" at bounding box center [203, 146] width 83 height 8
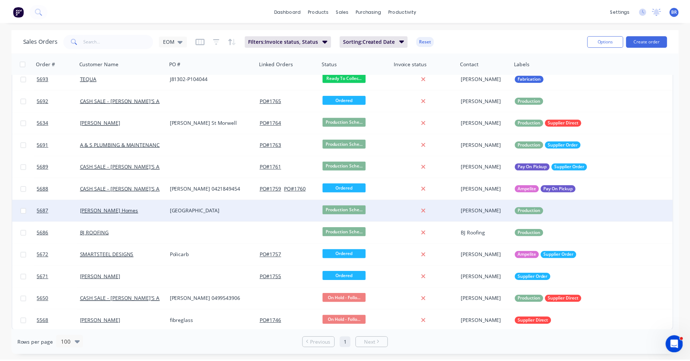
scroll to position [9, 0]
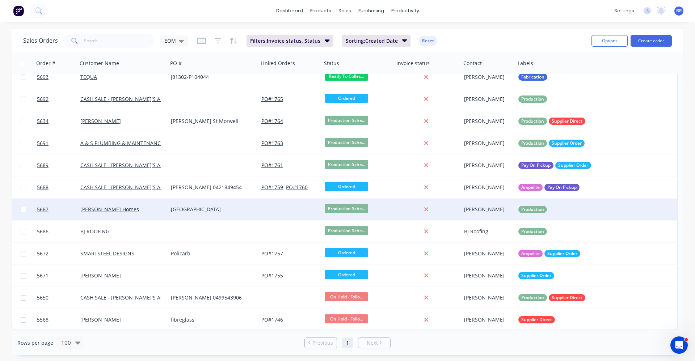
click at [225, 209] on div "[GEOGRAPHIC_DATA]" at bounding box center [211, 209] width 80 height 7
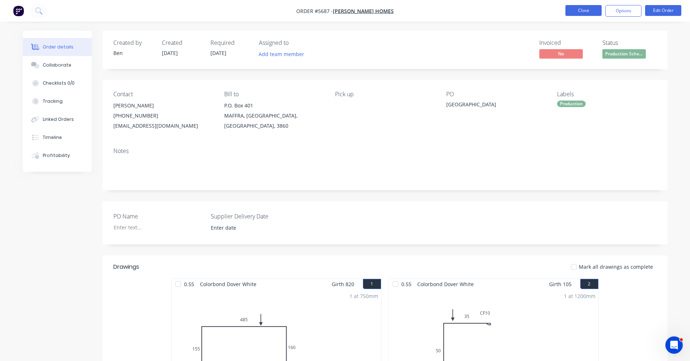
click at [582, 11] on button "Close" at bounding box center [583, 10] width 36 height 11
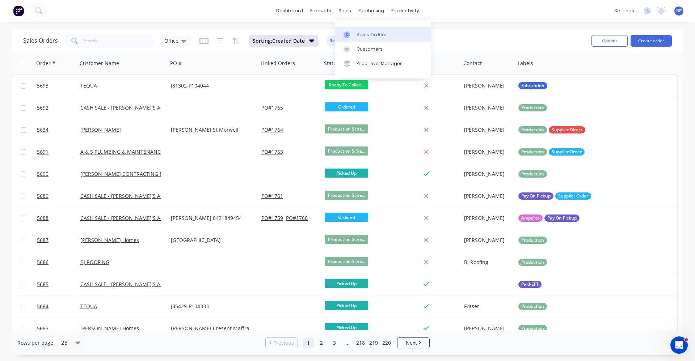
click at [357, 30] on link "Sales Orders" at bounding box center [383, 34] width 96 height 14
drag, startPoint x: 358, startPoint y: 33, endPoint x: 444, endPoint y: 53, distance: 88.2
click at [358, 33] on div "Sales Orders" at bounding box center [372, 35] width 30 height 7
click at [653, 40] on button "Create order" at bounding box center [651, 41] width 41 height 12
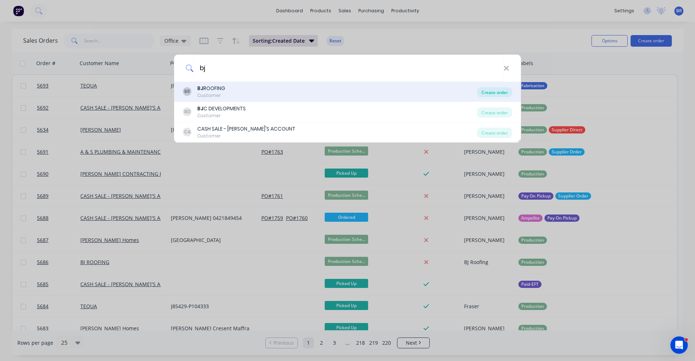
type input "bj"
click at [496, 91] on div "Create order" at bounding box center [494, 92] width 35 height 10
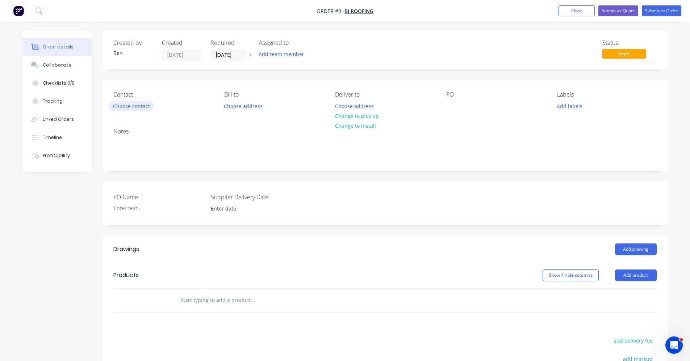
click at [127, 109] on button "Choose contact" at bounding box center [131, 106] width 45 height 10
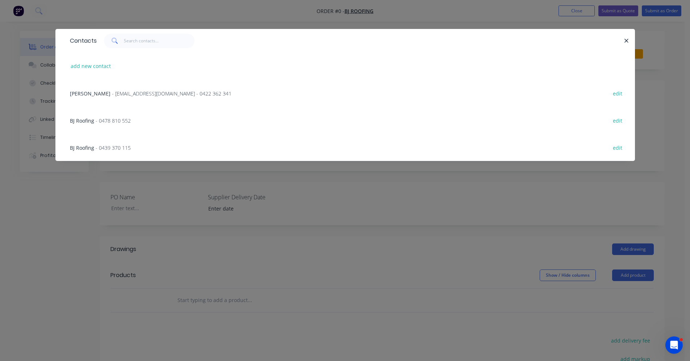
click at [141, 93] on span "- [EMAIL_ADDRESS][DOMAIN_NAME] - 0422 362 341" at bounding box center [172, 93] width 120 height 7
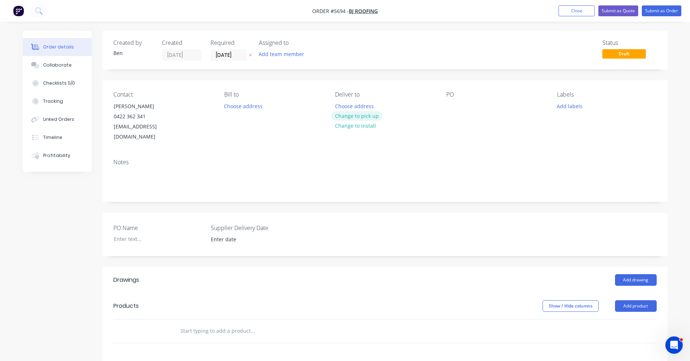
click at [359, 116] on button "Change to pick up" at bounding box center [356, 116] width 51 height 10
click at [450, 104] on div at bounding box center [452, 106] width 12 height 11
click at [637, 275] on button "Add drawing" at bounding box center [636, 281] width 42 height 12
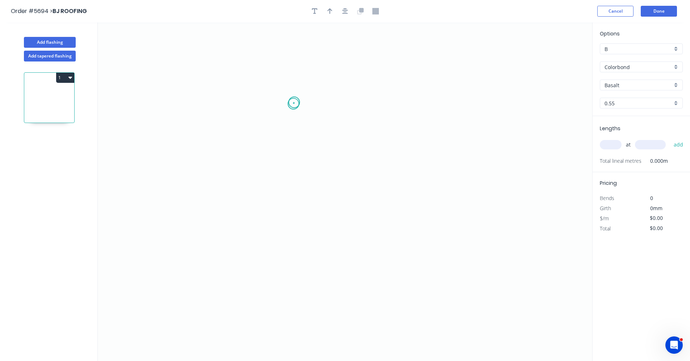
drag, startPoint x: 294, startPoint y: 102, endPoint x: 286, endPoint y: 151, distance: 49.2
click at [292, 108] on icon "0" at bounding box center [345, 191] width 494 height 339
drag, startPoint x: 286, startPoint y: 218, endPoint x: 343, endPoint y: 218, distance: 56.9
click at [289, 218] on icon "0 ?" at bounding box center [345, 191] width 494 height 339
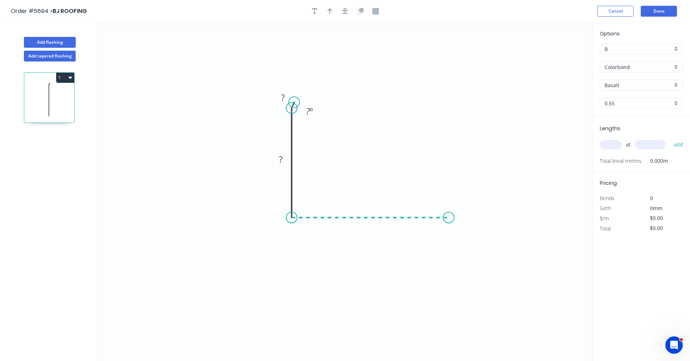
drag, startPoint x: 449, startPoint y: 216, endPoint x: 491, endPoint y: 223, distance: 43.3
click at [448, 216] on icon "0 ? ? ? º" at bounding box center [345, 191] width 494 height 339
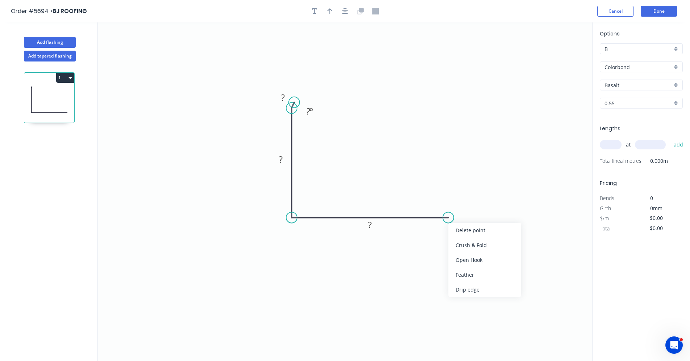
drag, startPoint x: 472, startPoint y: 274, endPoint x: 435, endPoint y: 249, distance: 44.5
click at [472, 274] on div "Feather" at bounding box center [484, 275] width 73 height 15
click at [327, 112] on div "Delete point" at bounding box center [330, 109] width 73 height 15
click at [281, 161] on tspan "?" at bounding box center [281, 160] width 4 height 12
type input "$11.78"
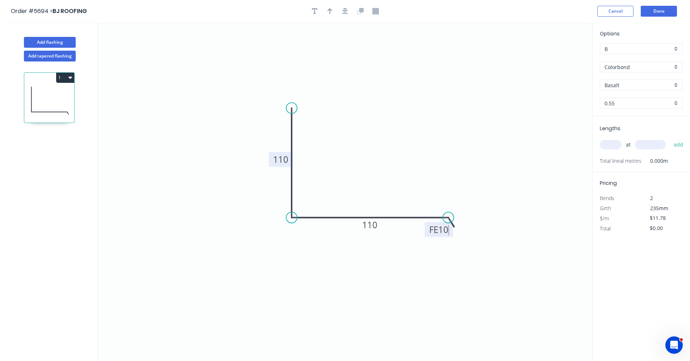
click at [675, 85] on div "Basalt" at bounding box center [641, 85] width 83 height 11
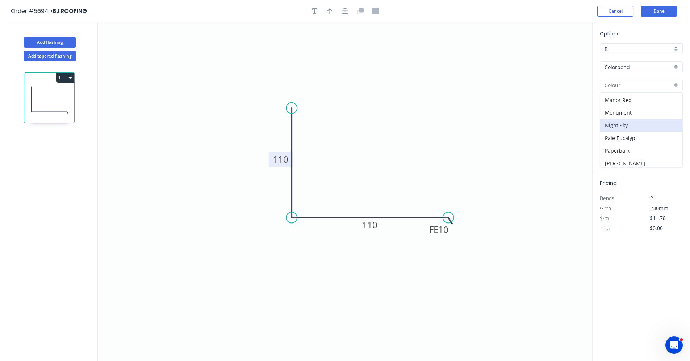
scroll to position [145, 0]
click at [621, 107] on div "Monument" at bounding box center [641, 106] width 82 height 13
type input "Monument"
click at [612, 144] on input "text" at bounding box center [611, 144] width 22 height 9
type input "1"
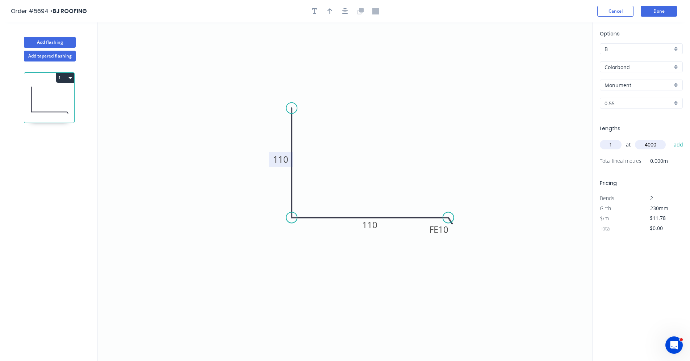
type input "4000"
click at [670, 139] on button "add" at bounding box center [678, 145] width 17 height 12
type input "$47.12"
click at [652, 12] on button "Done" at bounding box center [659, 11] width 36 height 11
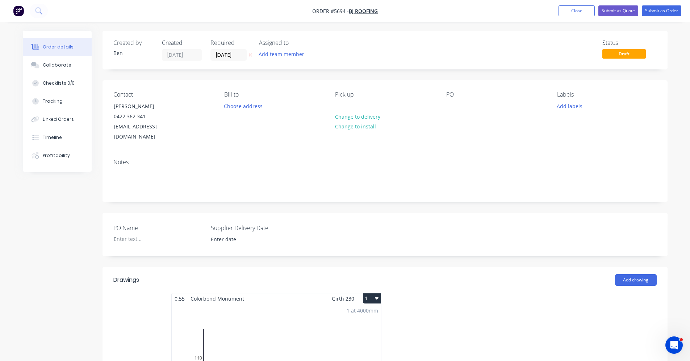
click at [302, 335] on div "1 at 4000mm Total lm $/M Total 4m $11.78 $47.12" at bounding box center [276, 359] width 209 height 110
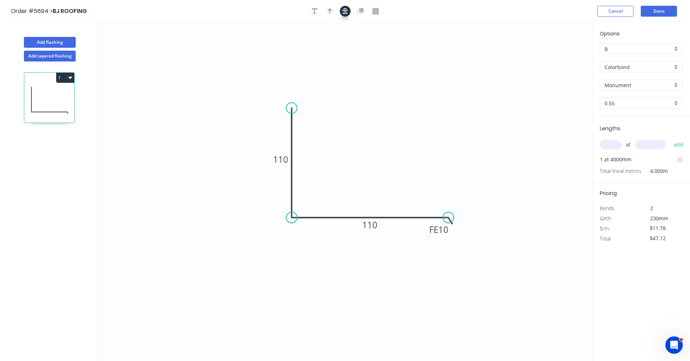
click at [347, 13] on icon "button" at bounding box center [345, 11] width 6 height 7
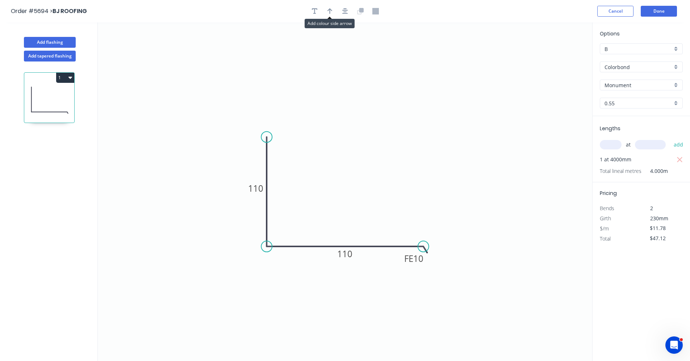
drag, startPoint x: 332, startPoint y: 9, endPoint x: 351, endPoint y: 13, distance: 18.5
click at [333, 9] on button "button" at bounding box center [330, 11] width 11 height 11
click at [555, 58] on icon at bounding box center [555, 50] width 7 height 23
drag, startPoint x: 555, startPoint y: 58, endPoint x: 354, endPoint y: 238, distance: 269.8
click at [354, 238] on icon at bounding box center [359, 230] width 21 height 21
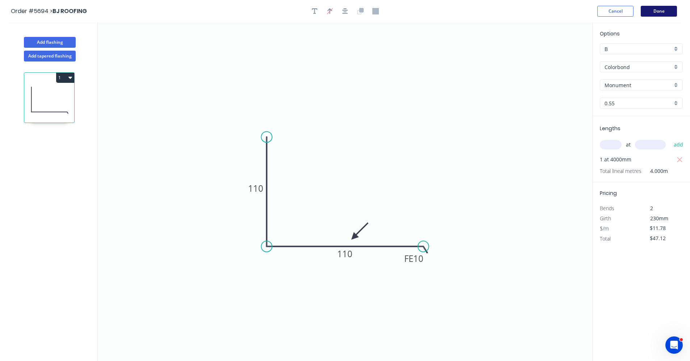
click at [653, 13] on button "Done" at bounding box center [659, 11] width 36 height 11
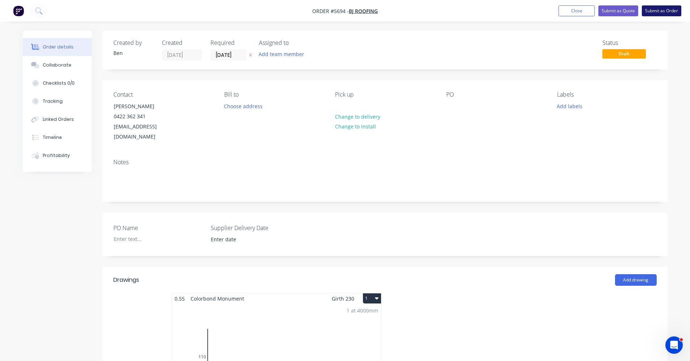
click at [660, 11] on button "Submit as Order" at bounding box center [661, 10] width 39 height 11
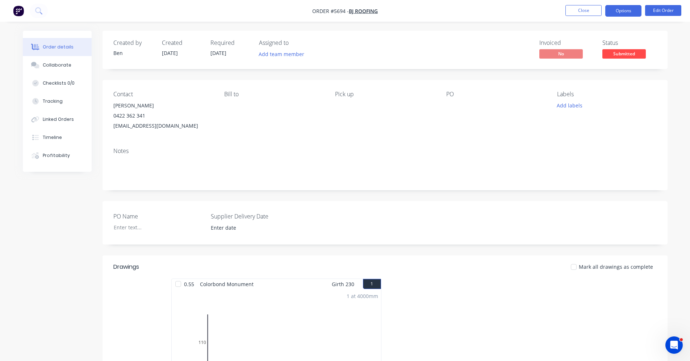
click at [631, 13] on button "Options" at bounding box center [623, 11] width 36 height 12
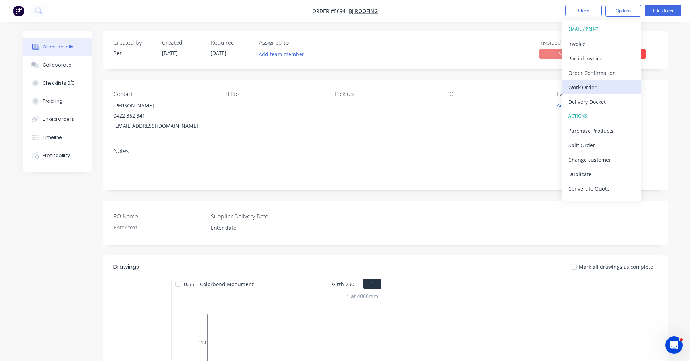
click at [587, 90] on div "Work Order" at bounding box center [601, 87] width 67 height 11
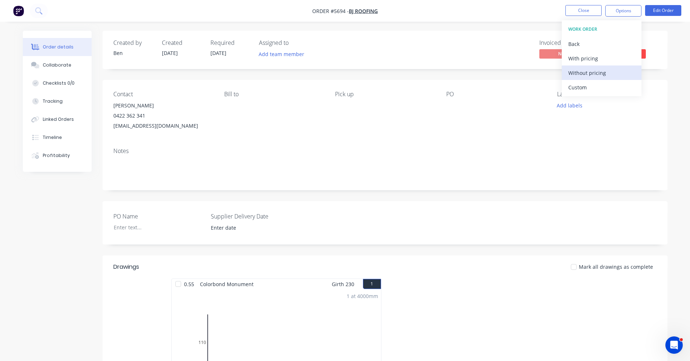
click at [598, 76] on div "Without pricing" at bounding box center [601, 73] width 67 height 11
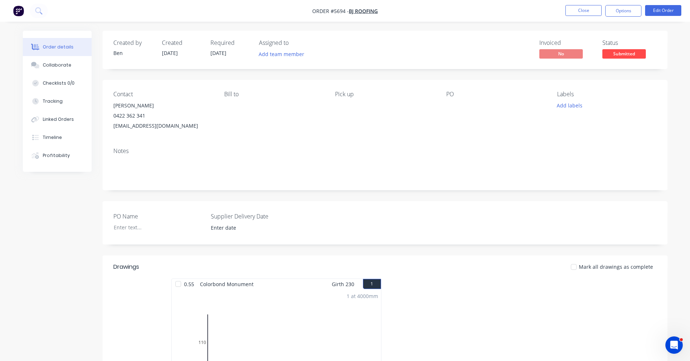
click at [436, 140] on div "Contact [PERSON_NAME] 0422 362 341 [EMAIL_ADDRESS][DOMAIN_NAME] [PERSON_NAME] t…" at bounding box center [384, 111] width 565 height 62
click at [627, 54] on span "Submitted" at bounding box center [623, 53] width 43 height 9
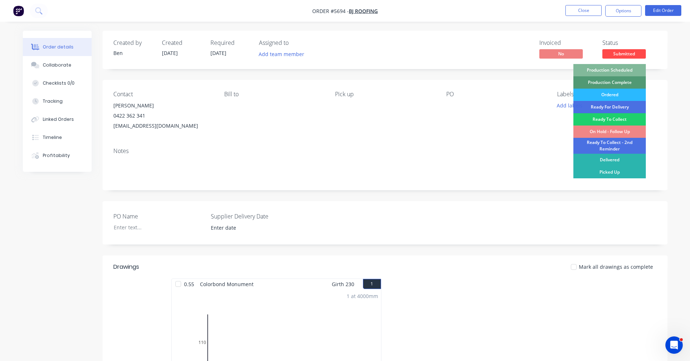
click at [622, 69] on div "Production Scheduled" at bounding box center [609, 70] width 72 height 12
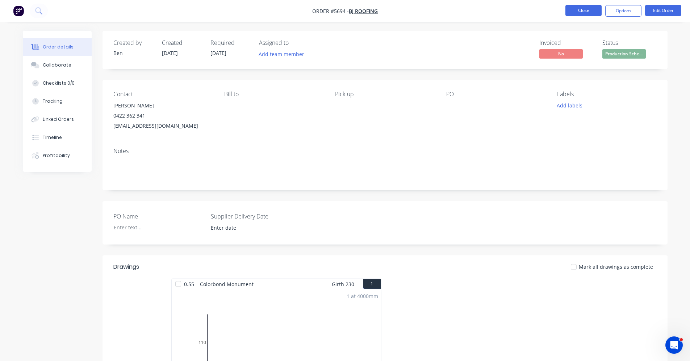
click at [572, 7] on button "Close" at bounding box center [583, 10] width 36 height 11
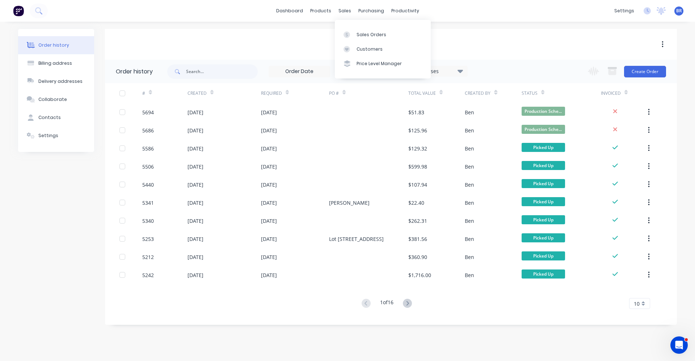
click at [345, 13] on div "sales" at bounding box center [345, 10] width 20 height 11
click at [356, 35] on link "Sales Orders" at bounding box center [383, 34] width 96 height 14
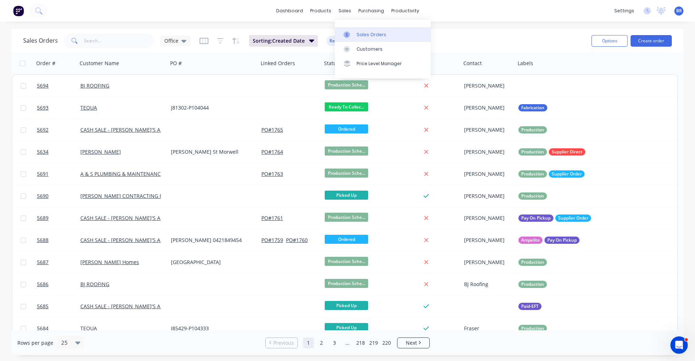
click at [355, 29] on link "Sales Orders" at bounding box center [383, 34] width 96 height 14
click at [347, 7] on div "sales" at bounding box center [345, 10] width 20 height 11
click at [657, 43] on button "Create order" at bounding box center [651, 41] width 41 height 12
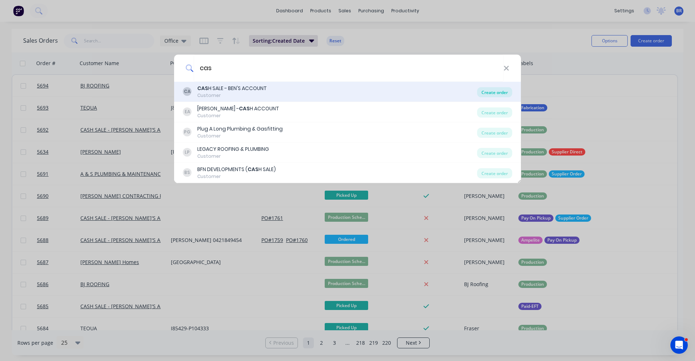
type input "cas"
click at [489, 91] on div "Create order" at bounding box center [494, 92] width 35 height 10
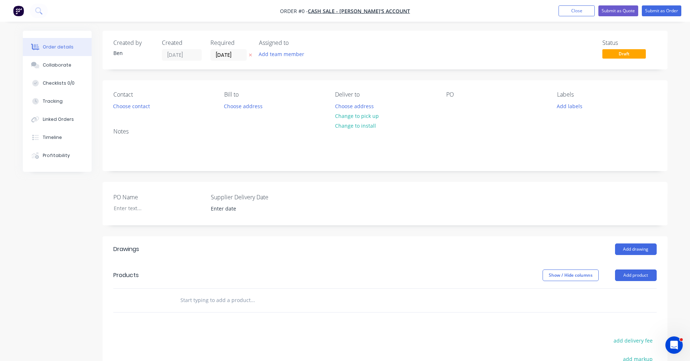
drag, startPoint x: 240, startPoint y: 304, endPoint x: 219, endPoint y: 293, distance: 24.3
click at [239, 303] on input "text" at bounding box center [252, 300] width 145 height 14
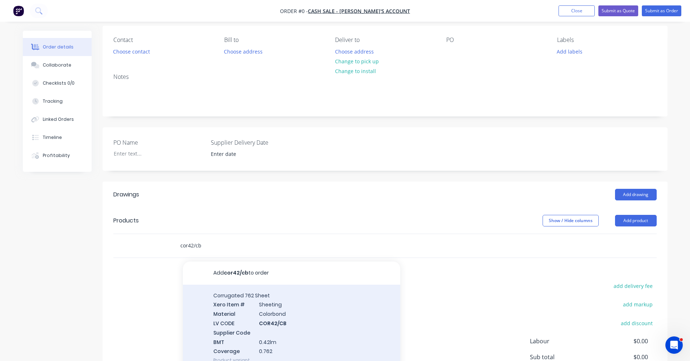
scroll to position [136, 0]
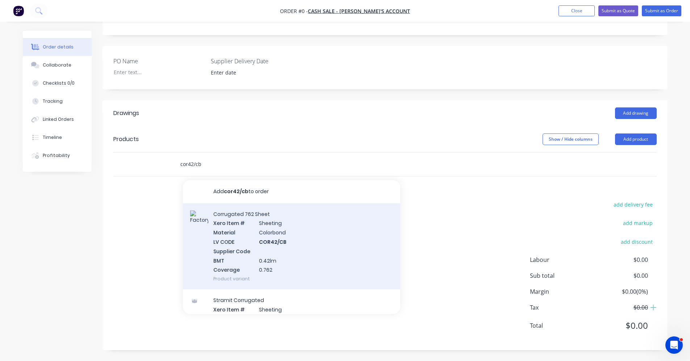
type input "cor42/cb"
click at [255, 242] on div "Corrugated 762 Sheet Xero Item # Sheeting Material Colorbond LV CODE COR42/CB S…" at bounding box center [291, 247] width 217 height 87
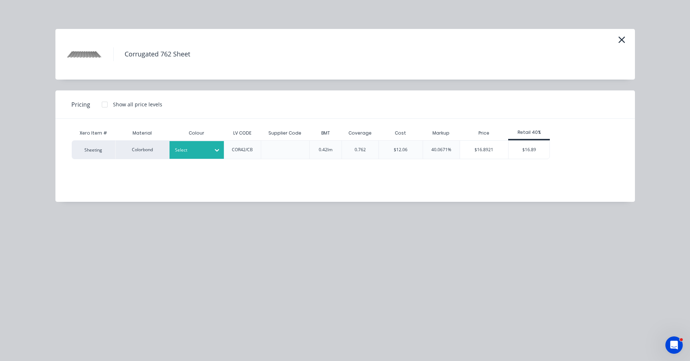
click at [208, 153] on div "Select" at bounding box center [190, 150] width 41 height 9
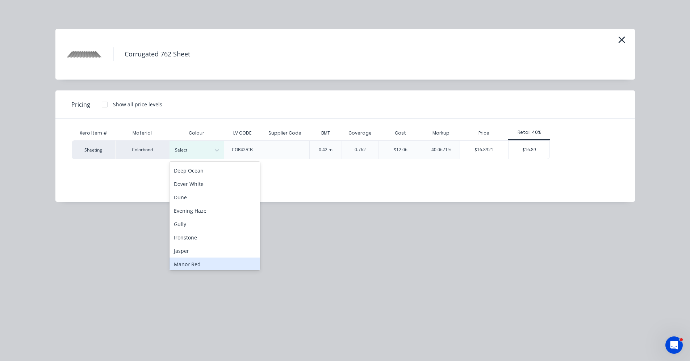
scroll to position [36, 0]
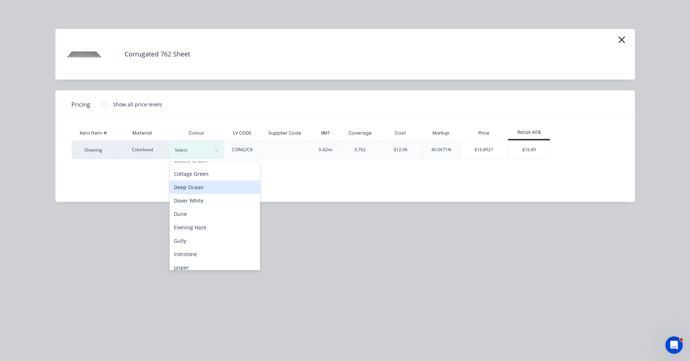
drag, startPoint x: 192, startPoint y: 191, endPoint x: 290, endPoint y: 198, distance: 98.8
click at [192, 190] on div "Deep Ocean" at bounding box center [214, 187] width 91 height 13
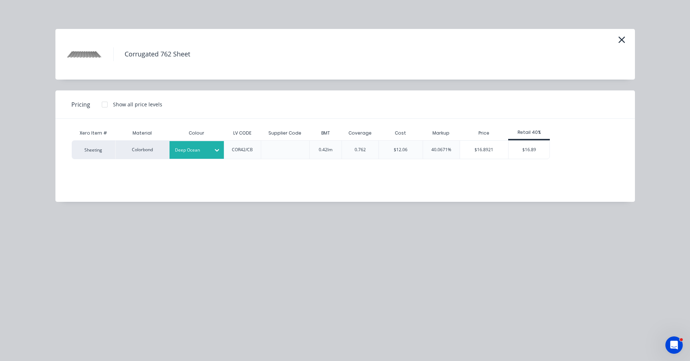
click at [108, 108] on div at bounding box center [104, 104] width 14 height 14
click at [573, 151] on div "$15.68" at bounding box center [570, 150] width 41 height 18
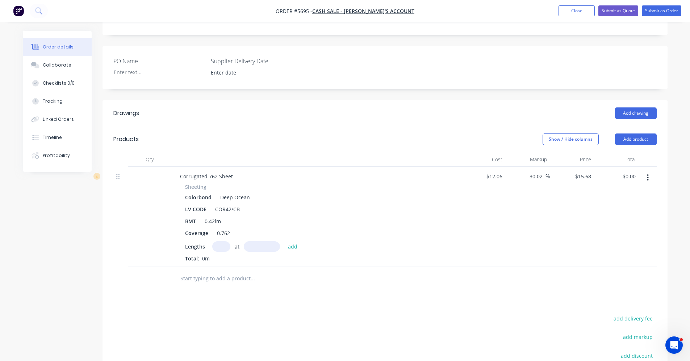
click at [218, 246] on input "text" at bounding box center [221, 247] width 18 height 11
type input "3"
type input "1240"
click at [284, 242] on button "add" at bounding box center [292, 247] width 17 height 10
type input "$58.33"
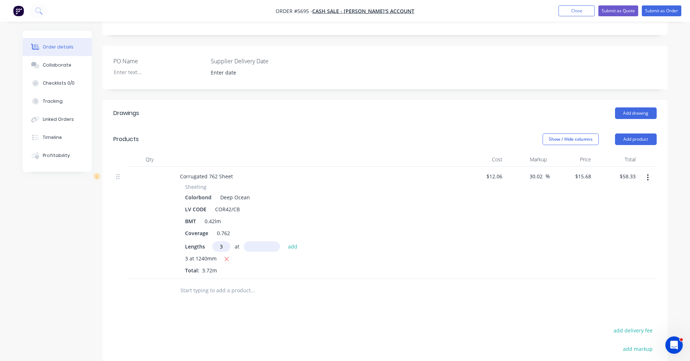
type input "3"
type input "1360"
click at [284, 242] on button "add" at bounding box center [292, 247] width 17 height 10
type input "$122.30"
type input "3"
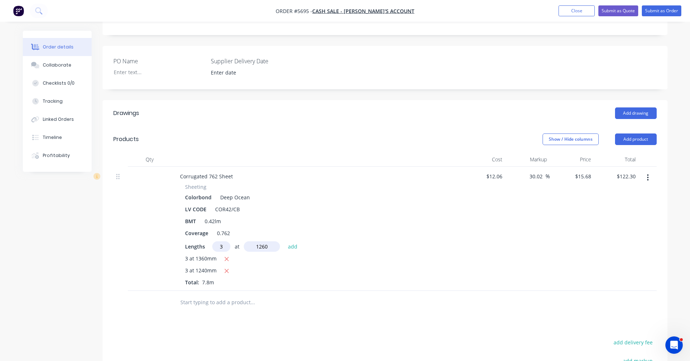
type input "1260"
click at [284, 242] on button "add" at bounding box center [292, 247] width 17 height 10
type input "$181.57"
type input "3"
type input "1"
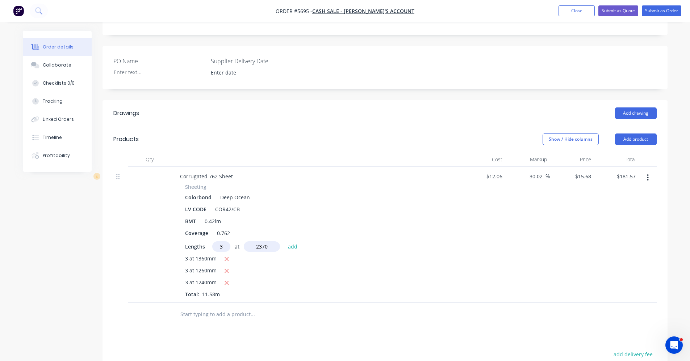
type input "2370"
click at [284, 242] on button "add" at bounding box center [292, 247] width 17 height 10
type input "$293.06"
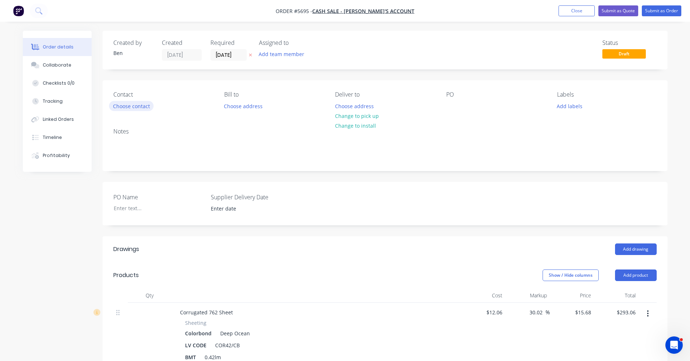
click at [131, 104] on button "Choose contact" at bounding box center [131, 106] width 45 height 10
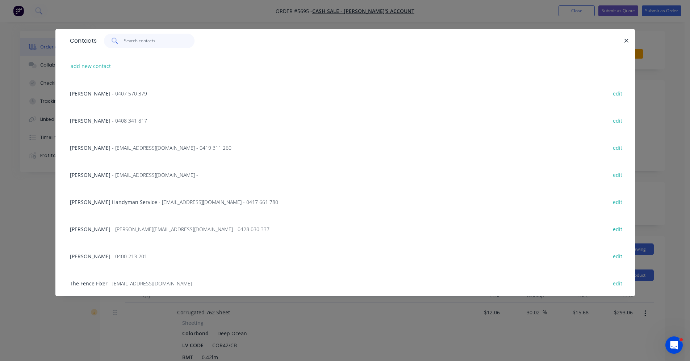
click at [139, 44] on input "text" at bounding box center [159, 41] width 71 height 14
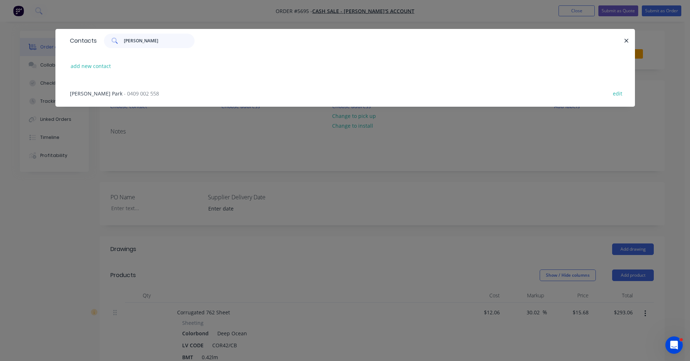
type input "[PERSON_NAME]"
click at [122, 96] on span "[PERSON_NAME] Park" at bounding box center [96, 93] width 53 height 7
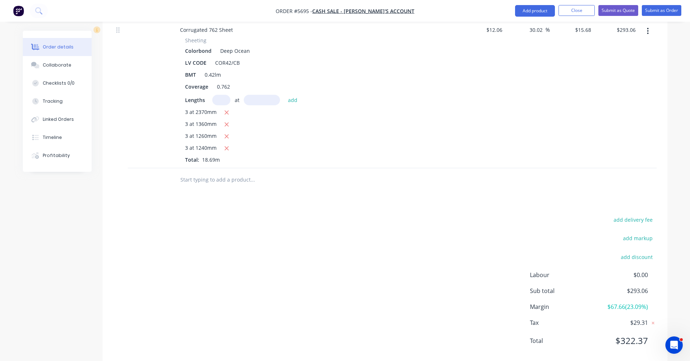
scroll to position [282, 0]
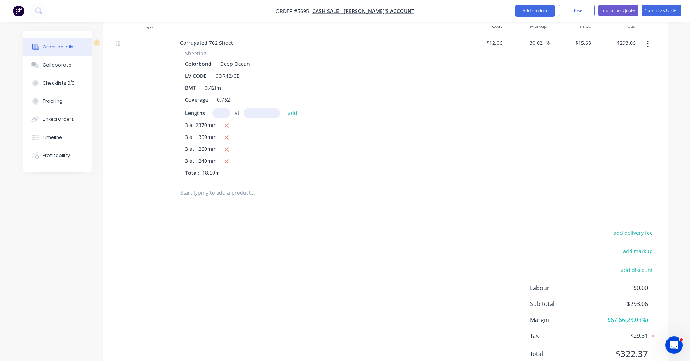
click at [210, 200] on input "text" at bounding box center [252, 193] width 145 height 14
type input "S"
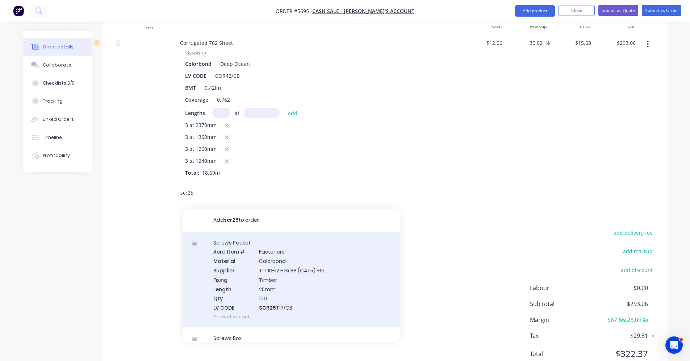
type input "scr25"
click at [300, 292] on div "Screws Packet Xero Item # Fasteners Material Colorbond Supplier T17 10-12 Hex B…" at bounding box center [291, 280] width 217 height 96
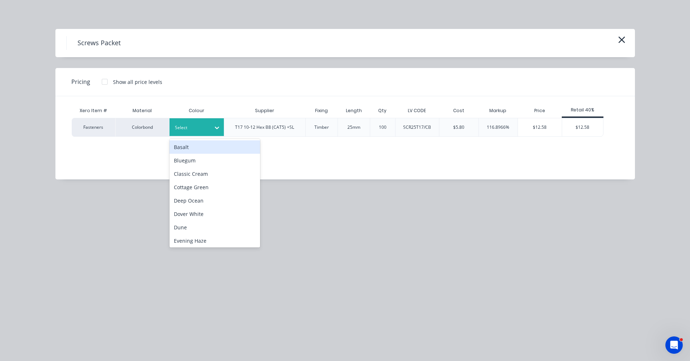
click at [202, 133] on div "Select" at bounding box center [196, 127] width 54 height 18
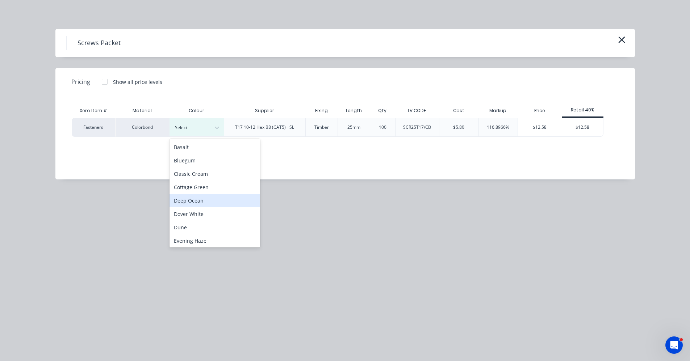
click at [191, 198] on div "Deep Ocean" at bounding box center [214, 200] width 91 height 13
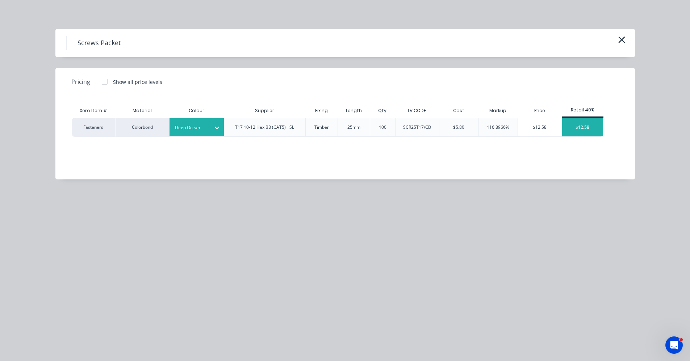
click at [582, 130] on div "$12.58" at bounding box center [582, 127] width 41 height 18
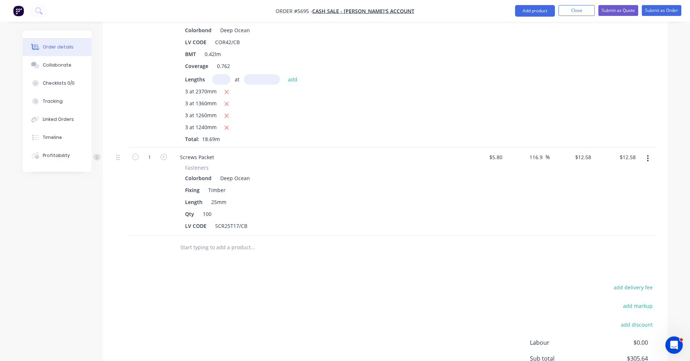
scroll to position [319, 0]
click at [221, 82] on input "text" at bounding box center [221, 77] width 18 height 11
type input "3"
type input "3275"
click at [284, 72] on button "add" at bounding box center [292, 77] width 17 height 10
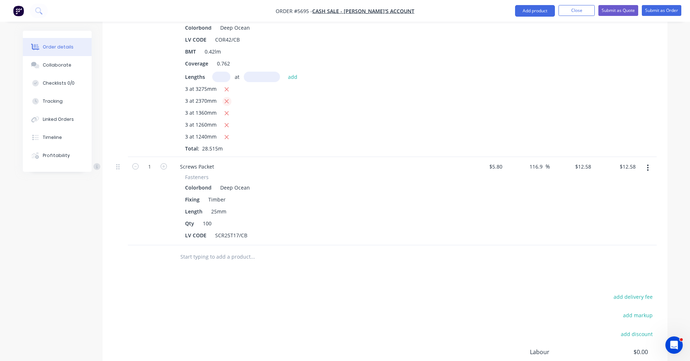
click at [226, 104] on icon "button" at bounding box center [227, 102] width 4 height 4
type input "$335.63"
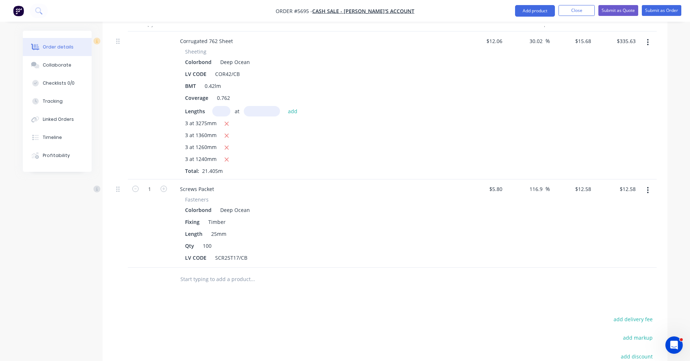
scroll to position [282, 0]
click at [160, 194] on icon "button" at bounding box center [163, 191] width 7 height 7
type input "2"
type input "$25.16"
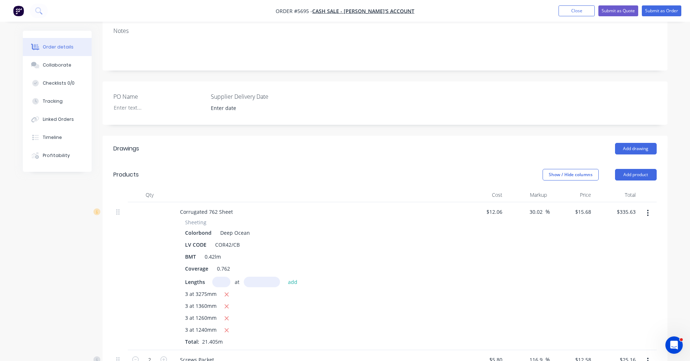
scroll to position [9, 0]
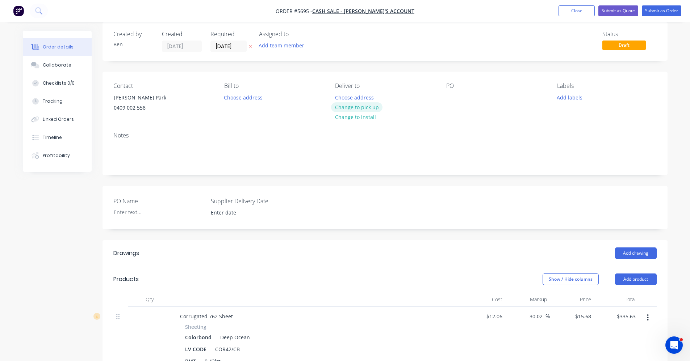
click at [363, 107] on button "Change to pick up" at bounding box center [356, 107] width 51 height 10
click at [449, 99] on div at bounding box center [452, 97] width 12 height 11
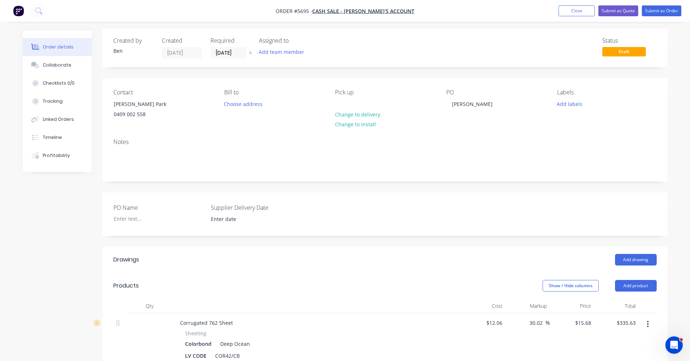
scroll to position [0, 0]
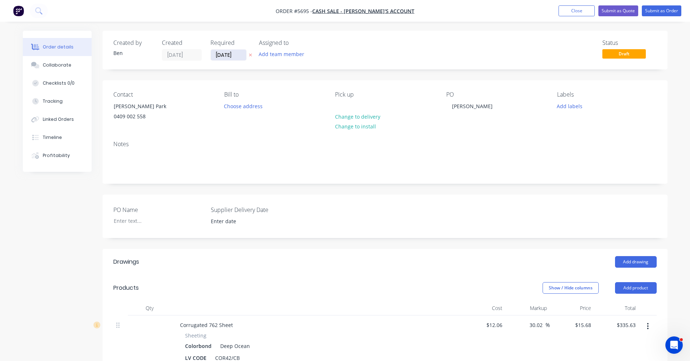
click at [226, 57] on input "[DATE]" at bounding box center [228, 55] width 35 height 11
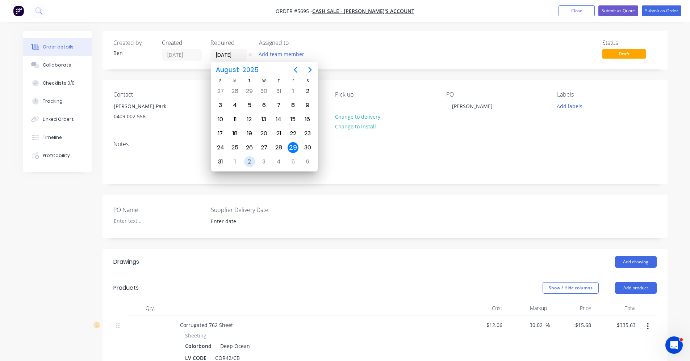
click at [248, 161] on div "2" at bounding box center [249, 161] width 11 height 11
type input "[DATE]"
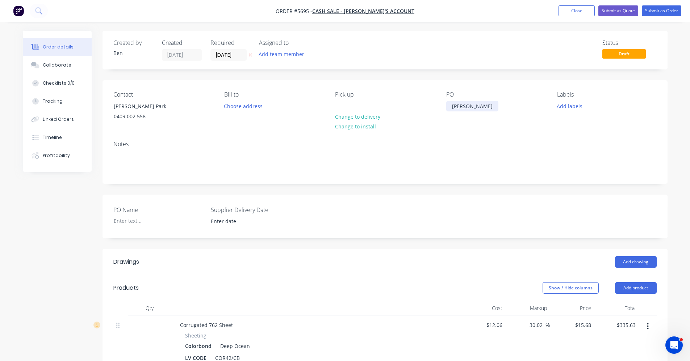
click at [455, 108] on div "[PERSON_NAME]" at bounding box center [472, 106] width 52 height 11
click at [567, 107] on button "Add labels" at bounding box center [569, 106] width 33 height 10
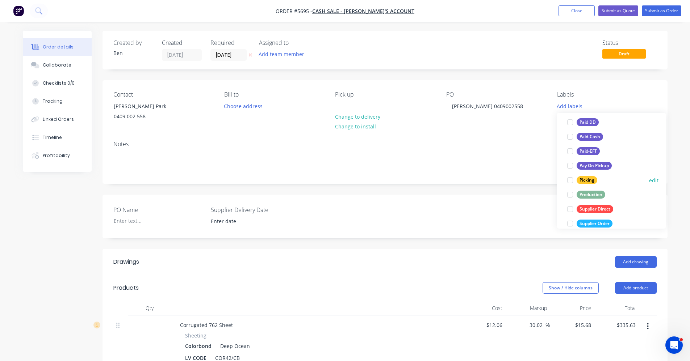
scroll to position [130, 0]
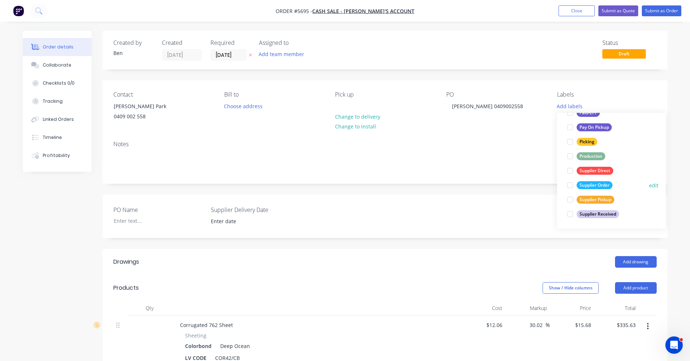
click at [594, 187] on div "Supplier Order" at bounding box center [595, 185] width 36 height 8
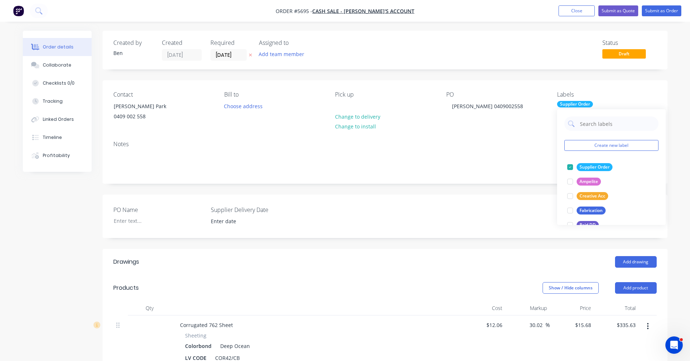
click at [498, 148] on div "Notes" at bounding box center [384, 159] width 565 height 49
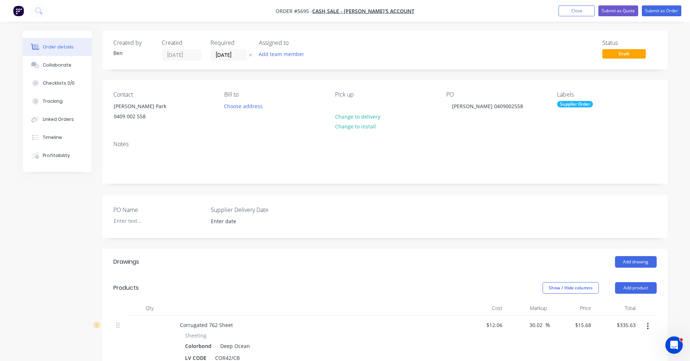
click at [570, 105] on div "Supplier Order" at bounding box center [575, 104] width 36 height 7
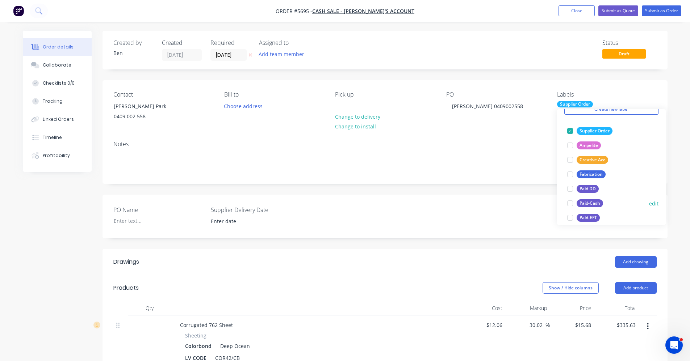
scroll to position [72, 0]
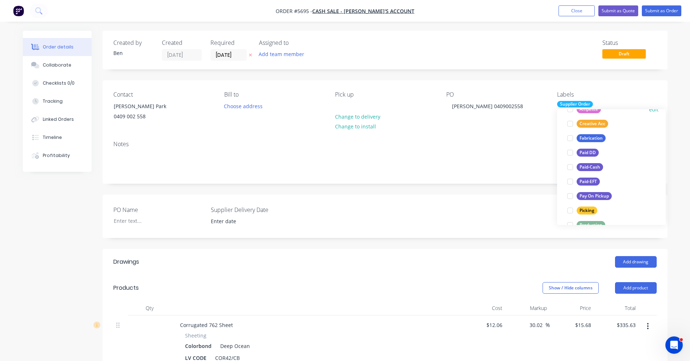
click at [592, 199] on div "Pay On Pickup" at bounding box center [594, 196] width 35 height 8
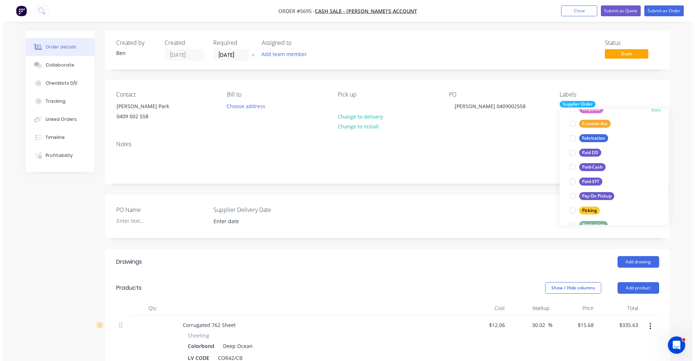
scroll to position [0, 0]
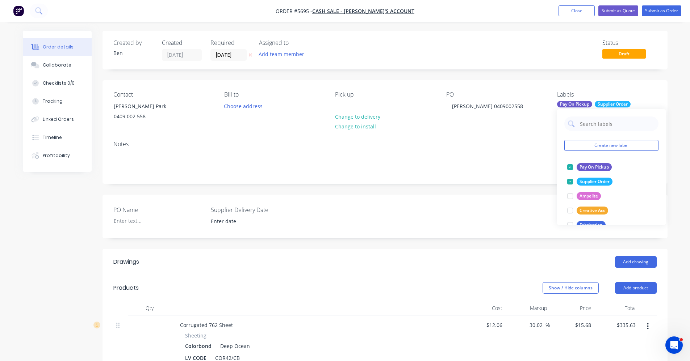
click at [459, 147] on div "Notes" at bounding box center [384, 159] width 565 height 49
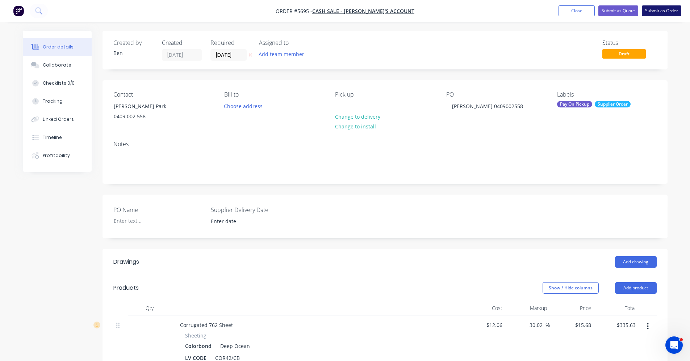
click at [660, 10] on button "Submit as Order" at bounding box center [661, 10] width 39 height 11
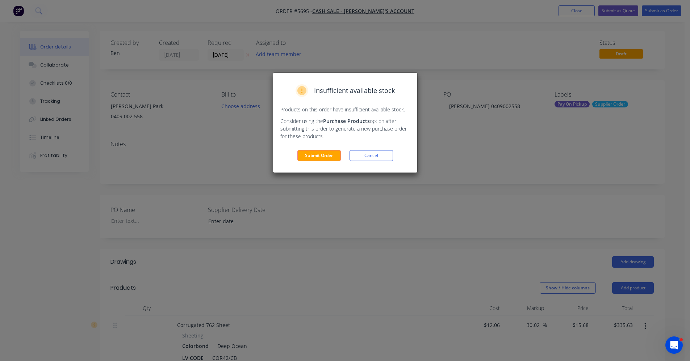
click at [315, 154] on button "Submit Order" at bounding box center [318, 155] width 43 height 11
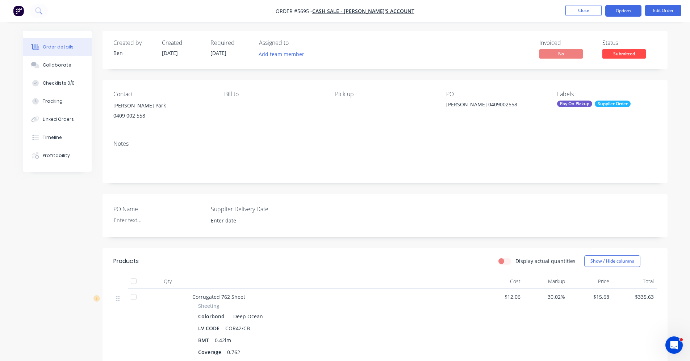
click at [622, 10] on button "Options" at bounding box center [623, 11] width 36 height 12
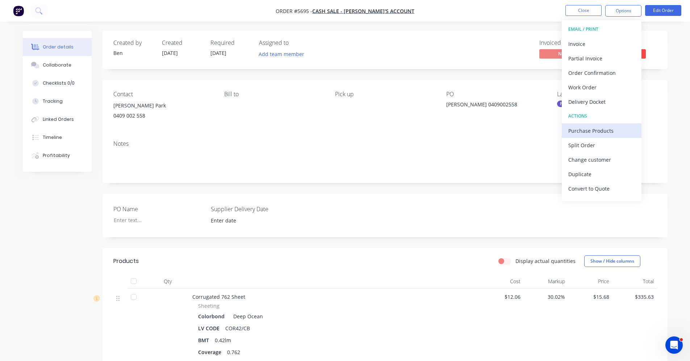
click at [587, 130] on div "Purchase Products" at bounding box center [601, 131] width 67 height 11
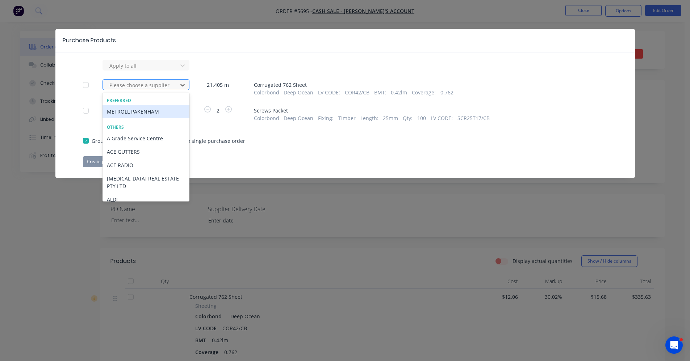
click at [154, 84] on div at bounding box center [141, 85] width 65 height 9
click at [123, 112] on div "METROLL PAKENHAM" at bounding box center [145, 111] width 87 height 13
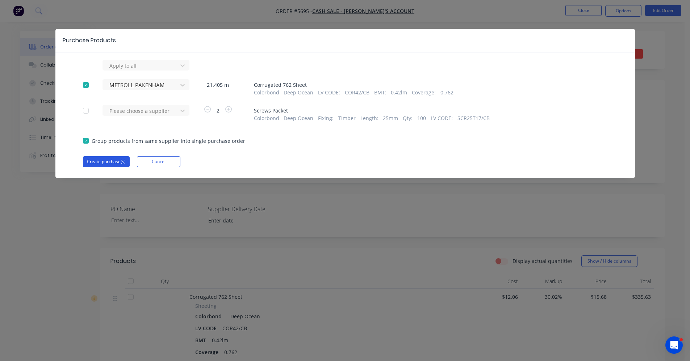
click at [106, 161] on button "Create purchase(s)" at bounding box center [106, 161] width 47 height 11
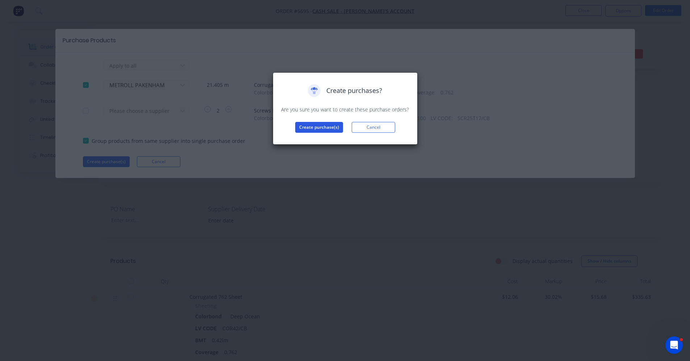
click at [321, 126] on button "Create purchase(s)" at bounding box center [319, 127] width 48 height 11
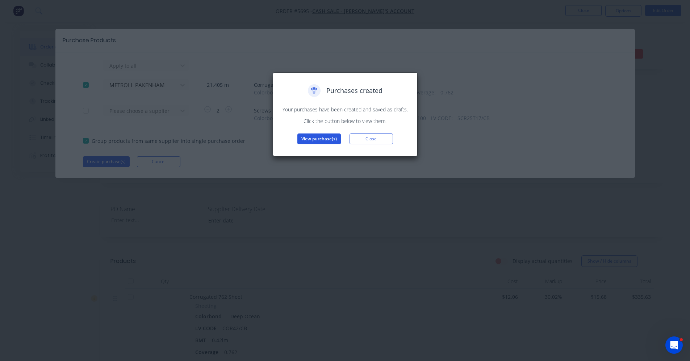
click at [303, 138] on button "View purchase(s)" at bounding box center [318, 139] width 43 height 11
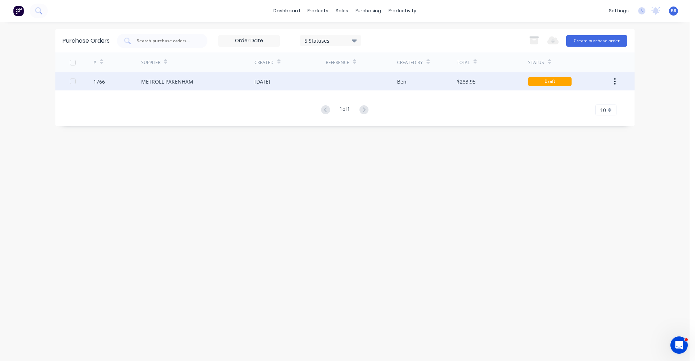
click at [161, 84] on div "METROLL PAKENHAM" at bounding box center [167, 82] width 52 height 8
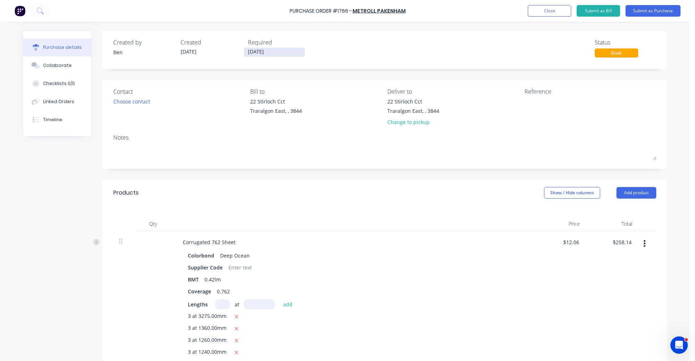
click at [267, 49] on input "[DATE]" at bounding box center [274, 52] width 61 height 9
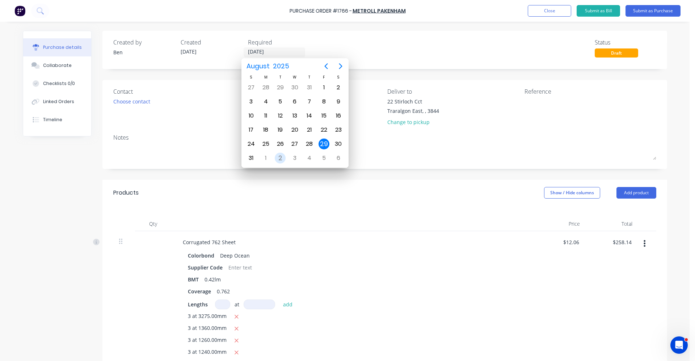
click at [284, 158] on div "2" at bounding box center [280, 158] width 11 height 11
type input "[DATE]"
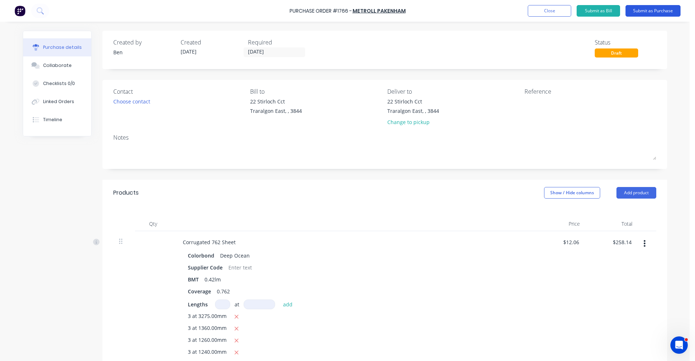
click at [651, 11] on button "Submit as Purchase" at bounding box center [653, 11] width 55 height 12
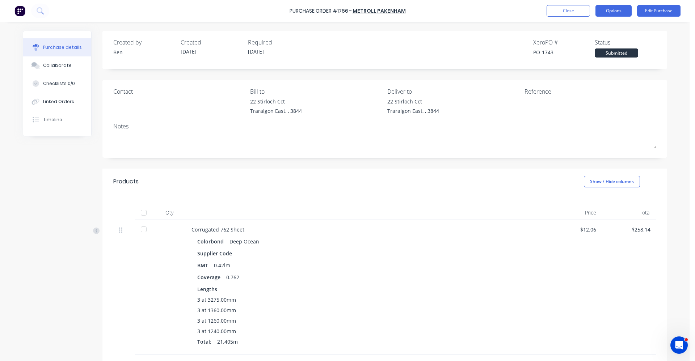
click at [616, 11] on button "Options" at bounding box center [614, 11] width 36 height 12
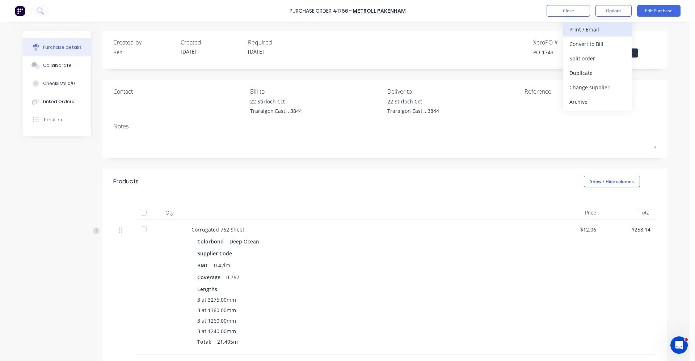
click at [597, 29] on div "Print / Email" at bounding box center [598, 29] width 56 height 11
click at [590, 45] on div "With pricing" at bounding box center [598, 44] width 56 height 11
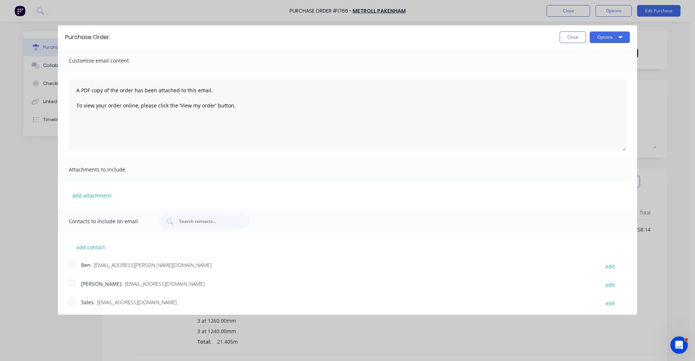
click at [73, 300] on div at bounding box center [71, 301] width 14 height 14
click at [619, 37] on icon "button" at bounding box center [621, 37] width 4 height 2
click at [573, 71] on div "Email" at bounding box center [596, 70] width 56 height 11
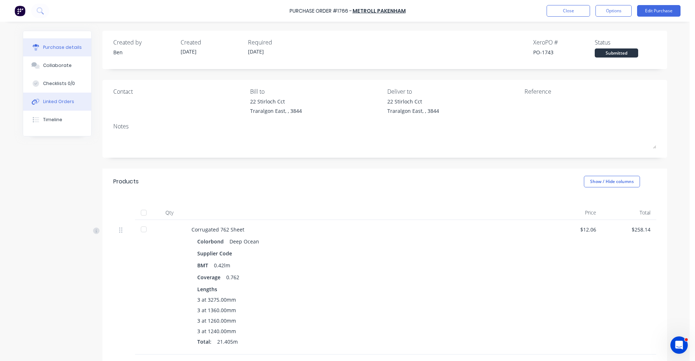
click at [45, 102] on div "Linked Orders" at bounding box center [58, 102] width 31 height 7
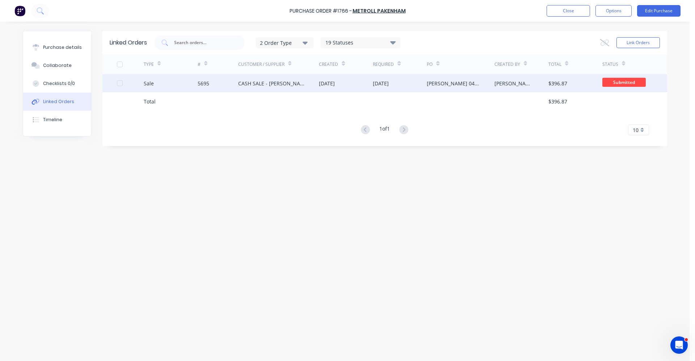
click at [479, 86] on div "[PERSON_NAME] 0409002558" at bounding box center [460, 83] width 67 height 18
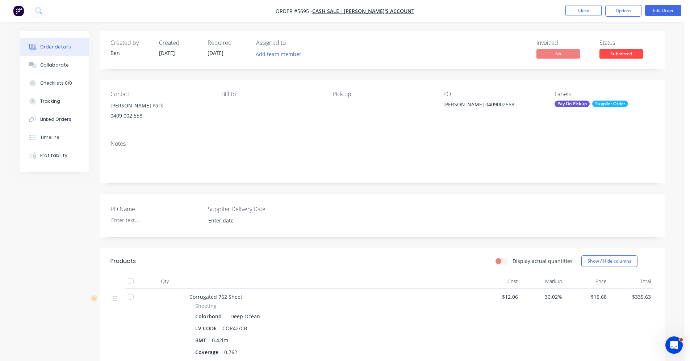
click at [628, 54] on span "Submitted" at bounding box center [620, 53] width 43 height 9
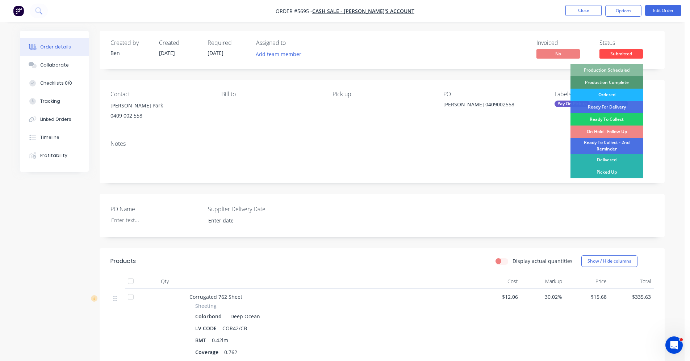
click at [614, 93] on div "Ordered" at bounding box center [606, 95] width 72 height 12
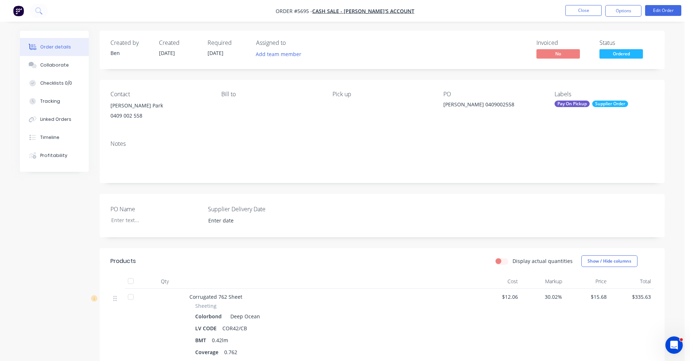
click at [458, 137] on div "Notes" at bounding box center [382, 159] width 565 height 49
drag, startPoint x: 623, startPoint y: 11, endPoint x: 623, endPoint y: 15, distance: 4.0
click at [623, 14] on button "Options" at bounding box center [623, 11] width 36 height 12
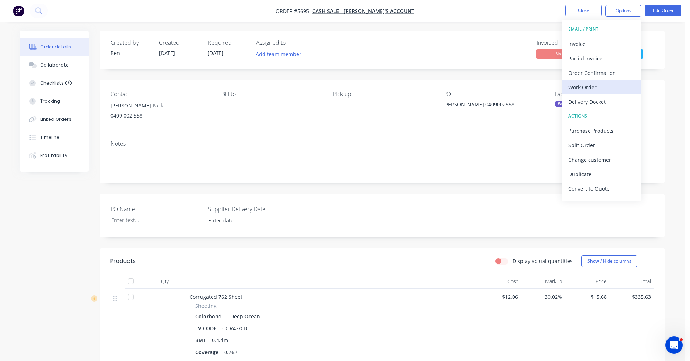
click at [586, 89] on div "Work Order" at bounding box center [601, 87] width 67 height 11
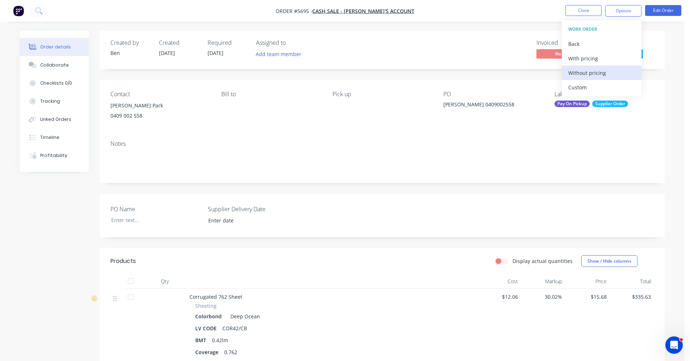
click at [602, 72] on div "Without pricing" at bounding box center [601, 73] width 67 height 11
click at [387, 144] on div "Notes" at bounding box center [381, 144] width 543 height 7
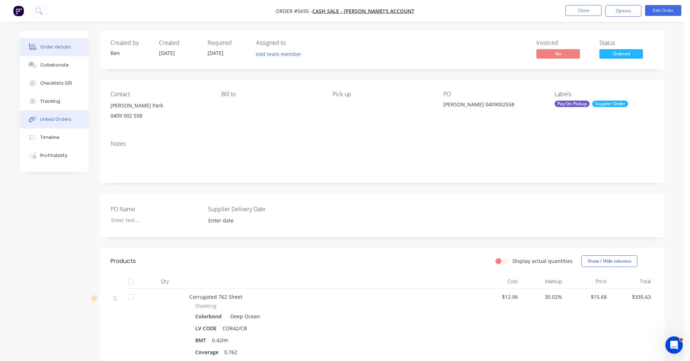
click at [68, 119] on div "Linked Orders" at bounding box center [55, 119] width 31 height 7
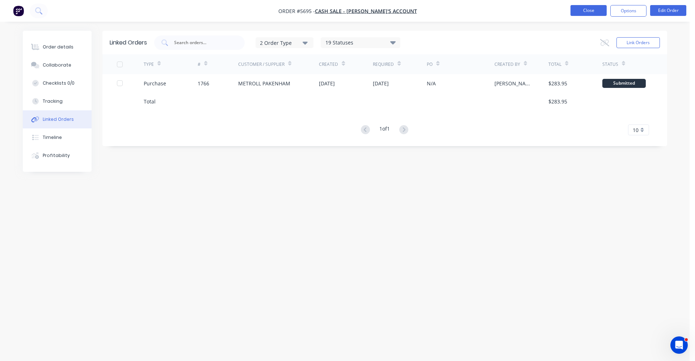
click at [586, 14] on button "Close" at bounding box center [589, 10] width 36 height 11
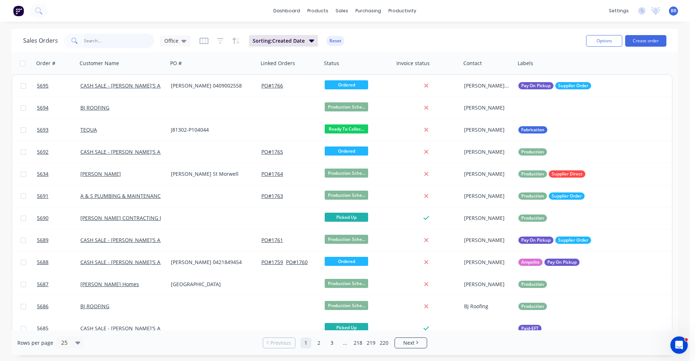
drag, startPoint x: 100, startPoint y: 40, endPoint x: 378, endPoint y: 58, distance: 278.7
click at [100, 41] on input "text" at bounding box center [119, 41] width 71 height 14
click at [642, 39] on button "Create order" at bounding box center [645, 41] width 41 height 12
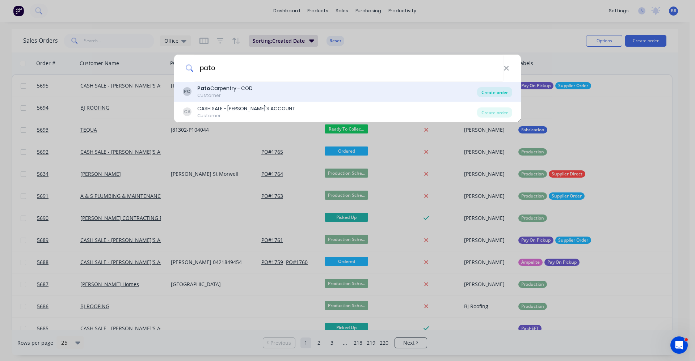
type input "pato"
drag, startPoint x: 499, startPoint y: 93, endPoint x: 490, endPoint y: 92, distance: 8.7
click at [498, 93] on div "Create order" at bounding box center [494, 92] width 35 height 10
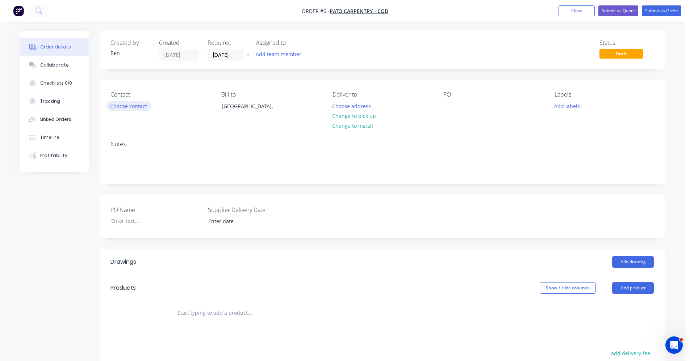
click at [134, 106] on button "Choose contact" at bounding box center [128, 106] width 45 height 10
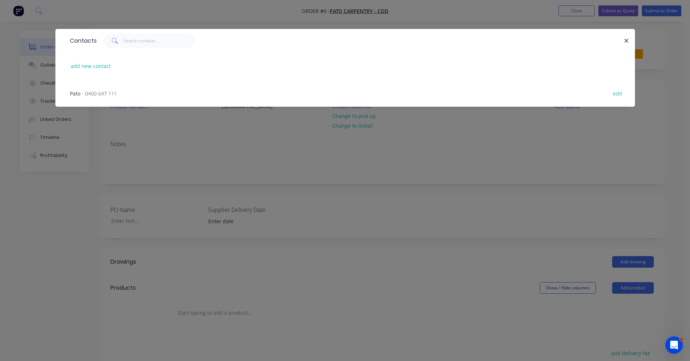
click at [104, 90] on span "- 0400 647 111" at bounding box center [99, 93] width 35 height 7
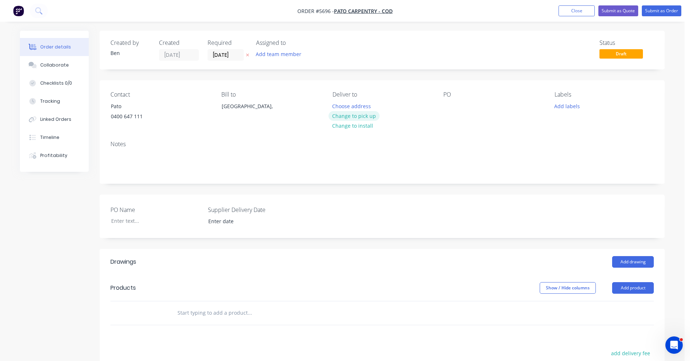
click at [343, 117] on button "Change to pick up" at bounding box center [353, 116] width 51 height 10
click at [627, 264] on button "Add drawing" at bounding box center [633, 262] width 42 height 12
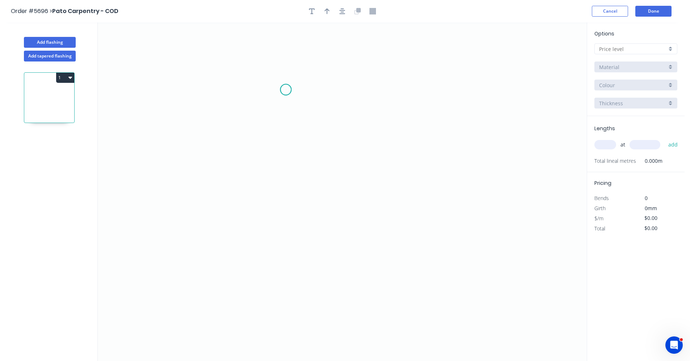
drag, startPoint x: 286, startPoint y: 90, endPoint x: 258, endPoint y: 190, distance: 104.0
click at [285, 90] on icon "0" at bounding box center [342, 191] width 489 height 339
click at [281, 238] on icon "0" at bounding box center [342, 191] width 489 height 339
click at [340, 240] on icon "0 ?" at bounding box center [342, 191] width 489 height 339
click at [339, 197] on icon "0 ? ?" at bounding box center [342, 191] width 489 height 339
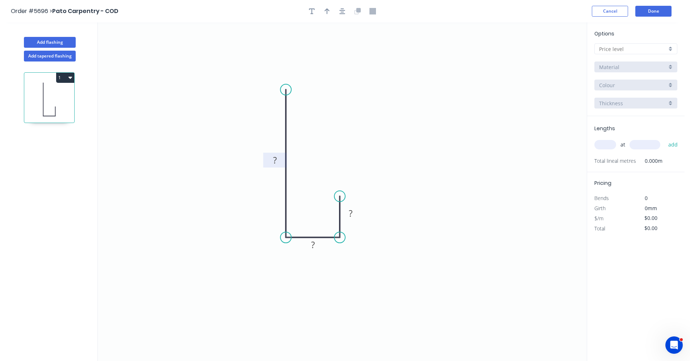
click at [278, 160] on rect at bounding box center [275, 161] width 14 height 10
click at [615, 47] on input "text" at bounding box center [633, 49] width 68 height 8
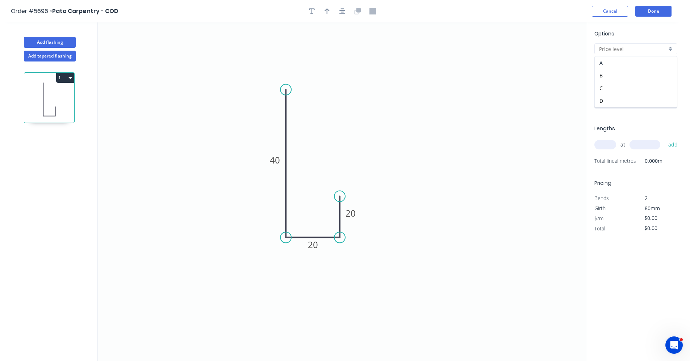
click at [613, 61] on div "A" at bounding box center [636, 62] width 82 height 13
type input "A"
type input "$7.76"
click at [671, 67] on div "Colorbond" at bounding box center [635, 67] width 83 height 11
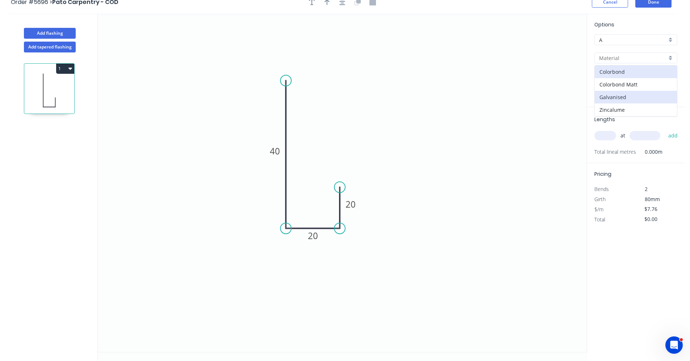
scroll to position [13, 0]
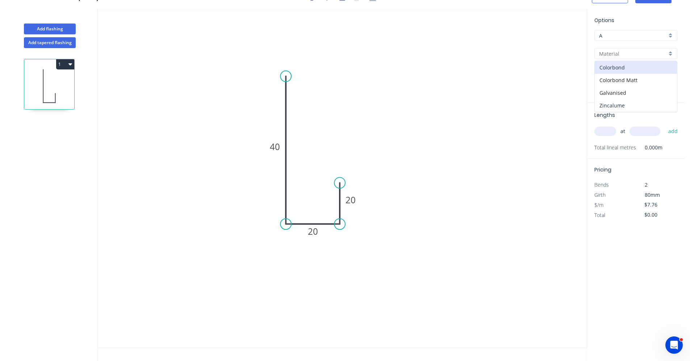
click at [620, 104] on div "Zincalume" at bounding box center [636, 105] width 82 height 13
type input "Zincalume"
type input "$6.84"
click at [602, 126] on div "at add" at bounding box center [636, 131] width 84 height 12
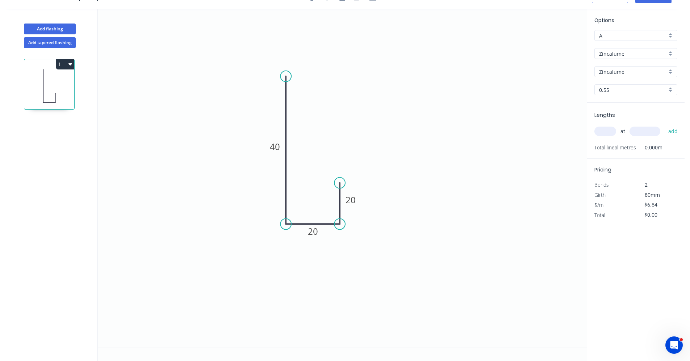
click at [604, 130] on input "text" at bounding box center [605, 131] width 22 height 9
type input "3"
type input "2400"
click at [665, 125] on button "add" at bounding box center [673, 131] width 17 height 12
type input "$49.25"
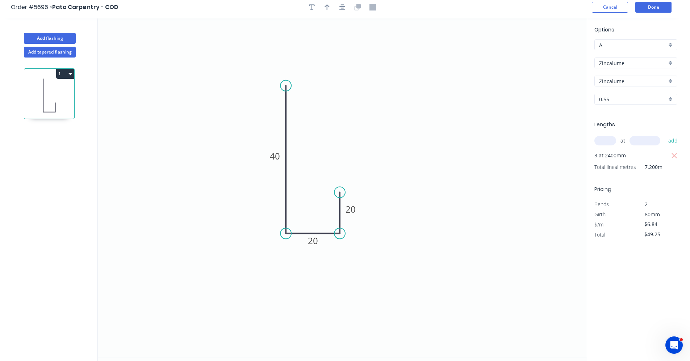
scroll to position [0, 0]
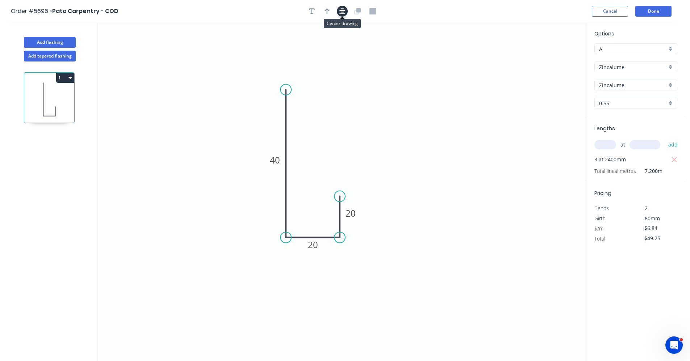
click at [340, 12] on icon "button" at bounding box center [342, 11] width 6 height 7
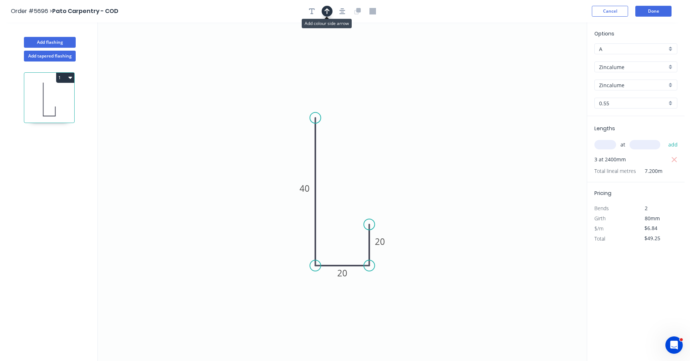
click at [329, 13] on icon "button" at bounding box center [327, 11] width 5 height 7
click at [549, 59] on icon at bounding box center [550, 50] width 7 height 23
click at [549, 59] on icon at bounding box center [556, 52] width 21 height 21
click at [549, 59] on icon at bounding box center [556, 64] width 21 height 21
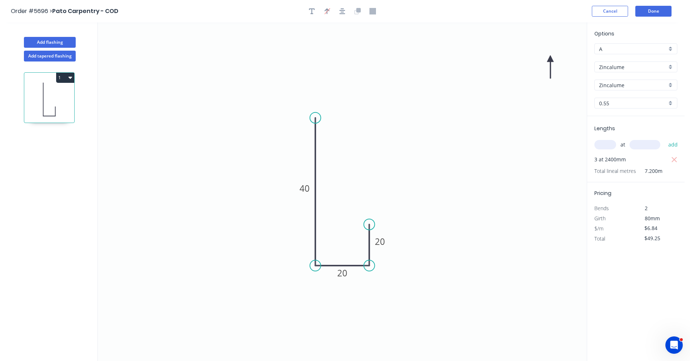
click at [549, 59] on icon at bounding box center [550, 66] width 7 height 23
click at [549, 59] on icon at bounding box center [544, 64] width 21 height 21
drag, startPoint x: 549, startPoint y: 59, endPoint x: 306, endPoint y: 231, distance: 297.2
click at [307, 232] on icon at bounding box center [298, 233] width 23 height 7
click at [654, 11] on button "Done" at bounding box center [653, 11] width 36 height 11
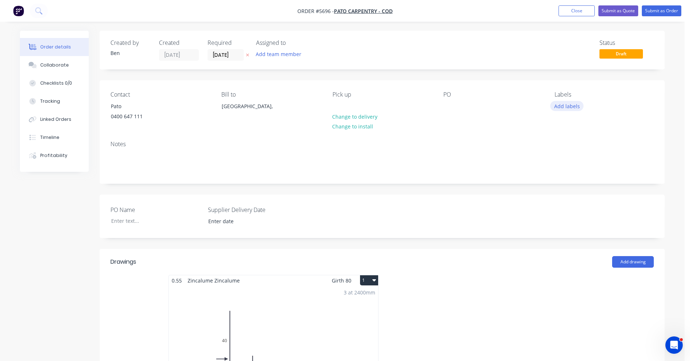
click at [561, 108] on button "Add labels" at bounding box center [566, 106] width 33 height 10
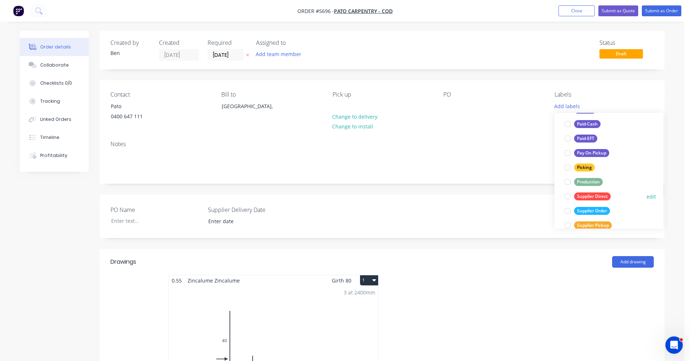
scroll to position [109, 0]
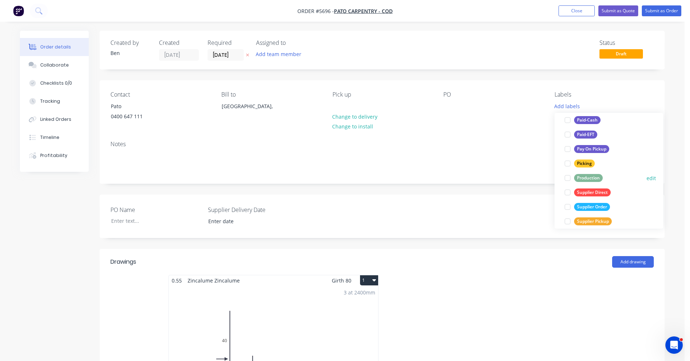
click at [586, 178] on div "Production" at bounding box center [588, 178] width 29 height 8
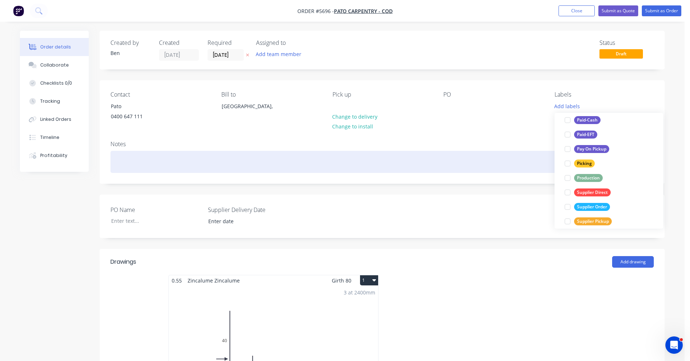
scroll to position [0, 0]
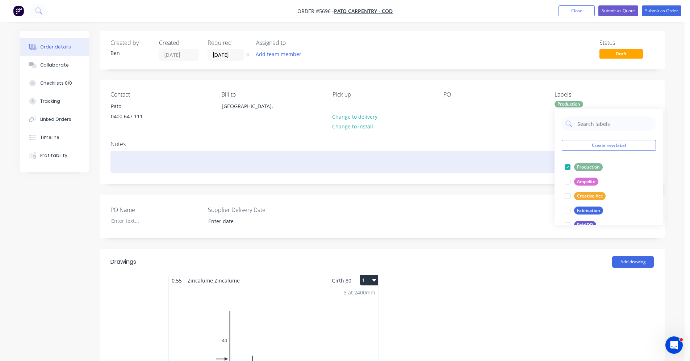
click at [480, 156] on div at bounding box center [381, 162] width 543 height 22
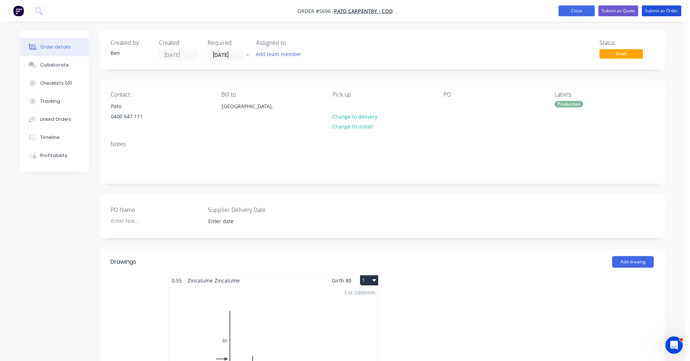
drag, startPoint x: 660, startPoint y: 8, endPoint x: 656, endPoint y: 12, distance: 5.4
click at [661, 8] on button "Submit as Order" at bounding box center [661, 10] width 39 height 11
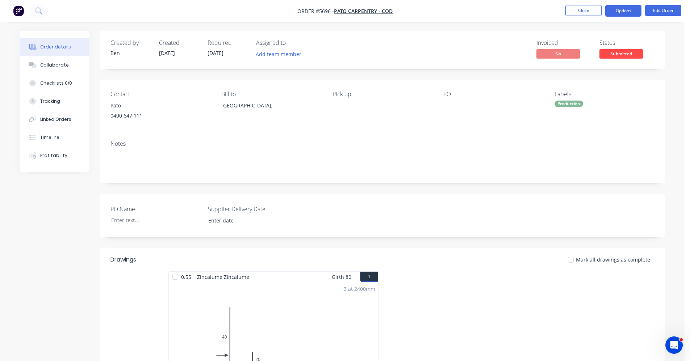
click at [622, 10] on button "Options" at bounding box center [623, 11] width 36 height 12
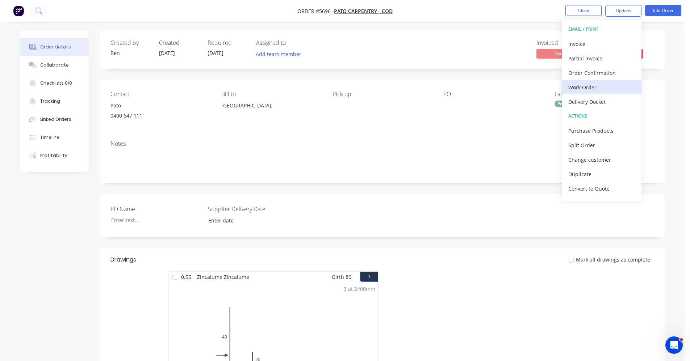
click at [590, 91] on div "Work Order" at bounding box center [601, 87] width 67 height 11
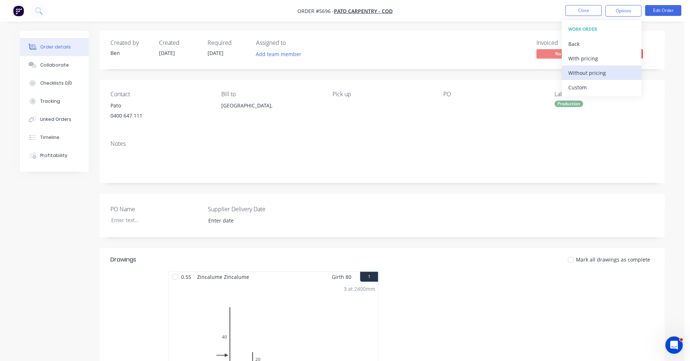
click at [594, 73] on div "Without pricing" at bounding box center [601, 73] width 67 height 11
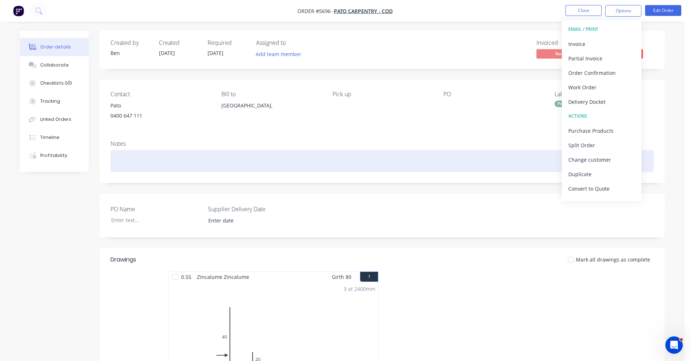
click at [361, 168] on div at bounding box center [381, 161] width 543 height 22
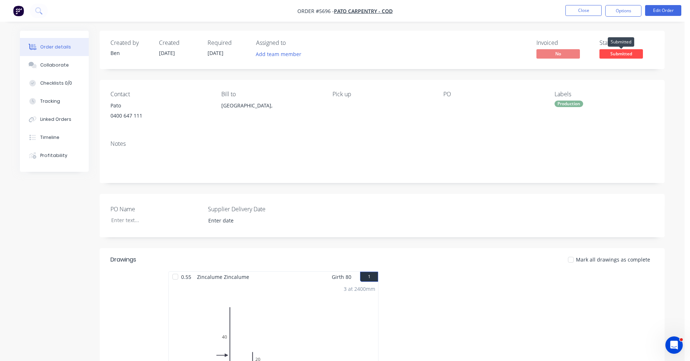
click at [621, 54] on span "Submitted" at bounding box center [620, 53] width 43 height 9
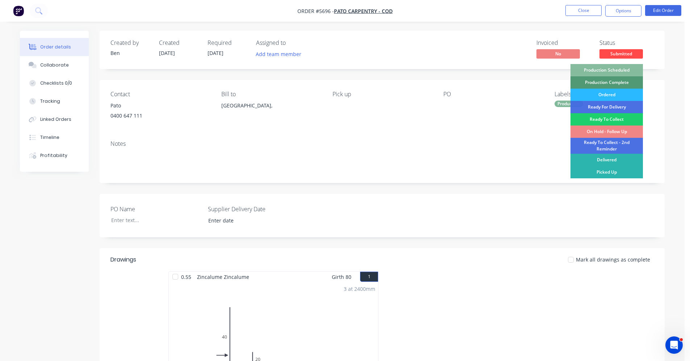
click at [617, 67] on div "Production Scheduled" at bounding box center [606, 70] width 72 height 12
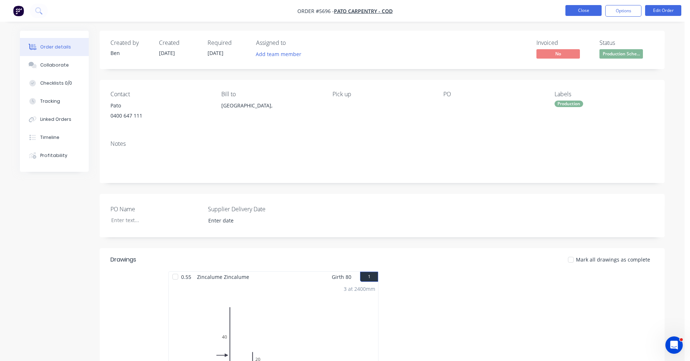
click at [589, 11] on button "Close" at bounding box center [583, 10] width 36 height 11
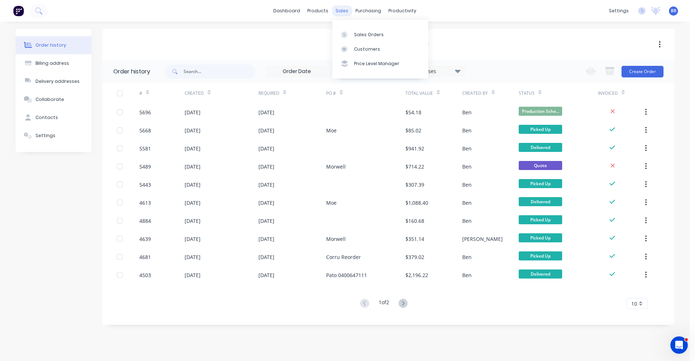
drag, startPoint x: 336, startPoint y: 11, endPoint x: 355, endPoint y: 46, distance: 40.4
click at [336, 12] on div "sales" at bounding box center [342, 10] width 20 height 11
click at [362, 37] on div "Sales Orders" at bounding box center [369, 35] width 30 height 7
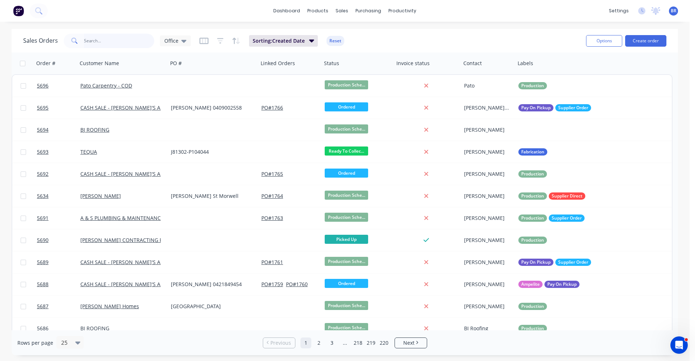
click at [121, 39] on input "text" at bounding box center [119, 41] width 71 height 14
click at [105, 39] on input "text" at bounding box center [119, 41] width 71 height 14
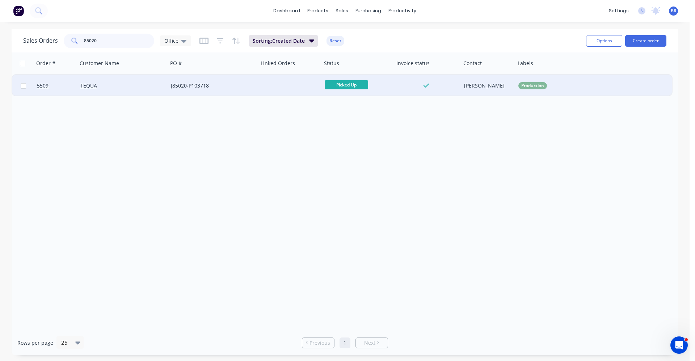
type input "85020"
click at [229, 85] on div "J85020-P103718" at bounding box center [211, 85] width 80 height 7
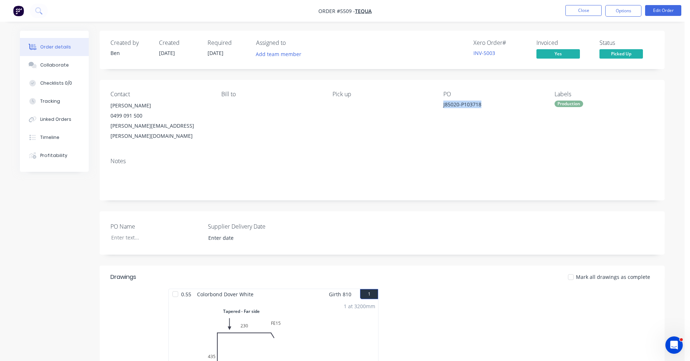
drag, startPoint x: 485, startPoint y: 105, endPoint x: 440, endPoint y: 105, distance: 44.5
click at [440, 105] on div "Contact [PERSON_NAME] [PHONE_NUMBER] [PERSON_NAME][EMAIL_ADDRESS][PERSON_NAME][…" at bounding box center [382, 116] width 565 height 72
copy div "J85020-P103718"
click at [583, 10] on button "Close" at bounding box center [583, 10] width 36 height 11
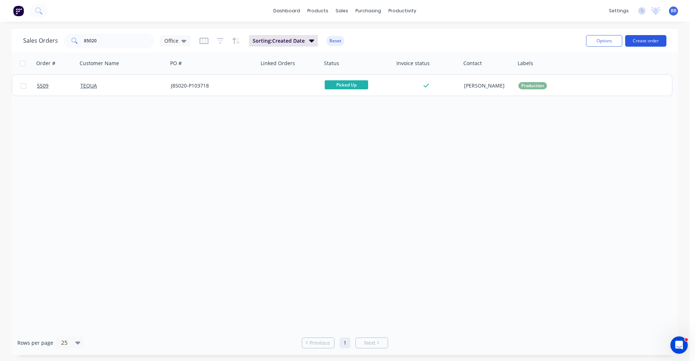
click at [638, 38] on button "Create order" at bounding box center [645, 41] width 41 height 12
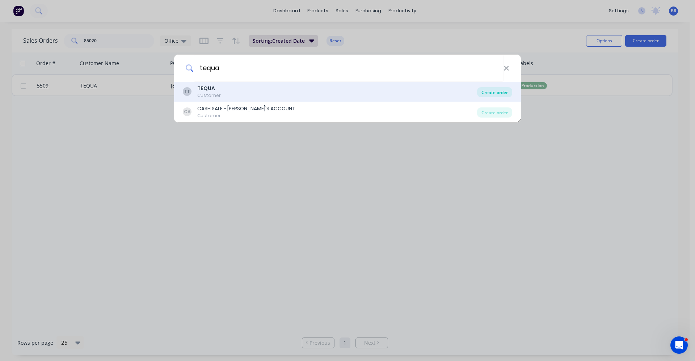
type input "tequa"
click at [501, 91] on div "Create order" at bounding box center [494, 92] width 35 height 10
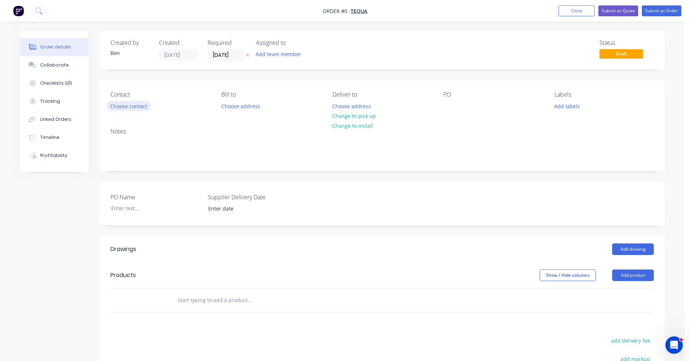
click at [133, 106] on button "Choose contact" at bounding box center [128, 106] width 45 height 10
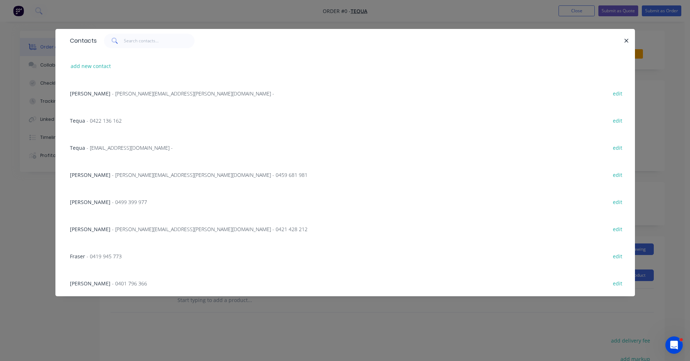
click at [622, 40] on div at bounding box center [623, 41] width 2 height 14
drag, startPoint x: 626, startPoint y: 41, endPoint x: 592, endPoint y: 58, distance: 38.5
click at [627, 41] on icon "button" at bounding box center [627, 41] width 4 height 4
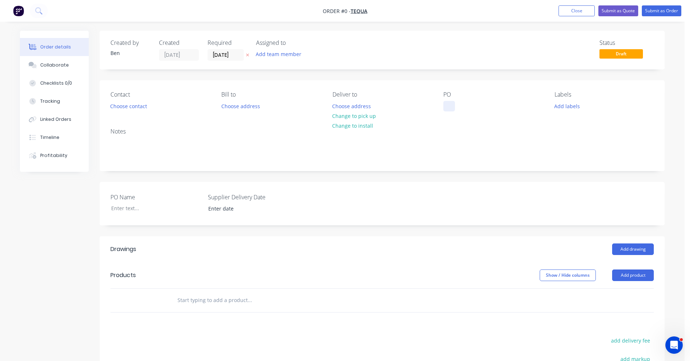
paste div
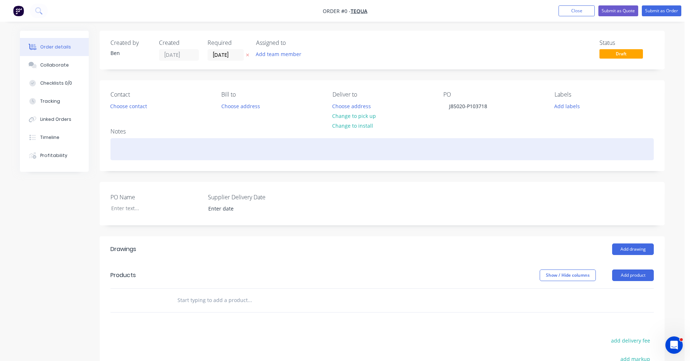
click at [142, 150] on div "Order details Collaborate Checklists 0/0 Tracking Linked Orders Timeline Profit…" at bounding box center [342, 264] width 659 height 467
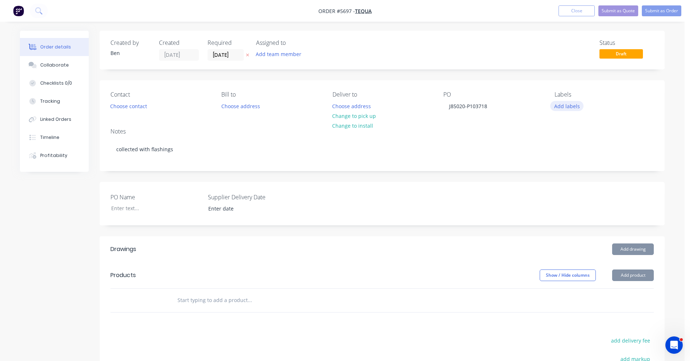
click at [561, 104] on button "Add labels" at bounding box center [566, 106] width 33 height 10
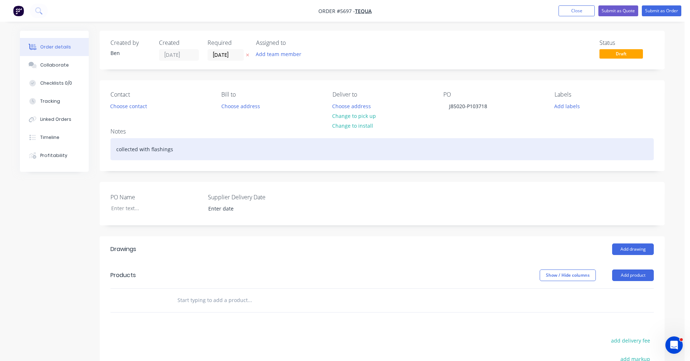
drag, startPoint x: 468, startPoint y: 155, endPoint x: 464, endPoint y: 159, distance: 4.9
click at [468, 157] on div "collected with flashings" at bounding box center [381, 149] width 543 height 22
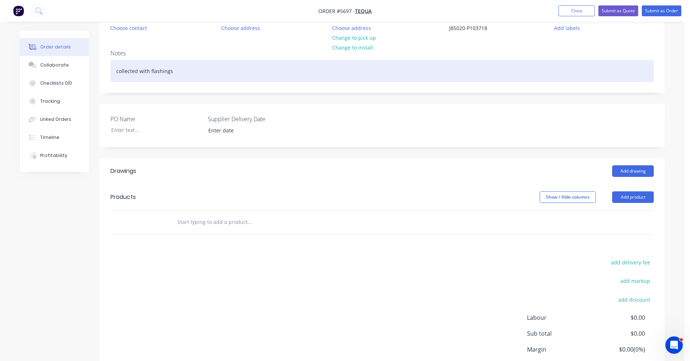
scroll to position [136, 0]
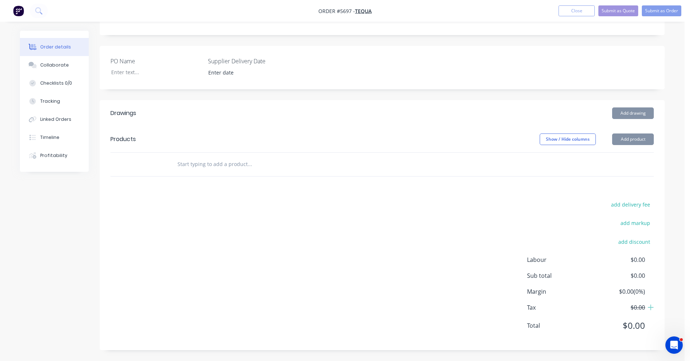
click at [214, 173] on div at bounding box center [298, 165] width 261 height 24
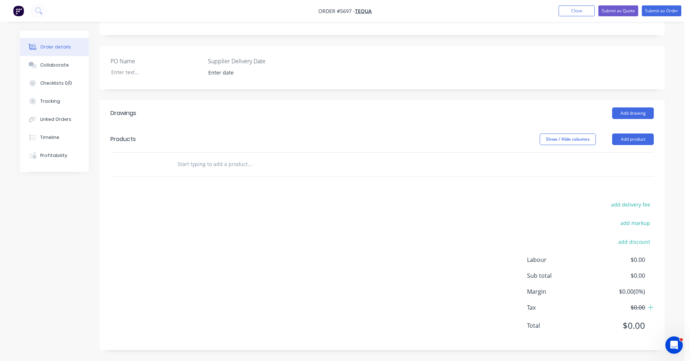
click at [213, 168] on input "text" at bounding box center [249, 164] width 145 height 14
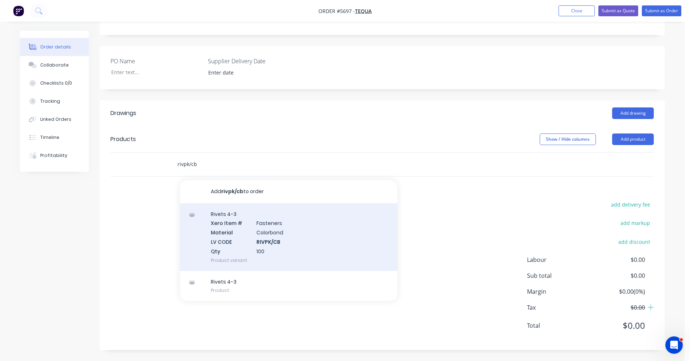
type input "rivpk/cb"
click at [298, 232] on div "Rivets 4-3 Xero Item # Fasteners Material Colorbond LV CODE RIVPK/CB Qty 100 Pr…" at bounding box center [288, 238] width 217 height 68
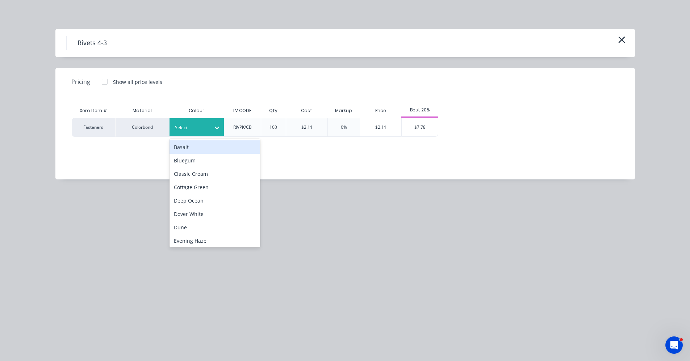
click at [201, 128] on div at bounding box center [191, 128] width 33 height 8
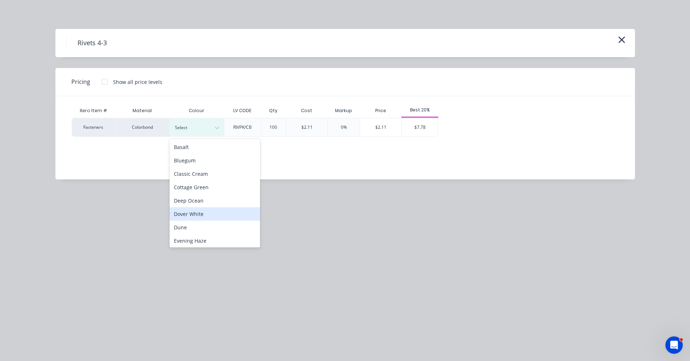
click at [202, 210] on div "Dover White" at bounding box center [214, 214] width 91 height 13
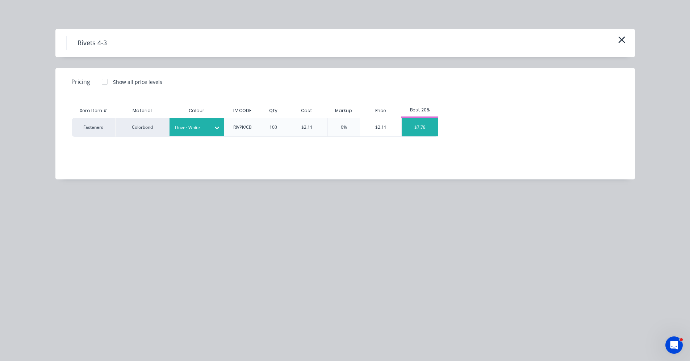
click at [413, 121] on div "$7.78" at bounding box center [420, 127] width 36 height 18
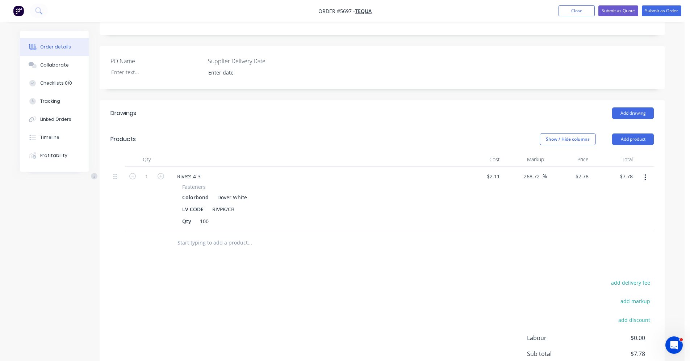
click at [205, 243] on input "text" at bounding box center [249, 243] width 145 height 14
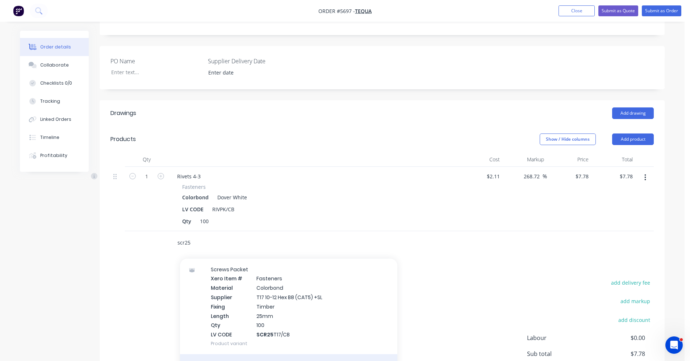
scroll to position [72, 0]
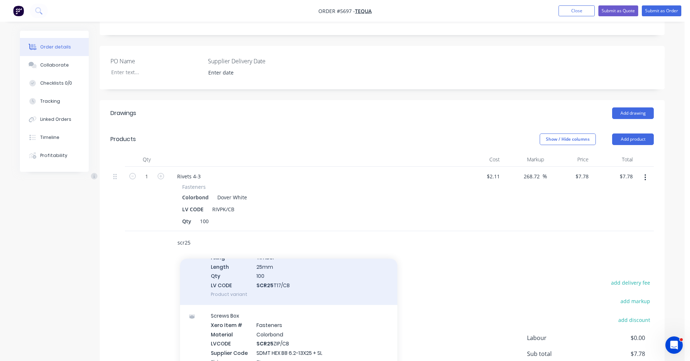
type input "scr25"
click at [272, 280] on div "Screws Packet Xero Item # Fasteners Material Colorbond Supplier T17 10-12 Hex B…" at bounding box center [288, 258] width 217 height 96
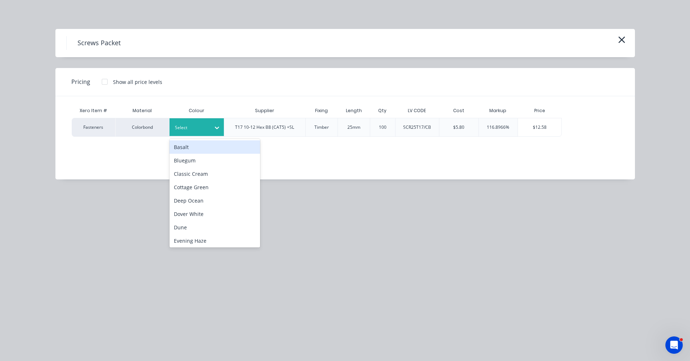
click at [204, 127] on div at bounding box center [191, 128] width 33 height 8
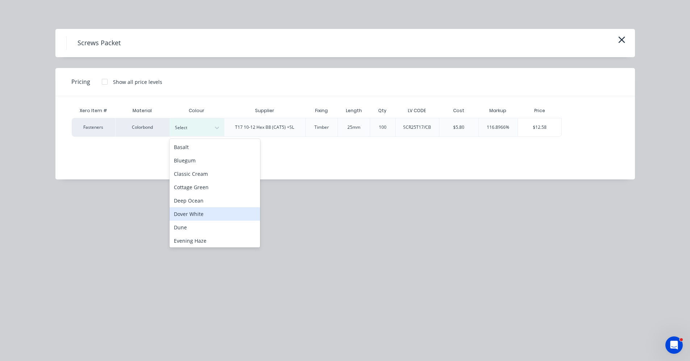
drag, startPoint x: 204, startPoint y: 214, endPoint x: 296, endPoint y: 213, distance: 92.0
click at [205, 214] on div "Dover White" at bounding box center [214, 214] width 91 height 13
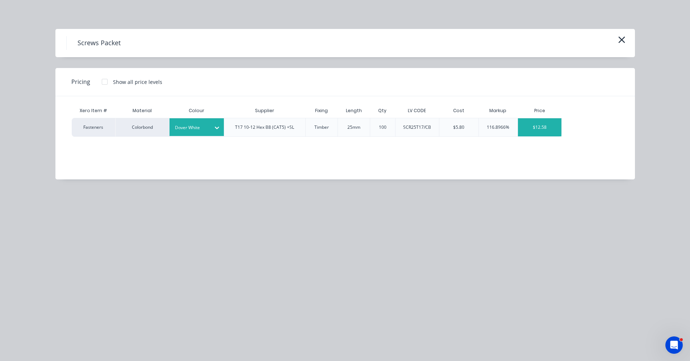
click at [538, 125] on div "$12.58" at bounding box center [539, 127] width 43 height 18
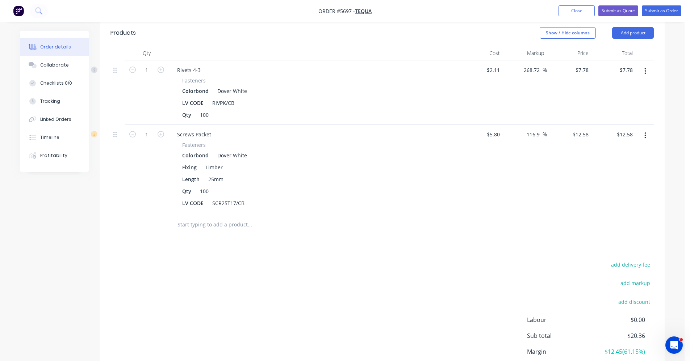
scroll to position [245, 0]
click at [194, 226] on input "text" at bounding box center [249, 222] width 145 height 14
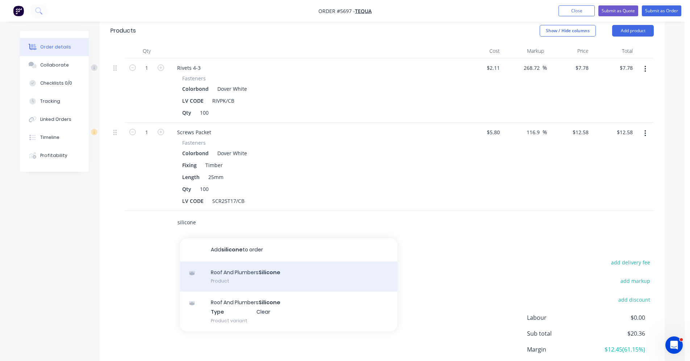
type input "silicone"
click at [256, 276] on div "Roof And Plumbers Silicone Product" at bounding box center [288, 277] width 217 height 30
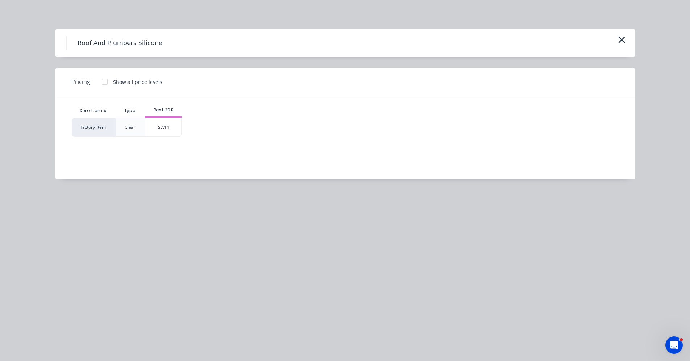
drag, startPoint x: 161, startPoint y: 126, endPoint x: 179, endPoint y: 139, distance: 22.1
click at [161, 126] on div "$7.14" at bounding box center [163, 127] width 36 height 18
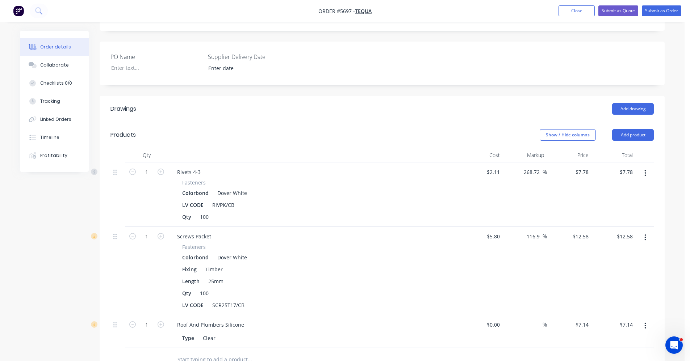
scroll to position [64, 0]
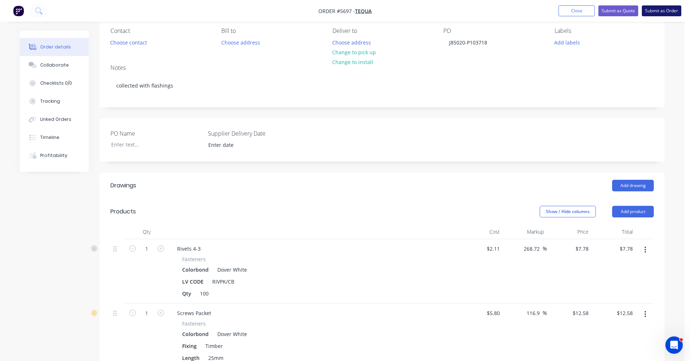
click at [666, 12] on button "Submit as Order" at bounding box center [661, 10] width 39 height 11
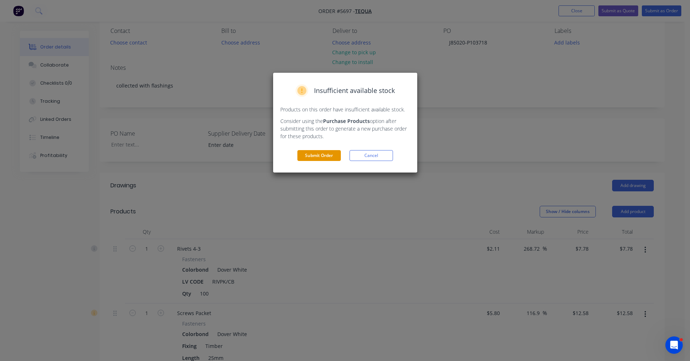
click at [319, 156] on button "Submit Order" at bounding box center [318, 155] width 43 height 11
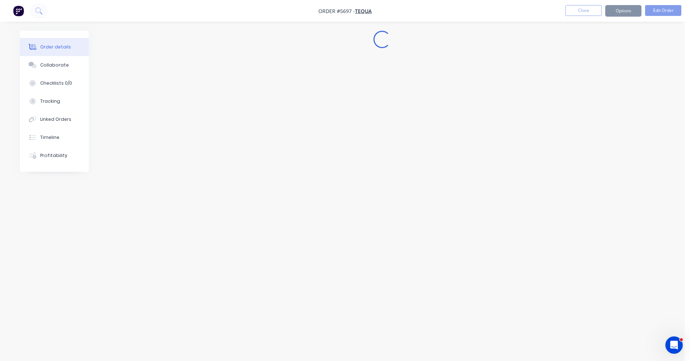
scroll to position [0, 0]
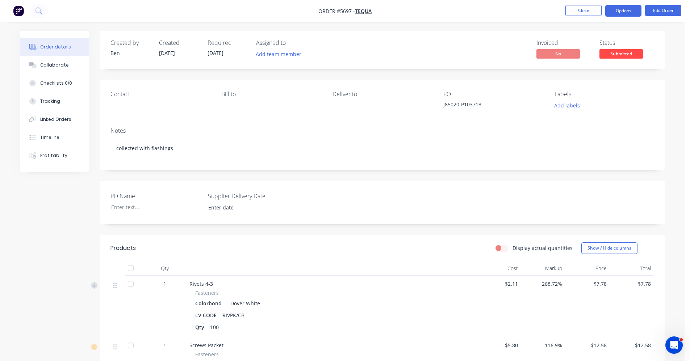
click at [624, 11] on button "Options" at bounding box center [623, 11] width 36 height 12
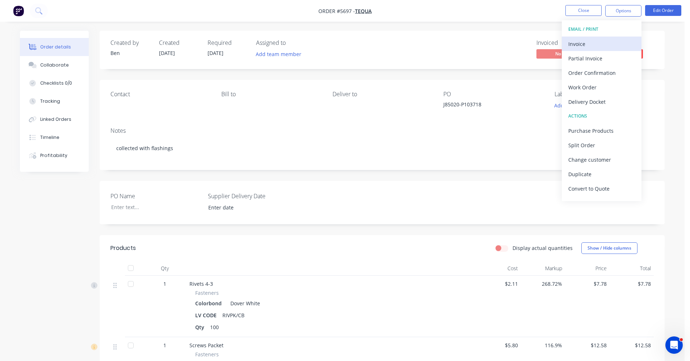
click at [587, 43] on div "Invoice" at bounding box center [601, 44] width 67 height 11
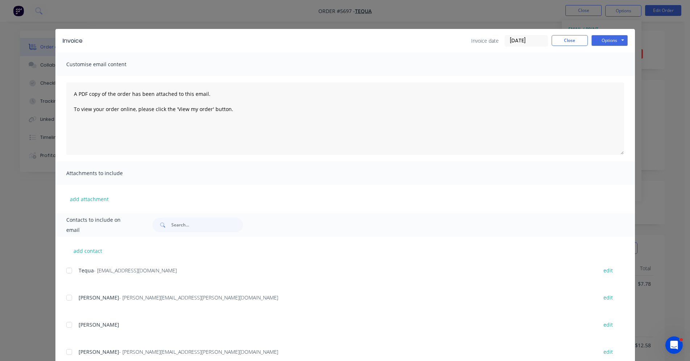
scroll to position [36, 0]
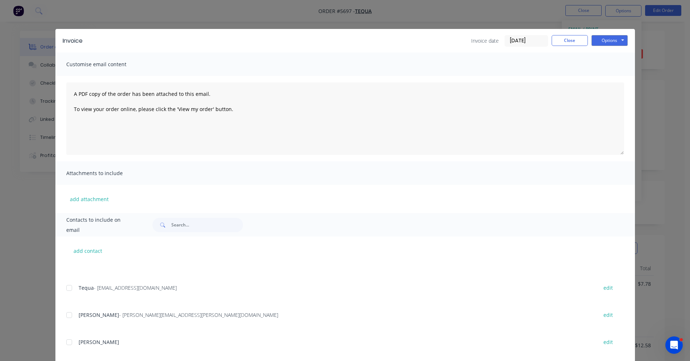
click at [66, 288] on div at bounding box center [69, 288] width 14 height 14
click at [611, 41] on button "Options" at bounding box center [609, 40] width 36 height 11
click at [610, 78] on button "Email" at bounding box center [614, 77] width 46 height 12
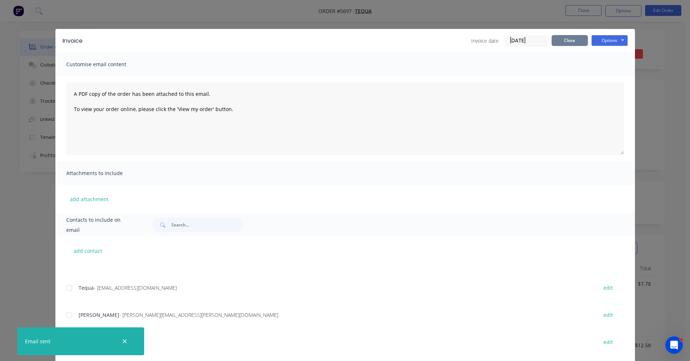
drag, startPoint x: 569, startPoint y: 40, endPoint x: 593, endPoint y: 46, distance: 24.8
click at [569, 40] on button "Close" at bounding box center [570, 40] width 36 height 11
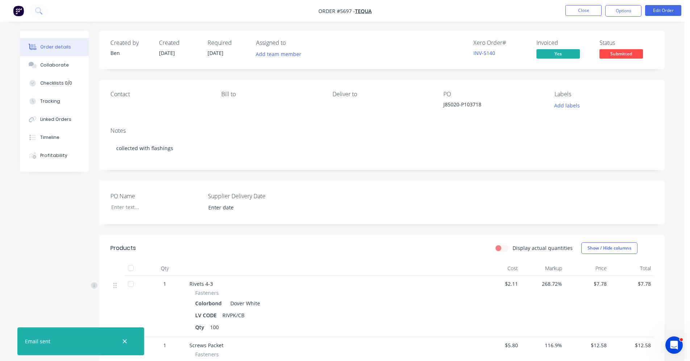
click at [631, 58] on span "Submitted" at bounding box center [620, 53] width 43 height 9
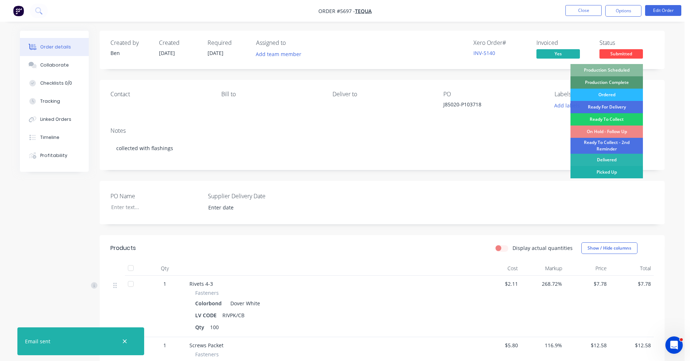
click at [617, 173] on div "Picked Up" at bounding box center [606, 172] width 72 height 12
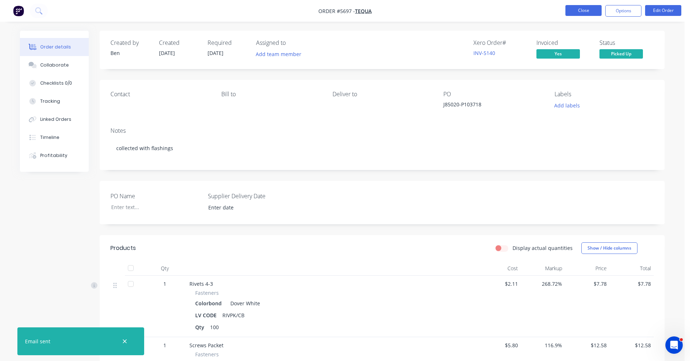
click at [589, 12] on button "Close" at bounding box center [583, 10] width 36 height 11
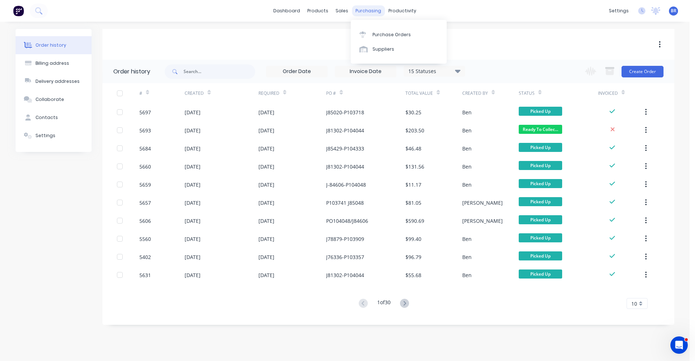
click at [370, 8] on div "purchasing" at bounding box center [368, 10] width 33 height 11
click at [378, 28] on link "Purchase Orders" at bounding box center [399, 34] width 96 height 14
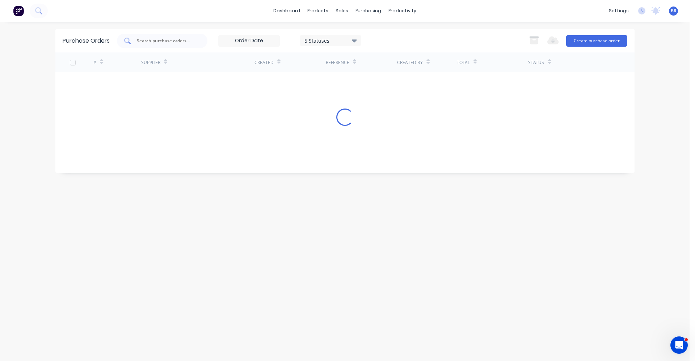
click at [177, 37] on input "text" at bounding box center [166, 40] width 60 height 7
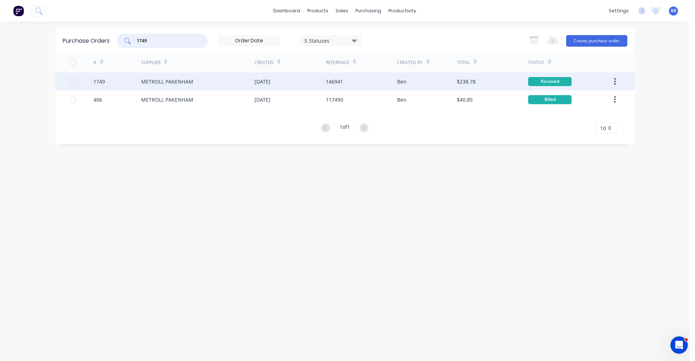
type input "1749"
click at [189, 83] on div "METROLL PAKENHAM" at bounding box center [167, 82] width 52 height 8
type textarea "x"
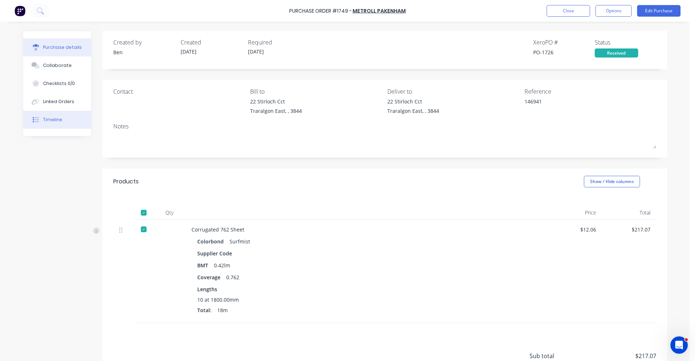
click at [57, 114] on button "Timeline" at bounding box center [57, 120] width 68 height 18
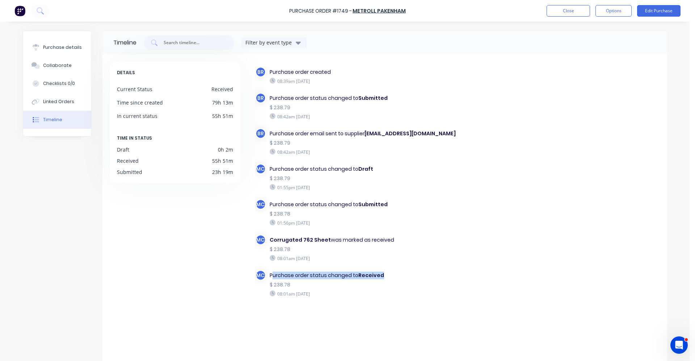
drag, startPoint x: 379, startPoint y: 277, endPoint x: 271, endPoint y: 274, distance: 108.3
click at [271, 274] on div "Purchase order status changed to Received" at bounding box center [363, 276] width 187 height 8
click at [378, 242] on div "Corrugated 762 Sheet was marked as received" at bounding box center [363, 240] width 187 height 8
drag, startPoint x: 55, startPoint y: 100, endPoint x: 223, endPoint y: 154, distance: 176.2
click at [56, 100] on div "Linked Orders" at bounding box center [58, 102] width 31 height 7
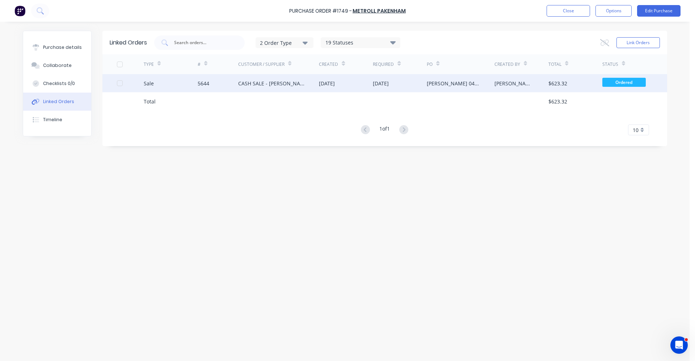
click at [265, 86] on div "CASH SALE - [PERSON_NAME]'S ACCOUNT" at bounding box center [271, 84] width 67 height 8
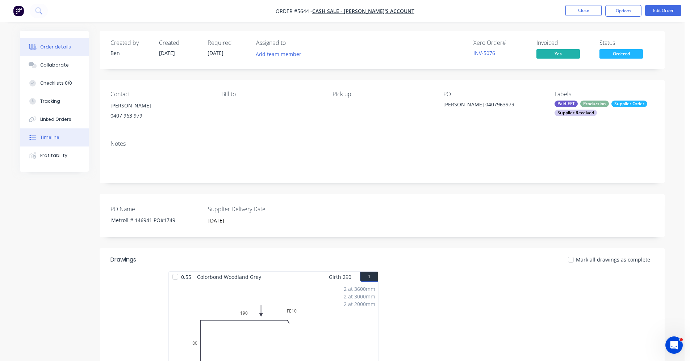
drag, startPoint x: 55, startPoint y: 135, endPoint x: 69, endPoint y: 133, distance: 13.9
click at [55, 135] on div "Timeline" at bounding box center [49, 137] width 19 height 7
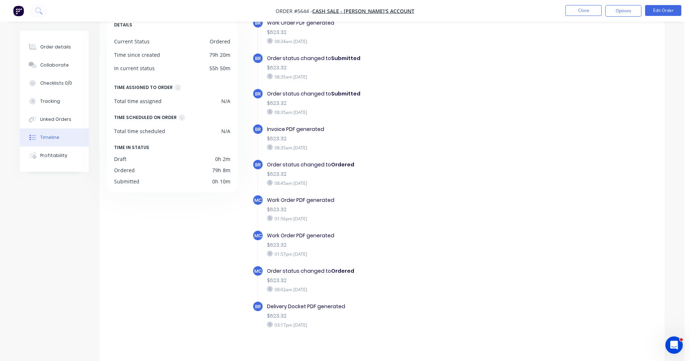
scroll to position [54, 0]
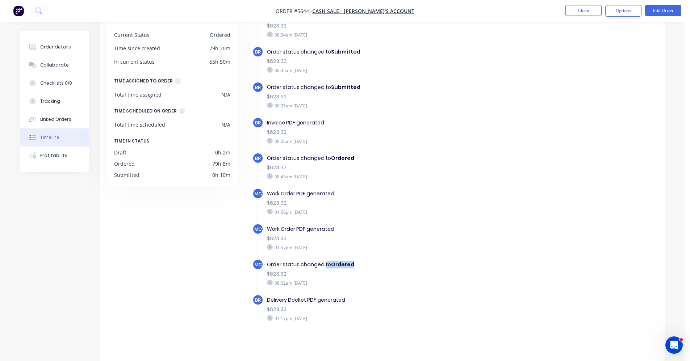
drag, startPoint x: 351, startPoint y: 262, endPoint x: 323, endPoint y: 263, distance: 27.5
click at [323, 263] on div "Order status changed to Ordered" at bounding box center [392, 265] width 251 height 8
drag, startPoint x: 323, startPoint y: 263, endPoint x: 298, endPoint y: 300, distance: 44.6
click at [298, 300] on div "Delivery Docket PDF generated" at bounding box center [392, 301] width 251 height 8
drag, startPoint x: 353, startPoint y: 304, endPoint x: 293, endPoint y: 301, distance: 60.5
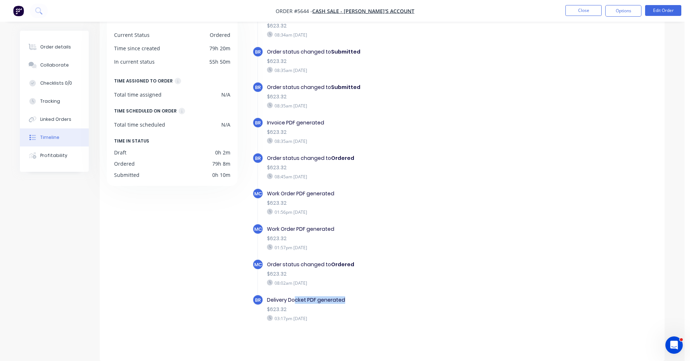
click at [293, 301] on div "Delivery Docket PDF generated" at bounding box center [392, 301] width 251 height 8
drag, startPoint x: 293, startPoint y: 301, endPoint x: 385, endPoint y: 300, distance: 92.0
click at [382, 301] on div "Delivery Docket PDF generated" at bounding box center [392, 301] width 251 height 8
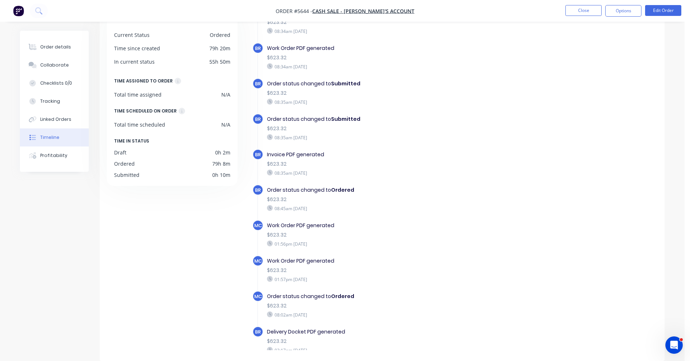
scroll to position [0, 0]
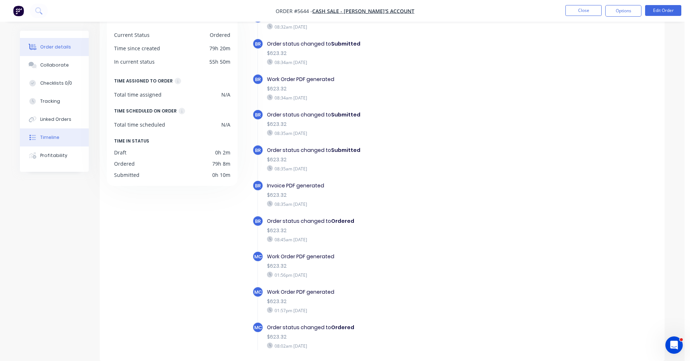
drag, startPoint x: 39, startPoint y: 49, endPoint x: 49, endPoint y: 47, distance: 9.3
click at [47, 47] on button "Order details" at bounding box center [54, 47] width 69 height 18
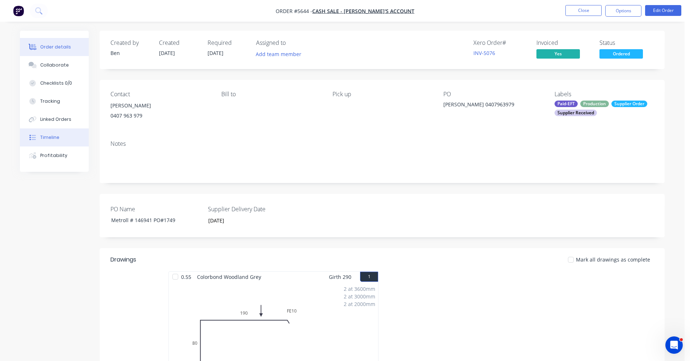
click at [50, 138] on div "Timeline" at bounding box center [49, 137] width 19 height 7
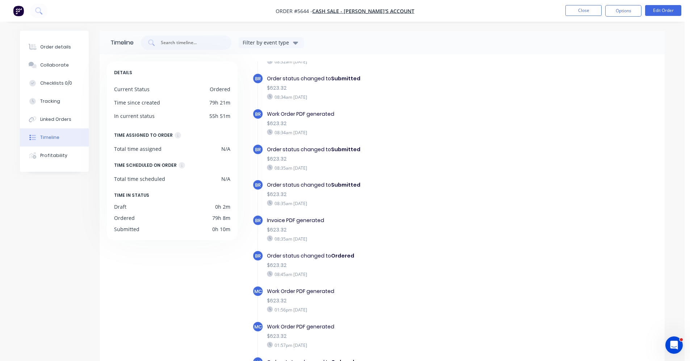
scroll to position [36, 0]
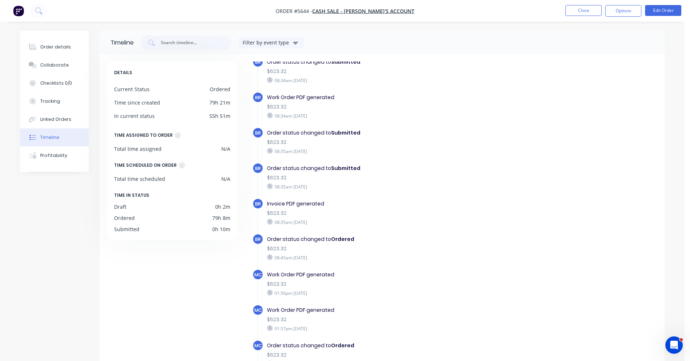
drag, startPoint x: 335, startPoint y: 222, endPoint x: 266, endPoint y: 196, distance: 73.6
click at [266, 196] on div "BR Order created 08:32am Tuesday 26/08/25 BR Order status changed to Submitted …" at bounding box center [454, 229] width 405 height 399
drag, startPoint x: 266, startPoint y: 196, endPoint x: 372, endPoint y: 213, distance: 107.4
click at [379, 212] on div "$623.32" at bounding box center [392, 214] width 251 height 8
click at [59, 51] on button "Order details" at bounding box center [54, 47] width 69 height 18
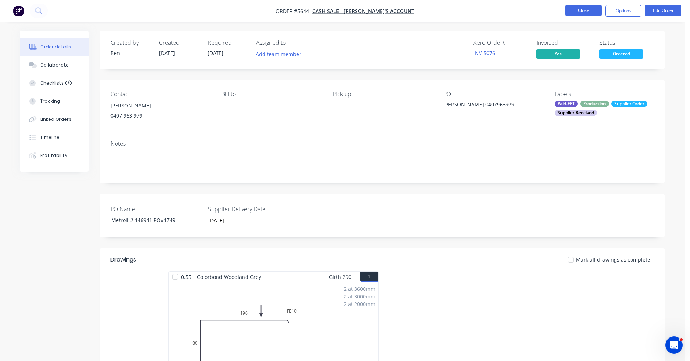
click at [574, 11] on button "Close" at bounding box center [583, 10] width 36 height 11
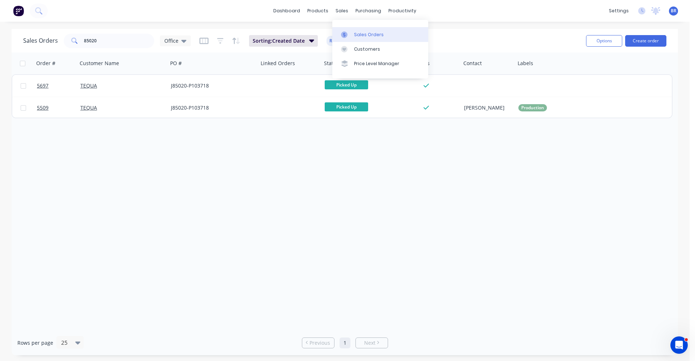
click at [353, 32] on link "Sales Orders" at bounding box center [380, 34] width 96 height 14
click at [340, 11] on div "sales" at bounding box center [342, 10] width 20 height 11
drag, startPoint x: 128, startPoint y: 40, endPoint x: 54, endPoint y: 20, distance: 77.4
click at [51, 28] on div "dashboard products sales purchasing productivity dashboard products Product Cat…" at bounding box center [345, 180] width 690 height 361
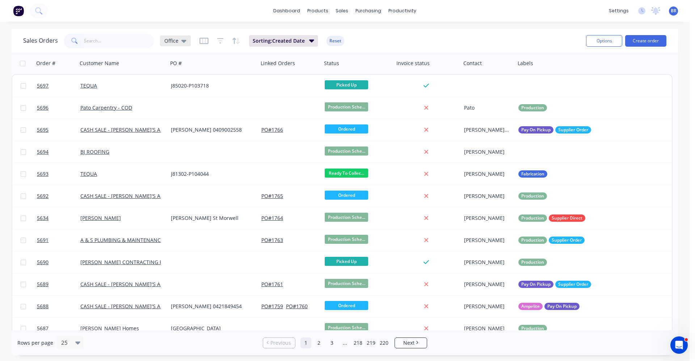
drag, startPoint x: 183, startPoint y: 43, endPoint x: 178, endPoint y: 46, distance: 5.3
click at [182, 44] on icon at bounding box center [183, 41] width 5 height 8
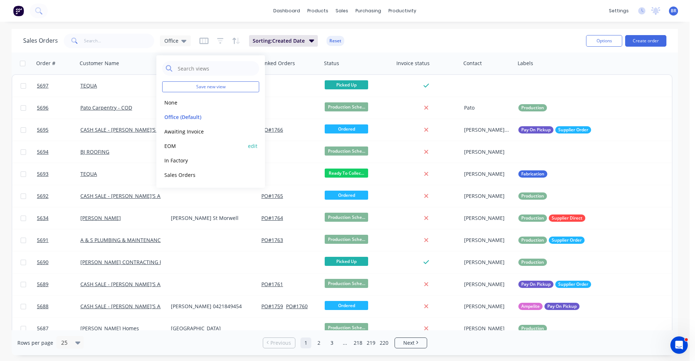
click at [180, 143] on button "EOM" at bounding box center [203, 146] width 83 height 8
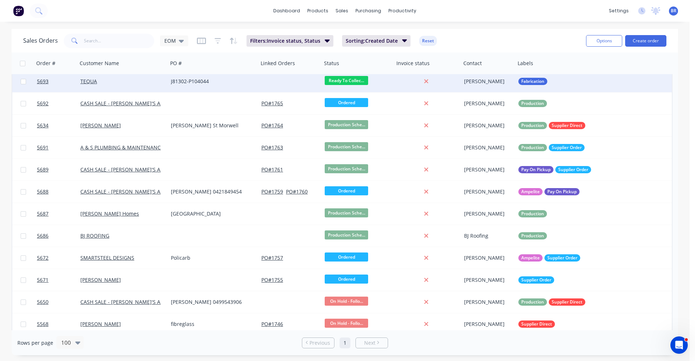
scroll to position [75, 0]
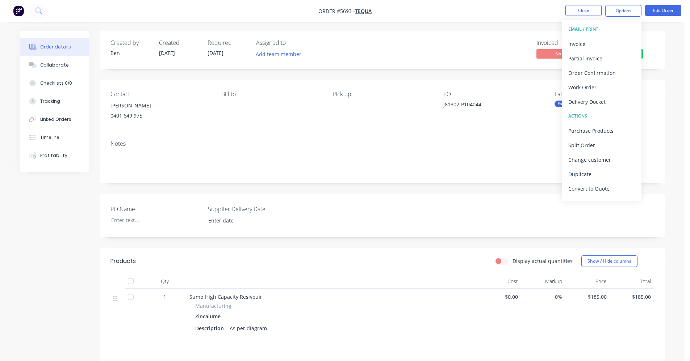
click at [353, 148] on div "Notes" at bounding box center [382, 159] width 565 height 49
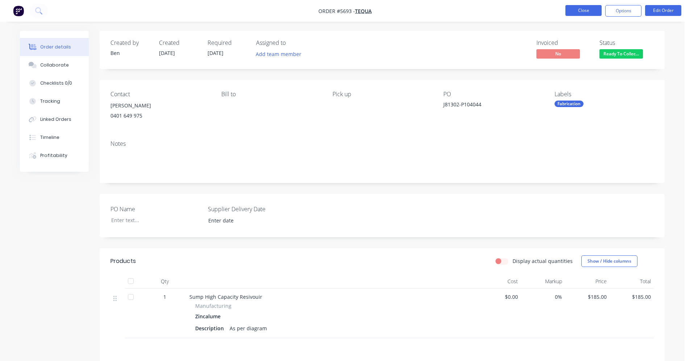
click at [578, 11] on button "Close" at bounding box center [583, 10] width 36 height 11
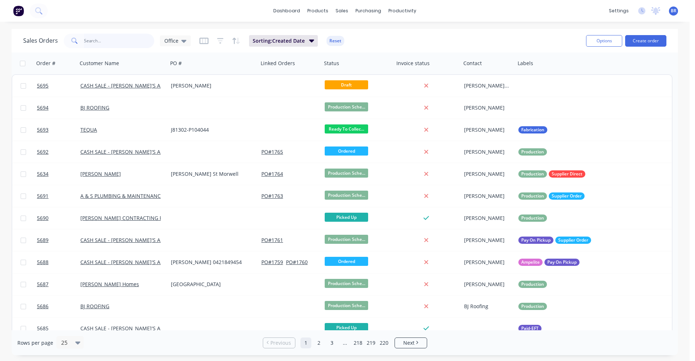
click at [103, 42] on input "text" at bounding box center [119, 41] width 71 height 14
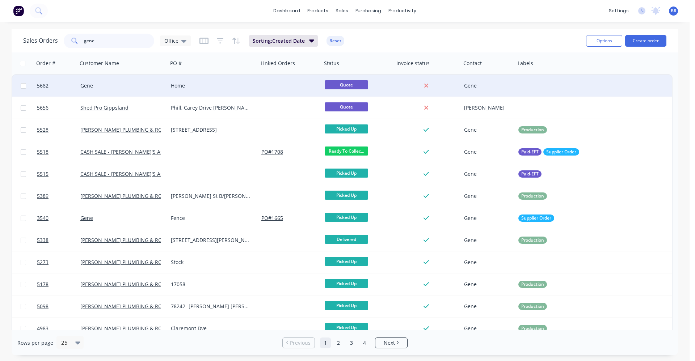
type input "gene"
click at [231, 91] on div "Home" at bounding box center [213, 86] width 91 height 22
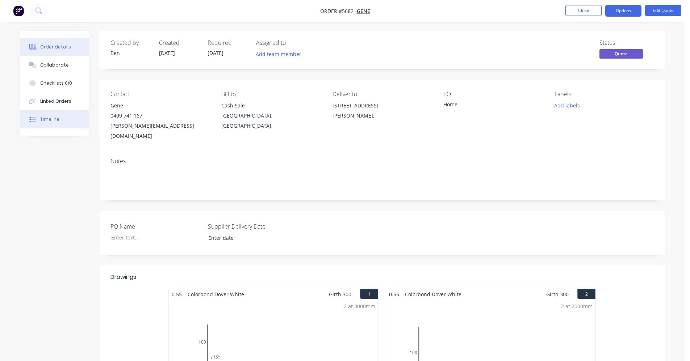
click at [52, 123] on button "Timeline" at bounding box center [54, 119] width 69 height 18
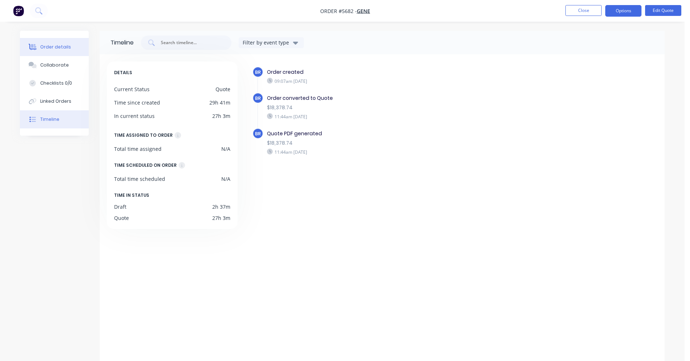
click at [62, 46] on div "Order details" at bounding box center [55, 47] width 31 height 7
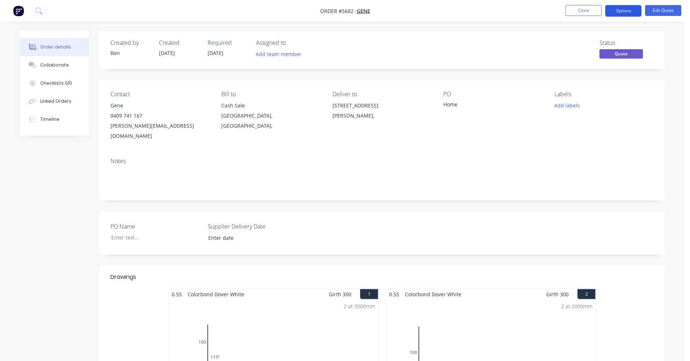
click at [617, 11] on button "Options" at bounding box center [623, 11] width 36 height 12
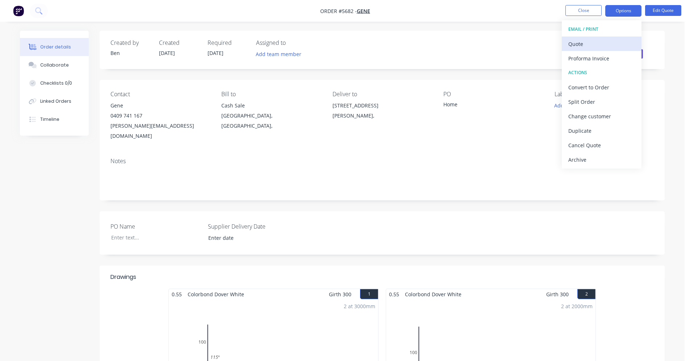
click at [590, 44] on div "Quote" at bounding box center [601, 44] width 67 height 11
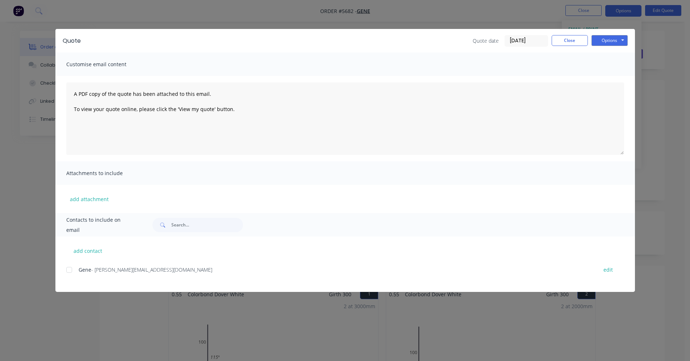
click at [71, 268] on div at bounding box center [69, 270] width 14 height 14
click at [607, 43] on button "Options" at bounding box center [609, 40] width 36 height 11
click at [608, 79] on button "Email" at bounding box center [614, 77] width 46 height 12
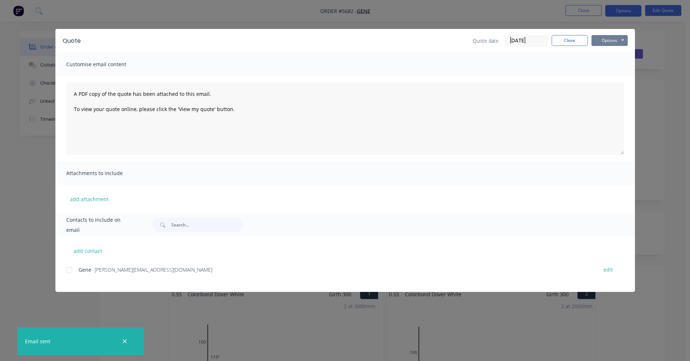
click at [616, 36] on button "Options" at bounding box center [609, 40] width 36 height 11
click at [608, 66] on button "Print" at bounding box center [614, 65] width 46 height 12
click at [566, 45] on button "Close" at bounding box center [570, 40] width 36 height 11
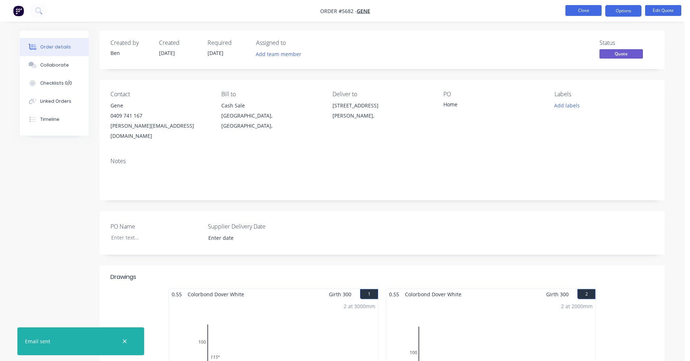
click at [585, 12] on button "Close" at bounding box center [583, 10] width 36 height 11
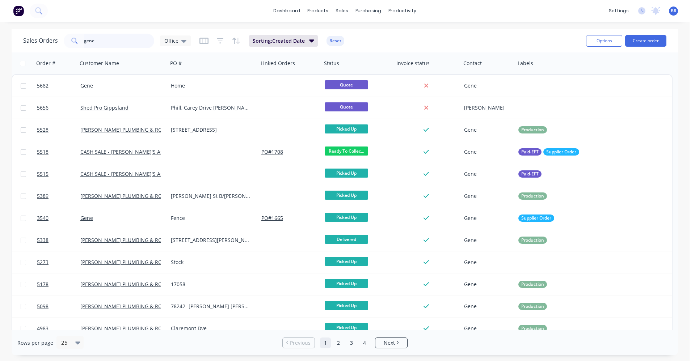
drag, startPoint x: 109, startPoint y: 43, endPoint x: 34, endPoint y: 41, distance: 75.7
click at [34, 41] on div "Sales Orders gene Office" at bounding box center [107, 41] width 168 height 14
